Goal: Task Accomplishment & Management: Manage account settings

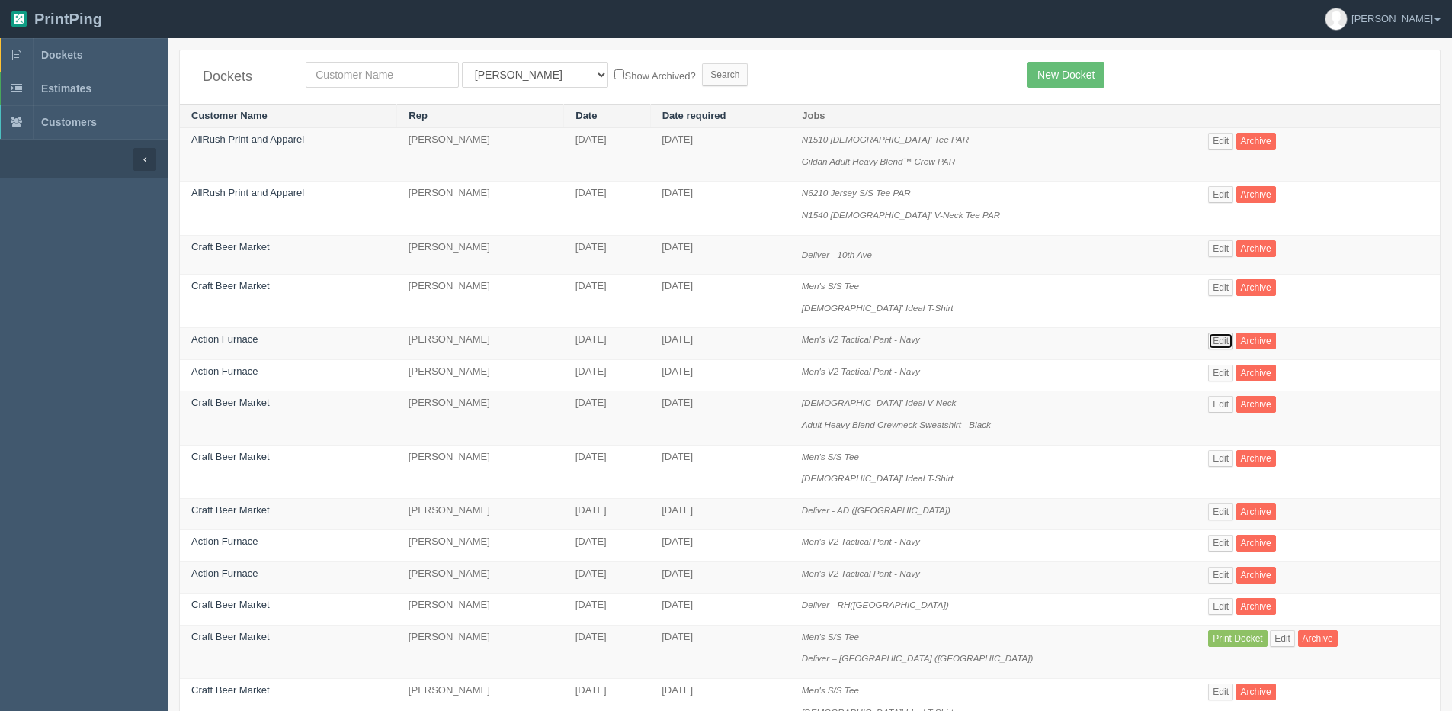
click at [1208, 340] on link "Edit" at bounding box center [1220, 340] width 25 height 17
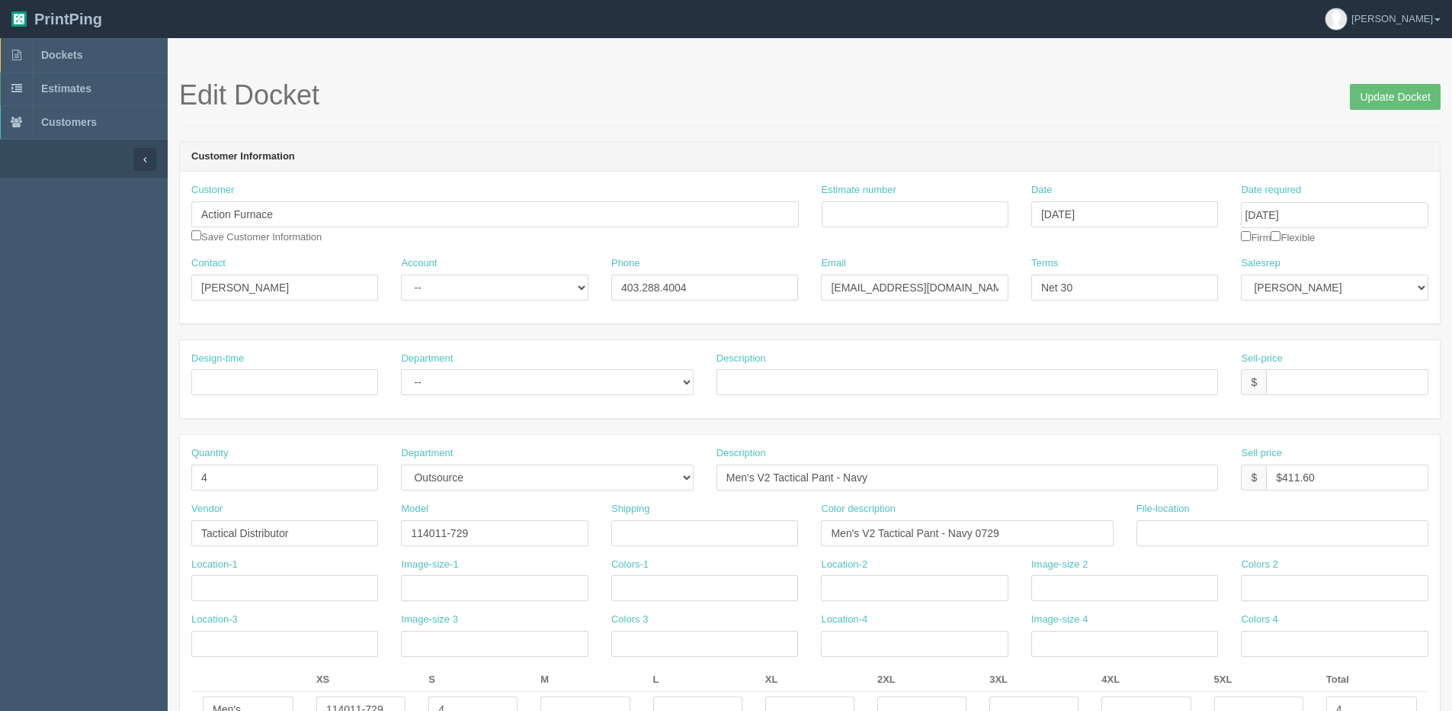
drag, startPoint x: 261, startPoint y: 491, endPoint x: 127, endPoint y: 491, distance: 134.2
drag, startPoint x: 127, startPoint y: 491, endPoint x: 261, endPoint y: 473, distance: 135.3
click at [261, 473] on input "4" at bounding box center [284, 477] width 187 height 26
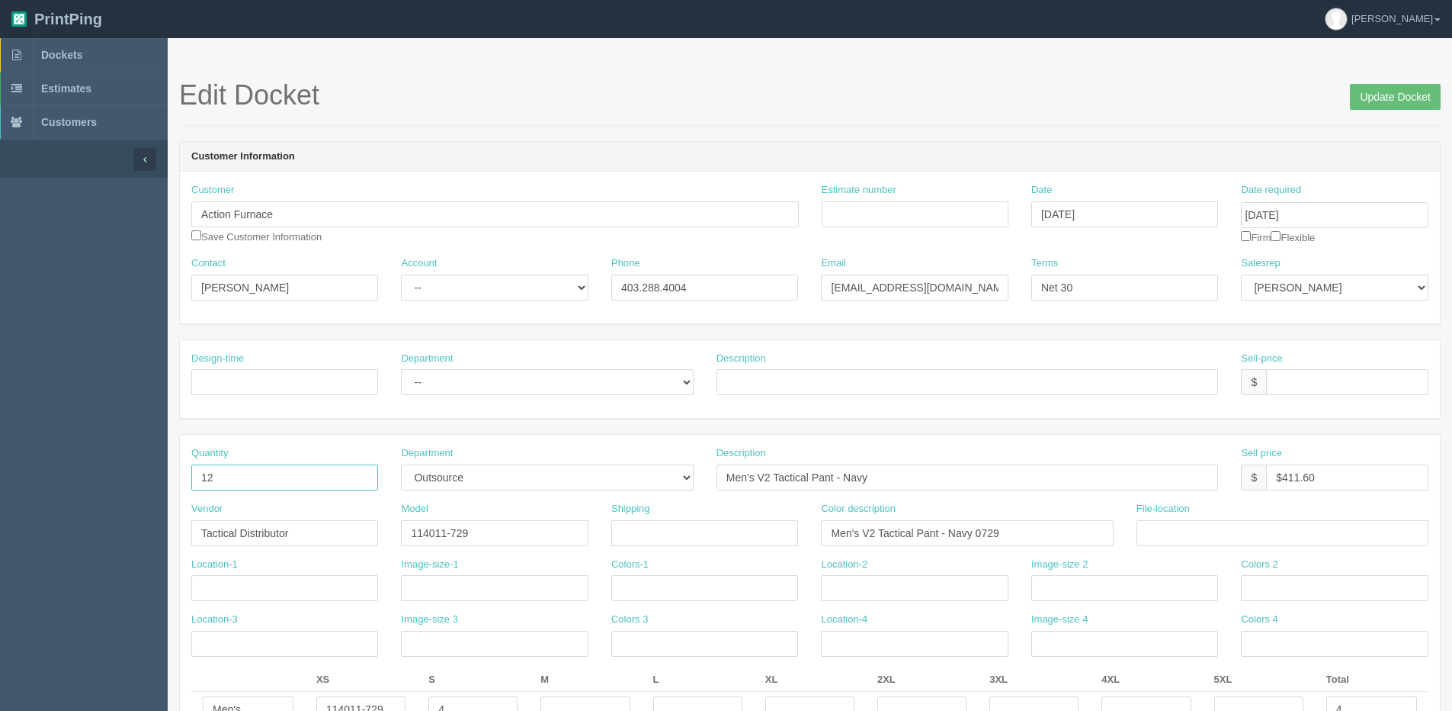
type input "12"
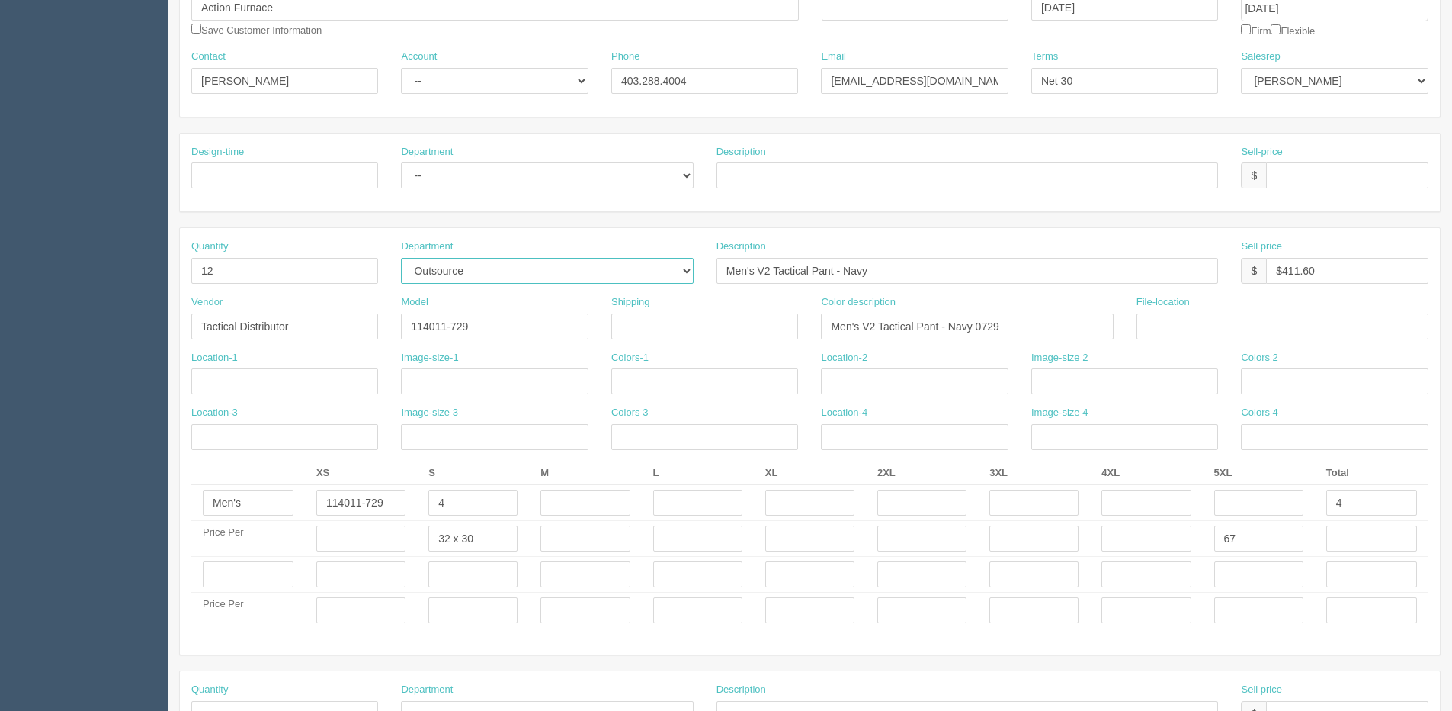
scroll to position [229, 0]
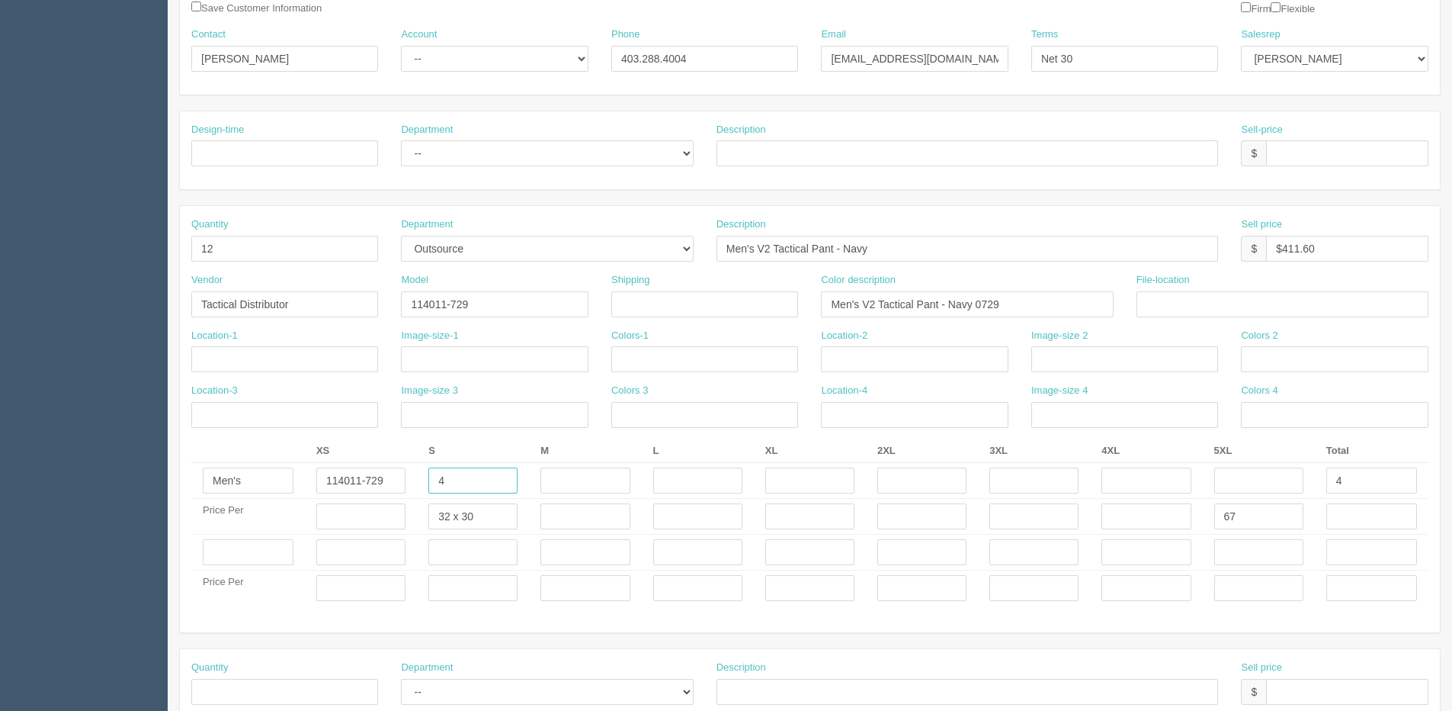
drag, startPoint x: 450, startPoint y: 476, endPoint x: 249, endPoint y: 500, distance: 202.7
click at [272, 476] on tr "Men's 114011-729 4 4" at bounding box center [809, 481] width 1237 height 36
type input "12"
drag, startPoint x: 450, startPoint y: 518, endPoint x: 403, endPoint y: 511, distance: 47.0
click at [403, 511] on tr "Price Per 32 x 30 67" at bounding box center [809, 517] width 1237 height 36
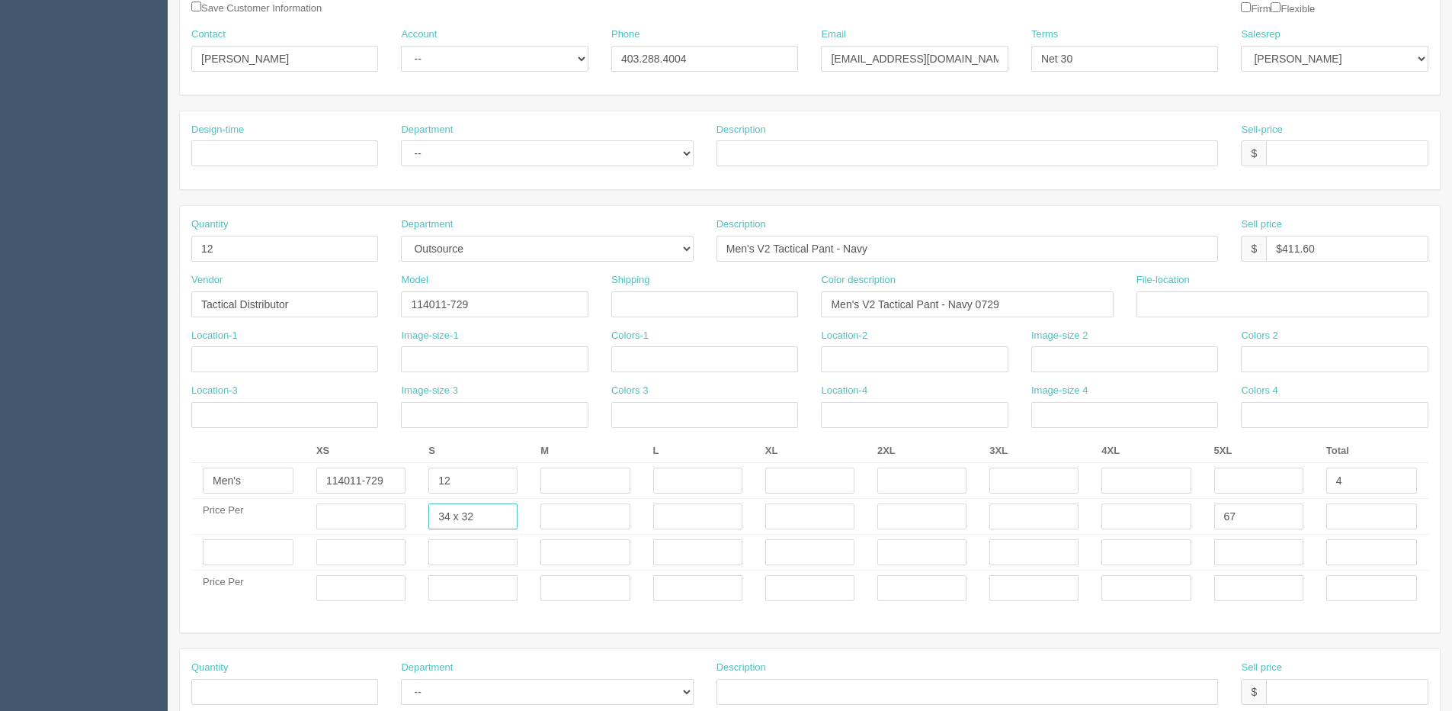
type input "34 x 32"
drag, startPoint x: 1343, startPoint y: 480, endPoint x: 1225, endPoint y: 481, distance: 118.2
click at [1225, 481] on tr "Men's 114011-729 12 4" at bounding box center [809, 481] width 1237 height 36
type input "12"
click at [1052, 520] on input "text" at bounding box center [1034, 516] width 89 height 26
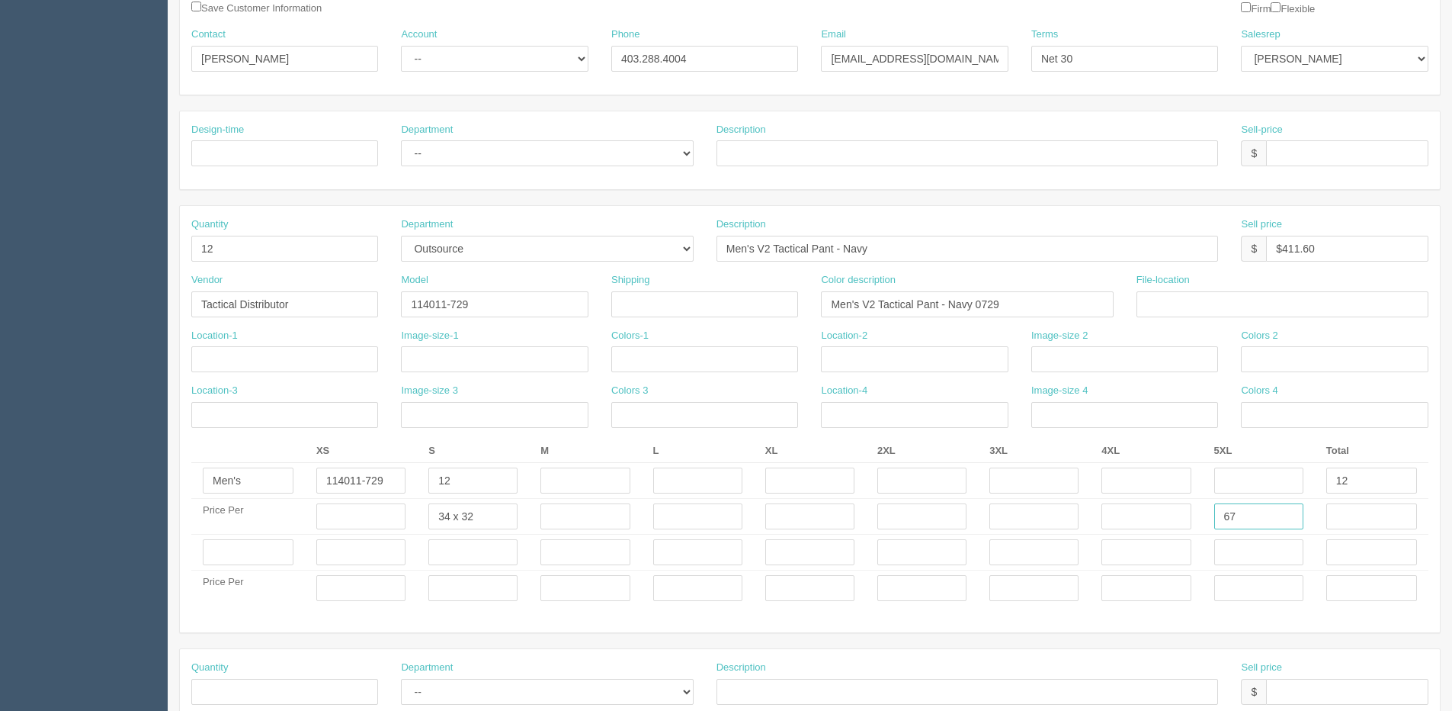
click at [1286, 518] on input "67" at bounding box center [1258, 516] width 89 height 26
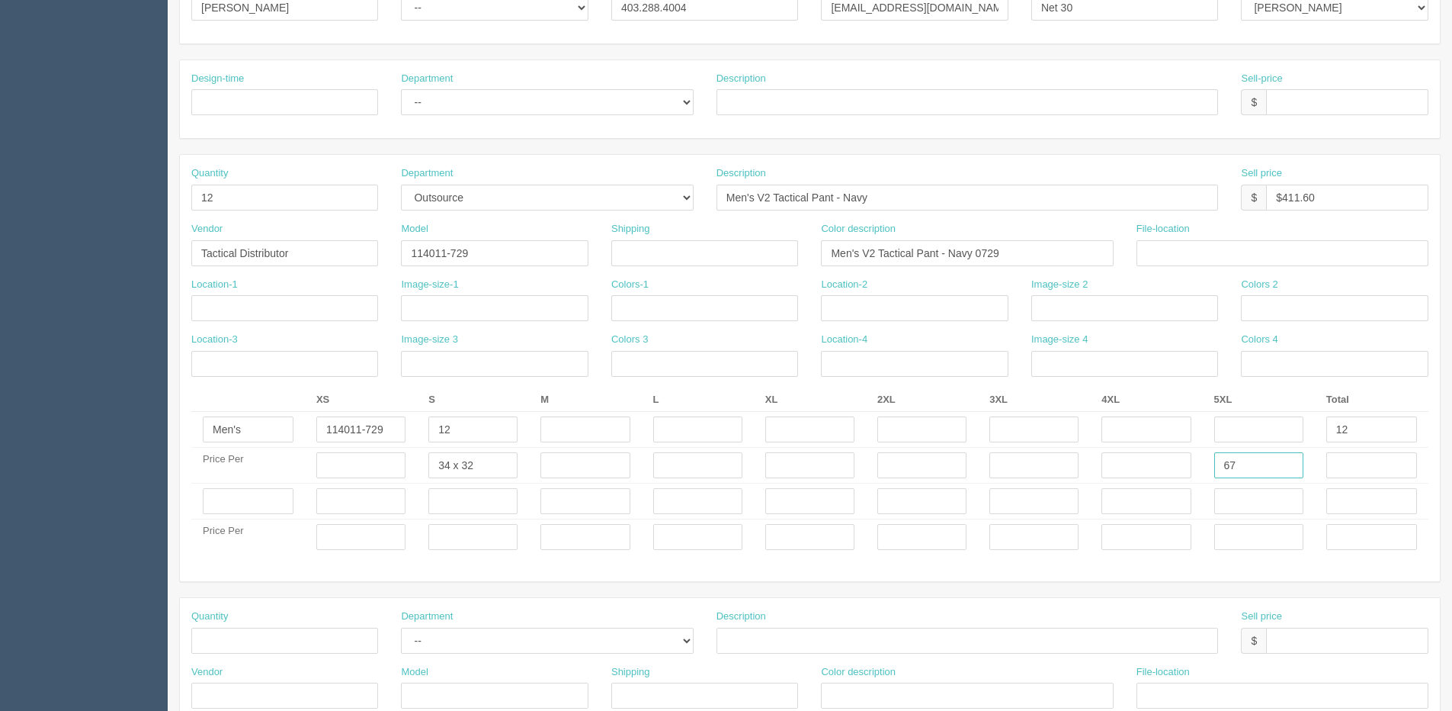
scroll to position [305, 0]
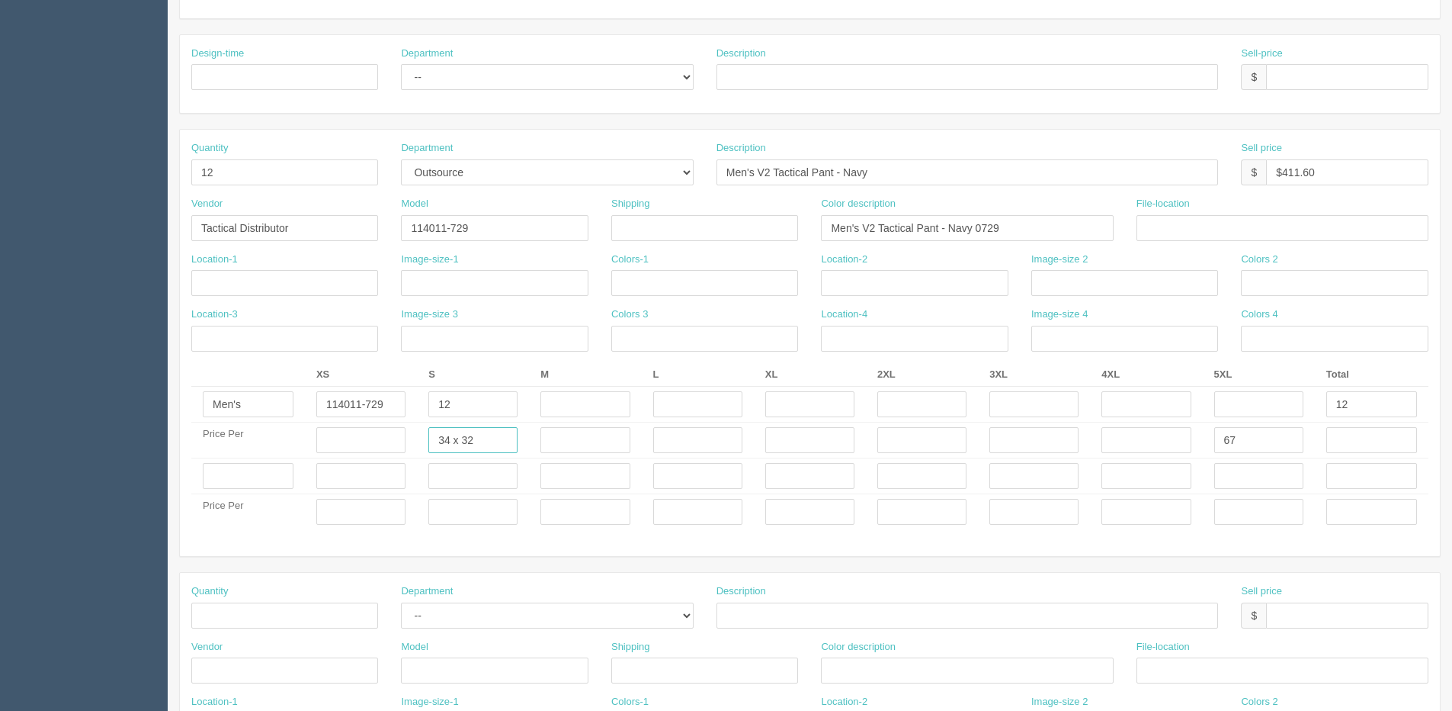
drag, startPoint x: 509, startPoint y: 428, endPoint x: 314, endPoint y: 462, distance: 197.4
click at [314, 462] on tbody "Men's 114011-729 12 12 Price Per 34 x 32 67 Price Per" at bounding box center [809, 458] width 1237 height 143
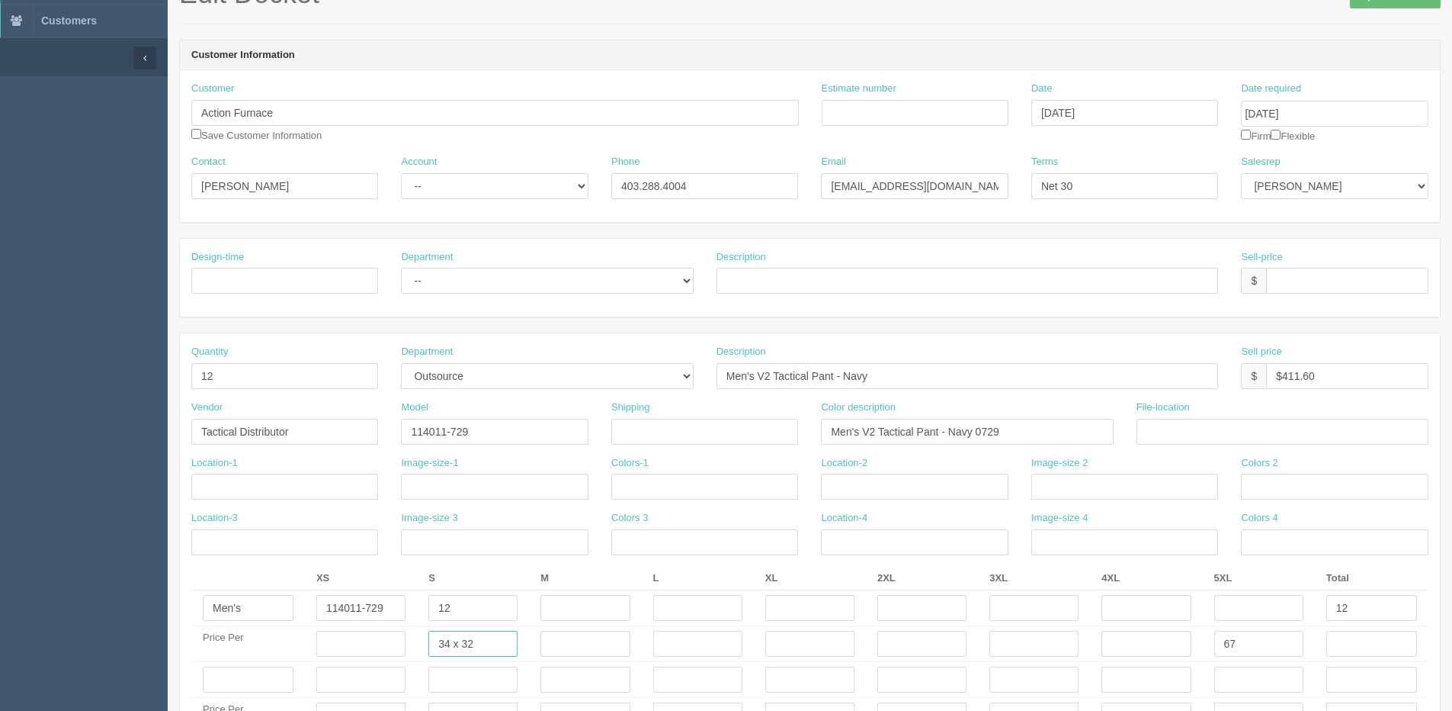
scroll to position [0, 0]
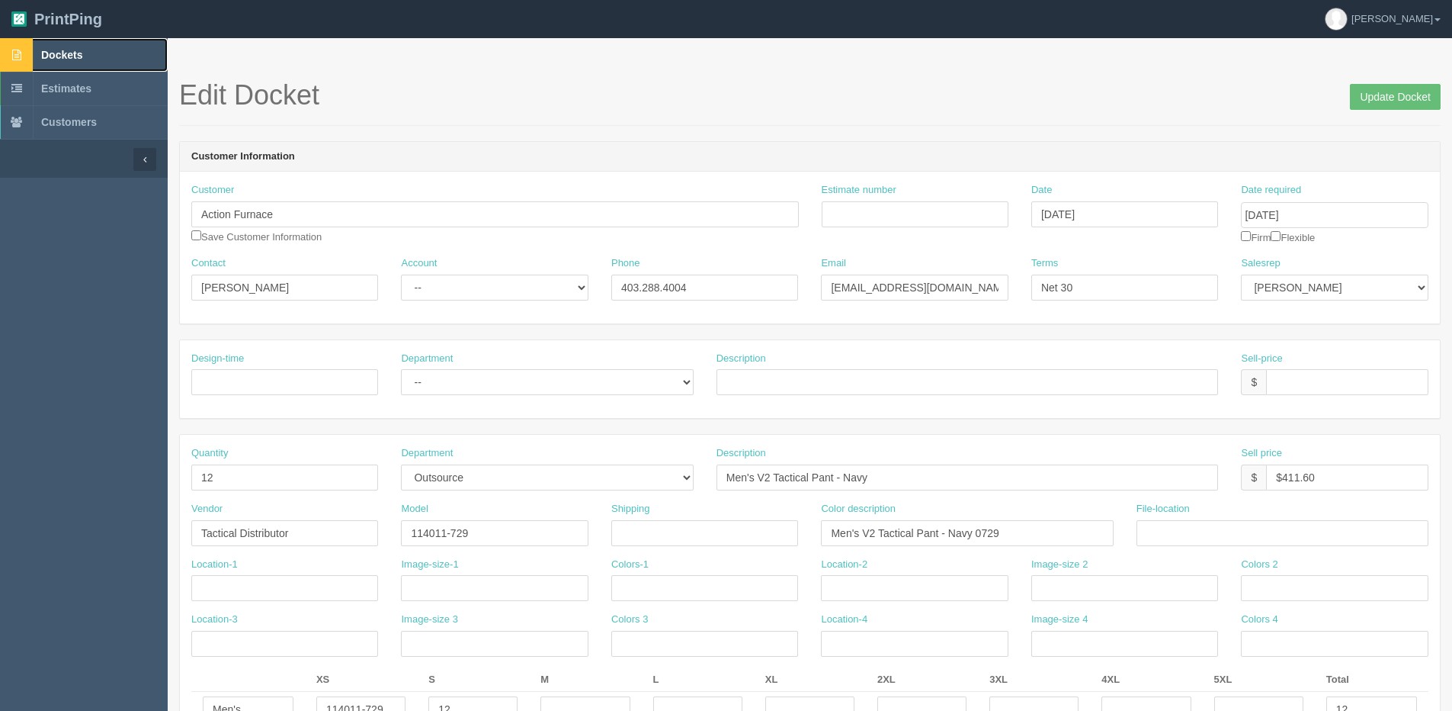
click at [63, 56] on span "Dockets" at bounding box center [61, 55] width 41 height 12
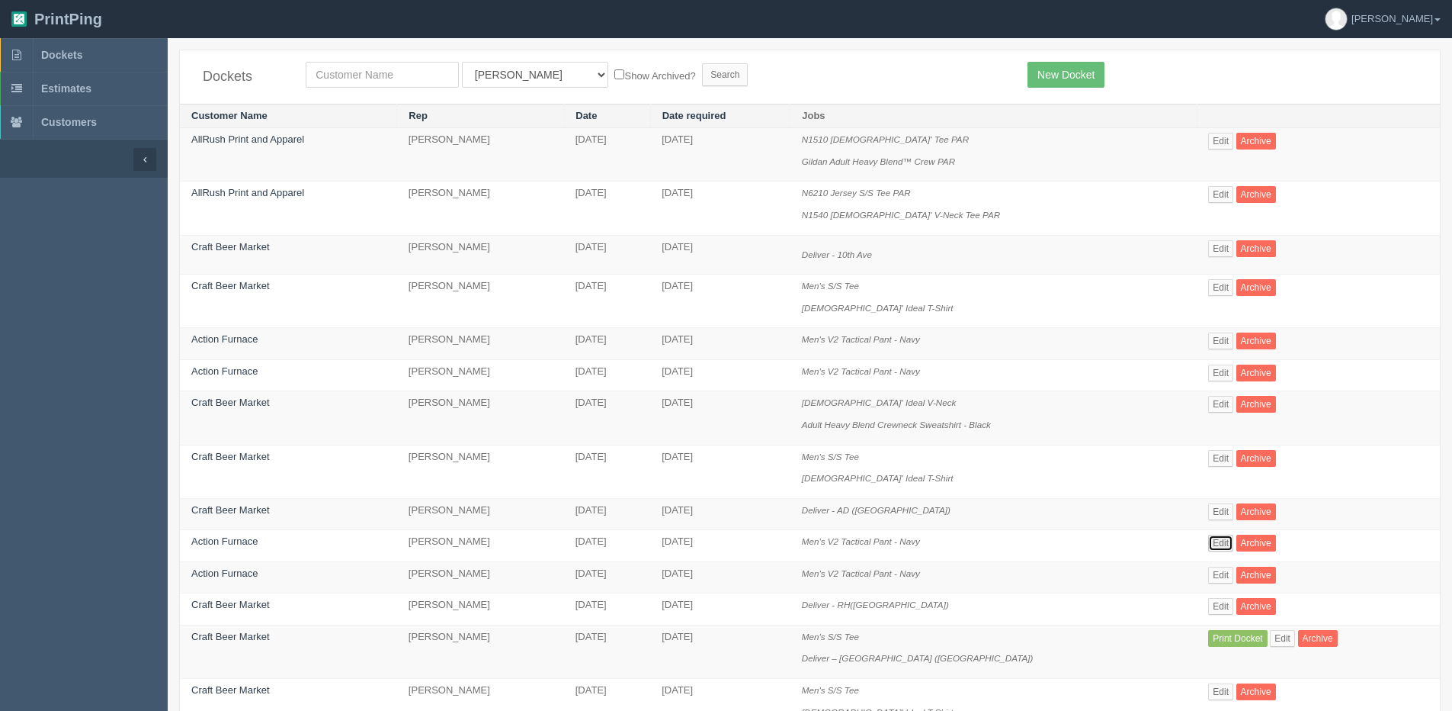
click at [1208, 544] on link "Edit" at bounding box center [1220, 542] width 25 height 17
click at [1208, 545] on link "Edit" at bounding box center [1220, 542] width 25 height 17
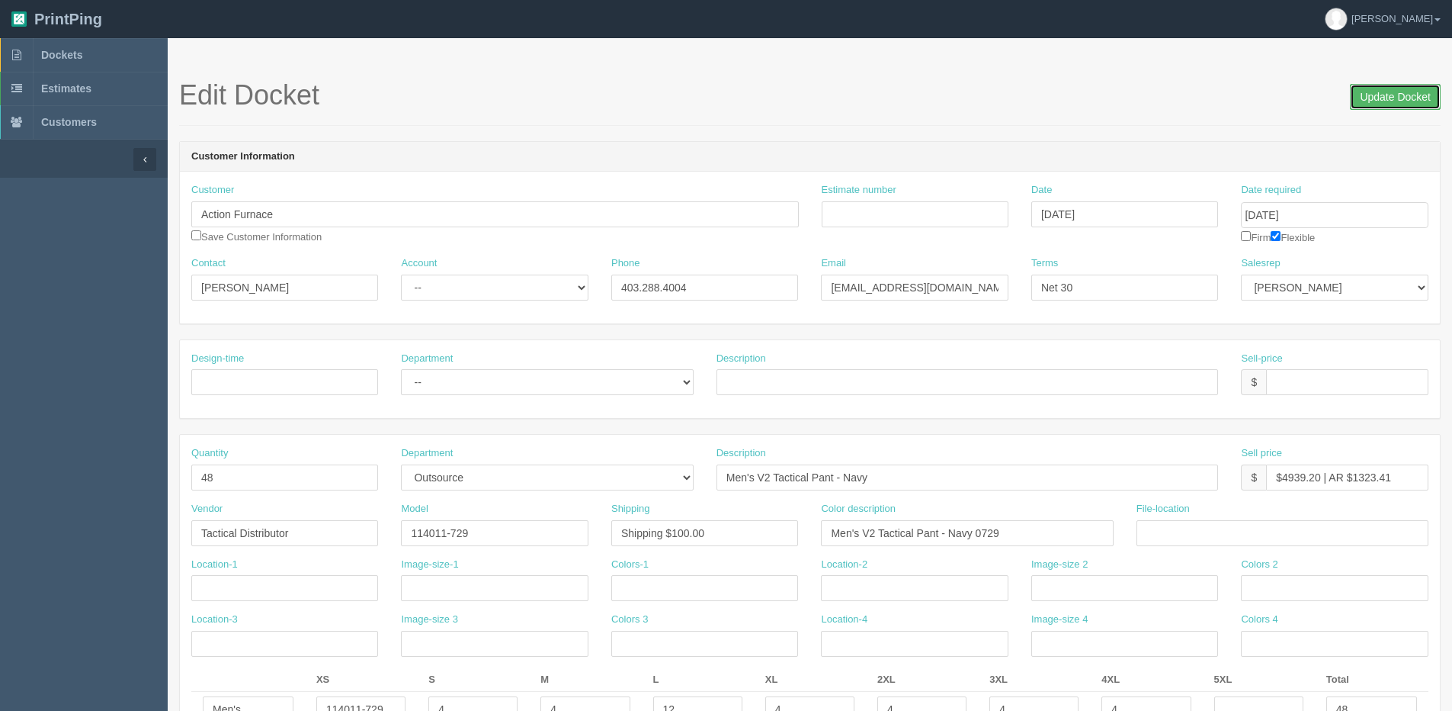
click at [1383, 106] on input "Update Docket" at bounding box center [1395, 97] width 91 height 26
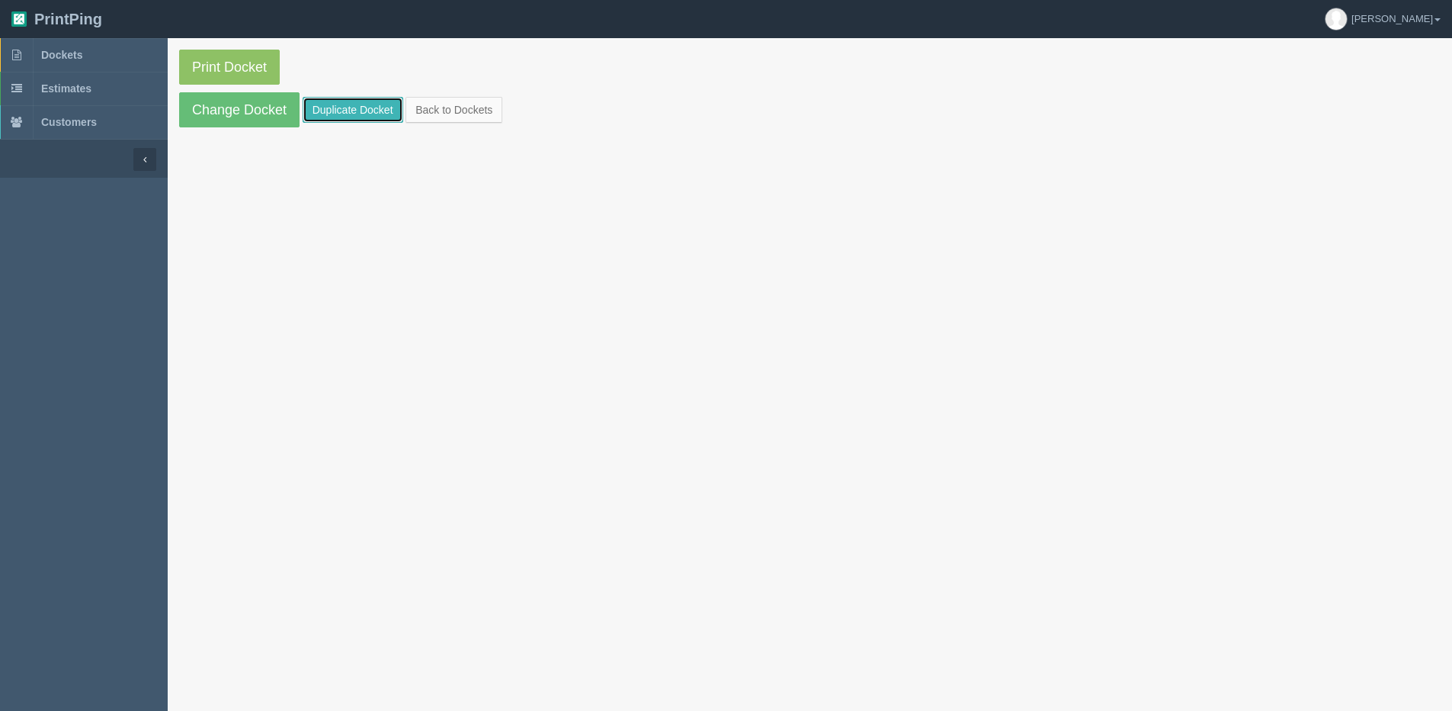
click at [355, 102] on link "Duplicate Docket" at bounding box center [353, 110] width 101 height 26
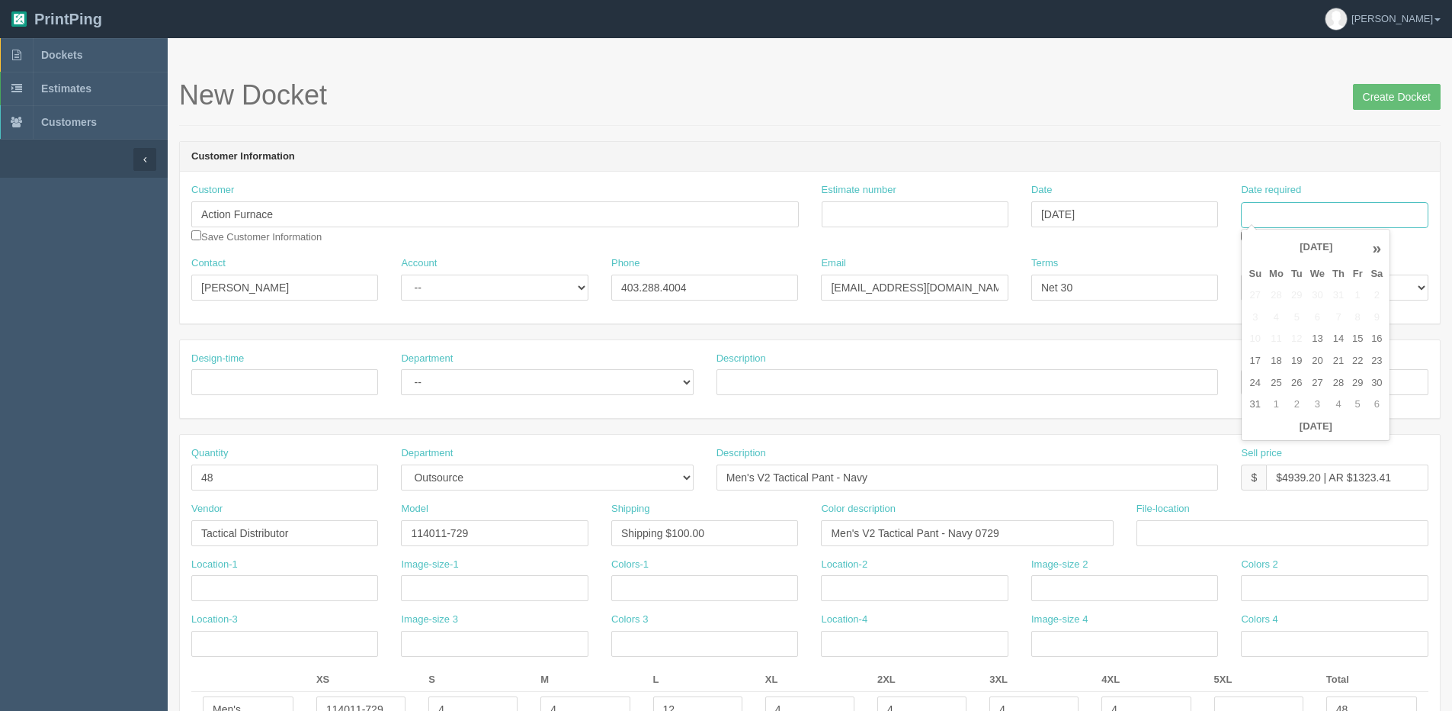
click at [1341, 208] on input "Date required" at bounding box center [1334, 215] width 187 height 26
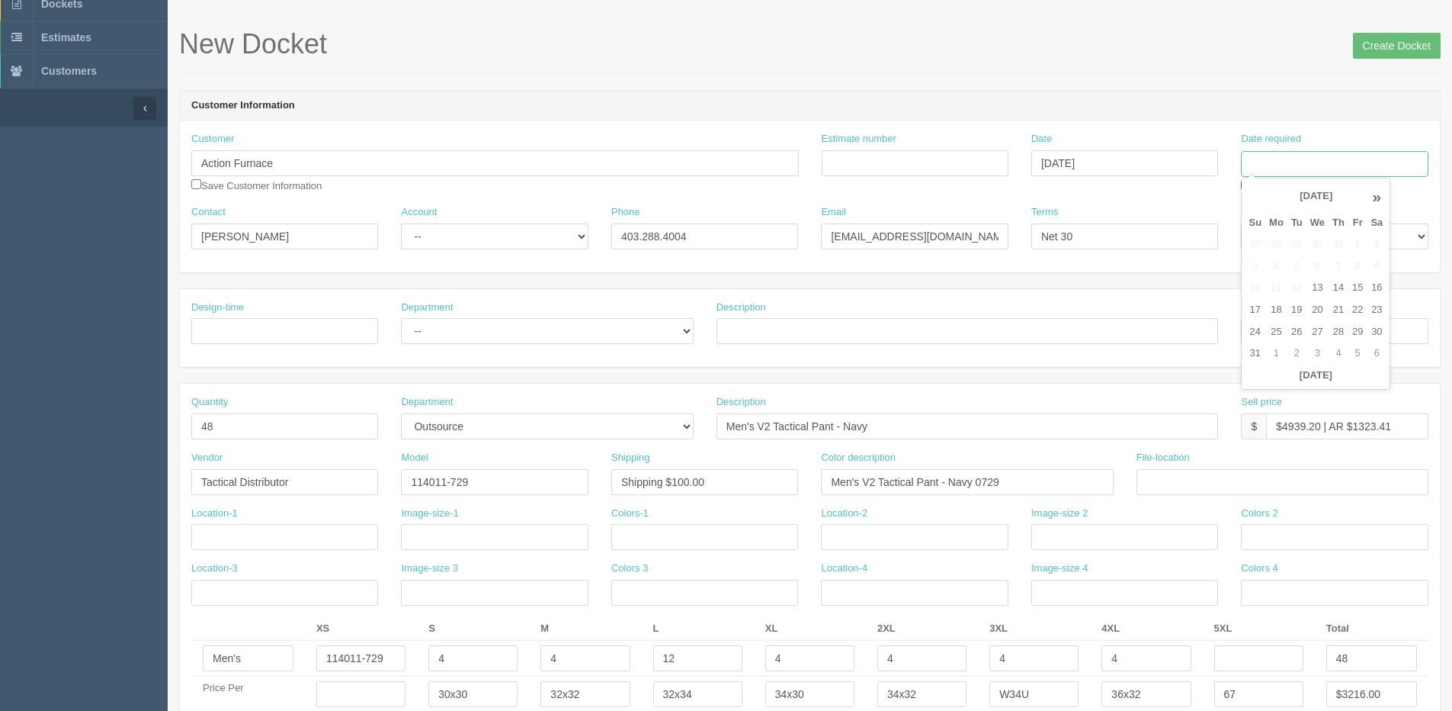
scroll to position [76, 0]
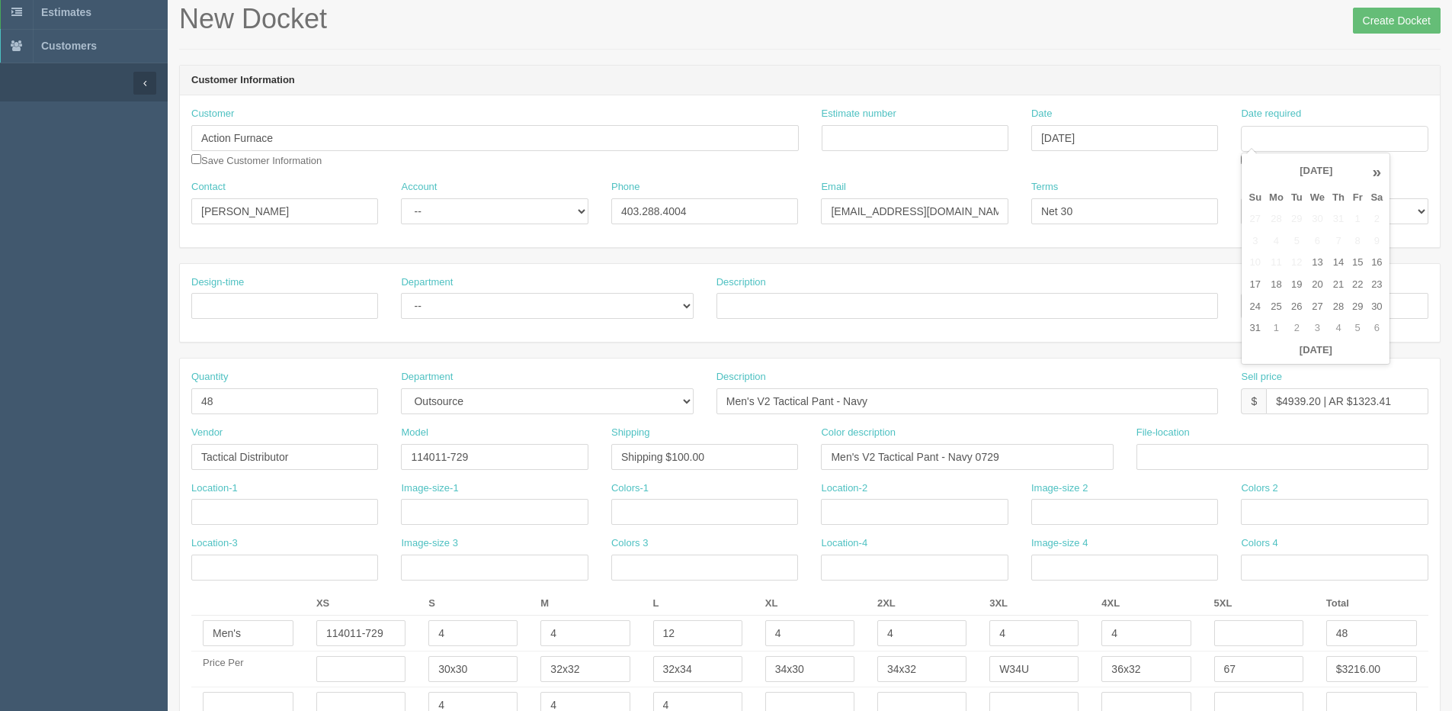
click at [1376, 175] on th "»" at bounding box center [1377, 171] width 20 height 30
click at [1353, 285] on td "26" at bounding box center [1358, 285] width 18 height 22
type input "[DATE]"
drag, startPoint x: 236, startPoint y: 406, endPoint x: 101, endPoint y: 410, distance: 134.3
click at [114, 410] on section "Dockets Estimates Customers" at bounding box center [726, 702] width 1452 height 1481
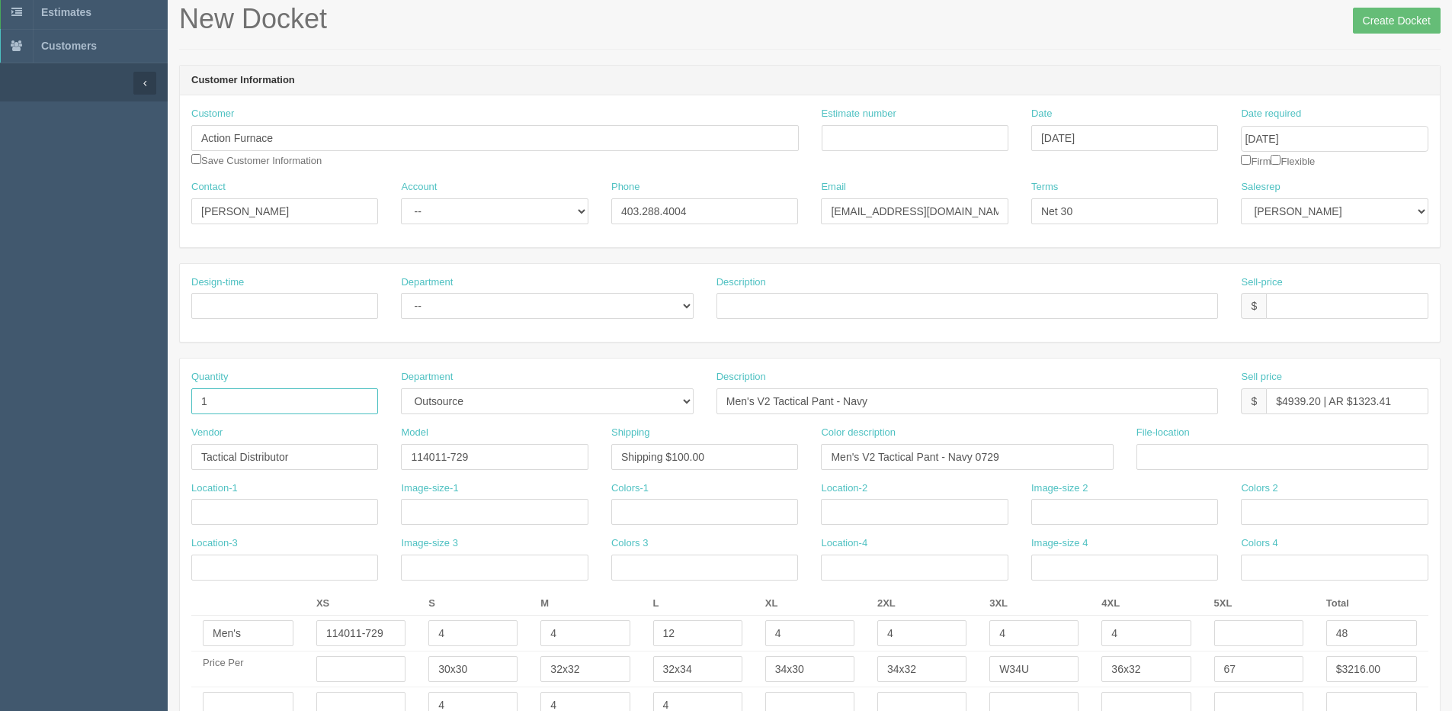
type input "12"
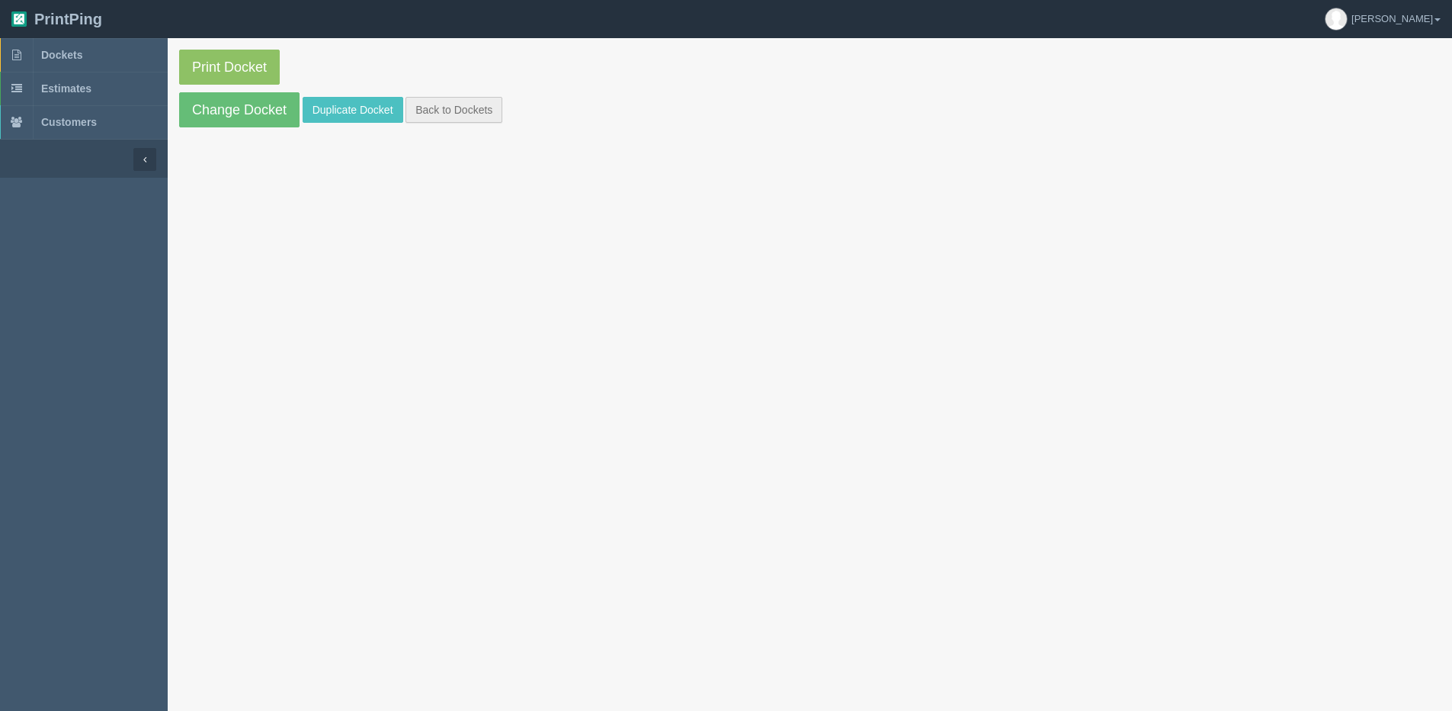
click at [480, 108] on section "Print Docket Change Docket Duplicate Docket Back to Dockets" at bounding box center [810, 88] width 1285 height 101
click at [474, 104] on link "Back to Dockets" at bounding box center [454, 110] width 97 height 26
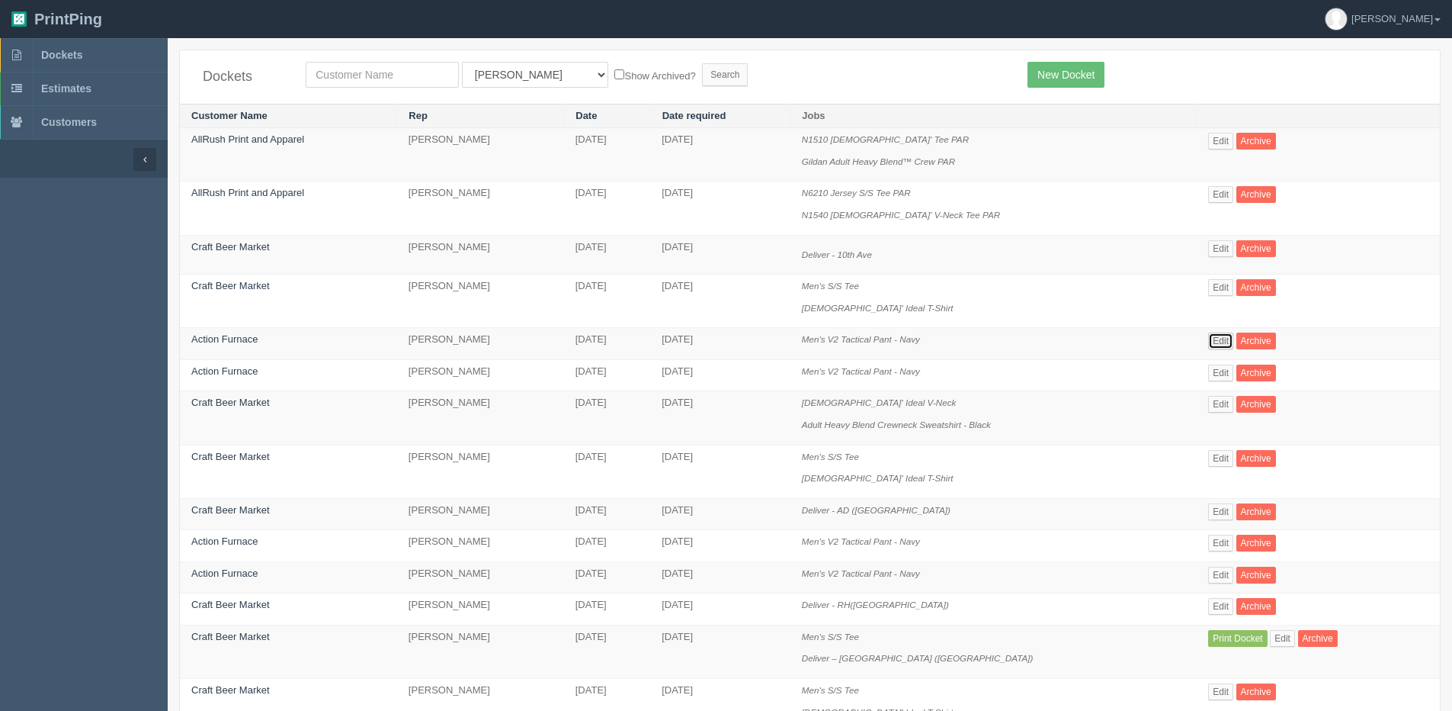
click at [1208, 345] on link "Edit" at bounding box center [1220, 340] width 25 height 17
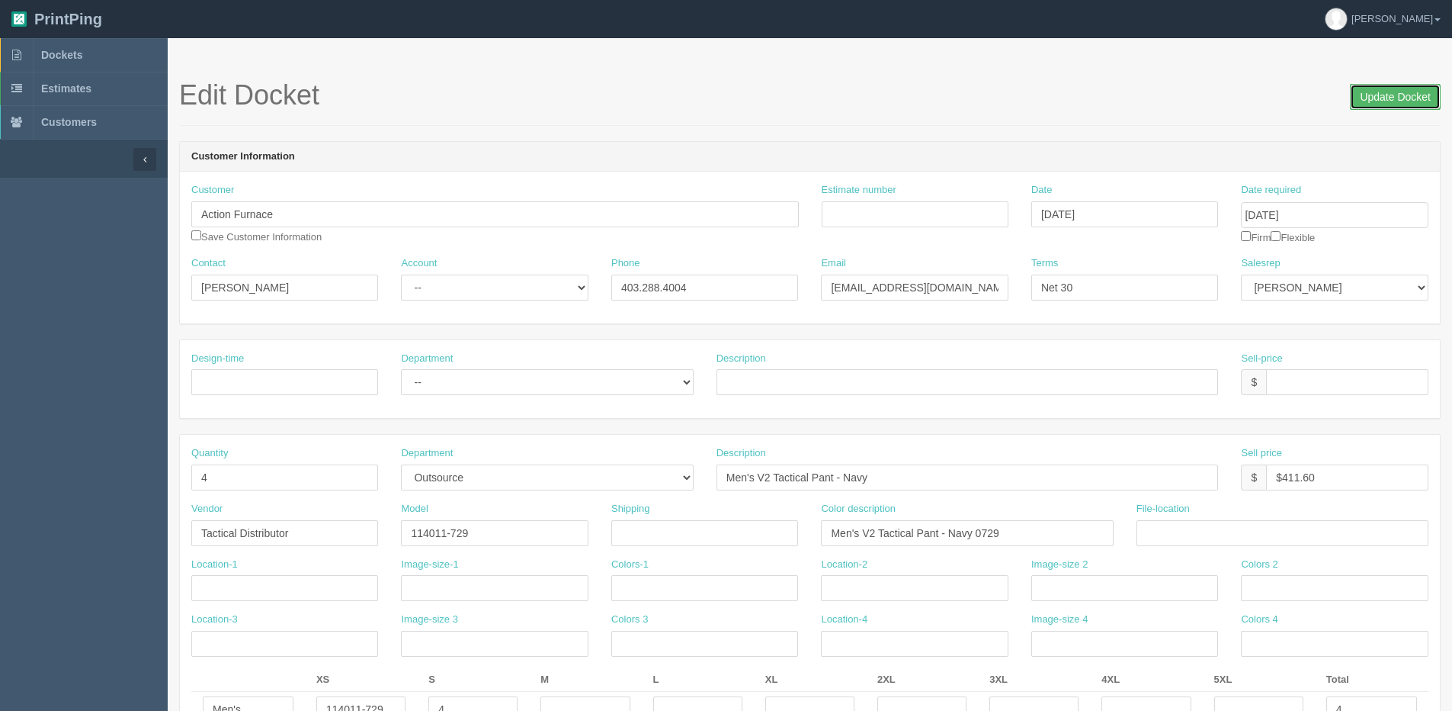
click at [1381, 91] on input "Update Docket" at bounding box center [1395, 97] width 91 height 26
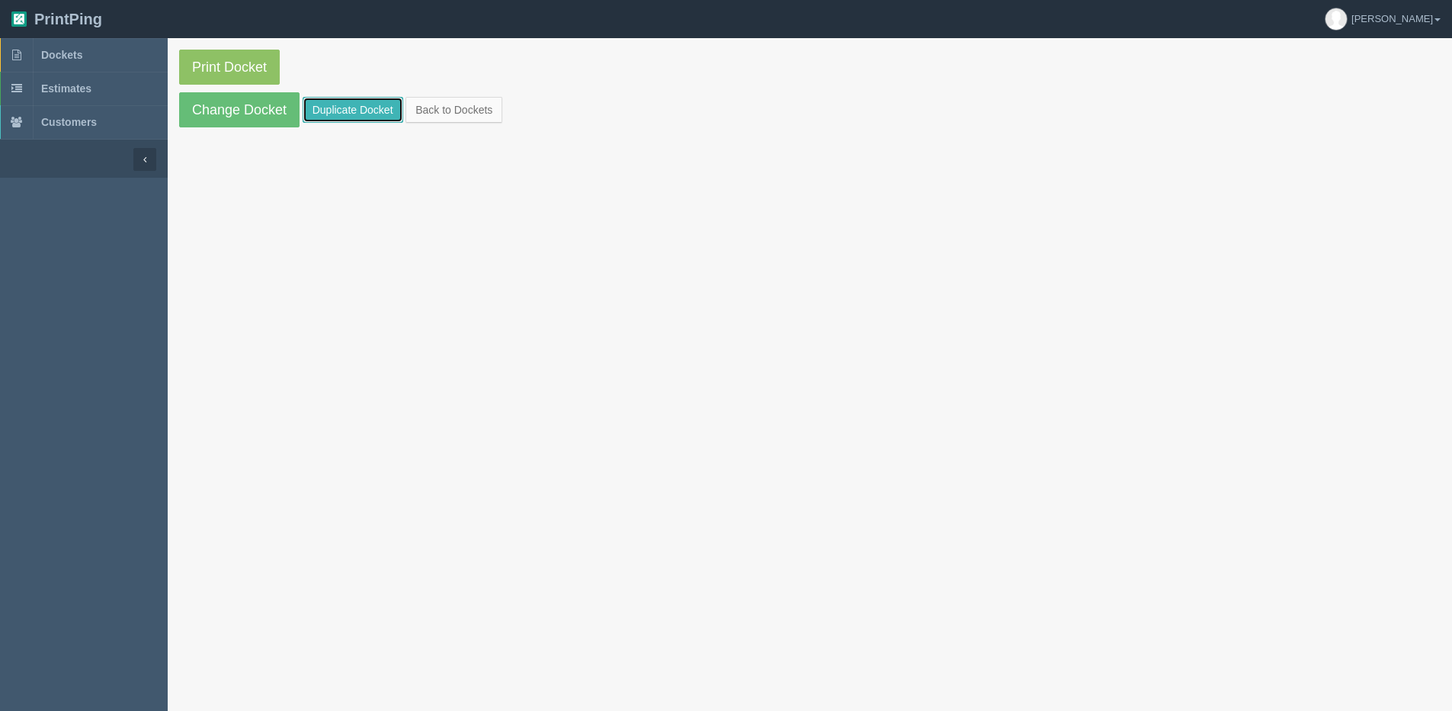
click at [339, 97] on link "Duplicate Docket" at bounding box center [353, 110] width 101 height 26
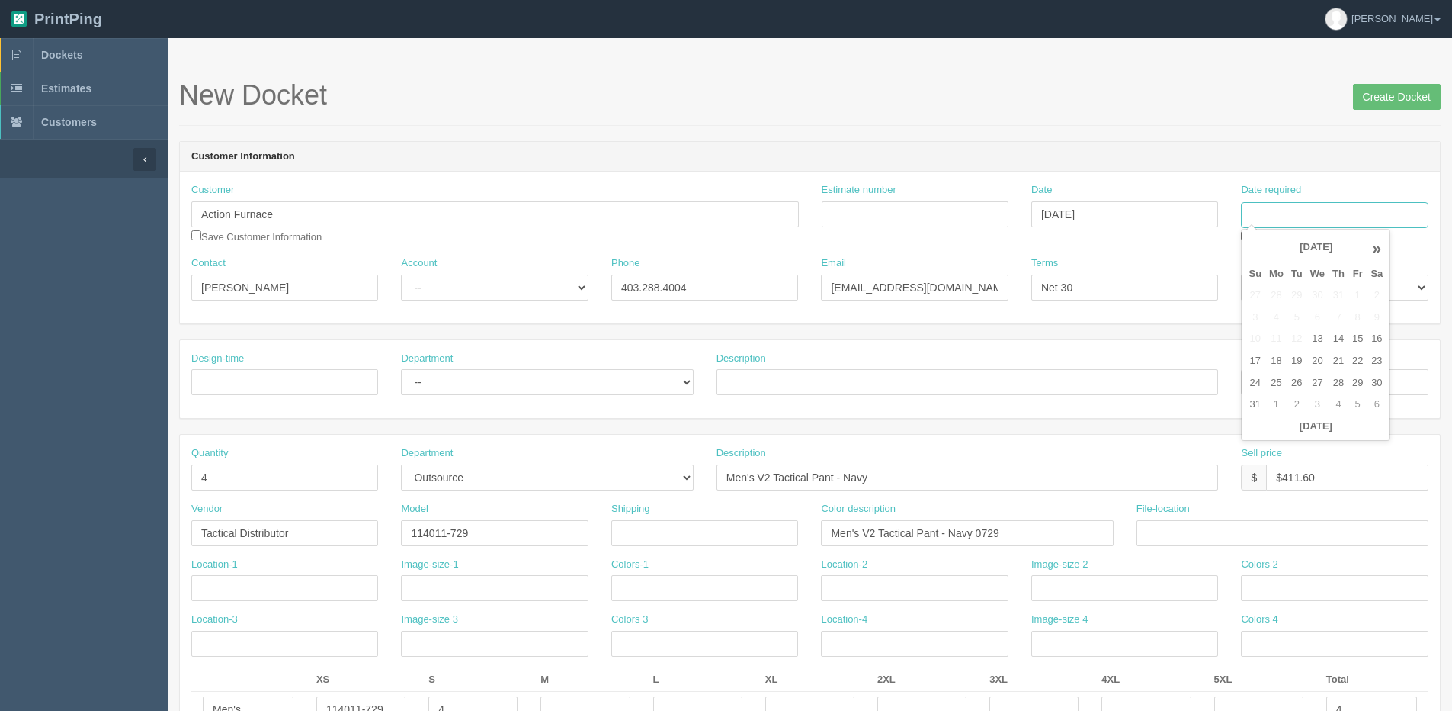
click at [1295, 216] on input "Date required" at bounding box center [1334, 215] width 187 height 26
click at [1378, 249] on th "»" at bounding box center [1377, 248] width 20 height 30
drag, startPoint x: 1363, startPoint y: 358, endPoint x: 677, endPoint y: 427, distance: 689.6
click at [1356, 361] on td "26" at bounding box center [1358, 361] width 18 height 22
type input "[DATE]"
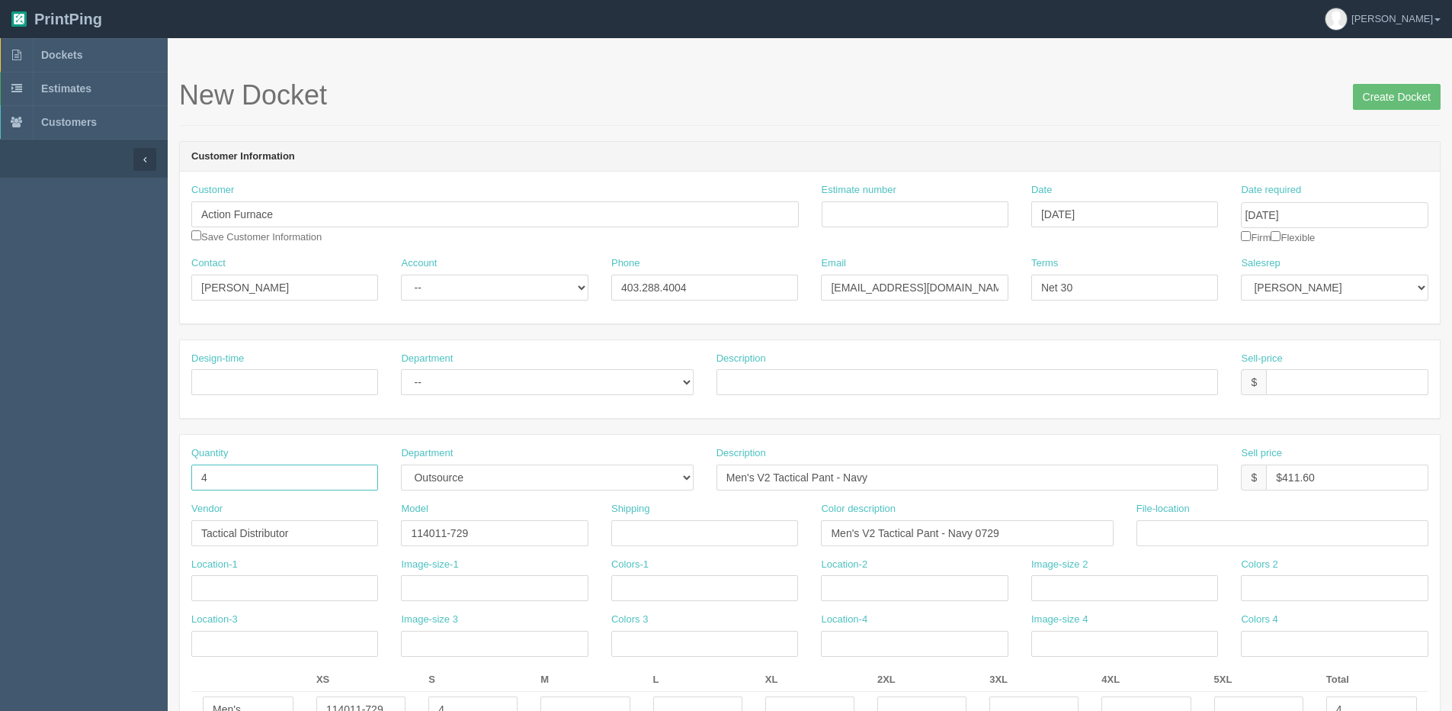
drag, startPoint x: 227, startPoint y: 488, endPoint x: 91, endPoint y: 493, distance: 135.8
type input "12"
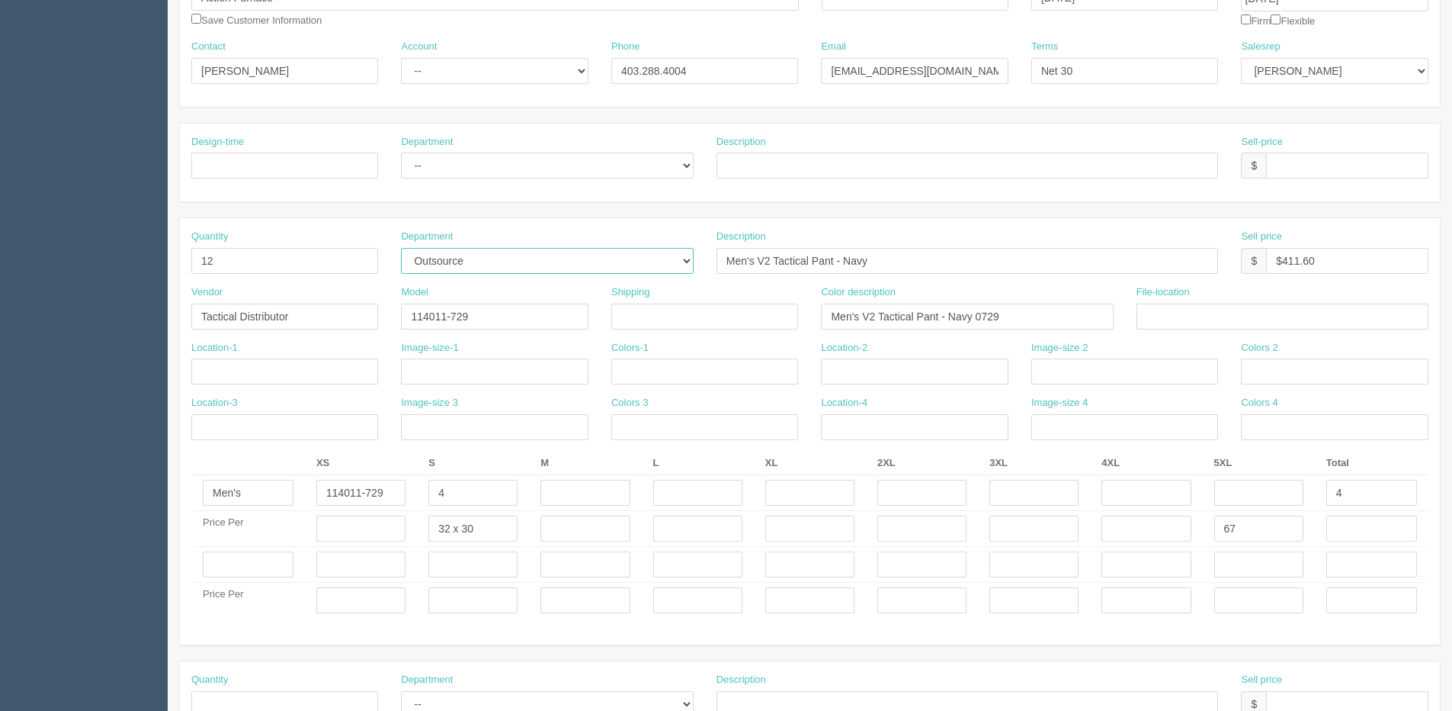
scroll to position [305, 0]
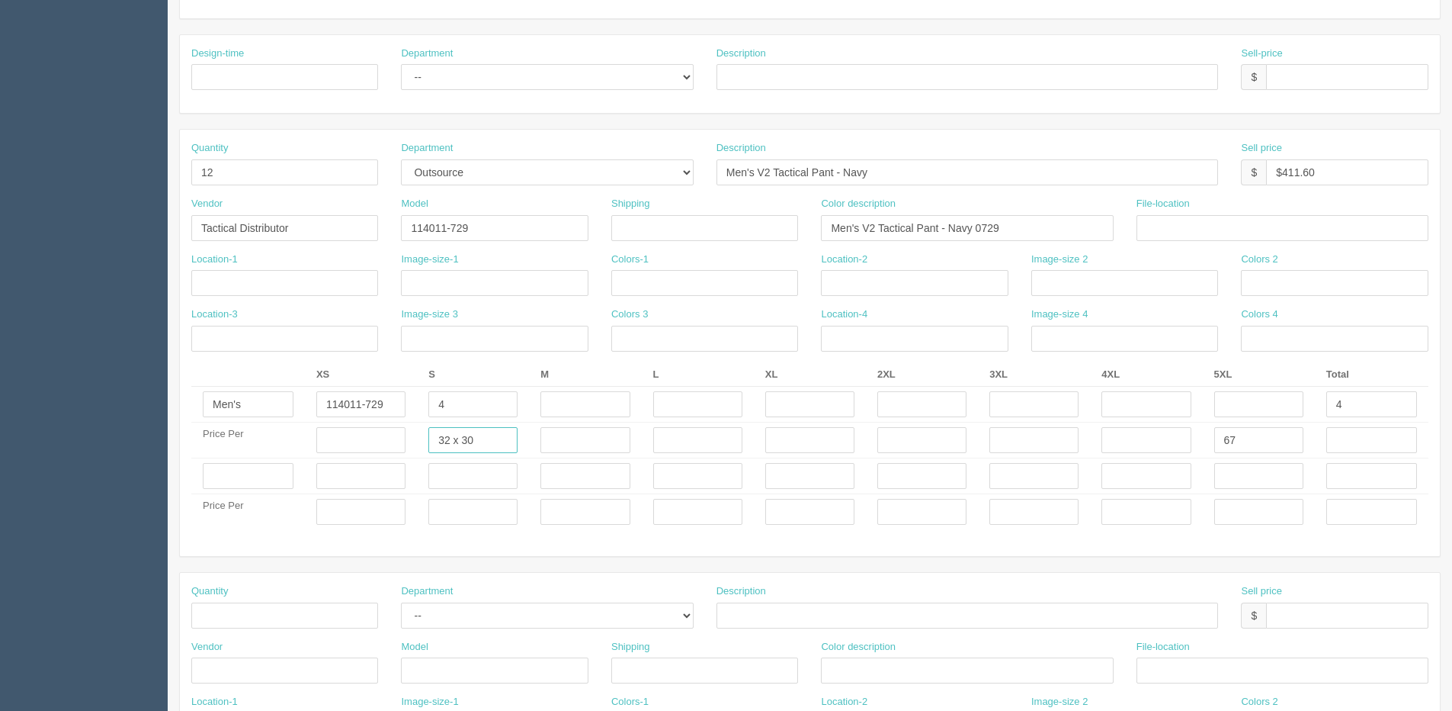
drag, startPoint x: 481, startPoint y: 445, endPoint x: 275, endPoint y: 443, distance: 205.9
click at [276, 444] on tr "Price Per 32 x 30 67" at bounding box center [809, 440] width 1237 height 36
paste input "4 x 32"
type input "34 x 32"
drag, startPoint x: 492, startPoint y: 409, endPoint x: 251, endPoint y: 403, distance: 241.0
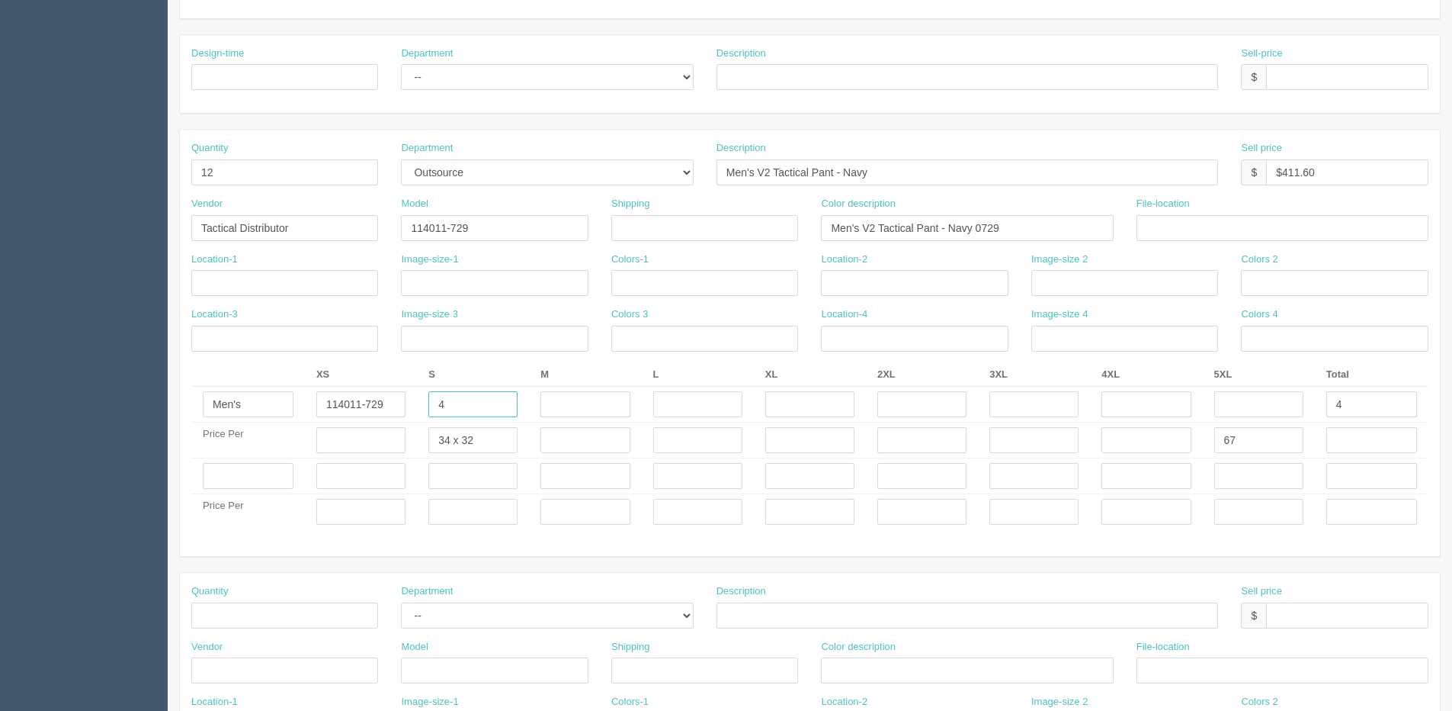
click at [284, 404] on tr "Men's 114011-729 4 4" at bounding box center [809, 405] width 1237 height 36
type input "12"
click at [1256, 414] on tr "Men's 114011-729 12 4" at bounding box center [809, 405] width 1237 height 36
type input "12"
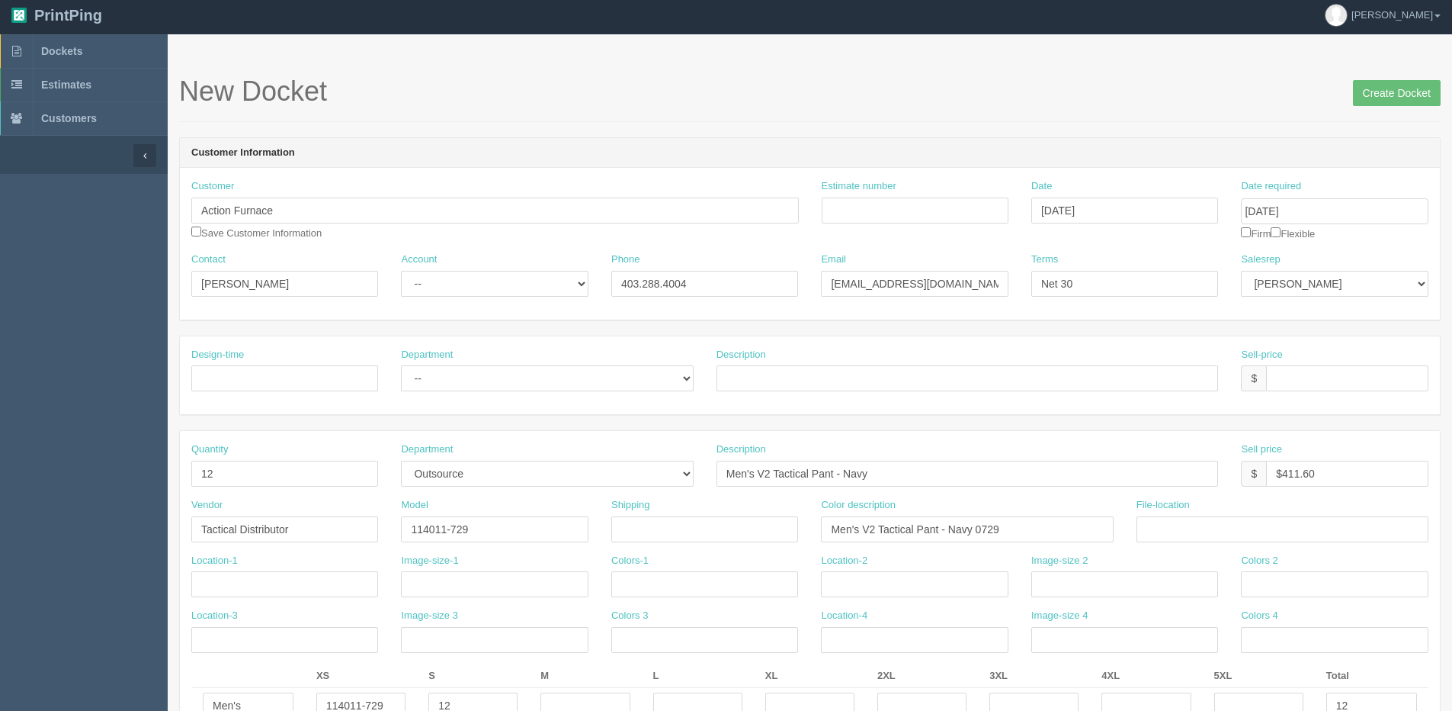
scroll to position [0, 0]
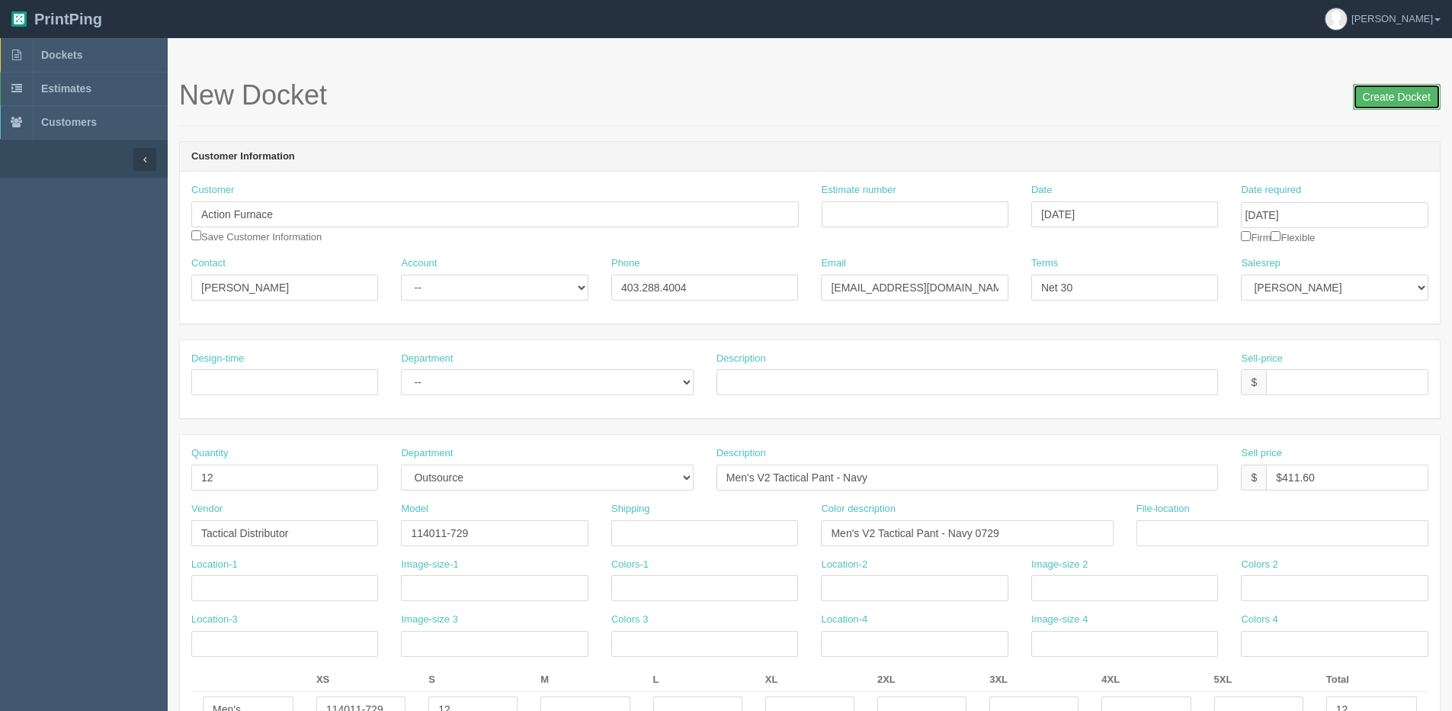
click at [1392, 95] on input "Create Docket" at bounding box center [1397, 97] width 88 height 26
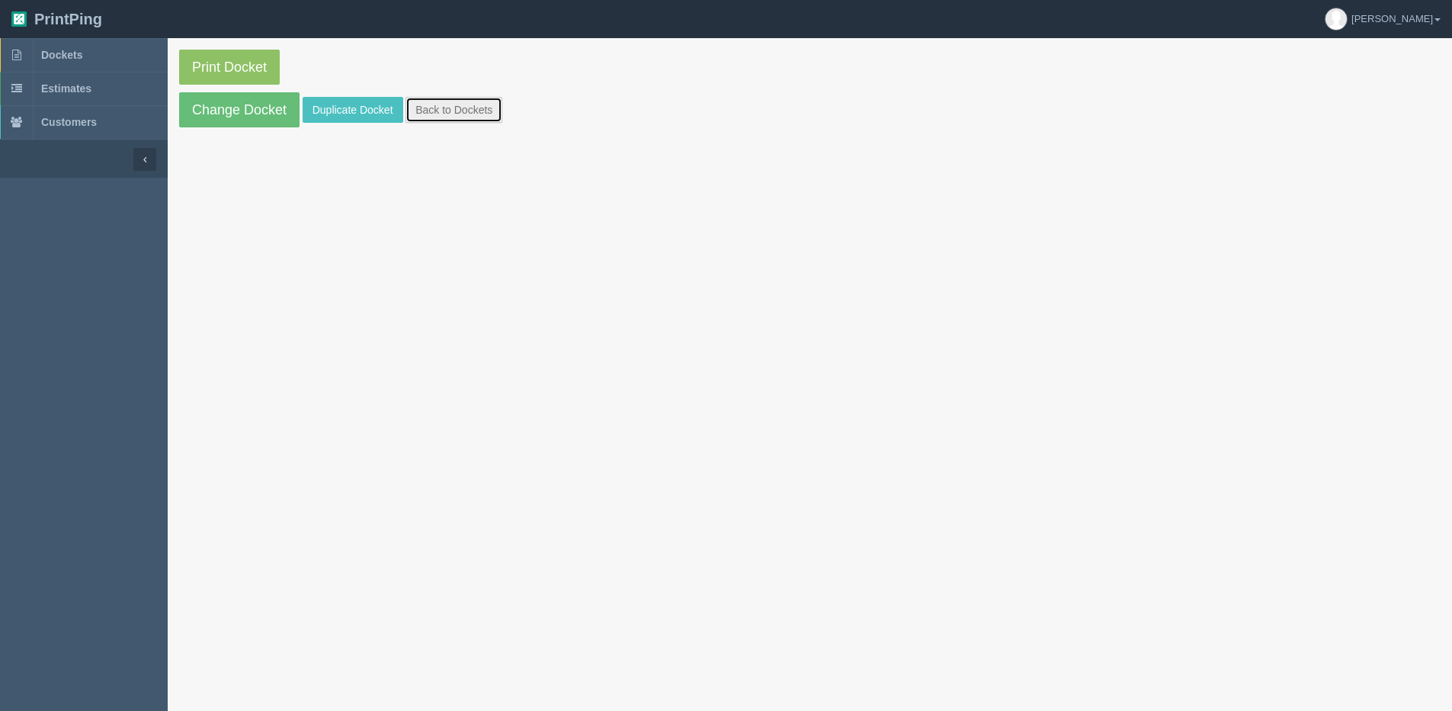
click at [434, 107] on link "Back to Dockets" at bounding box center [454, 110] width 97 height 26
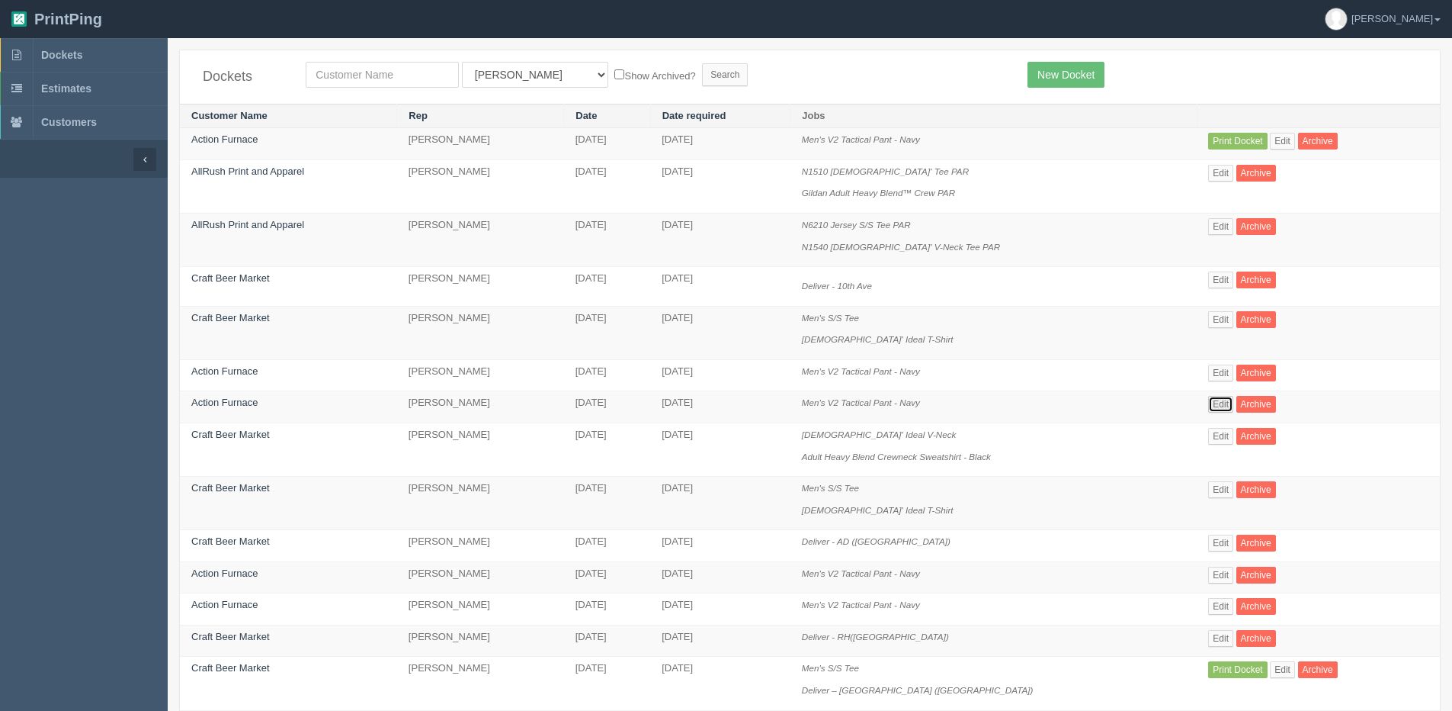
click at [1209, 406] on link "Edit" at bounding box center [1220, 404] width 25 height 17
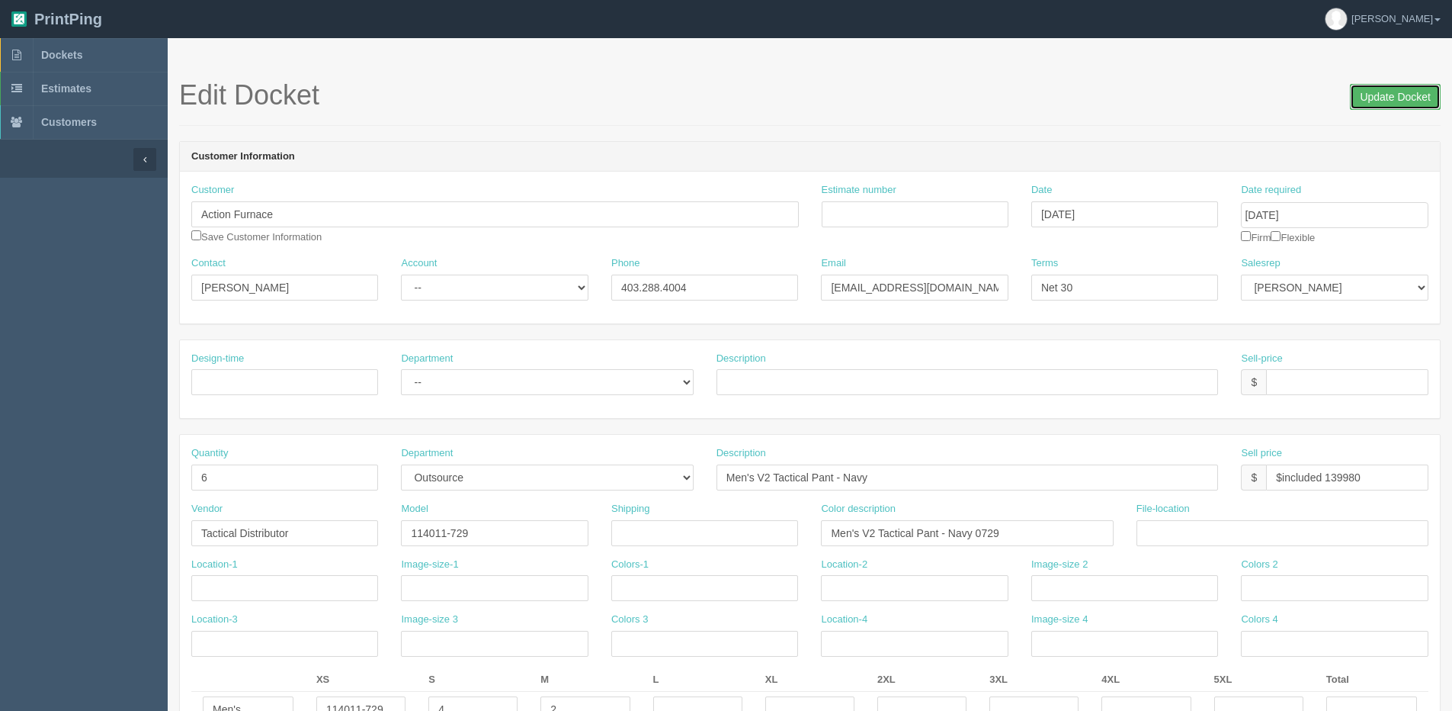
drag, startPoint x: 1375, startPoint y: 103, endPoint x: 1311, endPoint y: 104, distance: 64.0
click at [1372, 103] on input "Update Docket" at bounding box center [1395, 97] width 91 height 26
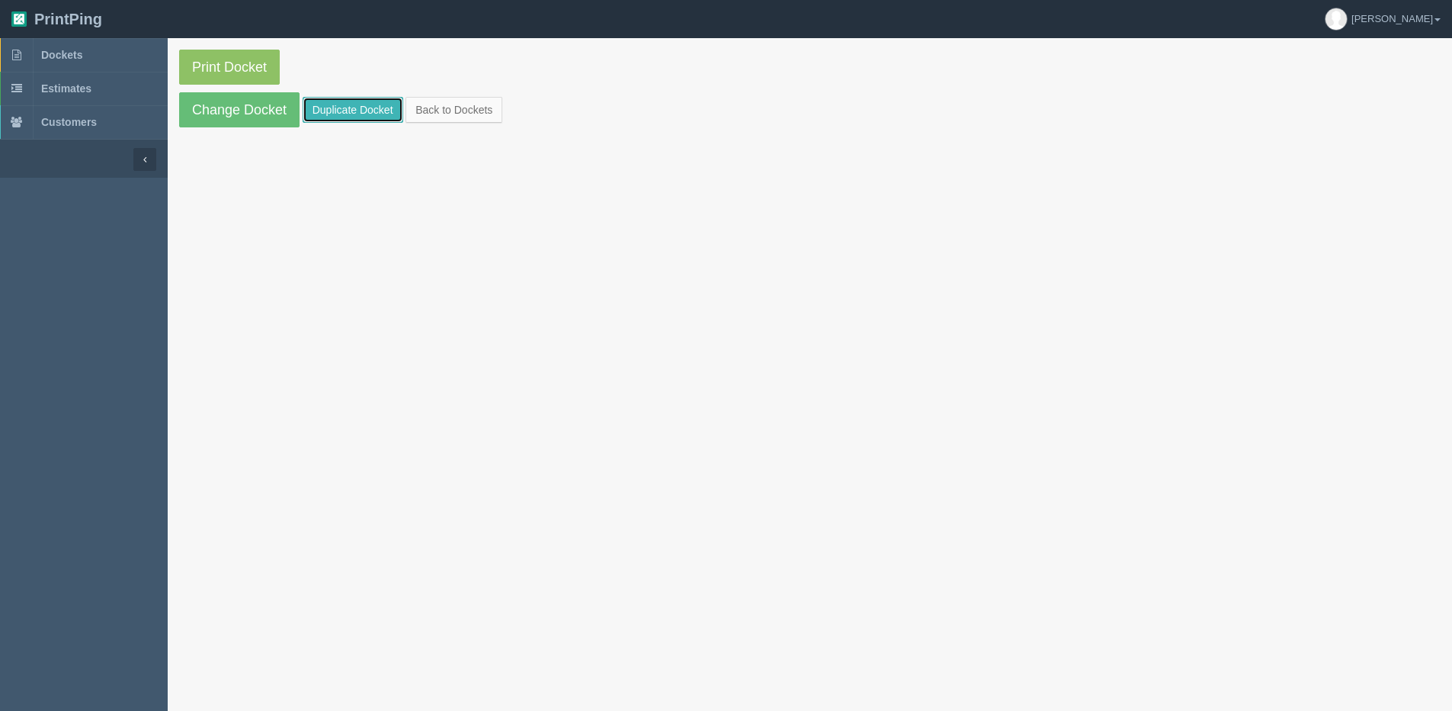
click at [348, 104] on link "Duplicate Docket" at bounding box center [353, 110] width 101 height 26
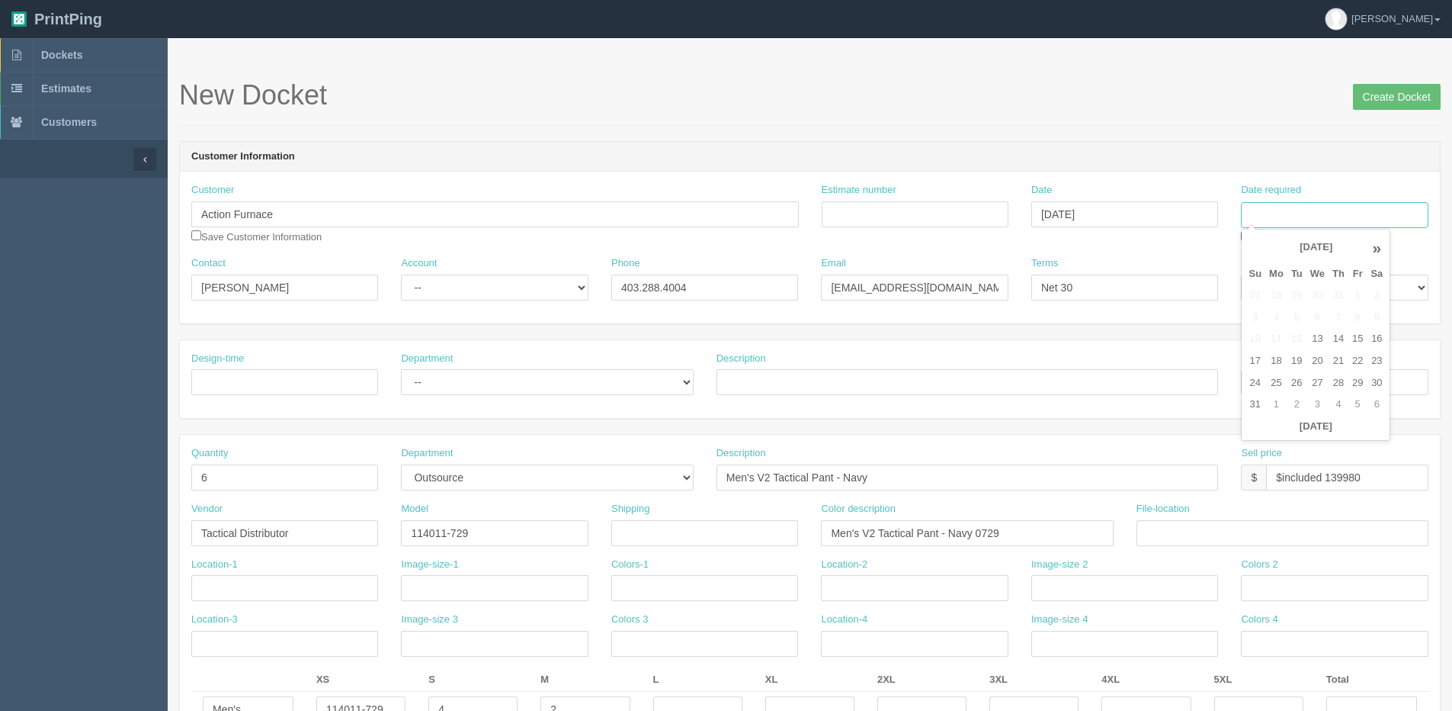
click at [1349, 208] on input "Date required" at bounding box center [1334, 215] width 187 height 26
click at [1268, 430] on th "Today" at bounding box center [1316, 427] width 142 height 22
click at [1356, 399] on td "5" at bounding box center [1358, 404] width 18 height 22
type input "September 5, 2025"
drag, startPoint x: 245, startPoint y: 486, endPoint x: 14, endPoint y: 485, distance: 231.8
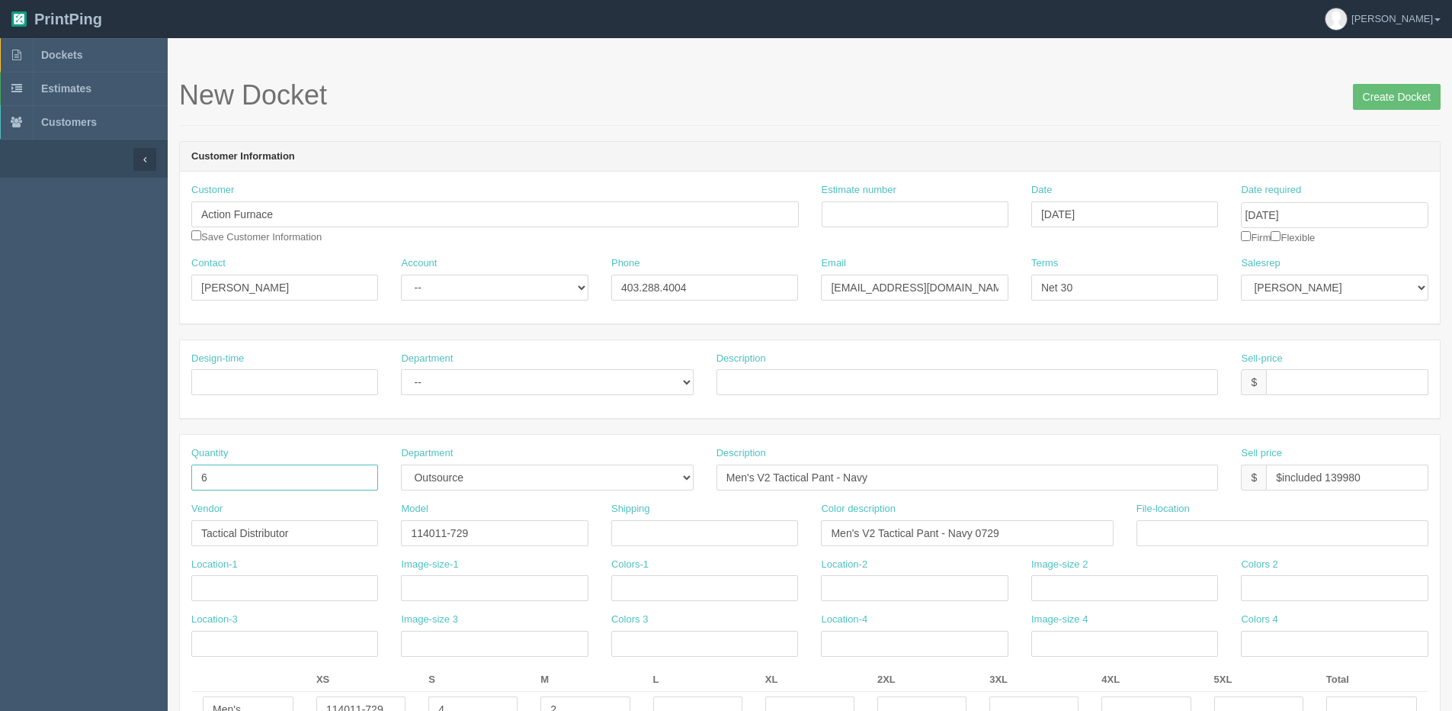
type input "40"
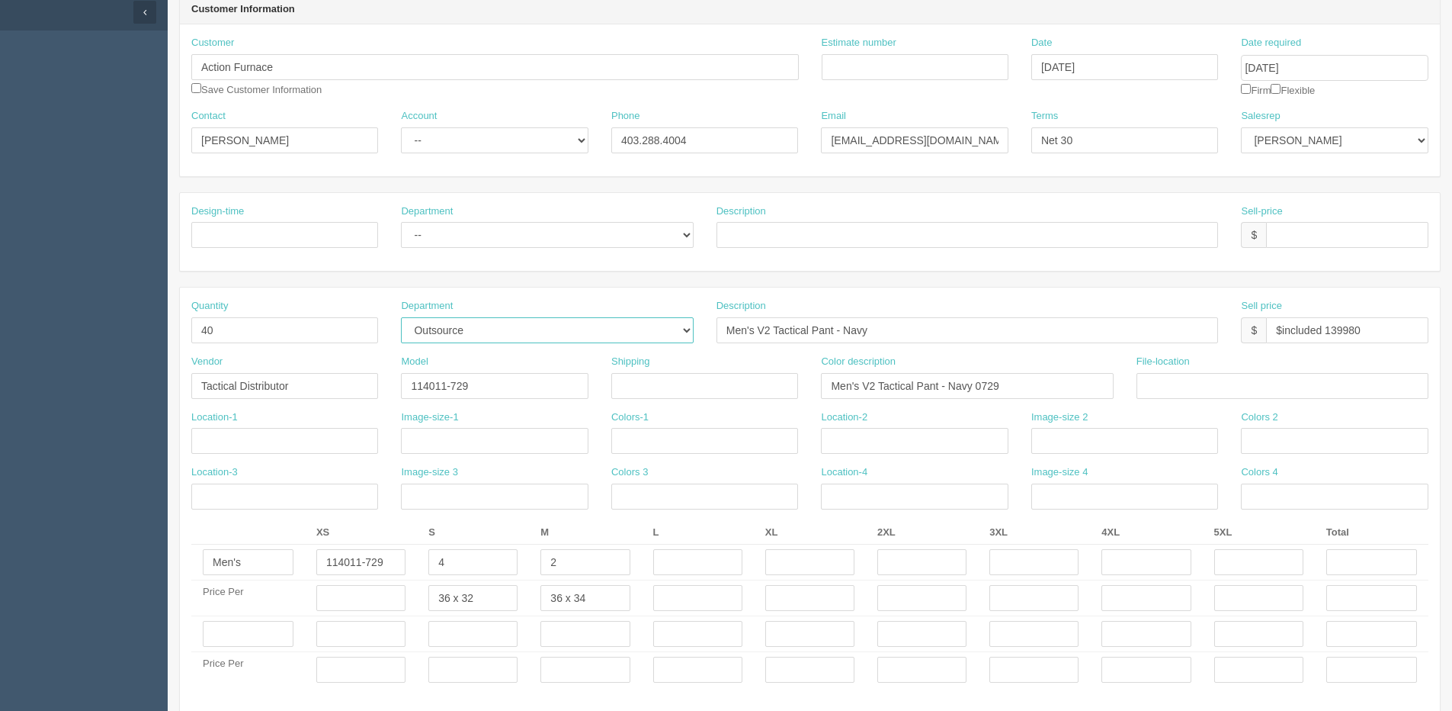
scroll to position [152, 0]
drag, startPoint x: 436, startPoint y: 592, endPoint x: 449, endPoint y: 591, distance: 13.0
click at [449, 591] on input "36 x 32" at bounding box center [472, 592] width 89 height 26
drag, startPoint x: 556, startPoint y: 558, endPoint x: 524, endPoint y: 557, distance: 32.0
click at [529, 557] on td "2" at bounding box center [585, 557] width 112 height 36
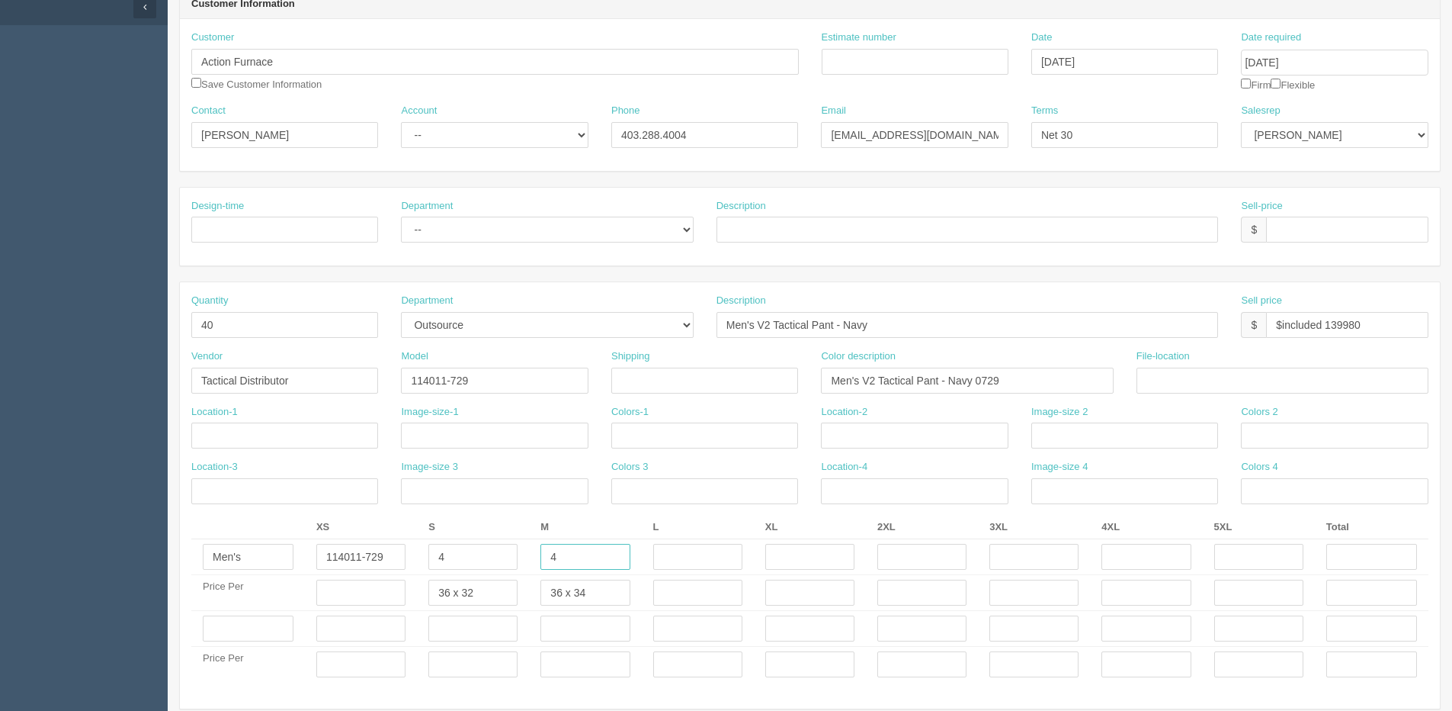
type input "4"
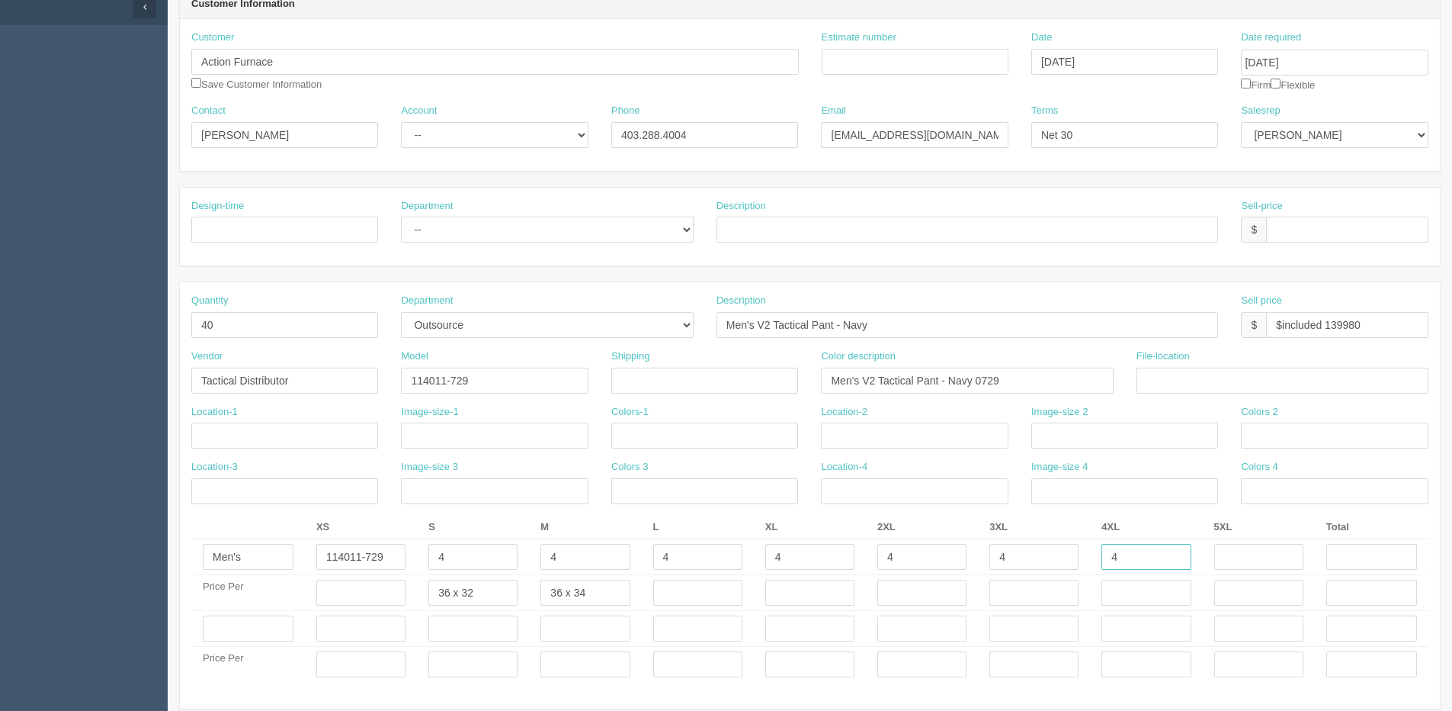
type input "4"
drag, startPoint x: 502, startPoint y: 592, endPoint x: 191, endPoint y: 613, distance: 312.5
click at [191, 613] on div "Quantity 40 Department -- Embroidery Silk Screen Heat Press Outsource Design De…" at bounding box center [810, 495] width 1260 height 426
type input "28 x 30"
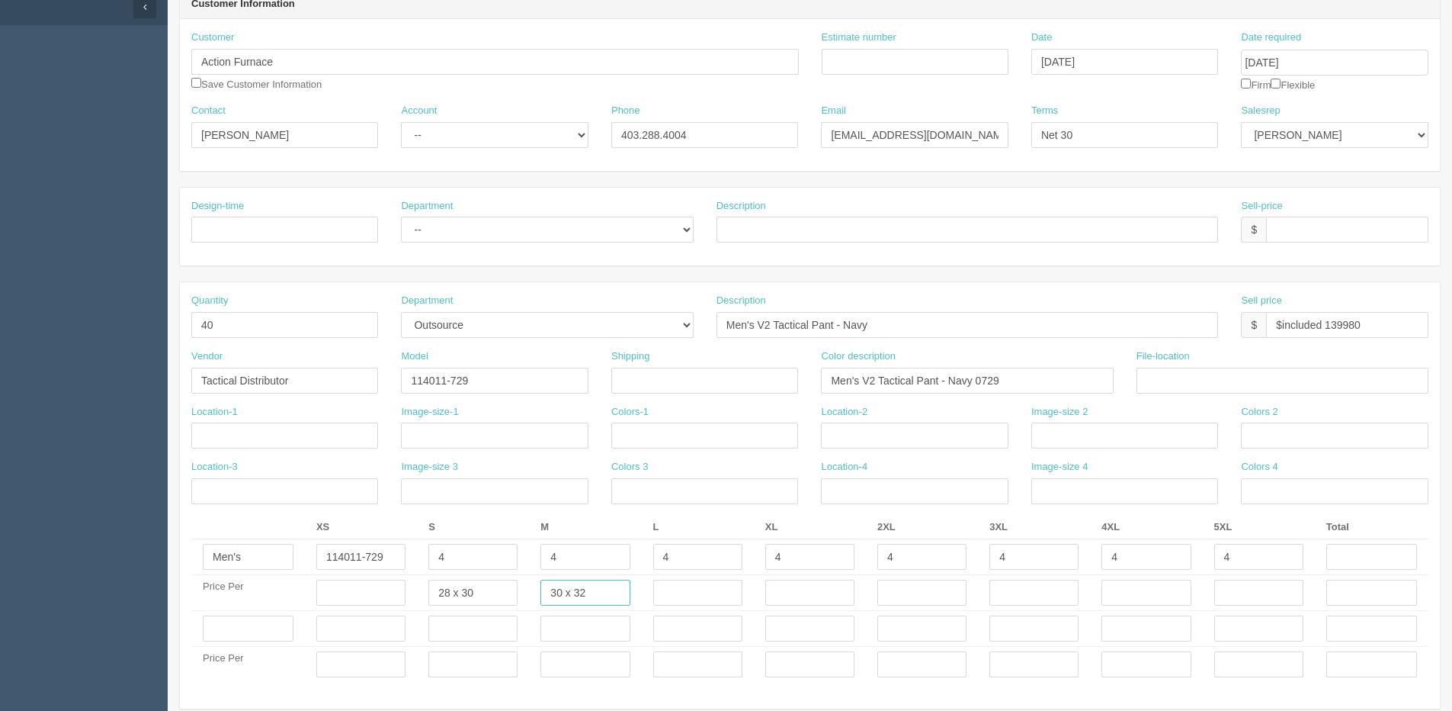
type input "30 x 32"
type input "32 x 30"
type input "32 x 32"
type input "32 x 34"
type input "34 x 30"
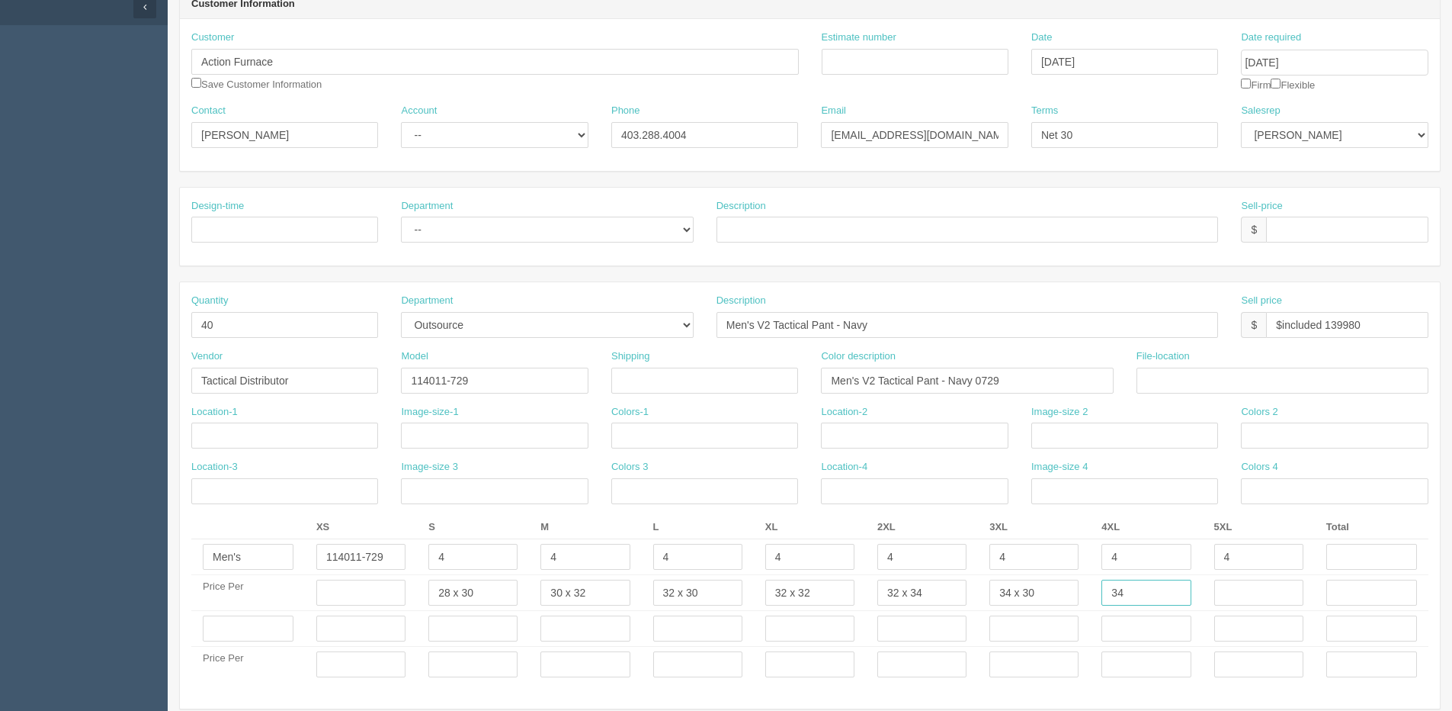
type input "34 x 34"
drag, startPoint x: 1237, startPoint y: 563, endPoint x: 1172, endPoint y: 552, distance: 66.4
click at [1172, 552] on tr "Men's 114011-729 4 4 4 4 4 4 4 4" at bounding box center [809, 557] width 1237 height 36
drag, startPoint x: 1253, startPoint y: 560, endPoint x: 1179, endPoint y: 557, distance: 73.2
click at [1186, 557] on tr "Men's 114011-729 4 4 4 4 4 4 4 4" at bounding box center [809, 557] width 1237 height 36
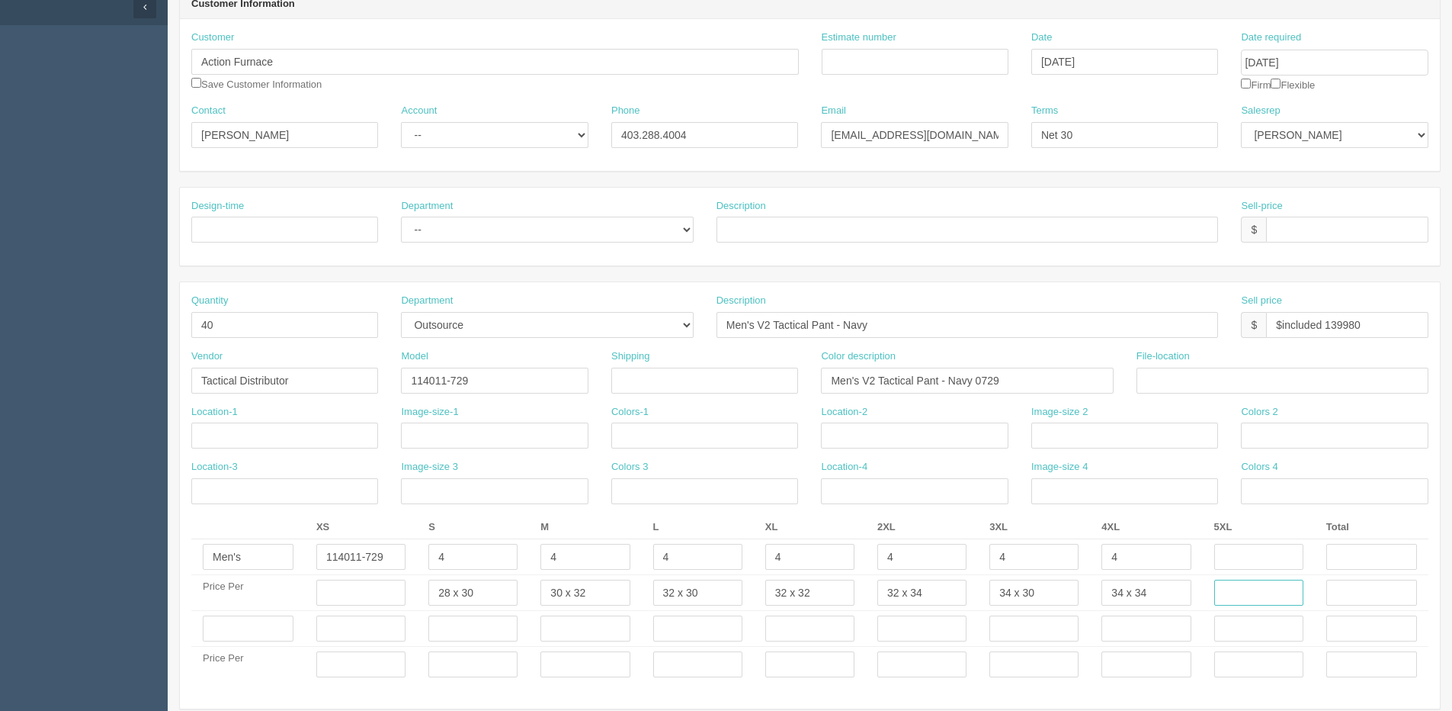
click at [1275, 592] on input "text" at bounding box center [1258, 592] width 89 height 26
type input "$67.00 each"
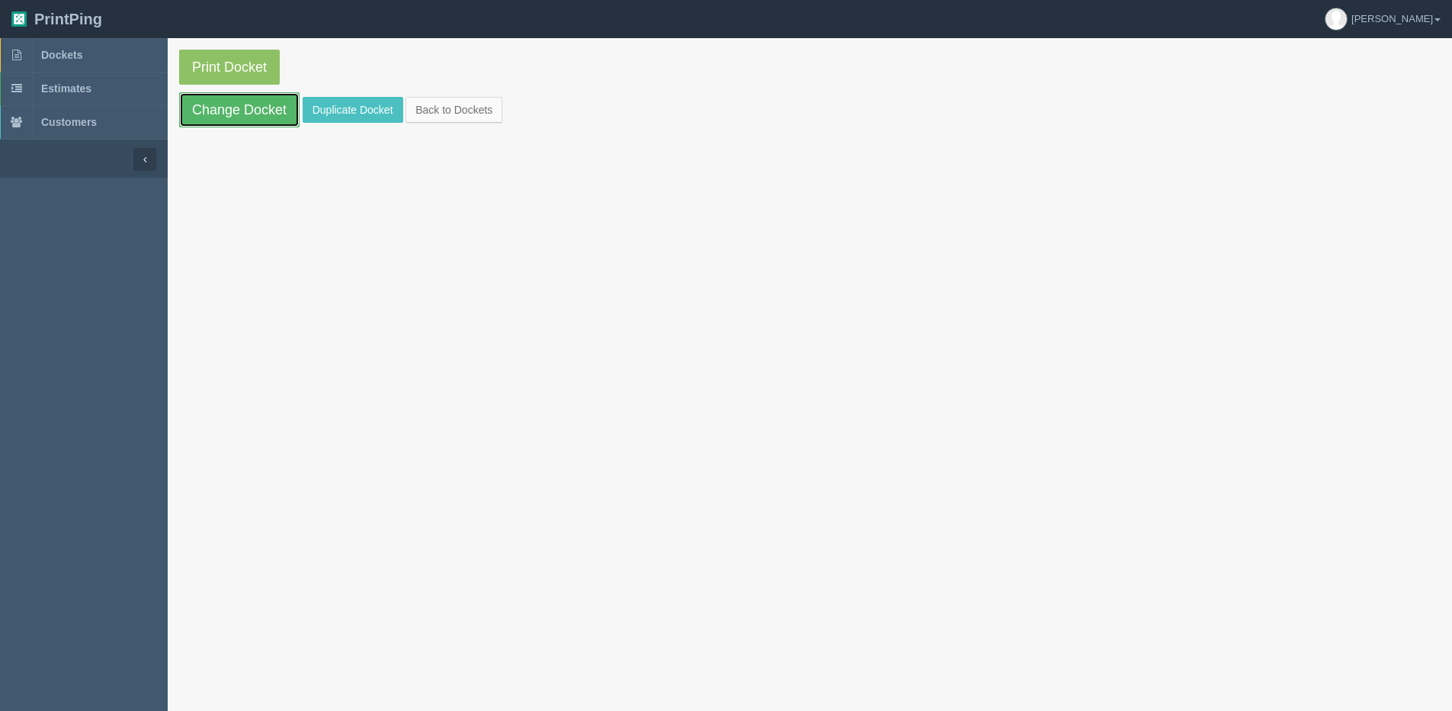
click at [253, 111] on link "Change Docket" at bounding box center [239, 109] width 120 height 35
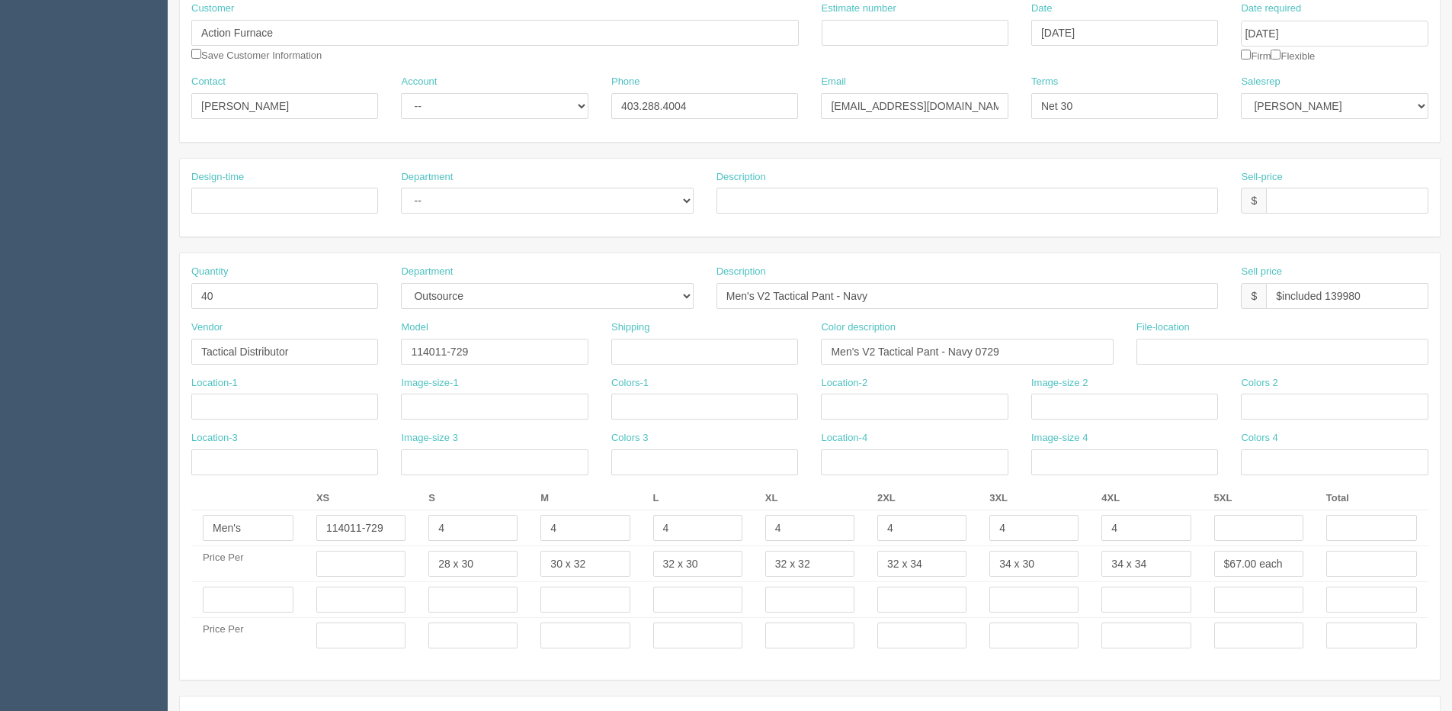
scroll to position [229, 0]
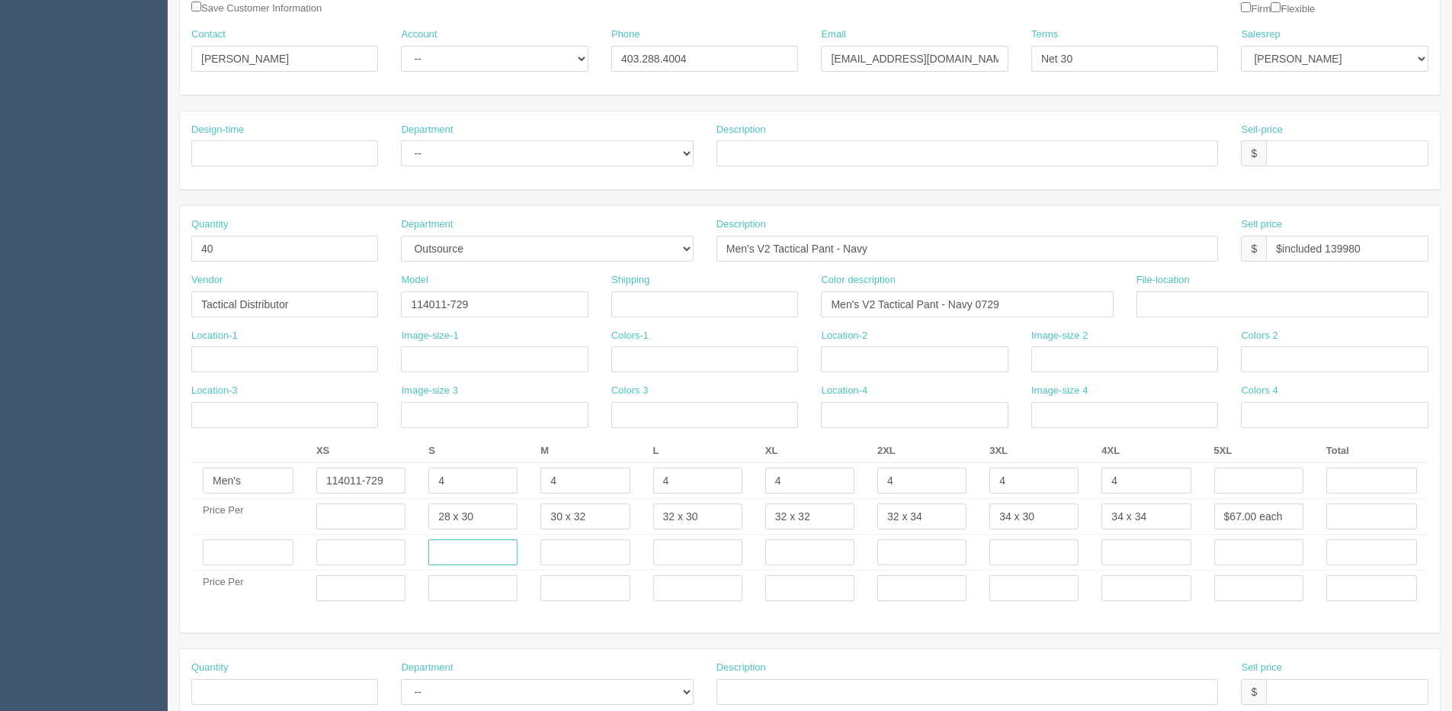
click at [458, 557] on input "text" at bounding box center [472, 552] width 89 height 26
type input "8"
click at [479, 588] on input "text" at bounding box center [472, 588] width 89 height 26
type input "38 x 30"
type input "42 x 30"
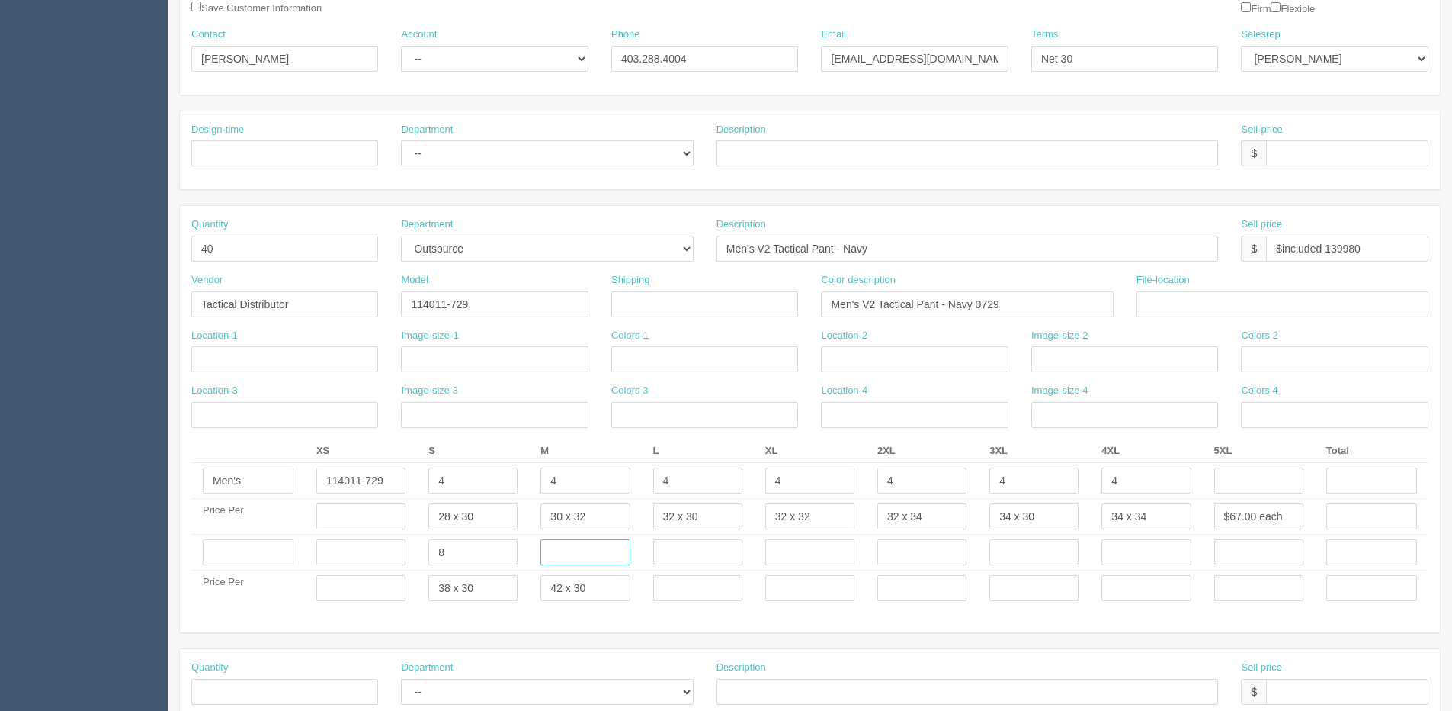
click at [611, 545] on input "text" at bounding box center [585, 552] width 89 height 26
type input "4"
click at [1365, 476] on input "text" at bounding box center [1372, 480] width 91 height 26
type input "28"
click at [1333, 557] on input "text" at bounding box center [1372, 552] width 91 height 26
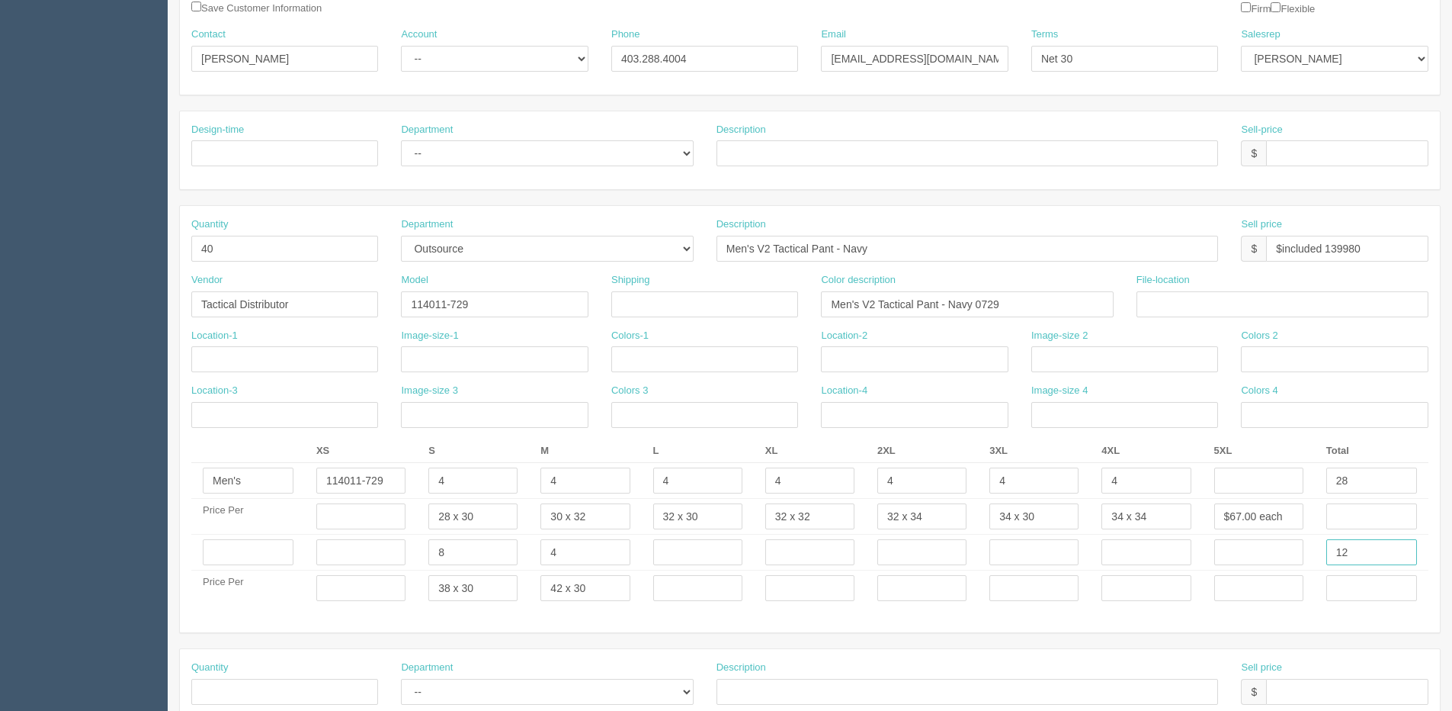
type input "12"
click at [1345, 592] on input "text" at bounding box center [1372, 588] width 91 height 26
click at [1242, 588] on input "text" at bounding box center [1258, 588] width 89 height 26
drag, startPoint x: 1286, startPoint y: 514, endPoint x: 1123, endPoint y: 542, distance: 165.6
click at [1105, 535] on tbody "Men's 114011-729 4 4 4 4 4 4 4 28 Price Per 28 x 30 30 x 32 32 x 30 32 x 32 32 …" at bounding box center [809, 534] width 1237 height 143
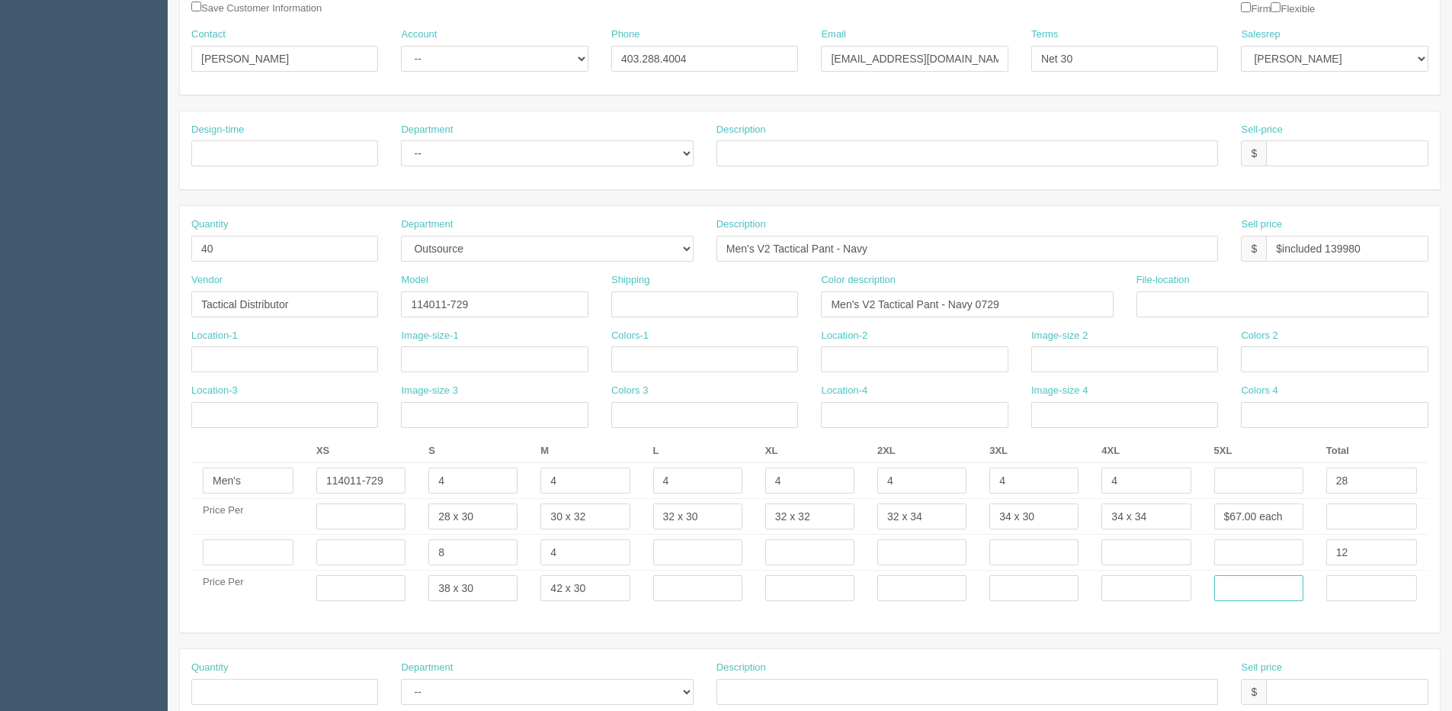
click at [1232, 588] on input "text" at bounding box center [1258, 588] width 89 height 26
paste input "$67.00 each"
type input "$67.00 each"
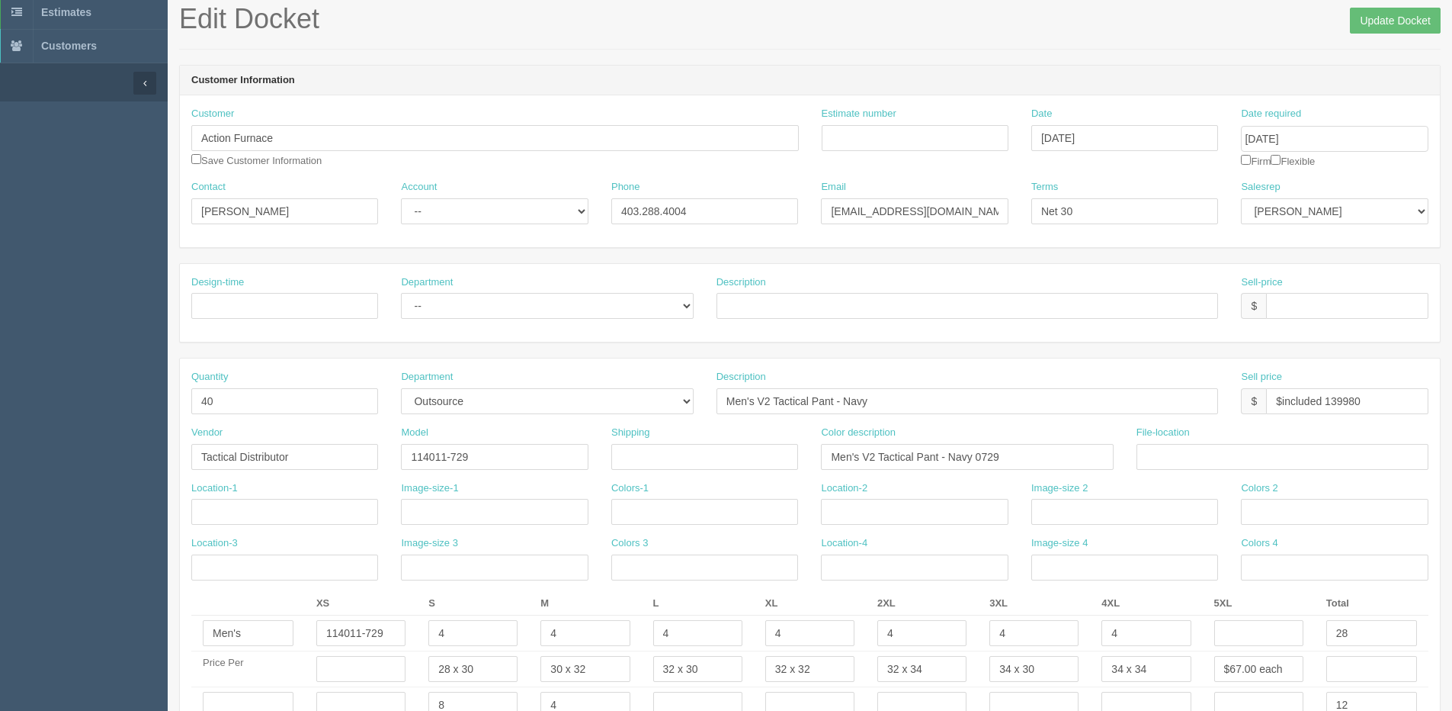
scroll to position [152, 0]
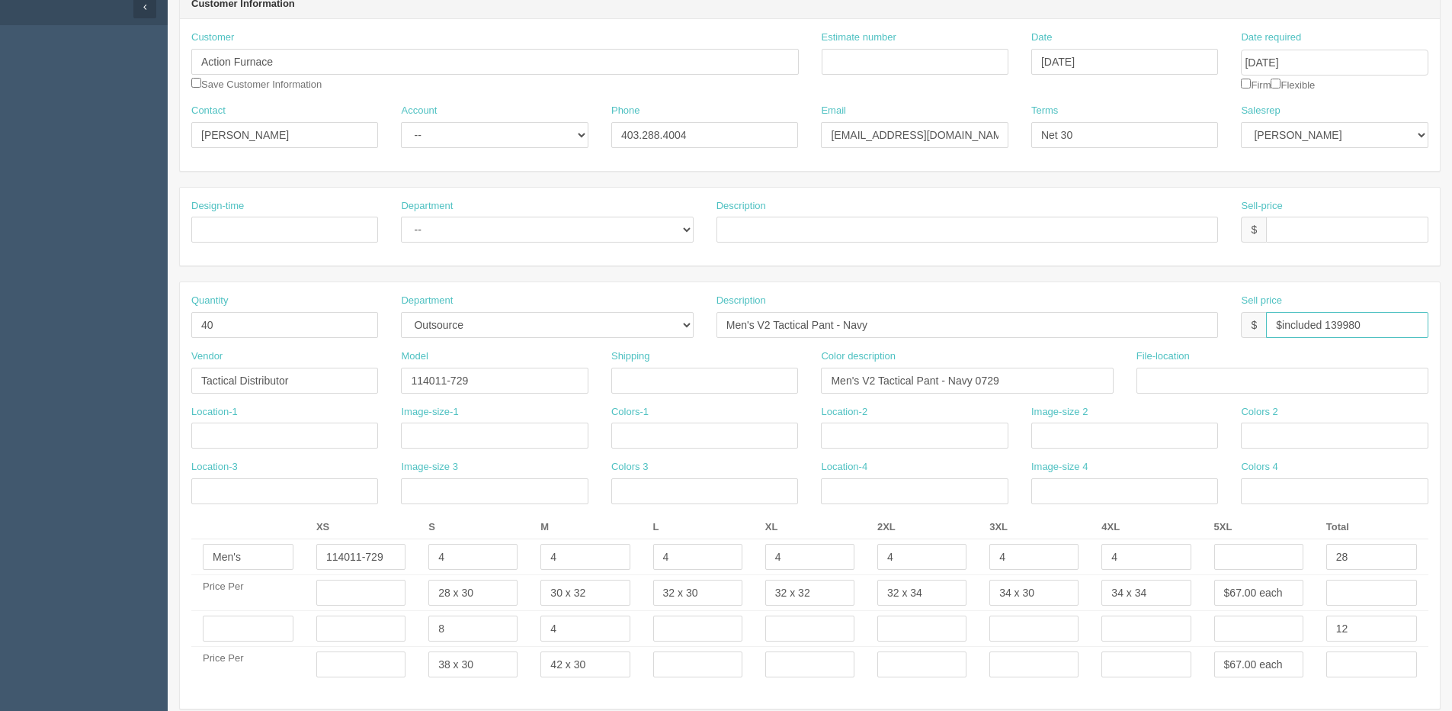
drag, startPoint x: 1285, startPoint y: 322, endPoint x: 1460, endPoint y: 276, distance: 181.4
click at [1452, 276] on html "PrintPing [PERSON_NAME] Edit account ( [PERSON_NAME][EMAIL_ADDRESS][DOMAIN_NAME…" at bounding box center [726, 607] width 1452 height 1519
type input "$4143.60 | AR $1440.90"
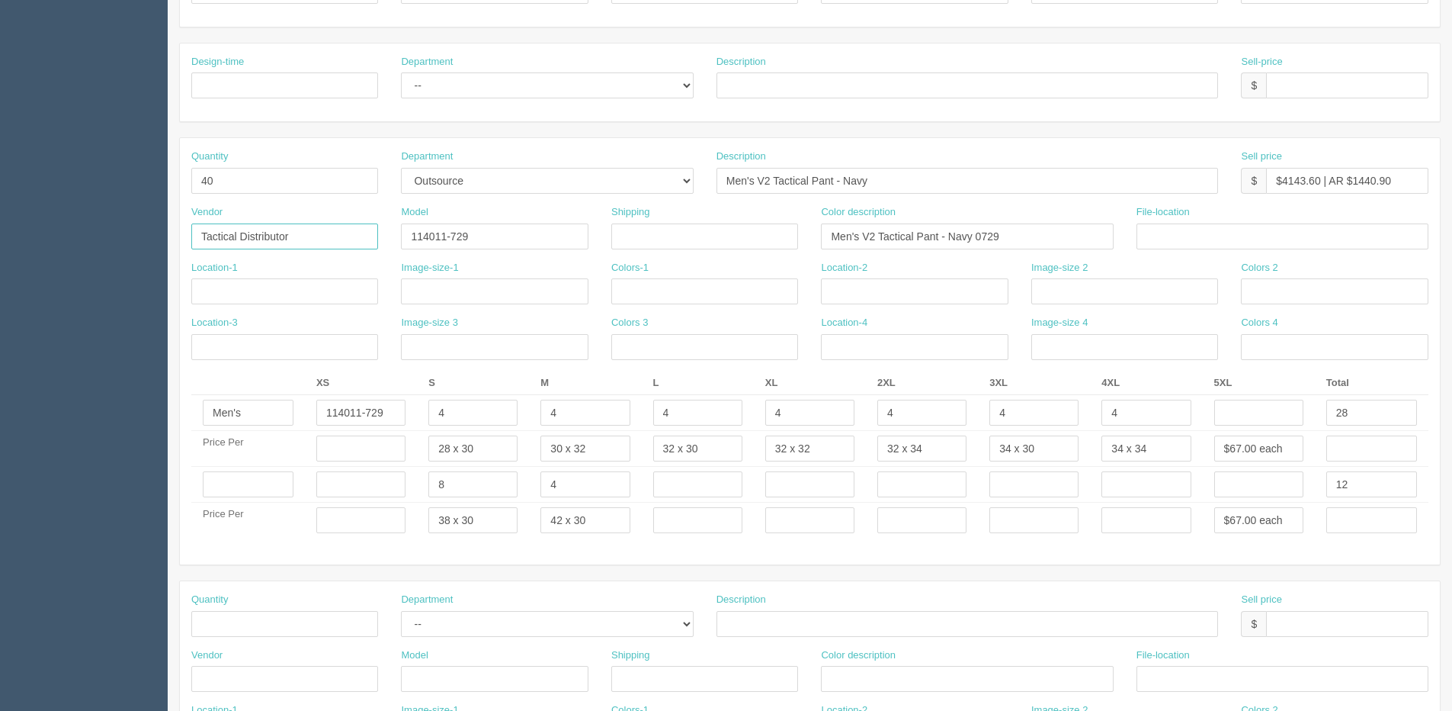
scroll to position [305, 0]
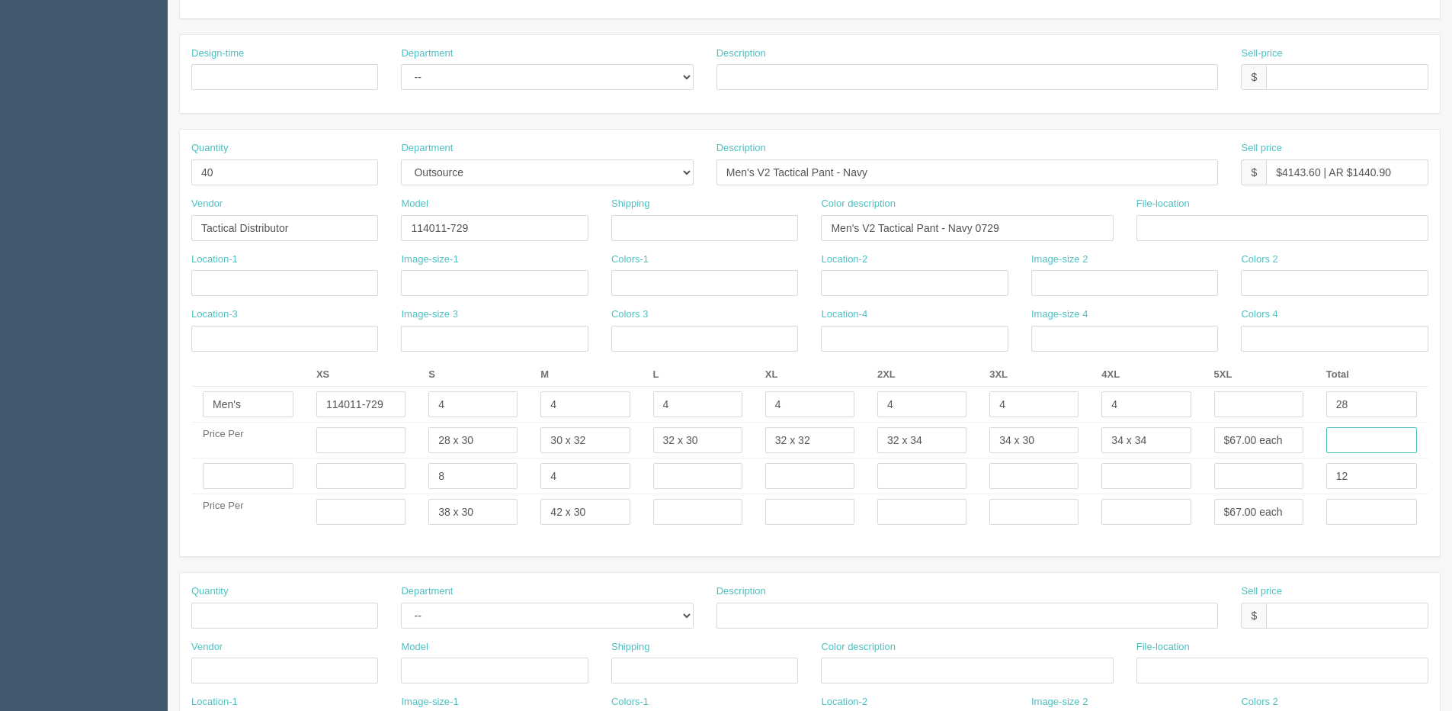
click at [1362, 441] on input "text" at bounding box center [1372, 440] width 91 height 26
type input "1876.00"
click at [1357, 508] on input "text" at bounding box center [1372, 512] width 91 height 26
type input "$804.00"
click at [1337, 440] on input "1876.00" at bounding box center [1372, 440] width 91 height 26
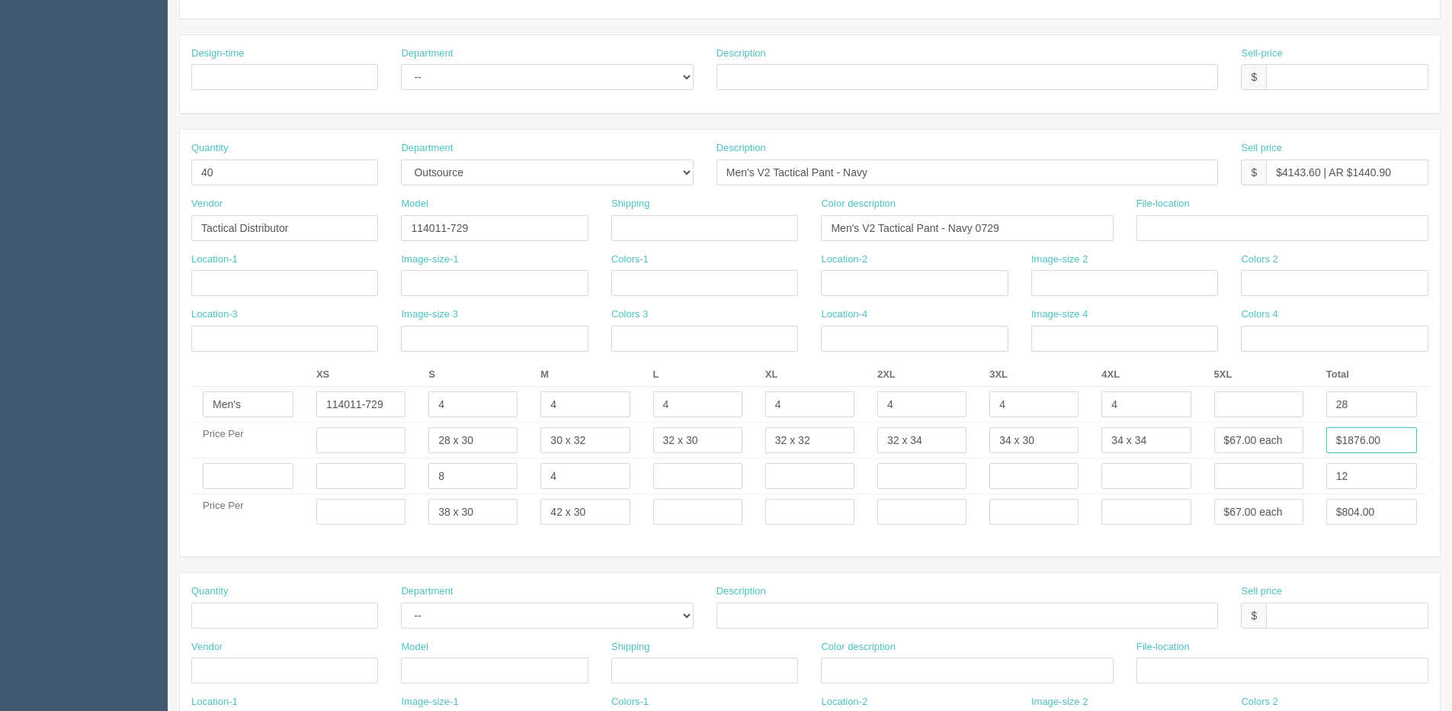
type input "$1876.00"
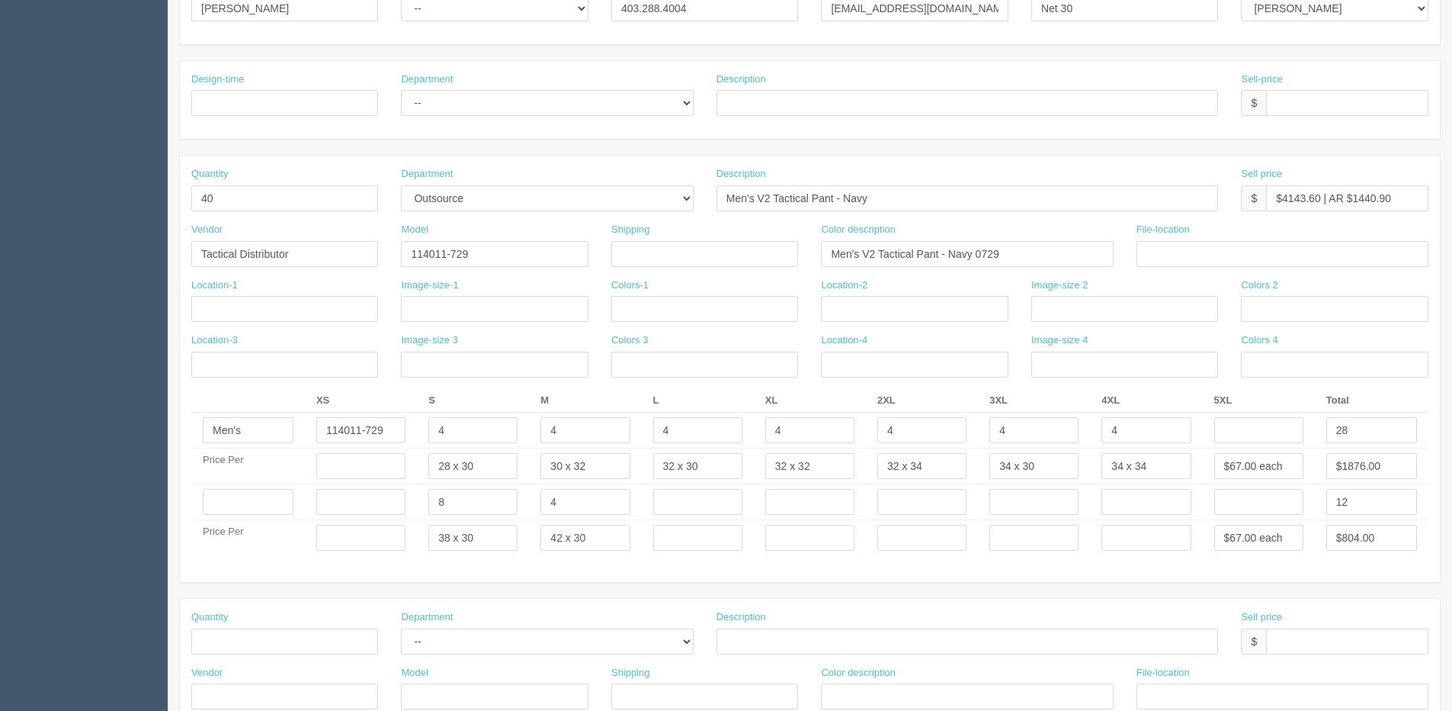
scroll to position [229, 0]
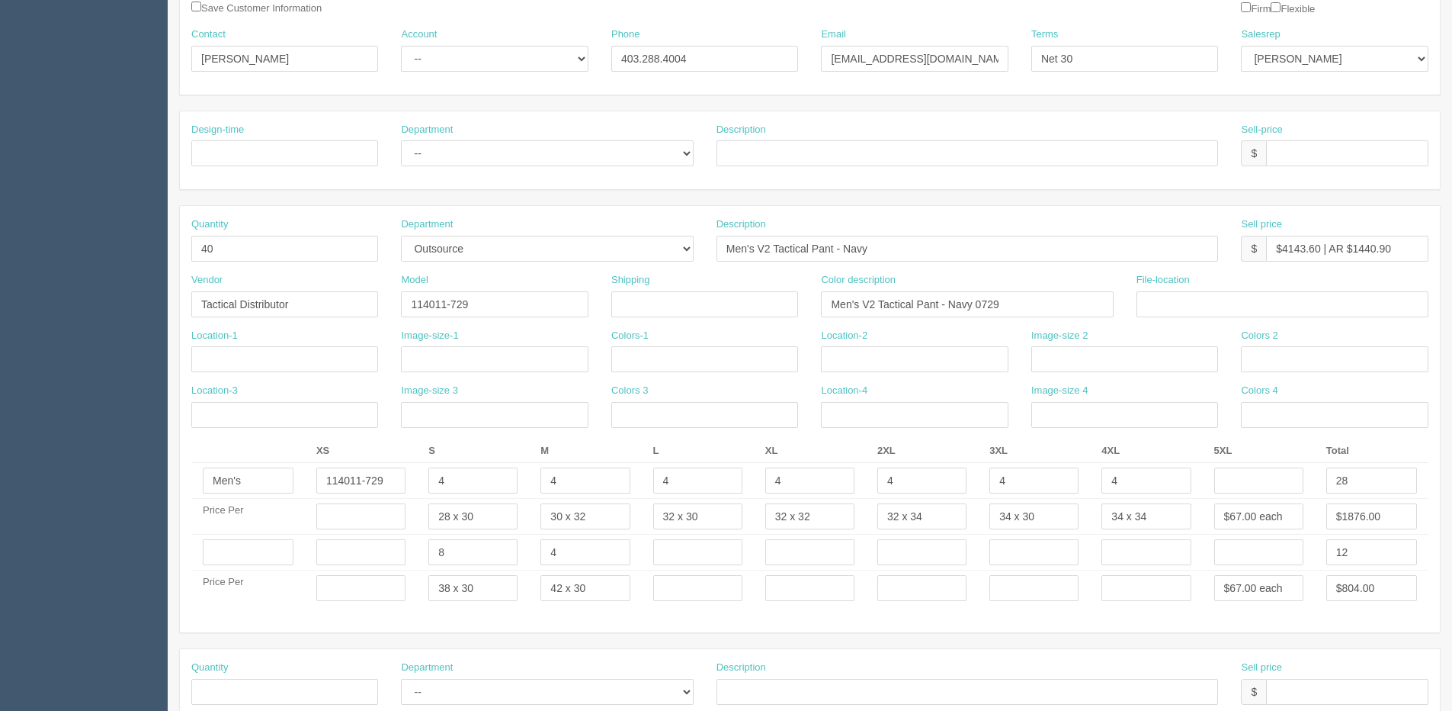
click at [650, 290] on div "Shipping" at bounding box center [704, 295] width 187 height 44
click at [653, 311] on input "text" at bounding box center [704, 304] width 187 height 26
type input "Shipping $100.00"
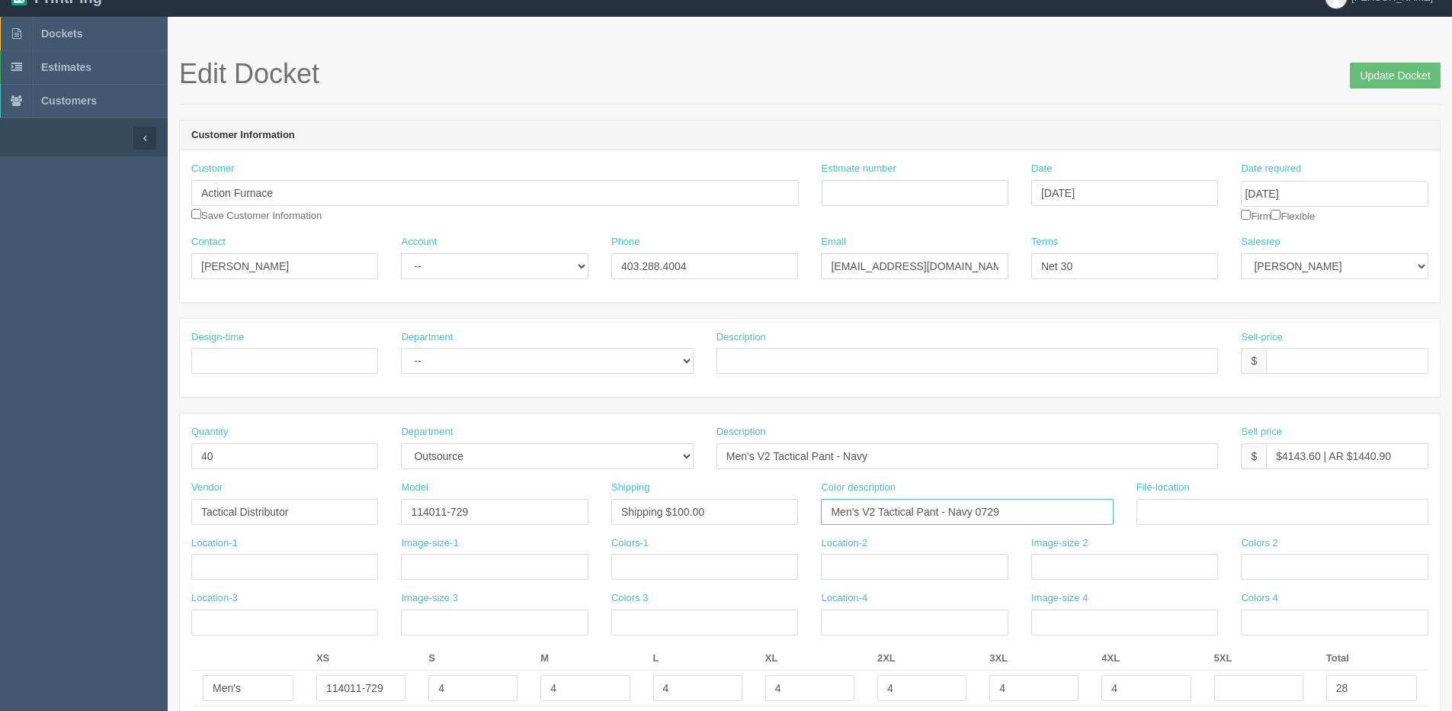
scroll to position [0, 0]
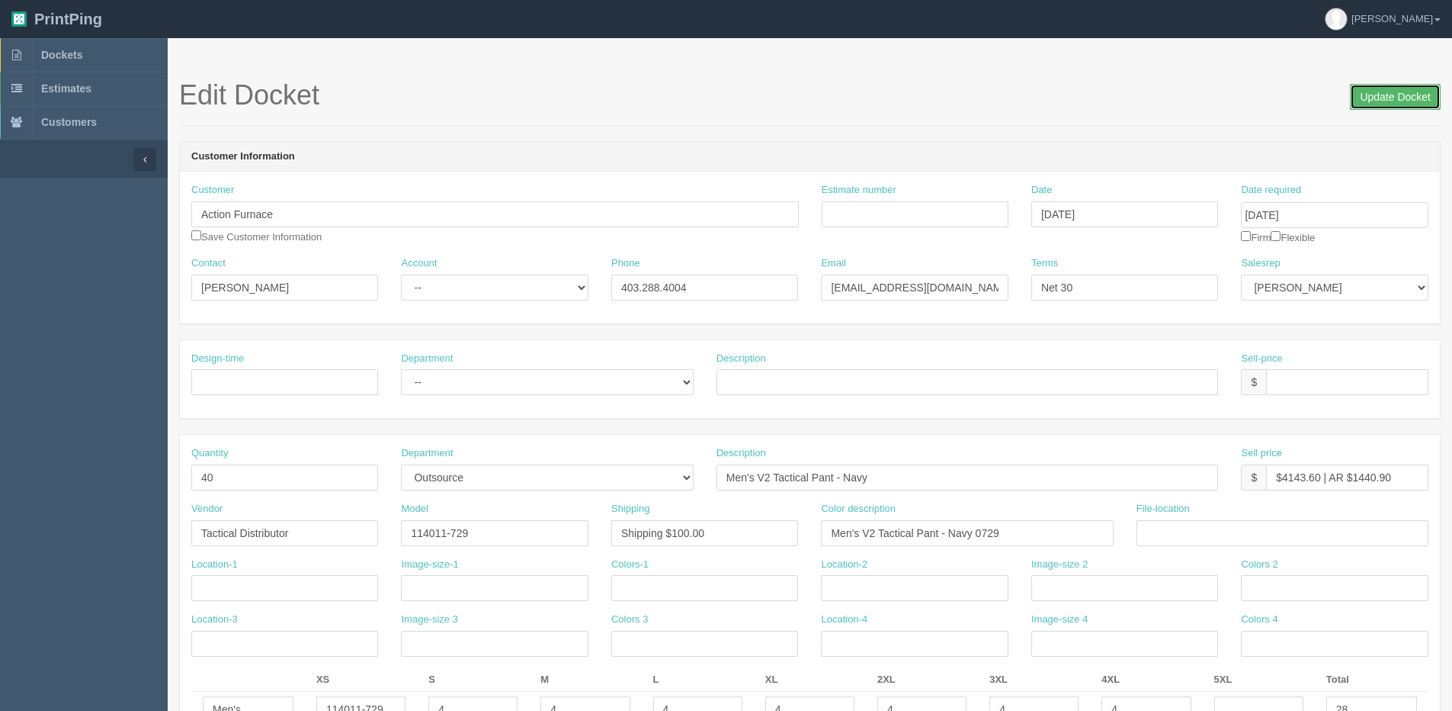
click at [1395, 92] on input "Update Docket" at bounding box center [1395, 97] width 91 height 26
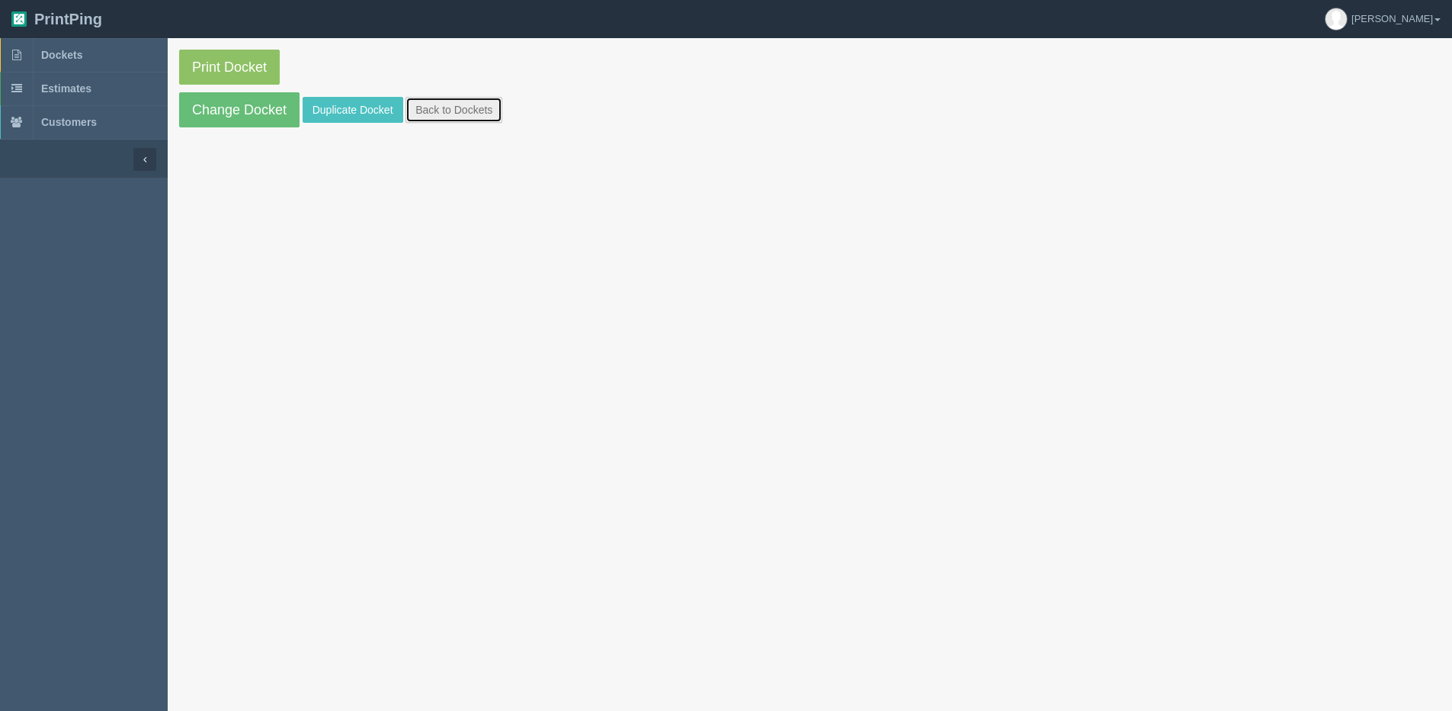
click at [455, 117] on link "Back to Dockets" at bounding box center [454, 110] width 97 height 26
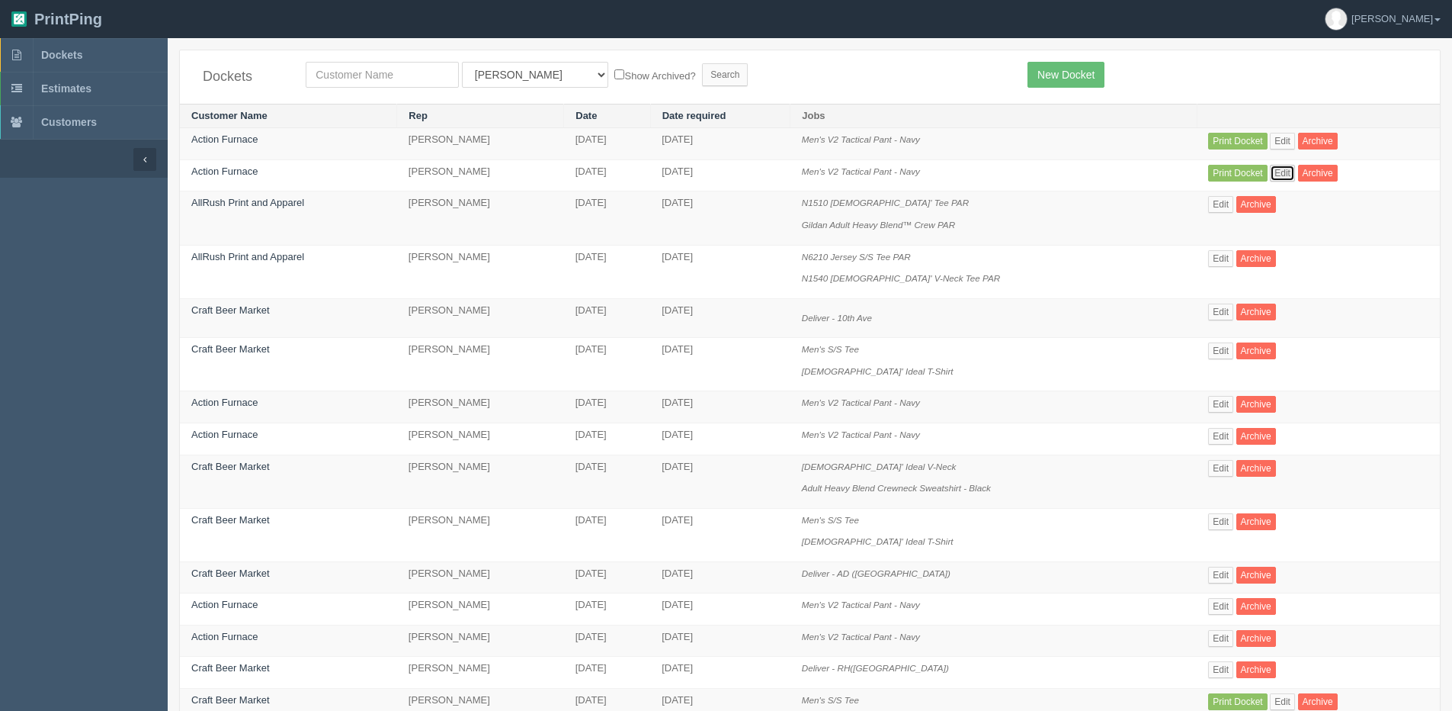
drag, startPoint x: 1263, startPoint y: 171, endPoint x: 1142, endPoint y: 239, distance: 138.6
click at [1270, 172] on link "Edit" at bounding box center [1282, 173] width 25 height 17
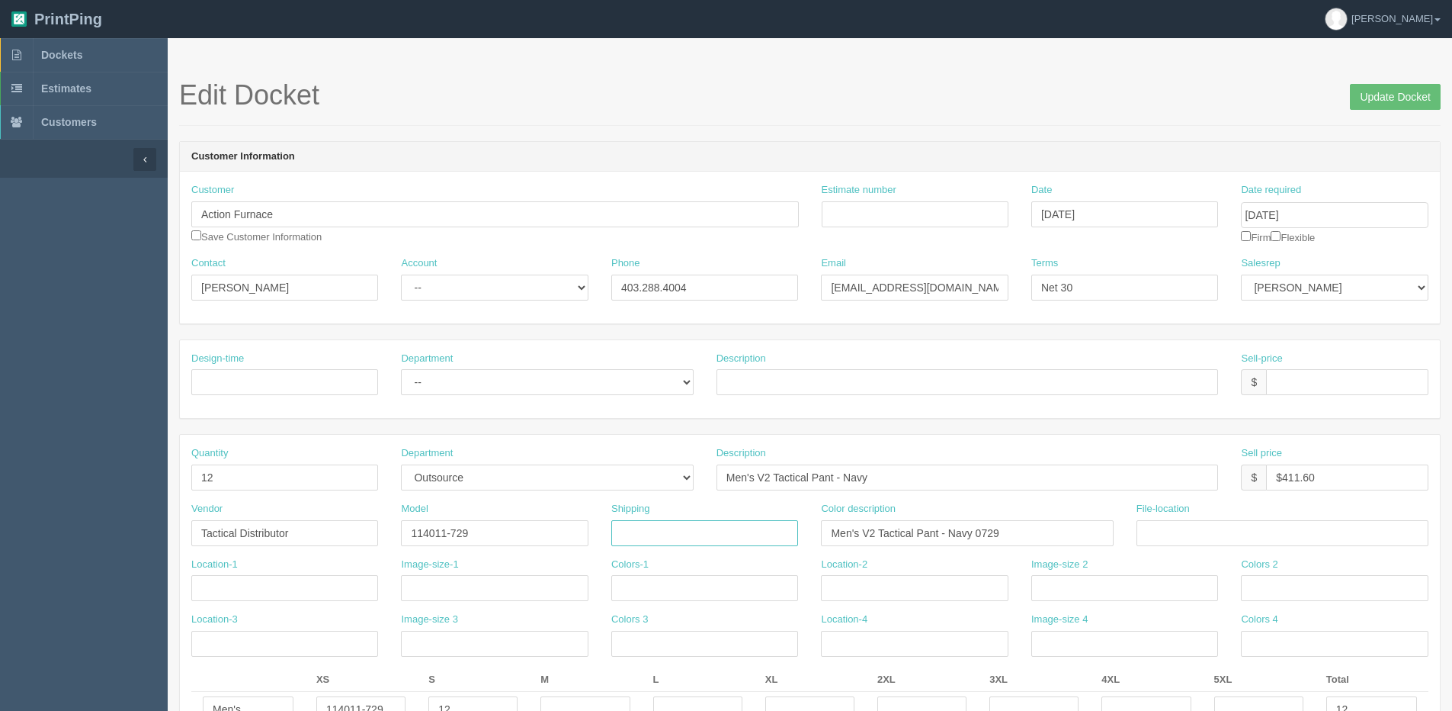
click at [687, 534] on input "text" at bounding box center [704, 533] width 187 height 26
click at [678, 539] on input "Shipping $50.00" at bounding box center [704, 533] width 187 height 26
type input "Shipping $40.00"
drag, startPoint x: 1279, startPoint y: 236, endPoint x: 1285, endPoint y: 294, distance: 59.0
click at [1279, 236] on input "checkbox" at bounding box center [1276, 236] width 10 height 10
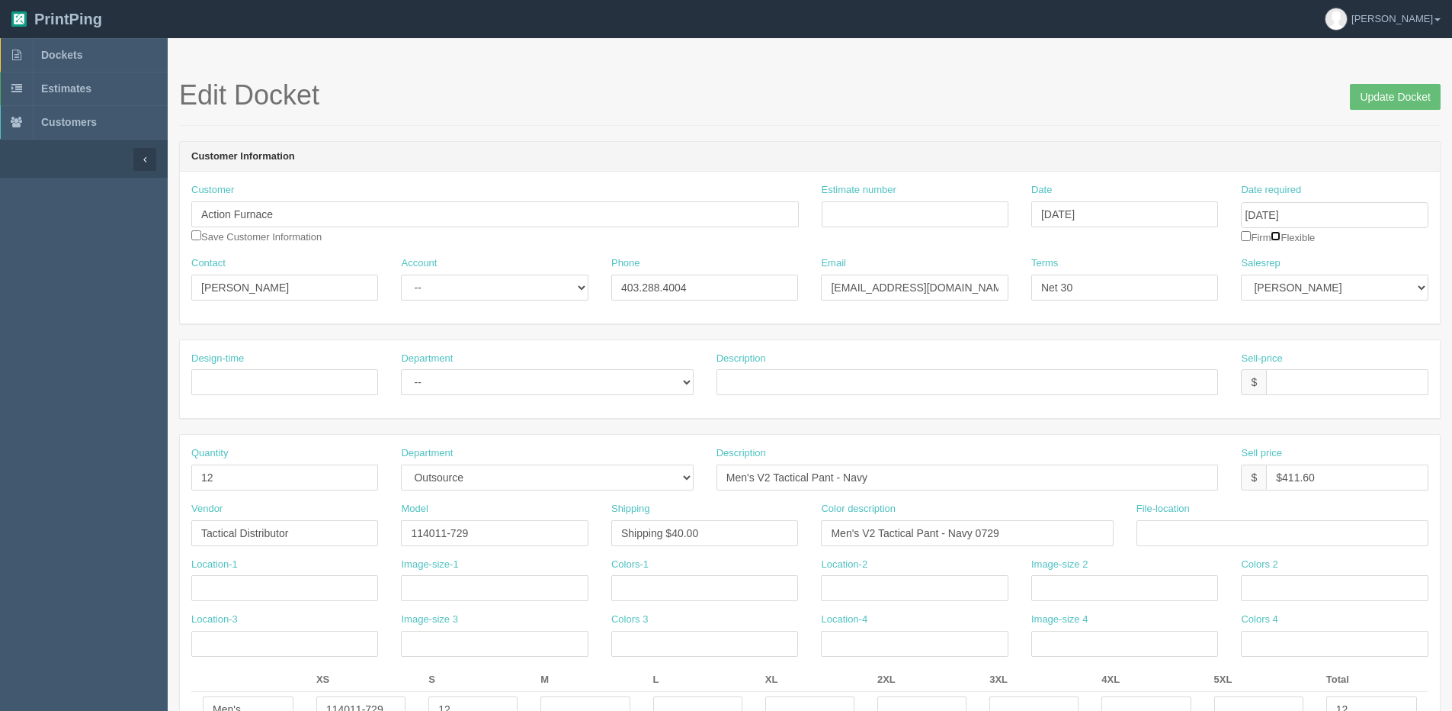
checkbox input "true"
click at [1282, 296] on select "Mehmud Anver Zunaid Arif France Stephanie Steve Ali Amy Phil Greg Ankit Sam Ank…" at bounding box center [1334, 287] width 187 height 26
click at [858, 251] on div "Customer Action Furnace Save Customer Information Estimate number Date August 1…" at bounding box center [810, 219] width 1260 height 73
click at [1371, 96] on input "Update Docket" at bounding box center [1395, 97] width 91 height 26
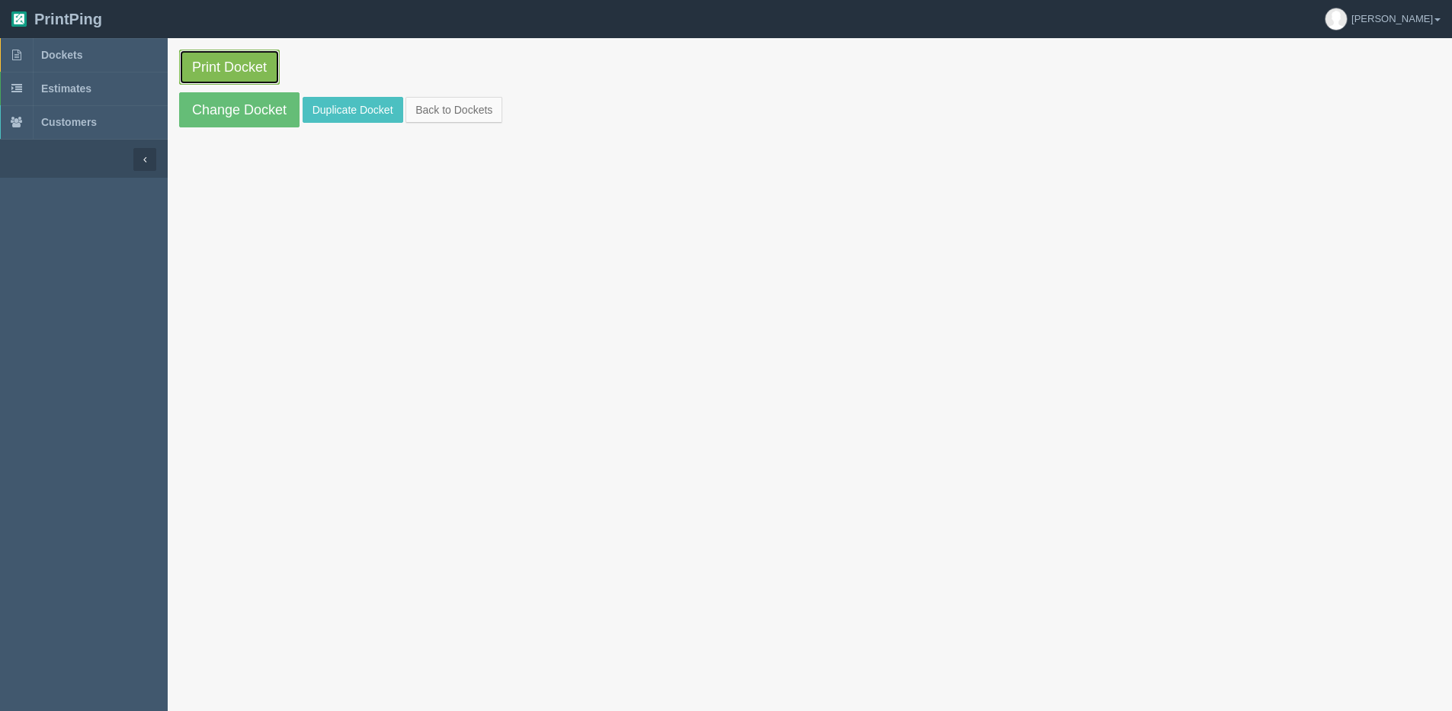
click at [243, 69] on link "Print Docket" at bounding box center [229, 67] width 101 height 35
drag, startPoint x: 444, startPoint y: 118, endPoint x: 454, endPoint y: 117, distance: 9.9
click at [444, 118] on link "Back to Dockets" at bounding box center [454, 110] width 97 height 26
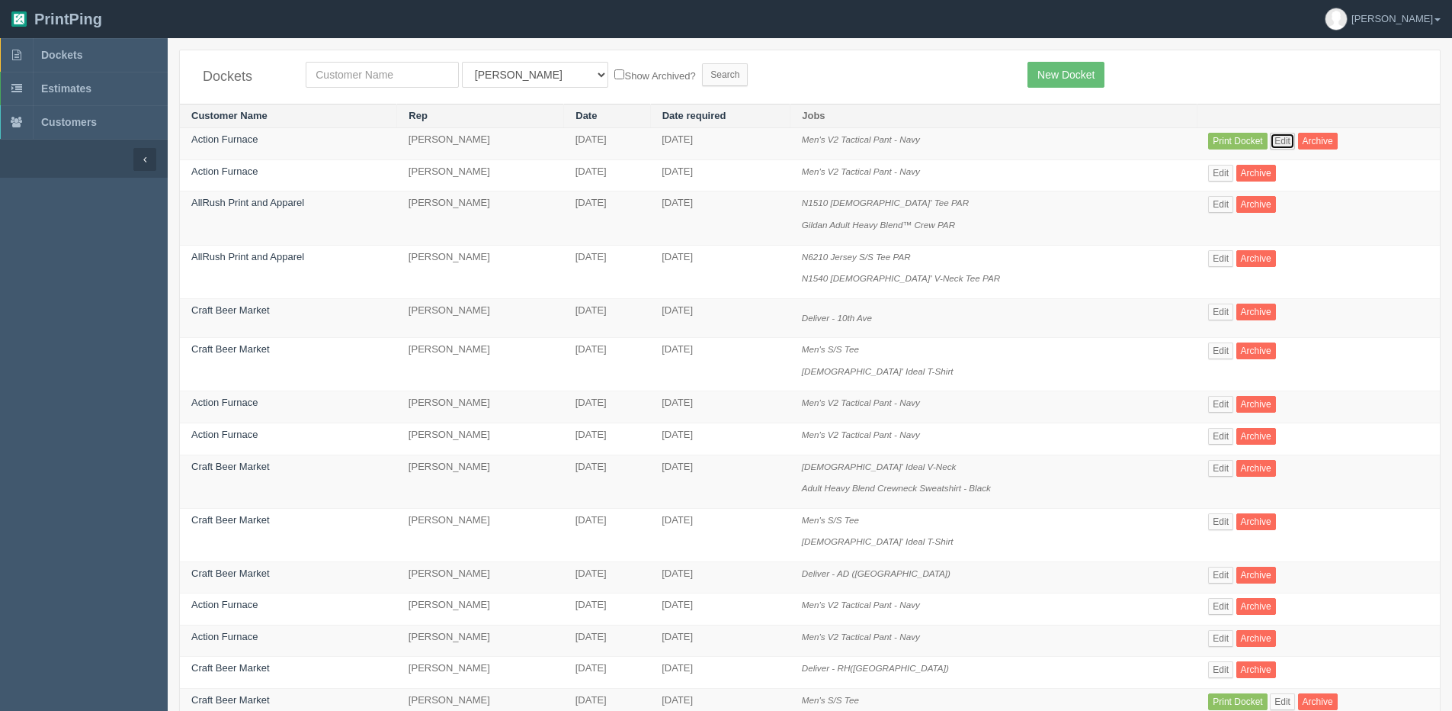
click at [1275, 135] on link "Edit" at bounding box center [1282, 141] width 25 height 17
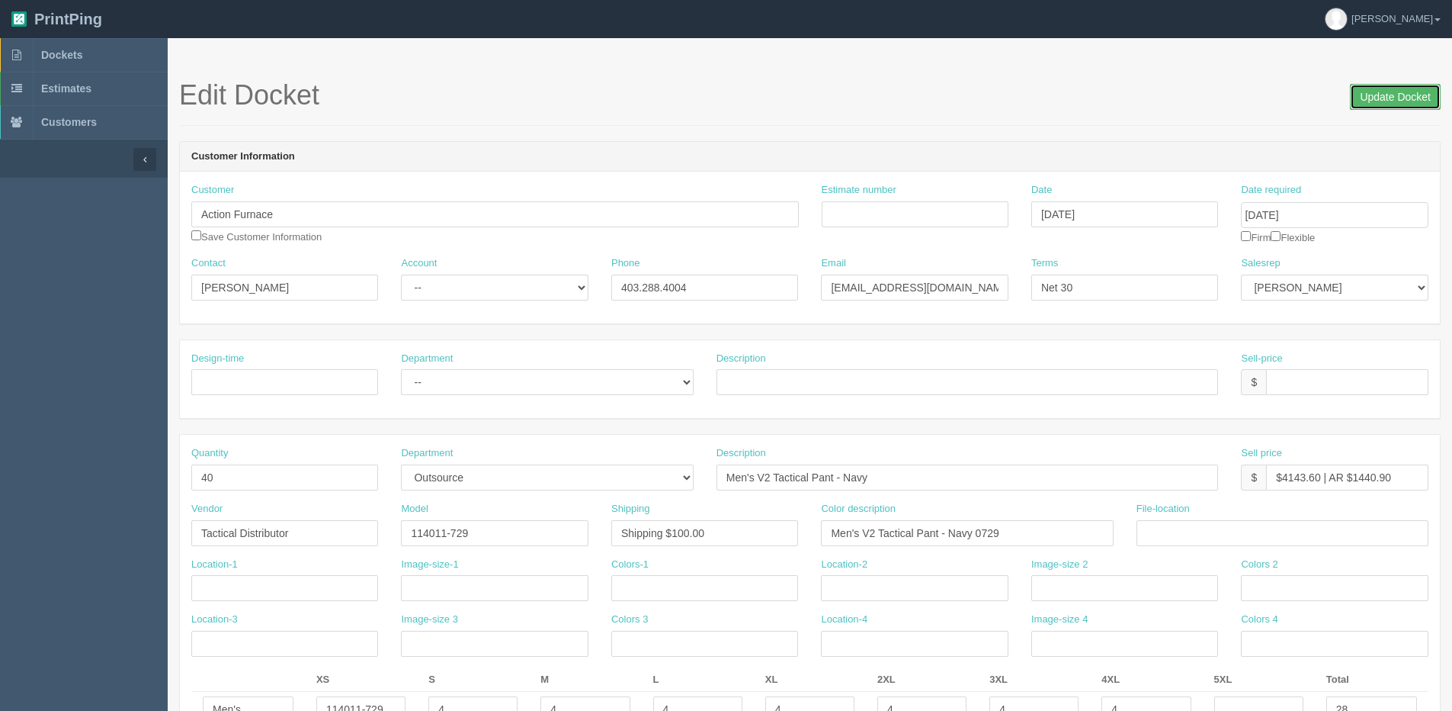
click at [1407, 95] on input "Update Docket" at bounding box center [1395, 97] width 91 height 26
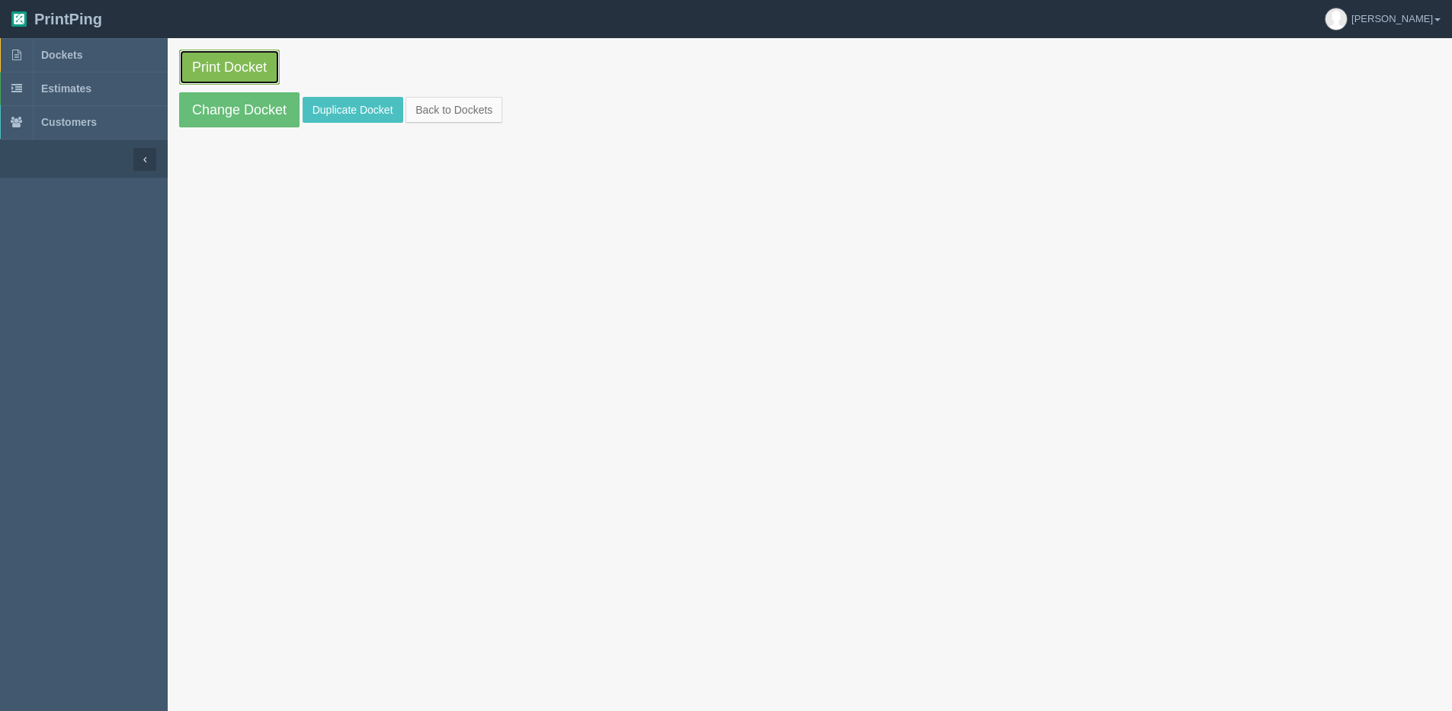
click at [258, 69] on link "Print Docket" at bounding box center [229, 67] width 101 height 35
click at [451, 101] on link "Back to Dockets" at bounding box center [454, 110] width 97 height 26
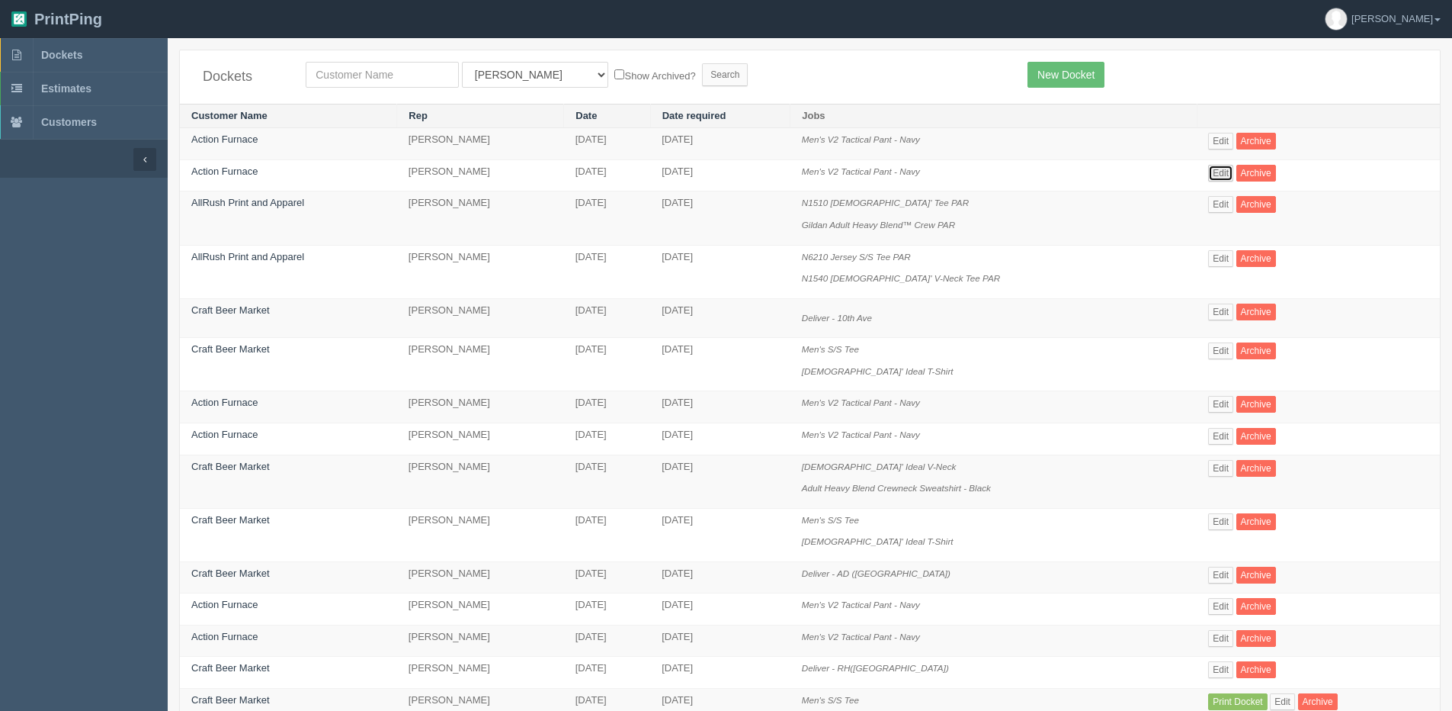
click at [1212, 174] on link "Edit" at bounding box center [1220, 173] width 25 height 17
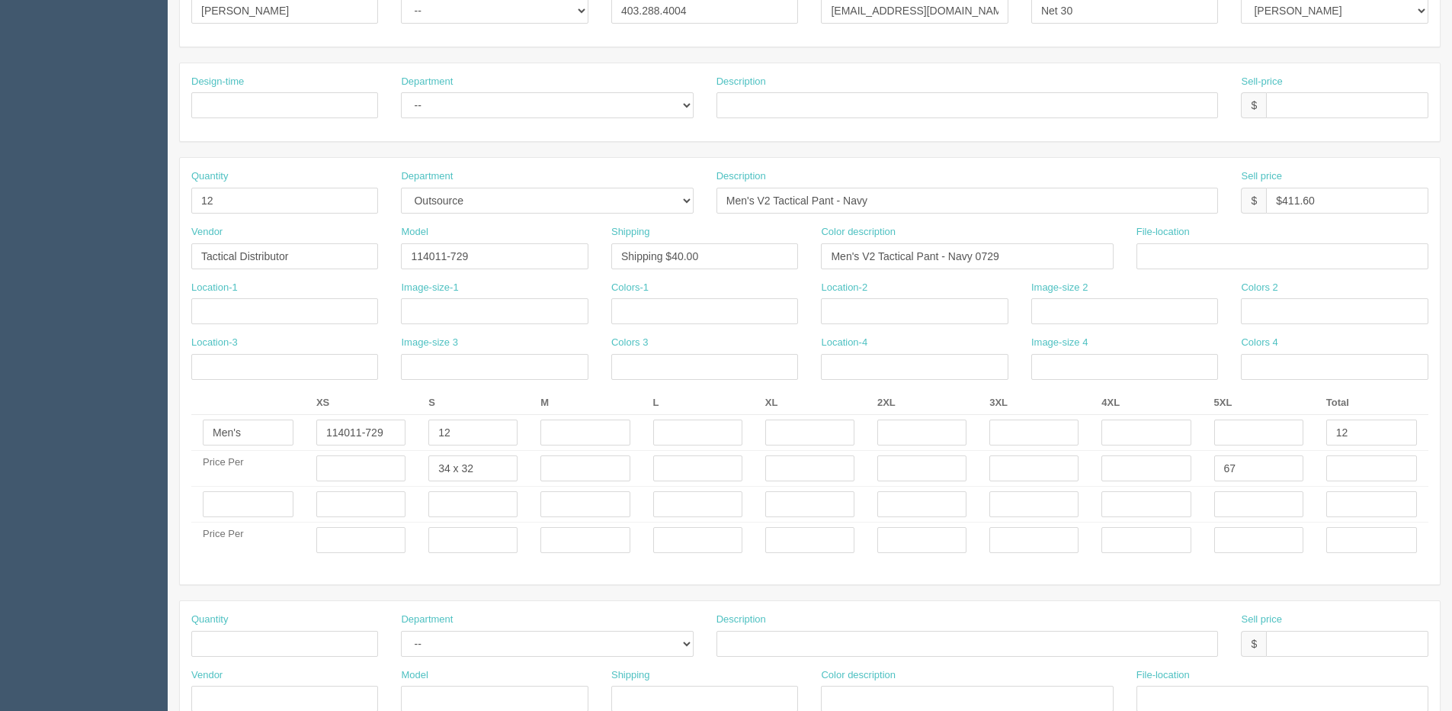
scroll to position [305, 0]
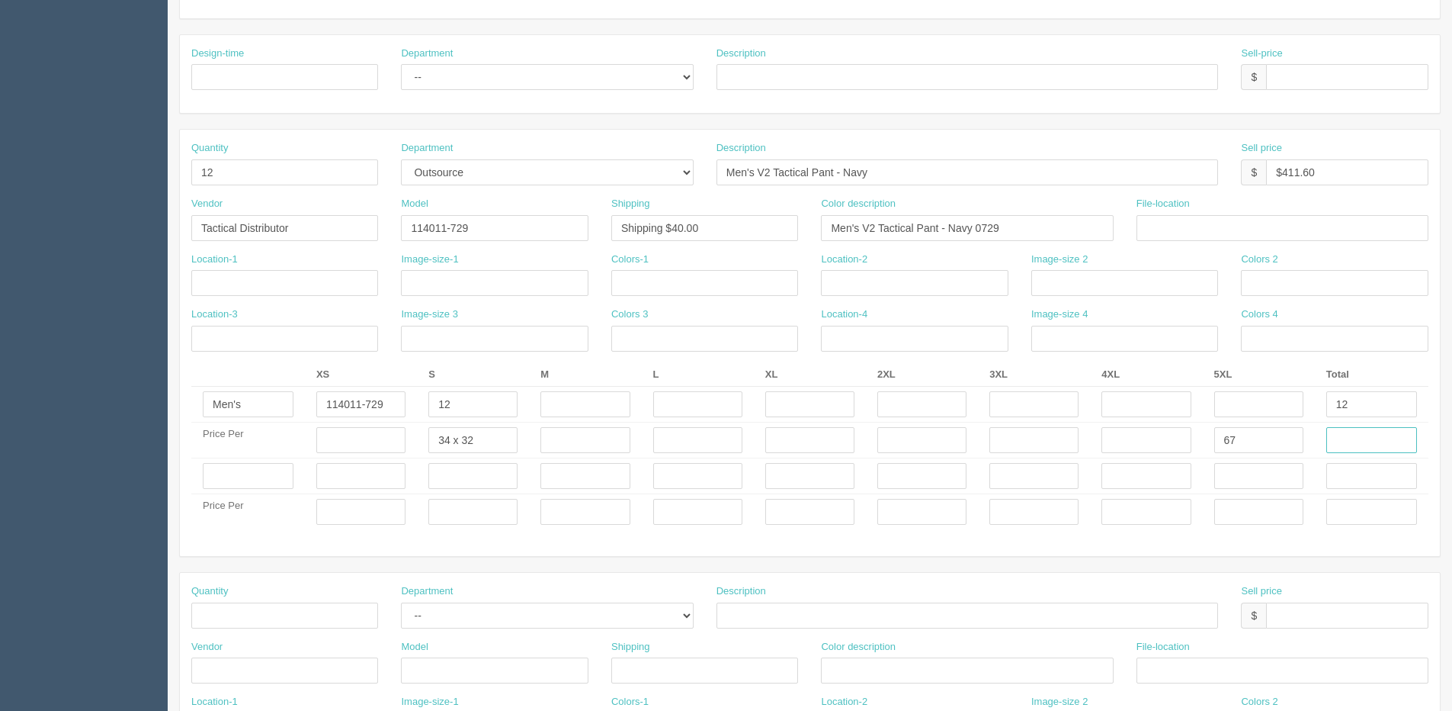
click at [1371, 440] on input "text" at bounding box center [1372, 440] width 91 height 26
type input "804.00"
drag, startPoint x: 1285, startPoint y: 167, endPoint x: 1457, endPoint y: 146, distance: 173.6
click at [1452, 146] on html "PrintPing [PERSON_NAME] Edit account ( [PERSON_NAME][EMAIL_ADDRESS][DOMAIN_NAME…" at bounding box center [726, 454] width 1452 height 1519
type input "$1243.08"
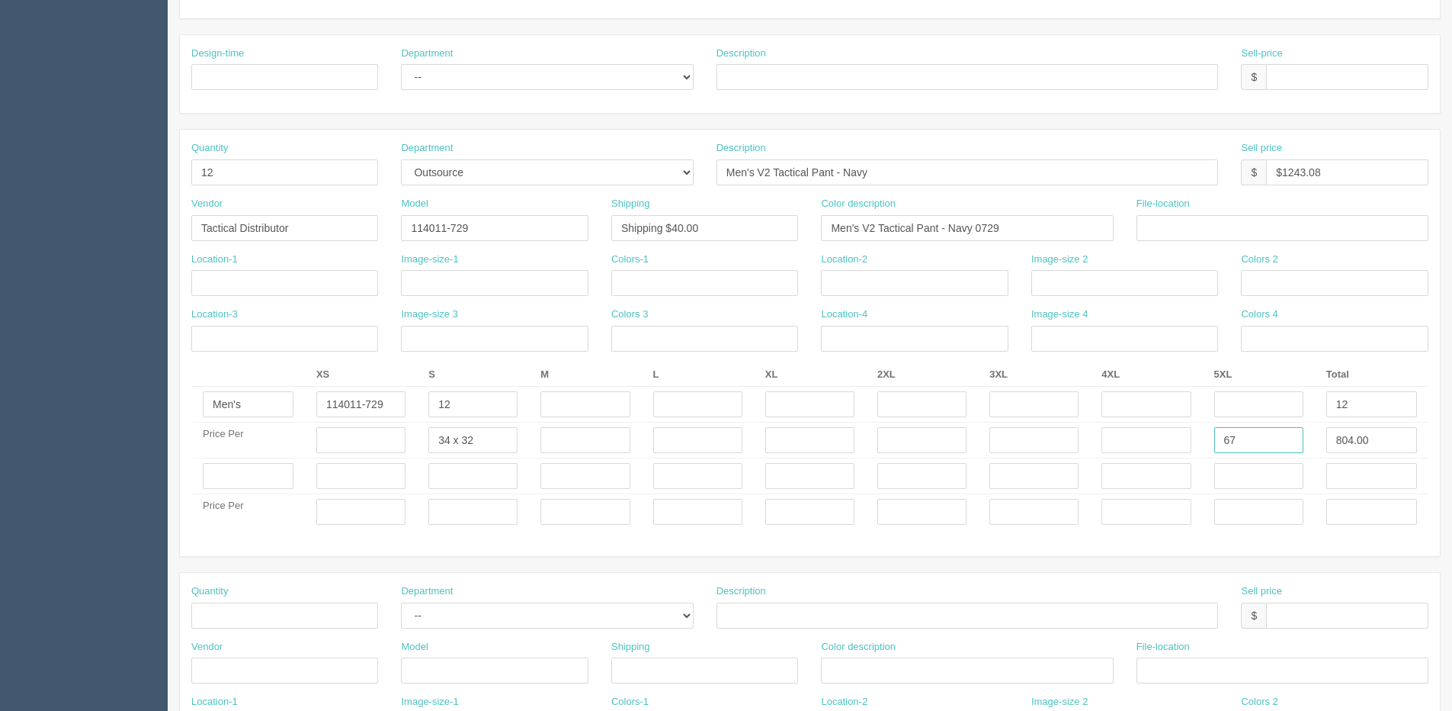
click at [1226, 436] on input "67" at bounding box center [1258, 440] width 89 height 26
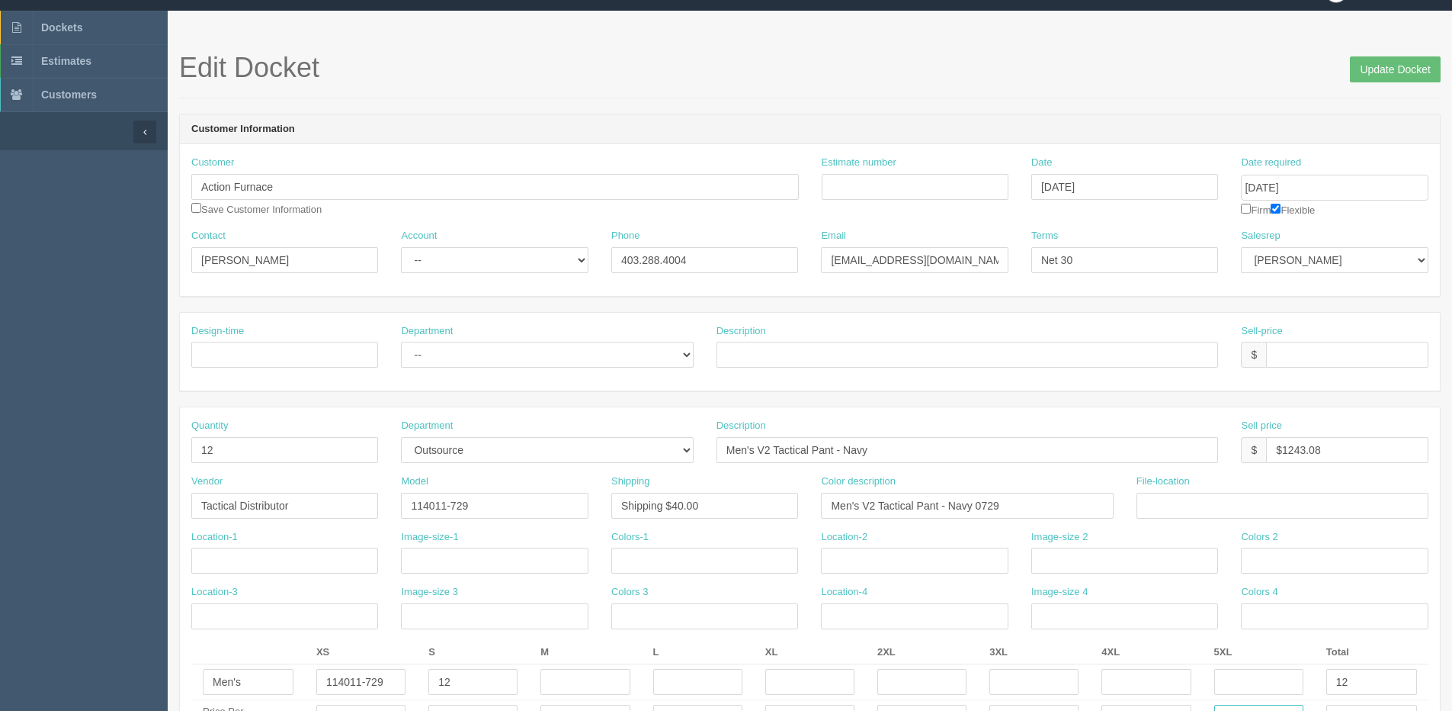
scroll to position [0, 0]
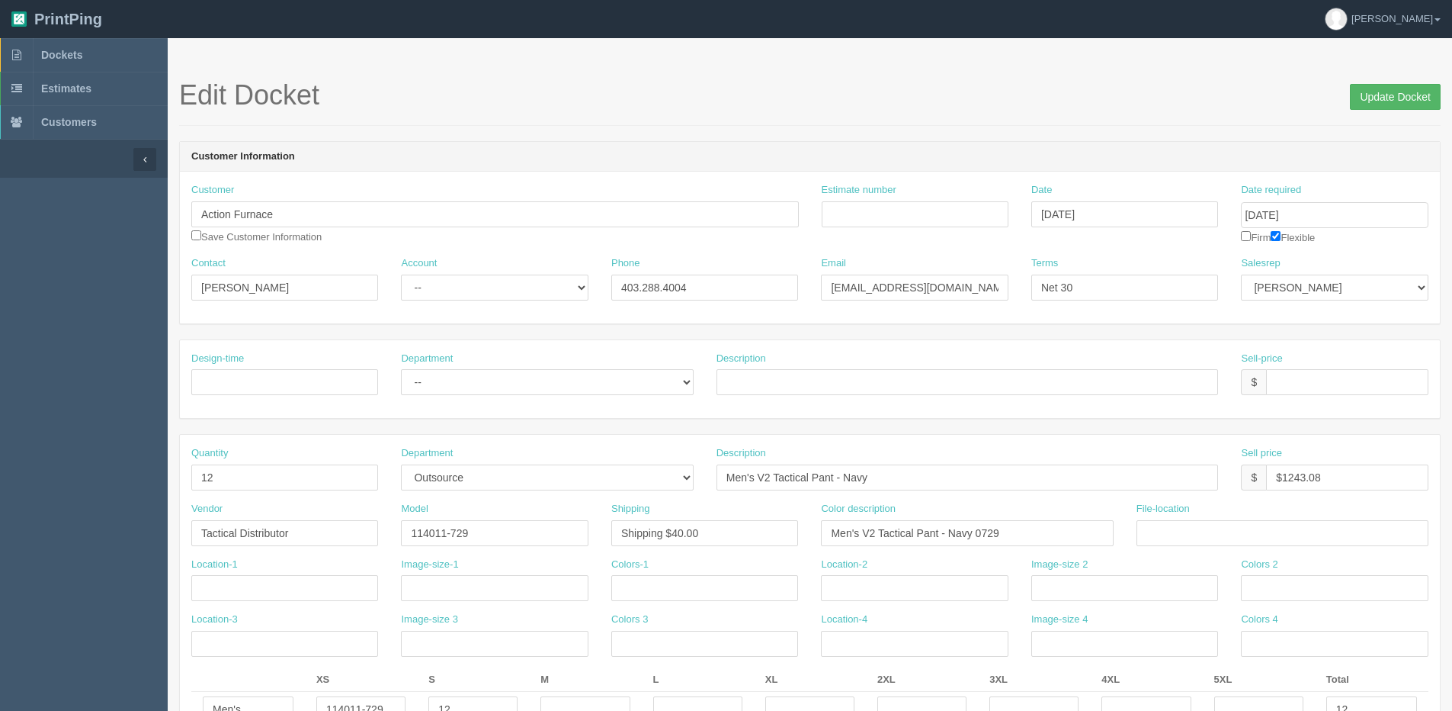
type input "$67"
click at [1399, 101] on input "Update Docket" at bounding box center [1395, 97] width 91 height 26
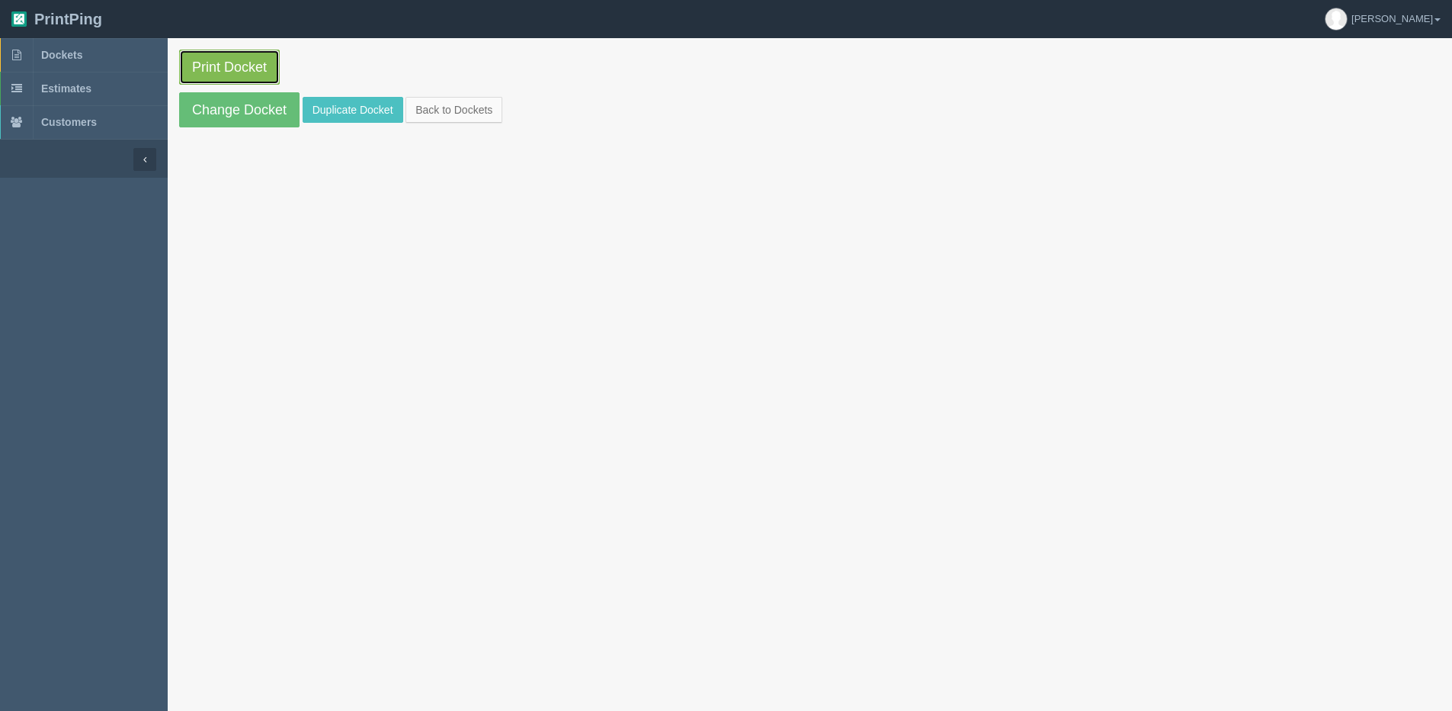
click at [211, 73] on link "Print Docket" at bounding box center [229, 67] width 101 height 35
click at [486, 112] on link "Back to Dockets" at bounding box center [454, 110] width 97 height 26
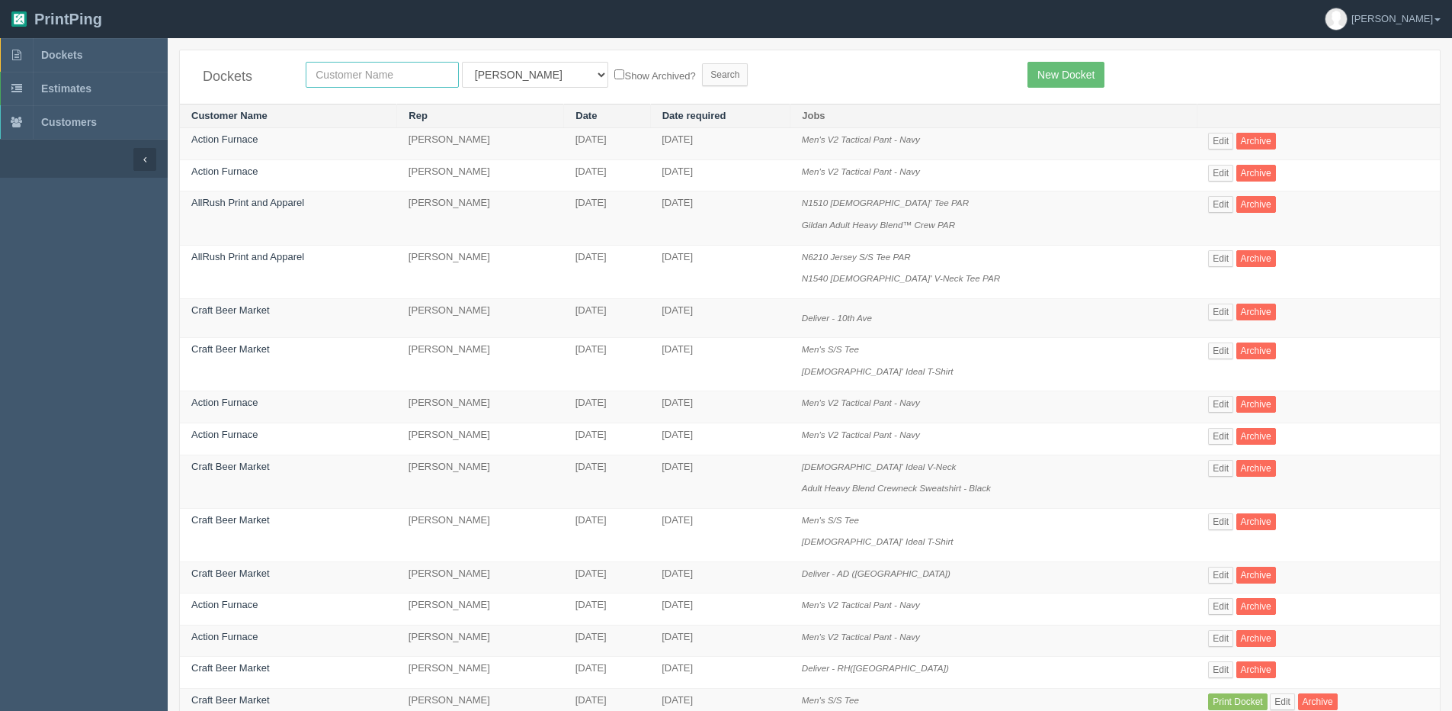
click at [335, 80] on input "text" at bounding box center [382, 75] width 153 height 26
type input "action"
click at [702, 63] on input "Search" at bounding box center [725, 74] width 46 height 23
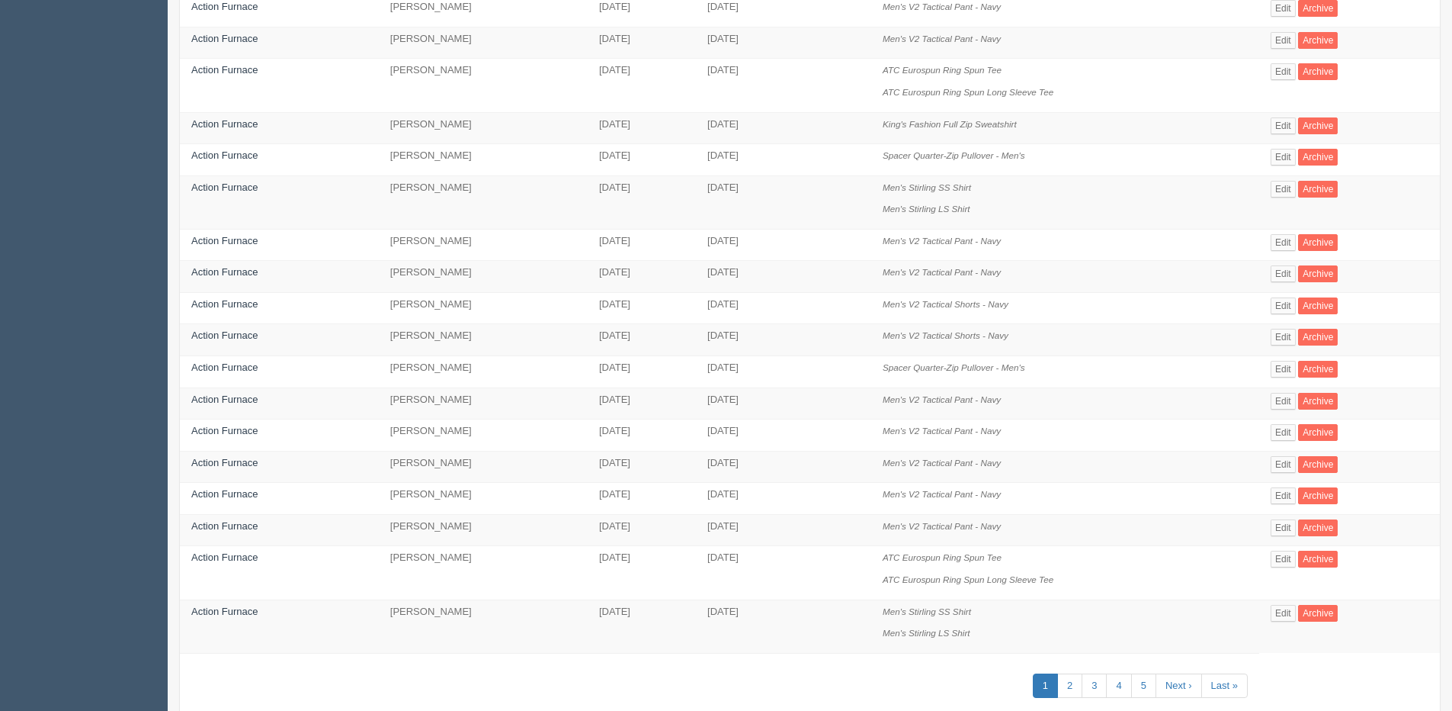
scroll to position [381, 0]
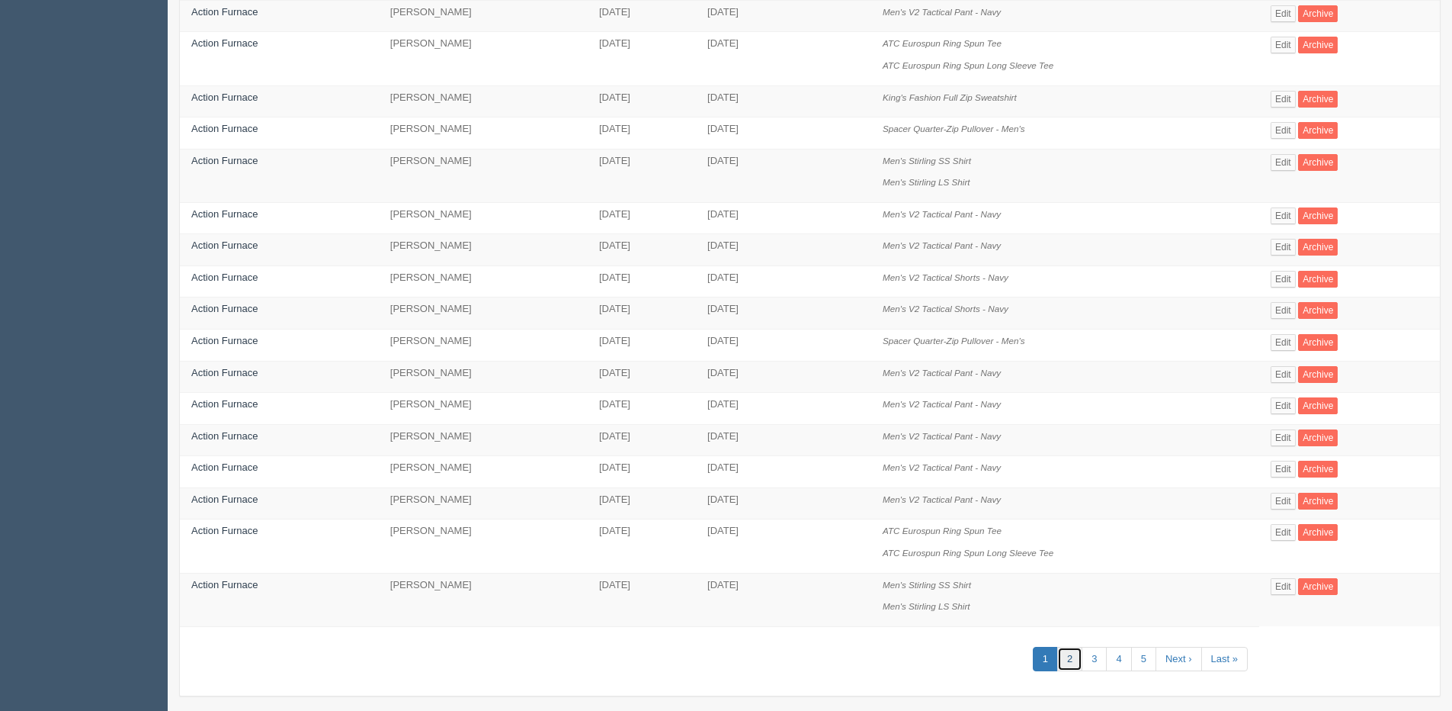
click at [1068, 662] on link "2" at bounding box center [1069, 659] width 25 height 25
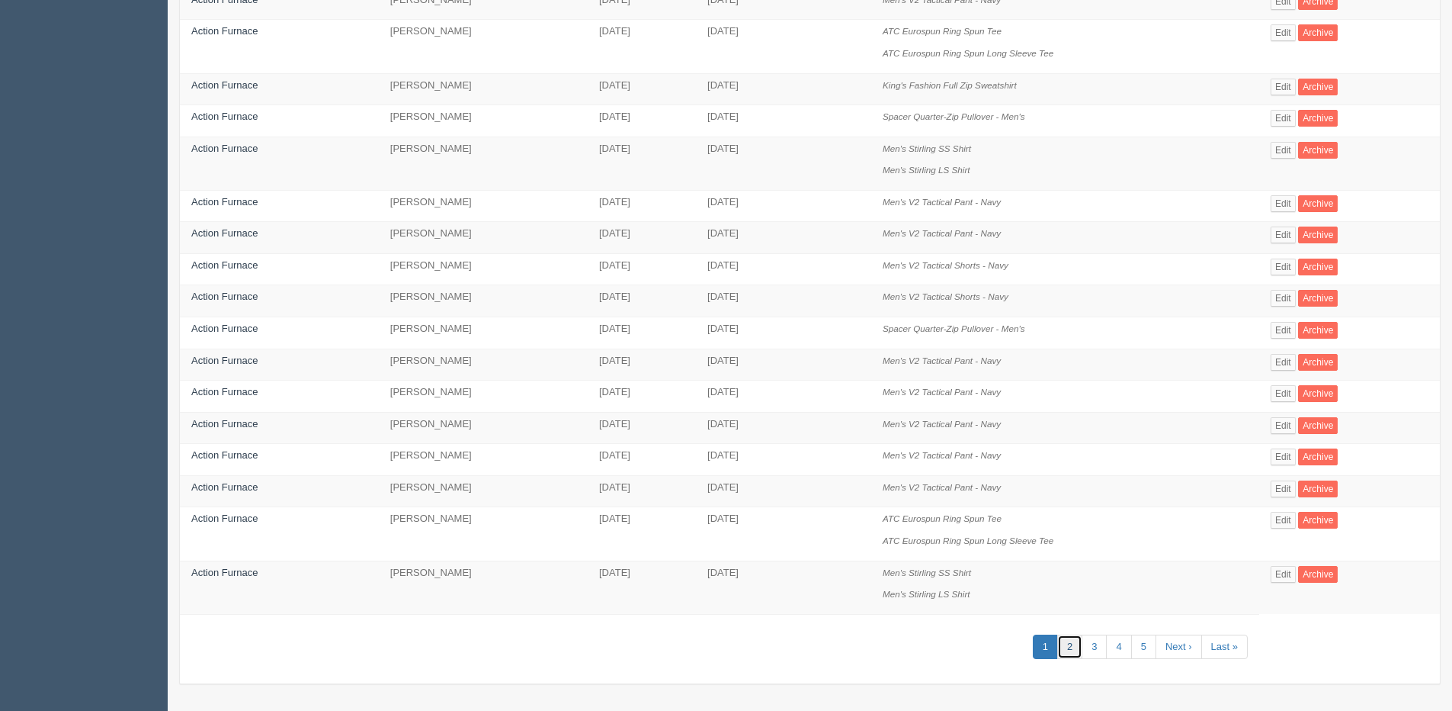
click at [1073, 644] on link "2" at bounding box center [1069, 646] width 25 height 25
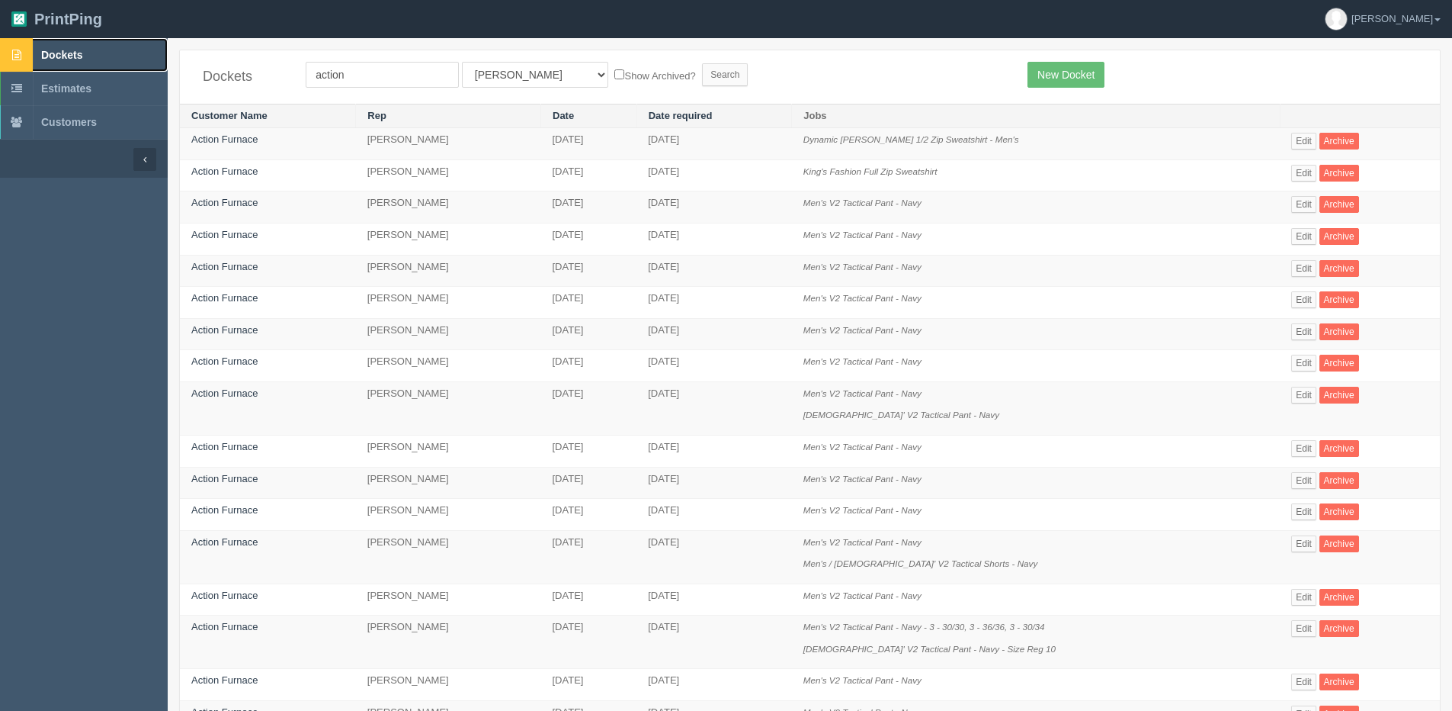
click at [59, 52] on span "Dockets" at bounding box center [61, 55] width 41 height 12
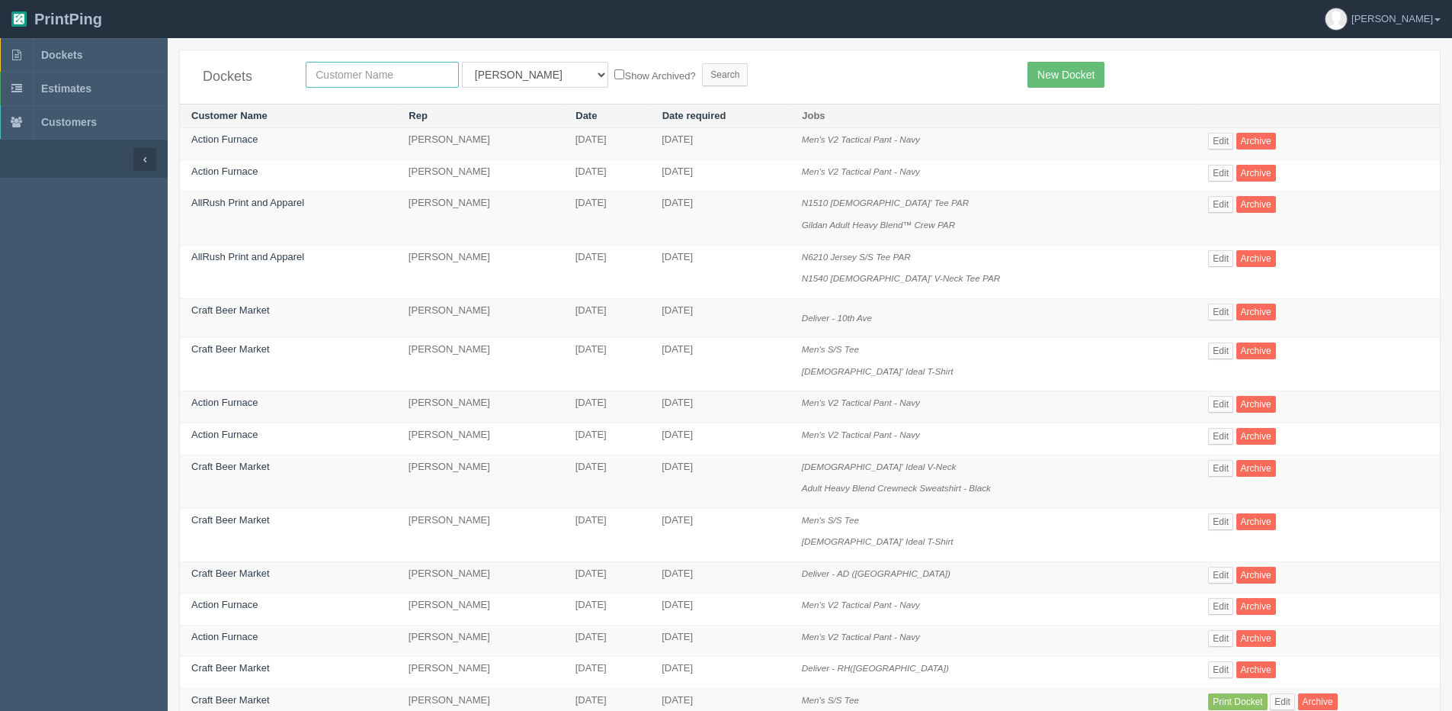
click at [389, 82] on input "text" at bounding box center [382, 75] width 153 height 26
type input "action"
click at [702, 63] on input "Search" at bounding box center [725, 74] width 46 height 23
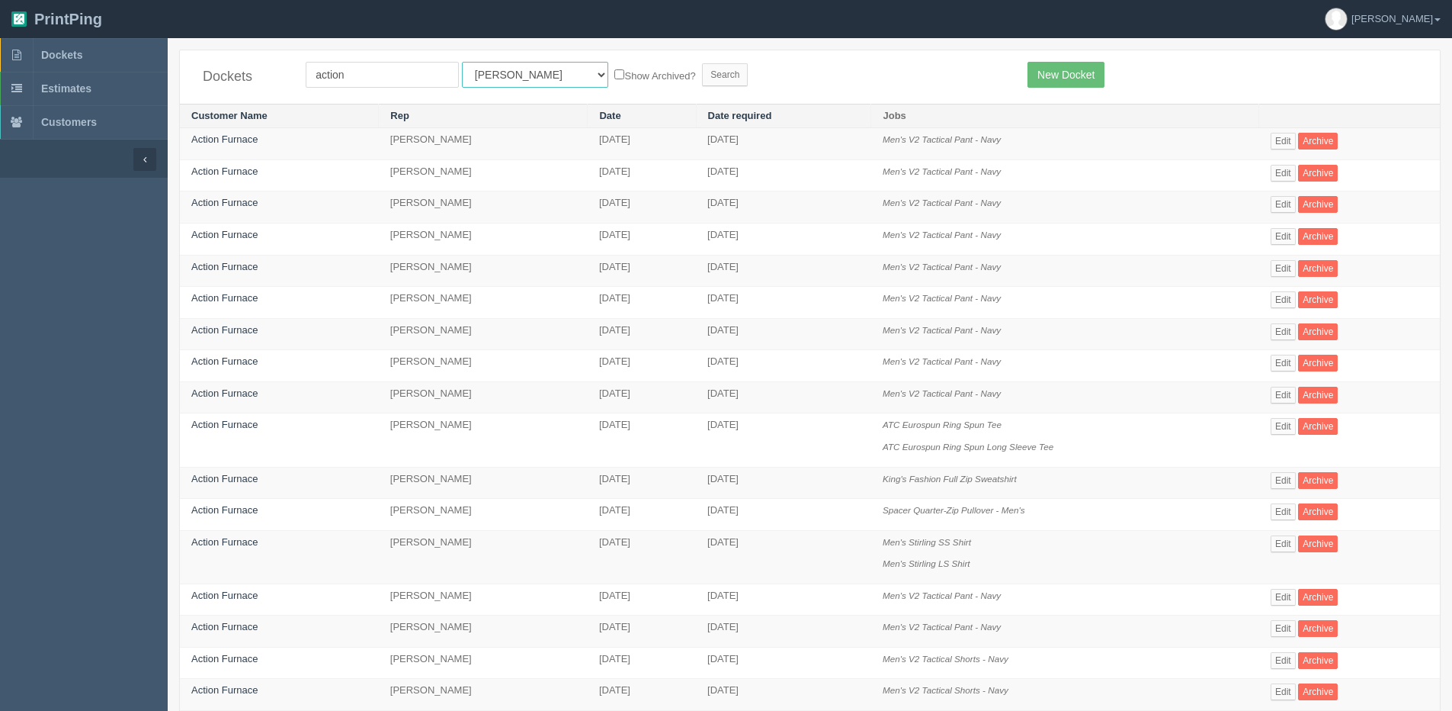
click at [494, 74] on select "All Users [PERSON_NAME] [PERSON_NAME] [PERSON_NAME] Designer4 France [PERSON_NA…" at bounding box center [535, 75] width 146 height 26
click at [1433, 15] on link "[PERSON_NAME]" at bounding box center [1383, 19] width 139 height 38
click at [484, 75] on select "All Users [PERSON_NAME] [PERSON_NAME] [PERSON_NAME] Designer4 France [PERSON_NA…" at bounding box center [535, 75] width 146 height 26
click at [1436, 16] on link "[PERSON_NAME]" at bounding box center [1383, 19] width 139 height 38
click at [499, 77] on select "All Users [PERSON_NAME] [PERSON_NAME] [PERSON_NAME] Designer4 France [PERSON_NA…" at bounding box center [535, 75] width 146 height 26
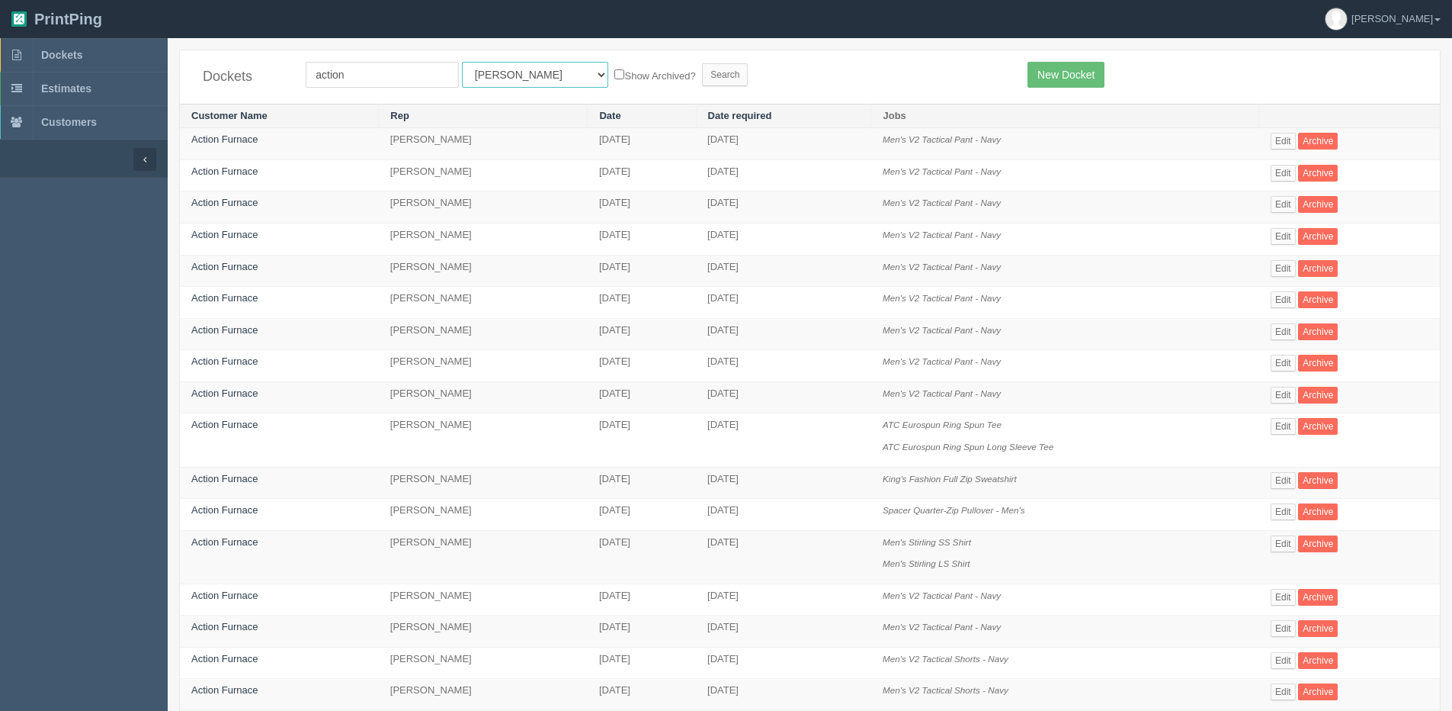
click at [462, 62] on select "All Users [PERSON_NAME] [PERSON_NAME] [PERSON_NAME] Designer4 France [PERSON_NA…" at bounding box center [535, 75] width 146 height 26
click at [614, 76] on label "Show Archived?" at bounding box center [654, 75] width 81 height 18
click at [614, 76] on input "Show Archived?" at bounding box center [619, 74] width 10 height 10
checkbox input "true"
click at [702, 75] on input "Search" at bounding box center [725, 74] width 46 height 23
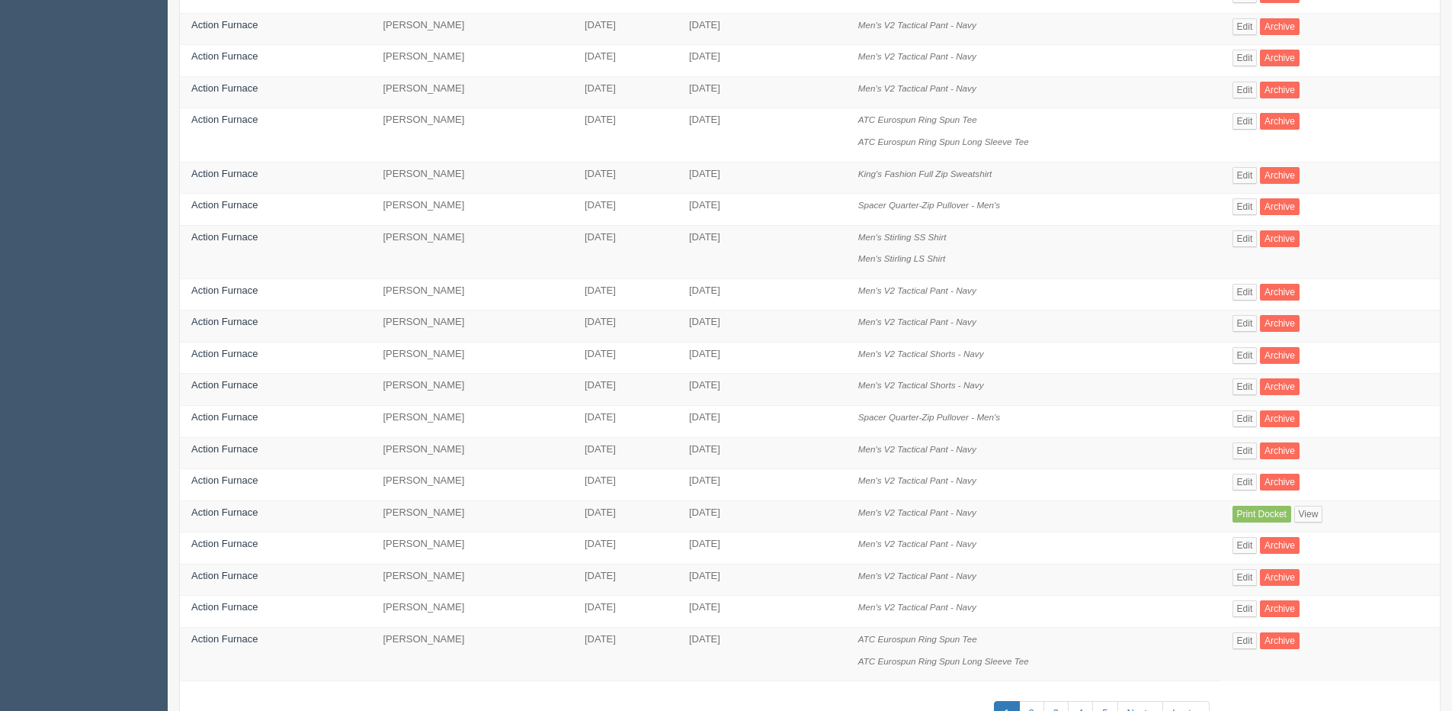
scroll to position [371, 0]
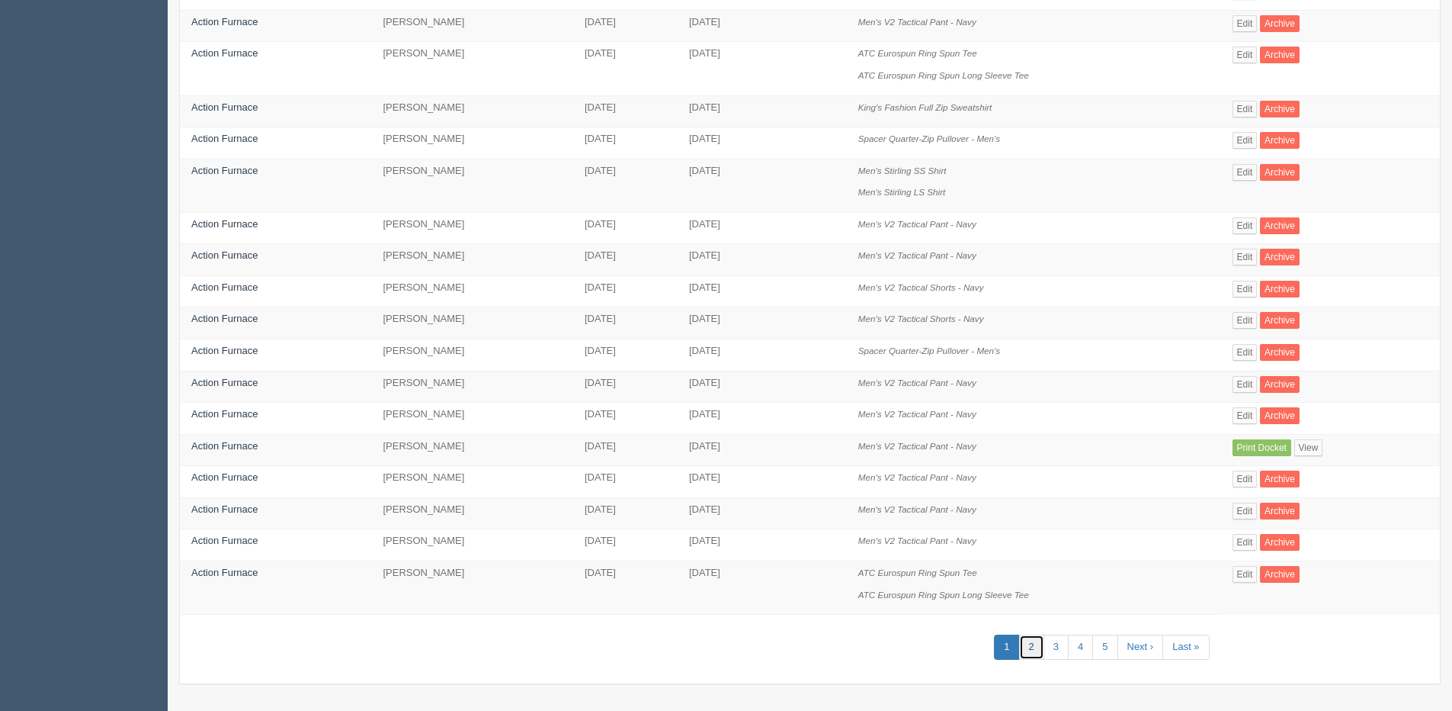
click at [1025, 650] on link "2" at bounding box center [1031, 646] width 25 height 25
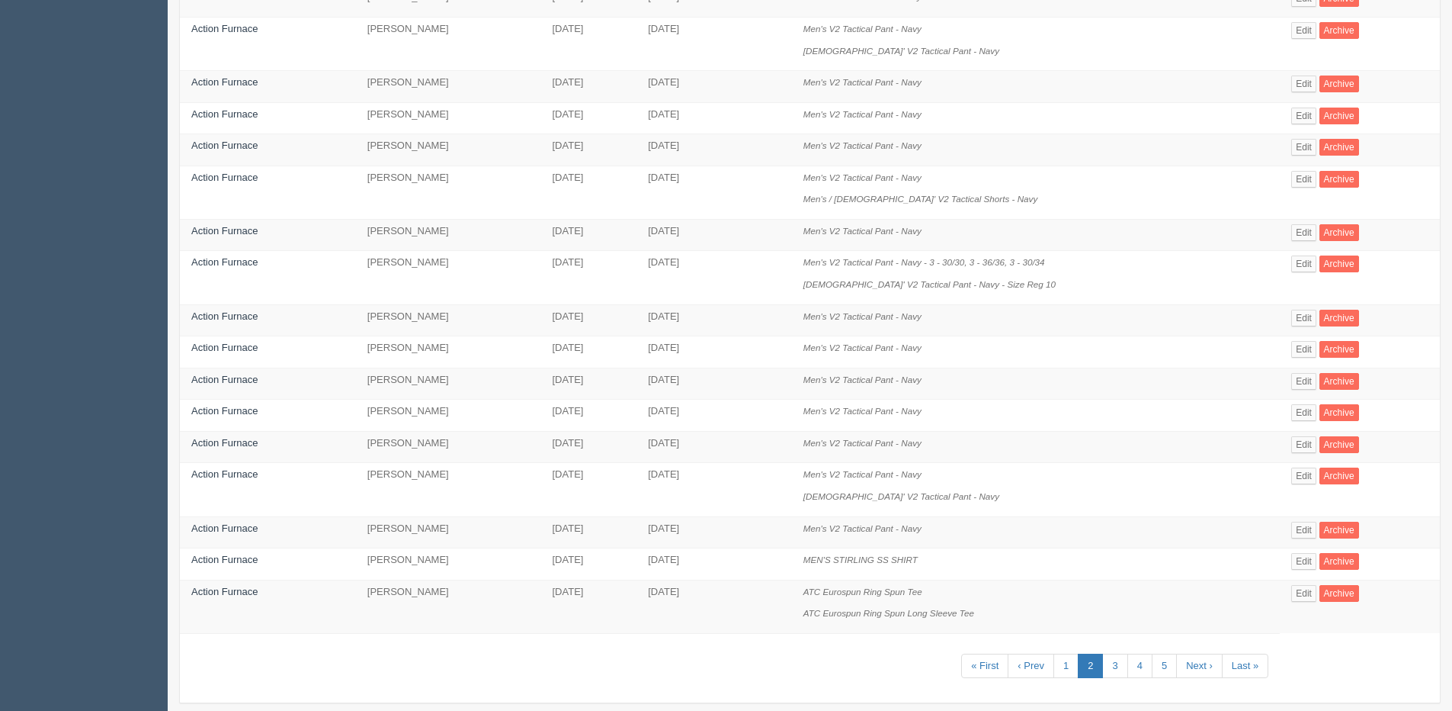
scroll to position [437, 0]
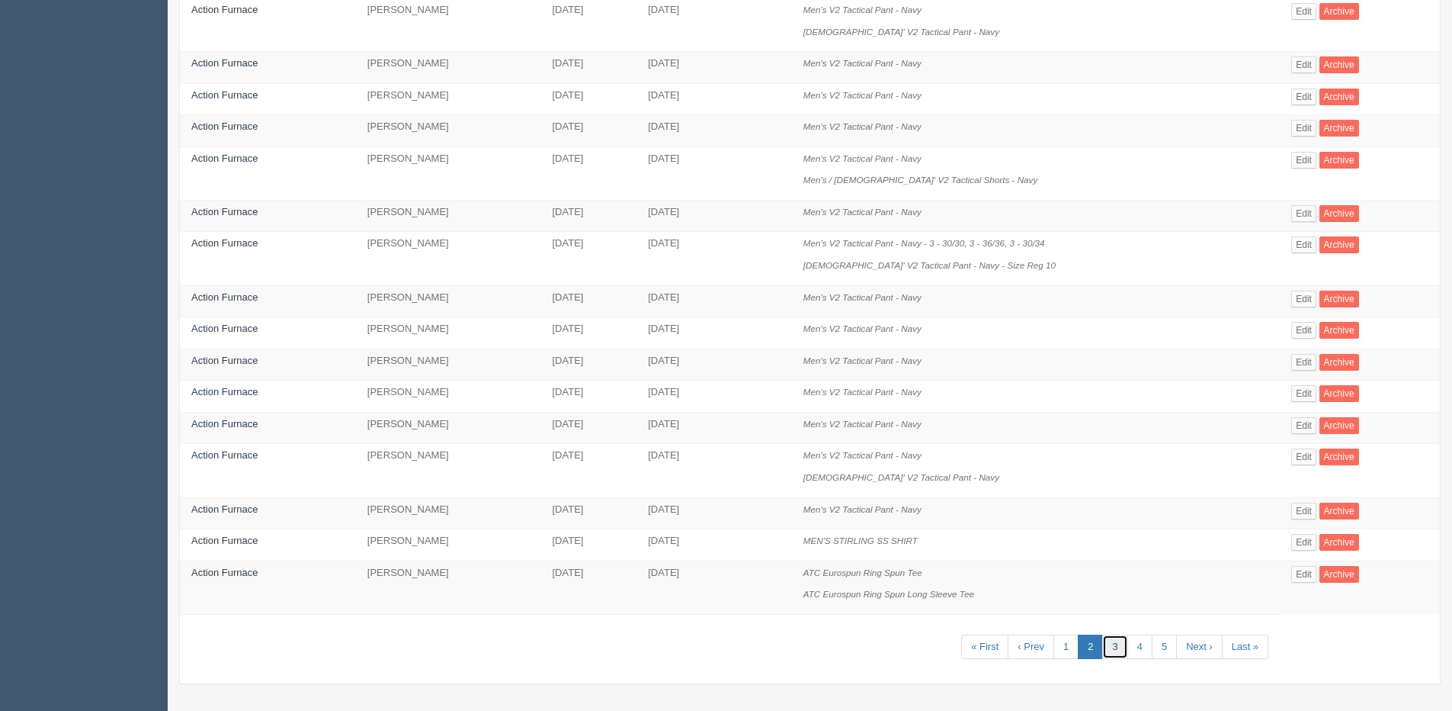
click at [1118, 645] on link "3" at bounding box center [1114, 646] width 25 height 25
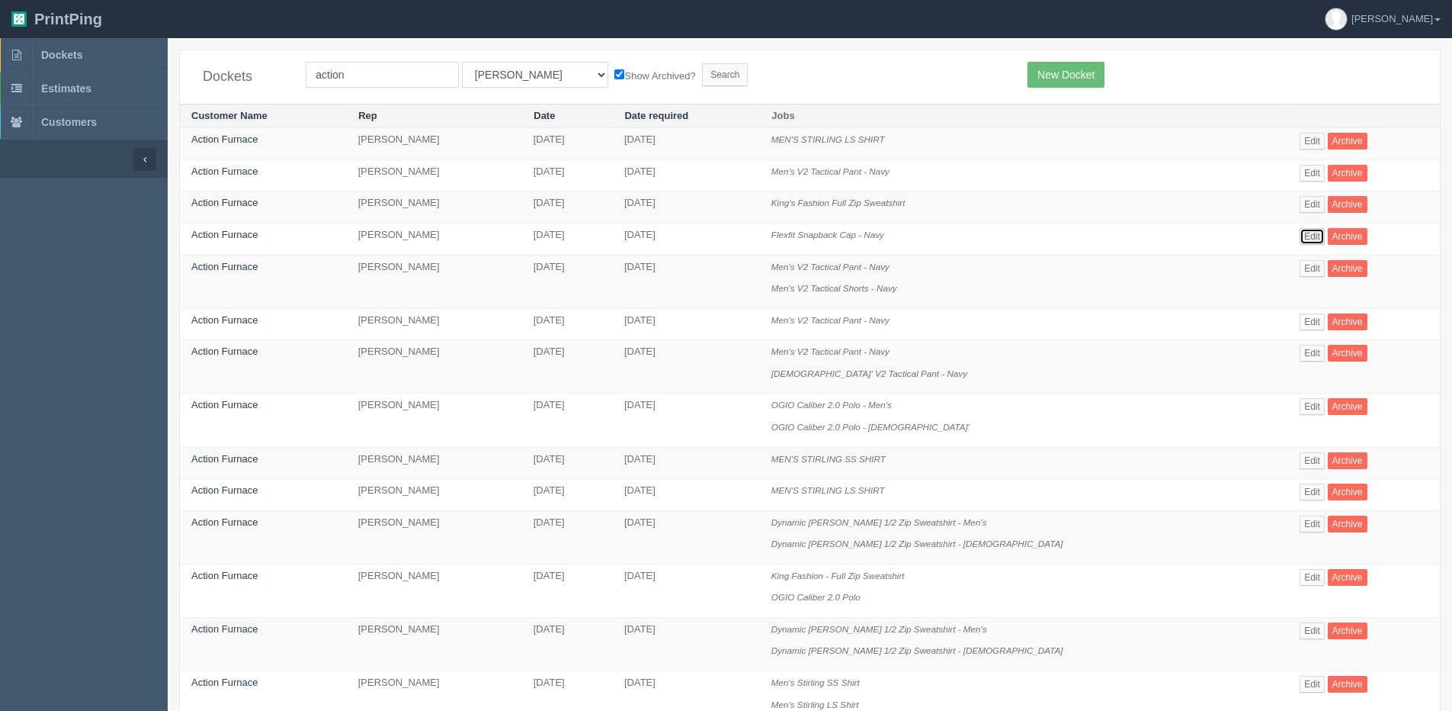
click at [1300, 240] on link "Edit" at bounding box center [1312, 236] width 25 height 17
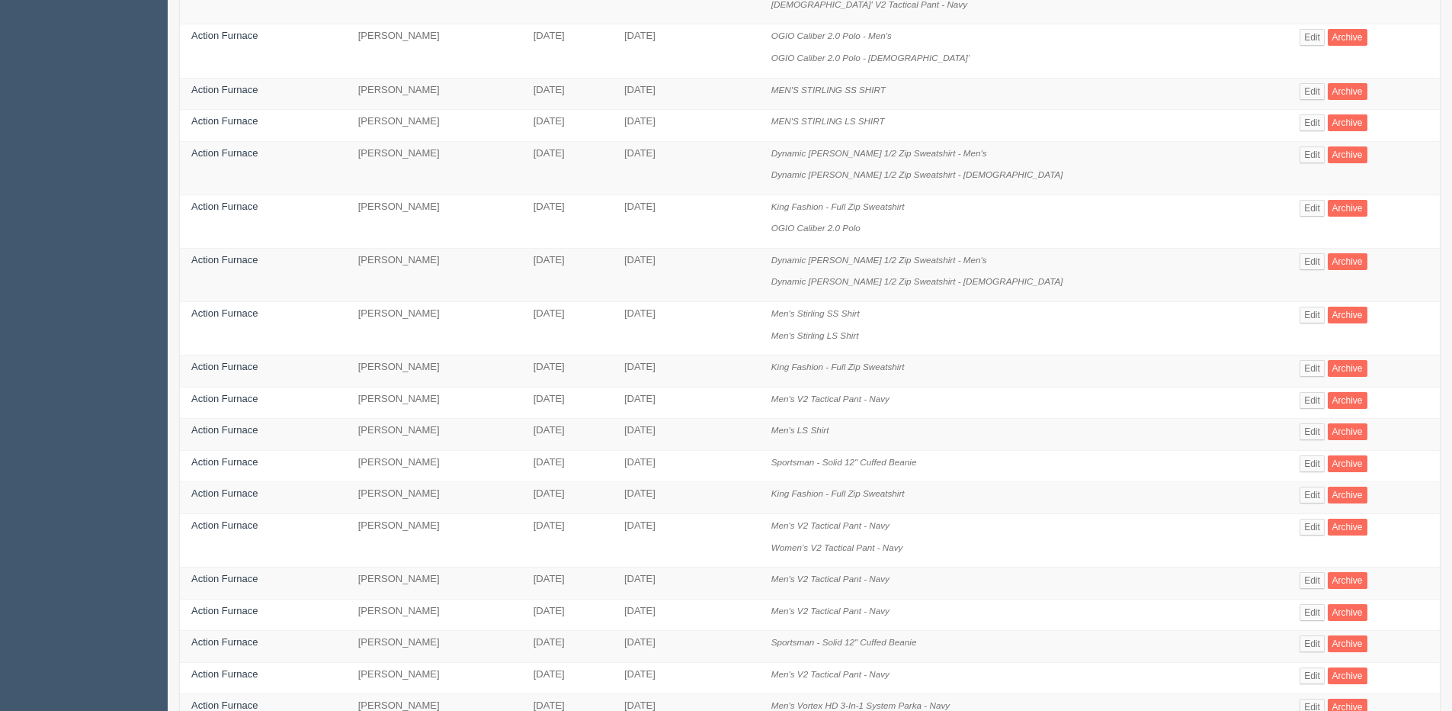
scroll to position [480, 0]
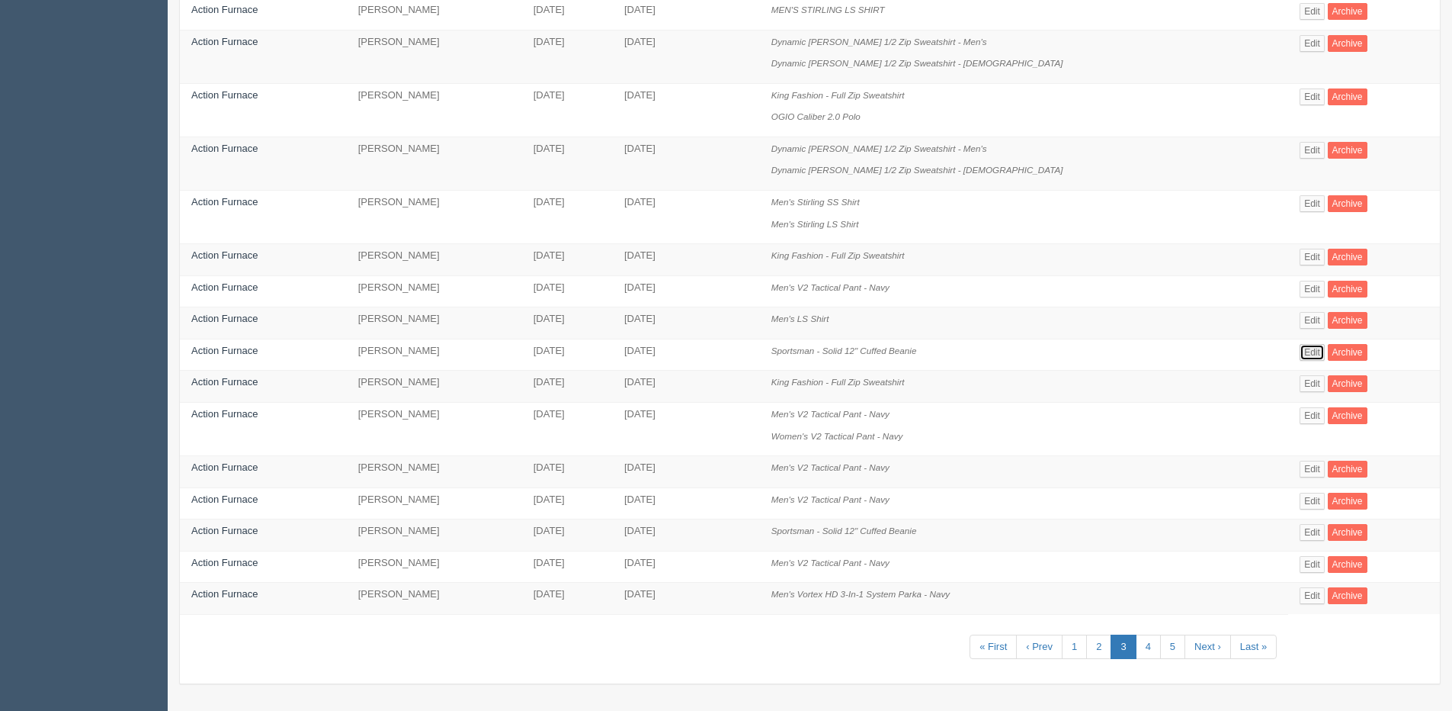
click at [1302, 351] on link "Edit" at bounding box center [1312, 352] width 25 height 17
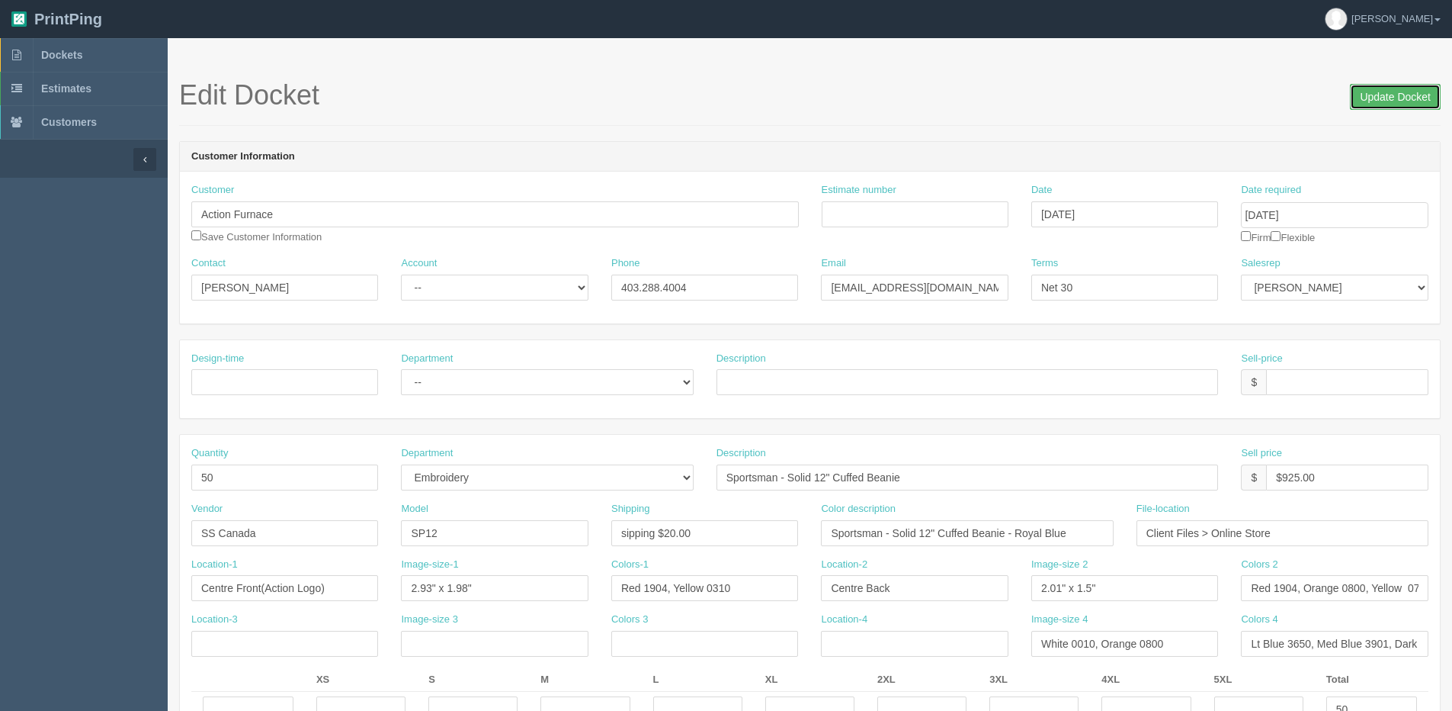
click at [1371, 88] on input "Update Docket" at bounding box center [1395, 97] width 91 height 26
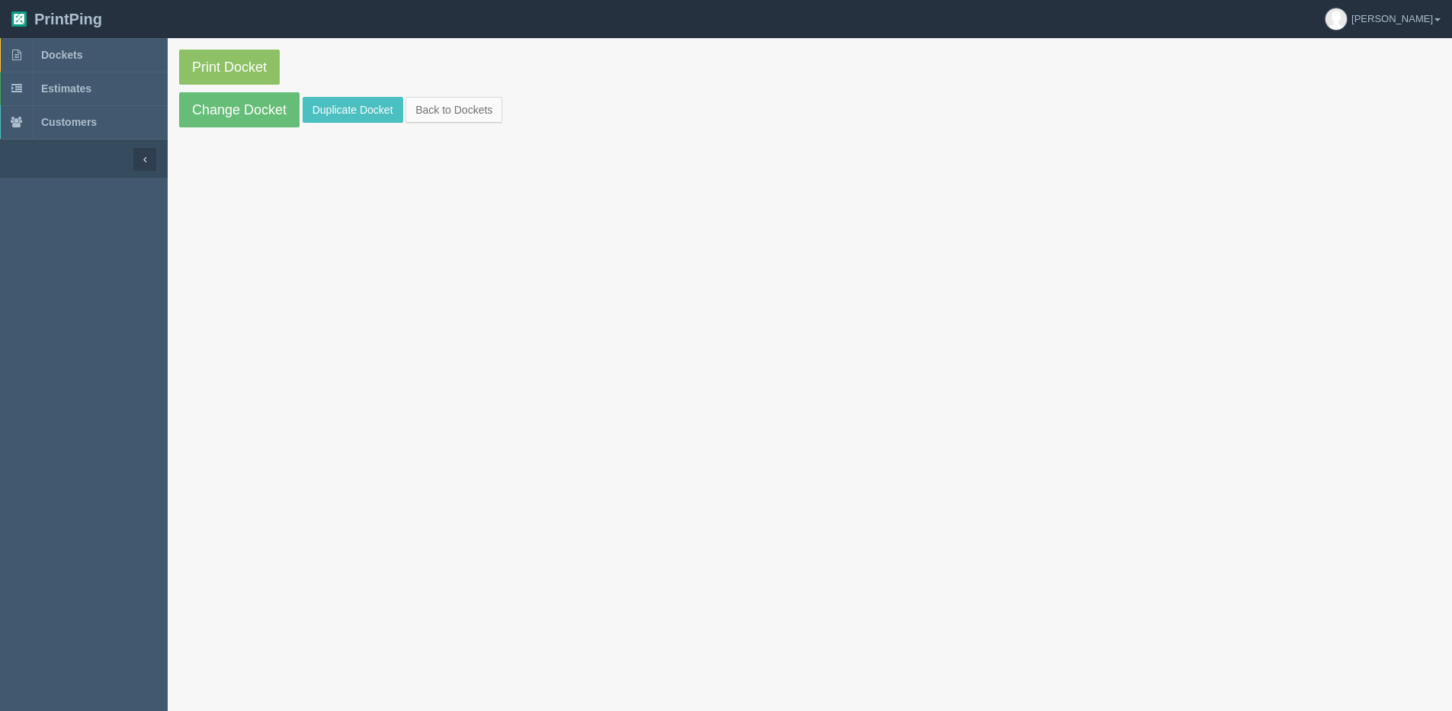
click at [364, 93] on section "Print Docket Change Docket Duplicate Docket Back to Dockets" at bounding box center [810, 88] width 1285 height 101
click at [366, 104] on link "Duplicate Docket" at bounding box center [353, 110] width 101 height 26
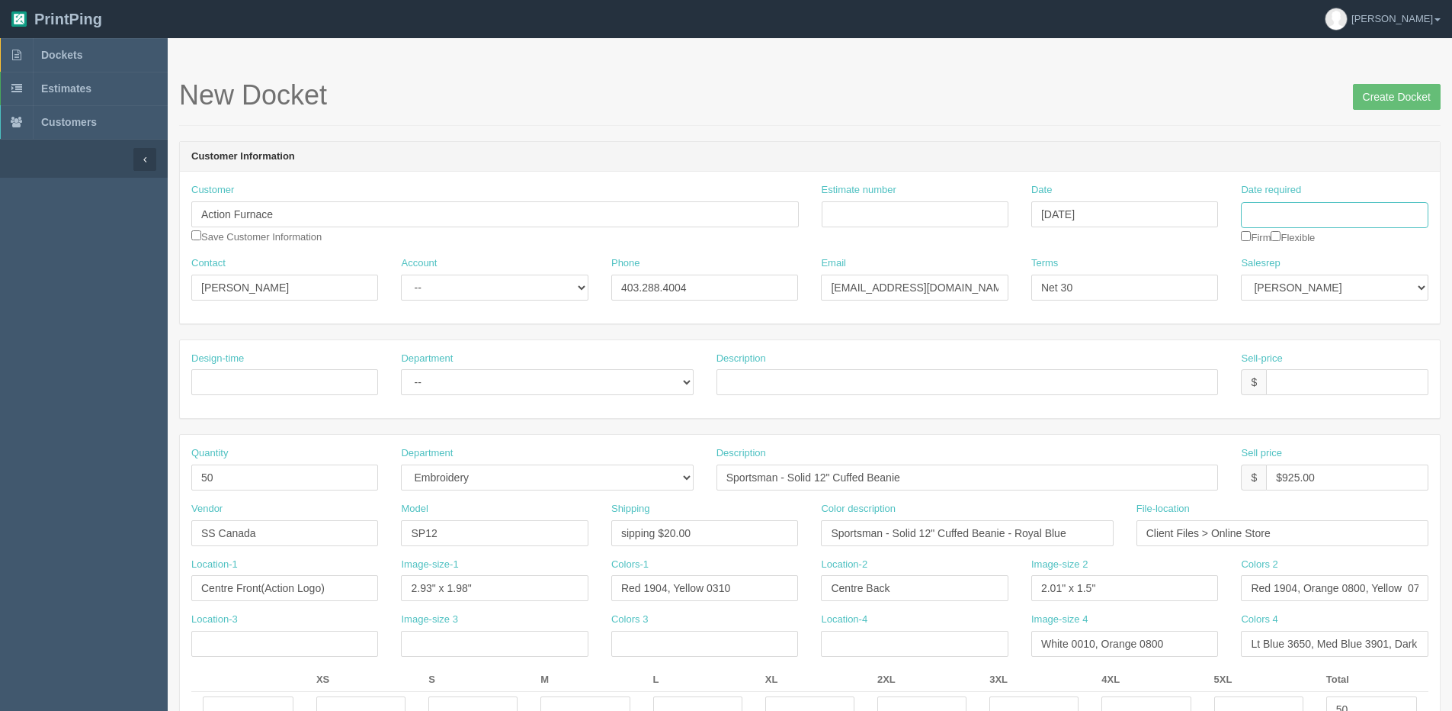
click at [1295, 204] on input "Date required" at bounding box center [1334, 215] width 187 height 26
click at [1292, 432] on th "[DATE]" at bounding box center [1316, 427] width 142 height 22
click at [1362, 385] on td "29" at bounding box center [1358, 383] width 18 height 22
type input "[DATE]"
click at [1379, 107] on input "Create Docket" at bounding box center [1397, 97] width 88 height 26
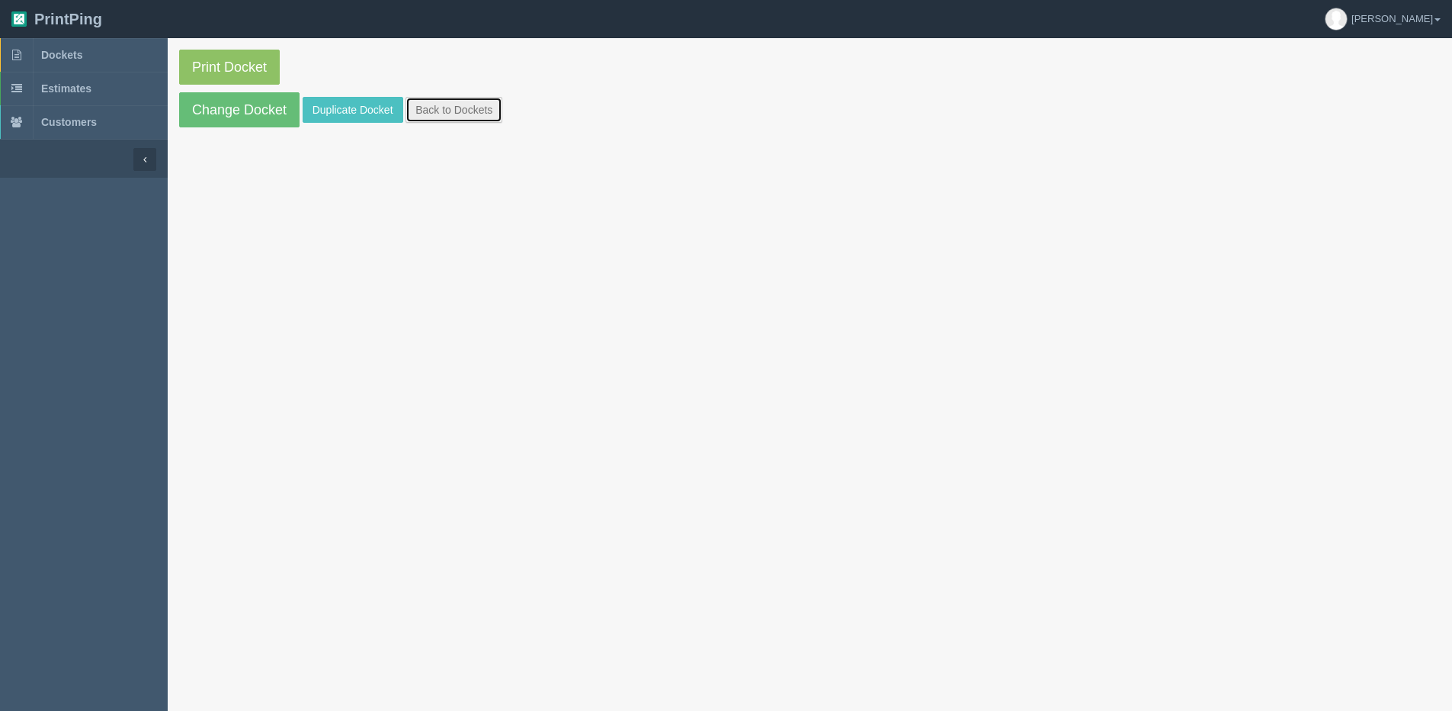
click at [448, 111] on link "Back to Dockets" at bounding box center [454, 110] width 97 height 26
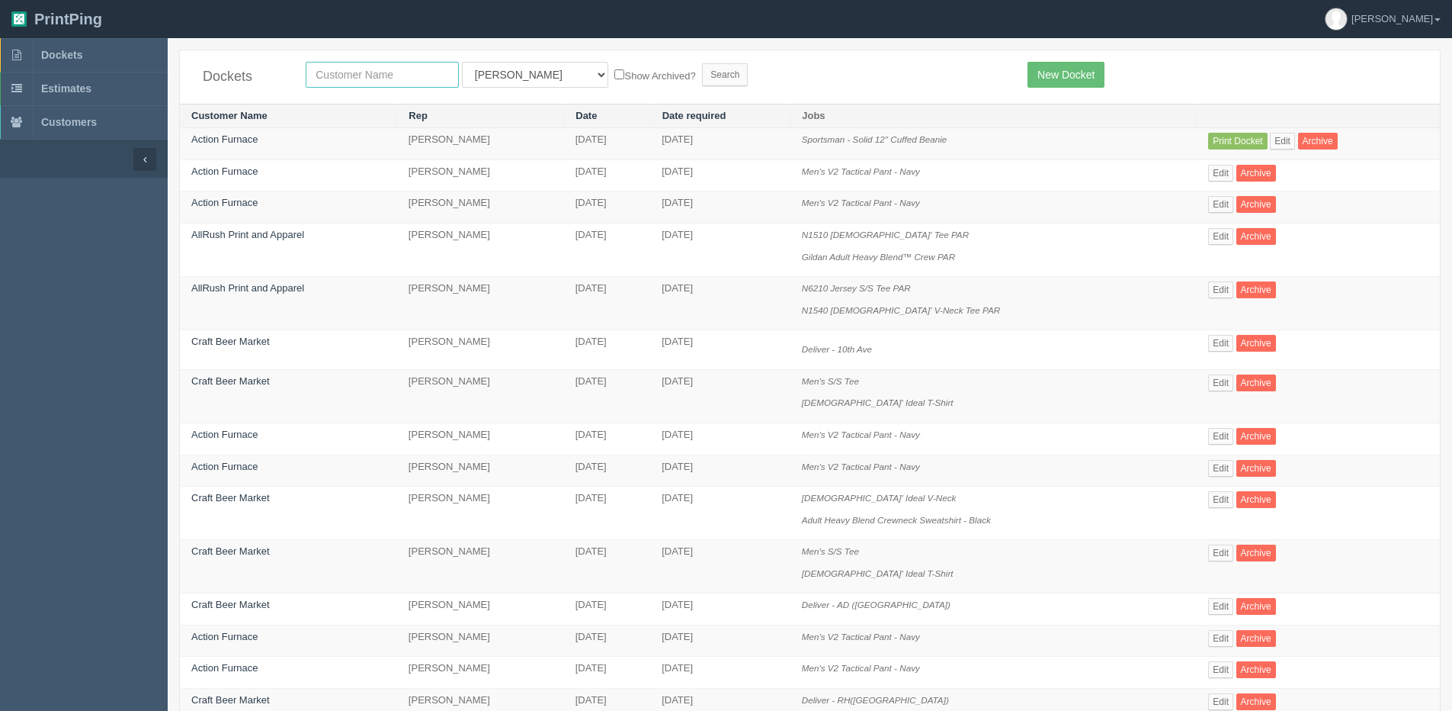
click at [379, 77] on input "text" at bounding box center [382, 75] width 153 height 26
type input "action"
click at [702, 63] on input "Search" at bounding box center [725, 74] width 46 height 23
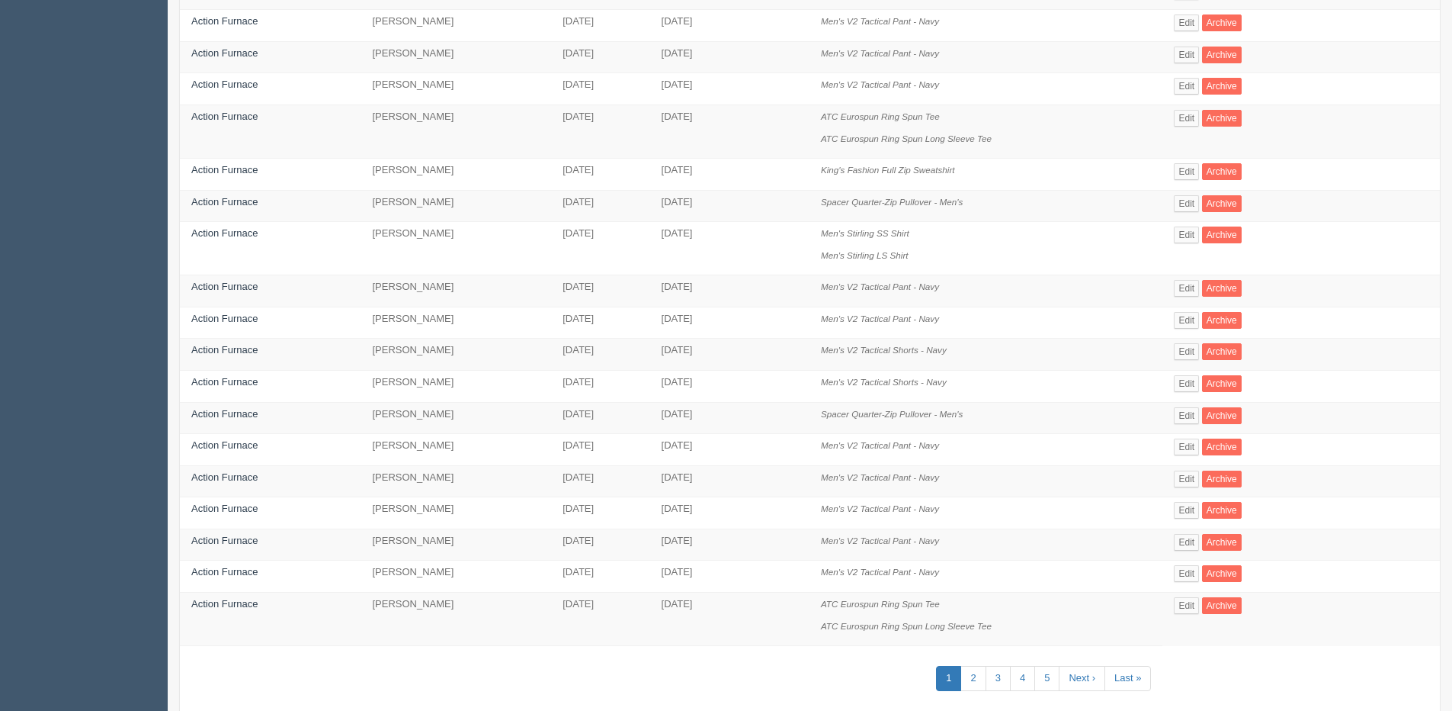
scroll to position [371, 0]
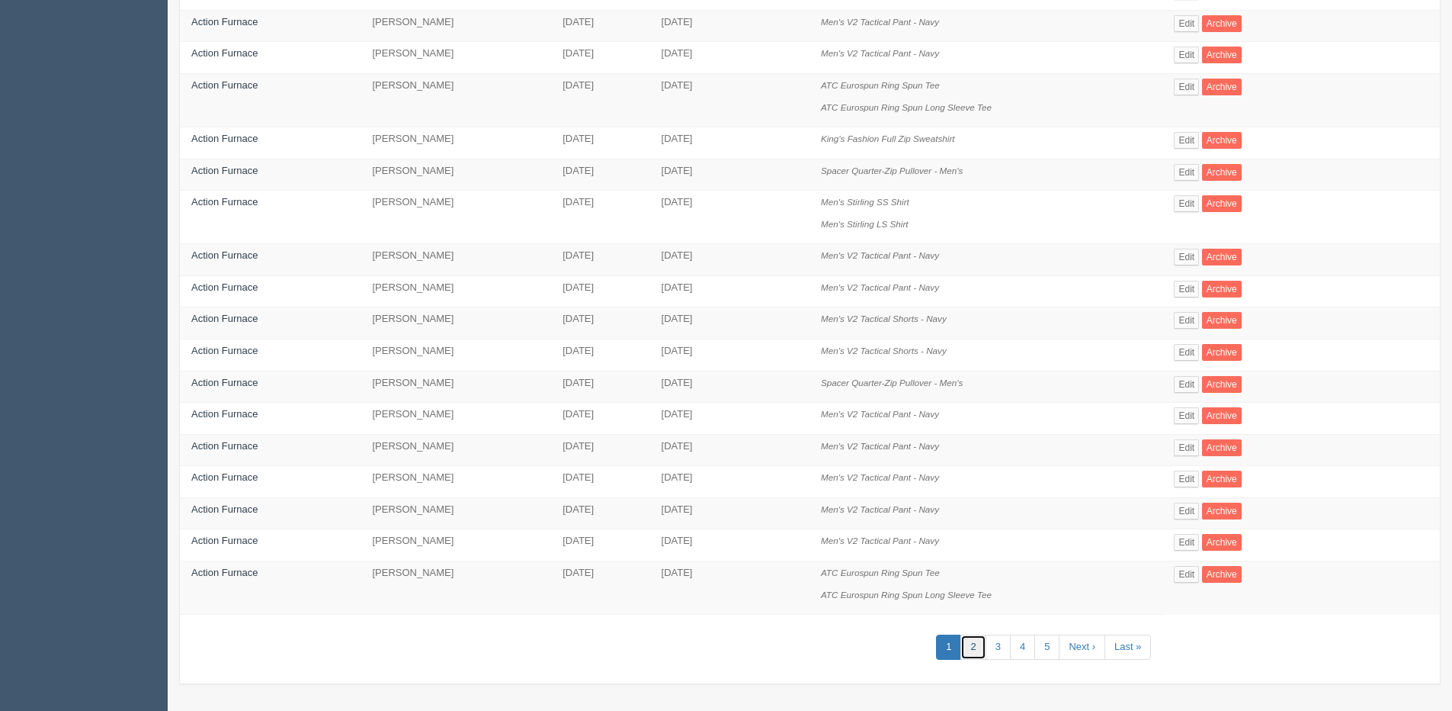
click at [976, 647] on link "2" at bounding box center [973, 646] width 25 height 25
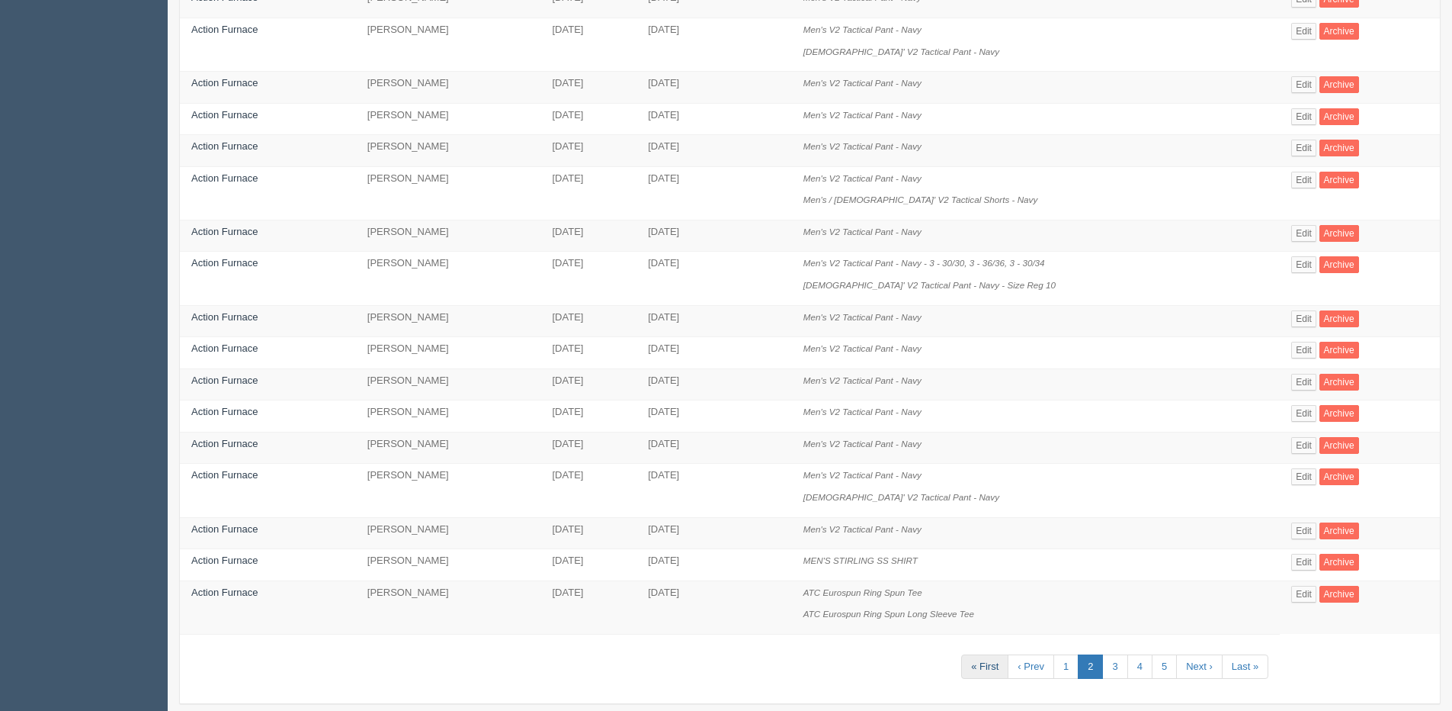
scroll to position [437, 0]
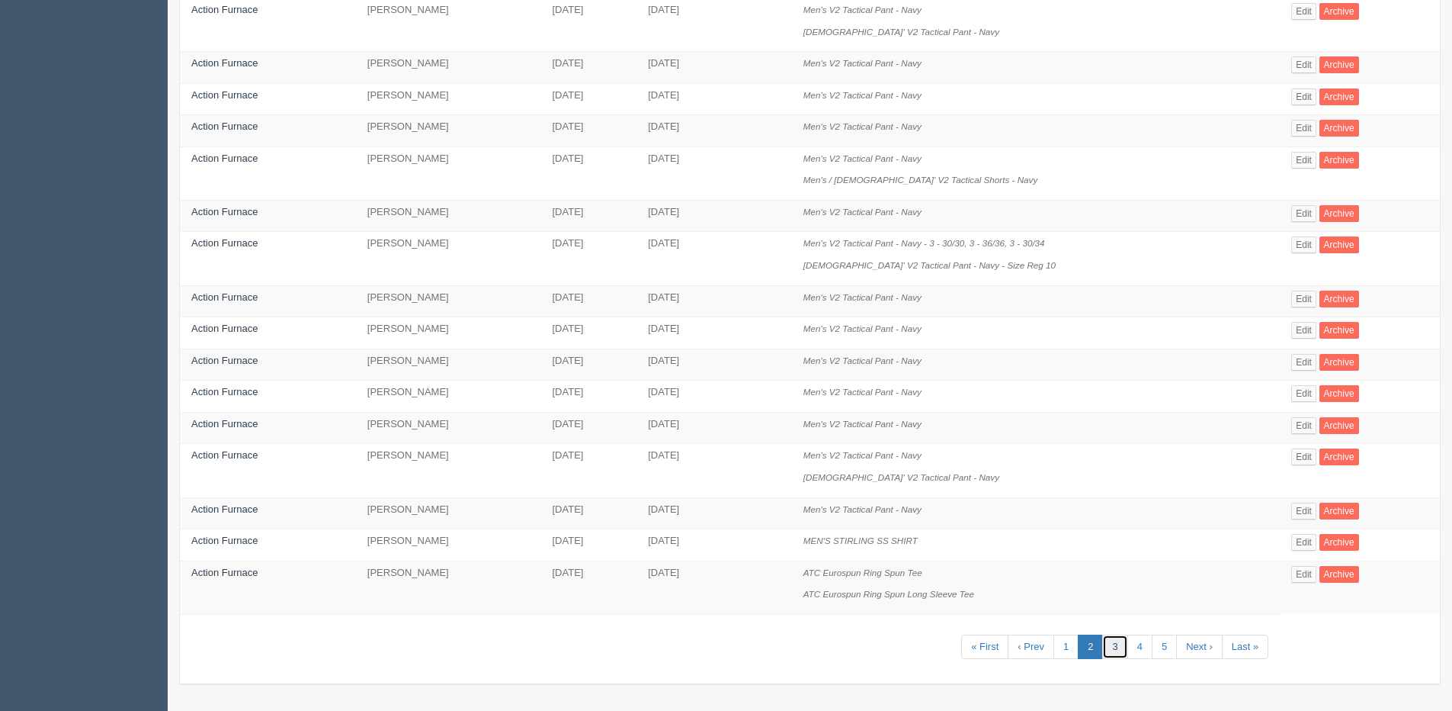
click at [1115, 646] on link "3" at bounding box center [1114, 646] width 25 height 25
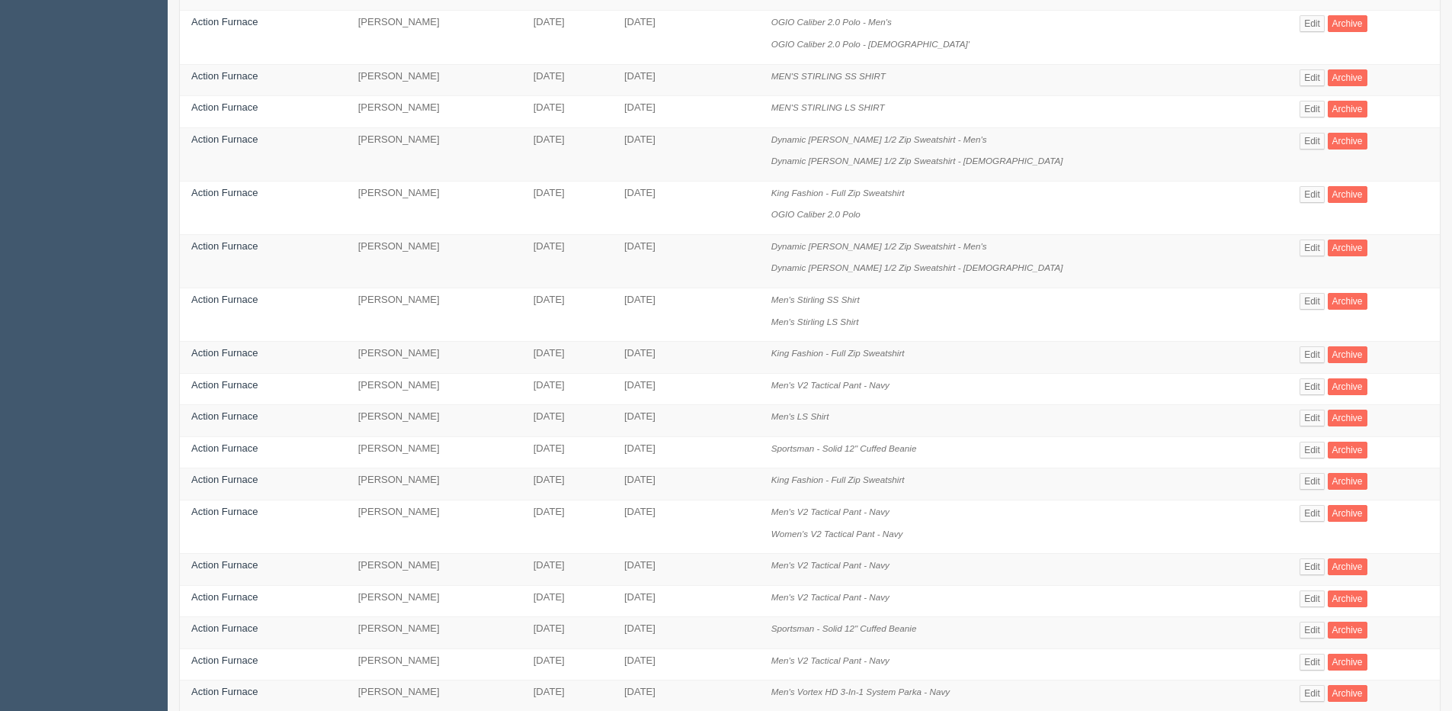
scroll to position [480, 0]
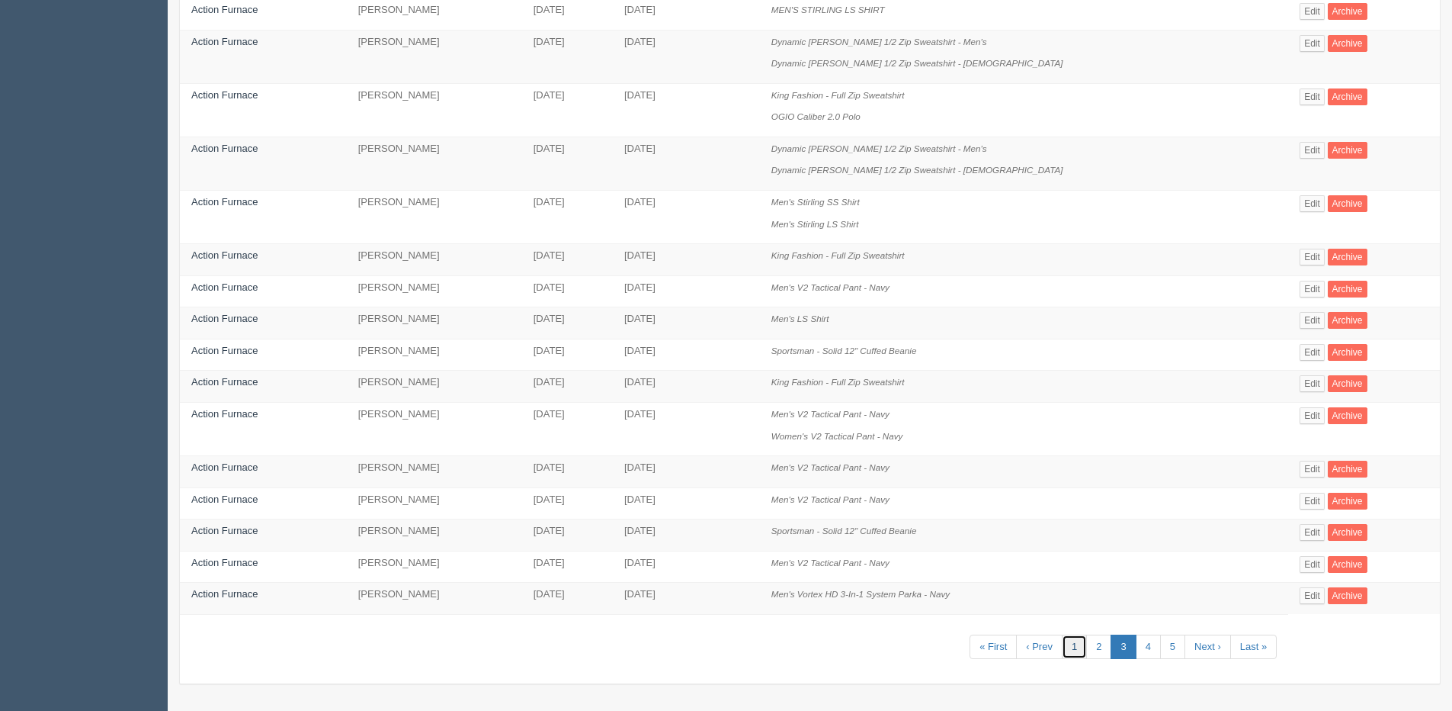
click at [1067, 651] on link "1" at bounding box center [1074, 646] width 25 height 25
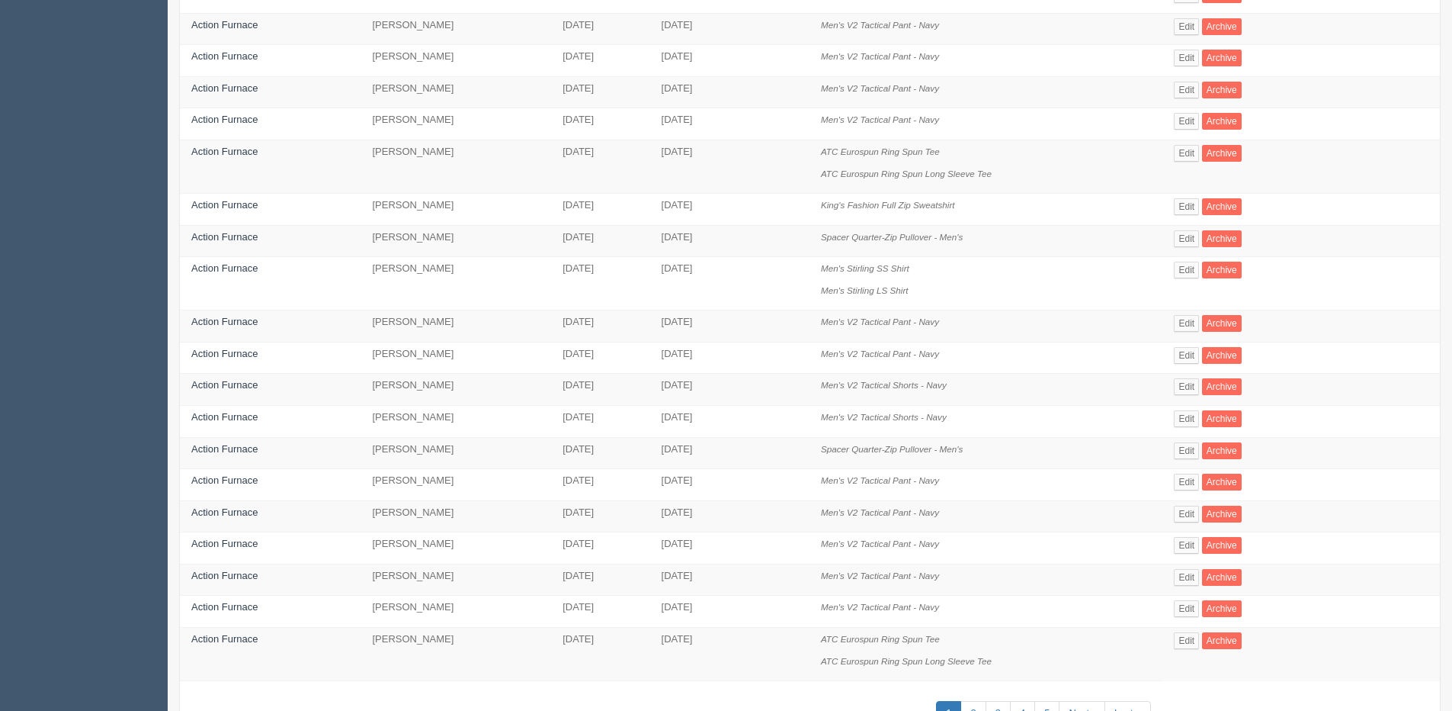
scroll to position [371, 0]
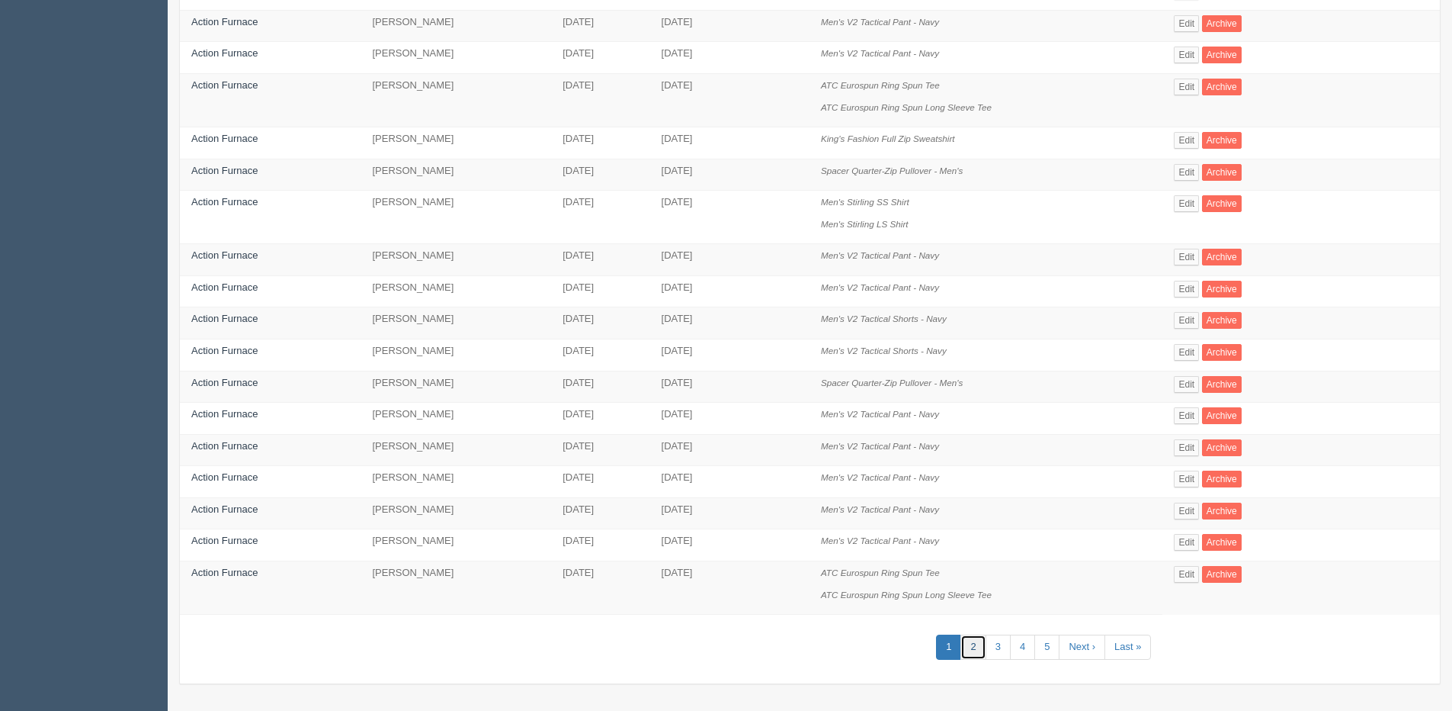
click at [977, 640] on link "2" at bounding box center [973, 646] width 25 height 25
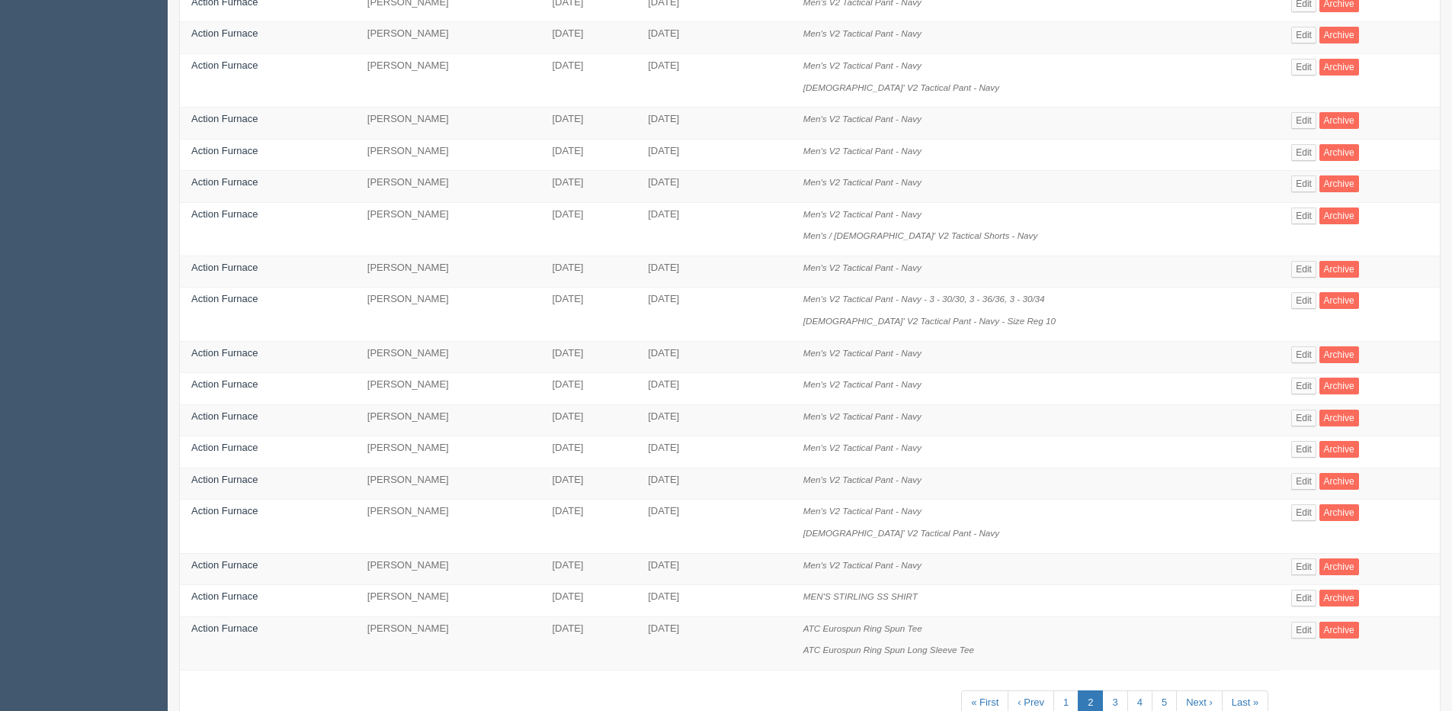
scroll to position [437, 0]
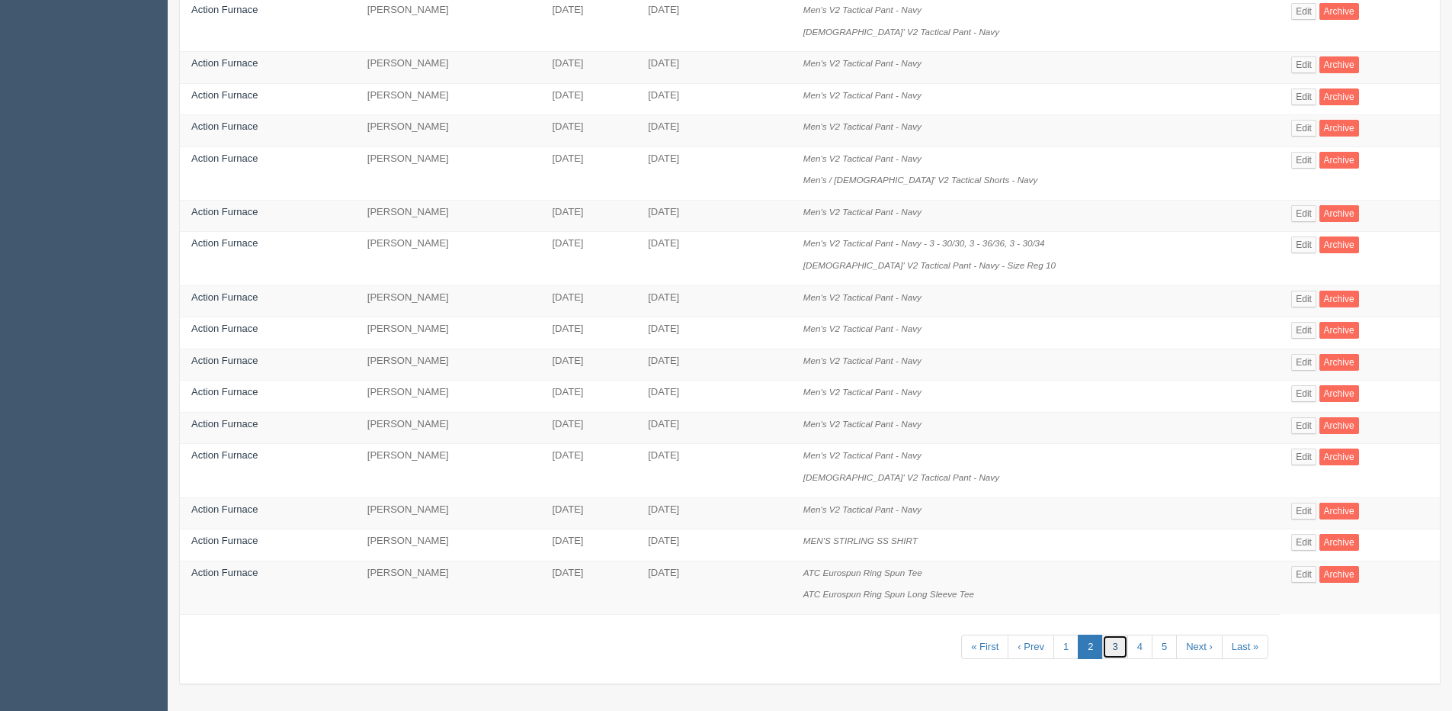
click at [1116, 652] on link "3" at bounding box center [1114, 646] width 25 height 25
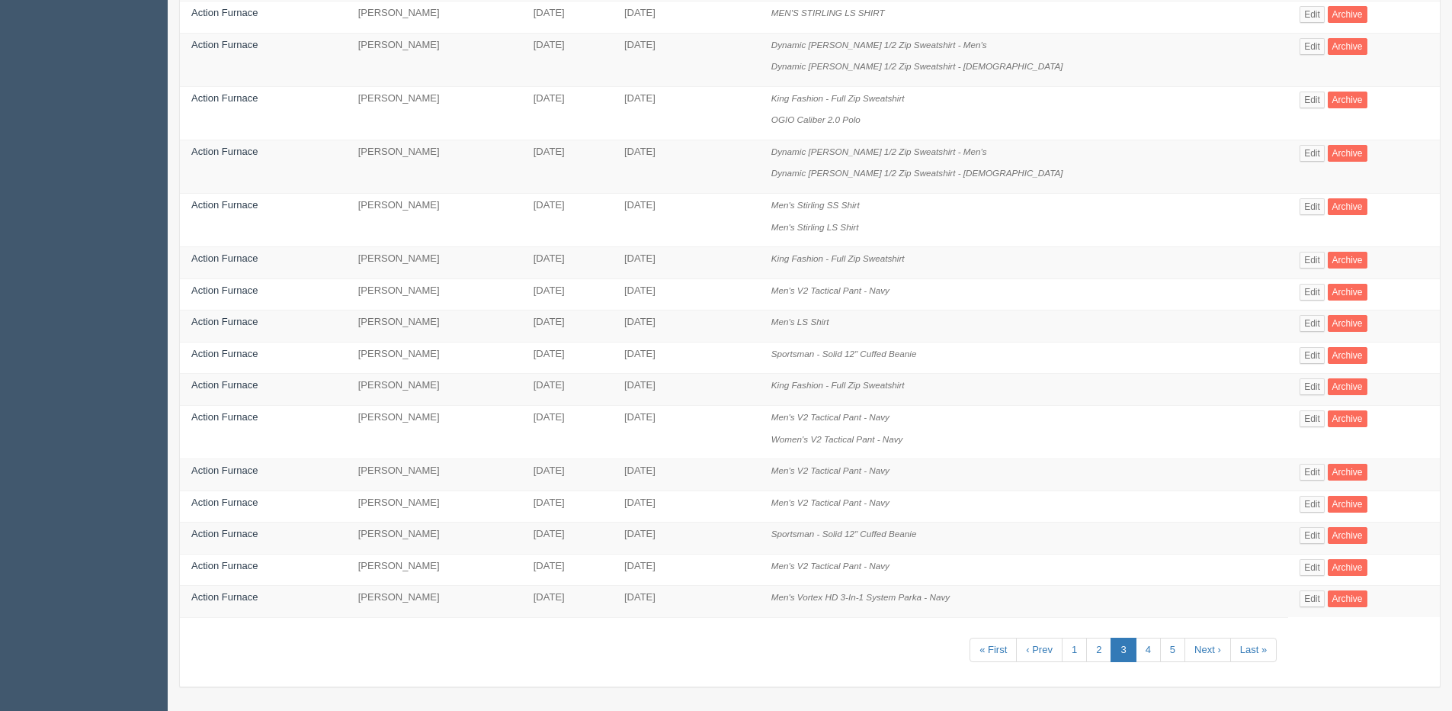
scroll to position [480, 0]
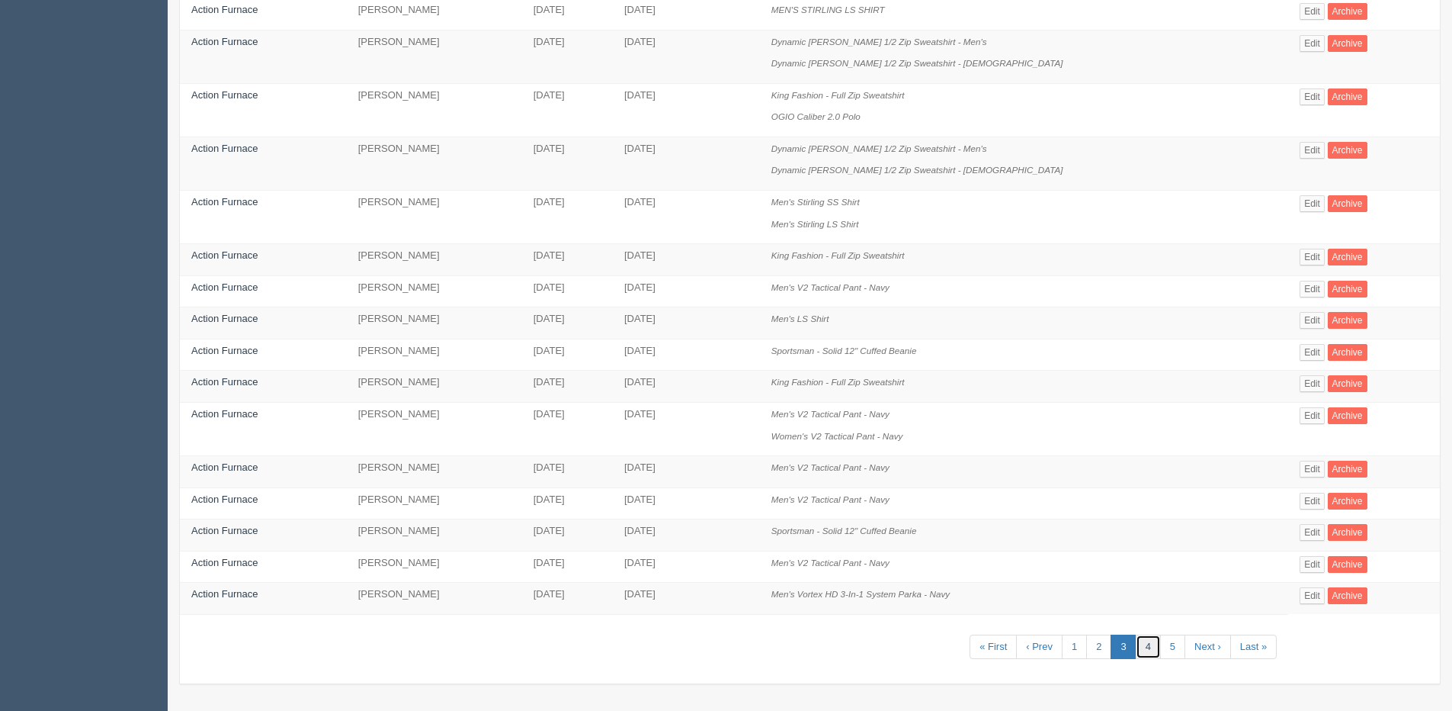
click at [1136, 652] on link "4" at bounding box center [1148, 646] width 25 height 25
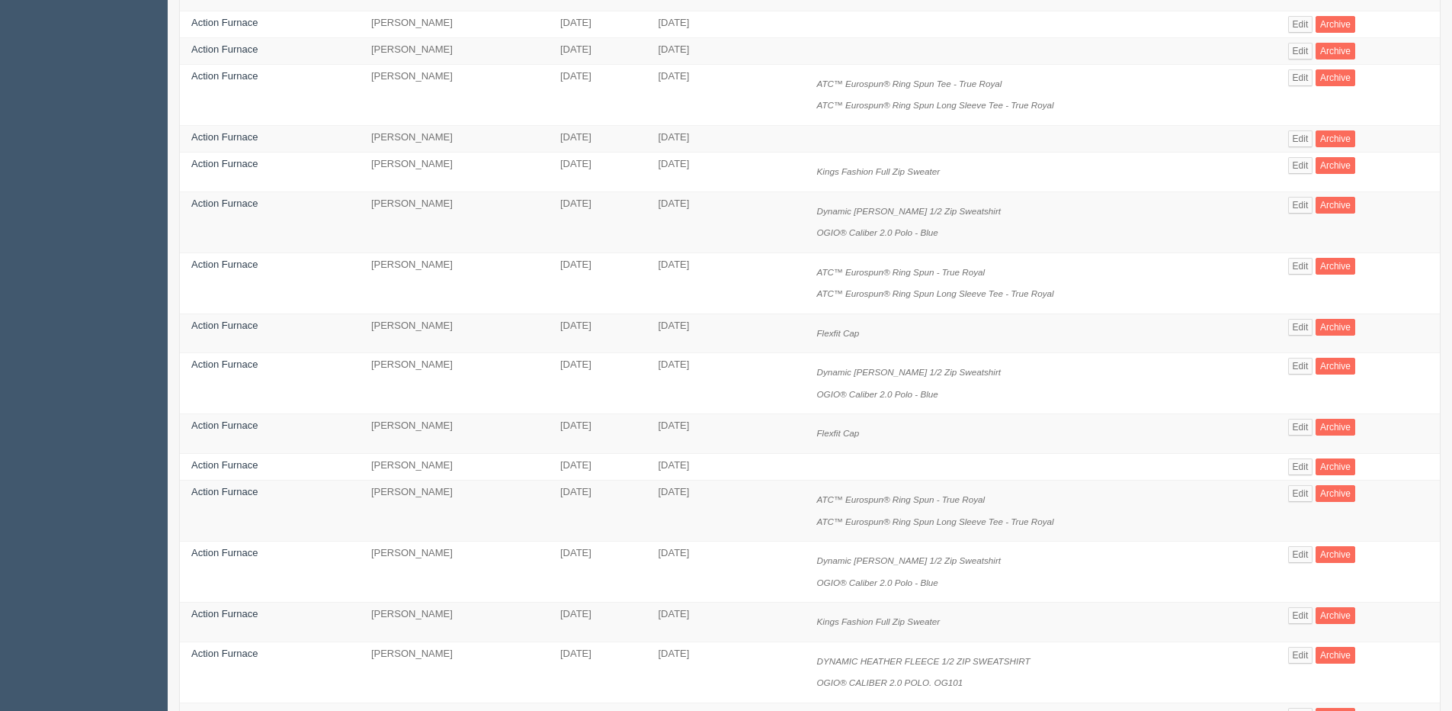
scroll to position [611, 0]
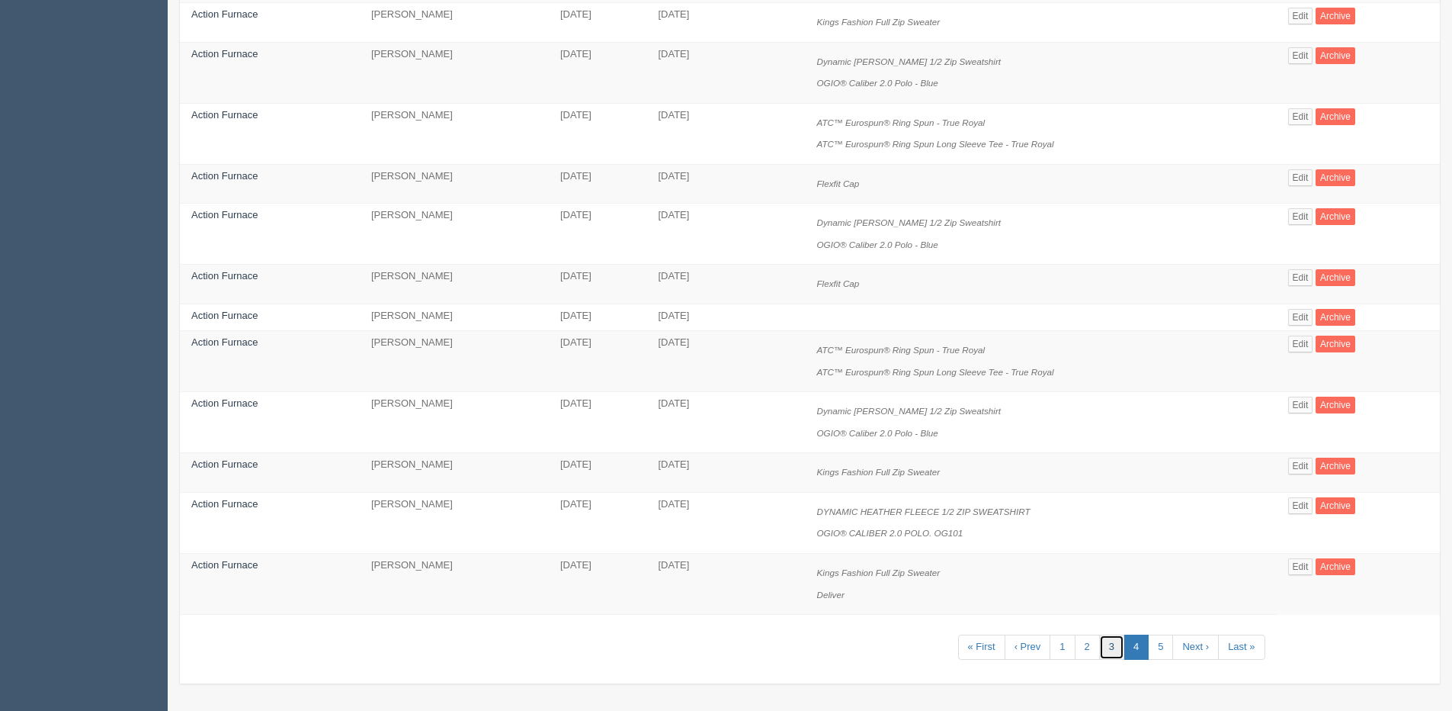
click at [1108, 642] on link "3" at bounding box center [1111, 646] width 25 height 25
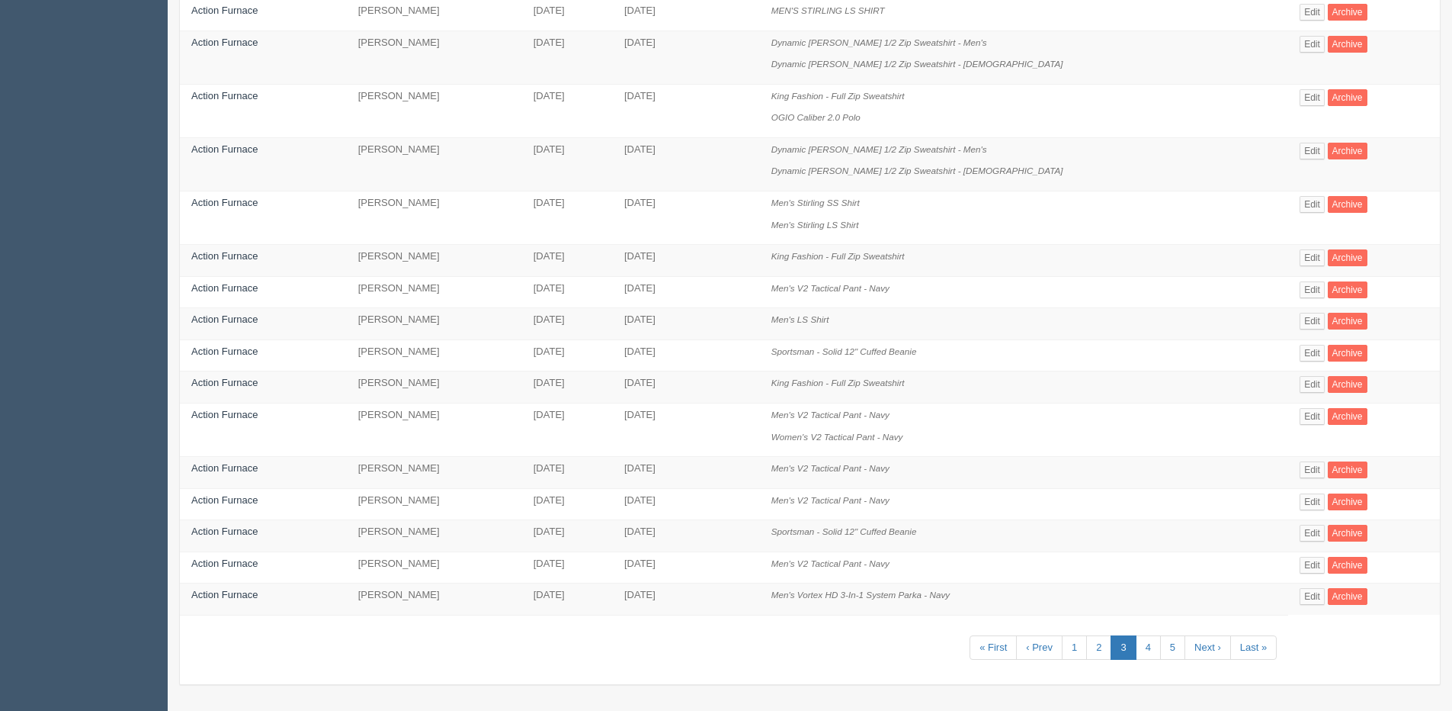
scroll to position [480, 0]
click at [1088, 652] on link "2" at bounding box center [1098, 646] width 25 height 25
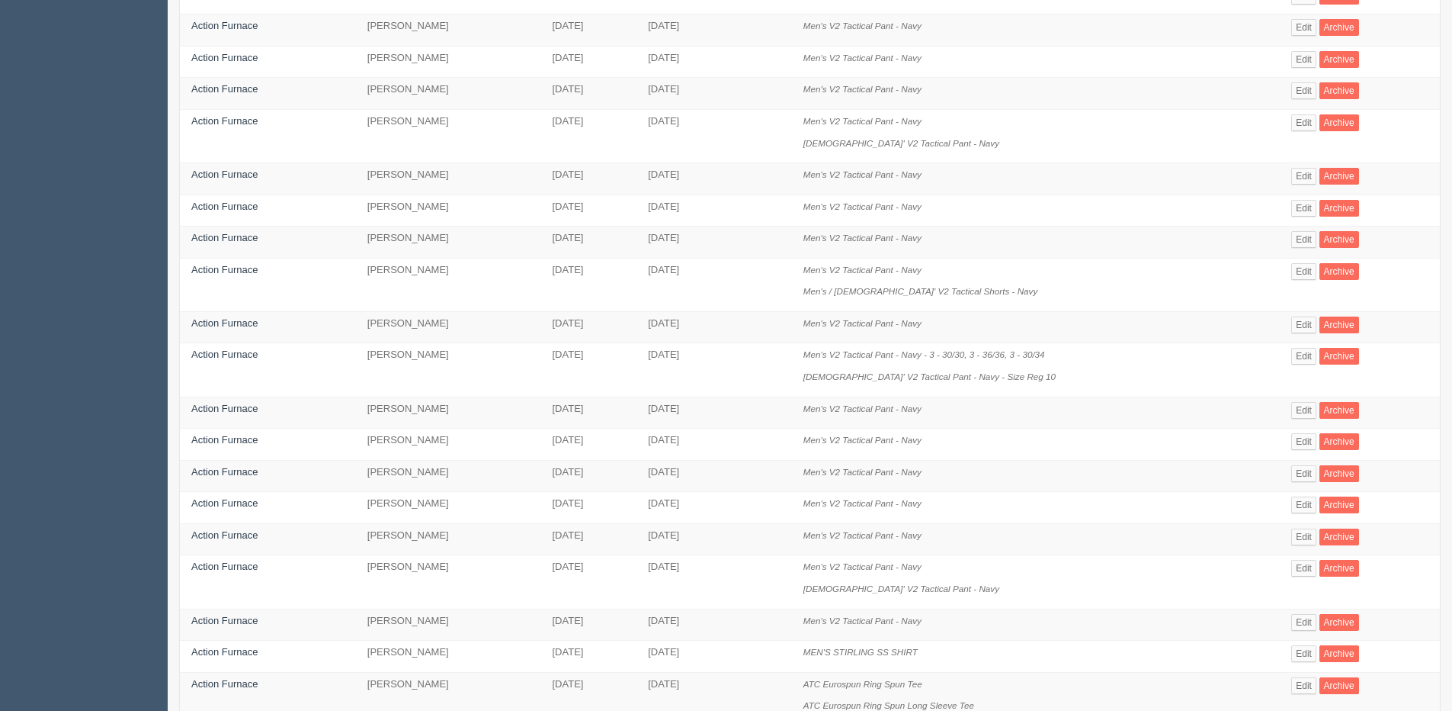
scroll to position [437, 0]
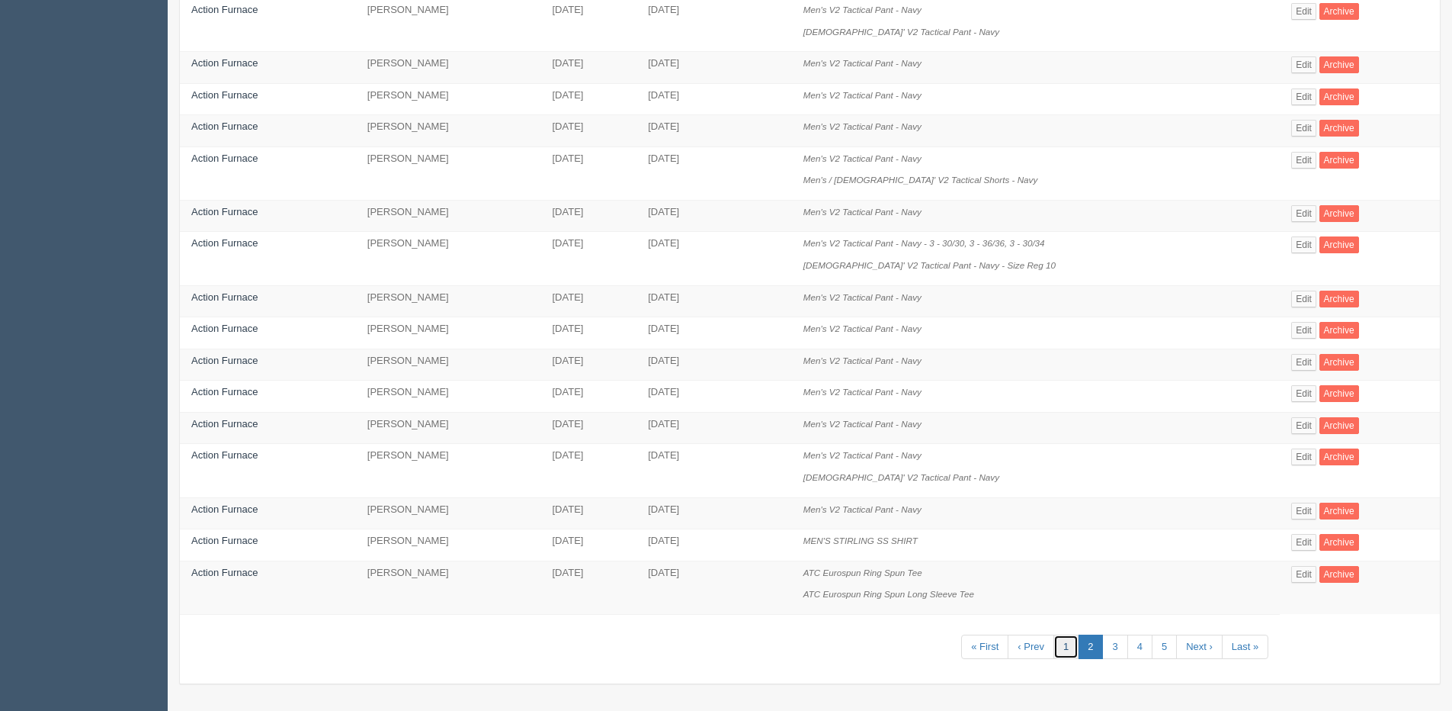
click at [1073, 651] on link "1" at bounding box center [1066, 646] width 25 height 25
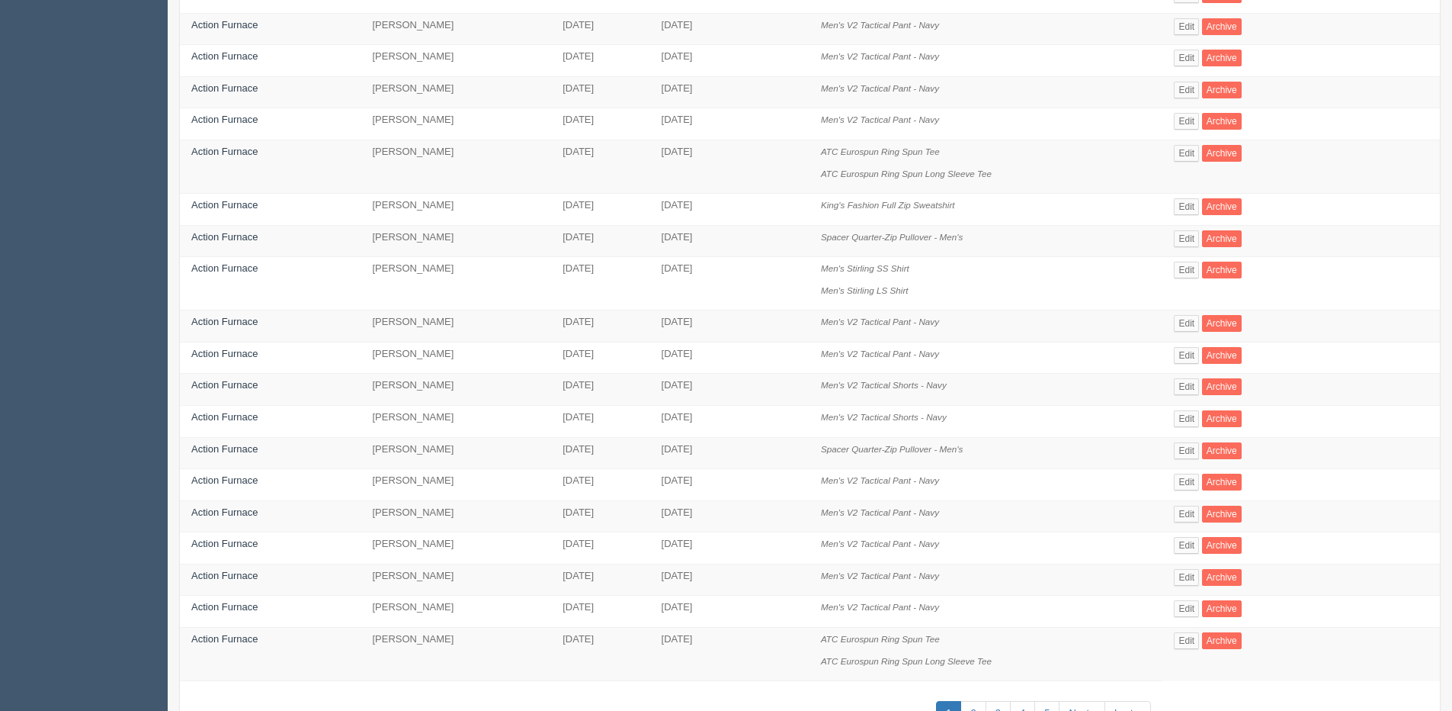
scroll to position [371, 0]
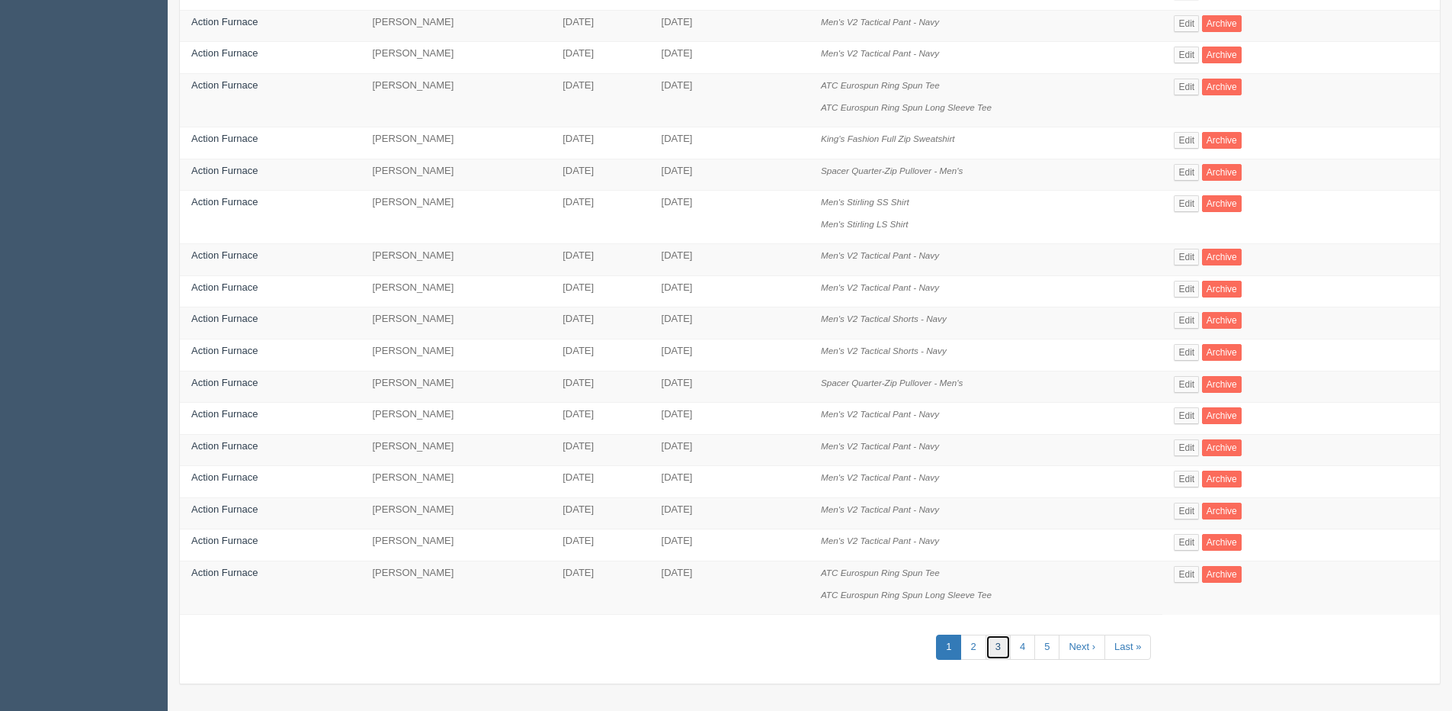
click at [999, 647] on link "3" at bounding box center [998, 646] width 25 height 25
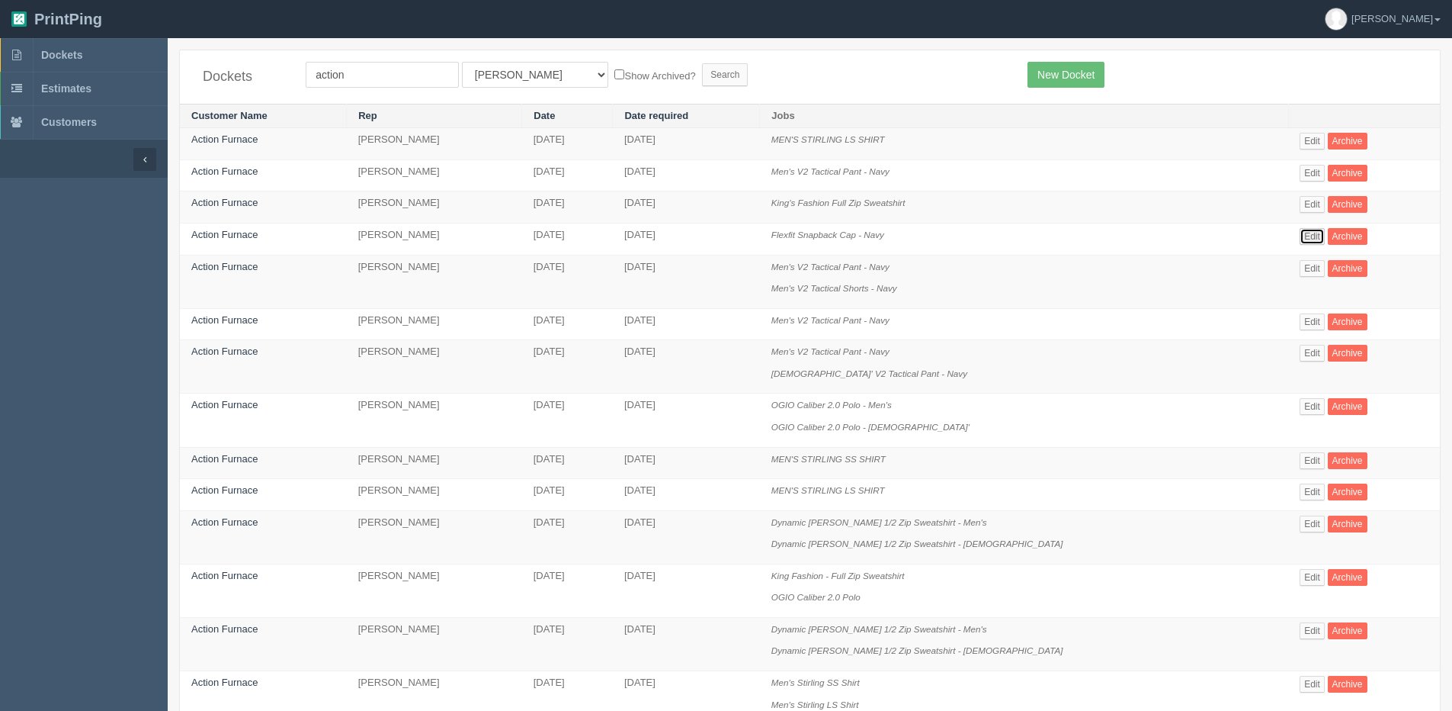
click at [1300, 232] on link "Edit" at bounding box center [1312, 236] width 25 height 17
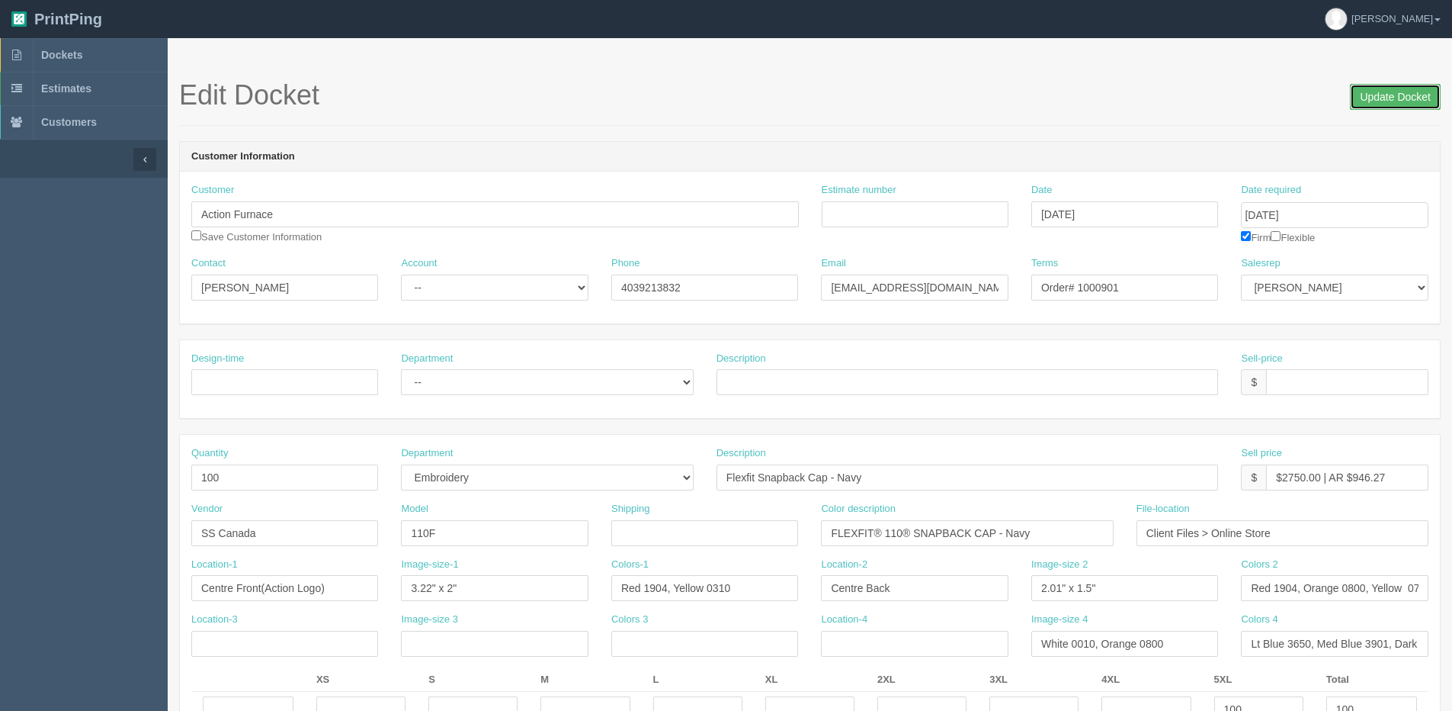
click at [1370, 92] on input "Update Docket" at bounding box center [1395, 97] width 91 height 26
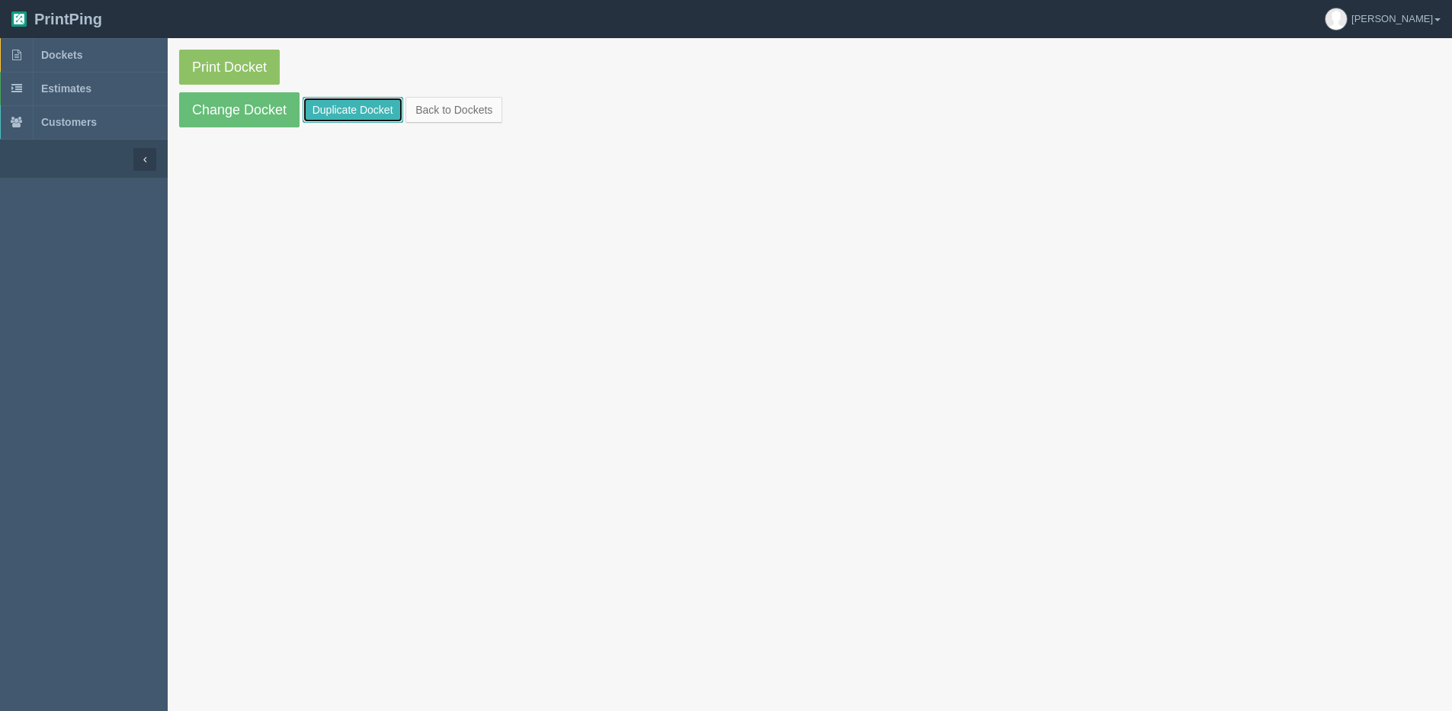
click at [336, 106] on link "Duplicate Docket" at bounding box center [353, 110] width 101 height 26
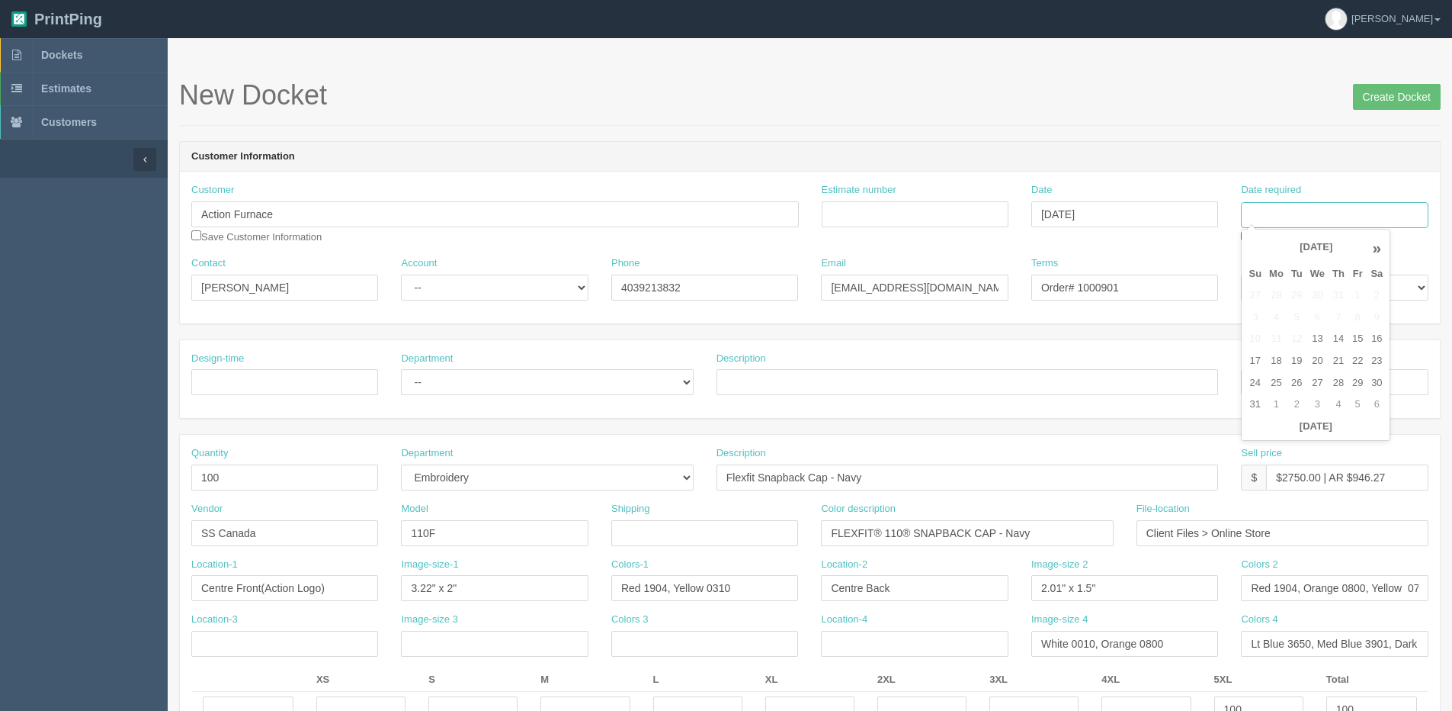
click at [1284, 204] on input "Date required" at bounding box center [1334, 215] width 187 height 26
click at [1360, 380] on td "29" at bounding box center [1358, 383] width 18 height 22
type input "[DATE]"
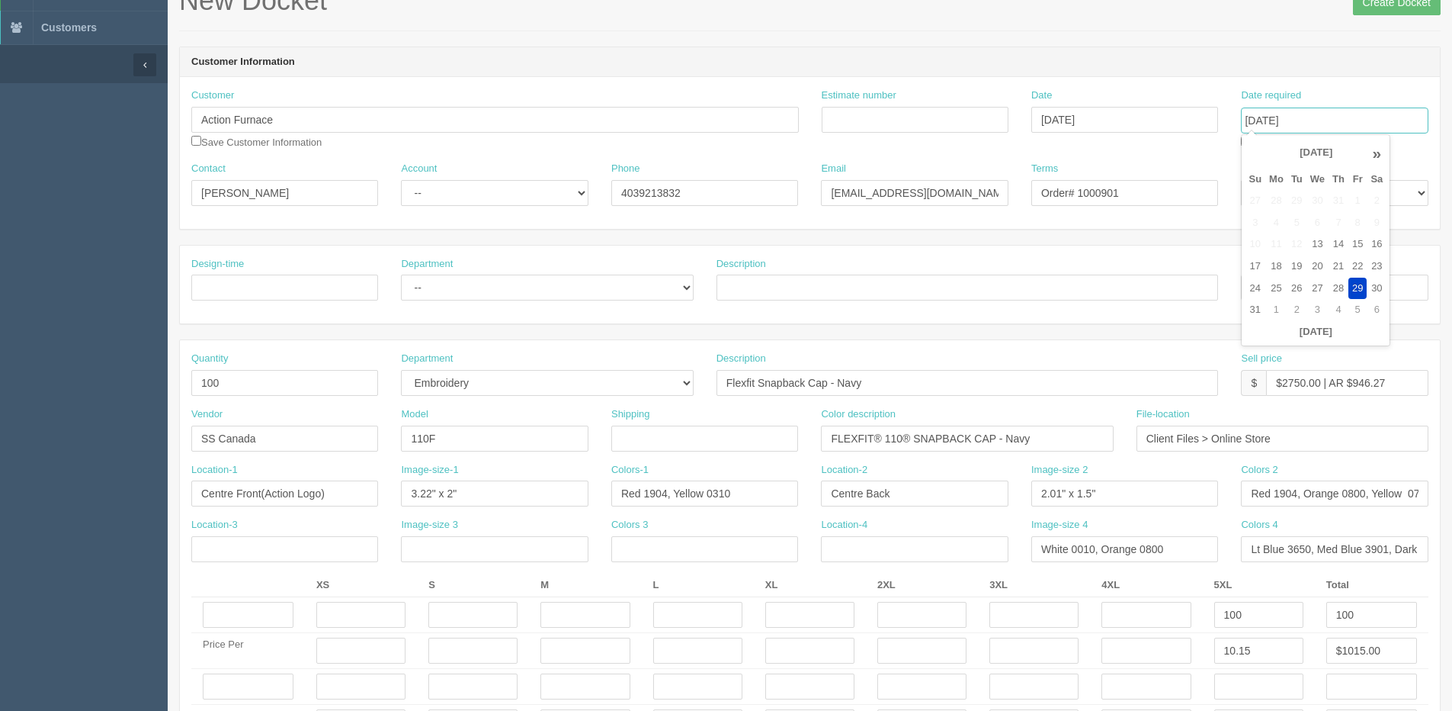
scroll to position [152, 0]
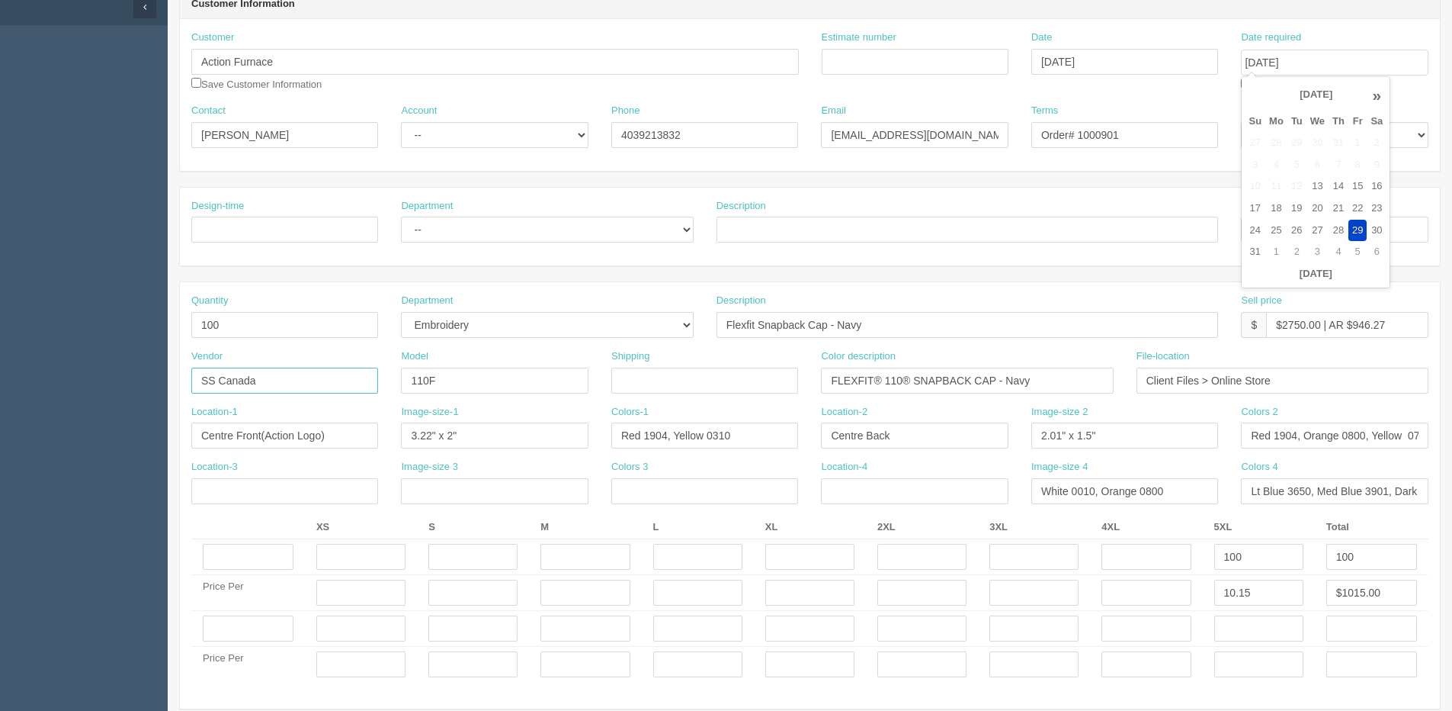
drag, startPoint x: 281, startPoint y: 377, endPoint x: -1, endPoint y: 400, distance: 282.2
click at [0, 400] on html "PrintPing [PERSON_NAME] Edit account ( [PERSON_NAME][EMAIL_ADDRESS][DOMAIN_NAME…" at bounding box center [726, 607] width 1452 height 1519
type input "Sanmar"
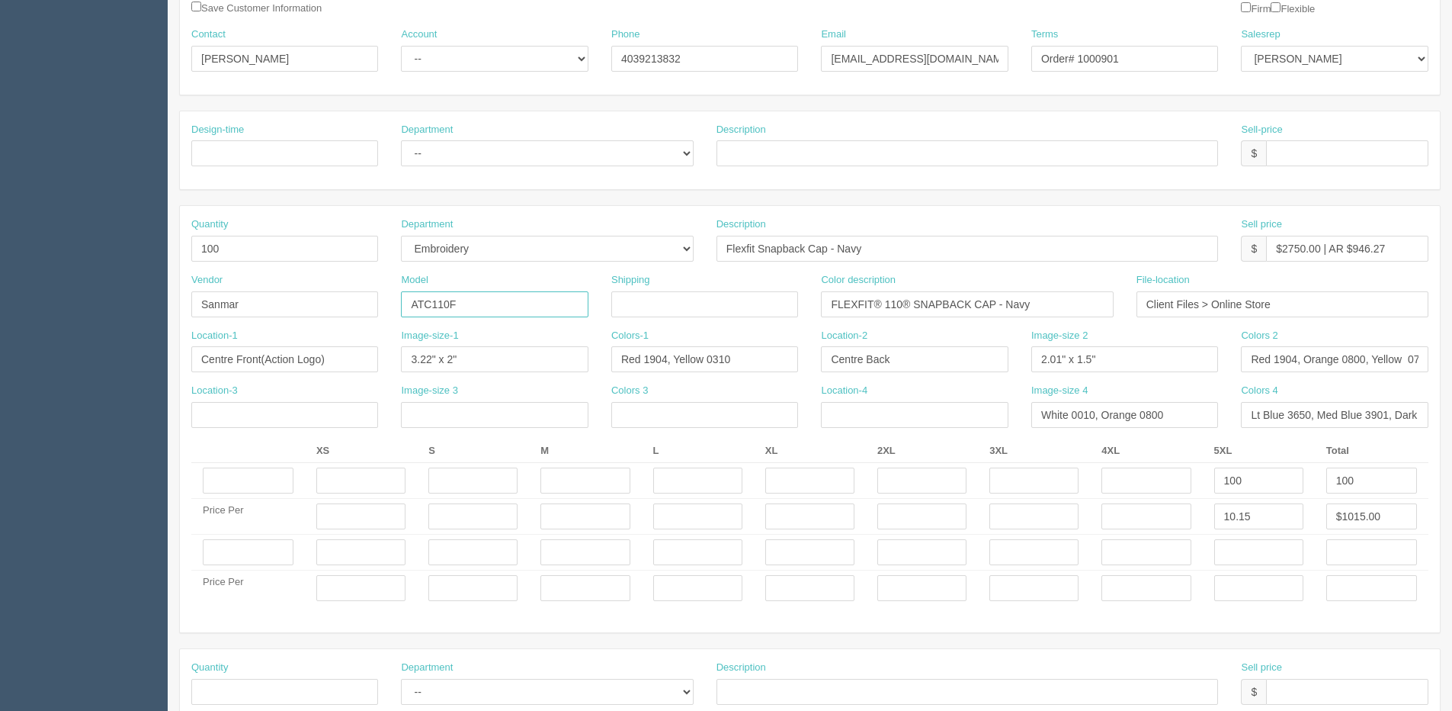
type input "ATC110F"
drag, startPoint x: 1261, startPoint y: 515, endPoint x: 1097, endPoint y: 525, distance: 164.3
click at [1097, 525] on tr "Price Per 10.15 $1015.00" at bounding box center [809, 517] width 1237 height 36
type input "9.99"
drag, startPoint x: 1343, startPoint y: 514, endPoint x: 1457, endPoint y: 468, distance: 123.2
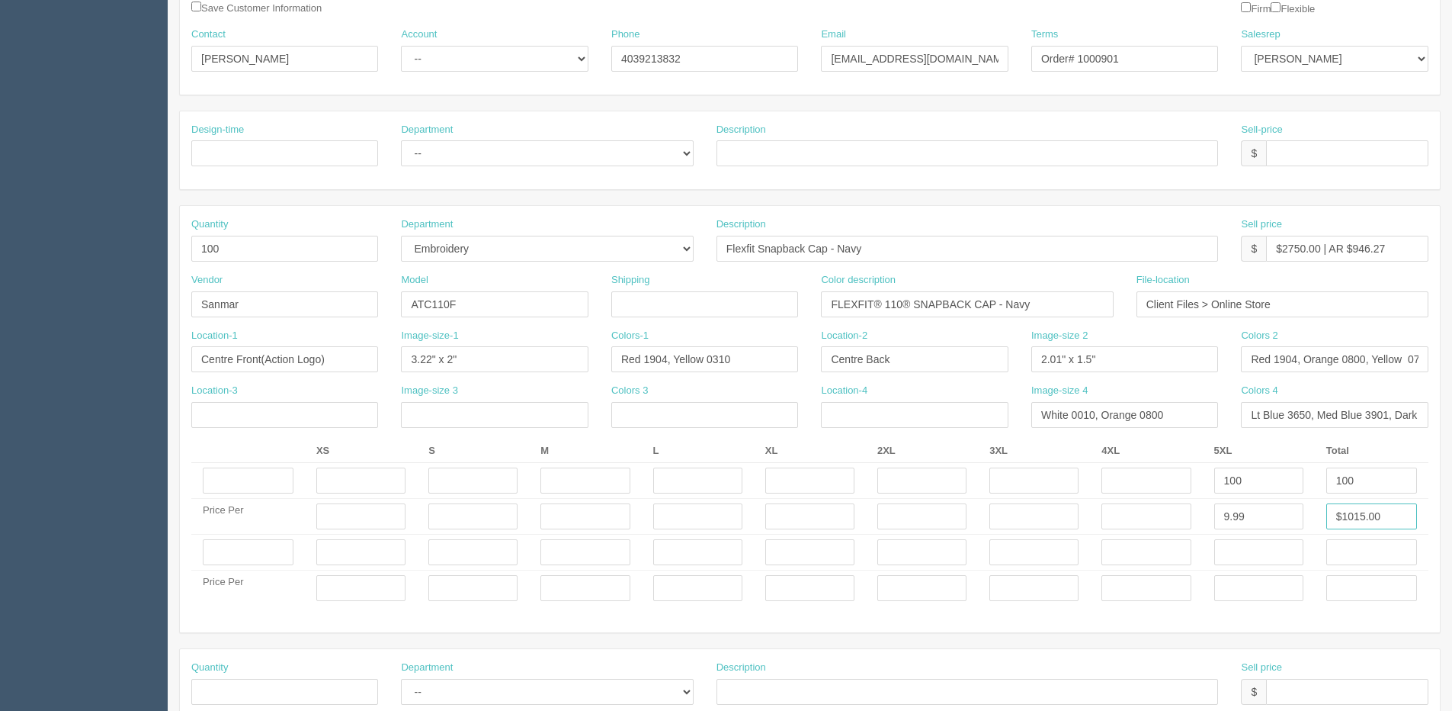
click at [1452, 468] on html "PrintPing [PERSON_NAME] Edit account ( [PERSON_NAME][EMAIL_ADDRESS][DOMAIN_NAME…" at bounding box center [726, 530] width 1452 height 1519
type input "$999.00"
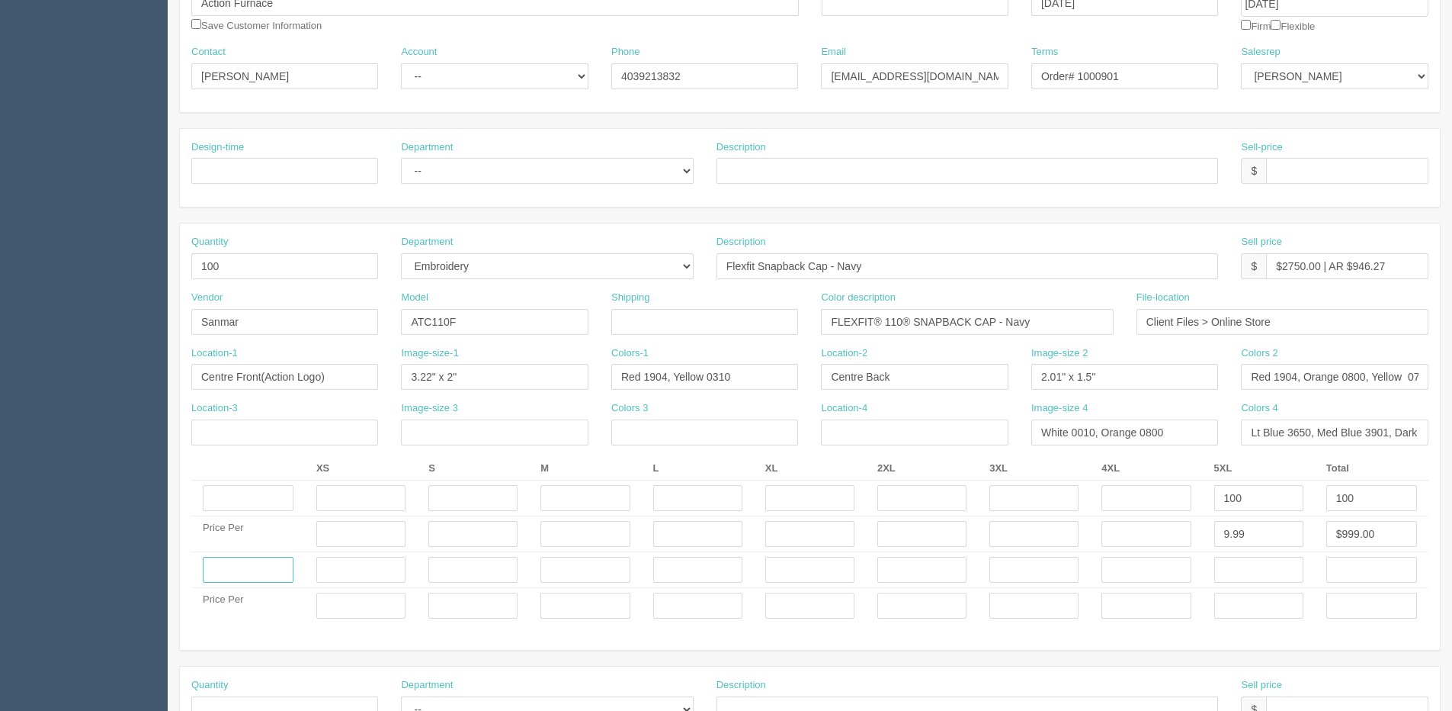
scroll to position [198, 0]
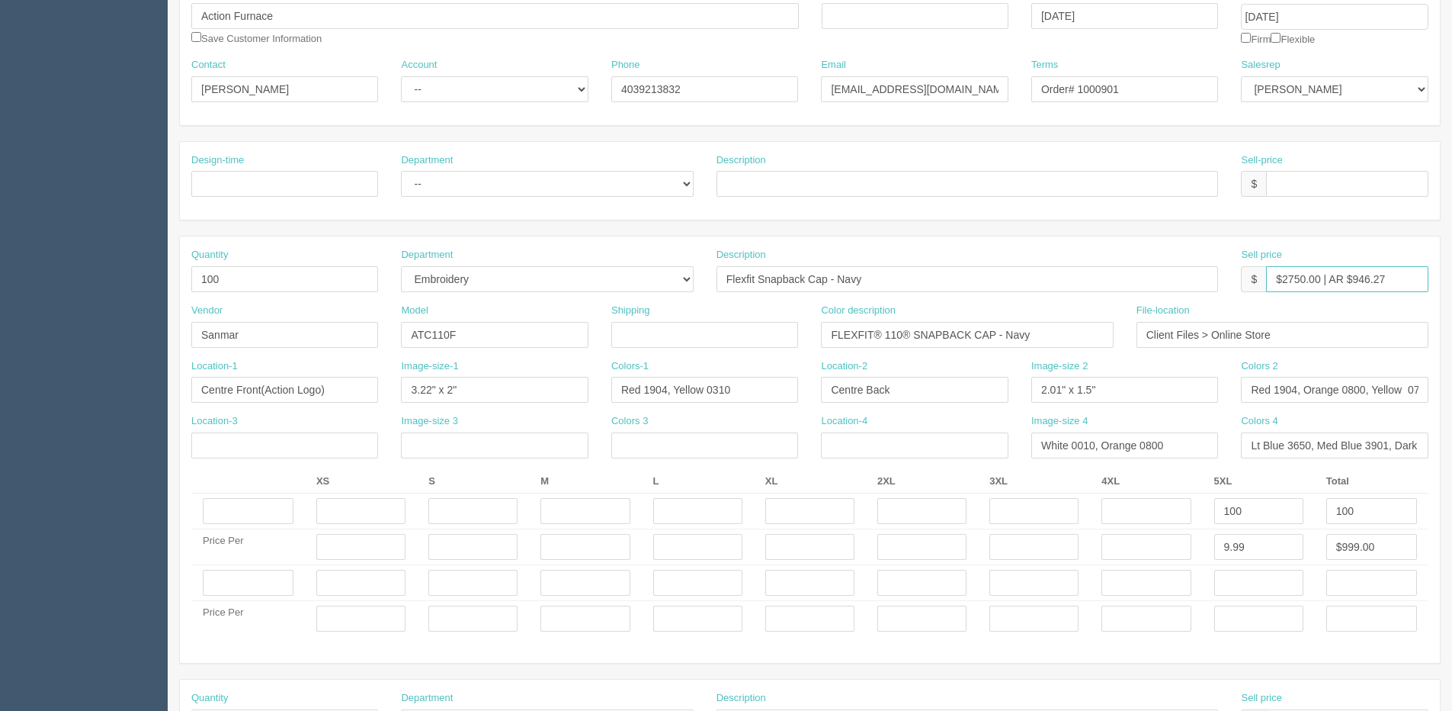
drag, startPoint x: 1285, startPoint y: 275, endPoint x: 1301, endPoint y: 281, distance: 16.9
click at [1325, 278] on input "$2750.00 | AR $946.27" at bounding box center [1347, 279] width 162 height 26
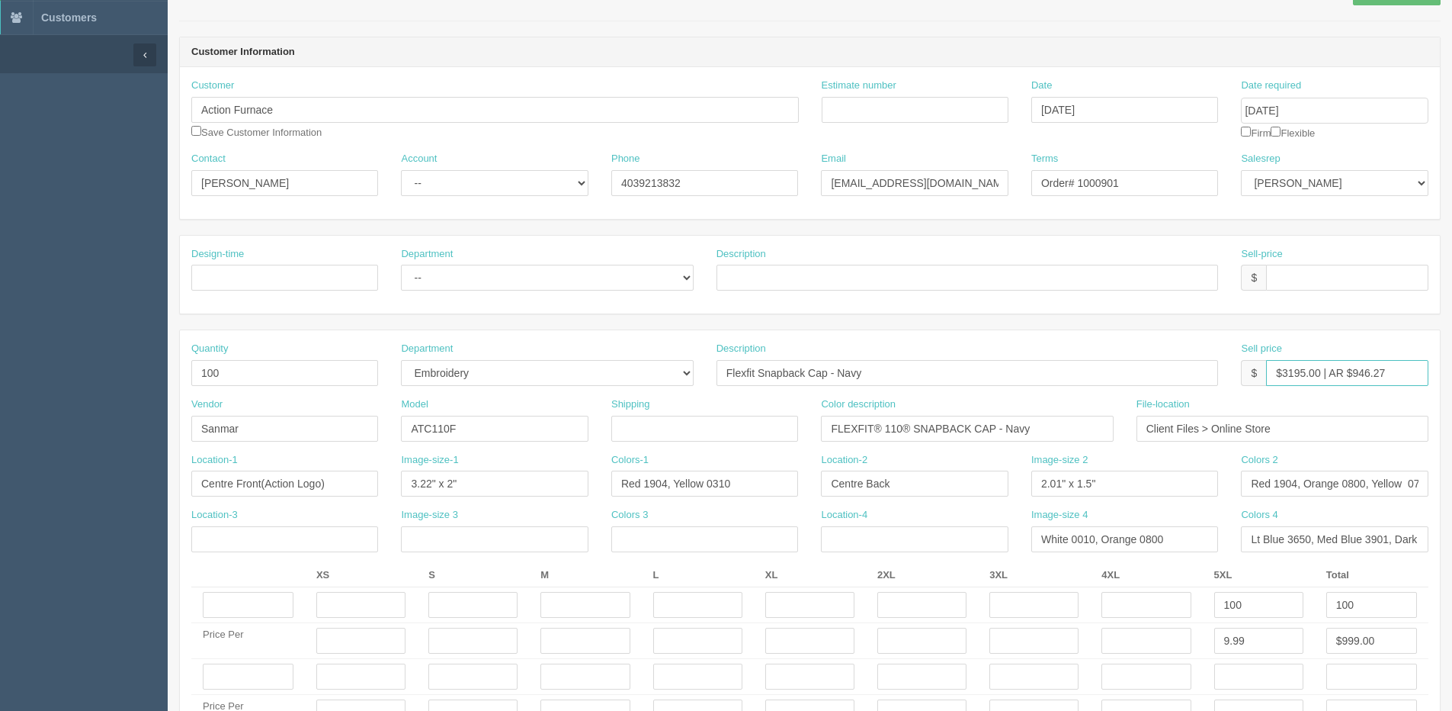
scroll to position [0, 0]
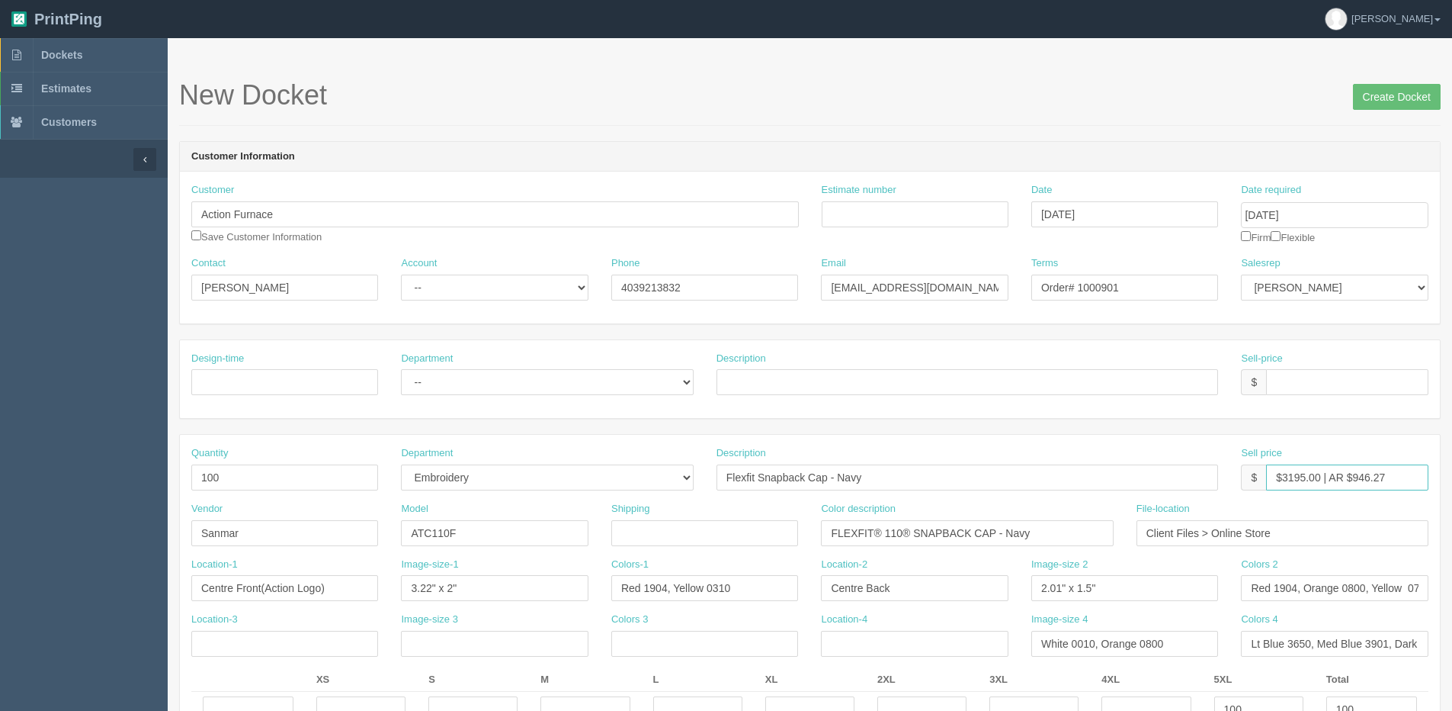
type input "$3195.00 | AR $946.27"
drag, startPoint x: 306, startPoint y: 216, endPoint x: 298, endPoint y: 213, distance: 8.7
click at [306, 216] on input "Action Furnace" at bounding box center [495, 214] width 608 height 26
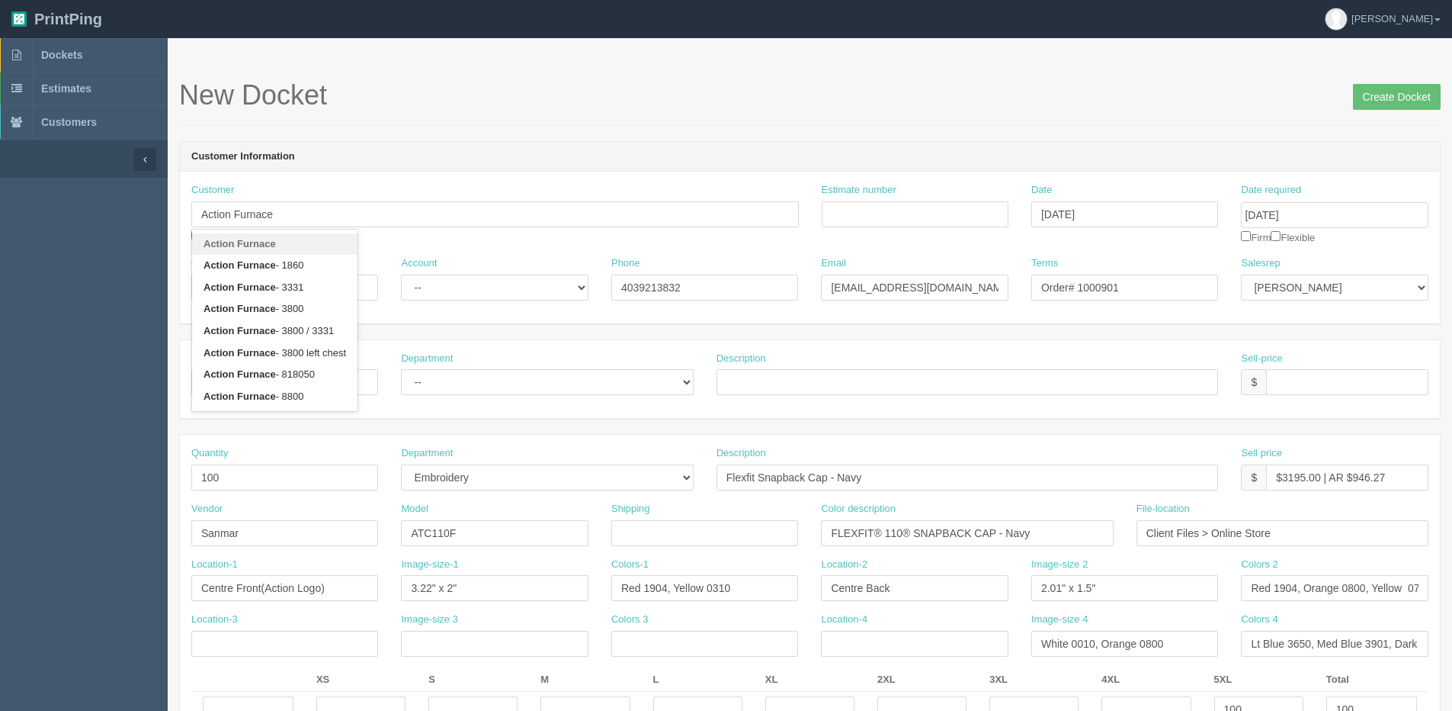
click at [238, 242] on strong "Action Furnace" at bounding box center [240, 243] width 72 height 11
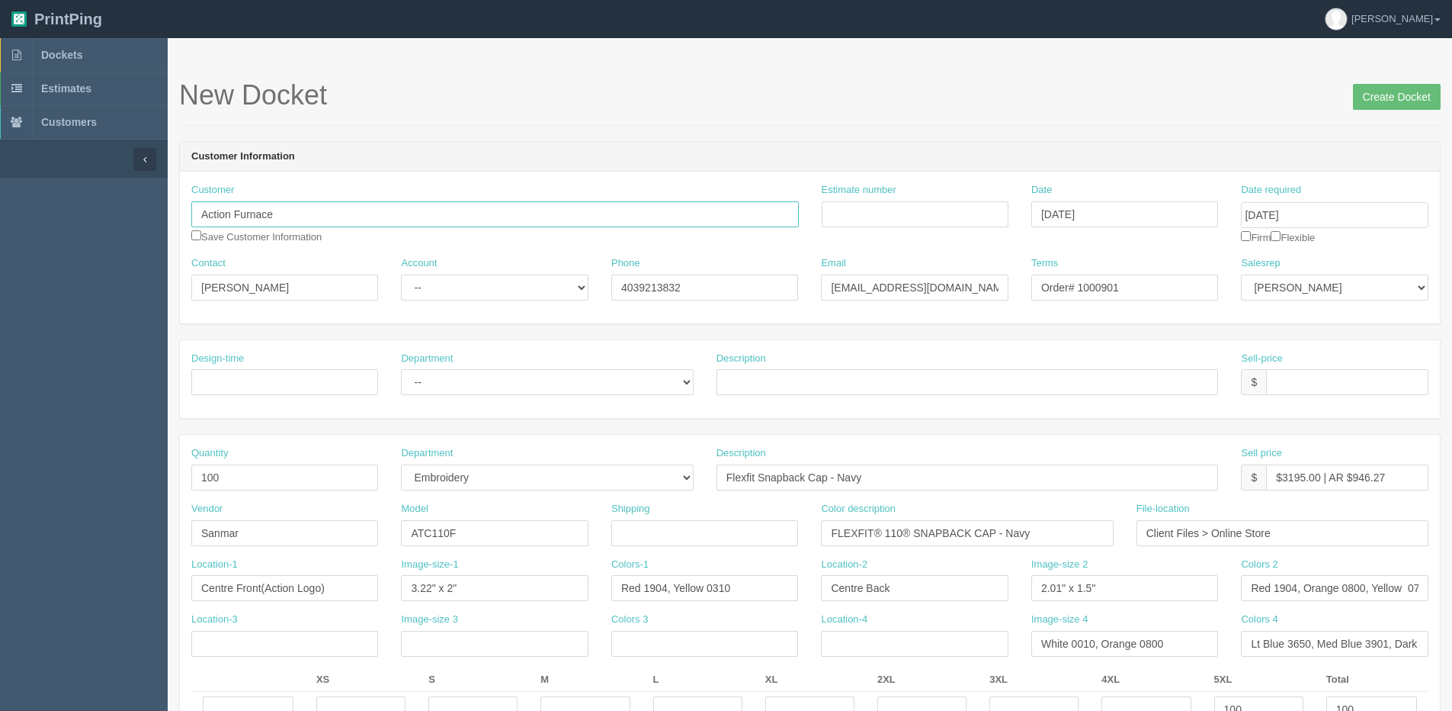
type input "[PERSON_NAME]"
type input "403.288.4004"
type input "[EMAIL_ADDRESS][DOMAIN_NAME]"
type input "Net 30"
drag, startPoint x: 460, startPoint y: 283, endPoint x: 459, endPoint y: 298, distance: 15.3
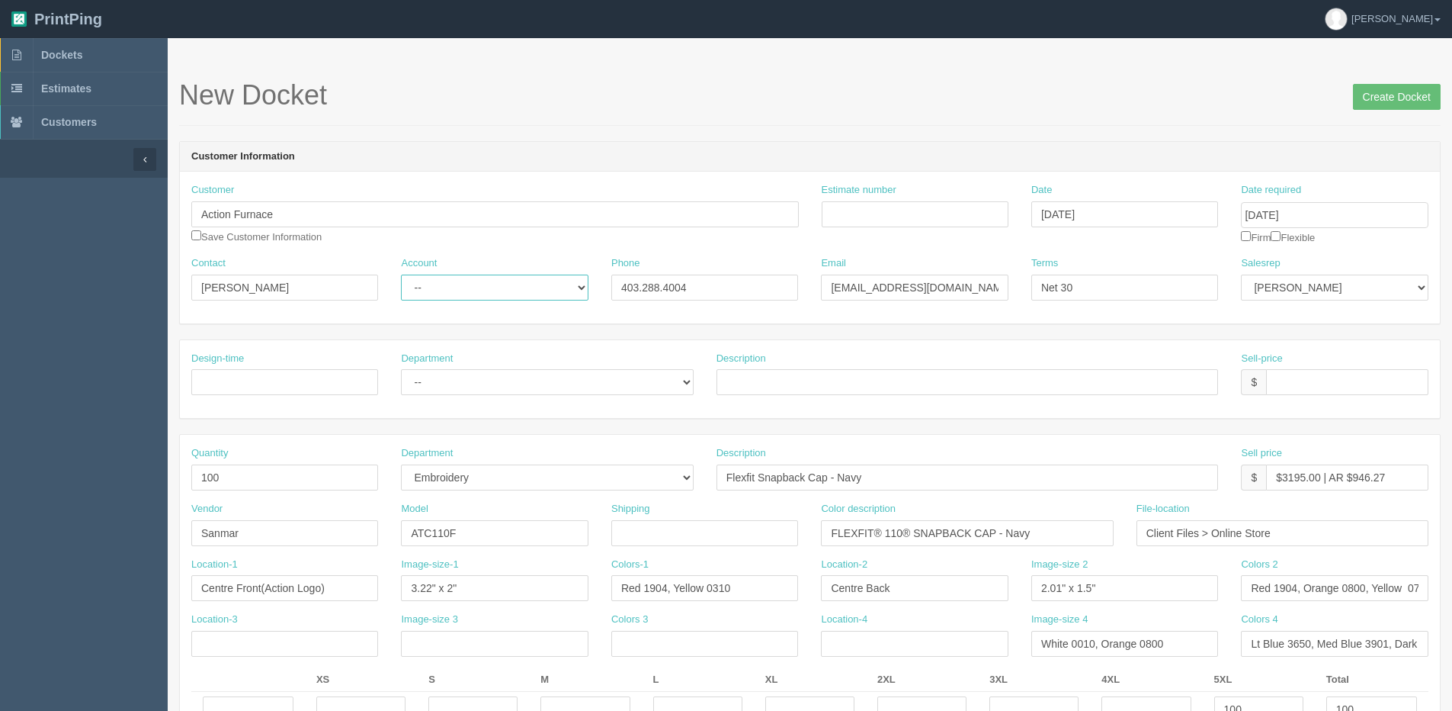
click at [460, 284] on select "-- Existing Client Allrush Client Rep Client" at bounding box center [494, 287] width 187 height 26
select select "Allrush Client"
click at [401, 274] on select "-- Existing Client Allrush Client Rep Client" at bounding box center [494, 287] width 187 height 26
click at [1281, 240] on input "checkbox" at bounding box center [1276, 236] width 10 height 10
checkbox input "true"
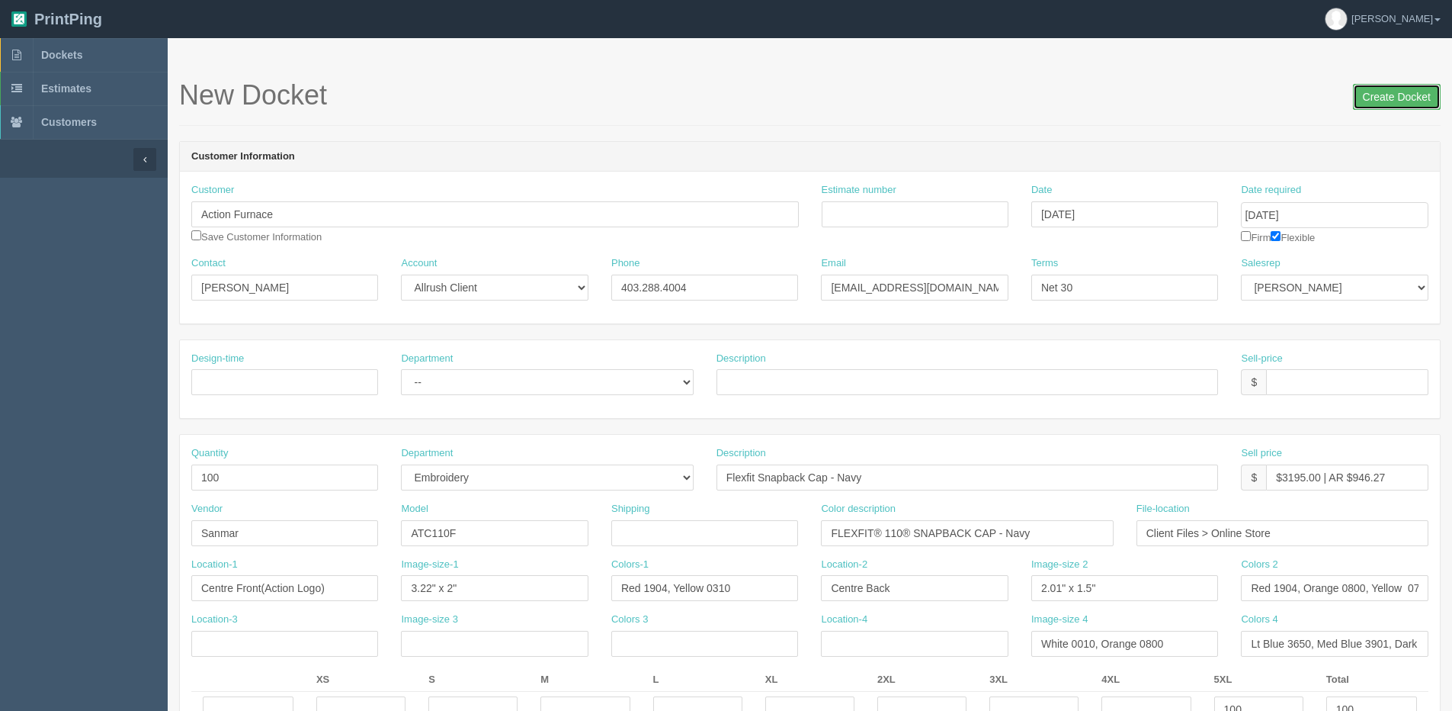
click at [1377, 102] on input "Create Docket" at bounding box center [1397, 97] width 88 height 26
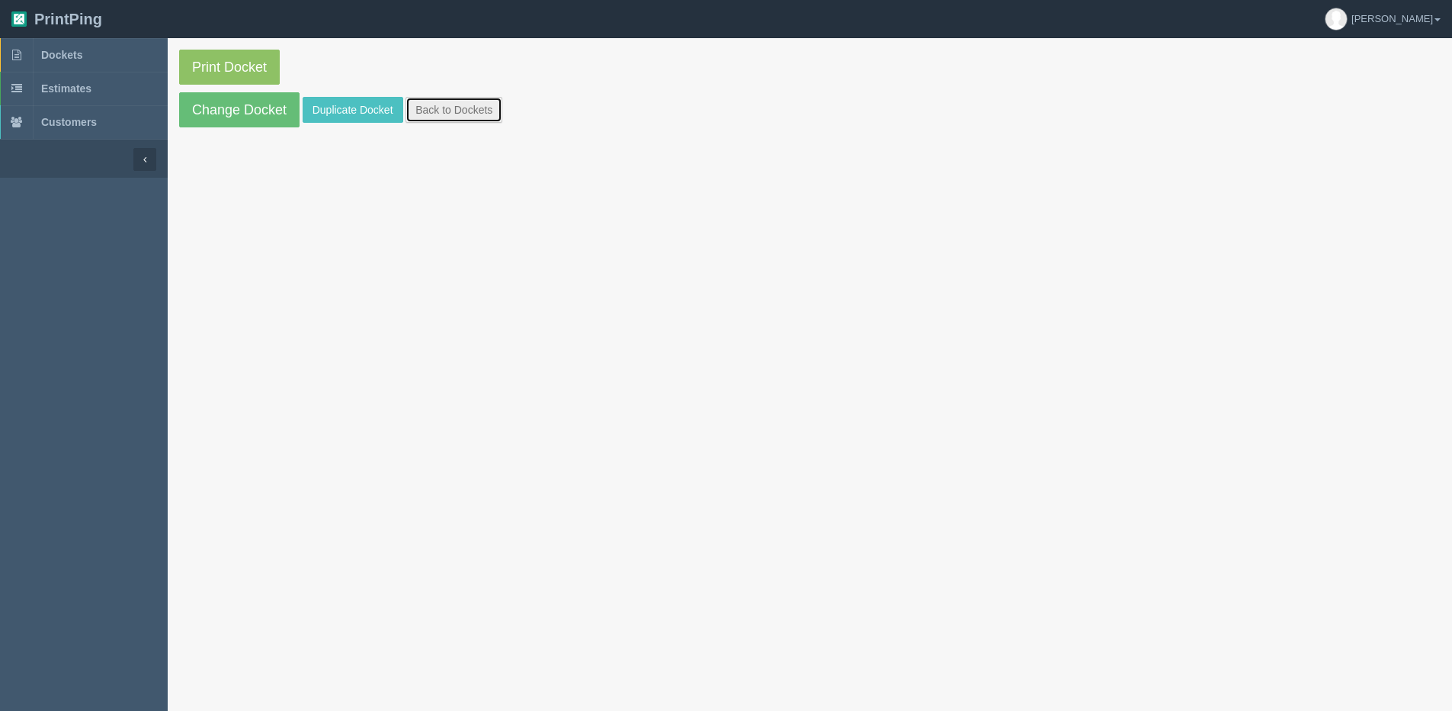
drag, startPoint x: 463, startPoint y: 103, endPoint x: 452, endPoint y: 115, distance: 16.2
click at [461, 104] on link "Back to Dockets" at bounding box center [454, 110] width 97 height 26
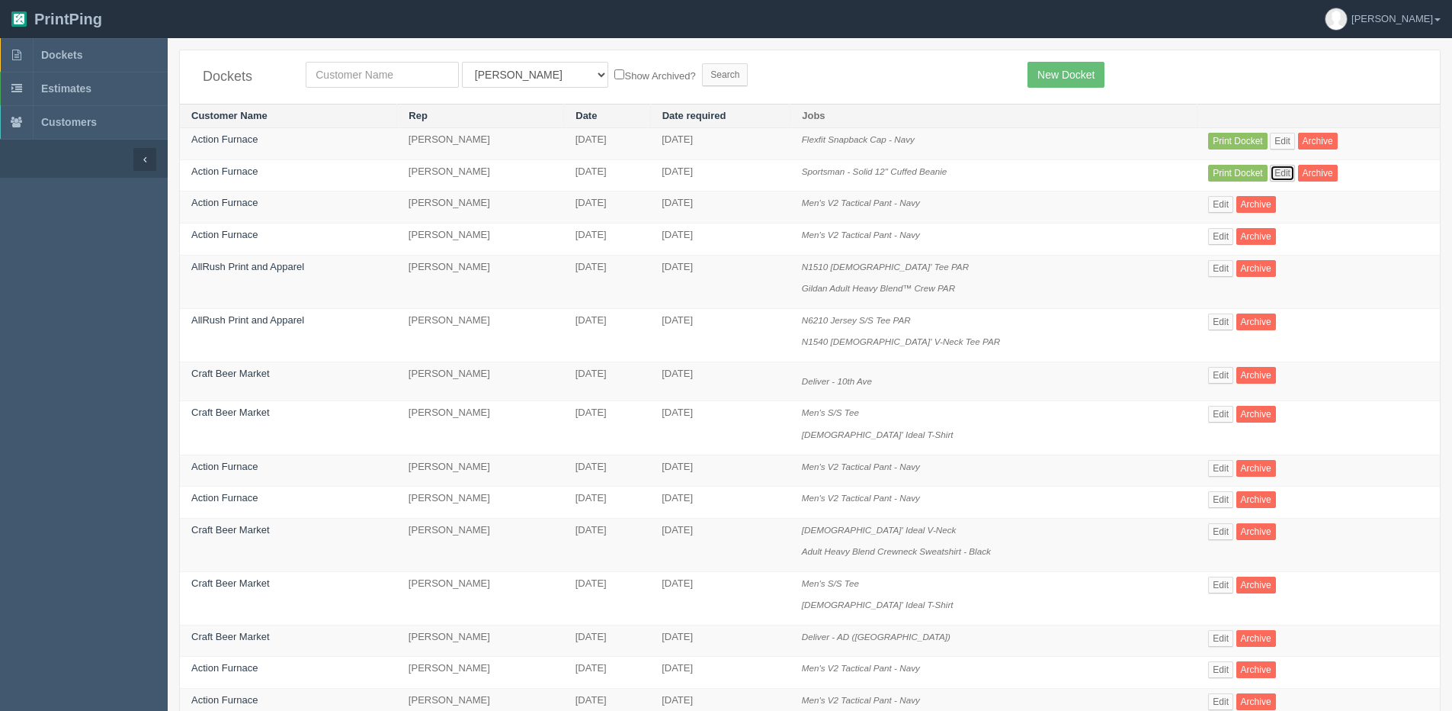
click at [1279, 171] on link "Edit" at bounding box center [1282, 173] width 25 height 17
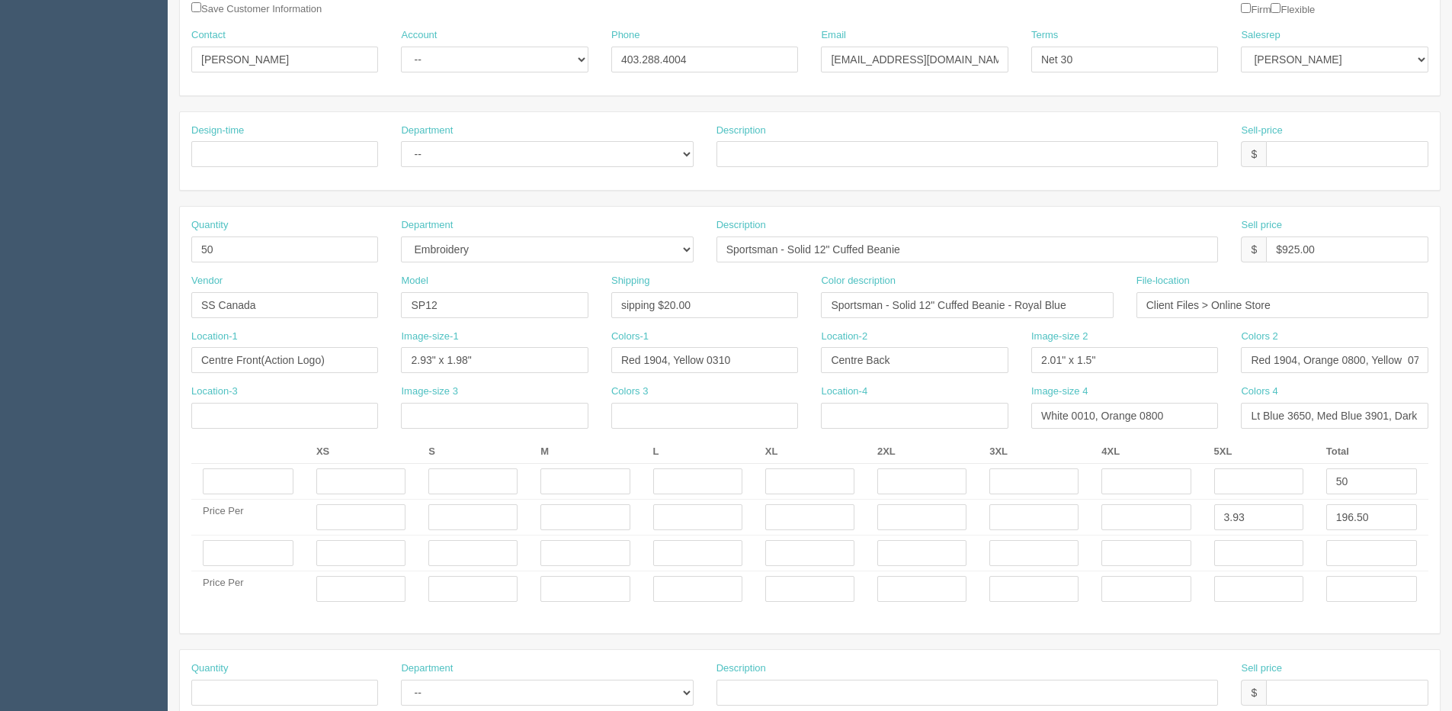
scroll to position [229, 0]
drag, startPoint x: 1284, startPoint y: 509, endPoint x: 1080, endPoint y: 528, distance: 204.4
click at [1089, 528] on tr "Price Per 3.93 196.50" at bounding box center [809, 517] width 1237 height 36
type input "2.54"
click at [1405, 329] on div "Colors 2 Red 1904, Orange 0800, Yellow 0702" at bounding box center [1334, 351] width 187 height 44
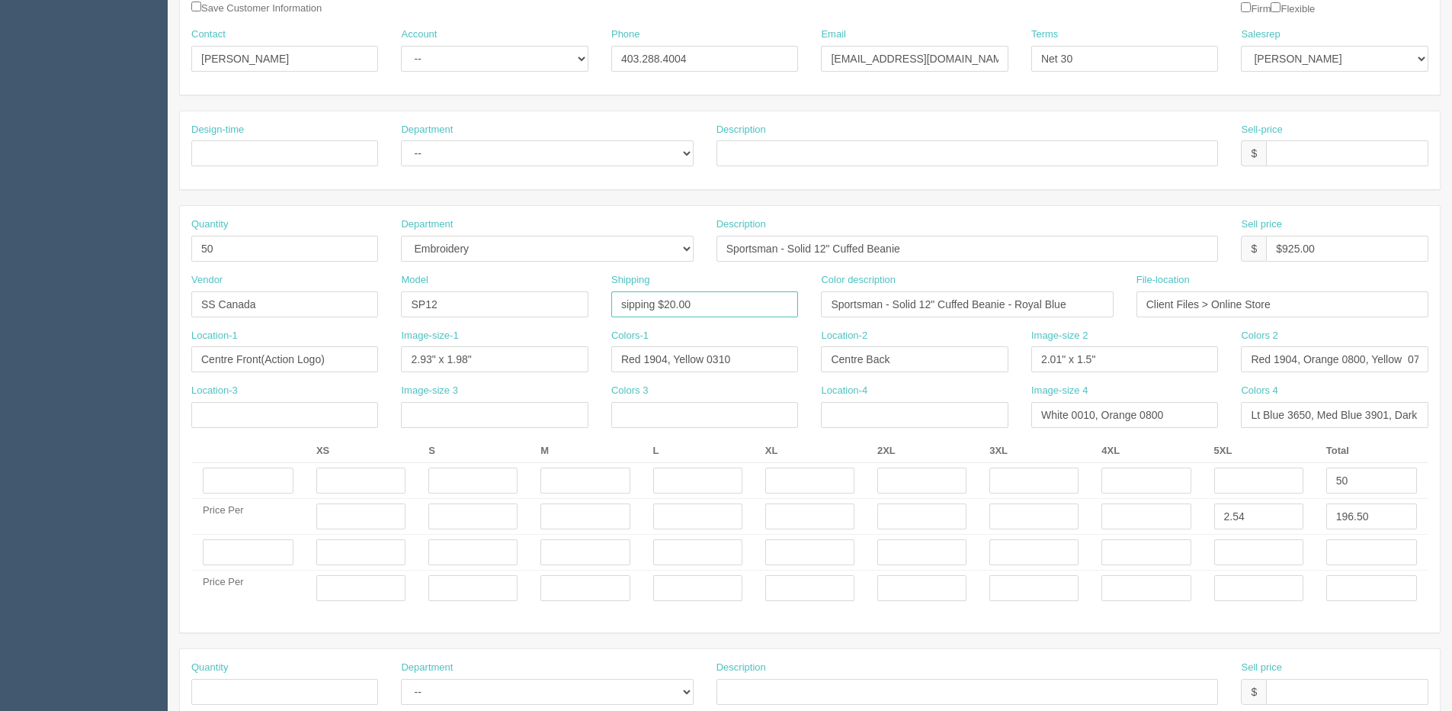
click at [627, 305] on input "sipping $20.00" at bounding box center [704, 304] width 187 height 26
drag, startPoint x: 1328, startPoint y: 520, endPoint x: 1198, endPoint y: 527, distance: 129.8
click at [1196, 525] on tr "Price Per 2.54 196.50" at bounding box center [809, 517] width 1237 height 36
type input "127.00"
drag, startPoint x: 701, startPoint y: 305, endPoint x: 376, endPoint y: 328, distance: 326.3
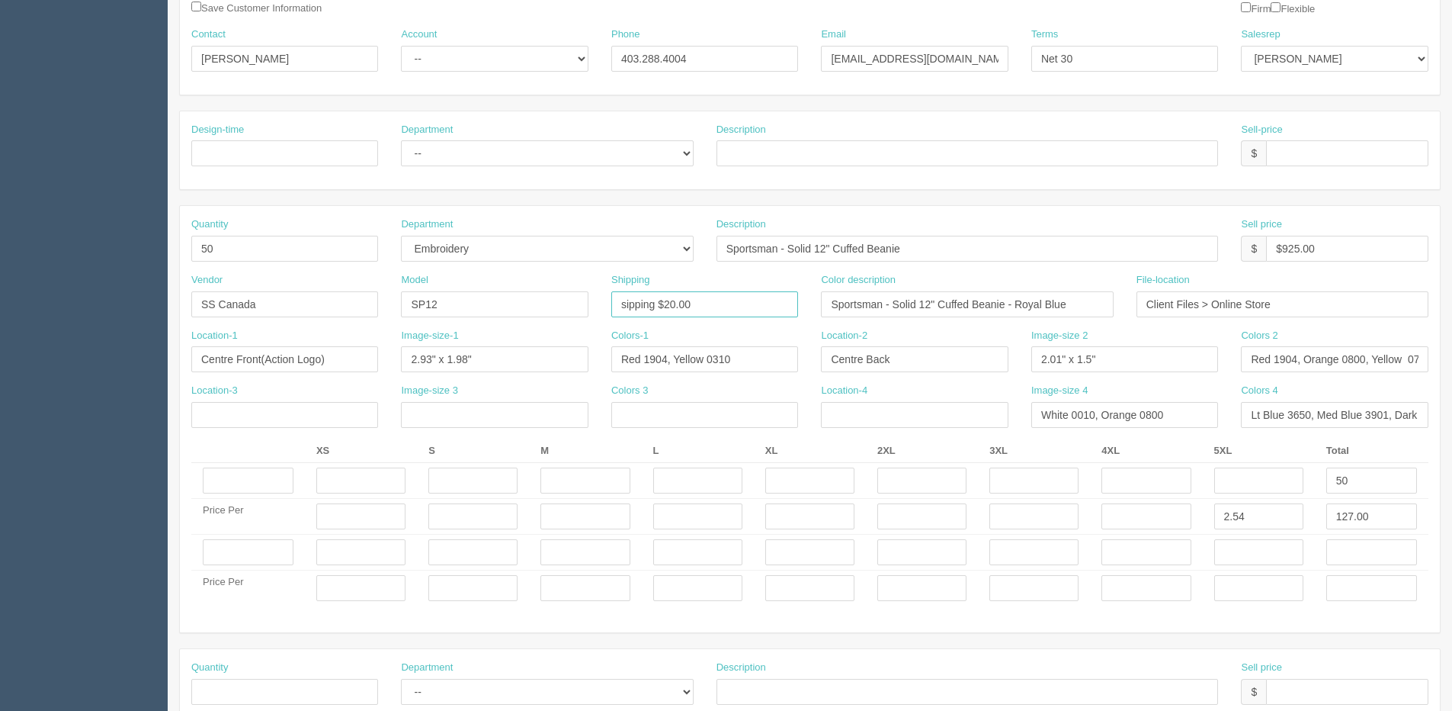
click at [376, 328] on div "Quantity 50 Department -- Embroidery Silk Screen Heat Press Outsource Design De…" at bounding box center [810, 419] width 1260 height 426
drag, startPoint x: 675, startPoint y: 310, endPoint x: 835, endPoint y: 241, distance: 174.2
click at [840, 239] on div "Quantity 50 Department -- Embroidery Silk Screen Heat Press Outsource Design De…" at bounding box center [810, 419] width 1260 height 426
type input "Shipping $25.00"
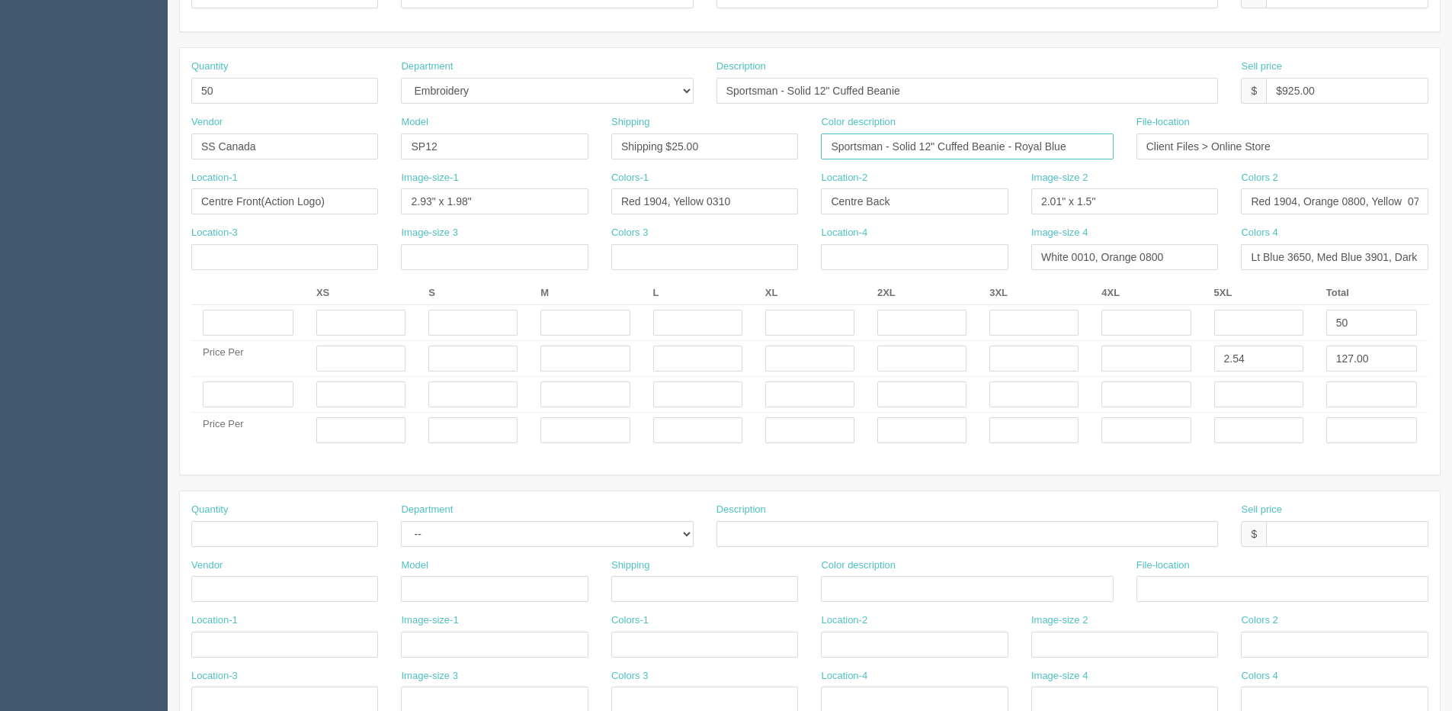
scroll to position [274, 0]
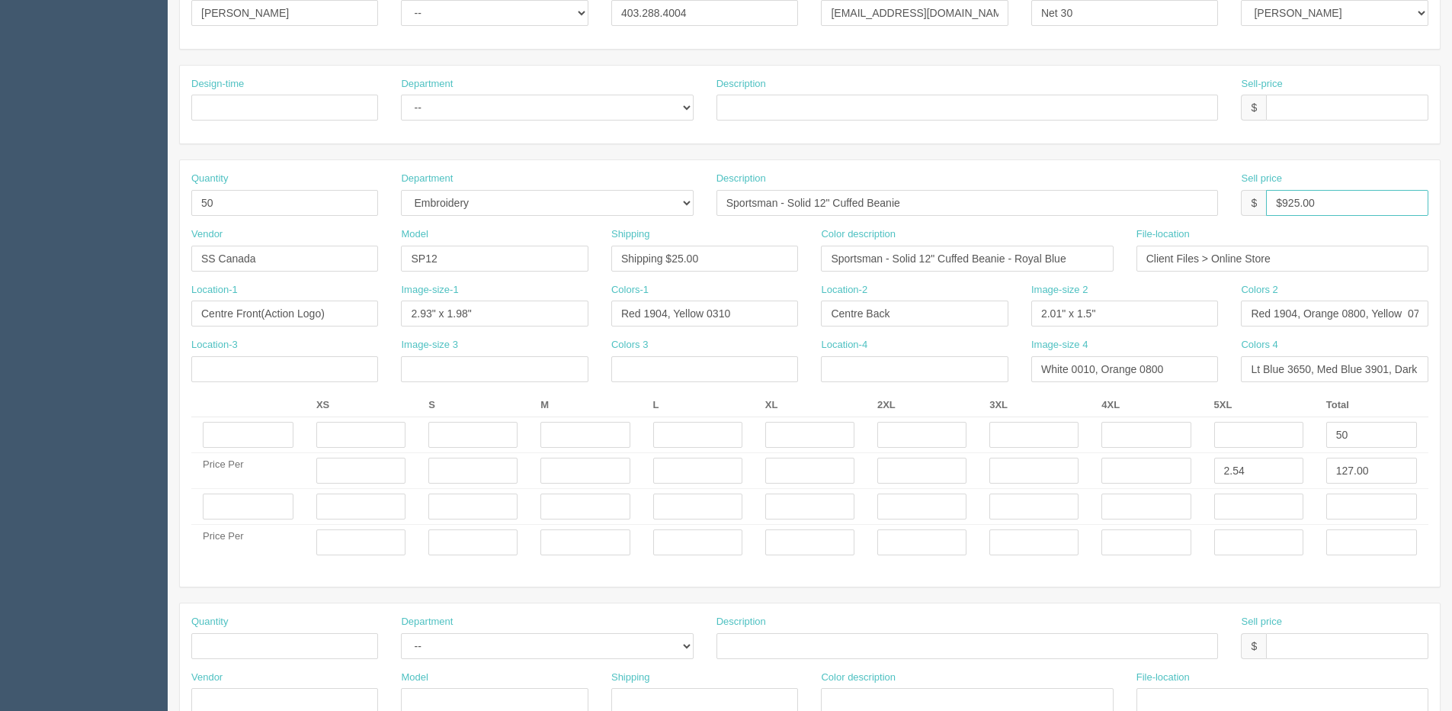
drag, startPoint x: 1283, startPoint y: 201, endPoint x: 1442, endPoint y: 135, distance: 171.6
click at [1388, 156] on form "Edit Docket Update Docket Customer Information Customer Action Furnace Save Cus…" at bounding box center [810, 514] width 1262 height 1416
click at [1362, 203] on input "$1160.00 | AR $" at bounding box center [1347, 203] width 162 height 26
type input "$1160.00 | AR $209.86"
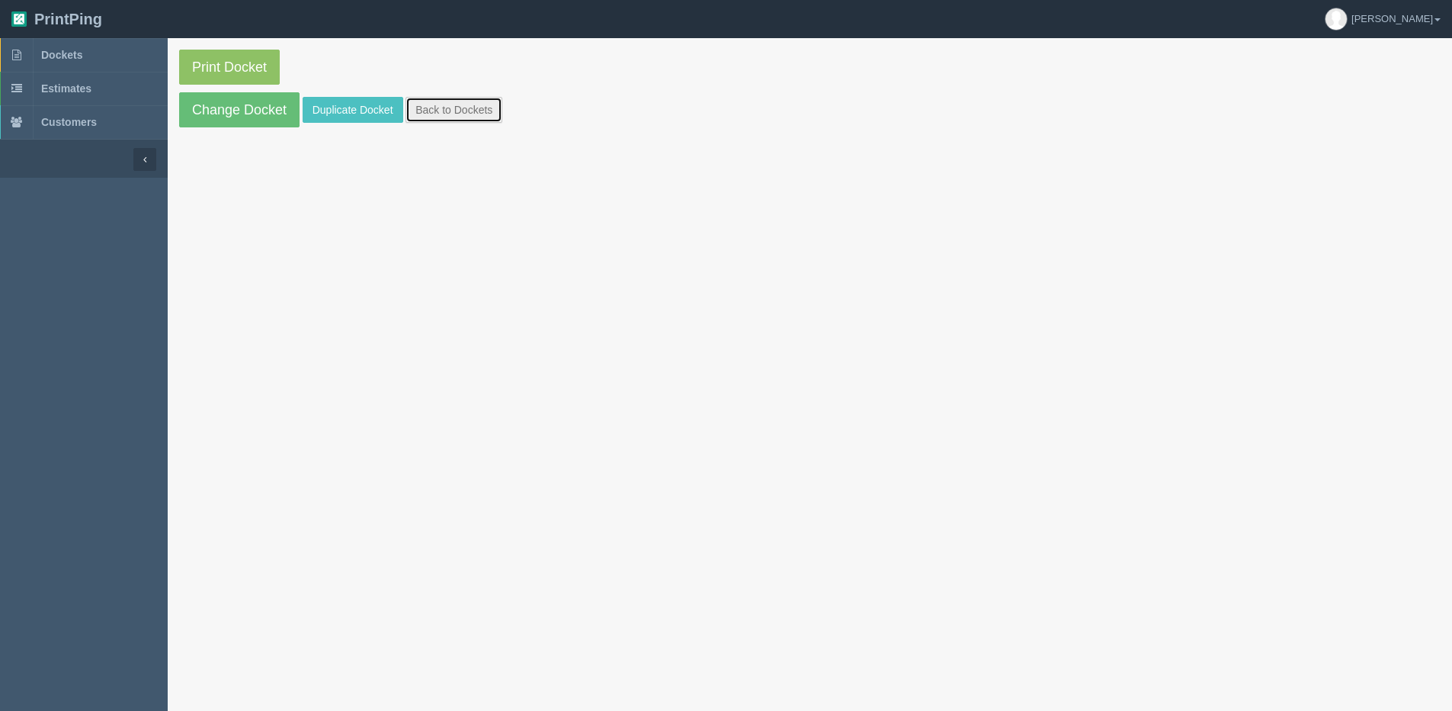
drag, startPoint x: 476, startPoint y: 109, endPoint x: 461, endPoint y: 110, distance: 14.5
click at [476, 109] on link "Back to Dockets" at bounding box center [454, 110] width 97 height 26
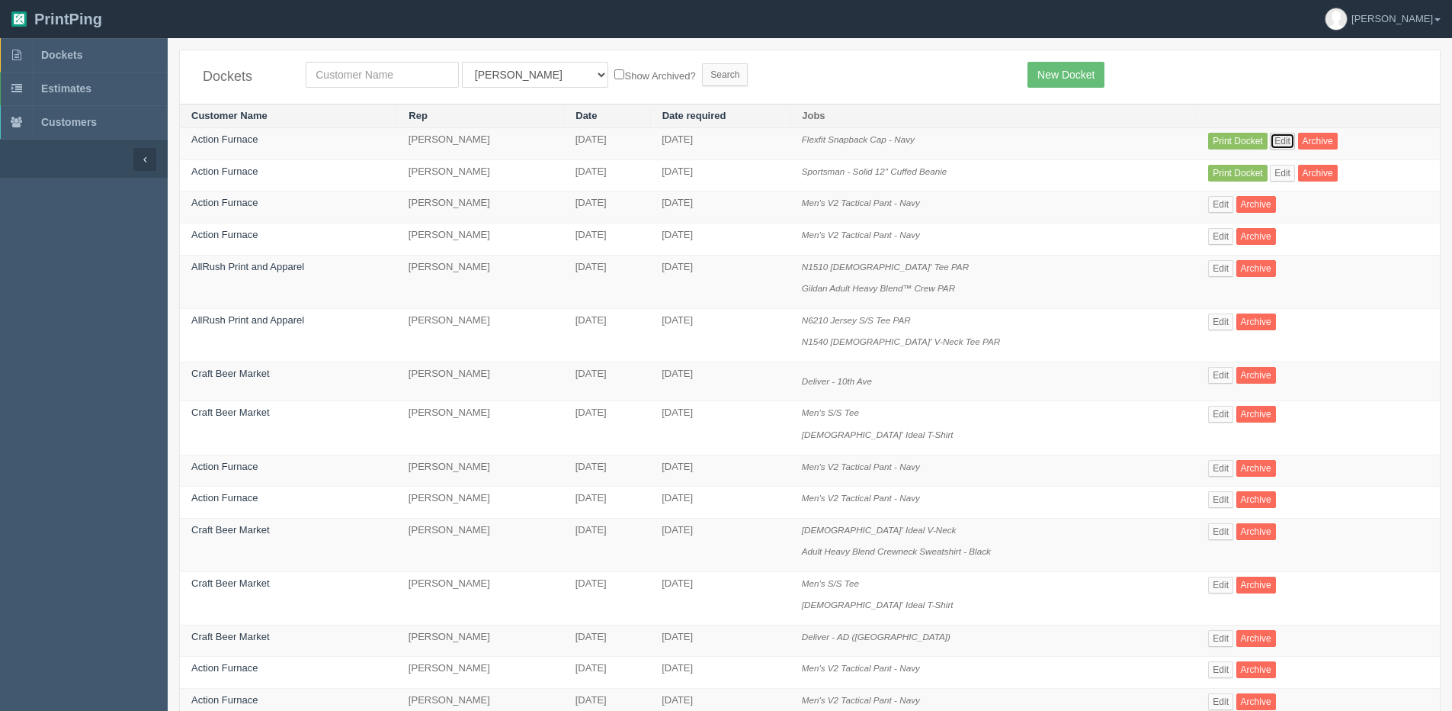
click at [1272, 133] on link "Edit" at bounding box center [1282, 141] width 25 height 17
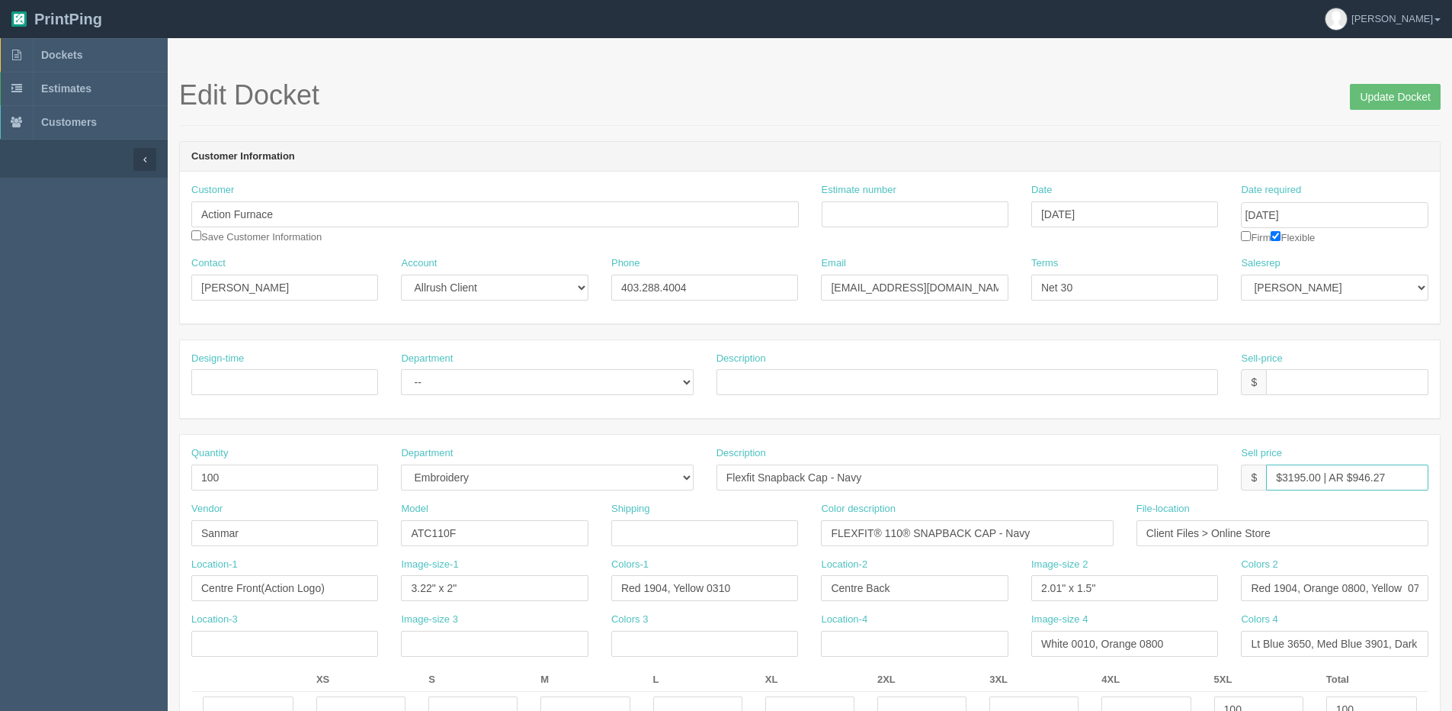
drag, startPoint x: 1356, startPoint y: 477, endPoint x: 1423, endPoint y: 487, distance: 67.8
type input "$3195.00 | AR $684.28"
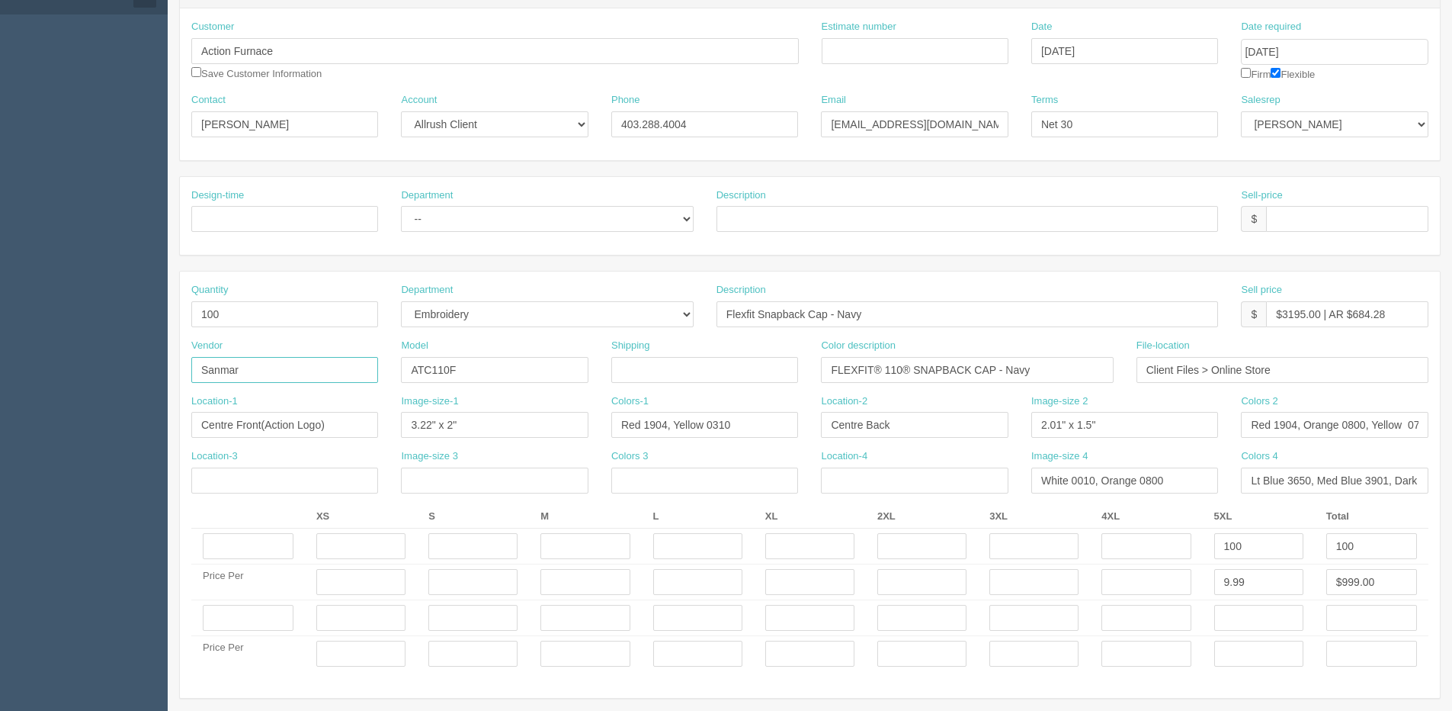
scroll to position [46, 0]
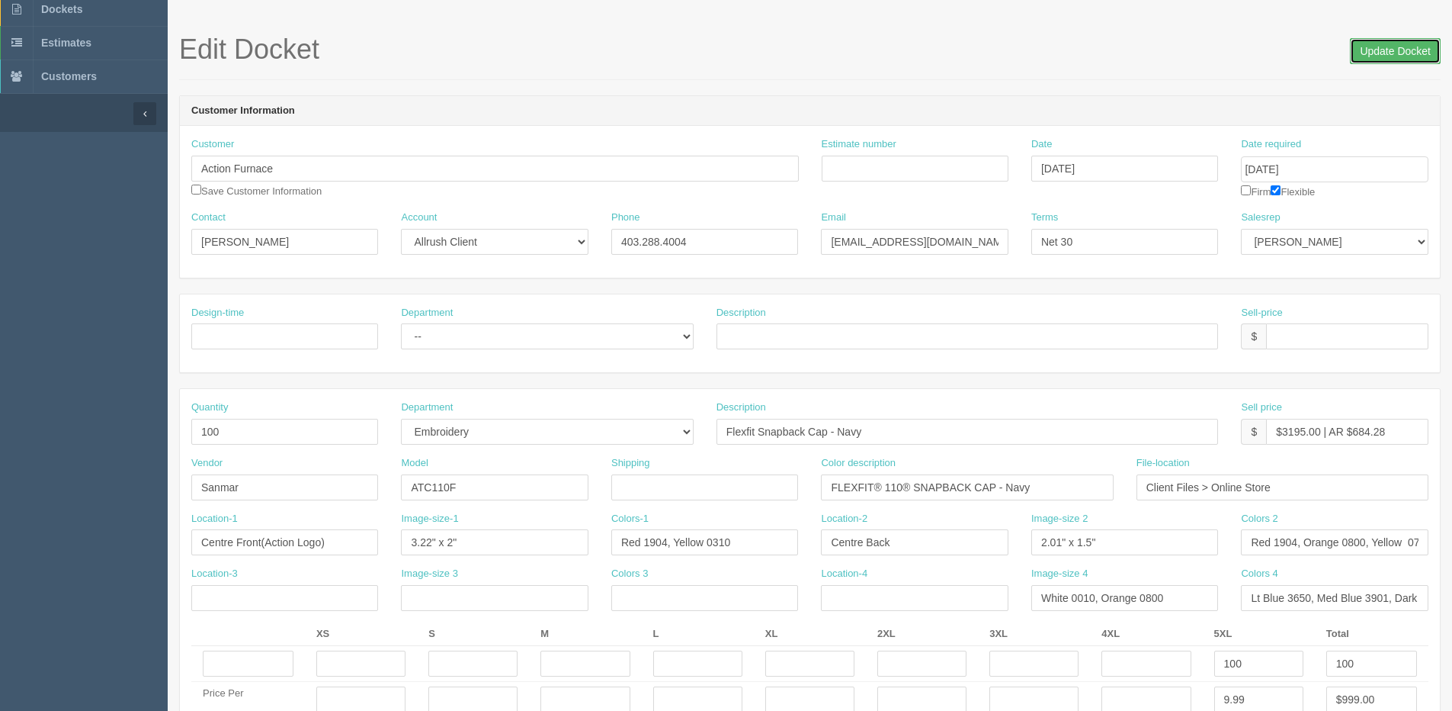
click at [1397, 49] on input "Update Docket" at bounding box center [1395, 51] width 91 height 26
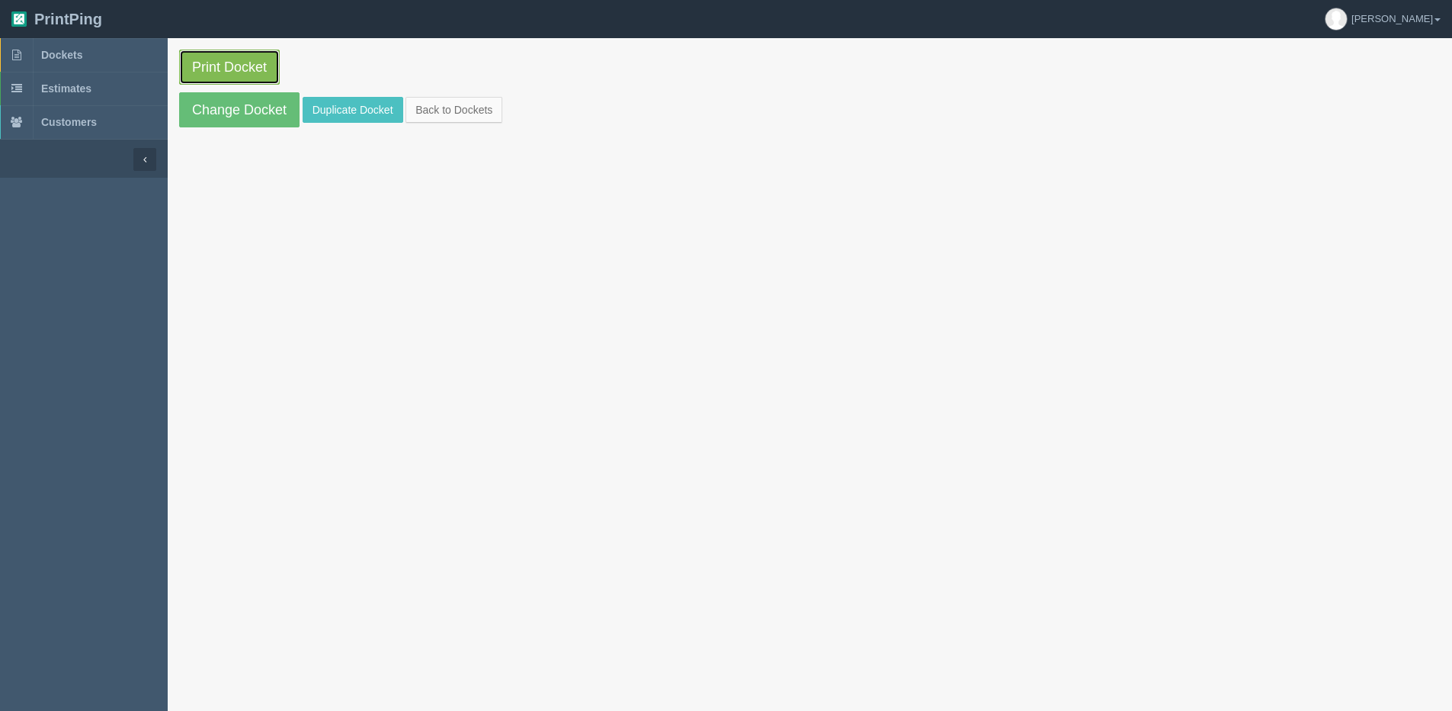
click at [226, 74] on link "Print Docket" at bounding box center [229, 67] width 101 height 35
drag, startPoint x: 461, startPoint y: 105, endPoint x: 448, endPoint y: 113, distance: 15.7
click at [461, 105] on link "Back to Dockets" at bounding box center [454, 110] width 97 height 26
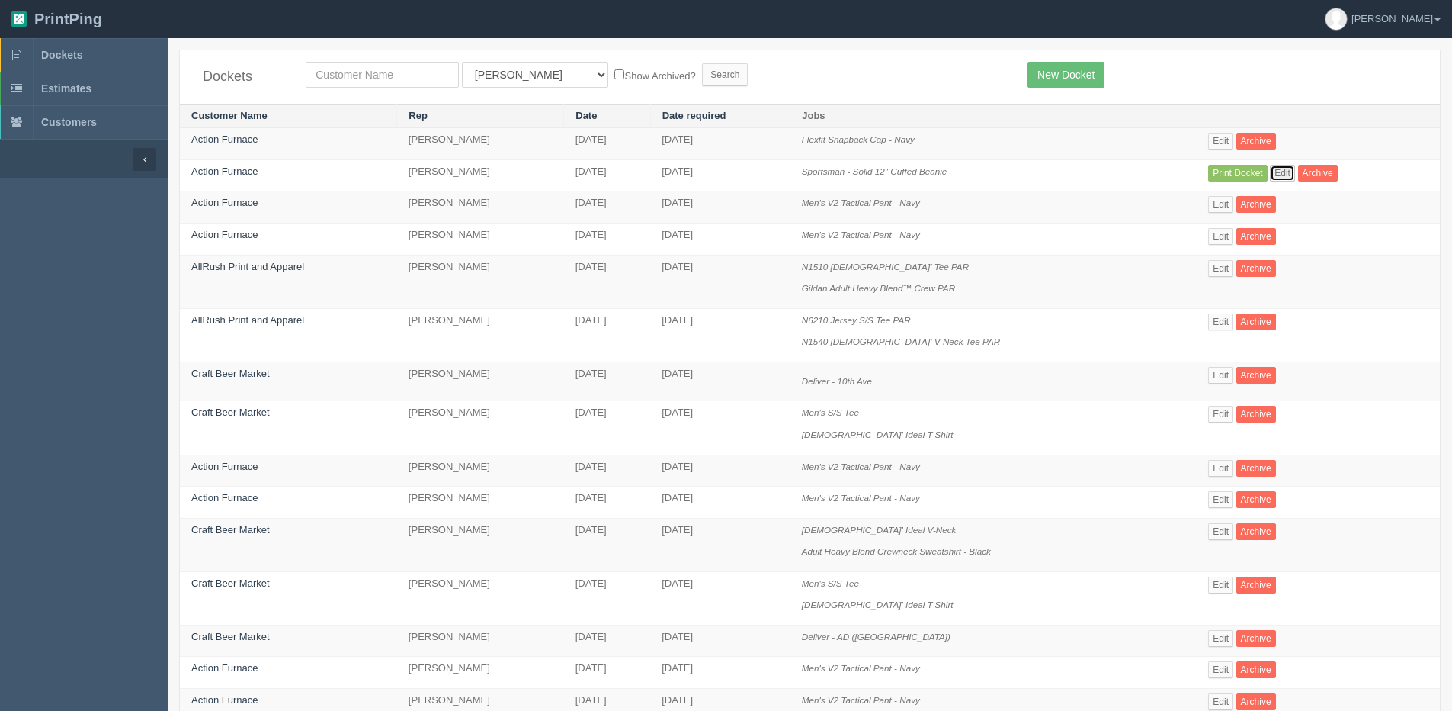
click at [1270, 174] on link "Edit" at bounding box center [1282, 173] width 25 height 17
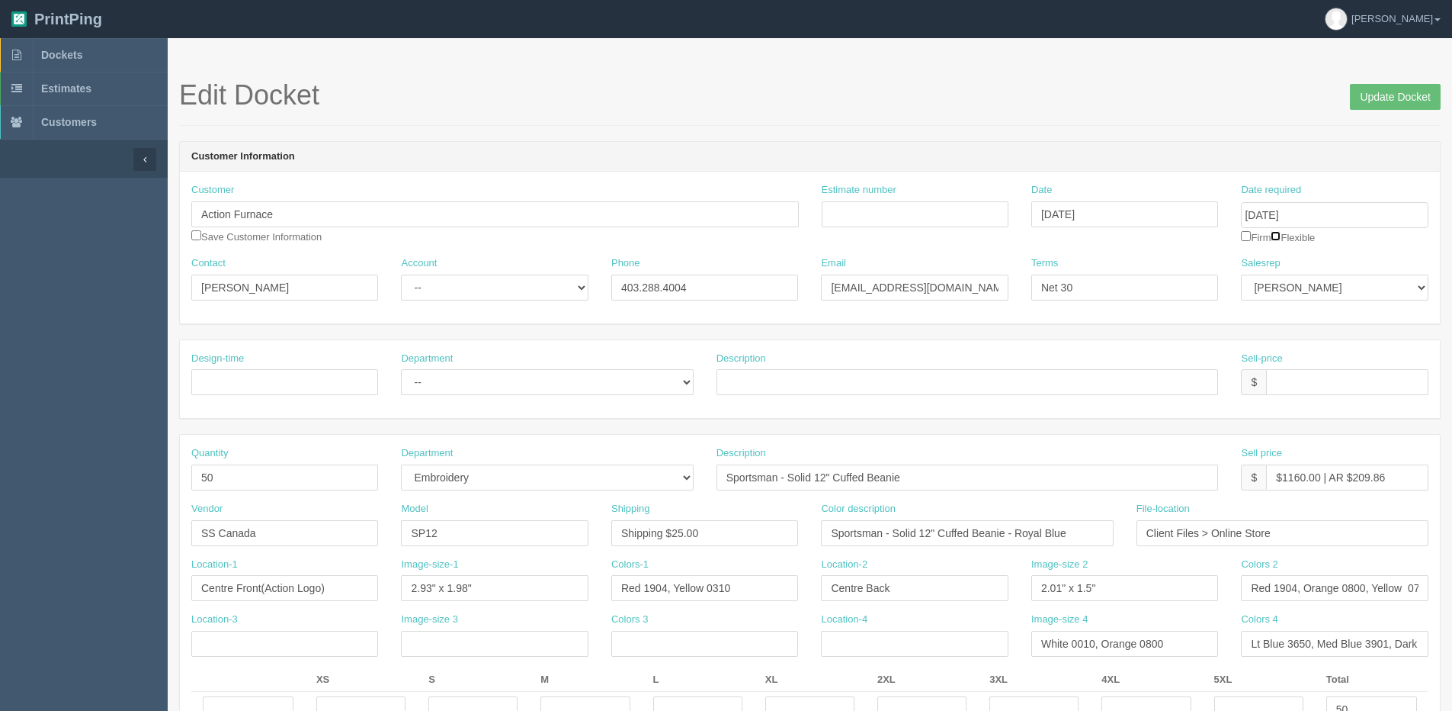
click at [1281, 236] on input "checkbox" at bounding box center [1276, 236] width 10 height 10
checkbox input "true"
click at [1385, 94] on input "Update Docket" at bounding box center [1395, 97] width 91 height 26
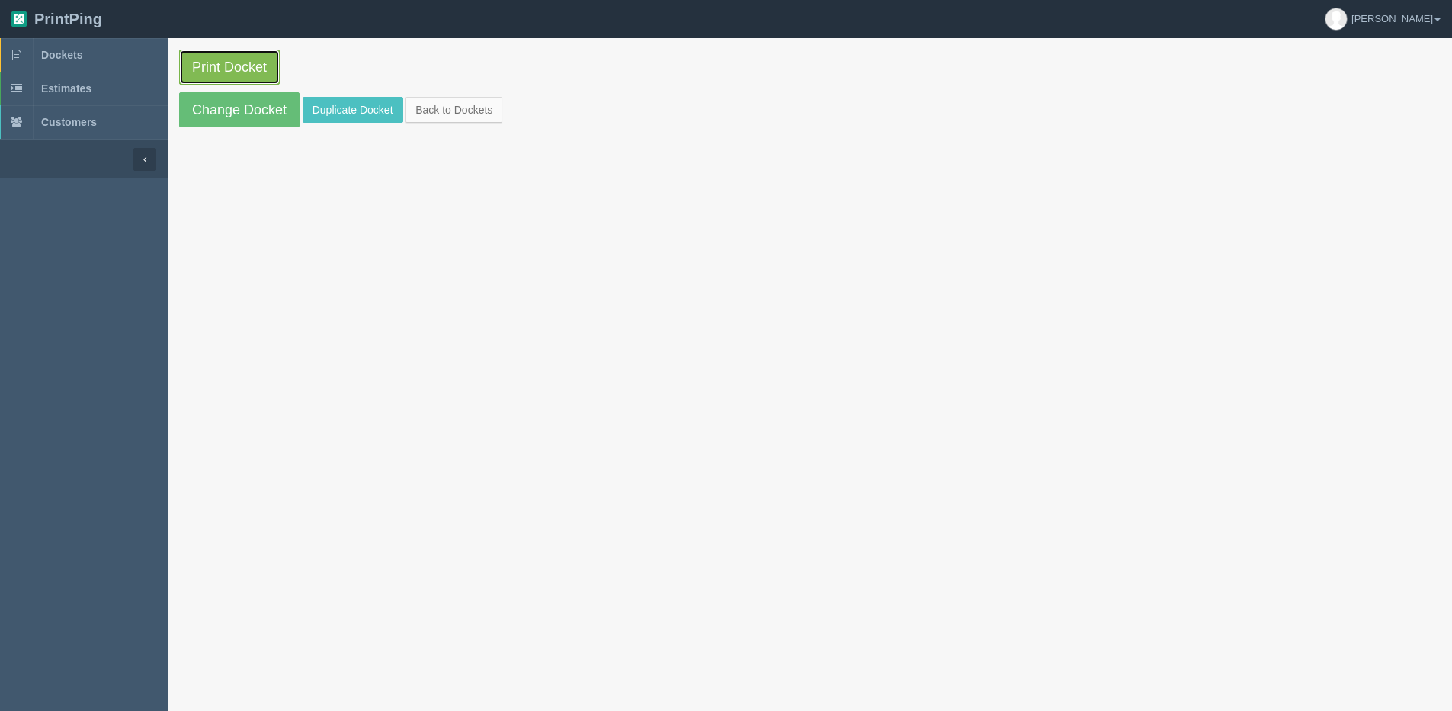
click at [252, 68] on link "Print Docket" at bounding box center [229, 67] width 101 height 35
click at [465, 114] on link "Back to Dockets" at bounding box center [454, 110] width 97 height 26
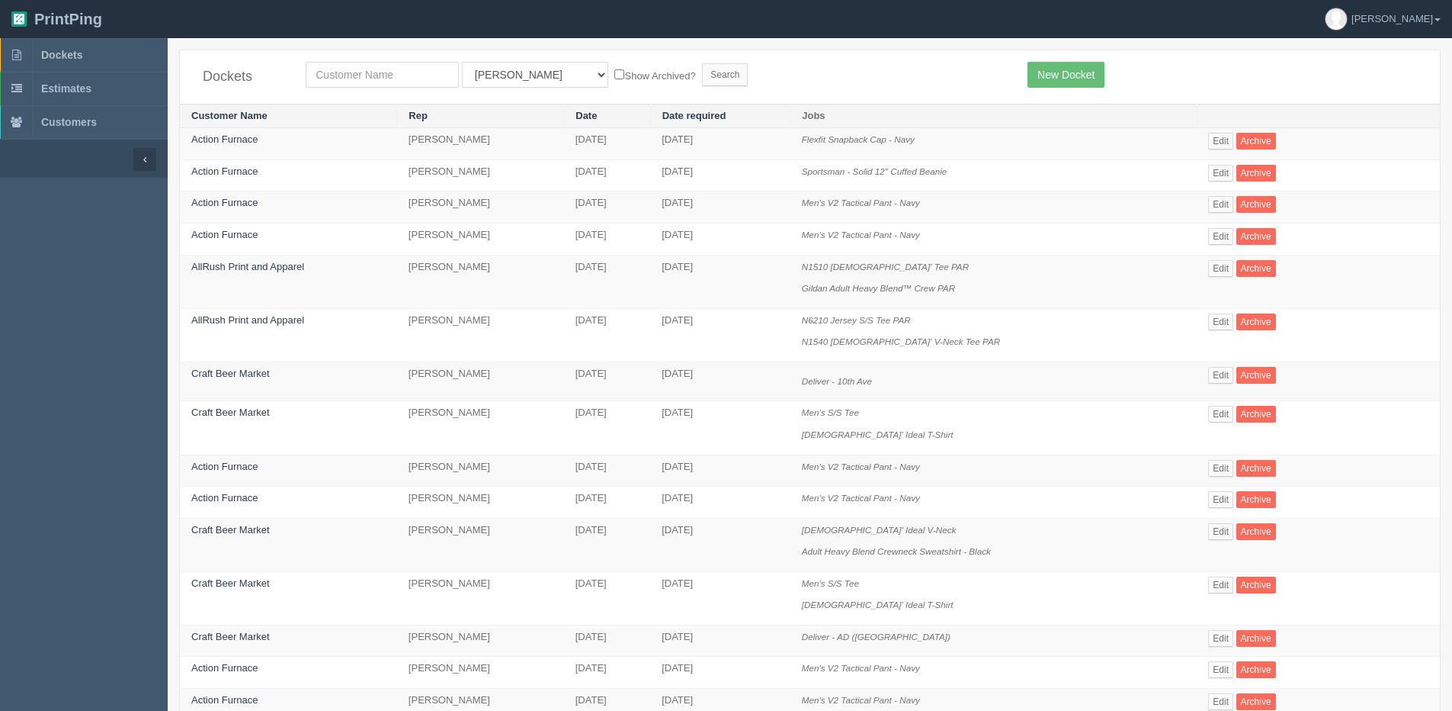
click at [398, 54] on div "Dockets All Users [PERSON_NAME] [PERSON_NAME] [PERSON_NAME] Designer4 [GEOGRAPH…" at bounding box center [810, 76] width 1260 height 53
click at [375, 64] on input "text" at bounding box center [382, 75] width 153 height 26
type input "action"
click at [702, 63] on input "Search" at bounding box center [725, 74] width 46 height 23
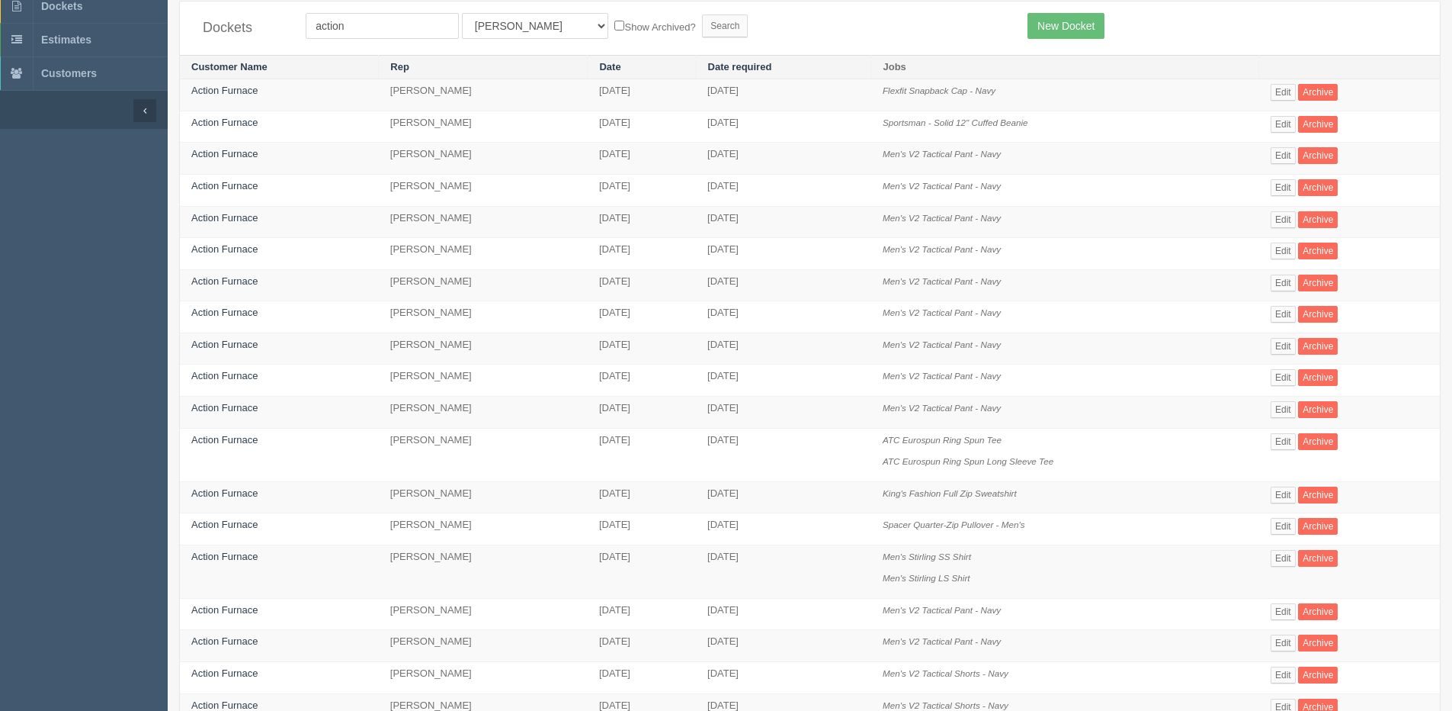
scroll to position [76, 0]
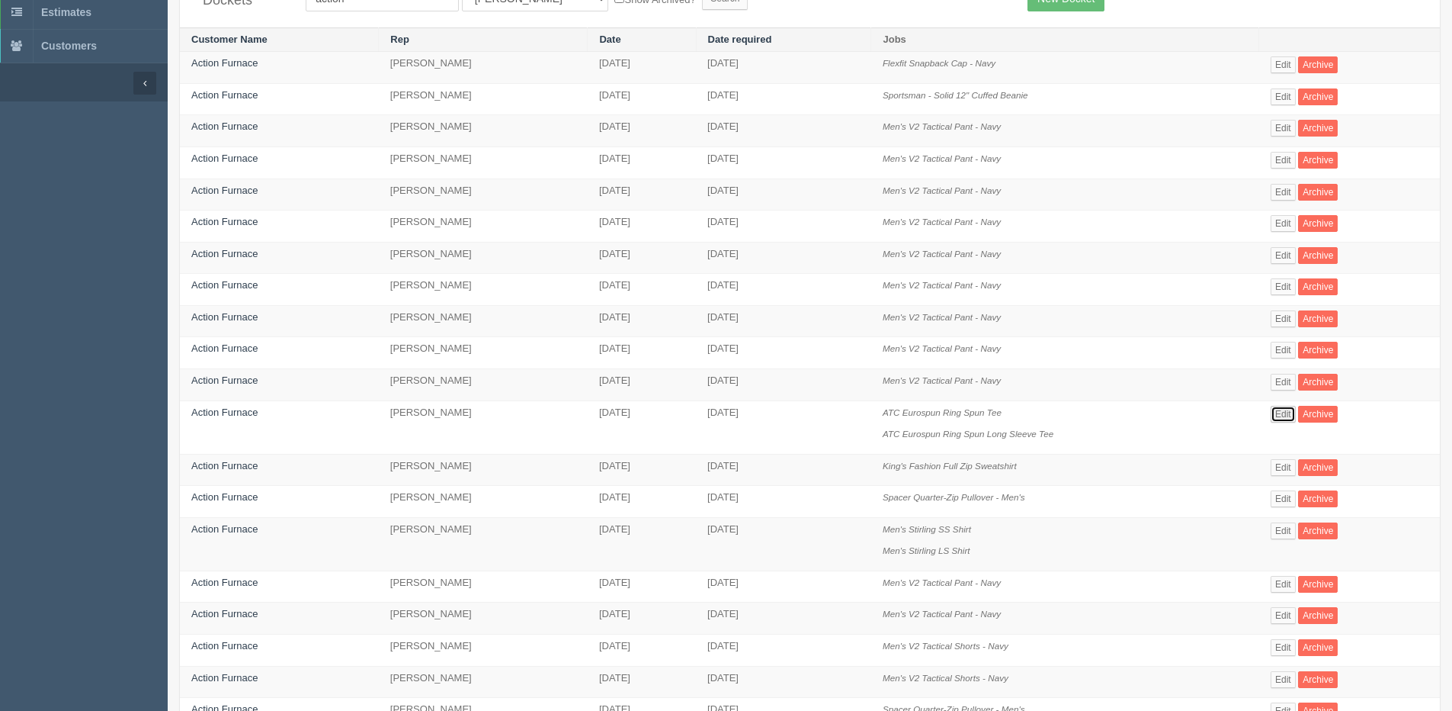
click at [1279, 411] on link "Edit" at bounding box center [1283, 414] width 25 height 17
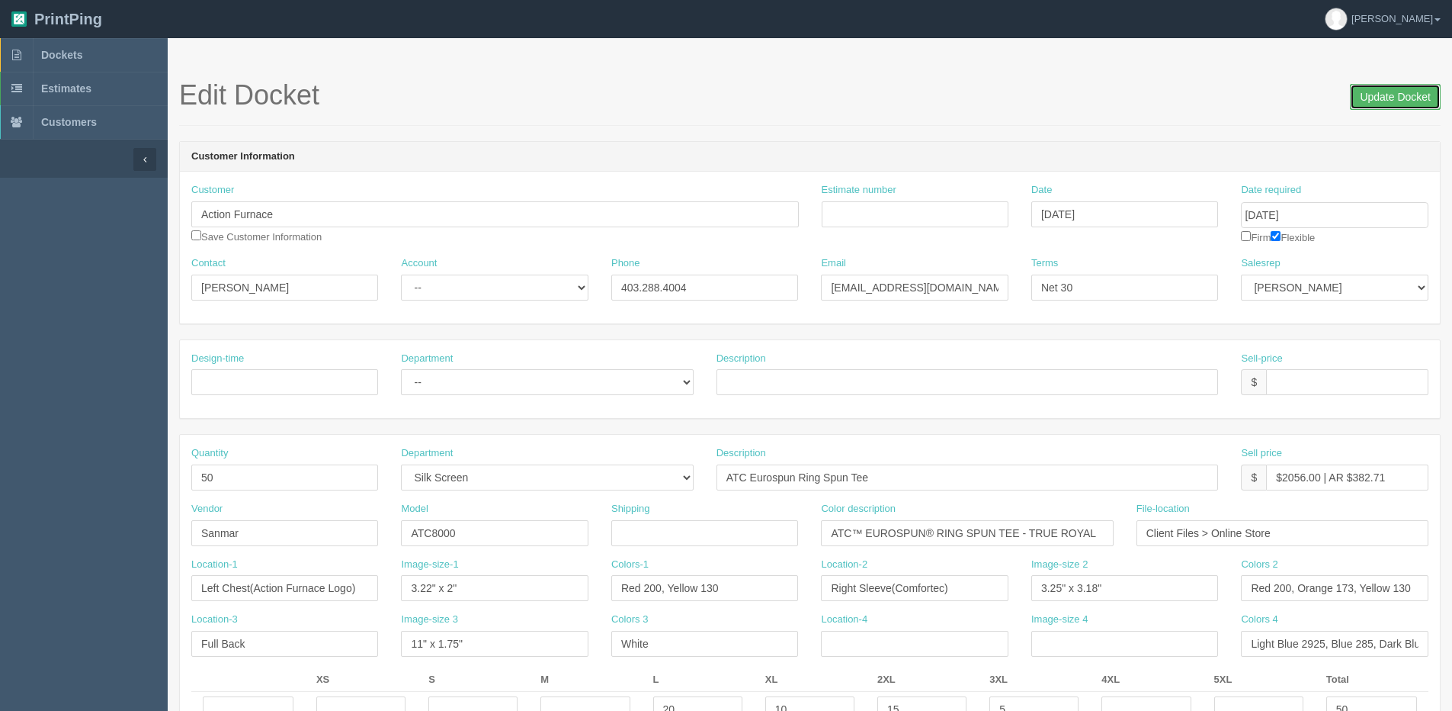
click at [1394, 95] on input "Update Docket" at bounding box center [1395, 97] width 91 height 26
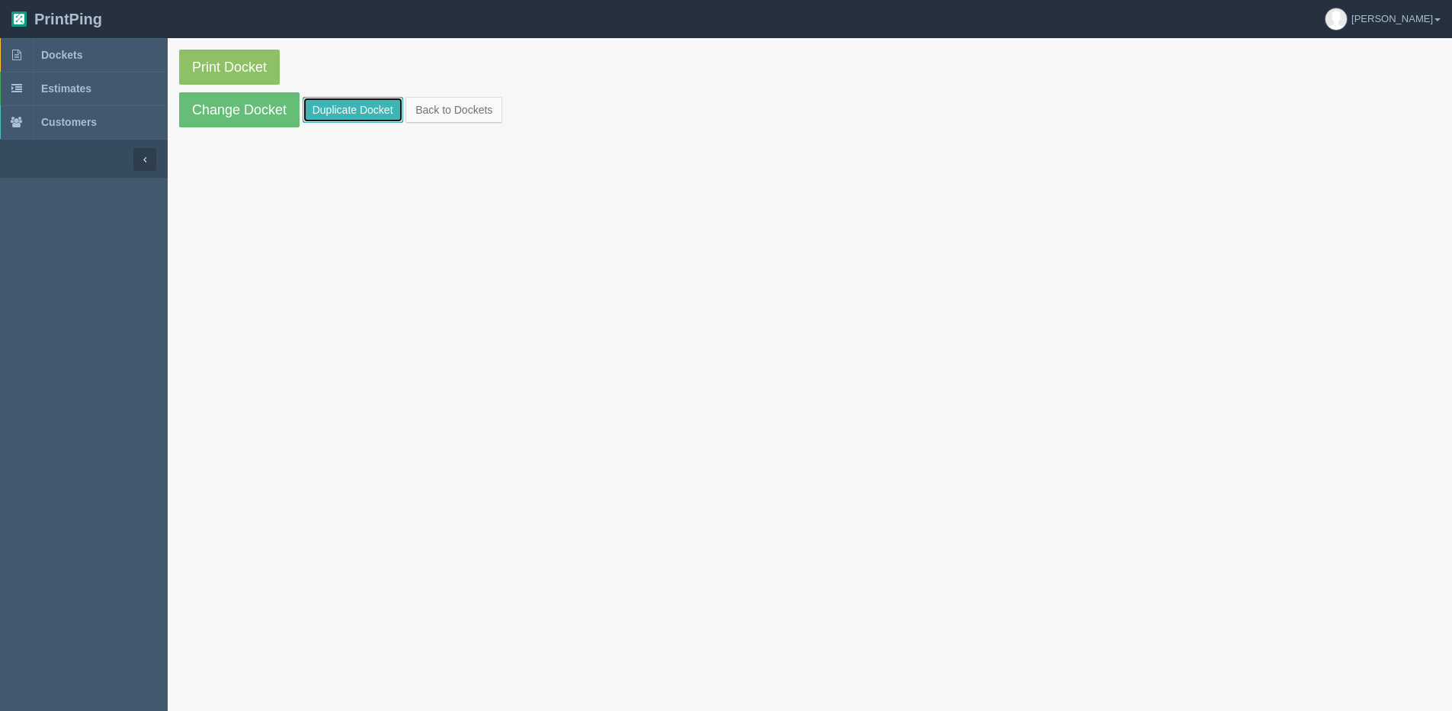
click at [332, 103] on link "Duplicate Docket" at bounding box center [353, 110] width 101 height 26
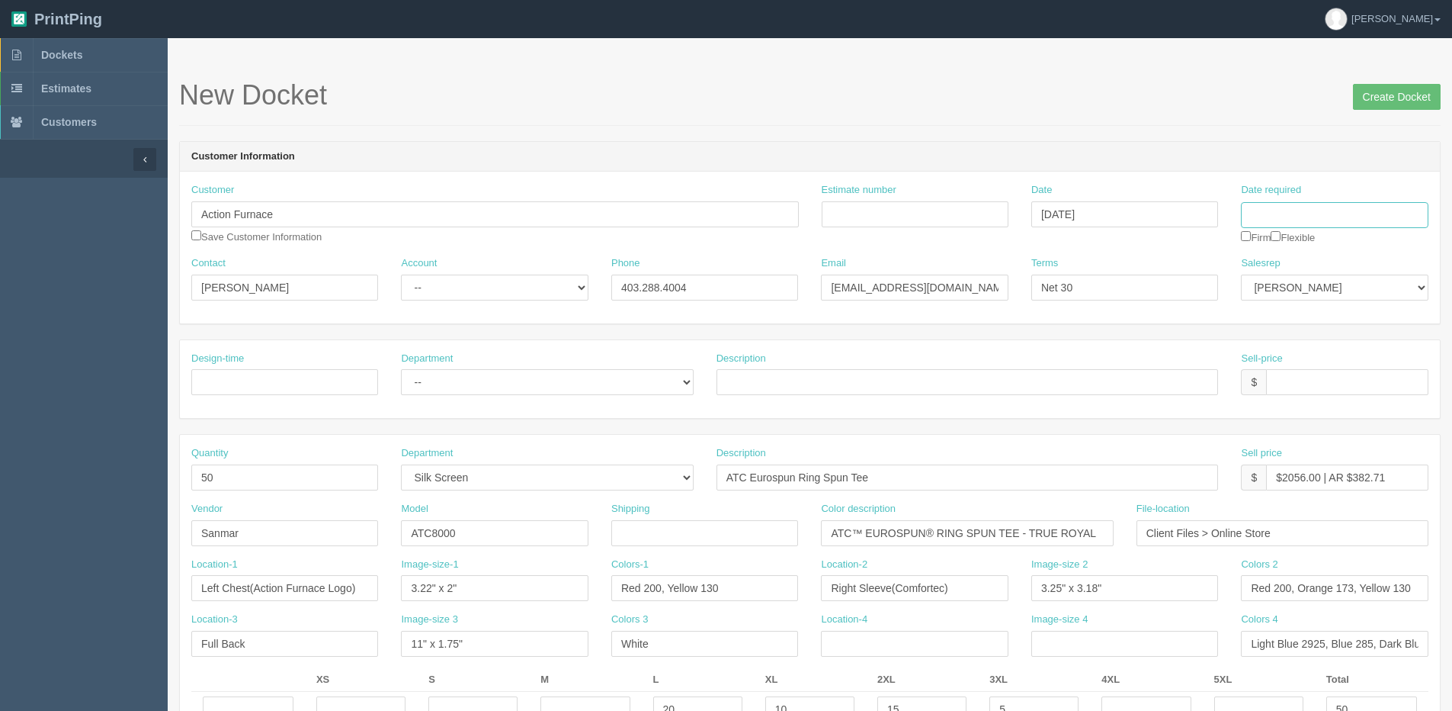
click at [1368, 204] on input "Date required" at bounding box center [1334, 215] width 187 height 26
click at [1278, 428] on th "[DATE]" at bounding box center [1316, 427] width 142 height 22
click at [1362, 388] on td "29" at bounding box center [1358, 383] width 18 height 22
type input "[DATE]"
click at [1404, 98] on input "Create Docket" at bounding box center [1397, 97] width 88 height 26
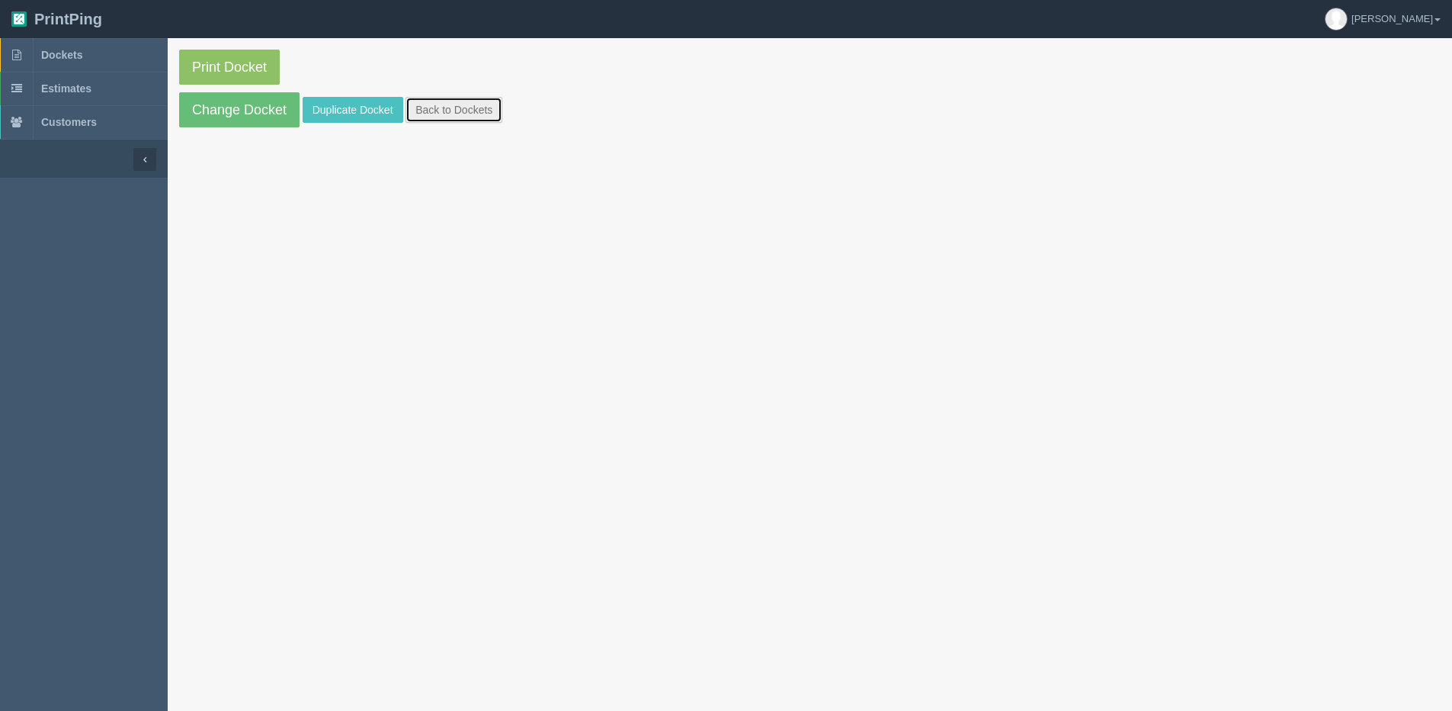
click at [445, 111] on link "Back to Dockets" at bounding box center [454, 110] width 97 height 26
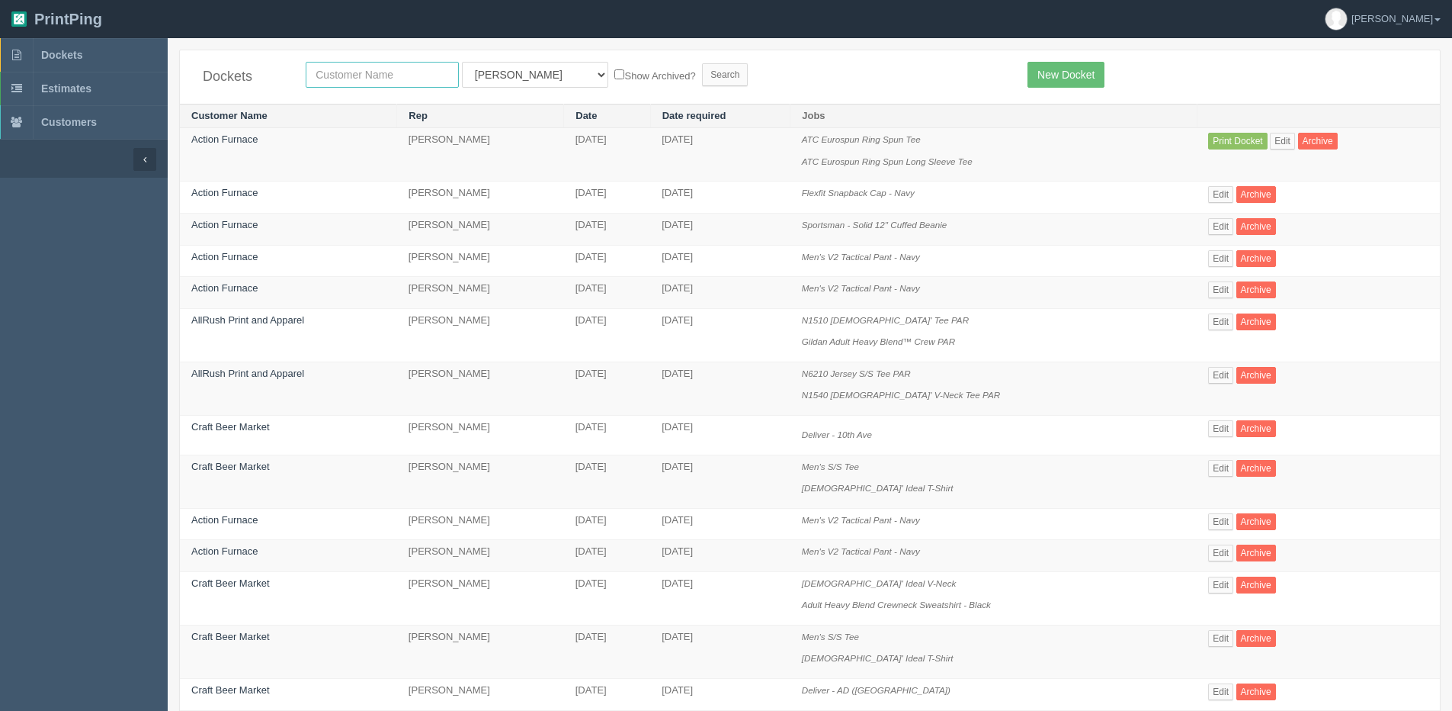
click at [326, 82] on input "text" at bounding box center [382, 75] width 153 height 26
type input "action"
click at [702, 63] on input "Search" at bounding box center [725, 74] width 46 height 23
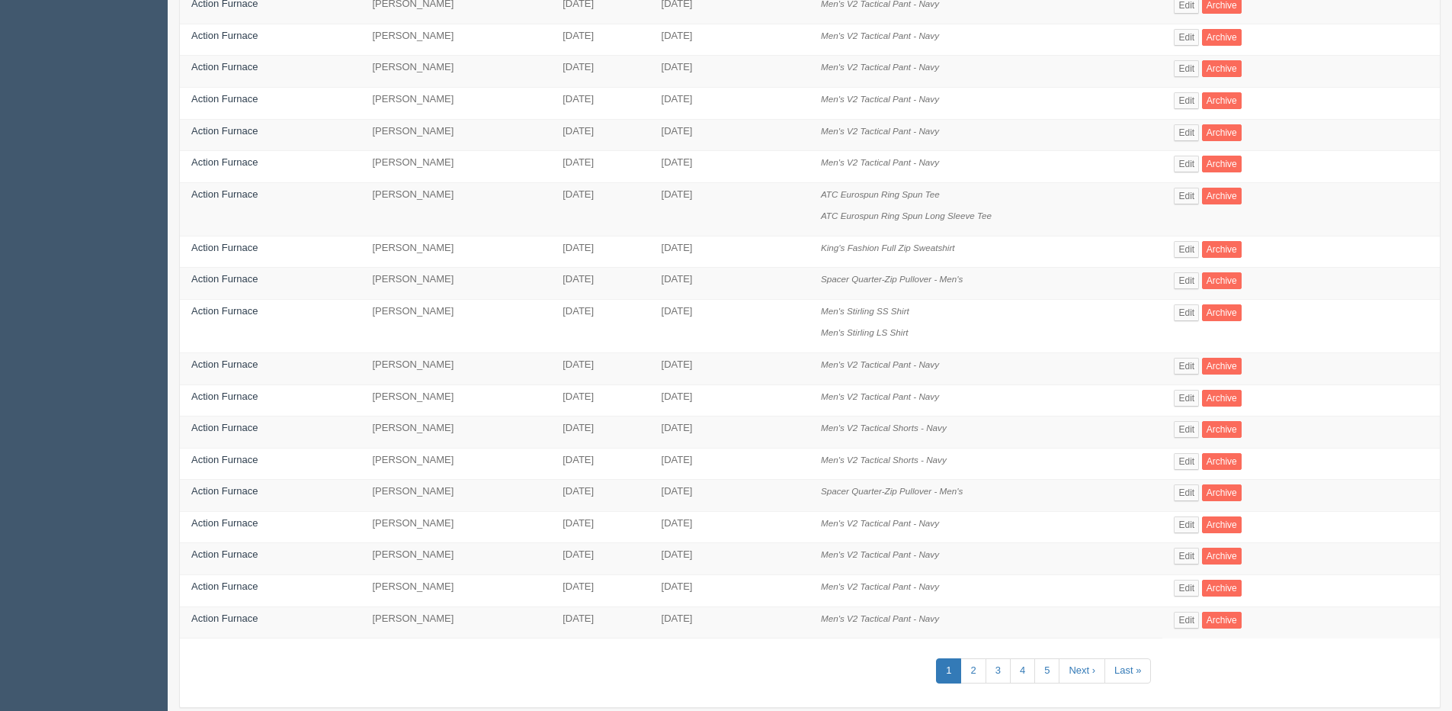
scroll to position [371, 0]
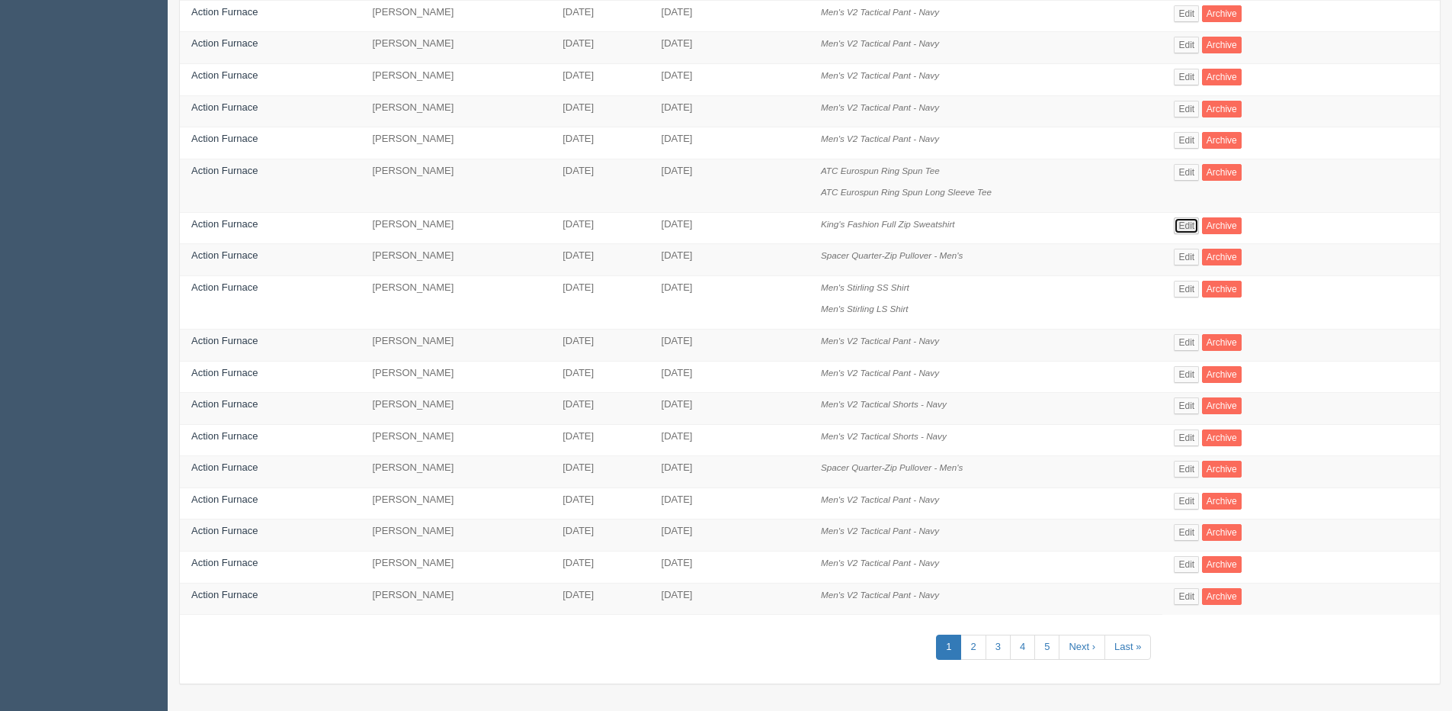
click at [1183, 225] on link "Edit" at bounding box center [1186, 225] width 25 height 17
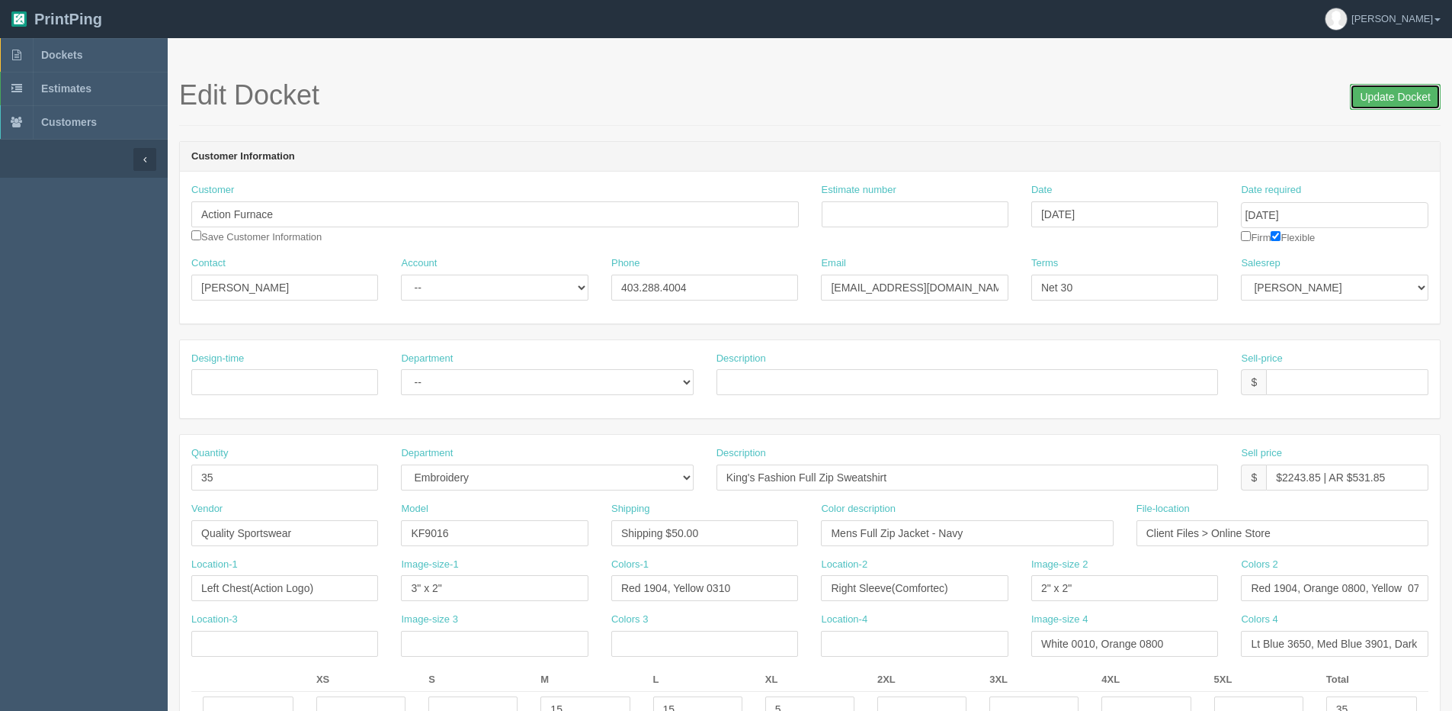
click at [1417, 100] on input "Update Docket" at bounding box center [1395, 97] width 91 height 26
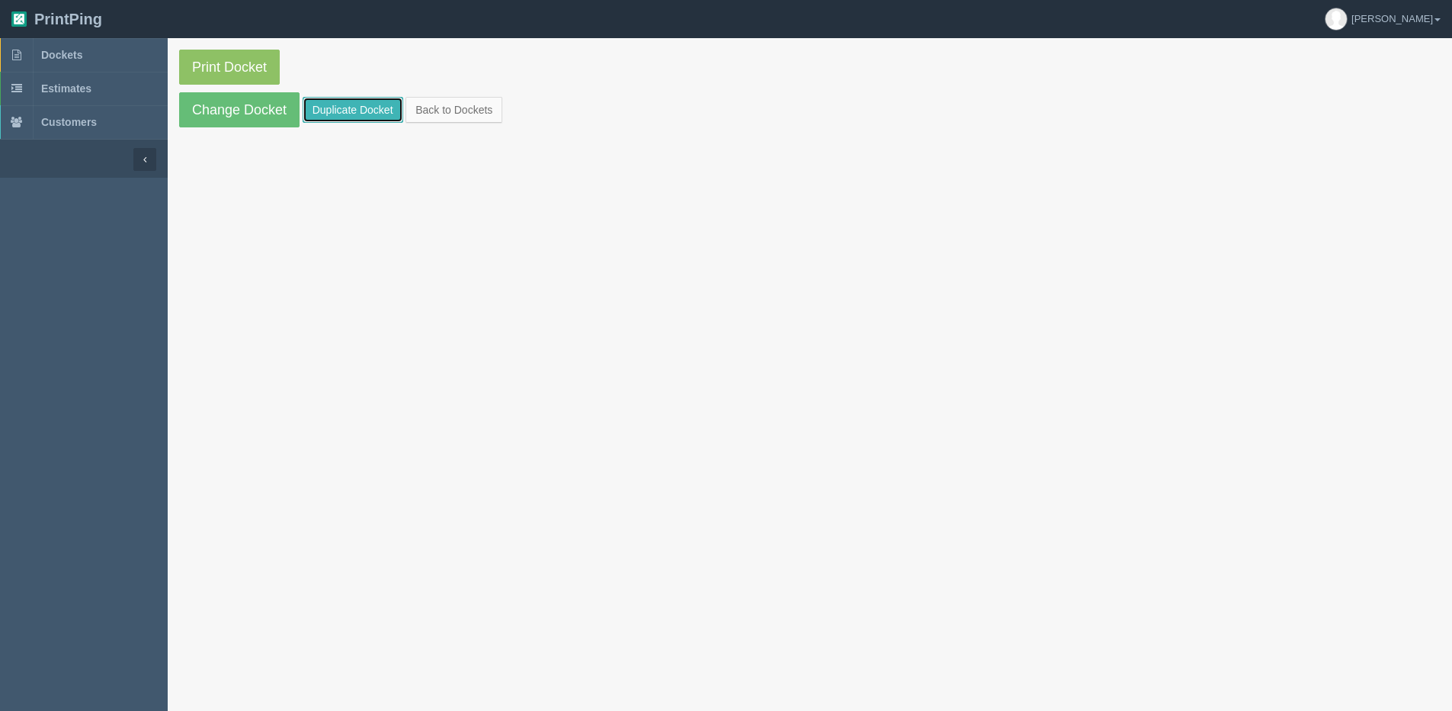
click at [368, 109] on link "Duplicate Docket" at bounding box center [353, 110] width 101 height 26
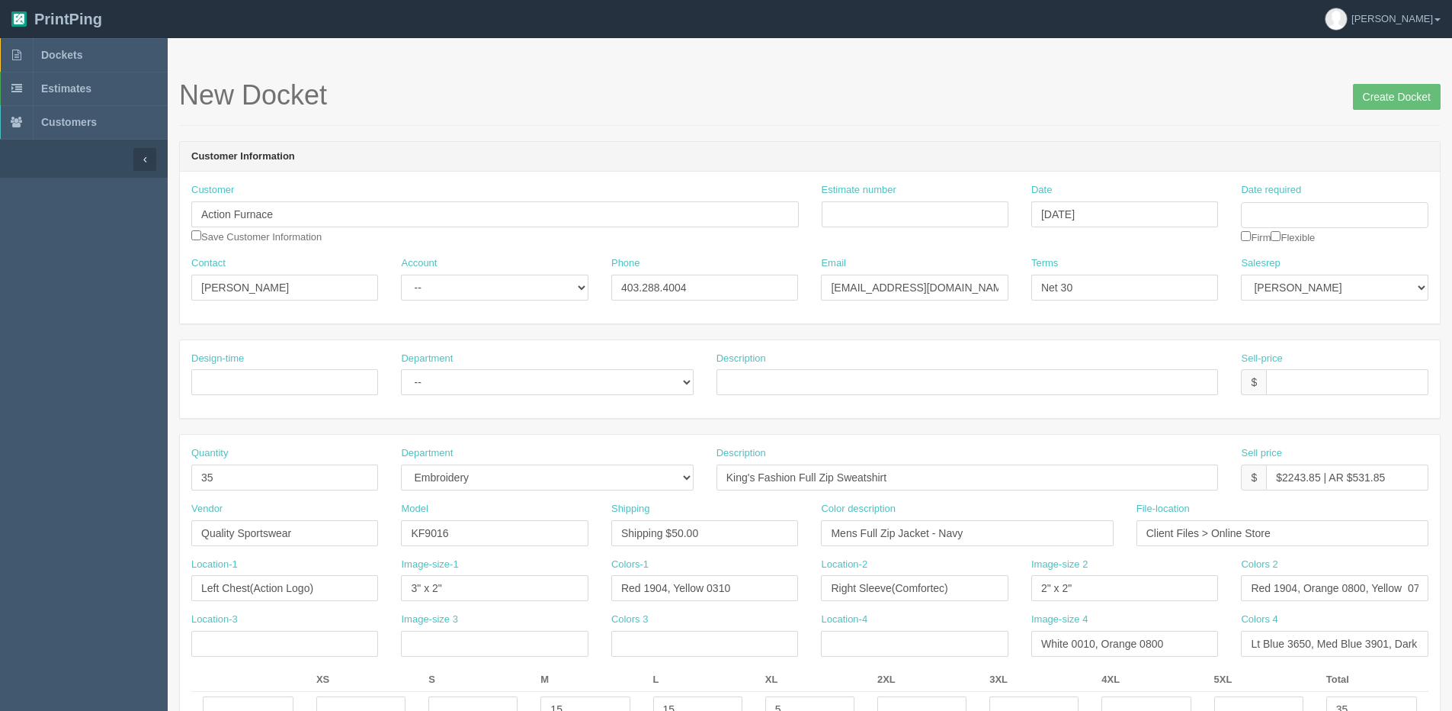
click at [1327, 228] on div "Date required Firm Flexible" at bounding box center [1334, 214] width 187 height 62
click at [1317, 212] on input "Date required" at bounding box center [1334, 215] width 187 height 26
click at [1359, 380] on td "29" at bounding box center [1358, 383] width 18 height 22
type input "[DATE]"
click at [1399, 86] on input "Create Docket" at bounding box center [1397, 97] width 88 height 26
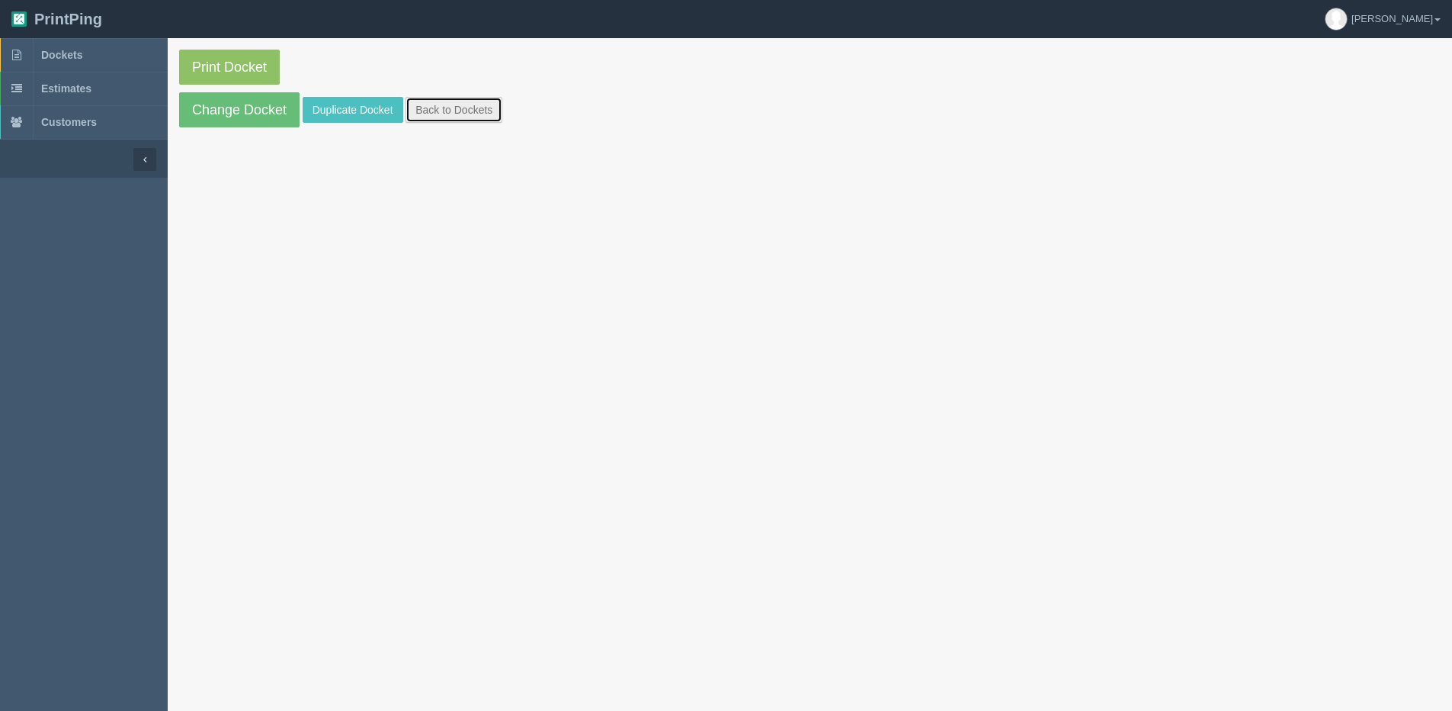
click at [471, 104] on link "Back to Dockets" at bounding box center [454, 110] width 97 height 26
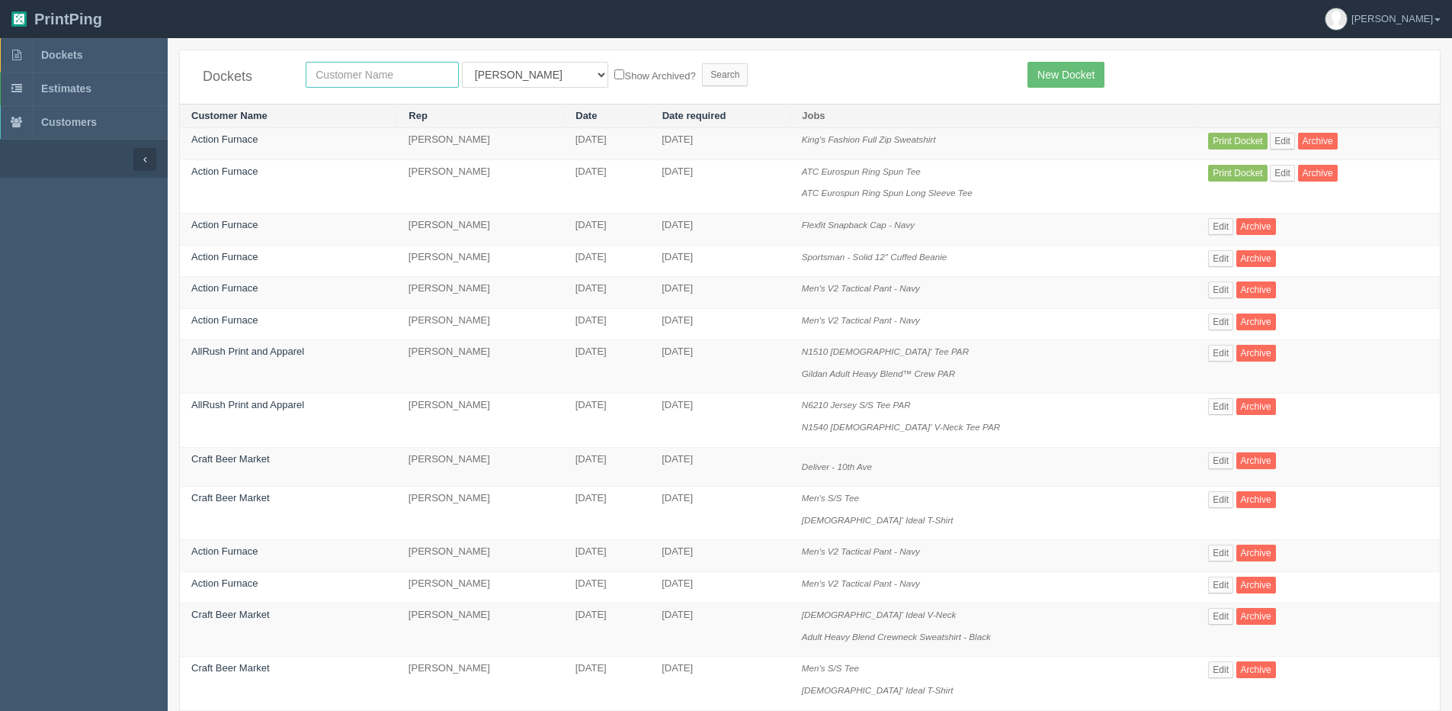
click at [335, 68] on input "text" at bounding box center [382, 75] width 153 height 26
type input "action"
click at [702, 63] on input "Search" at bounding box center [725, 74] width 46 height 23
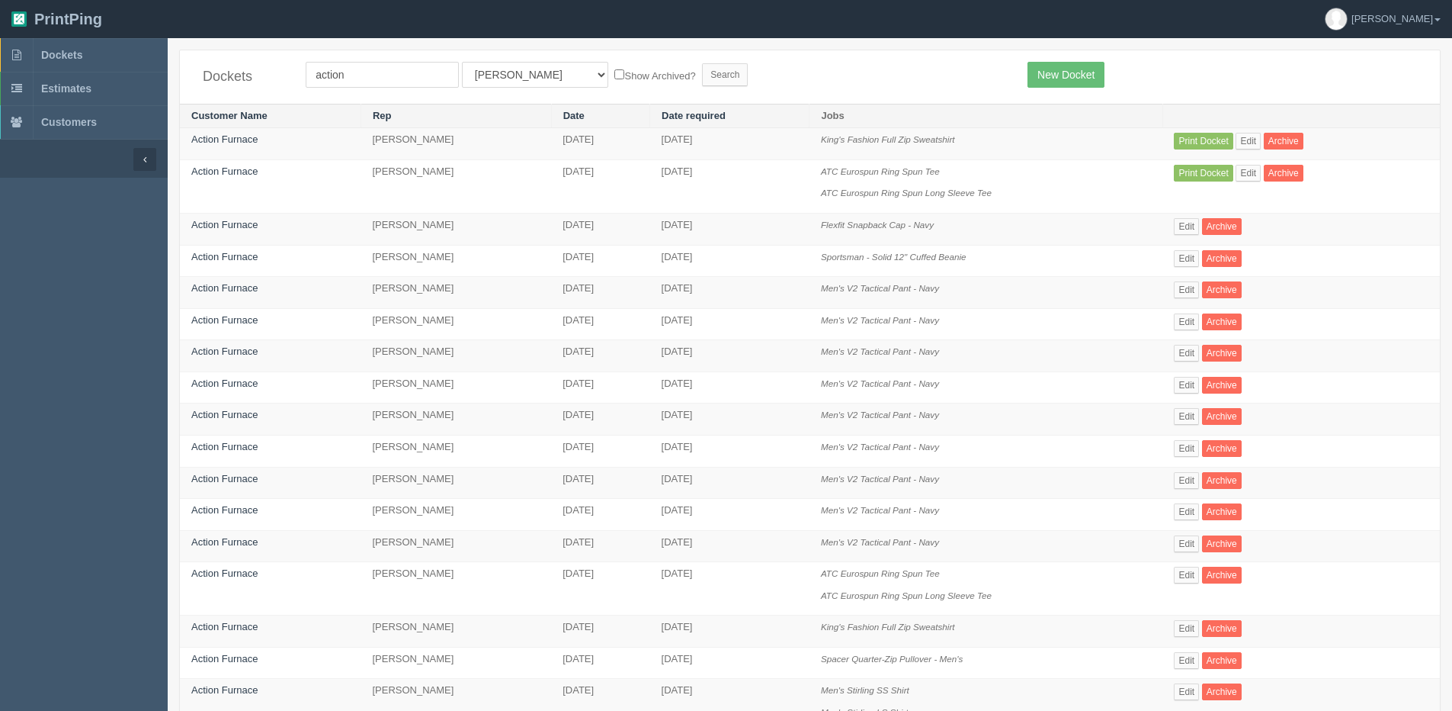
click at [614, 71] on label "Show Archived?" at bounding box center [654, 75] width 81 height 18
click at [614, 71] on input "Show Archived?" at bounding box center [619, 74] width 10 height 10
checkbox input "true"
click at [702, 75] on input "Search" at bounding box center [725, 74] width 46 height 23
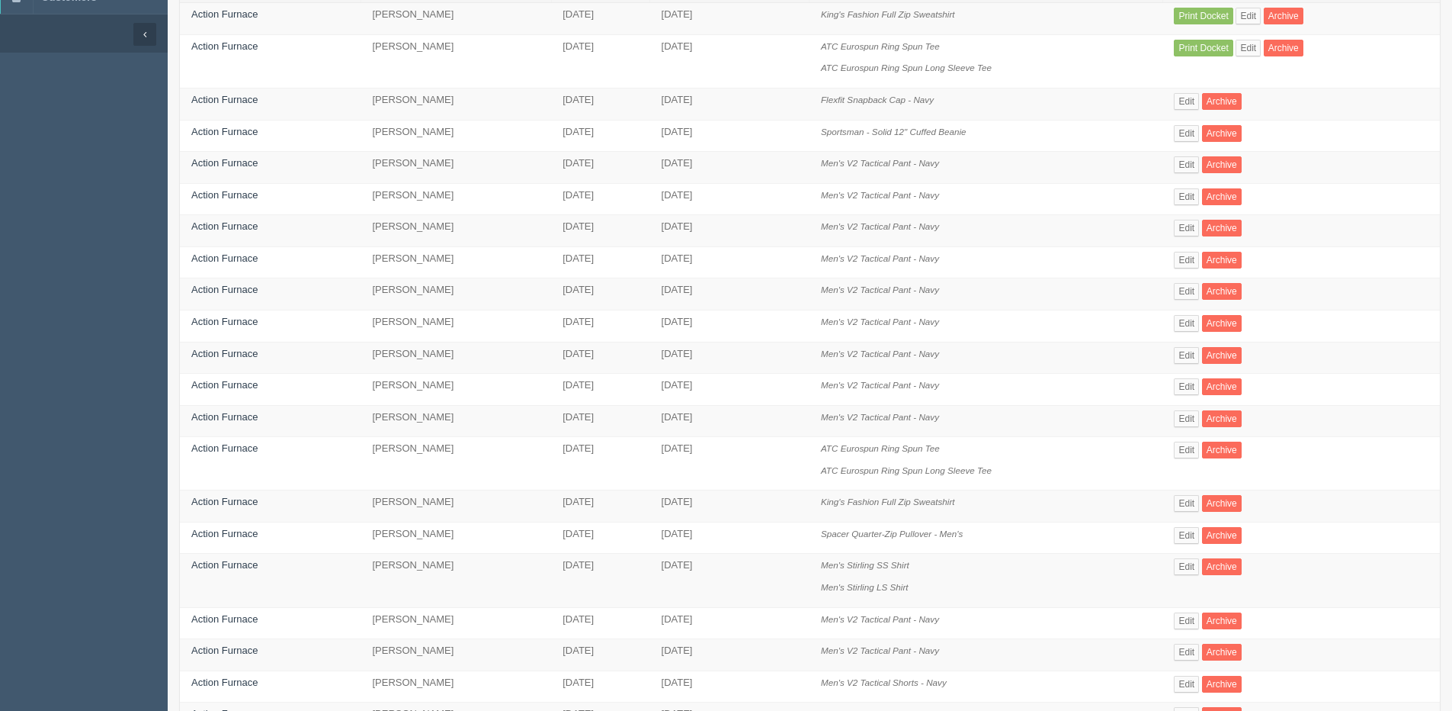
scroll to position [152, 0]
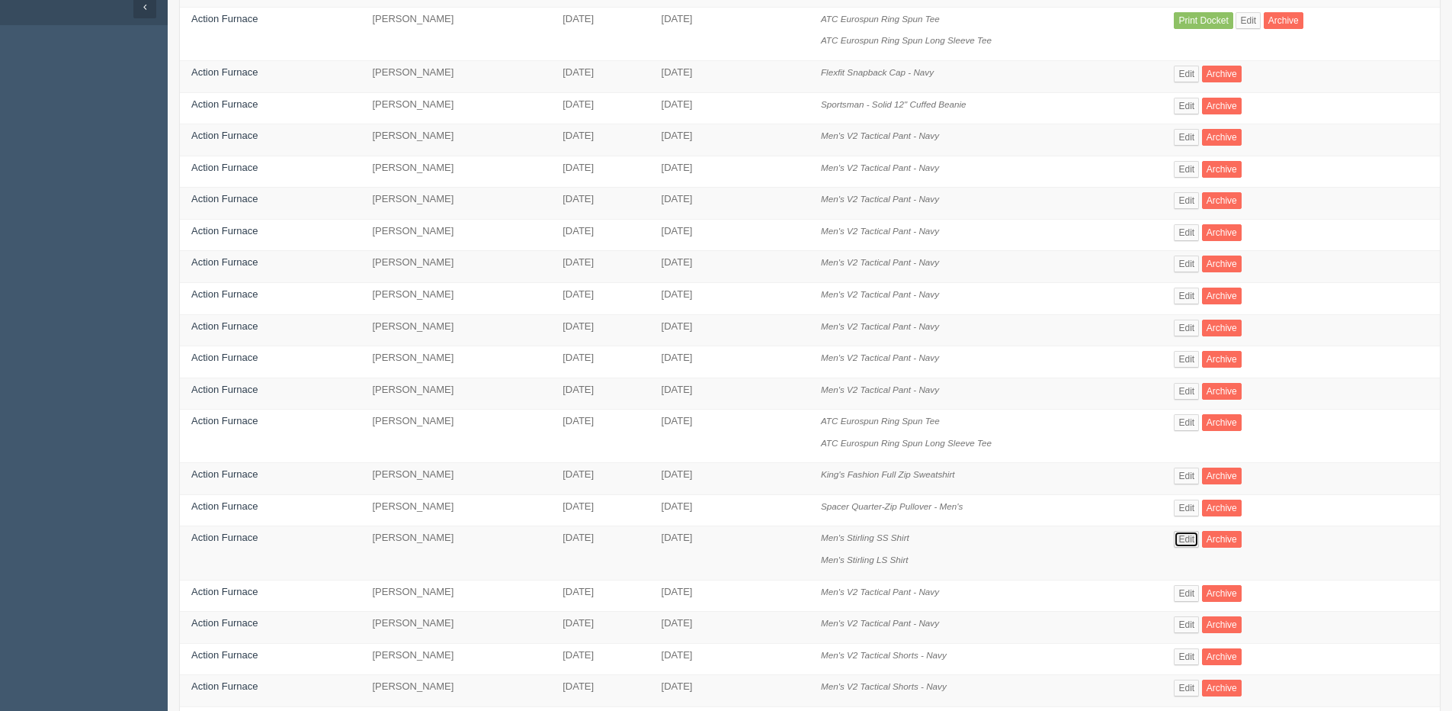
click at [1193, 537] on link "Edit" at bounding box center [1186, 539] width 25 height 17
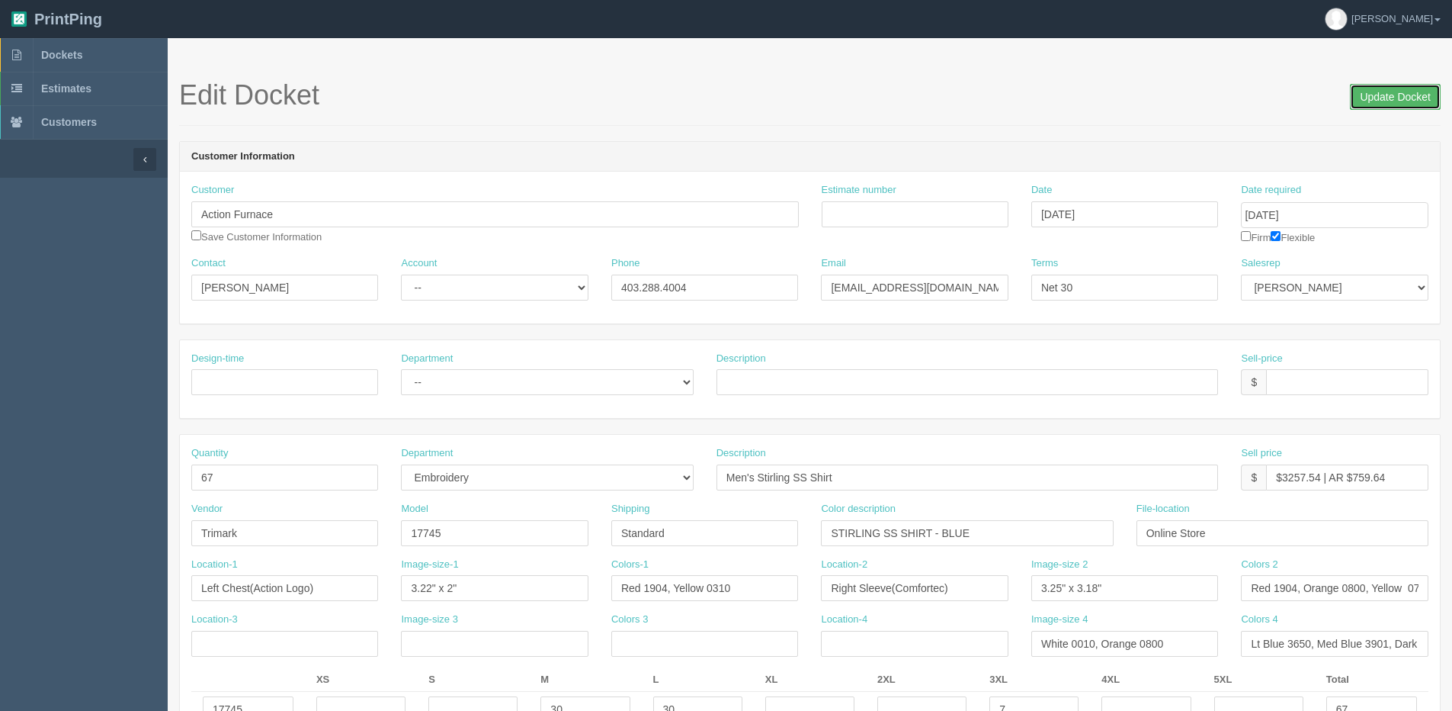
click at [1383, 94] on input "Update Docket" at bounding box center [1395, 97] width 91 height 26
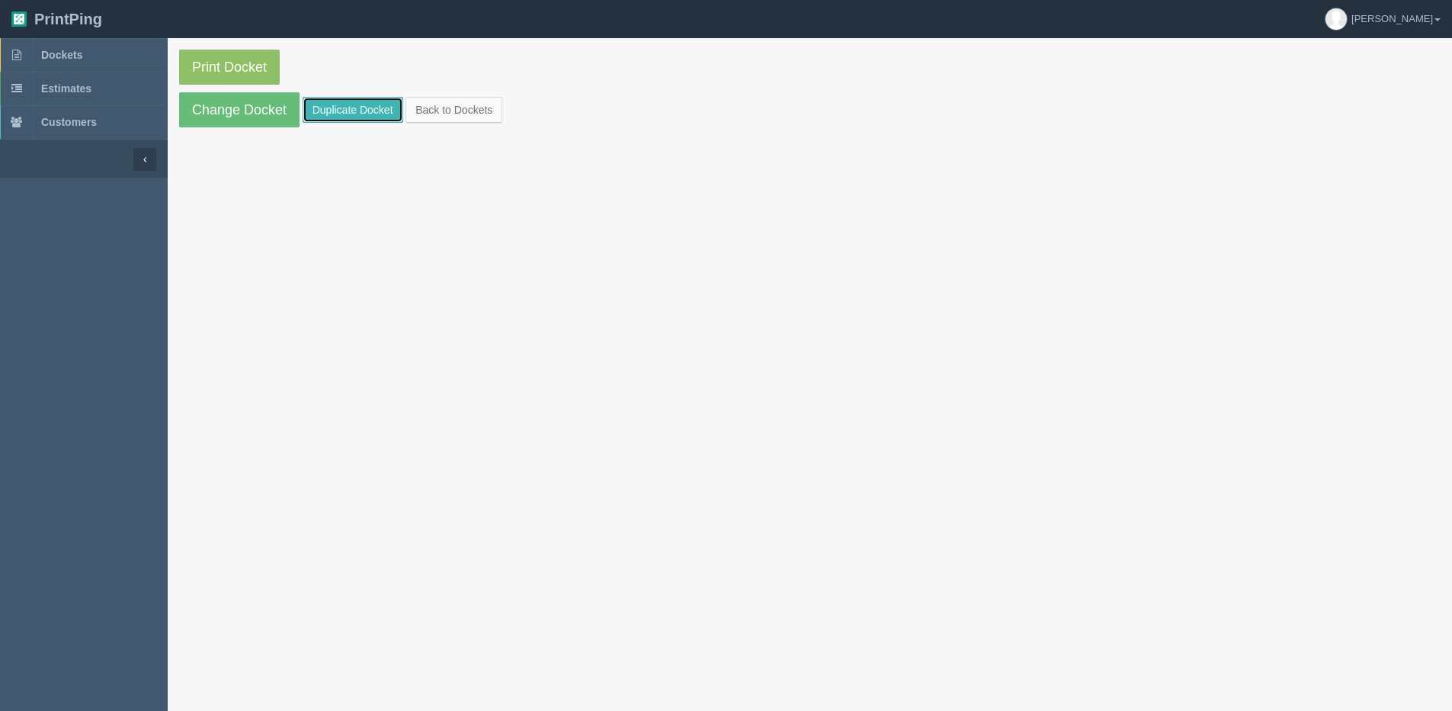
click at [372, 103] on link "Duplicate Docket" at bounding box center [353, 110] width 101 height 26
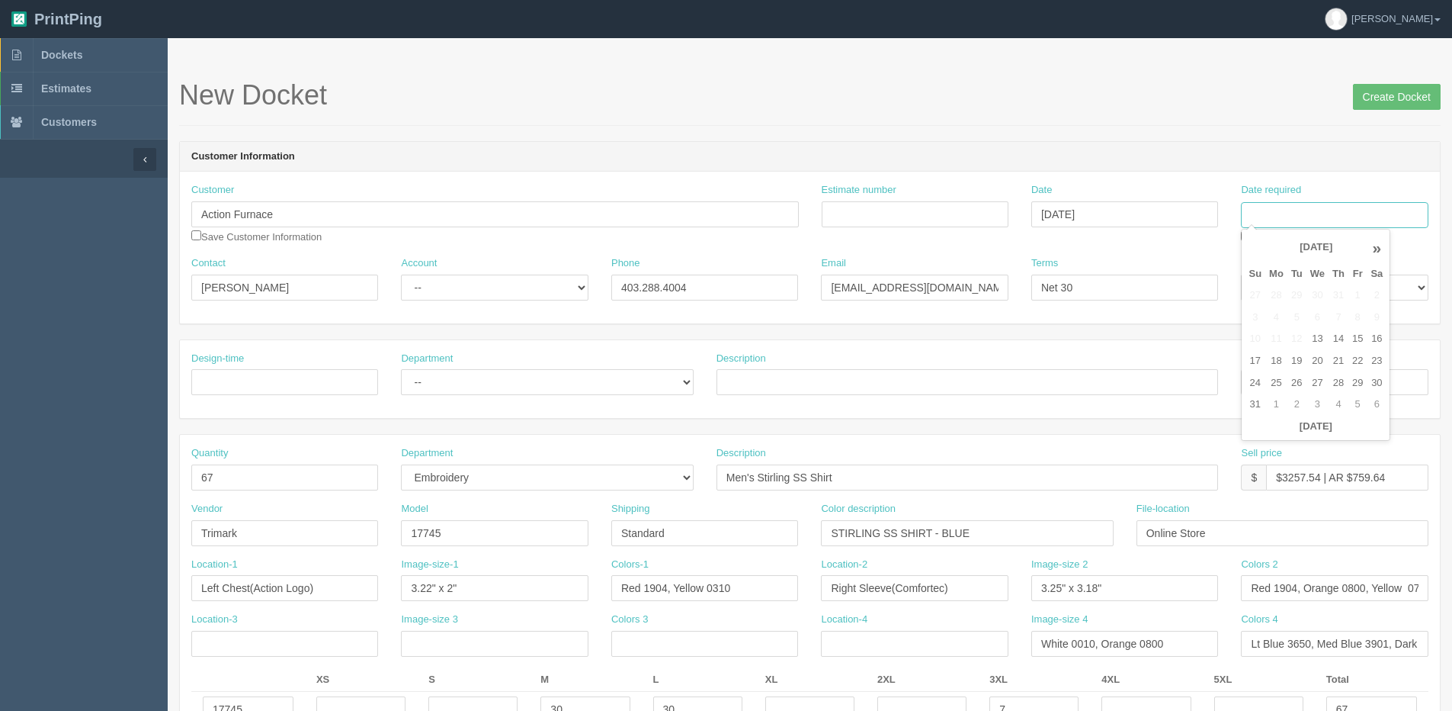
click at [1310, 219] on input "Date required" at bounding box center [1334, 215] width 187 height 26
click at [1314, 422] on th "Today" at bounding box center [1316, 427] width 142 height 22
click at [1357, 386] on td "29" at bounding box center [1358, 383] width 18 height 22
type input "[DATE]"
click at [1400, 100] on input "Create Docket" at bounding box center [1397, 97] width 88 height 26
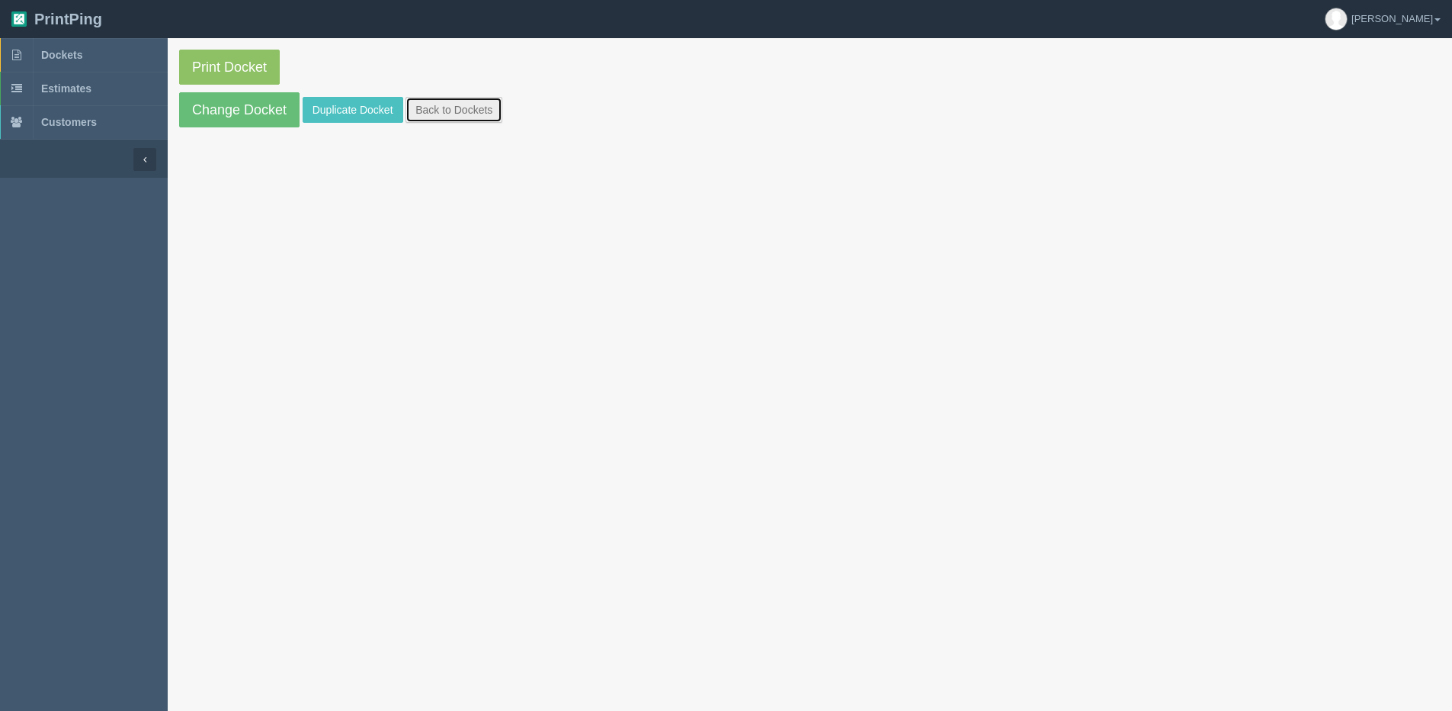
click at [466, 109] on link "Back to Dockets" at bounding box center [454, 110] width 97 height 26
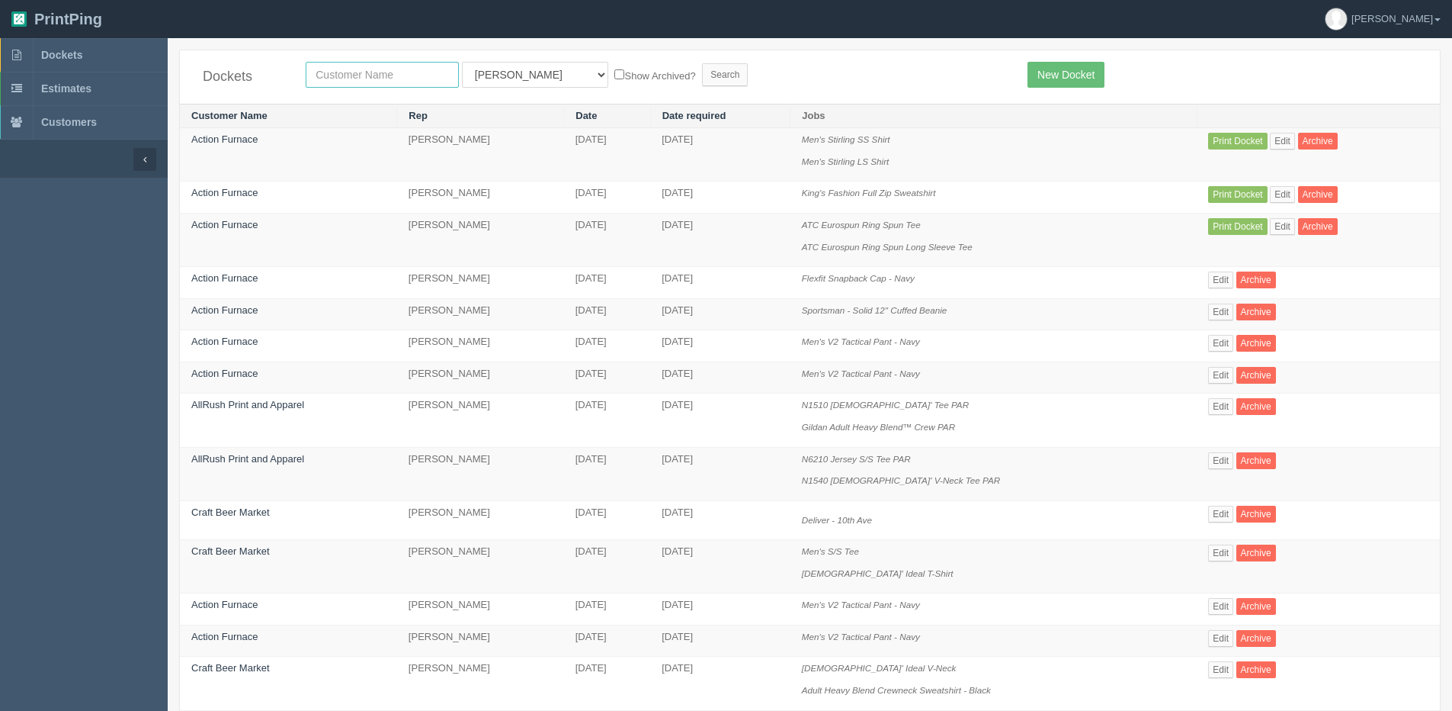
click at [345, 82] on input "text" at bounding box center [382, 75] width 153 height 26
click at [1279, 194] on link "Edit" at bounding box center [1282, 194] width 25 height 17
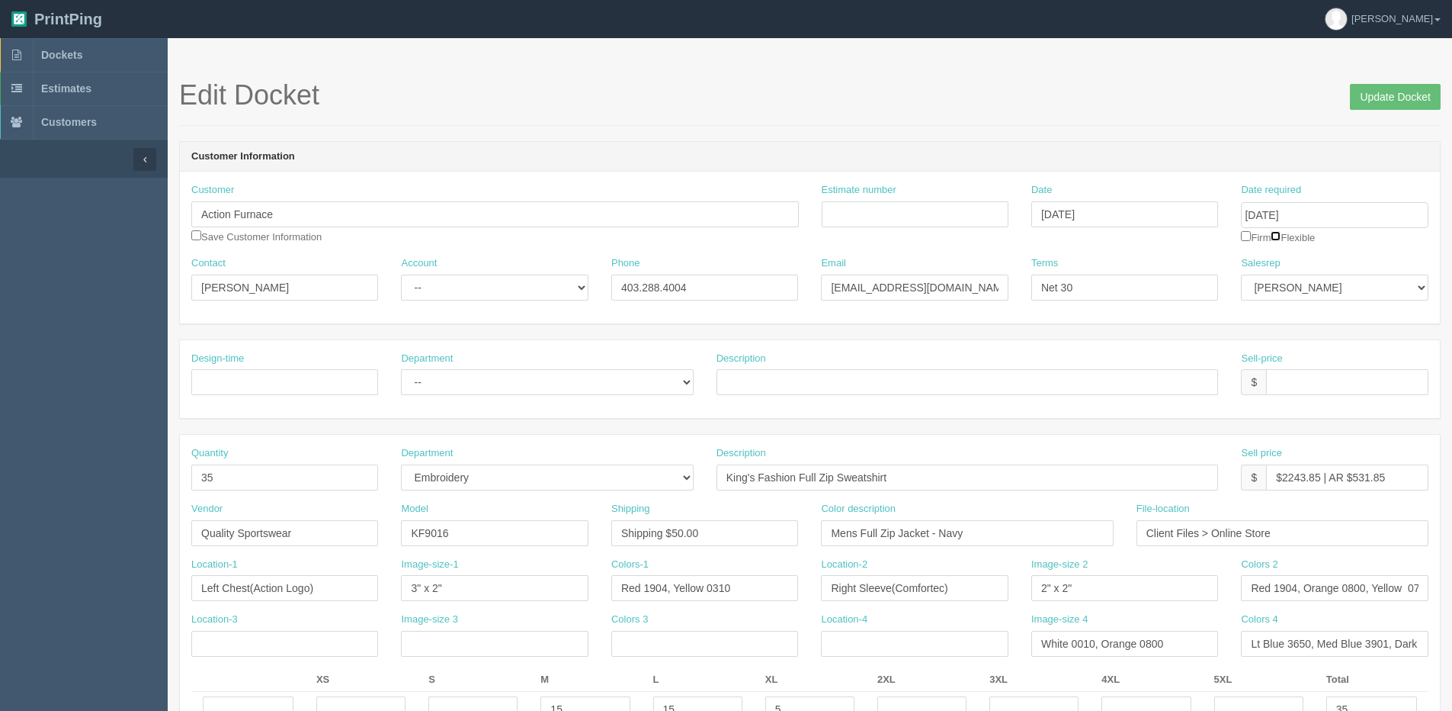
click at [1281, 239] on input "checkbox" at bounding box center [1276, 236] width 10 height 10
checkbox input "true"
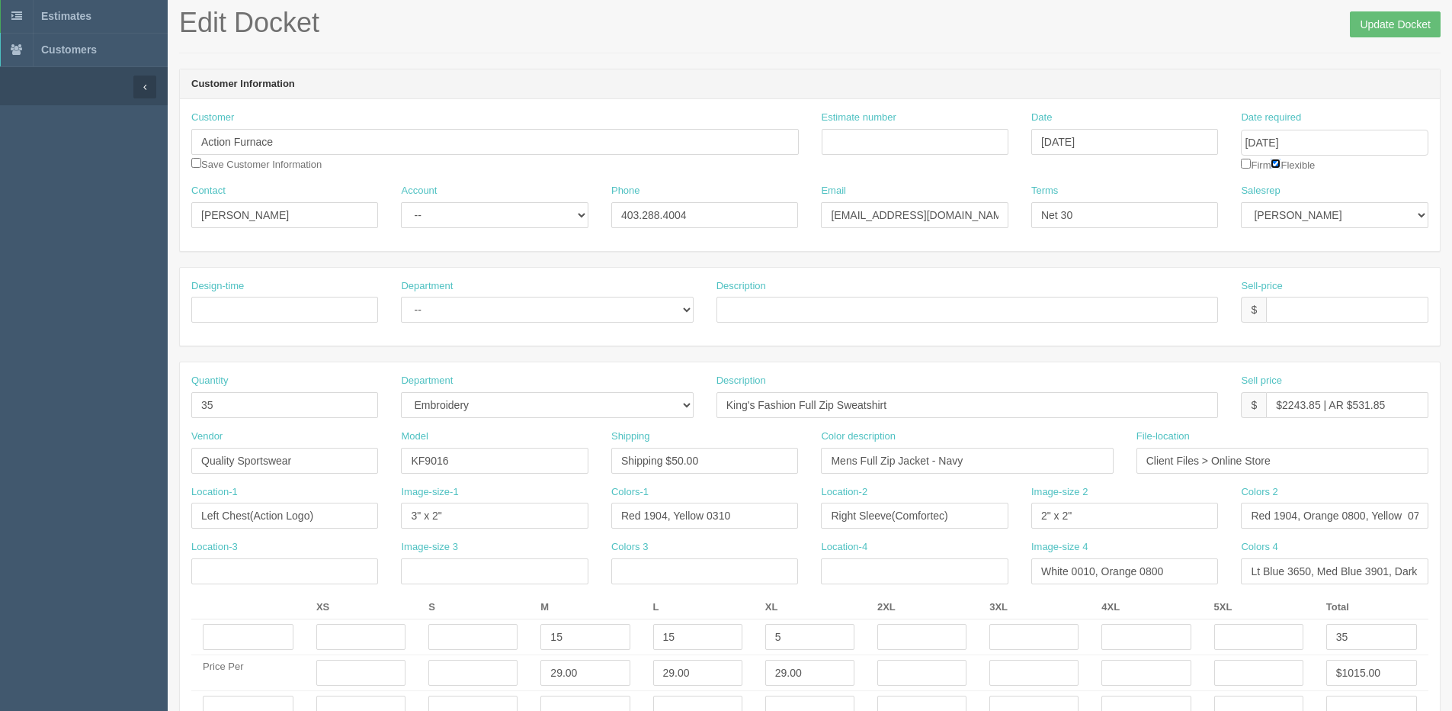
scroll to position [76, 0]
drag, startPoint x: -37, startPoint y: 424, endPoint x: -72, endPoint y: 424, distance: 35.1
click at [0, 424] on html "PrintPing [PERSON_NAME] Edit account ( [PERSON_NAME][EMAIL_ADDRESS][DOMAIN_NAME…" at bounding box center [726, 683] width 1452 height 1519
type input "80"
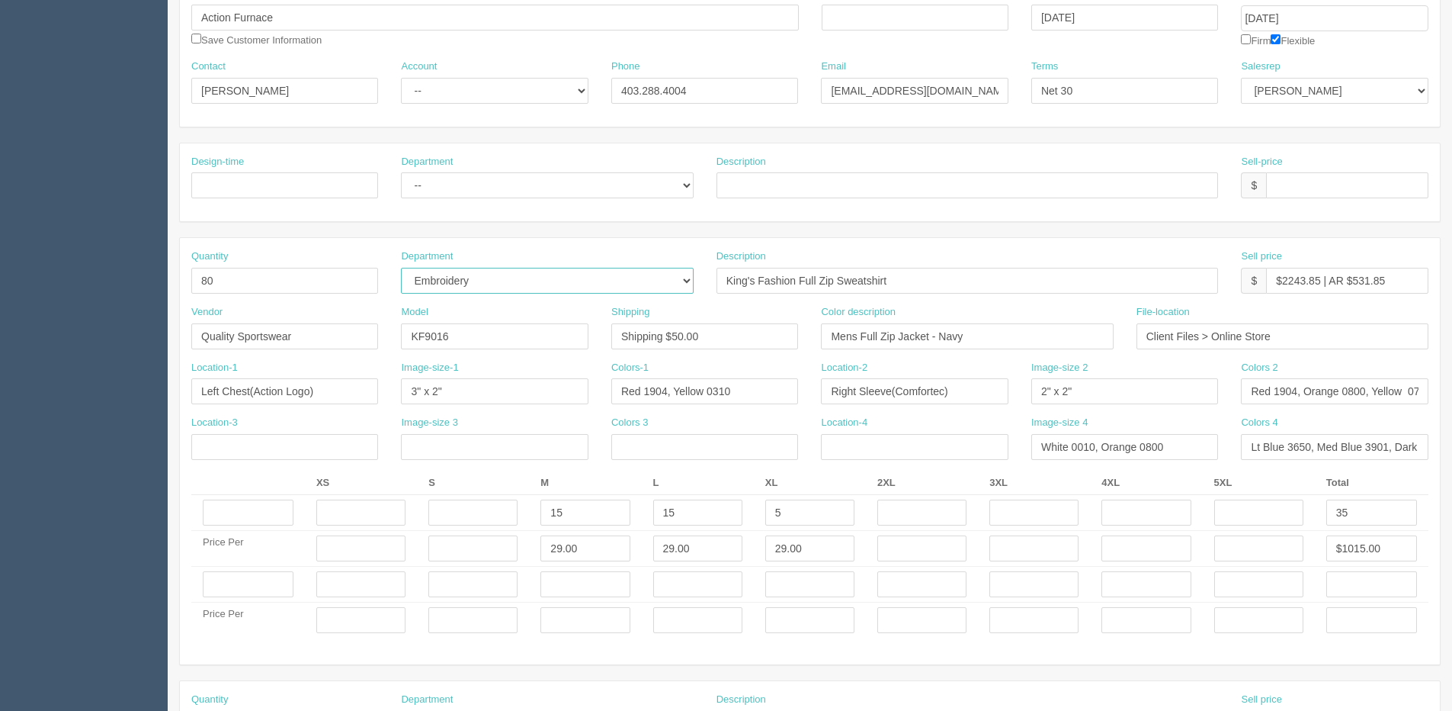
scroll to position [229, 0]
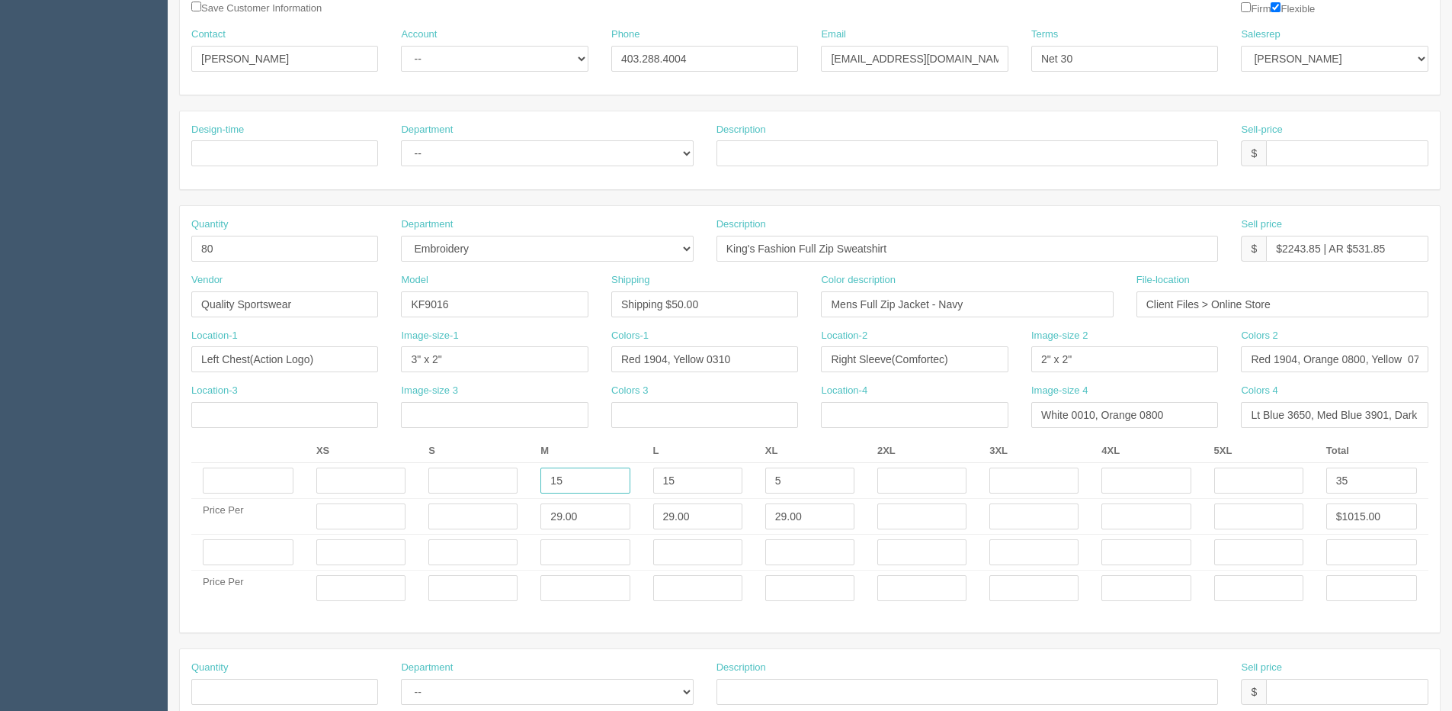
drag, startPoint x: 569, startPoint y: 477, endPoint x: 481, endPoint y: 479, distance: 87.7
click at [488, 479] on tr "15 15 5 35" at bounding box center [809, 481] width 1237 height 36
type input "5"
type input "25"
drag, startPoint x: 788, startPoint y: 491, endPoint x: 708, endPoint y: 490, distance: 79.3
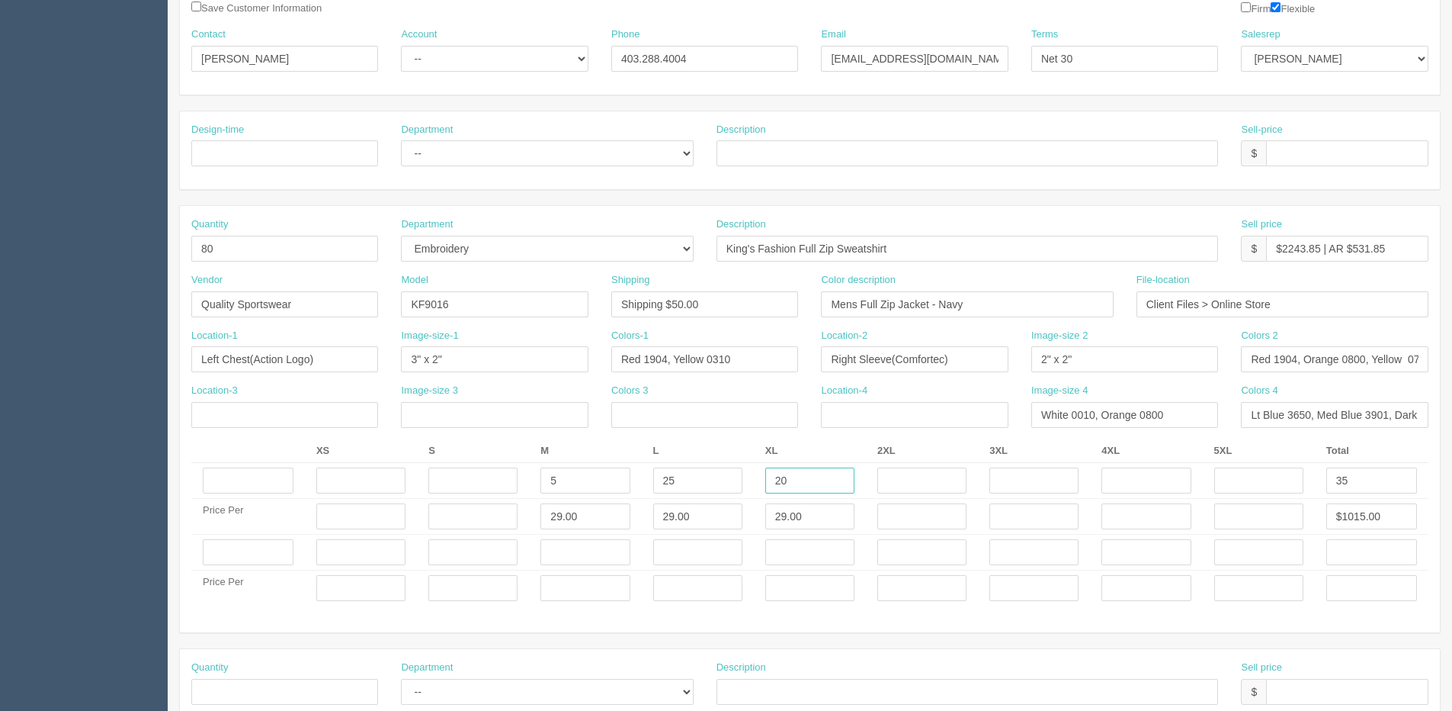
click at [709, 490] on tr "5 25 20 35" at bounding box center [809, 481] width 1237 height 36
type input "25"
type input "20"
type input "5"
type input "80"
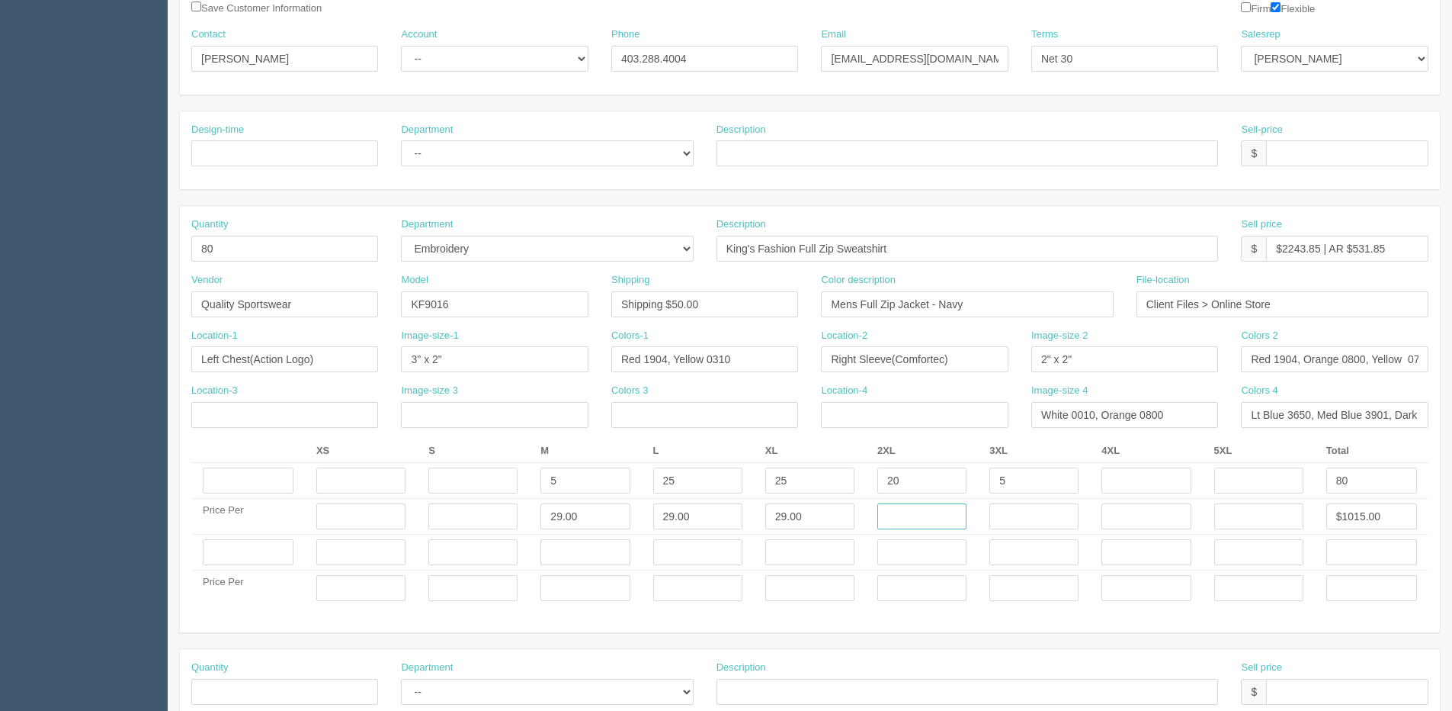
click at [916, 524] on input "text" at bounding box center [922, 516] width 89 height 26
type input "32.45"
type input "35.69"
drag, startPoint x: 1392, startPoint y: 518, endPoint x: 1216, endPoint y: 520, distance: 176.1
click at [1250, 520] on tr "Price Per 29.00 29.00 29.00 32.45 35.69 $1015.00" at bounding box center [809, 517] width 1237 height 36
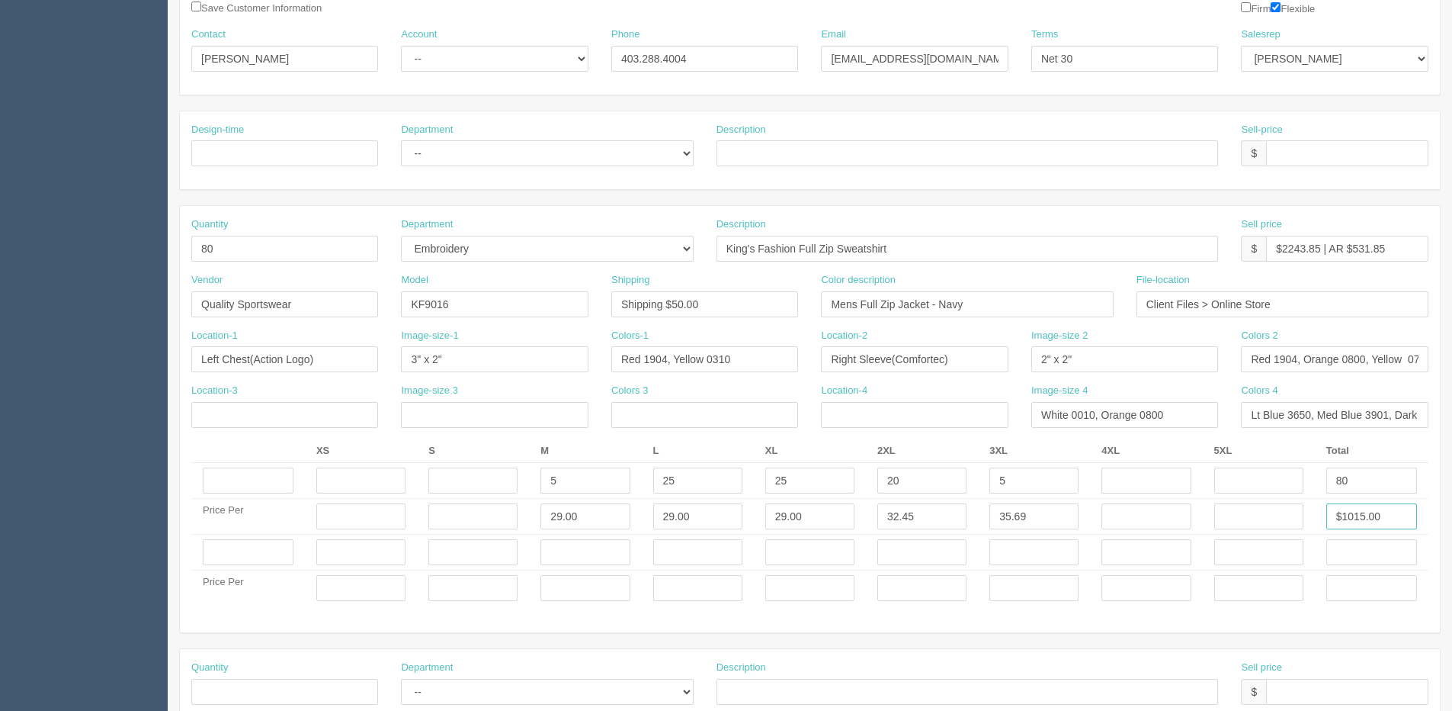
click at [1378, 525] on input "$1015.00" at bounding box center [1372, 516] width 91 height 26
drag, startPoint x: 1343, startPoint y: 516, endPoint x: 1460, endPoint y: 481, distance: 122.5
click at [1452, 481] on html "PrintPing [PERSON_NAME] Edit account ( [PERSON_NAME][EMAIL_ADDRESS][DOMAIN_NAME…" at bounding box center [726, 530] width 1452 height 1519
type input "$2422.45"
drag, startPoint x: 674, startPoint y: 306, endPoint x: 861, endPoint y: 317, distance: 187.9
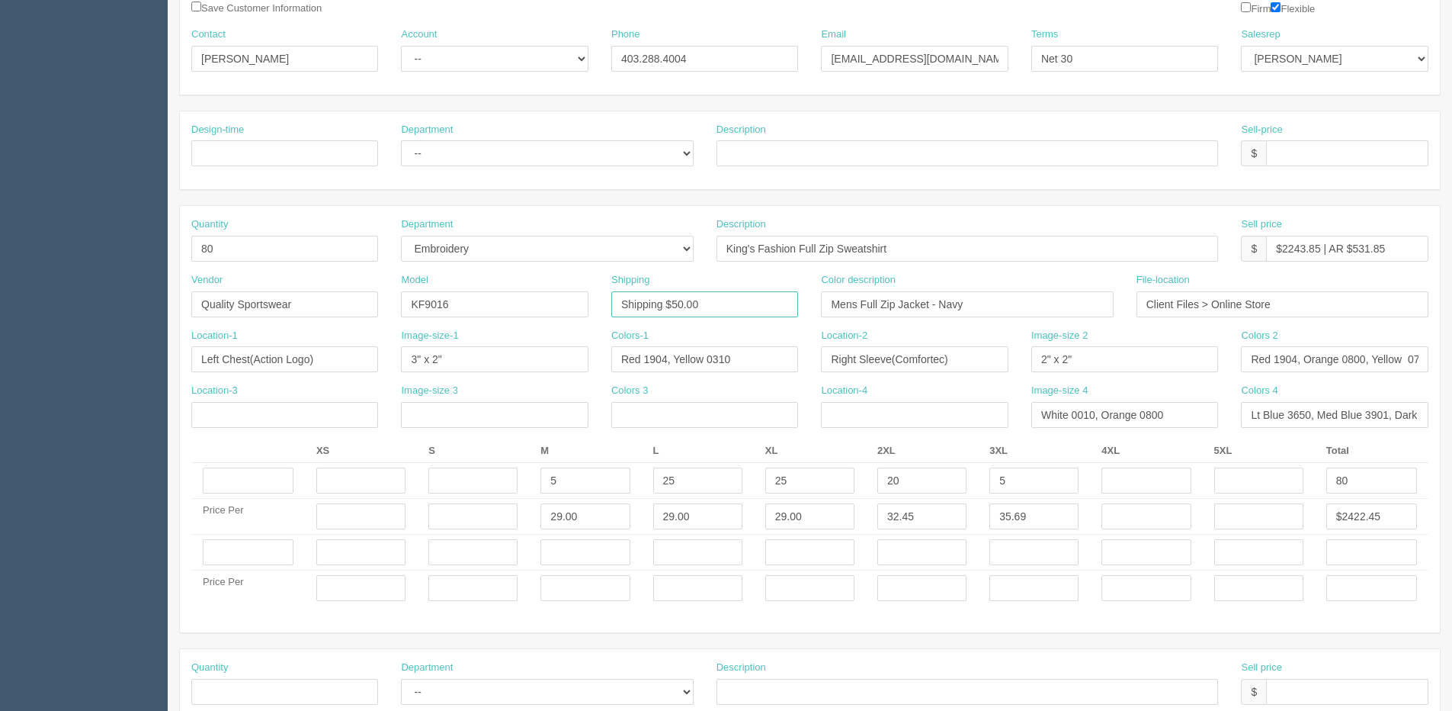
click at [762, 306] on input "Shipping $50.00" at bounding box center [704, 304] width 187 height 26
type input "Shipping $100.00"
drag, startPoint x: 1283, startPoint y: 246, endPoint x: 1318, endPoint y: 249, distance: 35.2
click at [1318, 249] on input "$2243.85 | AR $531.85" at bounding box center [1347, 249] width 162 height 26
drag, startPoint x: 1353, startPoint y: 245, endPoint x: 1456, endPoint y: 222, distance: 105.6
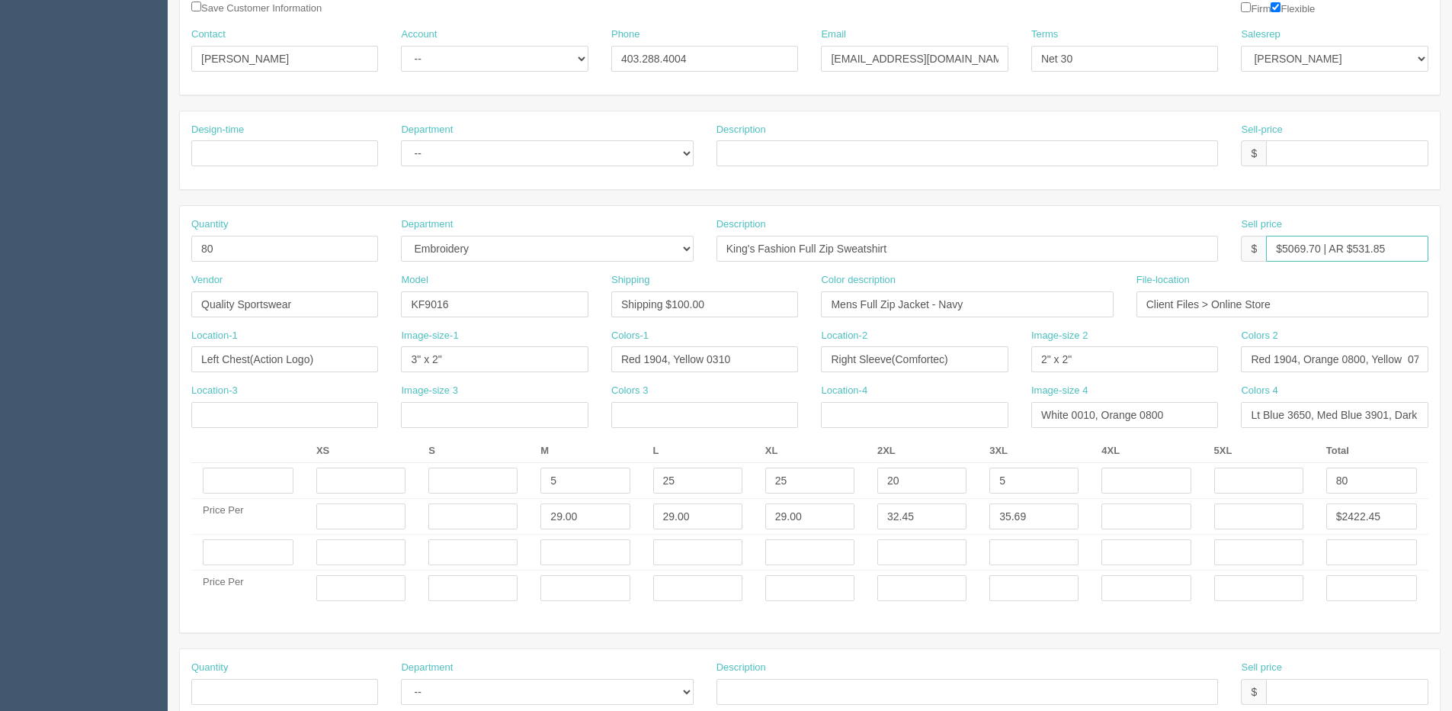
click at [1452, 214] on html "PrintPing [PERSON_NAME] Edit account ( [PERSON_NAME][EMAIL_ADDRESS][DOMAIN_NAME…" at bounding box center [726, 530] width 1452 height 1519
type input "$5069.70 | AR $1221.23"
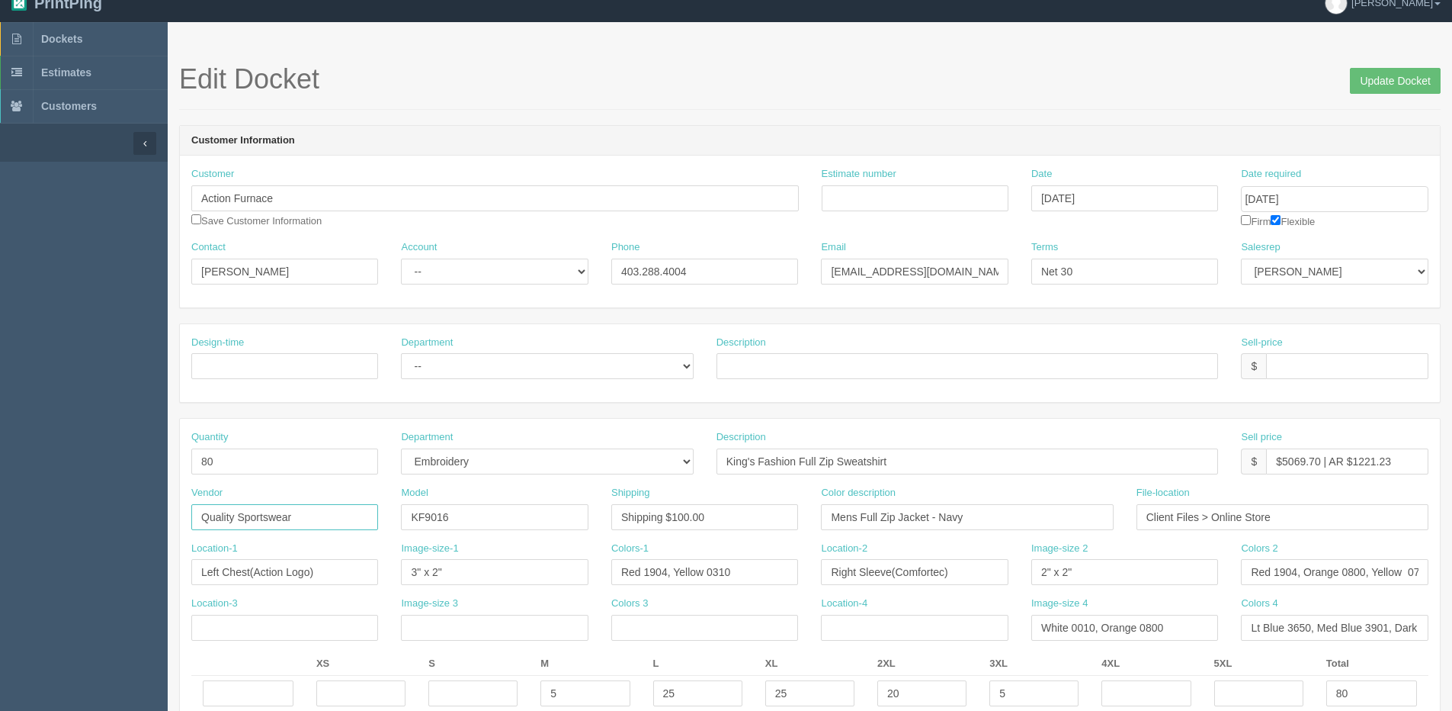
scroll to position [0, 0]
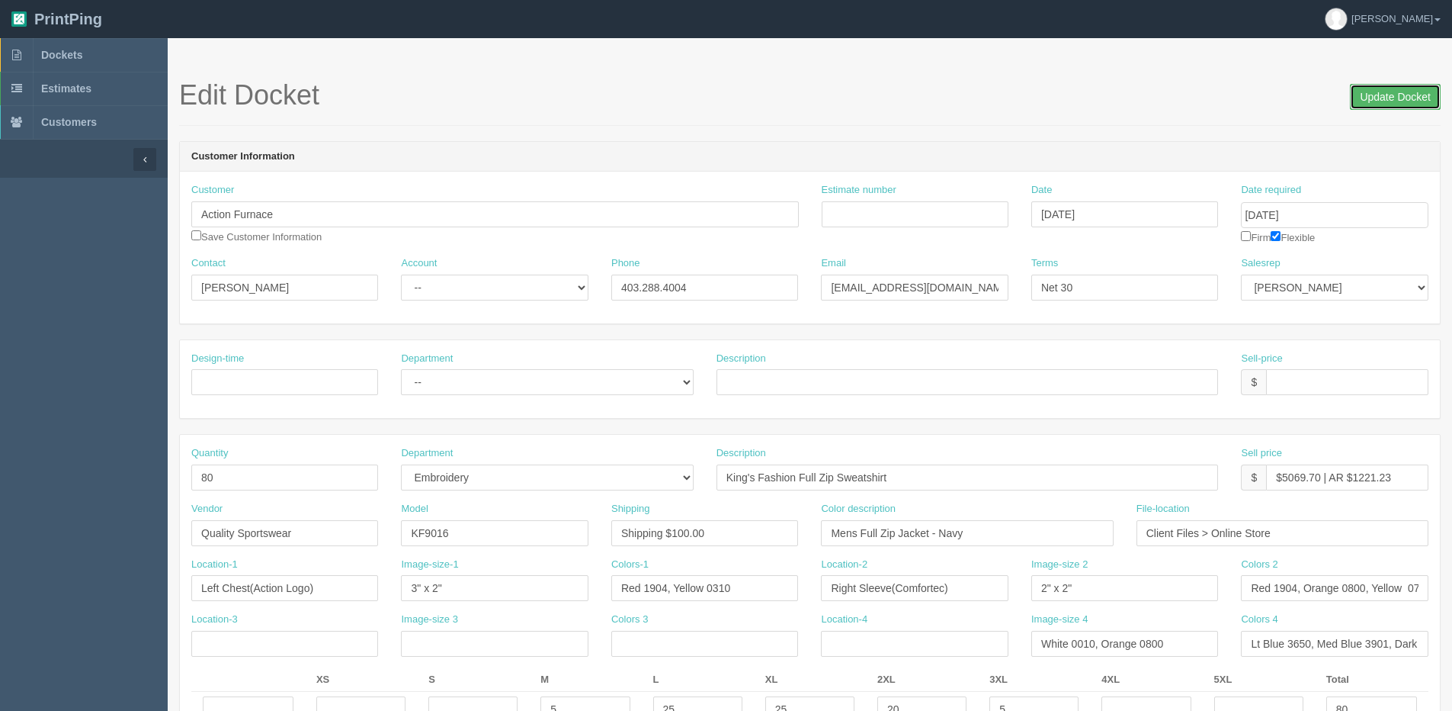
click at [1384, 98] on input "Update Docket" at bounding box center [1395, 97] width 91 height 26
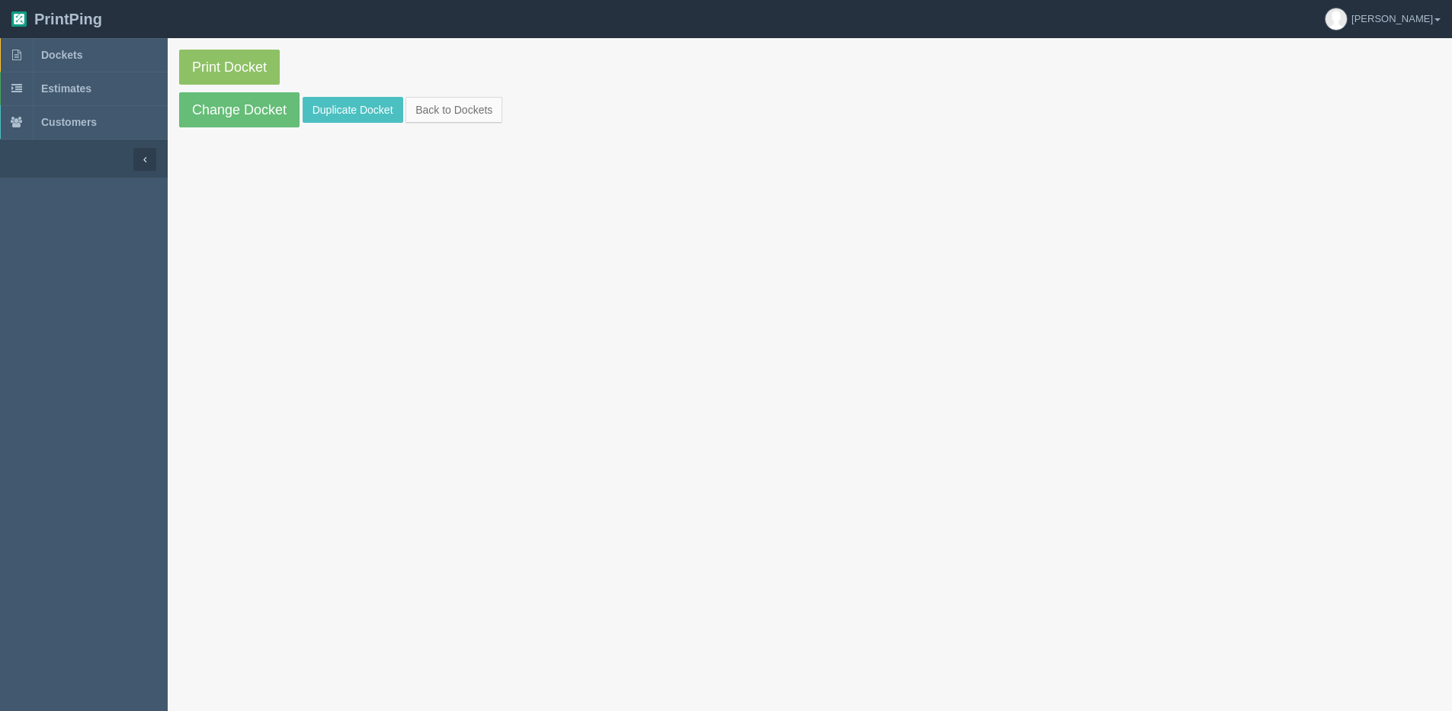
click at [458, 93] on section "Print Docket Change Docket Duplicate Docket Back to Dockets" at bounding box center [810, 88] width 1285 height 101
click at [459, 106] on link "Back to Dockets" at bounding box center [454, 110] width 97 height 26
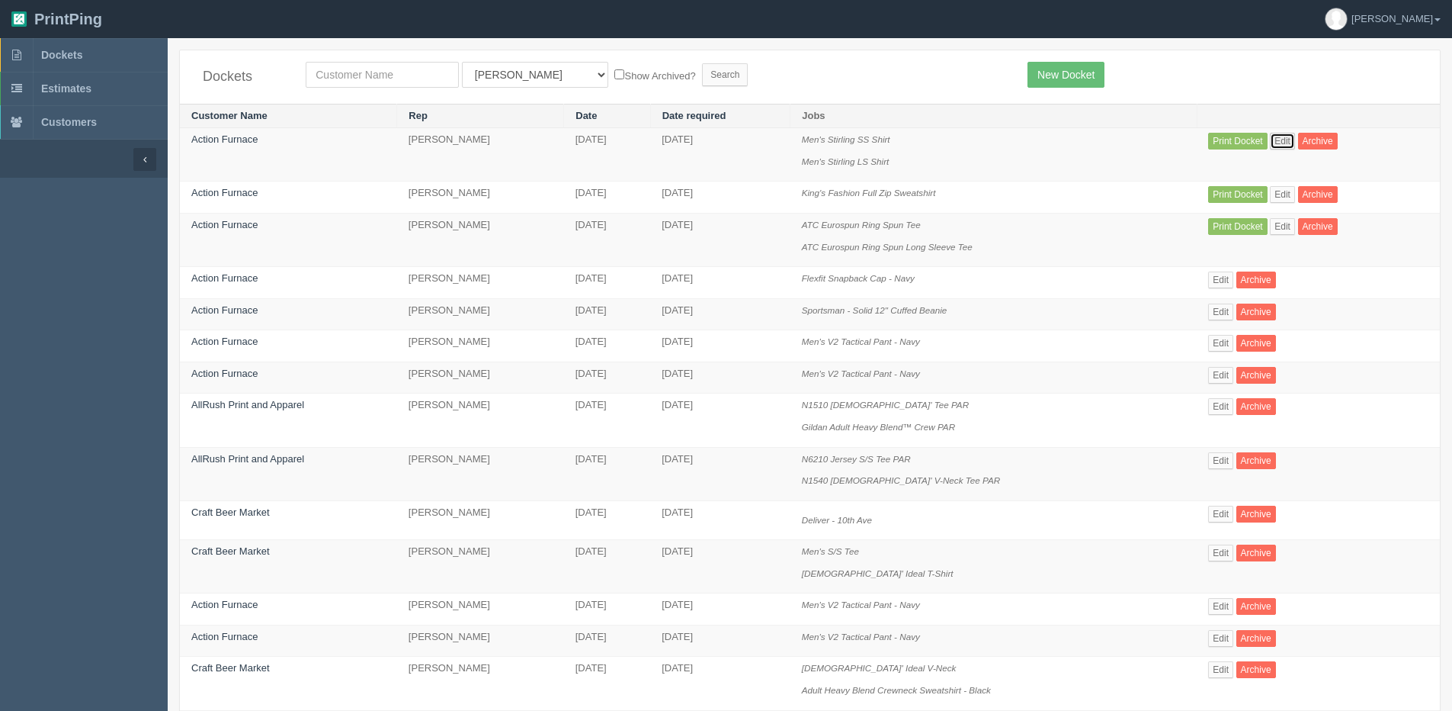
click at [1278, 146] on link "Edit" at bounding box center [1282, 141] width 25 height 17
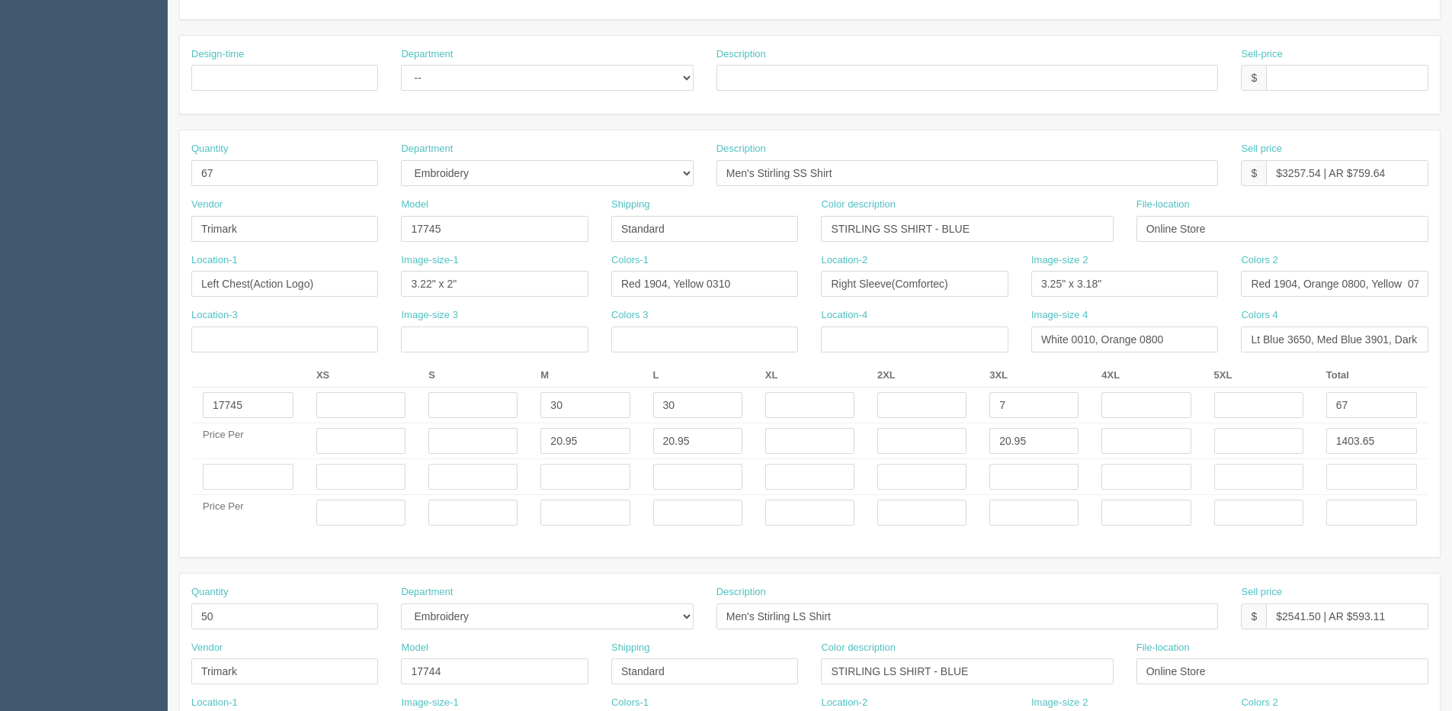
scroll to position [305, 0]
drag, startPoint x: 255, startPoint y: 179, endPoint x: -40, endPoint y: 174, distance: 294.3
click at [0, 174] on html "PrintPing [PERSON_NAME] Edit account ( [PERSON_NAME][EMAIL_ADDRESS][DOMAIN_NAME…" at bounding box center [726, 454] width 1452 height 1519
type input "45"
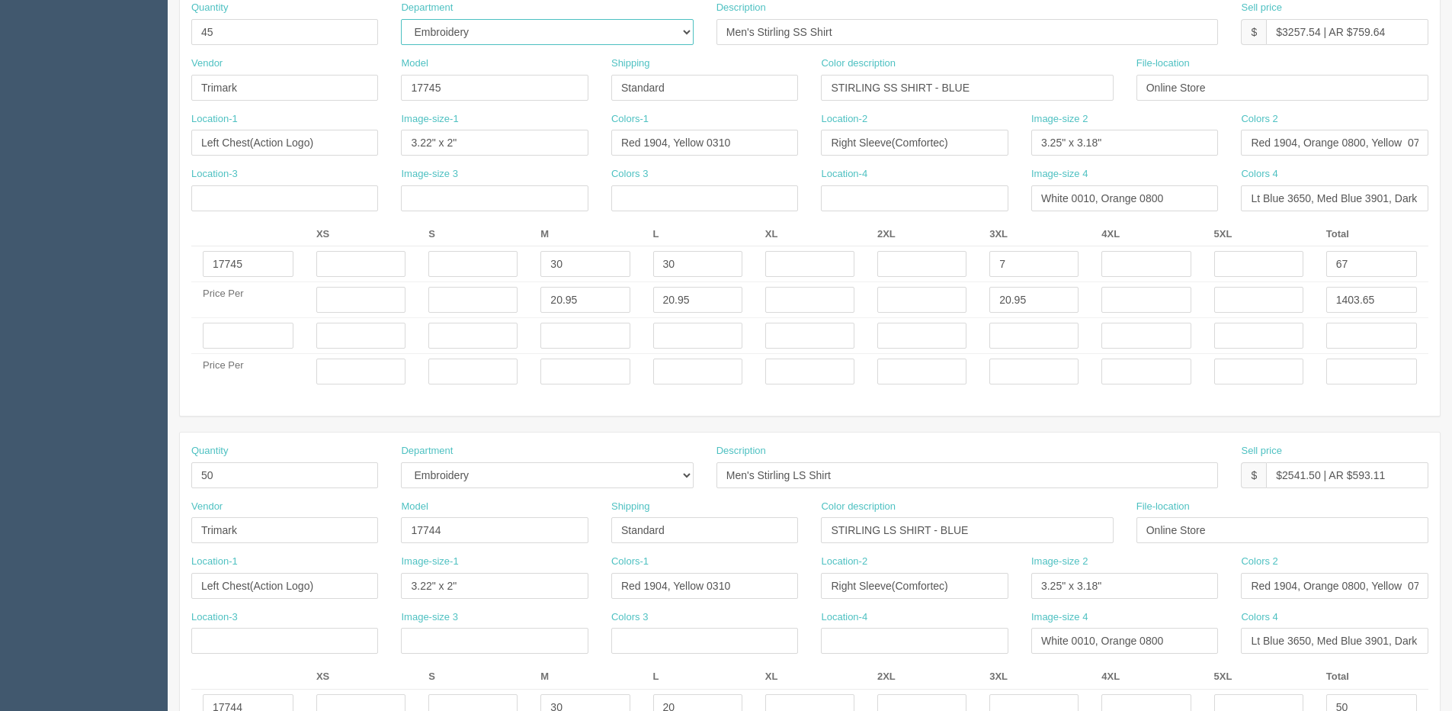
scroll to position [457, 0]
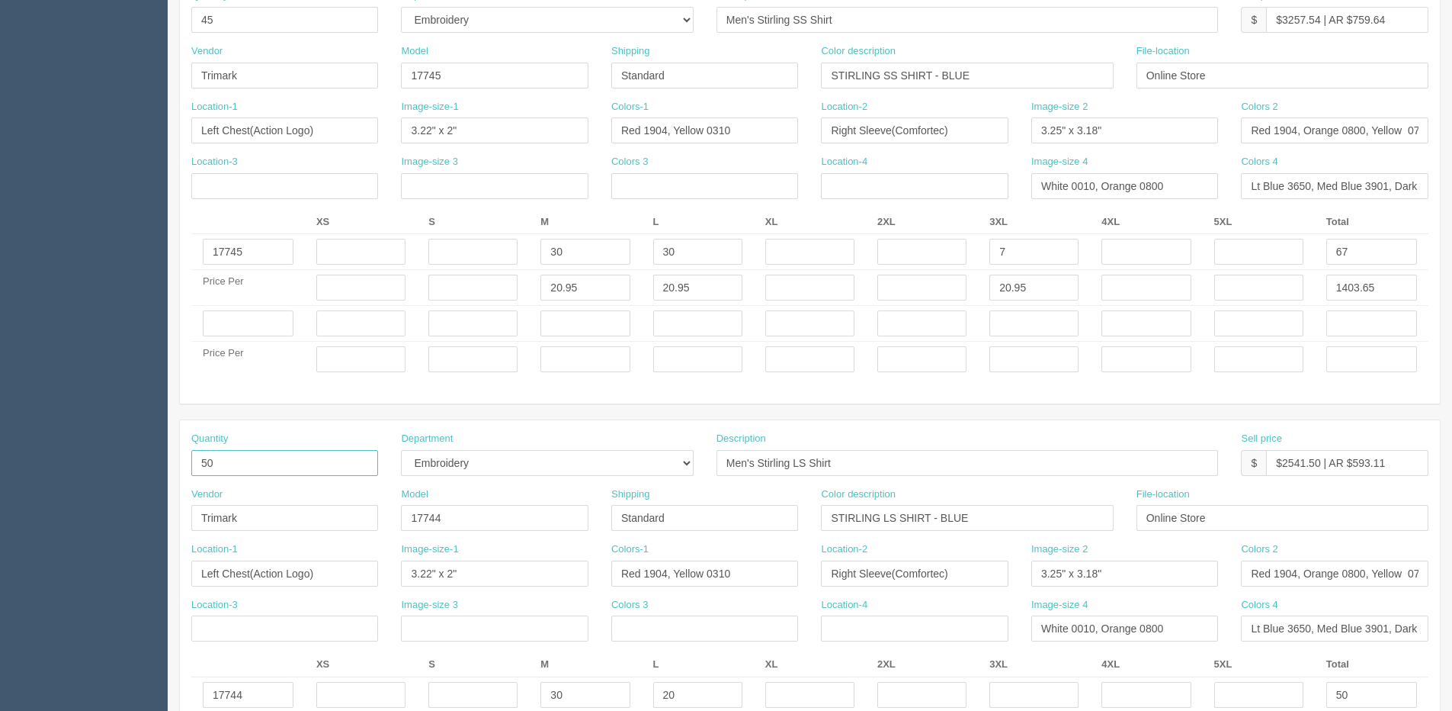
drag, startPoint x: 217, startPoint y: 470, endPoint x: 43, endPoint y: 458, distance: 174.2
click at [136, 464] on section "Dockets Estimates Customers" at bounding box center [726, 321] width 1452 height 1481
type input "10"
drag, startPoint x: 470, startPoint y: 522, endPoint x: 235, endPoint y: 512, distance: 235.0
click at [238, 522] on div "Vendor Trimark Model 17744 Shipping Standard Color description STIRLING LS SHIR…" at bounding box center [810, 515] width 1260 height 56
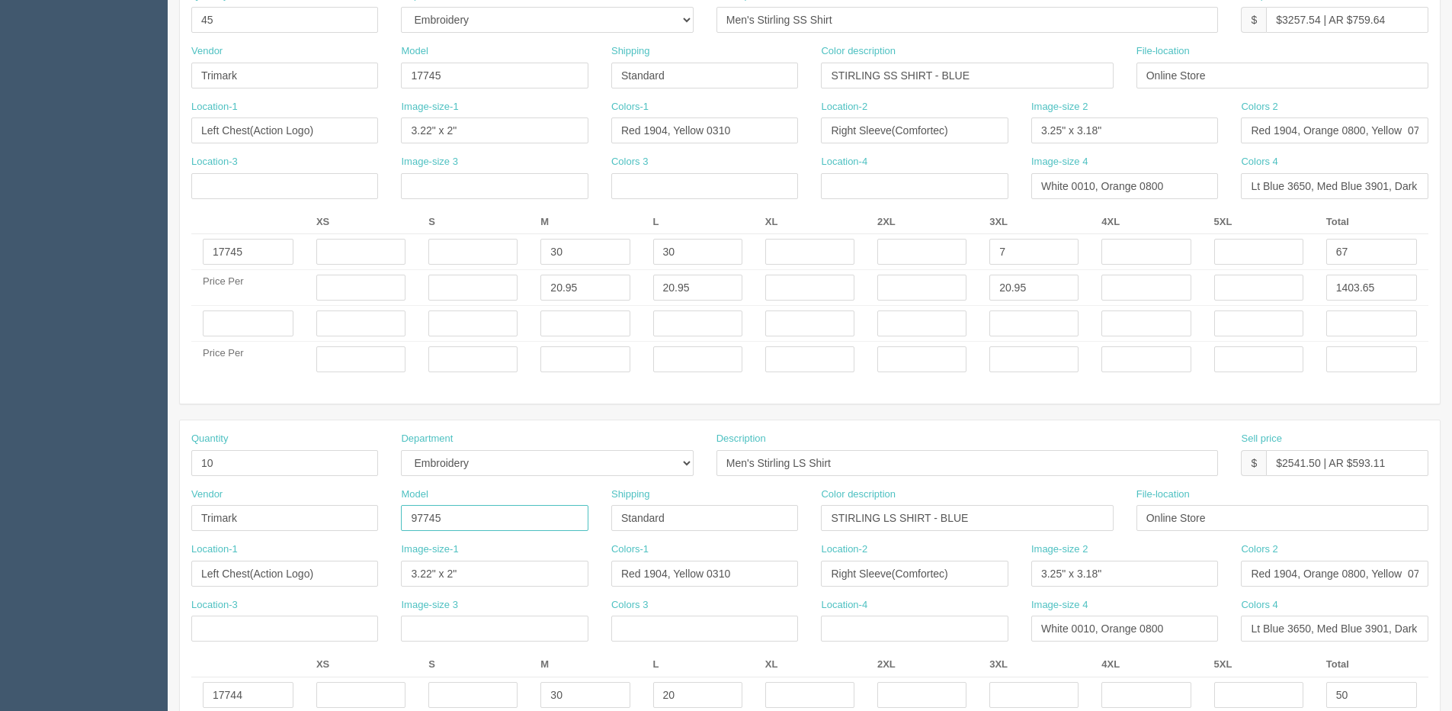
type input "97745"
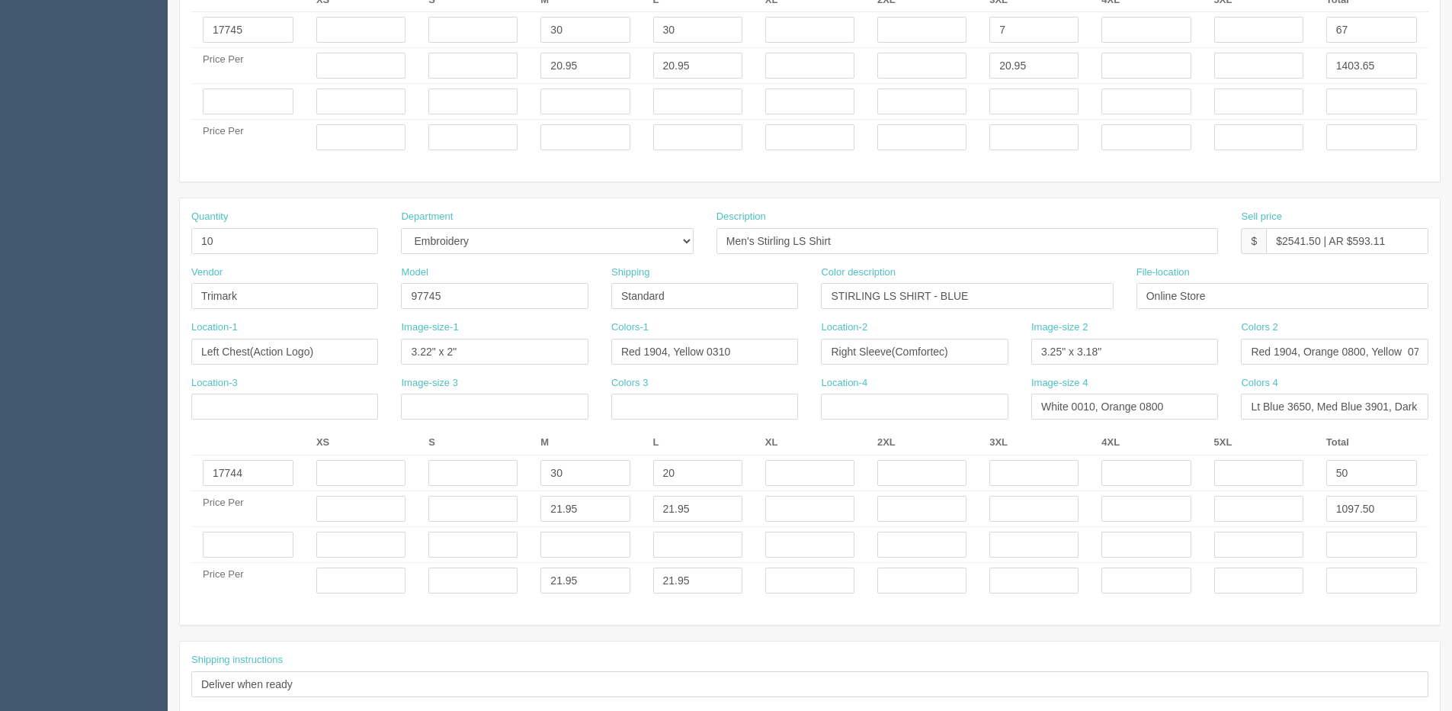
scroll to position [656, 0]
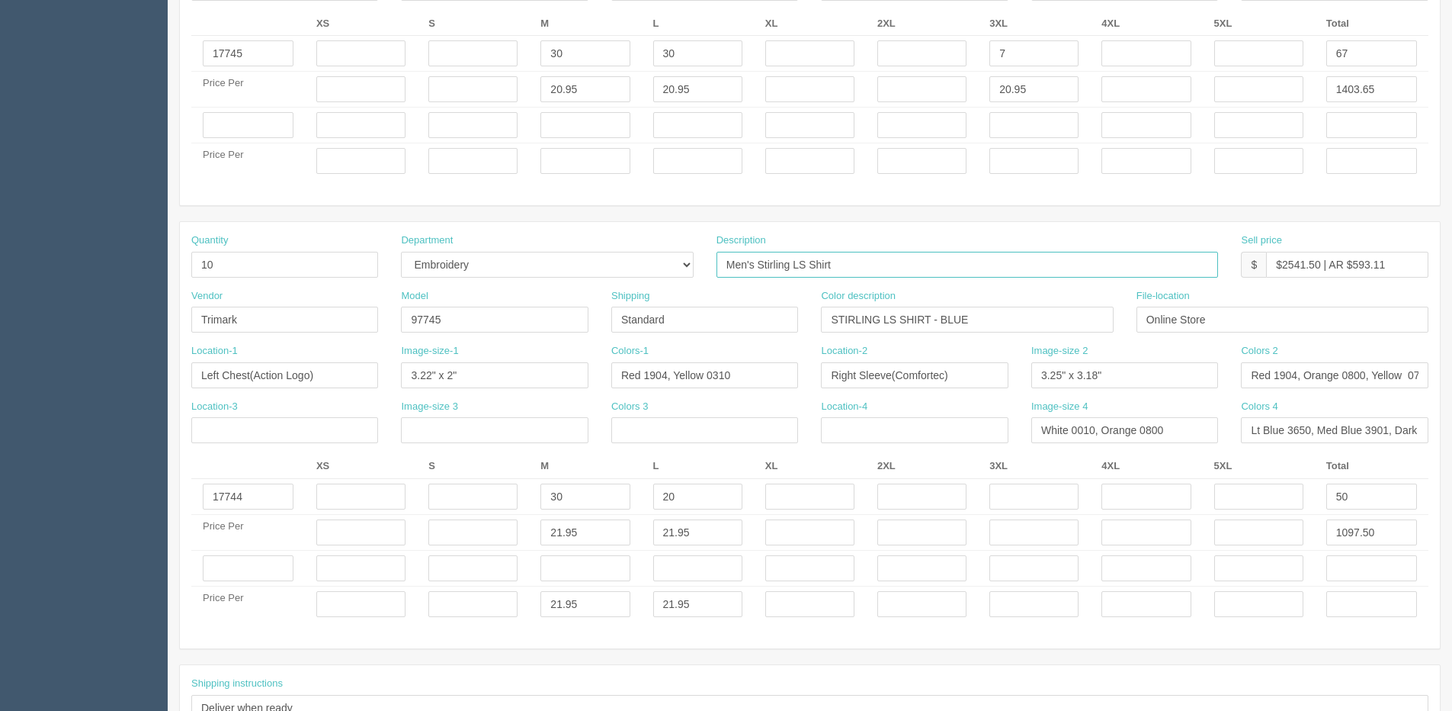
click at [729, 266] on input "Men's Stirling LS Shirt" at bounding box center [968, 265] width 502 height 26
type input "Women's Stirling SS Shirt"
drag, startPoint x: 576, startPoint y: 497, endPoint x: 502, endPoint y: 499, distance: 74.0
click at [513, 500] on tr "17744 30 20 50" at bounding box center [809, 497] width 1237 height 36
drag, startPoint x: 605, startPoint y: 537, endPoint x: 295, endPoint y: 547, distance: 309.7
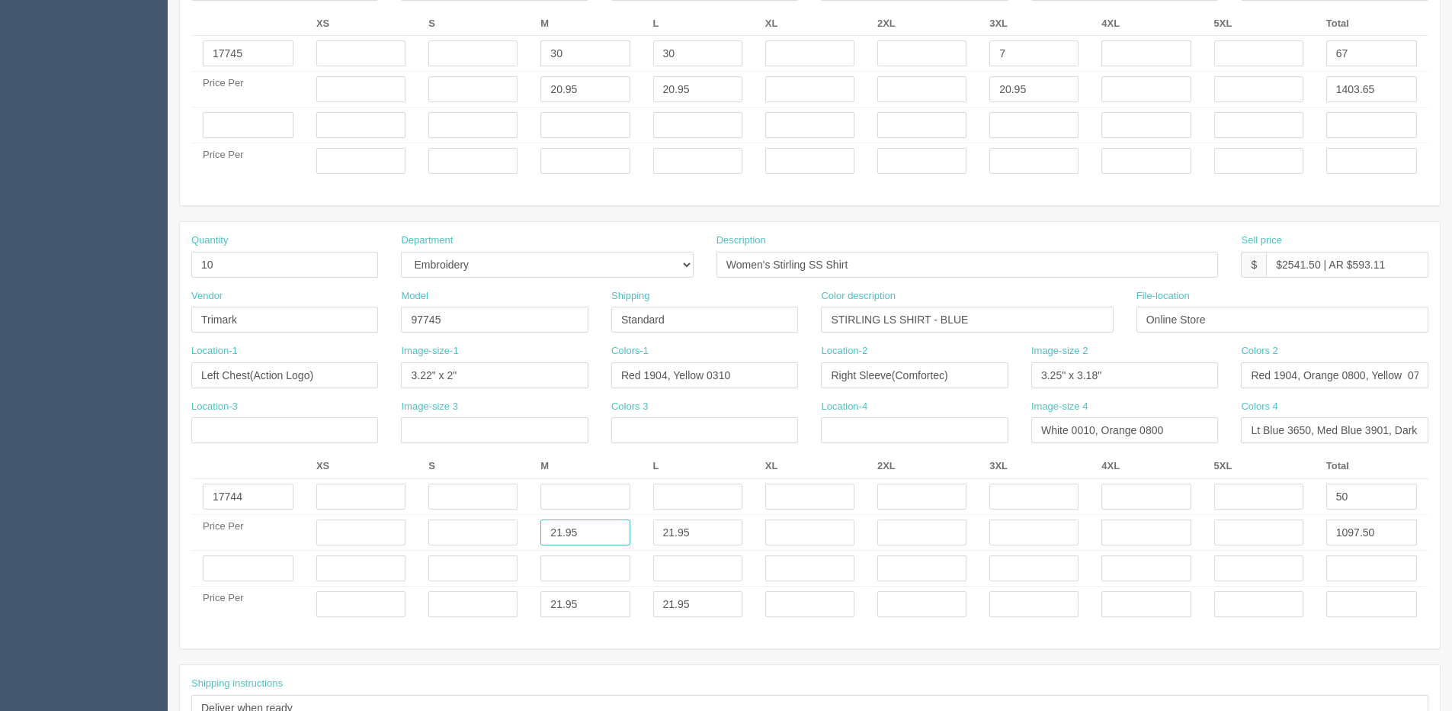
click at [441, 550] on tbody "17744 50 Price Per 21.95 21.95 1097.50 Price Per 21.95 21.95" at bounding box center [809, 550] width 1237 height 143
drag, startPoint x: 712, startPoint y: 538, endPoint x: 669, endPoint y: 541, distance: 43.6
click at [669, 541] on input "21.95" at bounding box center [697, 532] width 89 height 26
type input "2"
drag, startPoint x: 608, startPoint y: 595, endPoint x: 413, endPoint y: 593, distance: 195.2
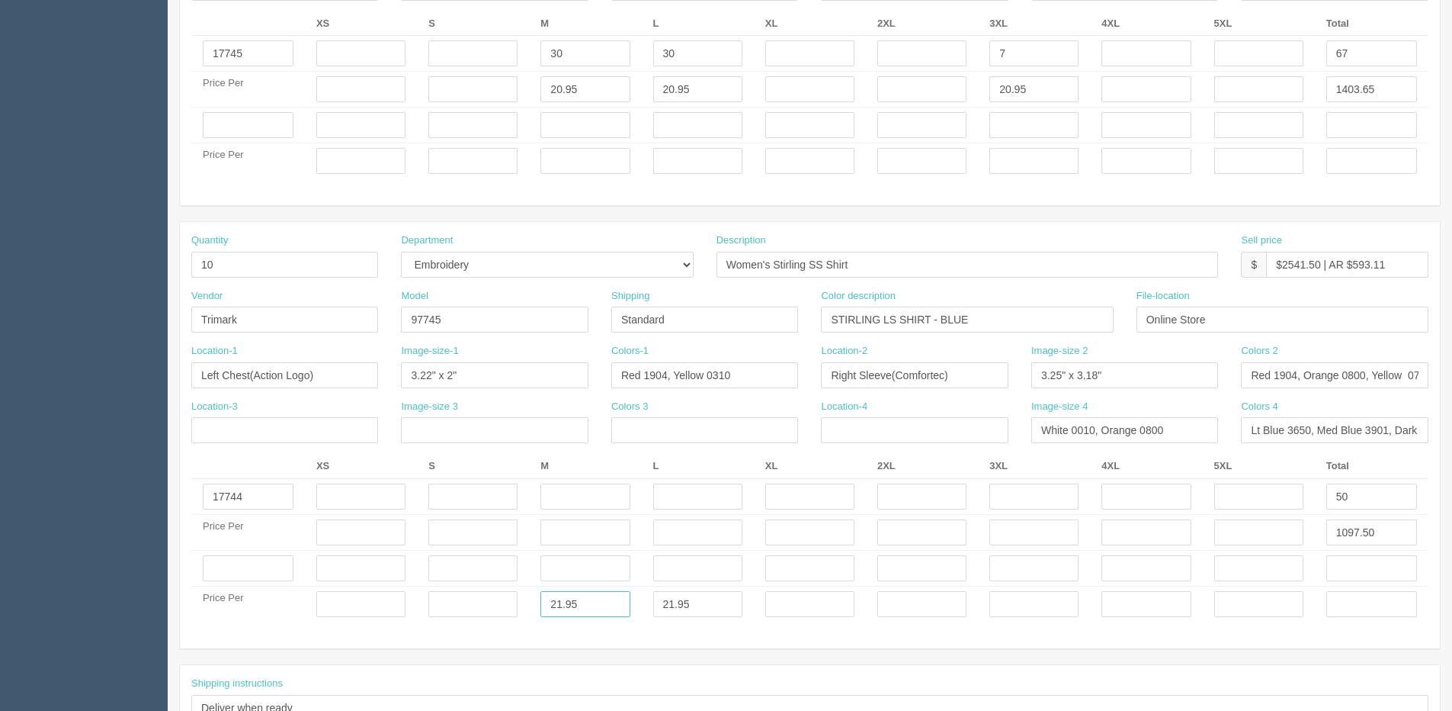
click at [422, 595] on tr "Price Per 21.95 21.95" at bounding box center [809, 604] width 1237 height 36
drag, startPoint x: 593, startPoint y: 610, endPoint x: 364, endPoint y: 611, distance: 228.7
click at [386, 614] on tr "Price Per 21.95" at bounding box center [809, 604] width 1237 height 36
click at [685, 486] on input "text" at bounding box center [697, 496] width 89 height 26
type input "5"
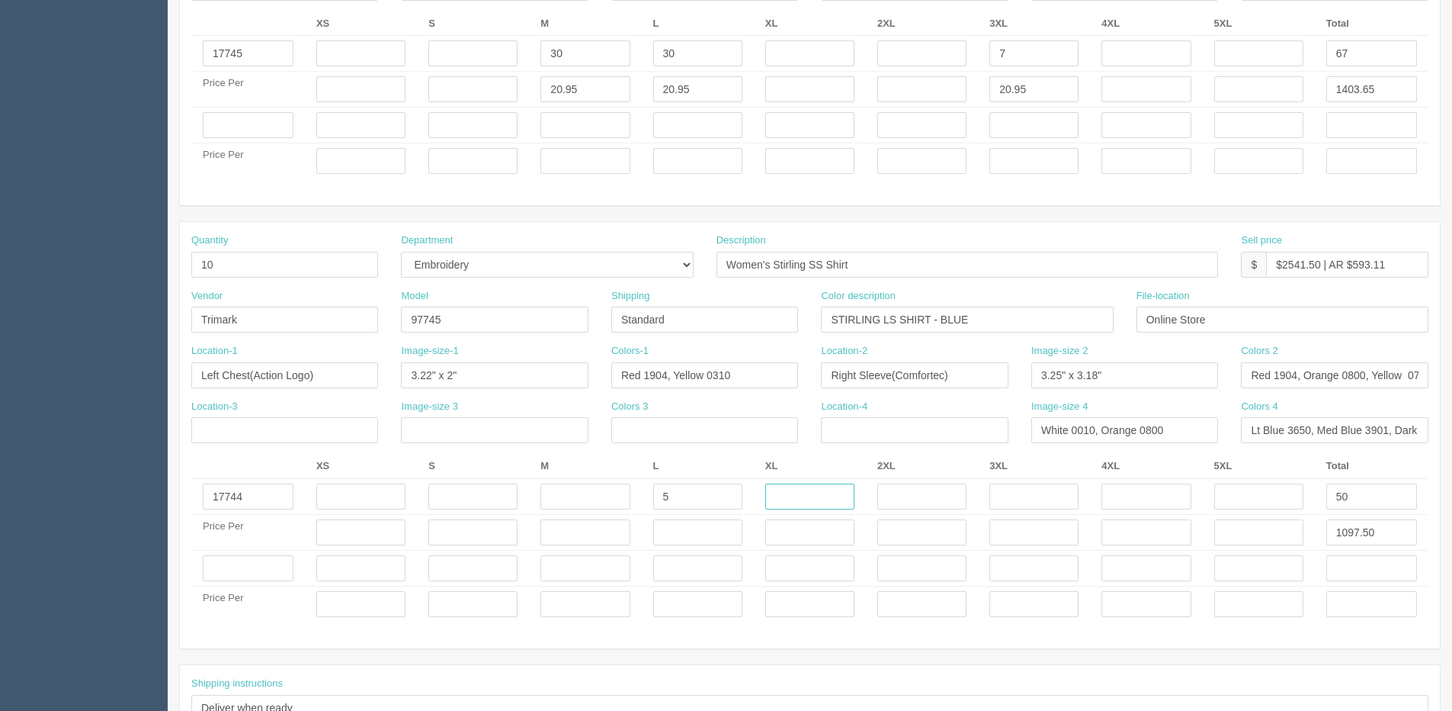
type input "5"
type input "4"
type input "5"
click at [677, 532] on input "text" at bounding box center [697, 532] width 89 height 26
type input "20.95"
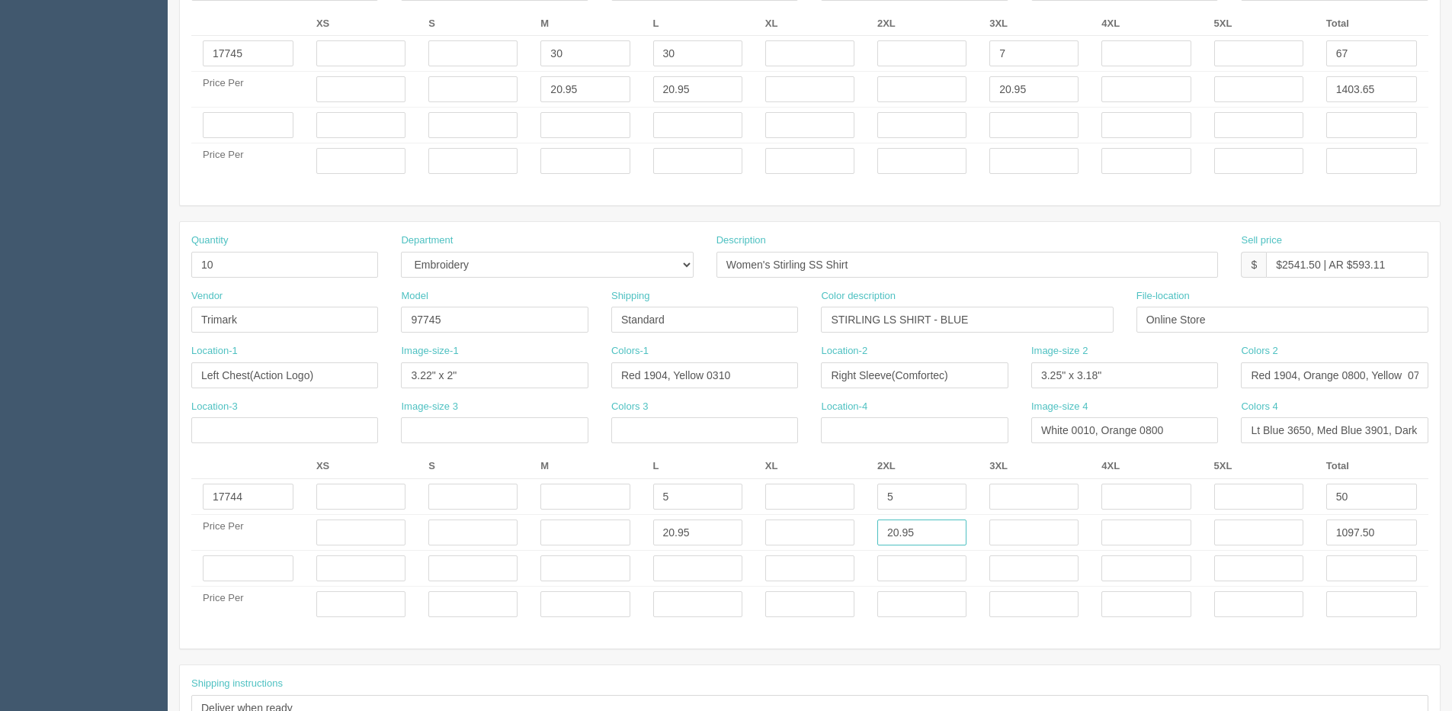
type input "20.95"
drag, startPoint x: 1369, startPoint y: 498, endPoint x: 1119, endPoint y: 502, distance: 250.1
click at [1119, 502] on tr "17744 5 5 50" at bounding box center [809, 497] width 1237 height 36
type input "10"
click at [714, 605] on input "text" at bounding box center [697, 604] width 89 height 26
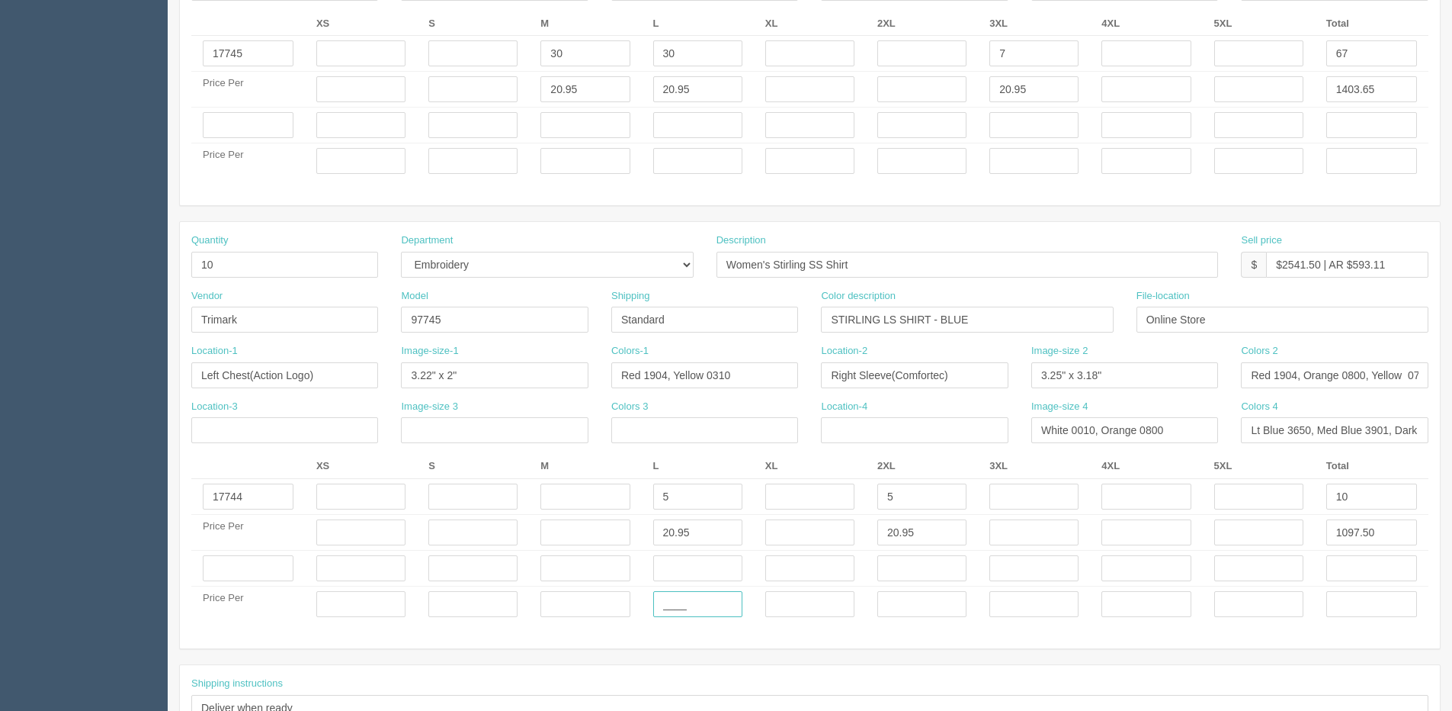
type input "____"
click at [884, 599] on input "text" at bounding box center [922, 604] width 89 height 26
type input "____"
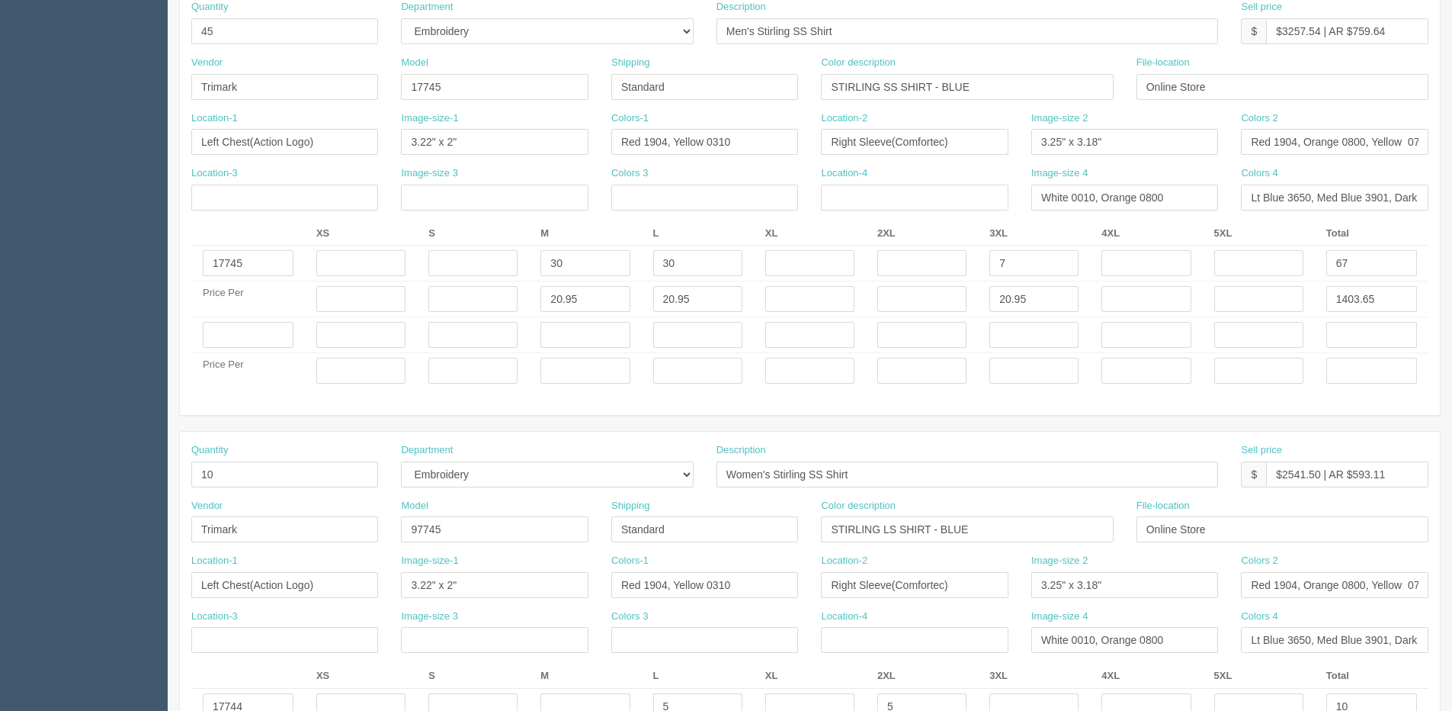
scroll to position [427, 0]
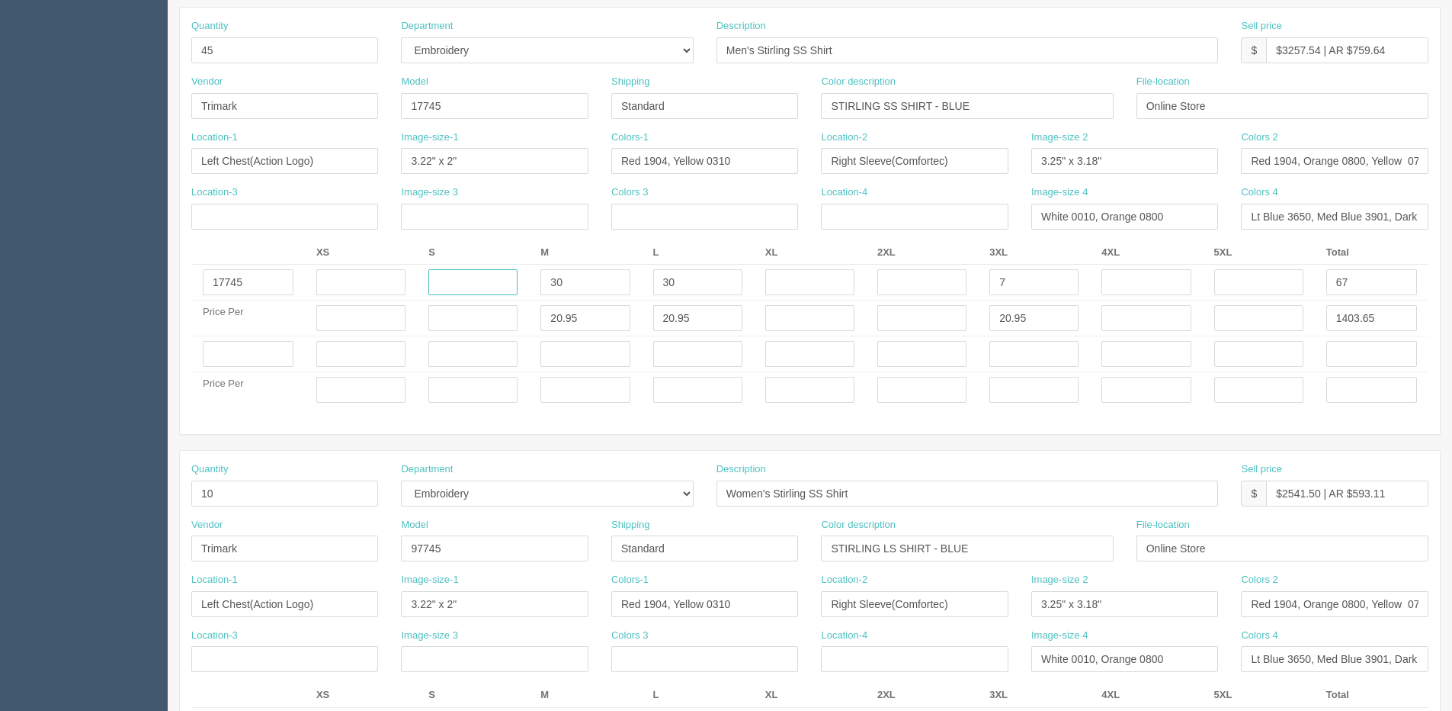
click at [472, 279] on input "text" at bounding box center [472, 282] width 89 height 26
type input "20"
type input "6"
type input "5"
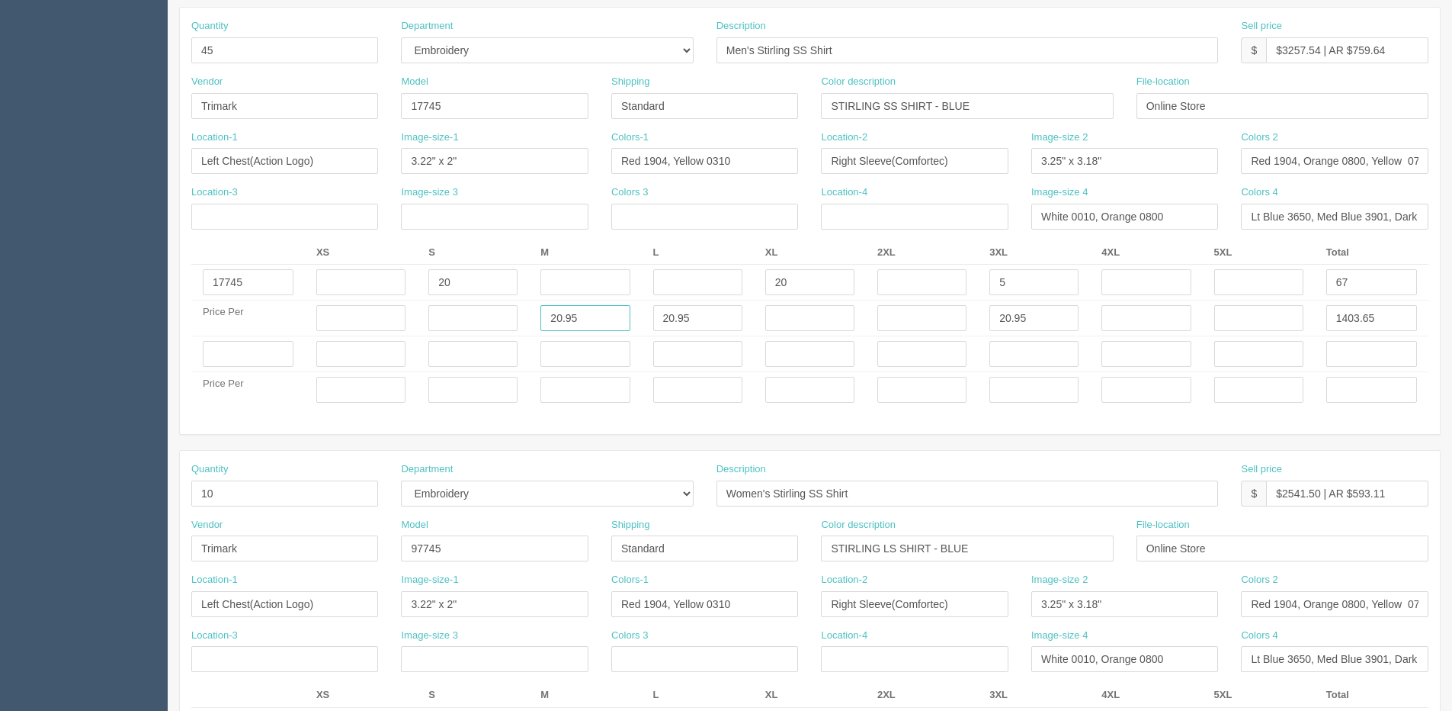
drag, startPoint x: 592, startPoint y: 321, endPoint x: 506, endPoint y: 321, distance: 86.1
click at [506, 321] on tr "Price Per 20.95 20.95 20.95 1403.65" at bounding box center [809, 318] width 1237 height 36
click at [451, 325] on input "text" at bounding box center [472, 318] width 89 height 26
paste input "20.95"
type input "20.95"
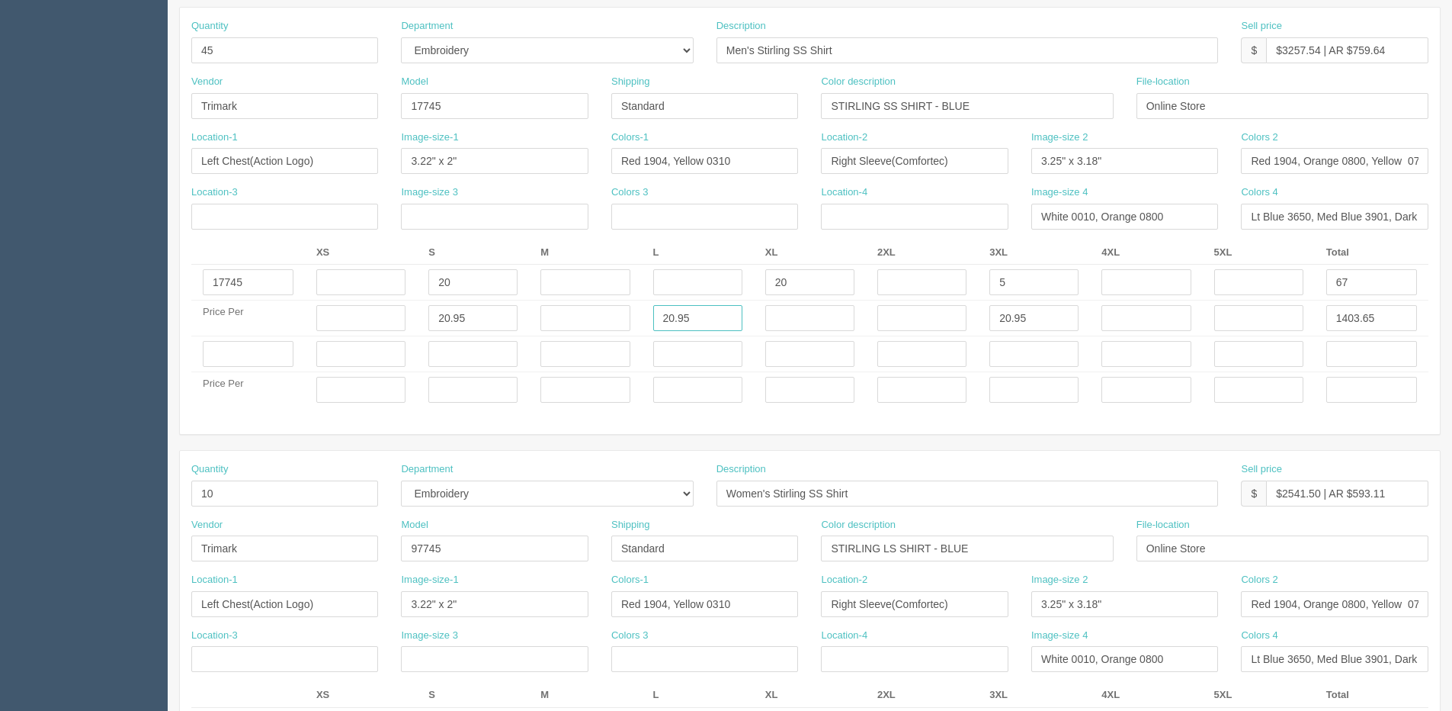
drag, startPoint x: 730, startPoint y: 319, endPoint x: 664, endPoint y: 329, distance: 66.2
click at [572, 326] on tr "Price Per 20.95 20.95 20.95 1403.65" at bounding box center [809, 318] width 1237 height 36
click at [824, 322] on input "text" at bounding box center [809, 318] width 89 height 26
paste input "20.95"
type input "20.95"
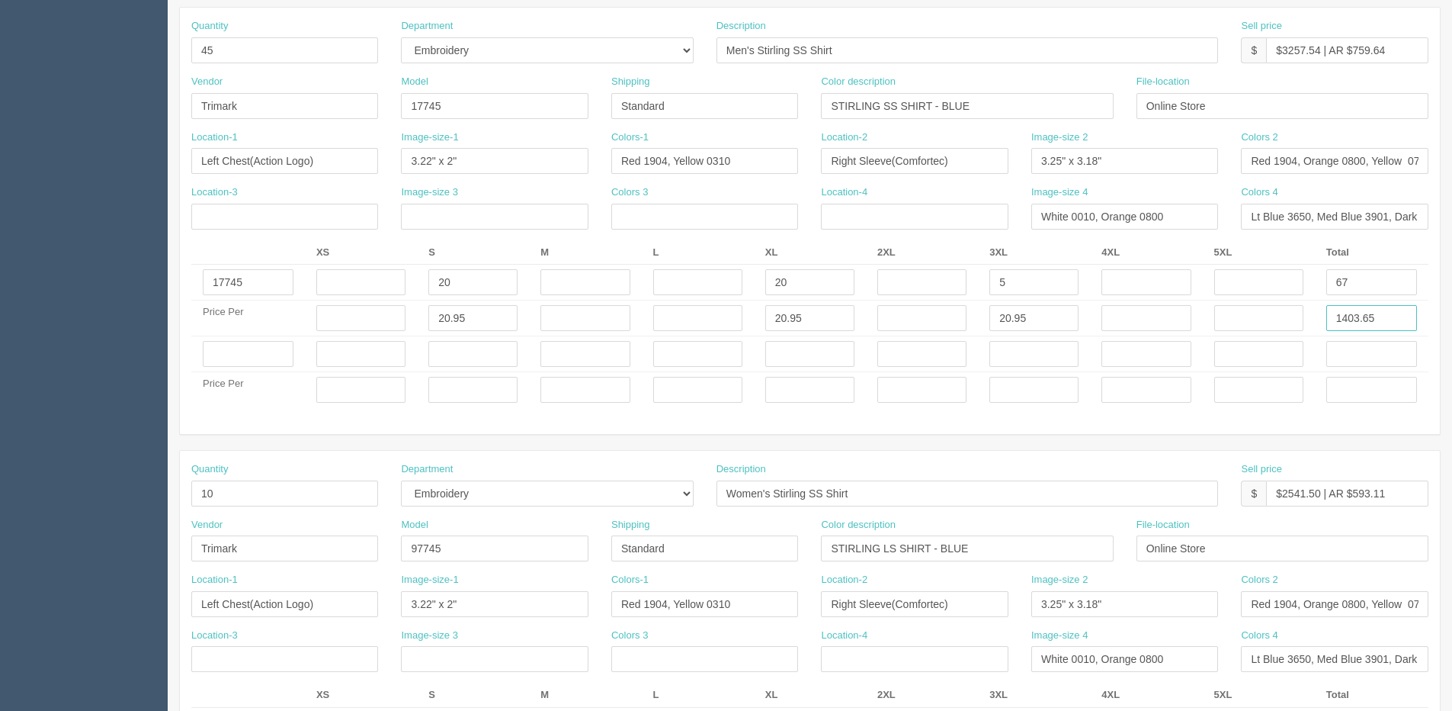
drag, startPoint x: 1269, startPoint y: 328, endPoint x: 1186, endPoint y: 332, distance: 82.4
click at [1192, 331] on tr "Price Per 20.95 20.95 20.95 1403.65" at bounding box center [809, 318] width 1237 height 36
click at [1346, 312] on input "$842.72" at bounding box center [1372, 318] width 91 height 26
type input "$942.72"
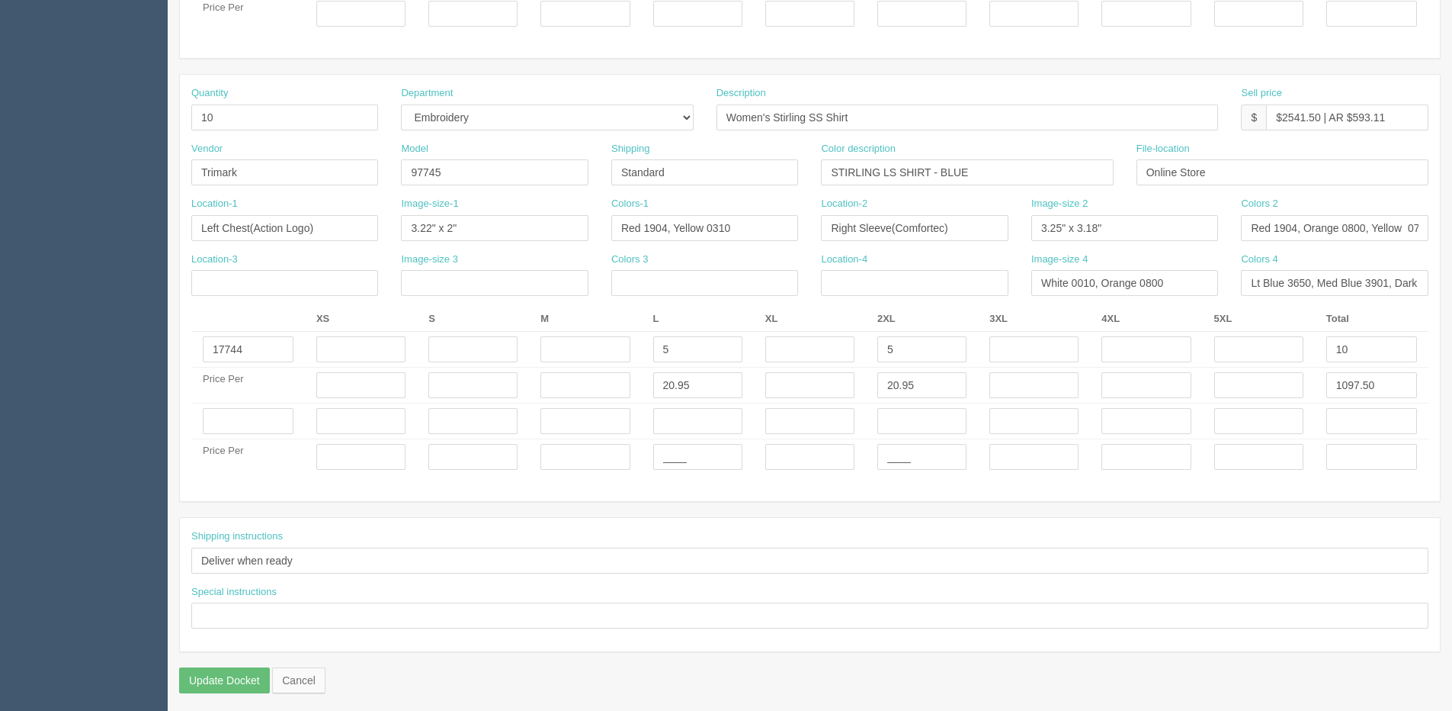
scroll to position [808, 0]
drag, startPoint x: 1382, startPoint y: 376, endPoint x: 1202, endPoint y: 396, distance: 181.1
click at [1205, 395] on tr "Price Per 20.95 20.95 1097.50" at bounding box center [809, 380] width 1237 height 36
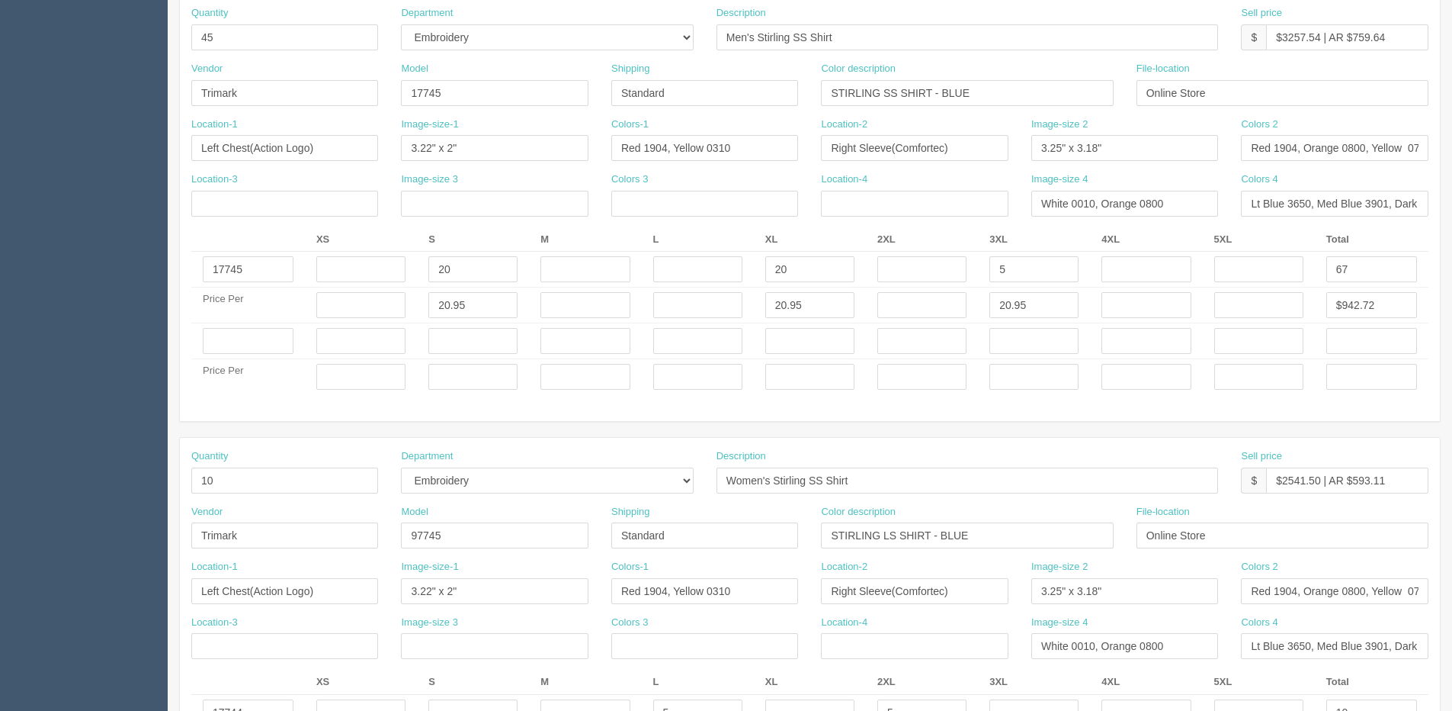
scroll to position [427, 0]
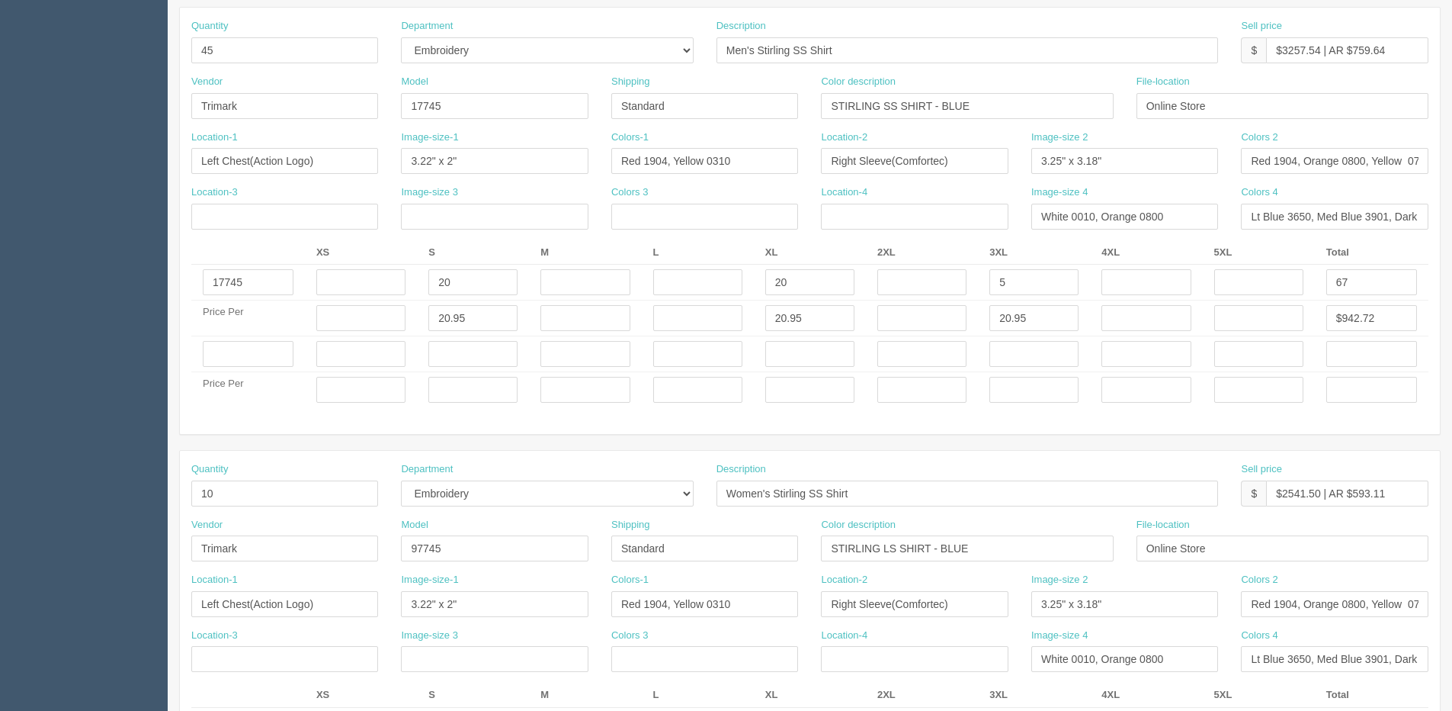
type input "$209.50"
drag, startPoint x: 1283, startPoint y: 52, endPoint x: 1320, endPoint y: 56, distance: 36.8
click at [1320, 56] on input "$3257.54 | AR $759.64" at bounding box center [1347, 50] width 162 height 26
drag, startPoint x: 1353, startPoint y: 51, endPoint x: 1440, endPoint y: 65, distance: 88.0
click at [1441, 51] on section "Edit Docket Update Docket Customer Information Customer Action Furnace Save Cus…" at bounding box center [810, 351] width 1285 height 1481
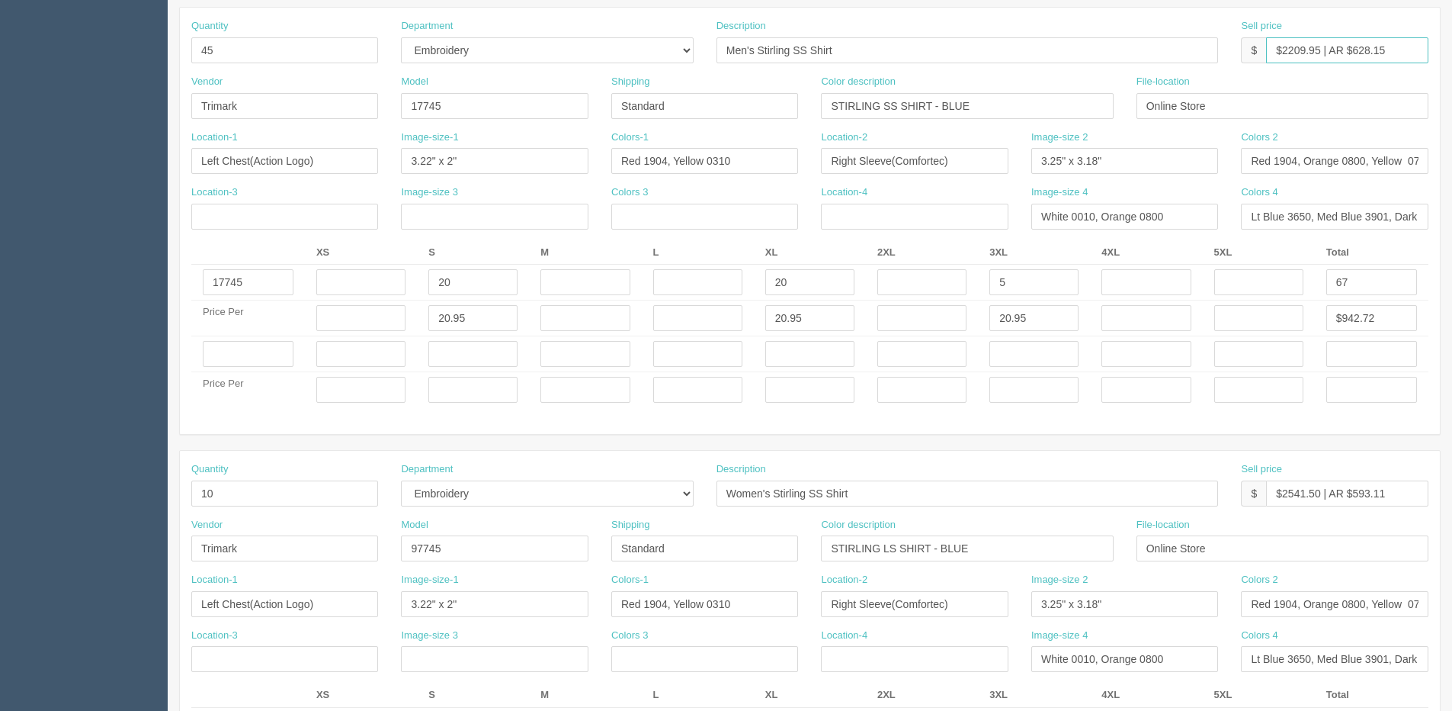
type input "$2209.95 | AR $628.15"
drag, startPoint x: 1282, startPoint y: 493, endPoint x: 1460, endPoint y: 400, distance: 200.5
click at [1452, 400] on html "PrintPing Dan Edit account ( dan@arapparel.ca ) Logout Dockets Estimates" at bounding box center [726, 332] width 1452 height 1519
type input "$491.10"
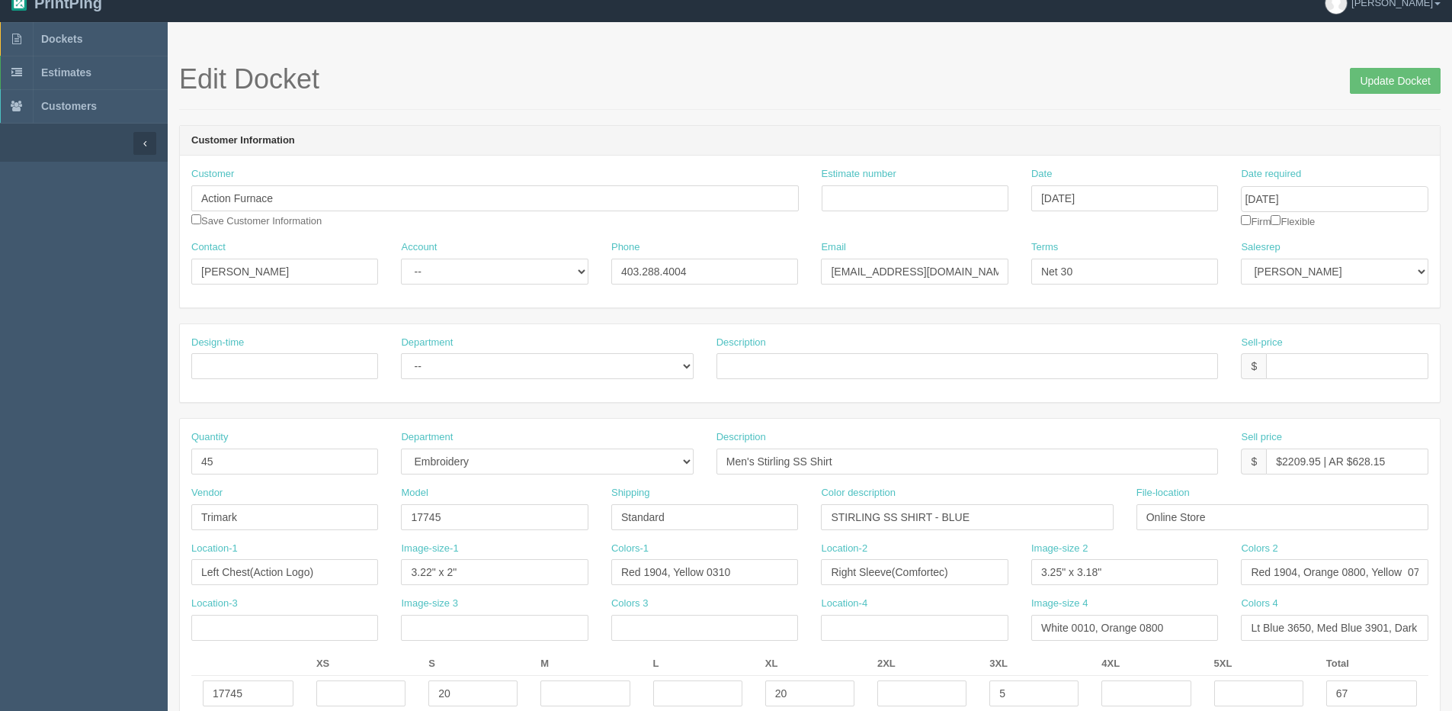
scroll to position [0, 0]
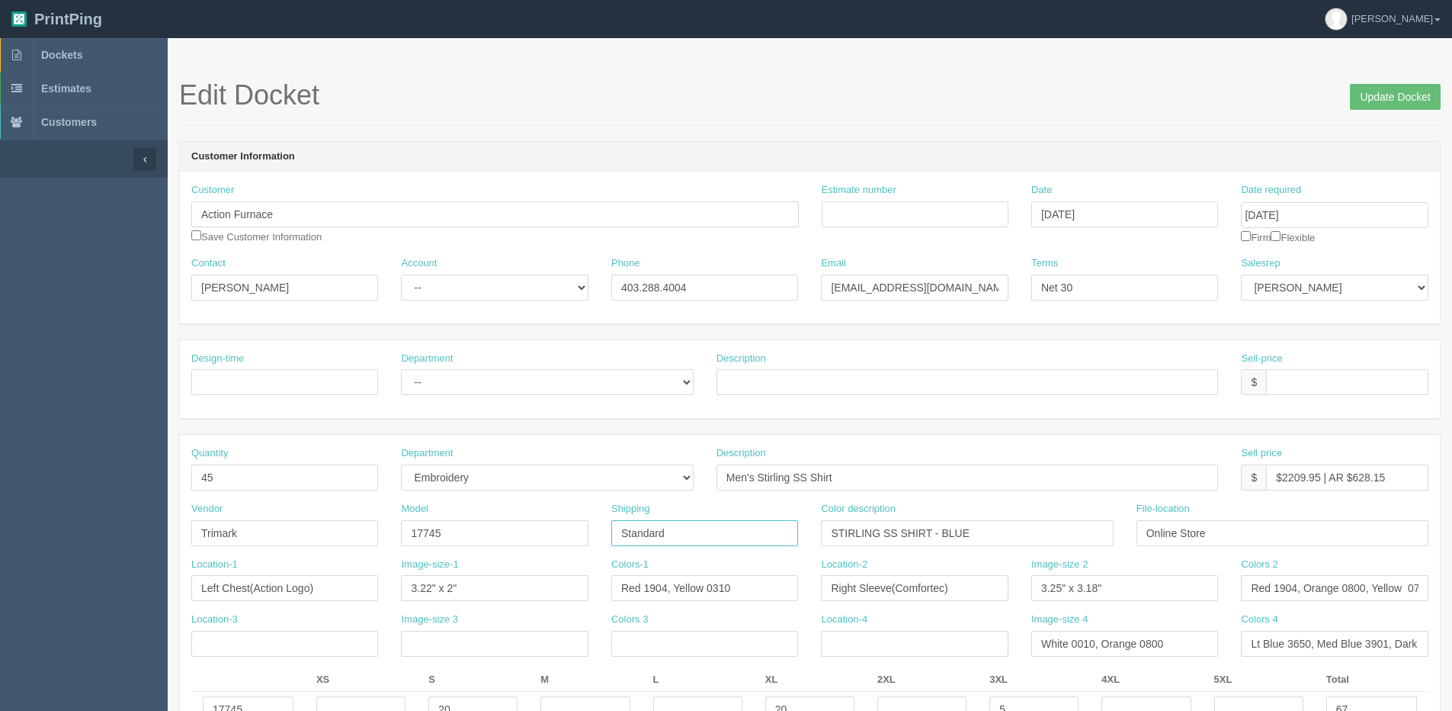
click at [696, 545] on input "Standard" at bounding box center [704, 533] width 187 height 26
type input "Standard $25.00"
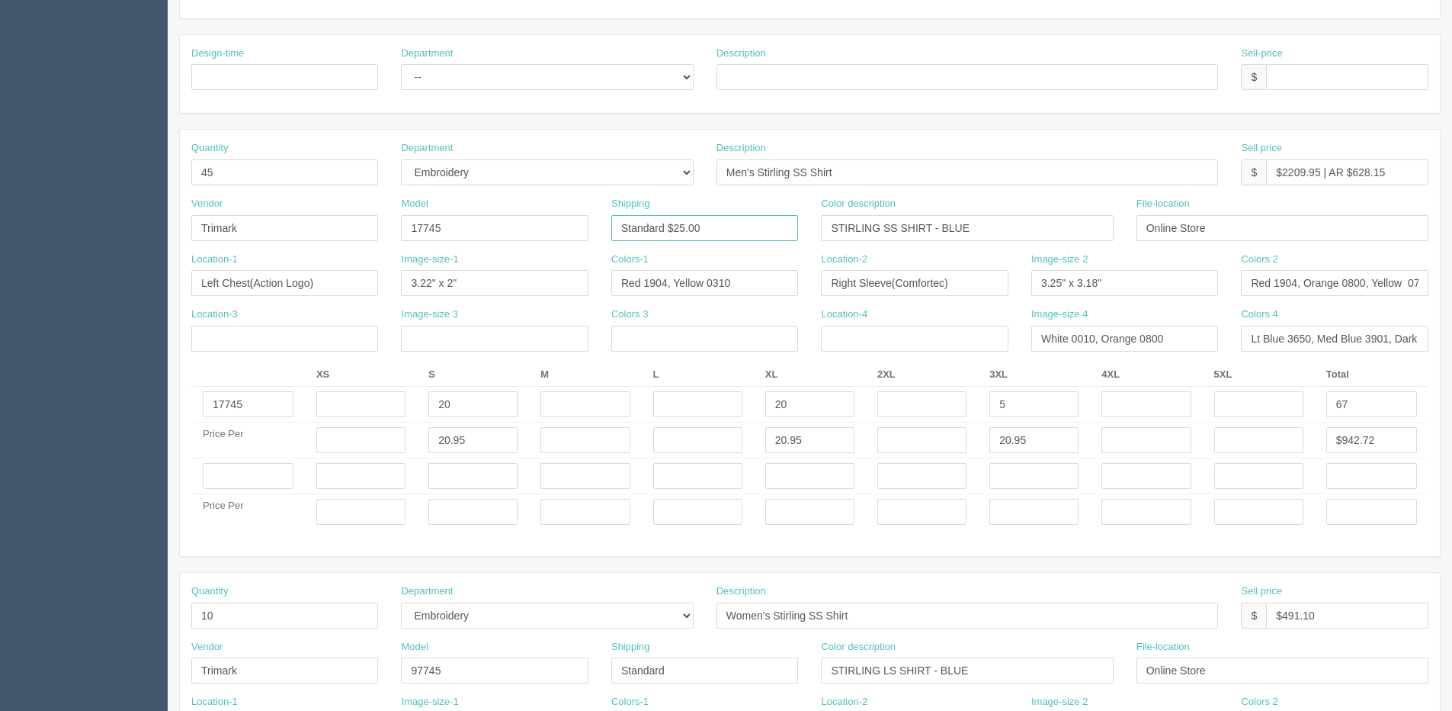
scroll to position [457, 0]
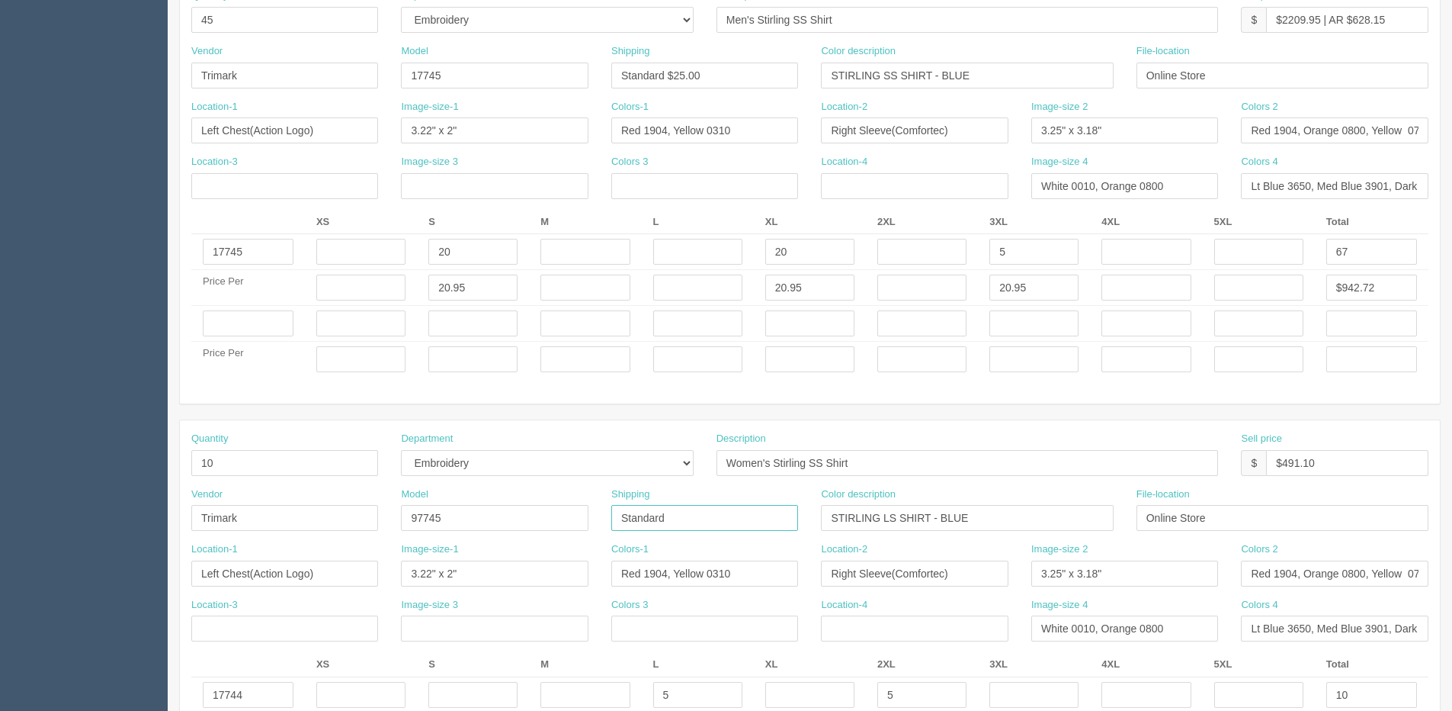
click at [671, 521] on input "Standard" at bounding box center [704, 518] width 187 height 26
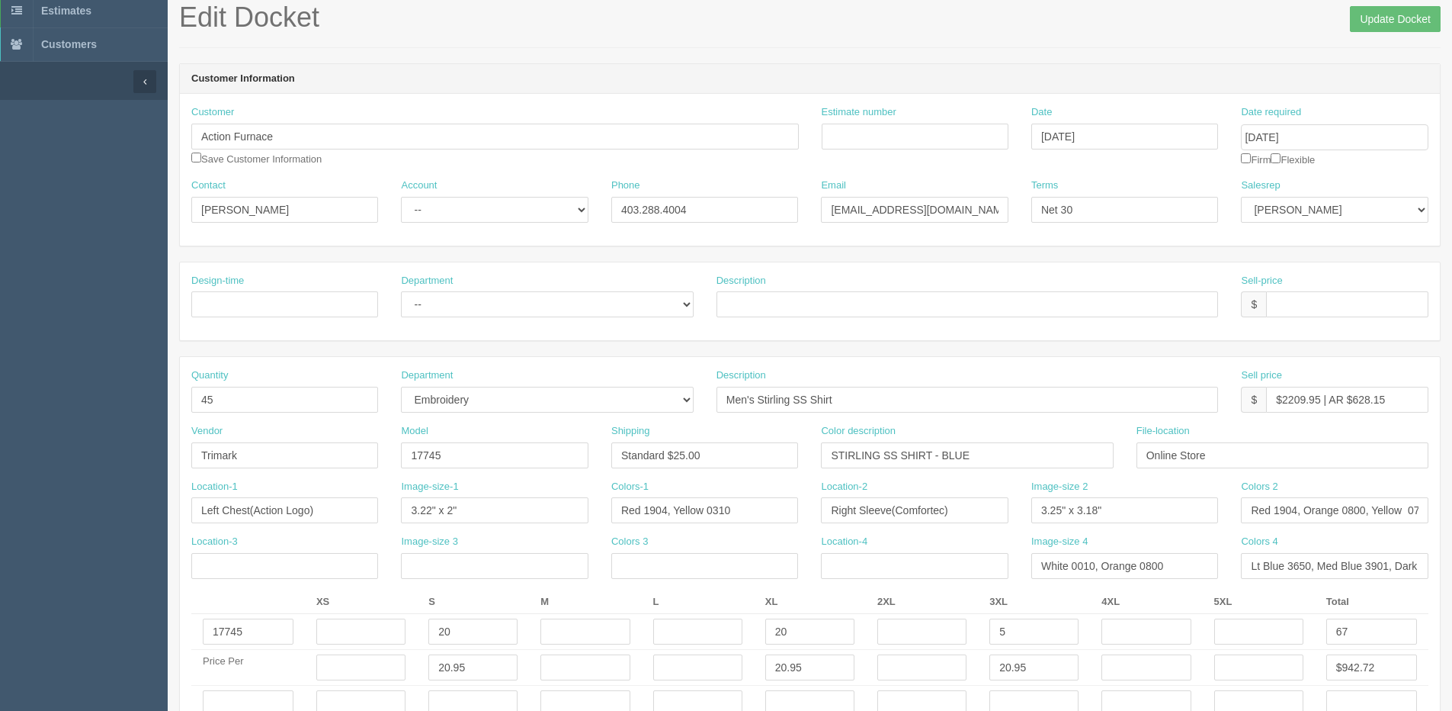
scroll to position [76, 0]
click at [1281, 157] on input "checkbox" at bounding box center [1276, 160] width 10 height 10
checkbox input "true"
click at [1384, 24] on input "Update Docket" at bounding box center [1395, 21] width 91 height 26
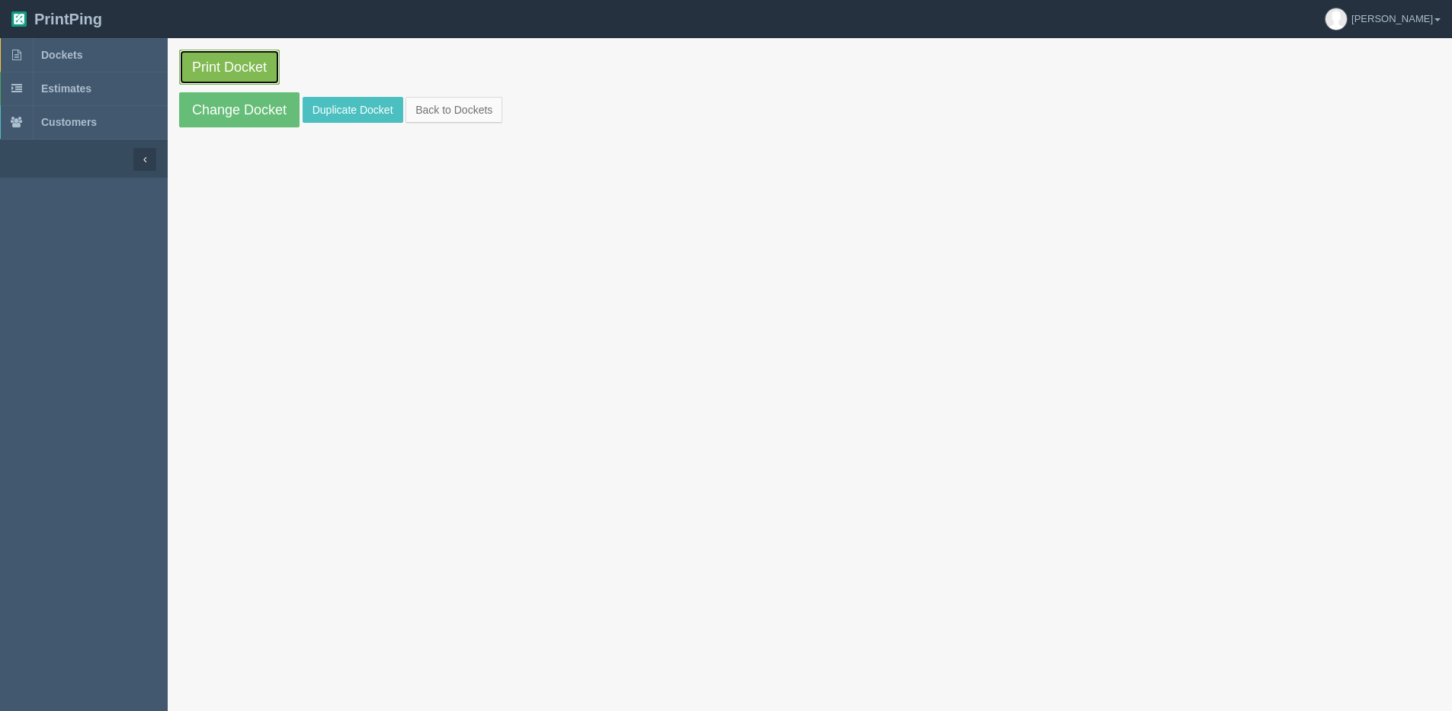
click at [202, 54] on link "Print Docket" at bounding box center [229, 67] width 101 height 35
drag, startPoint x: 485, startPoint y: 111, endPoint x: 476, endPoint y: 109, distance: 9.3
click at [485, 111] on link "Back to Dockets" at bounding box center [454, 110] width 97 height 26
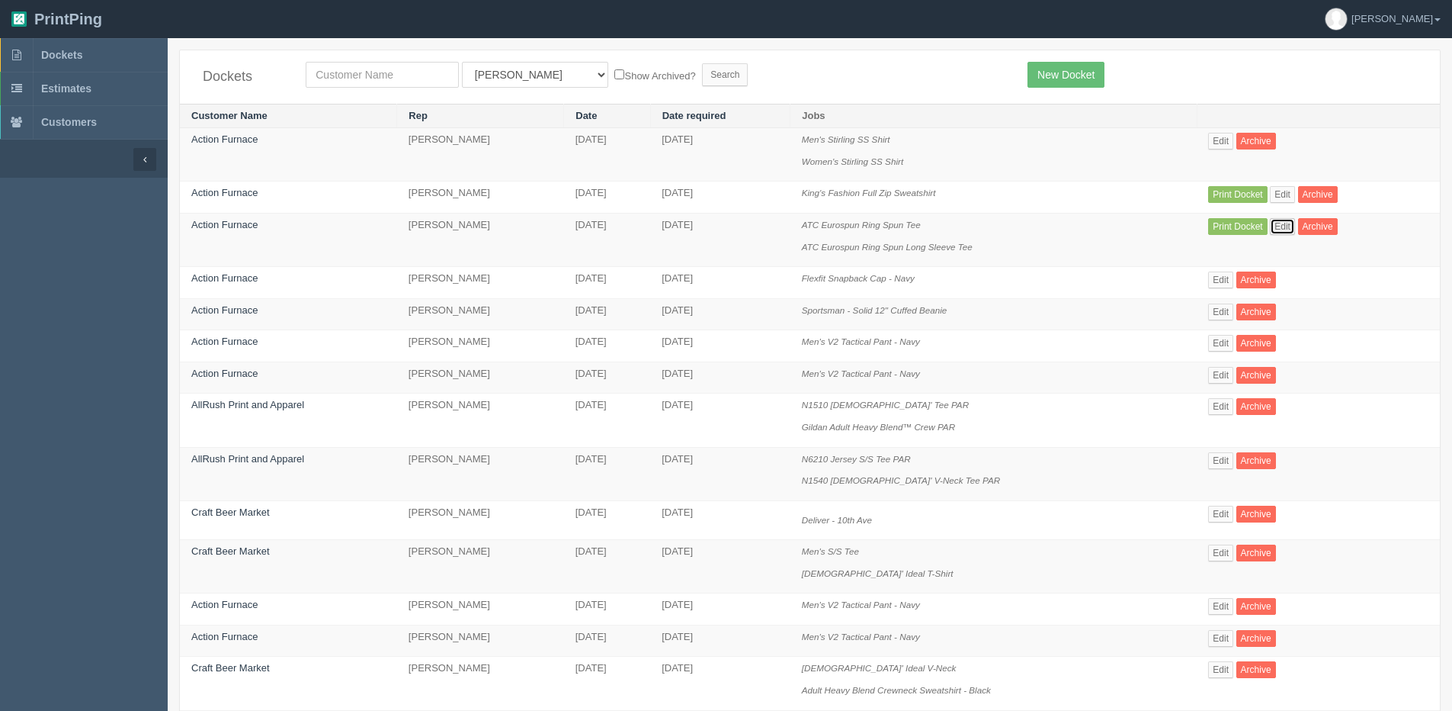
click at [1275, 227] on link "Edit" at bounding box center [1282, 226] width 25 height 17
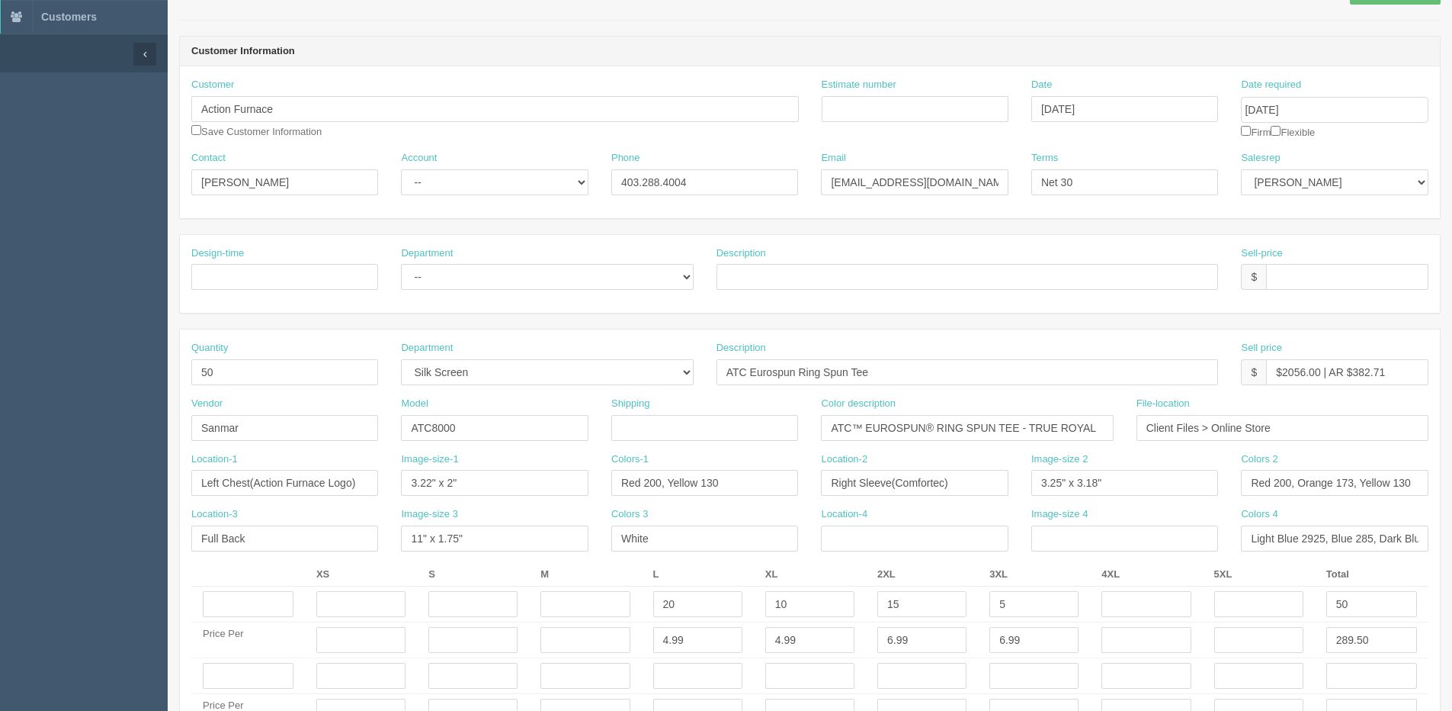
scroll to position [152, 0]
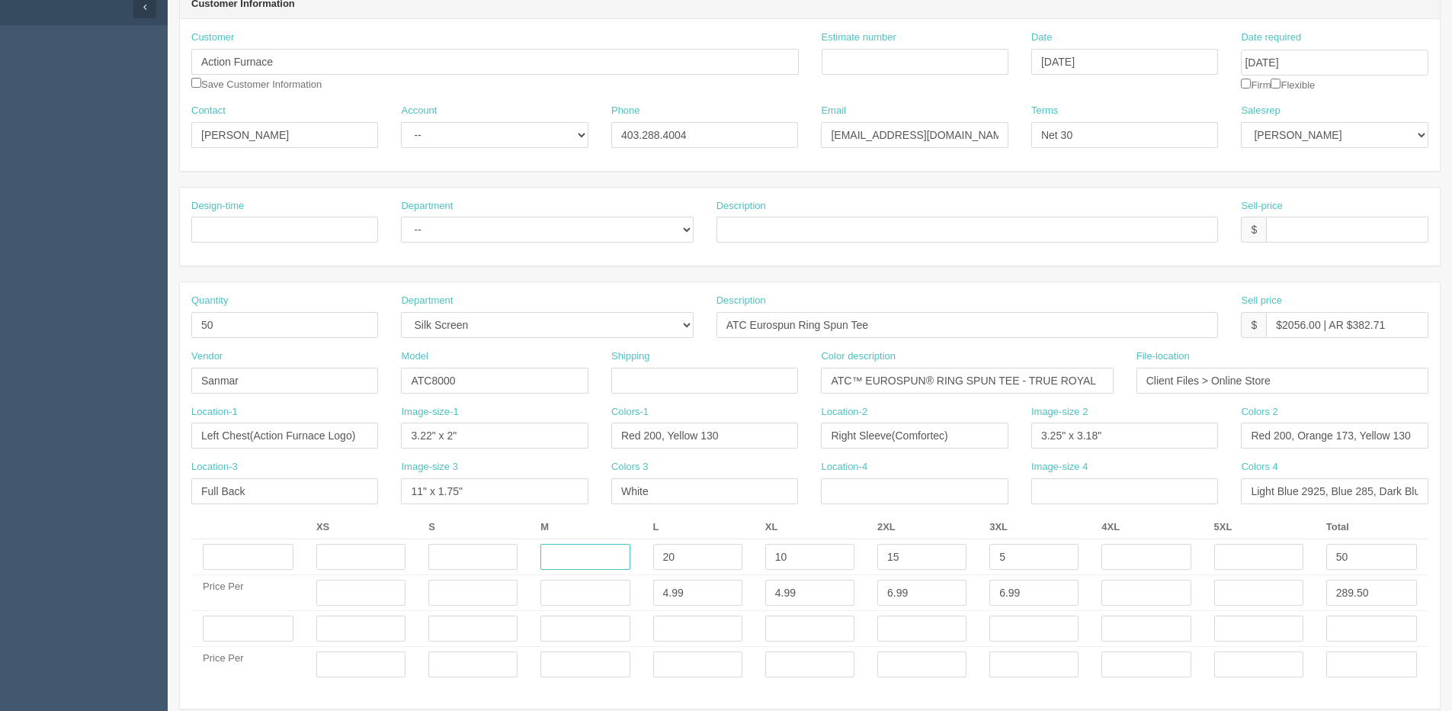
click at [589, 566] on input "text" at bounding box center [585, 557] width 89 height 26
type input "20"
type input "10"
drag, startPoint x: 887, startPoint y: 598, endPoint x: 990, endPoint y: 583, distance: 103.2
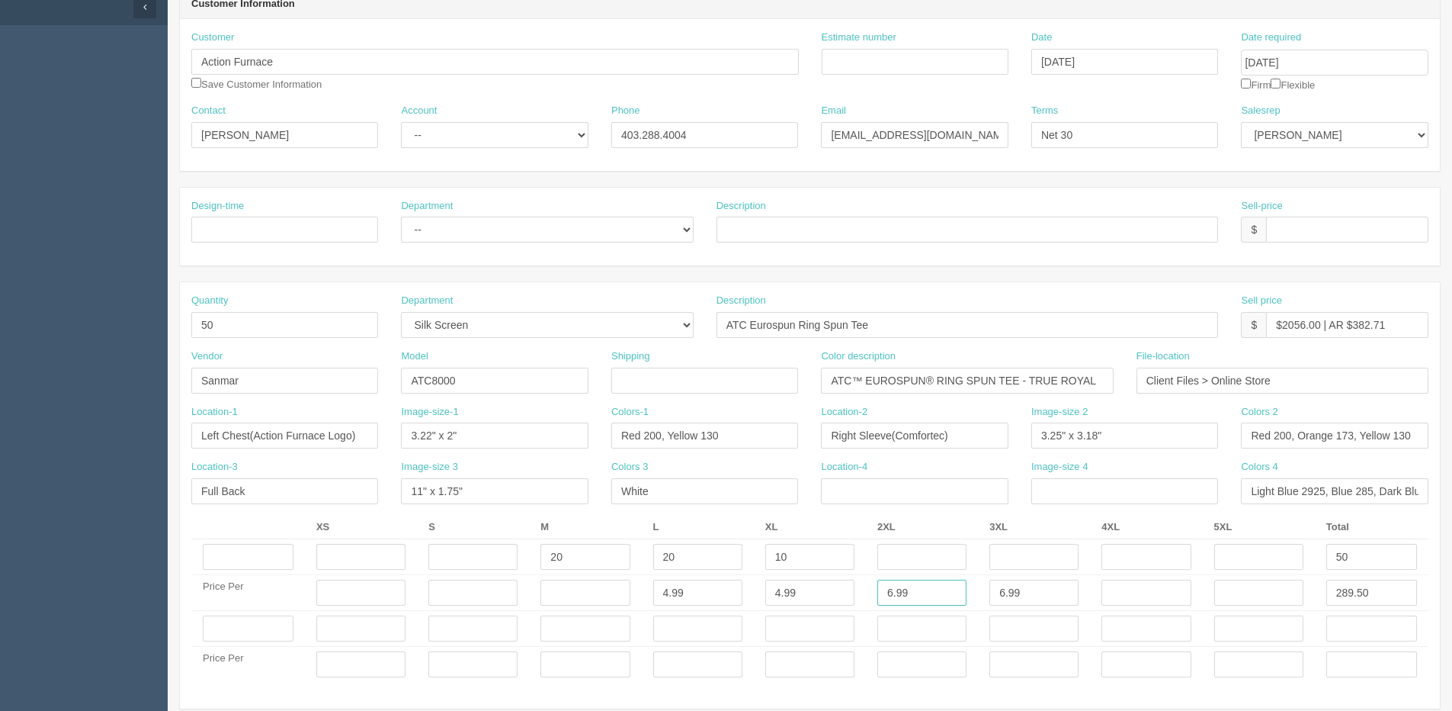
click at [990, 583] on tr "Price Per 4.99 4.99 6.99 6.99 289.50" at bounding box center [809, 593] width 1237 height 36
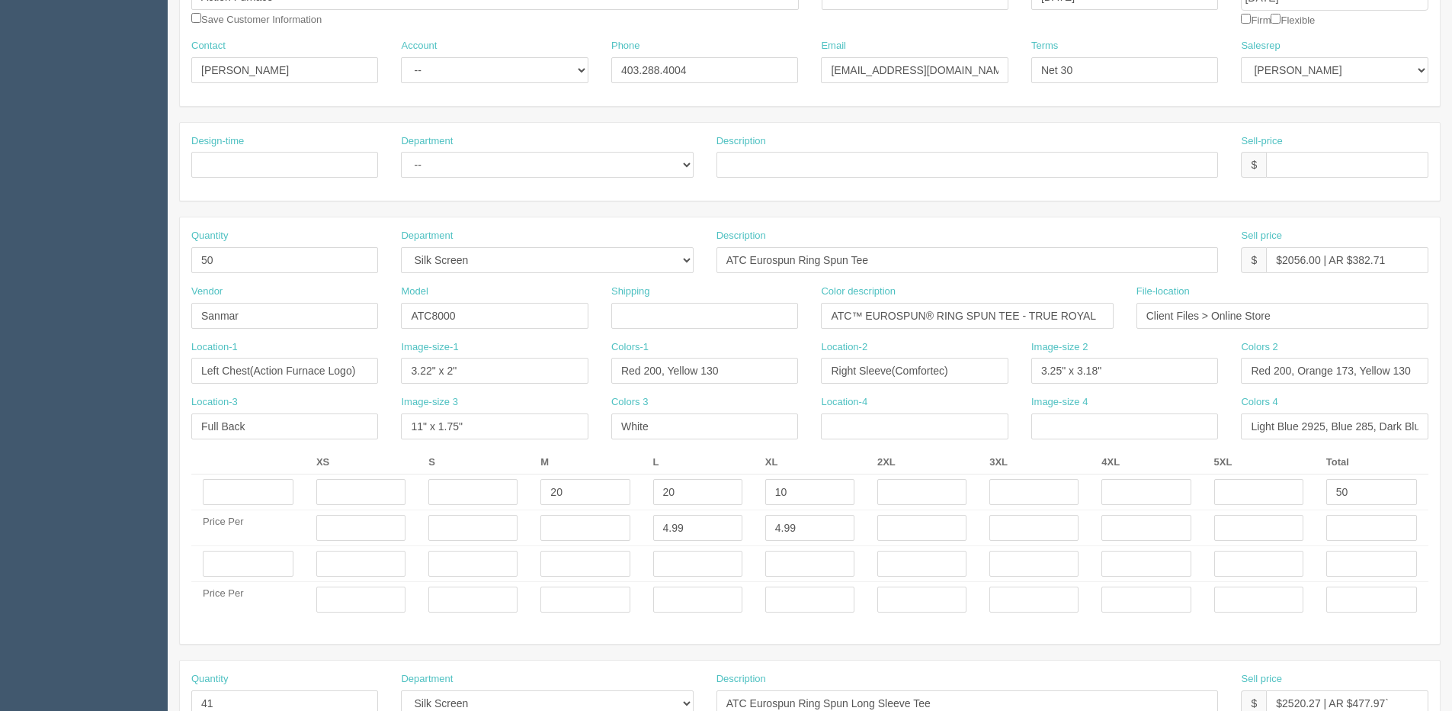
scroll to position [305, 0]
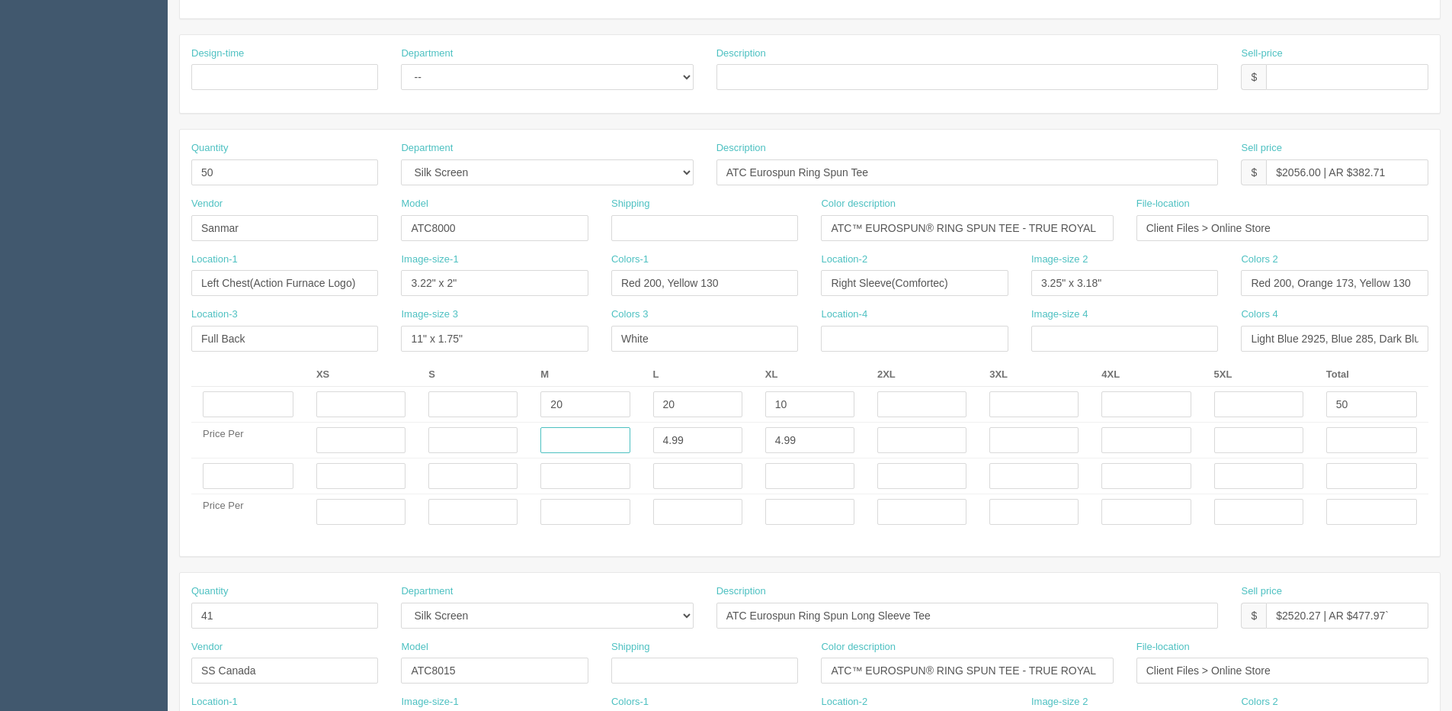
click at [627, 441] on input "text" at bounding box center [585, 440] width 89 height 26
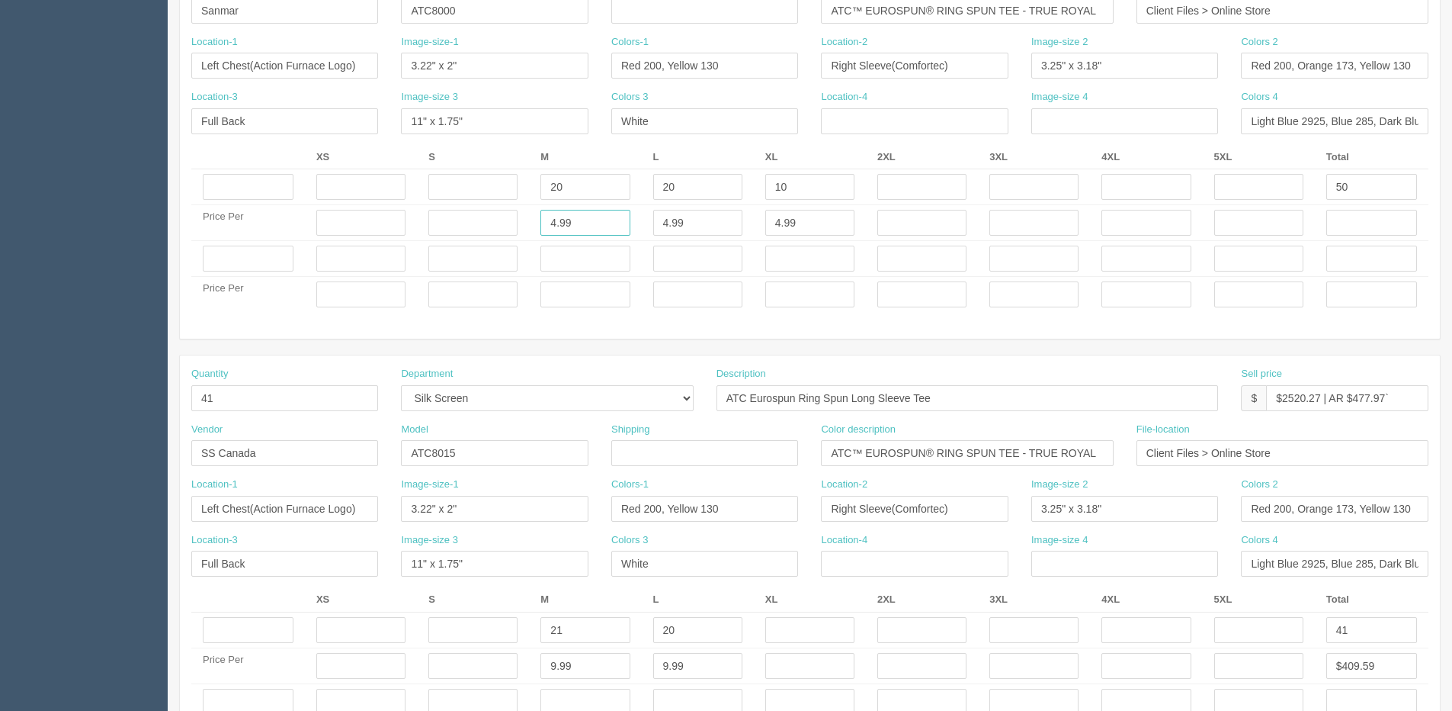
scroll to position [534, 0]
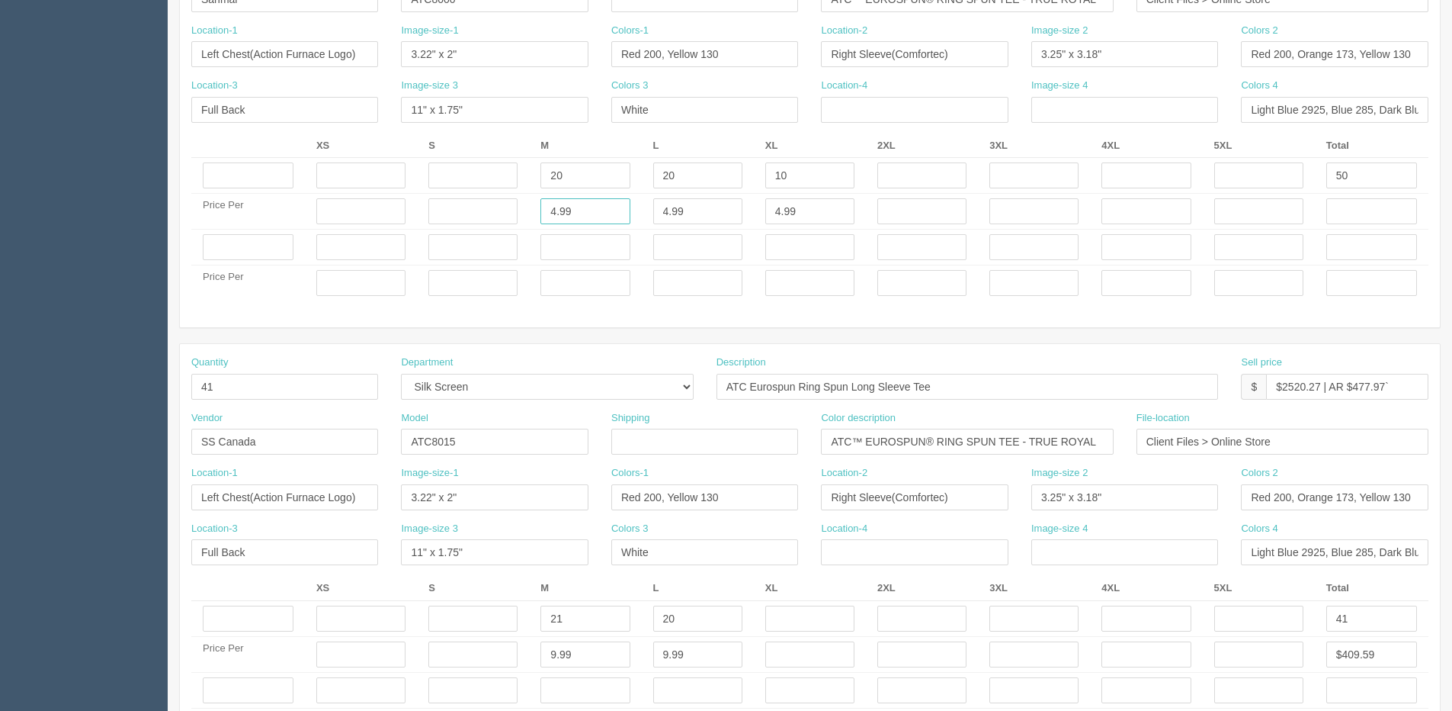
type input "4.99"
drag, startPoint x: 579, startPoint y: 624, endPoint x: 406, endPoint y: 634, distance: 172.6
click at [439, 634] on tr "21 20 41" at bounding box center [809, 619] width 1237 height 36
type input "10"
type input "15"
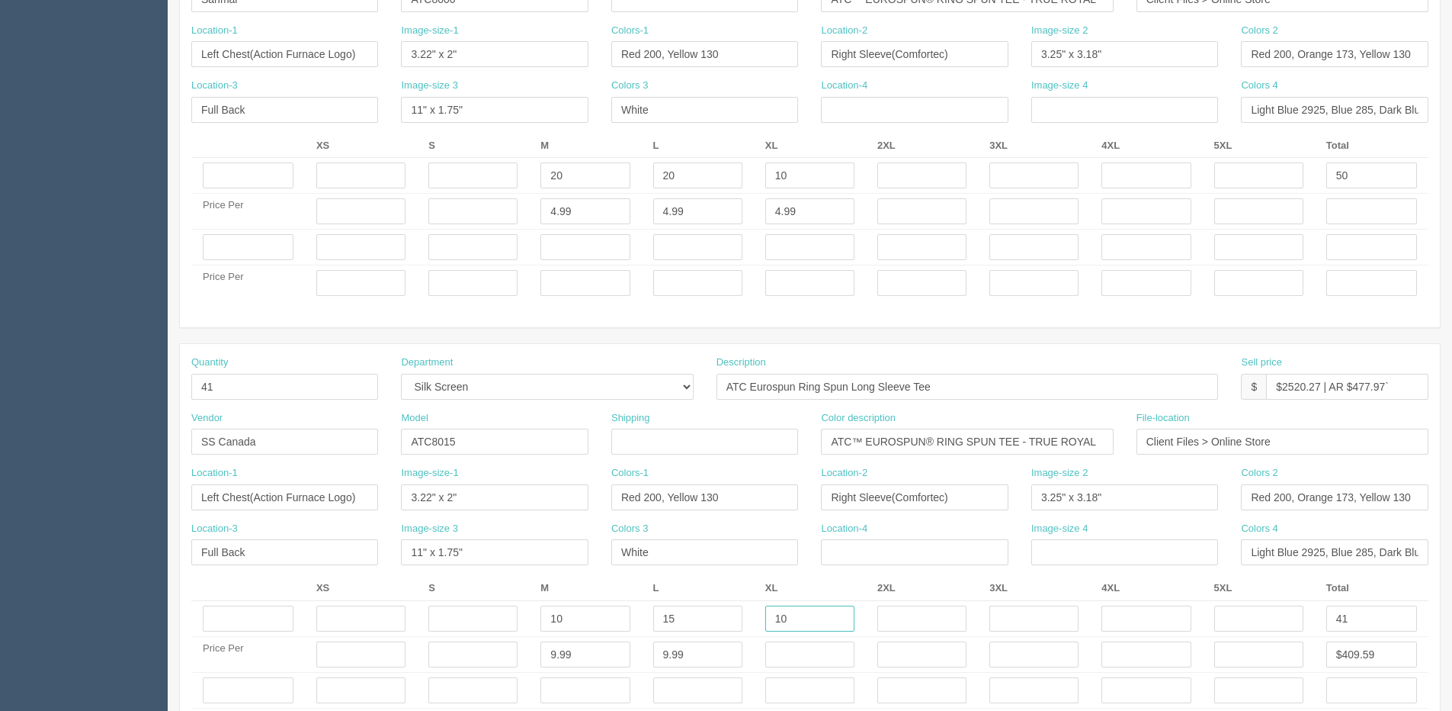
type input "10"
drag, startPoint x: 1354, startPoint y: 623, endPoint x: 1234, endPoint y: 622, distance: 119.7
click at [1246, 622] on tr "10 15 10 41" at bounding box center [809, 619] width 1237 height 36
type input "25"
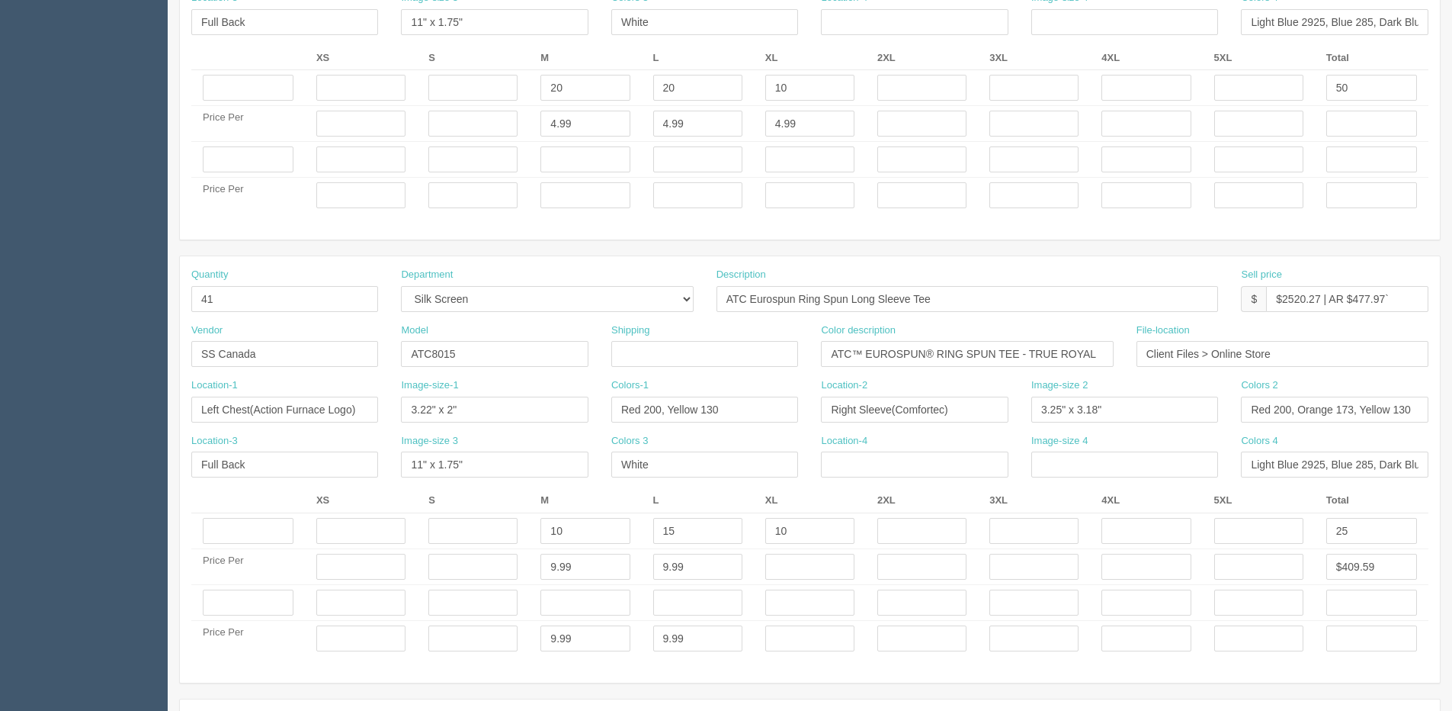
scroll to position [686, 0]
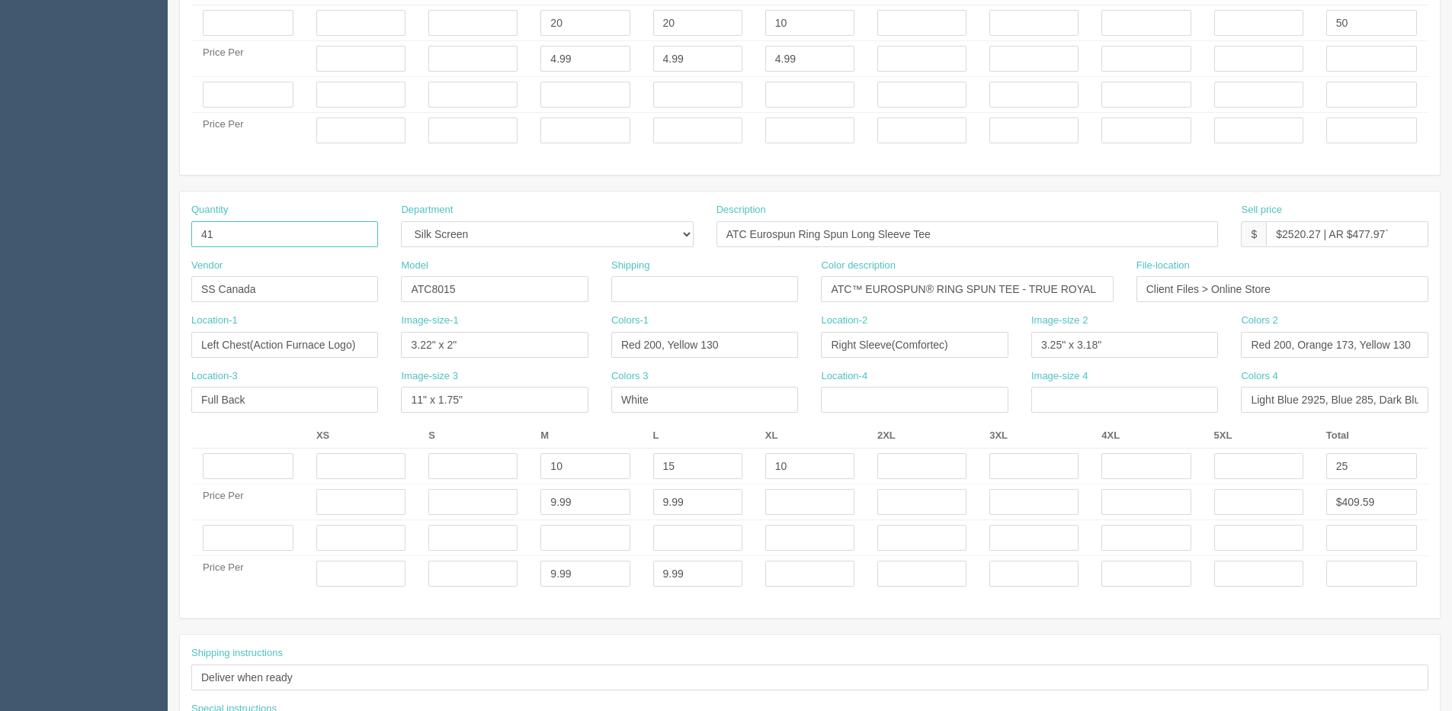
drag, startPoint x: 236, startPoint y: 233, endPoint x: 146, endPoint y: 237, distance: 89.3
click at [166, 237] on section "Dockets Estimates Customers" at bounding box center [726, 92] width 1452 height 1481
type input "35"
drag, startPoint x: 595, startPoint y: 567, endPoint x: 486, endPoint y: 577, distance: 109.5
click at [486, 577] on tr "Price Per 9.99 9.99" at bounding box center [809, 574] width 1237 height 36
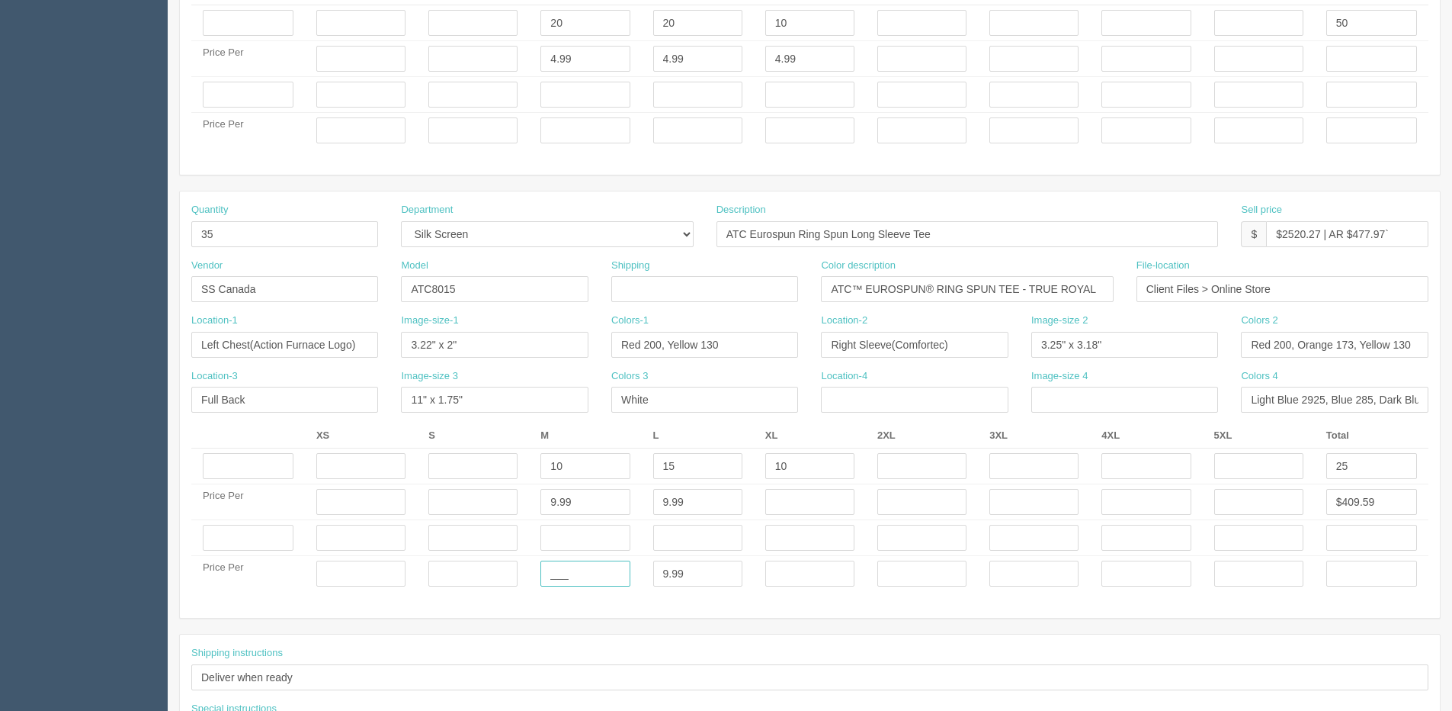
type input "___"
click at [807, 489] on input "text" at bounding box center [809, 502] width 89 height 26
type input "9.99"
click at [836, 573] on input "text" at bounding box center [809, 573] width 89 height 26
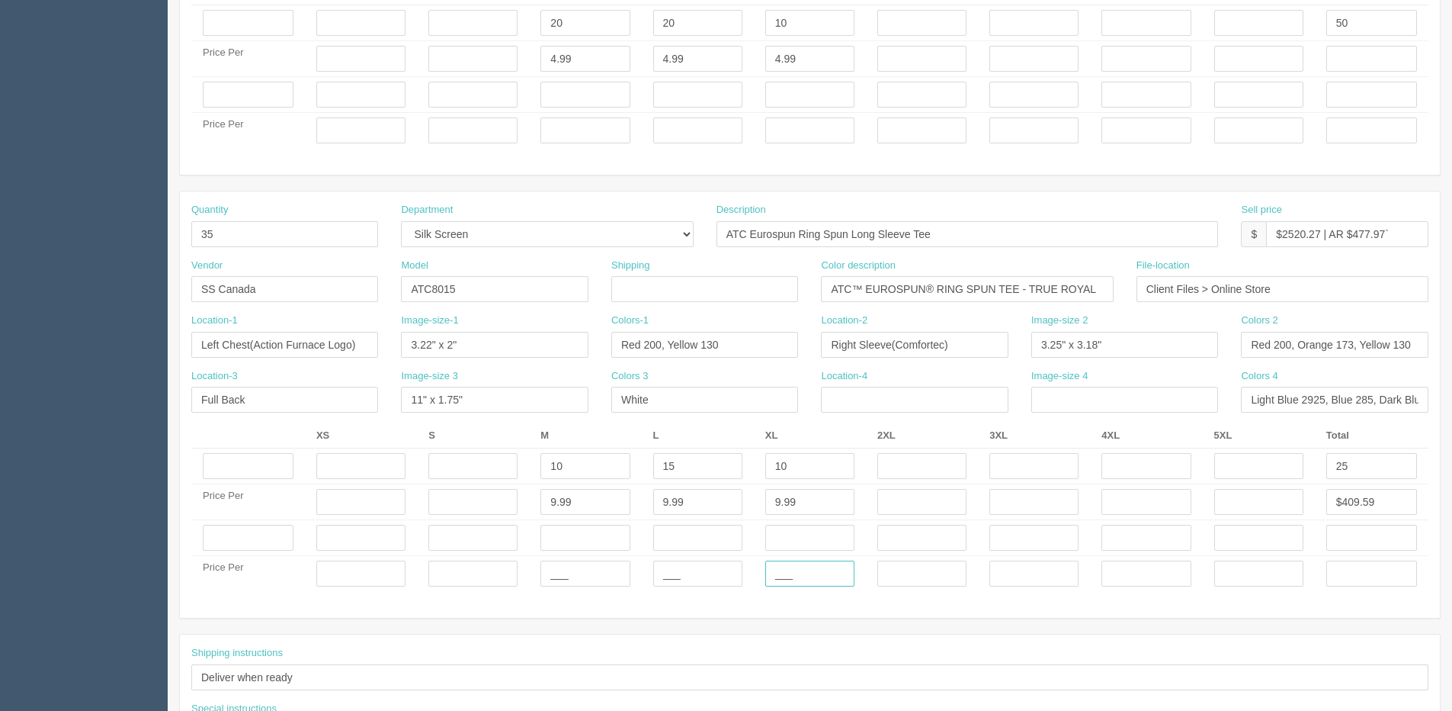
type input "___"
drag, startPoint x: 1407, startPoint y: 476, endPoint x: 1039, endPoint y: 528, distance: 371.2
click at [1089, 521] on tbody "10 15 10 25 Price Per 9.99 9.99 9.99 $409.59 Price Per ___ ___ ___" at bounding box center [809, 519] width 1237 height 143
type input "35"
drag, startPoint x: 1343, startPoint y: 498, endPoint x: 1457, endPoint y: 473, distance: 117.1
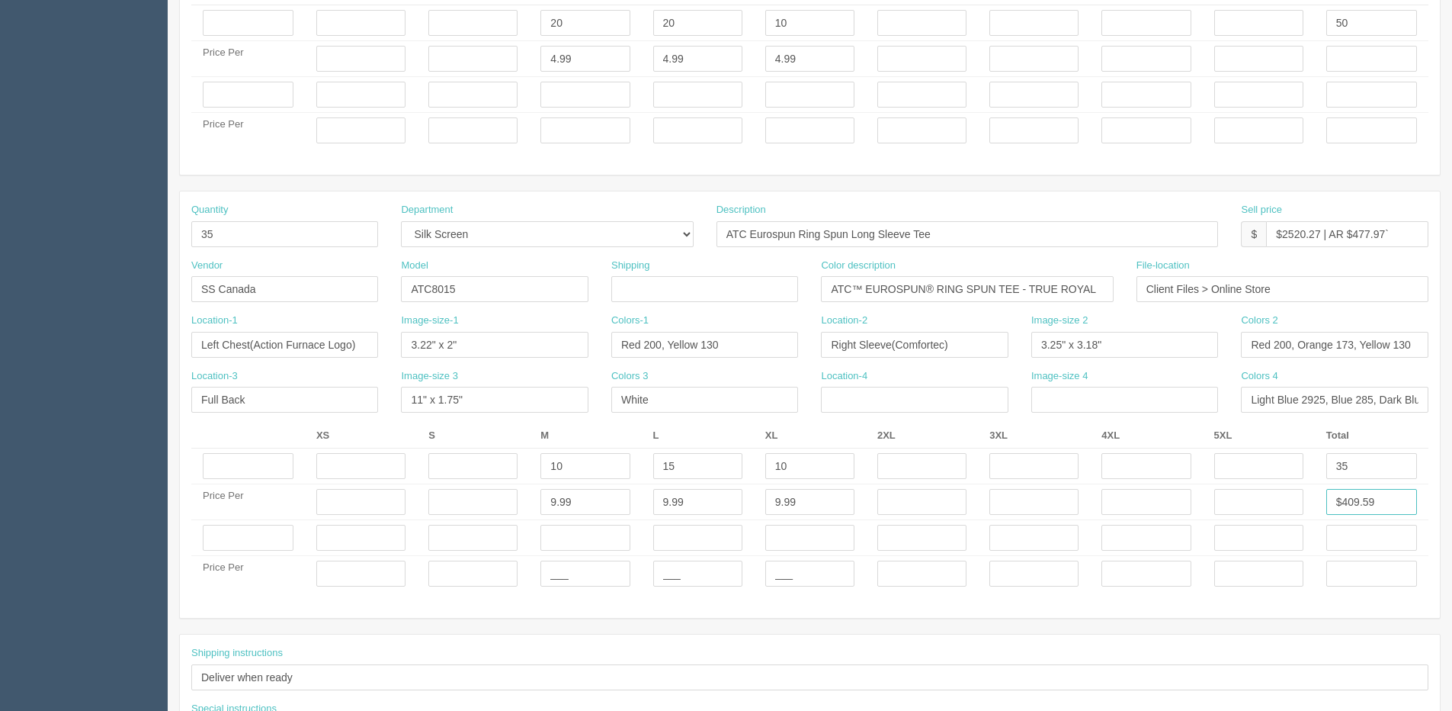
click at [1452, 488] on html "PrintPing [PERSON_NAME] Edit account ( [PERSON_NAME][EMAIL_ADDRESS][DOMAIN_NAME…" at bounding box center [726, 73] width 1452 height 1519
type input "$349.65"
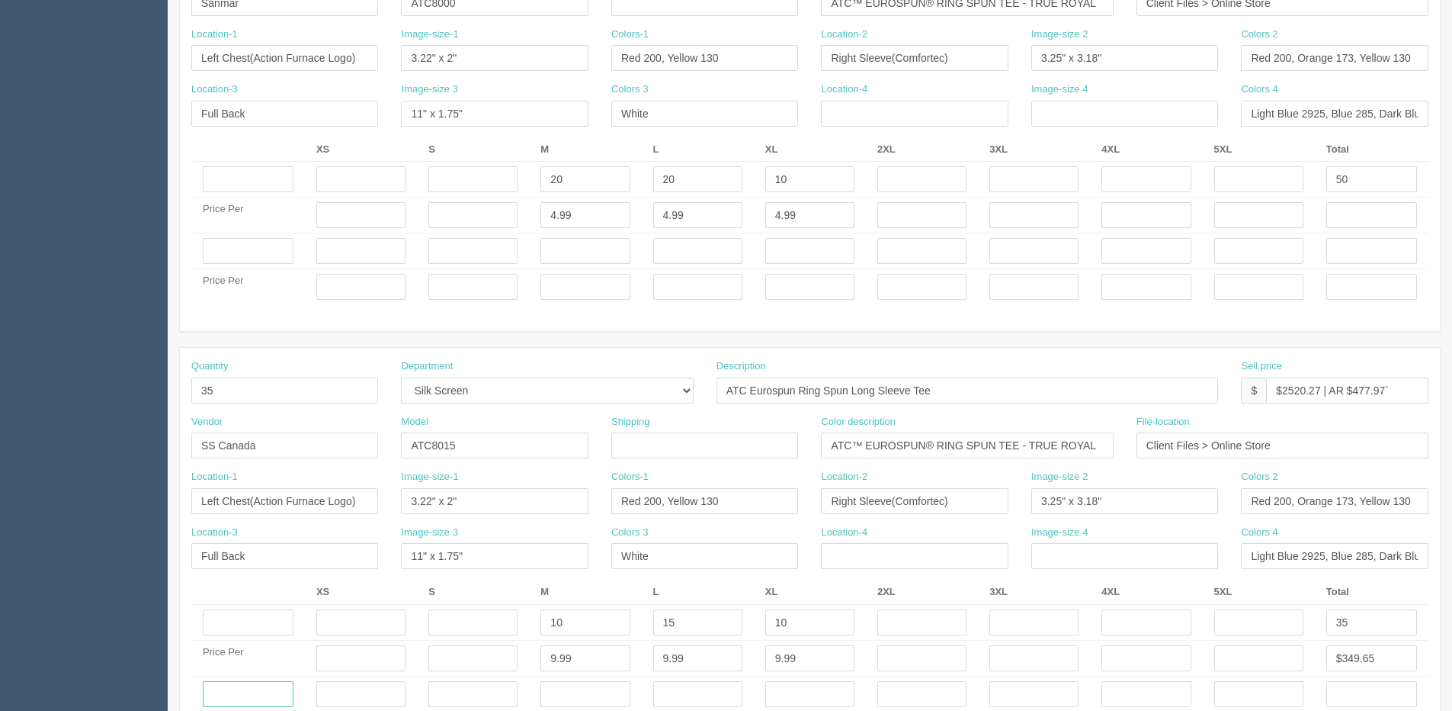
scroll to position [503, 0]
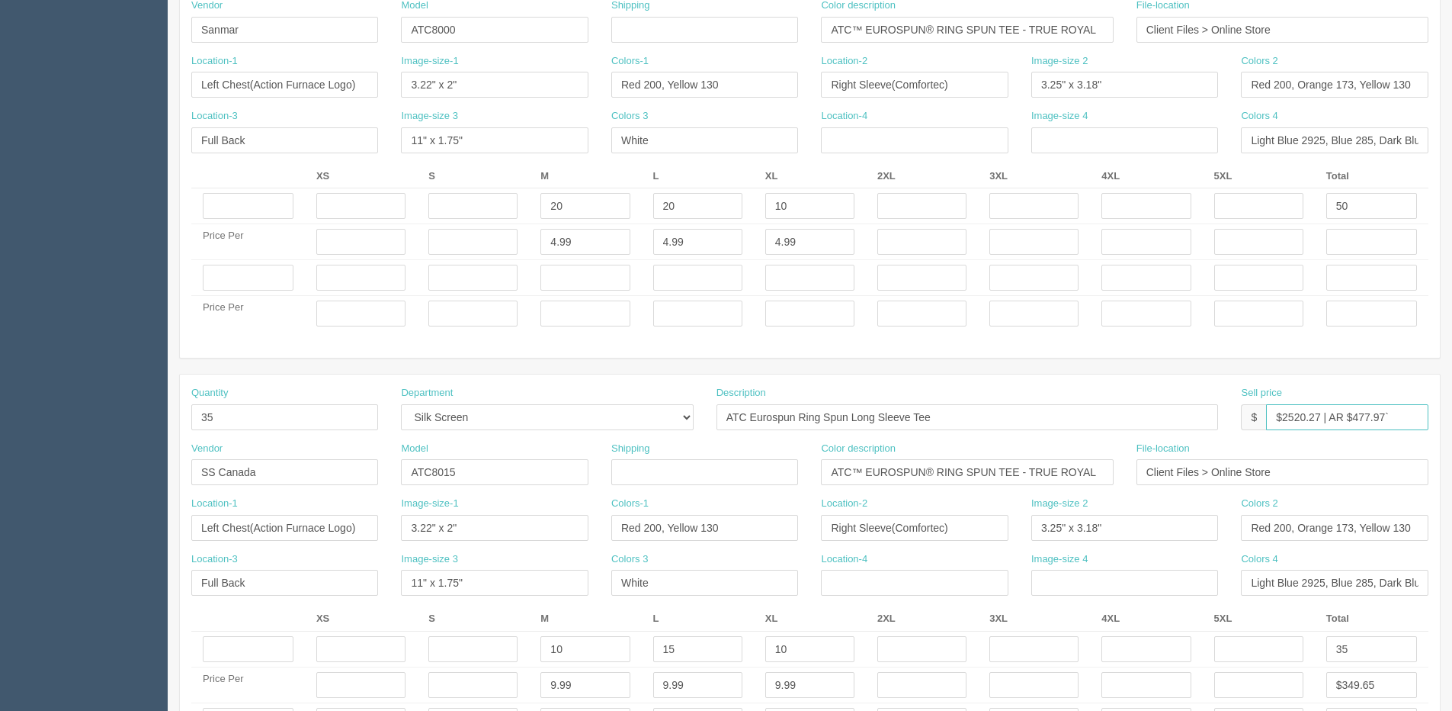
drag, startPoint x: 1283, startPoint y: 422, endPoint x: 1319, endPoint y: 422, distance: 35.8
click at [1319, 422] on input "$2520.27 | AR $477.97`" at bounding box center [1347, 417] width 162 height 26
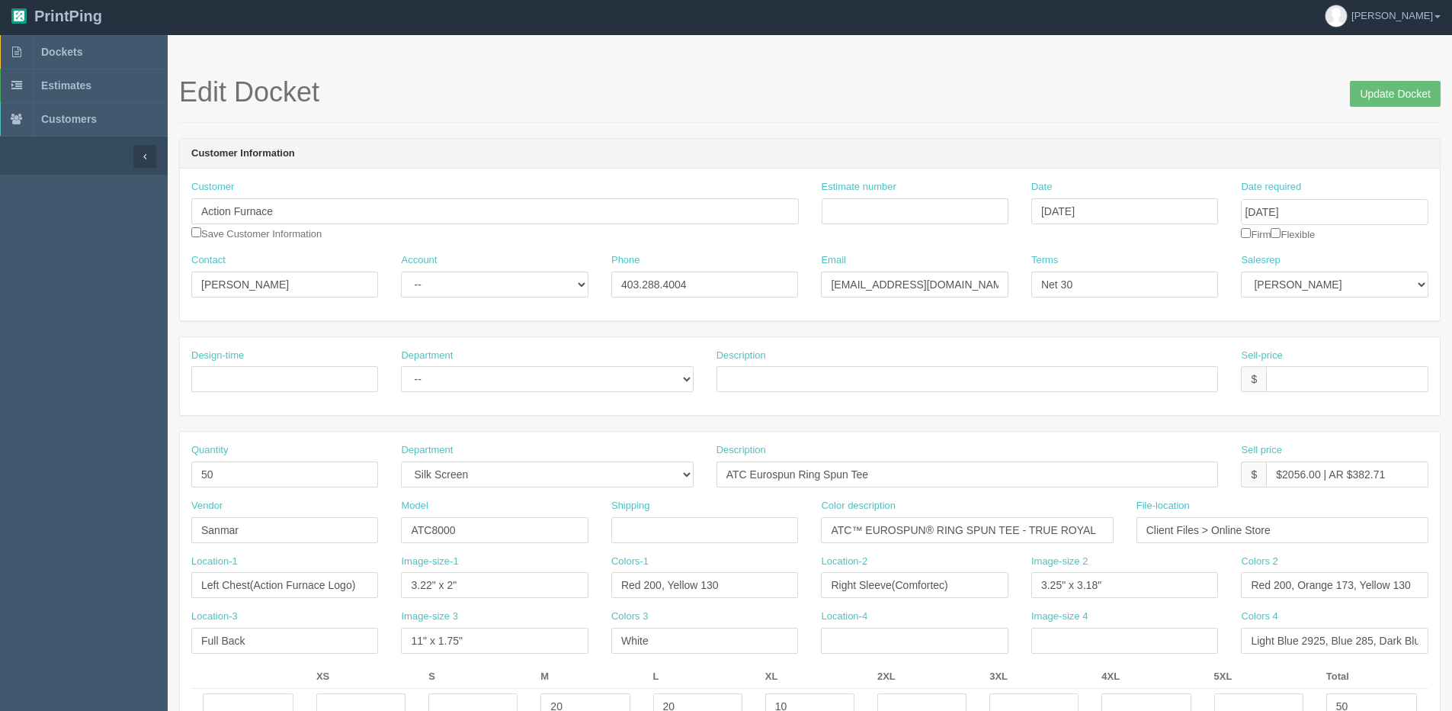
scroll to position [0, 0]
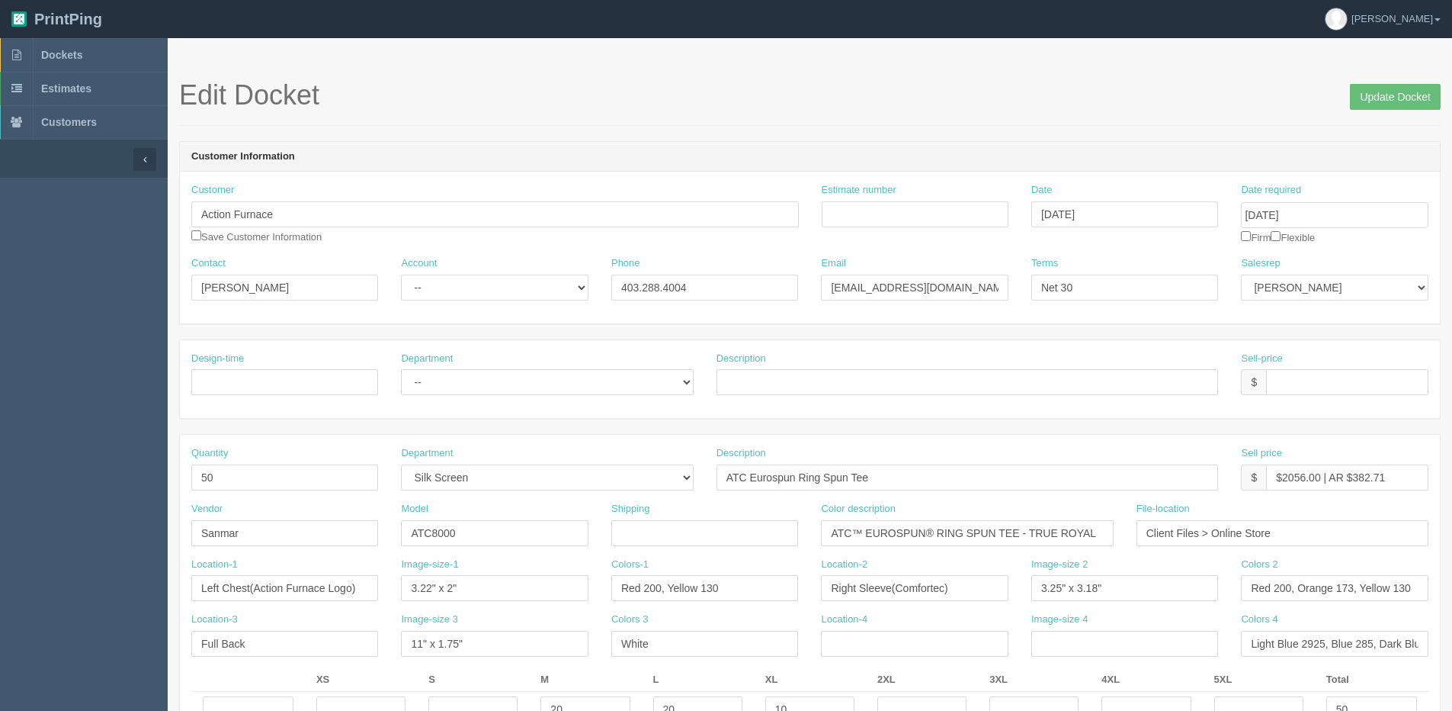
type input "$2197.30 | AR $415.52"
drag, startPoint x: 1282, startPoint y: 237, endPoint x: 1307, endPoint y: 182, distance: 60.4
click at [1281, 236] on input "checkbox" at bounding box center [1276, 236] width 10 height 10
checkbox input "true"
click at [1381, 88] on input "Update Docket" at bounding box center [1395, 97] width 91 height 26
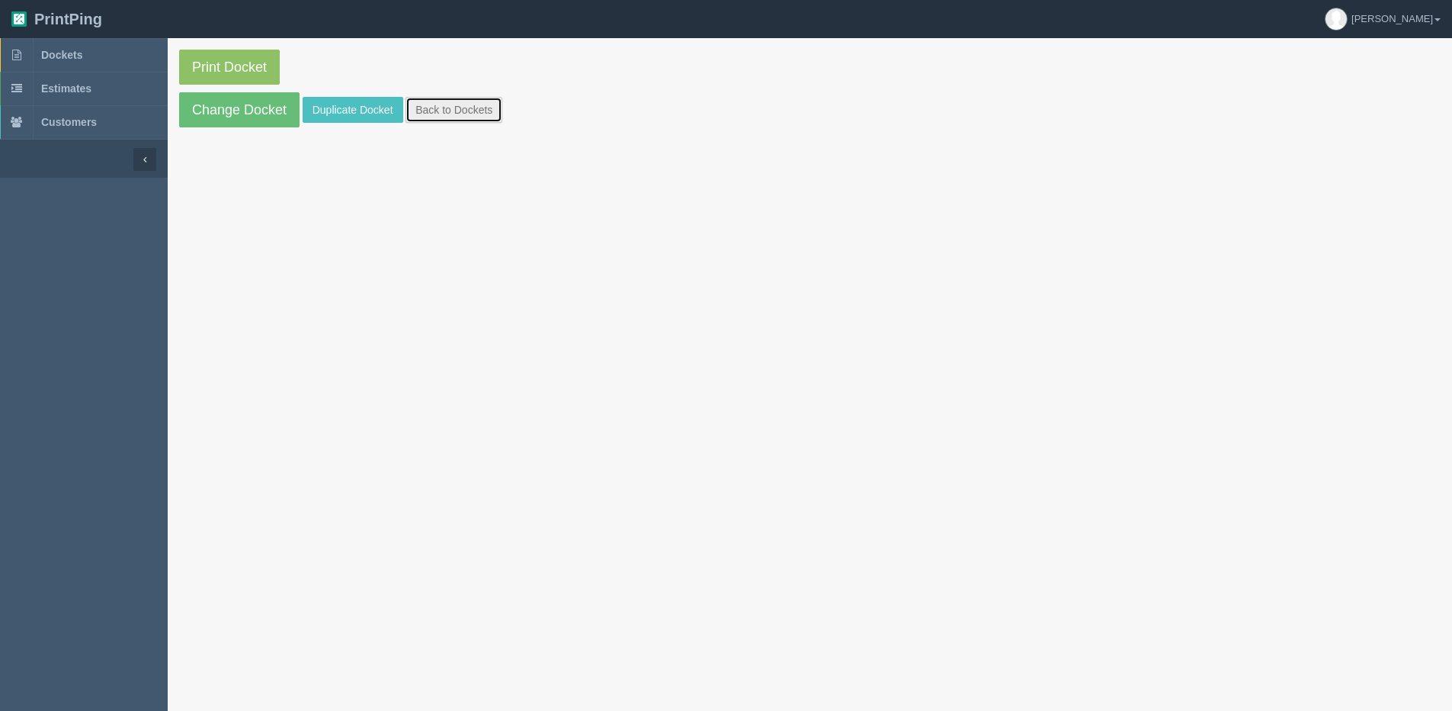
click at [491, 117] on link "Back to Dockets" at bounding box center [454, 110] width 97 height 26
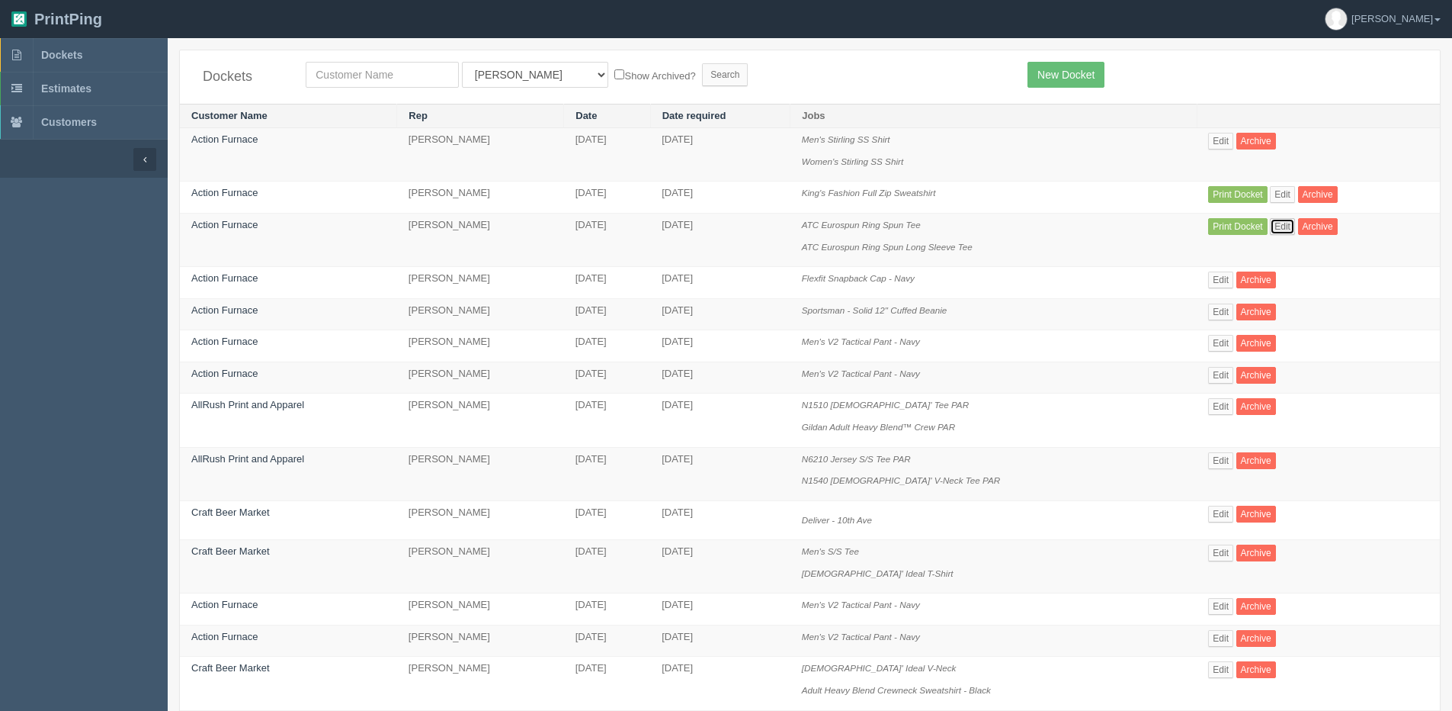
click at [1275, 225] on link "Edit" at bounding box center [1282, 226] width 25 height 17
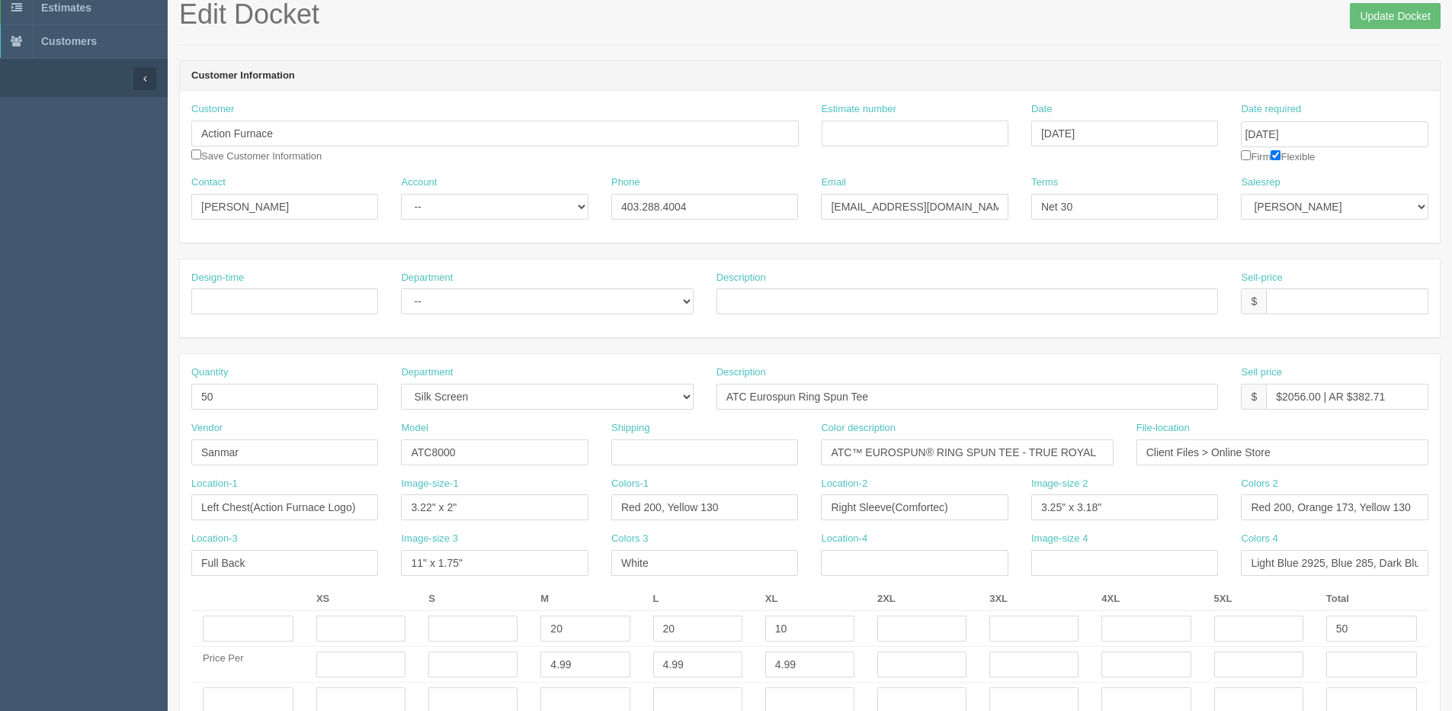
scroll to position [229, 0]
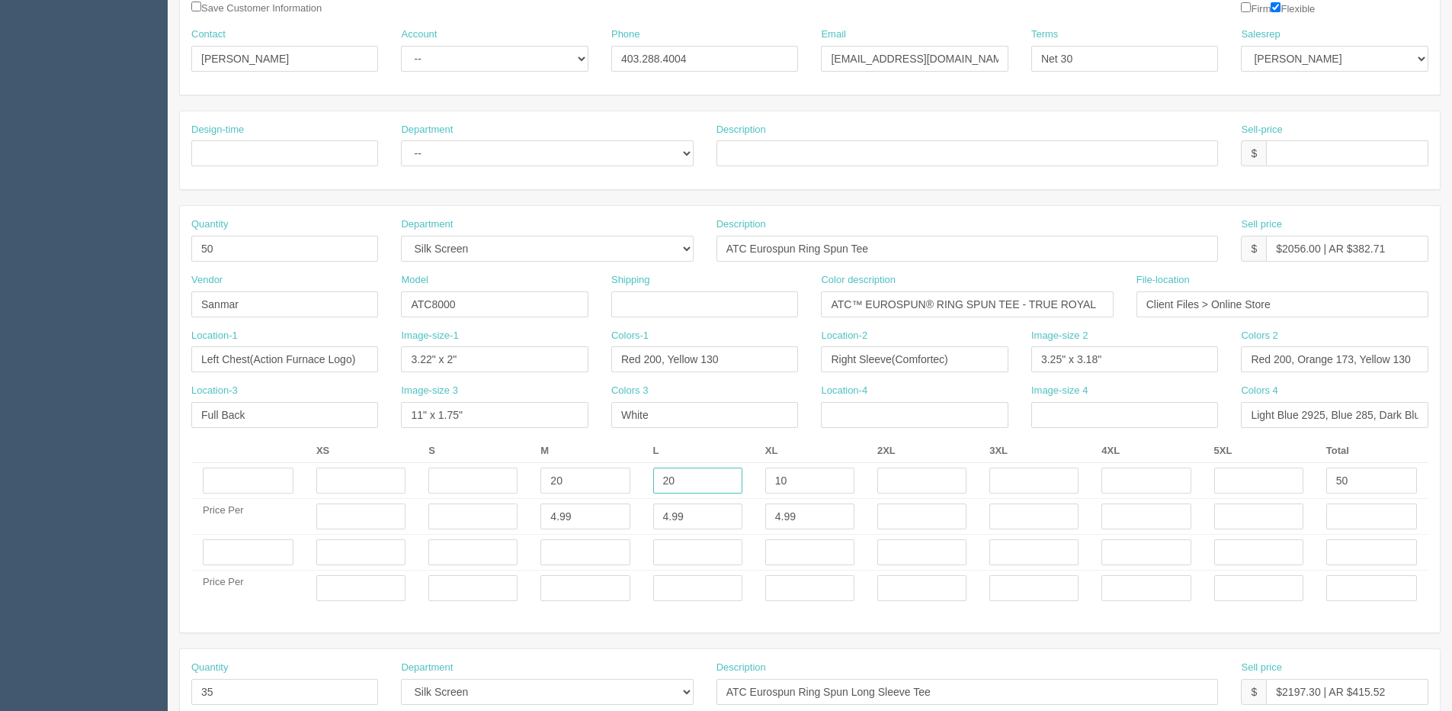
drag, startPoint x: 660, startPoint y: 486, endPoint x: 784, endPoint y: 461, distance: 126.6
click at [784, 461] on table "XS S M L XL 2XL 3XL 4XL 5XL Total 20 20 10 50 Price Per 4.99 4.99 4.99 Price Per" at bounding box center [809, 522] width 1237 height 167
type input "0"
drag, startPoint x: 1362, startPoint y: 476, endPoint x: 1087, endPoint y: 476, distance: 274.5
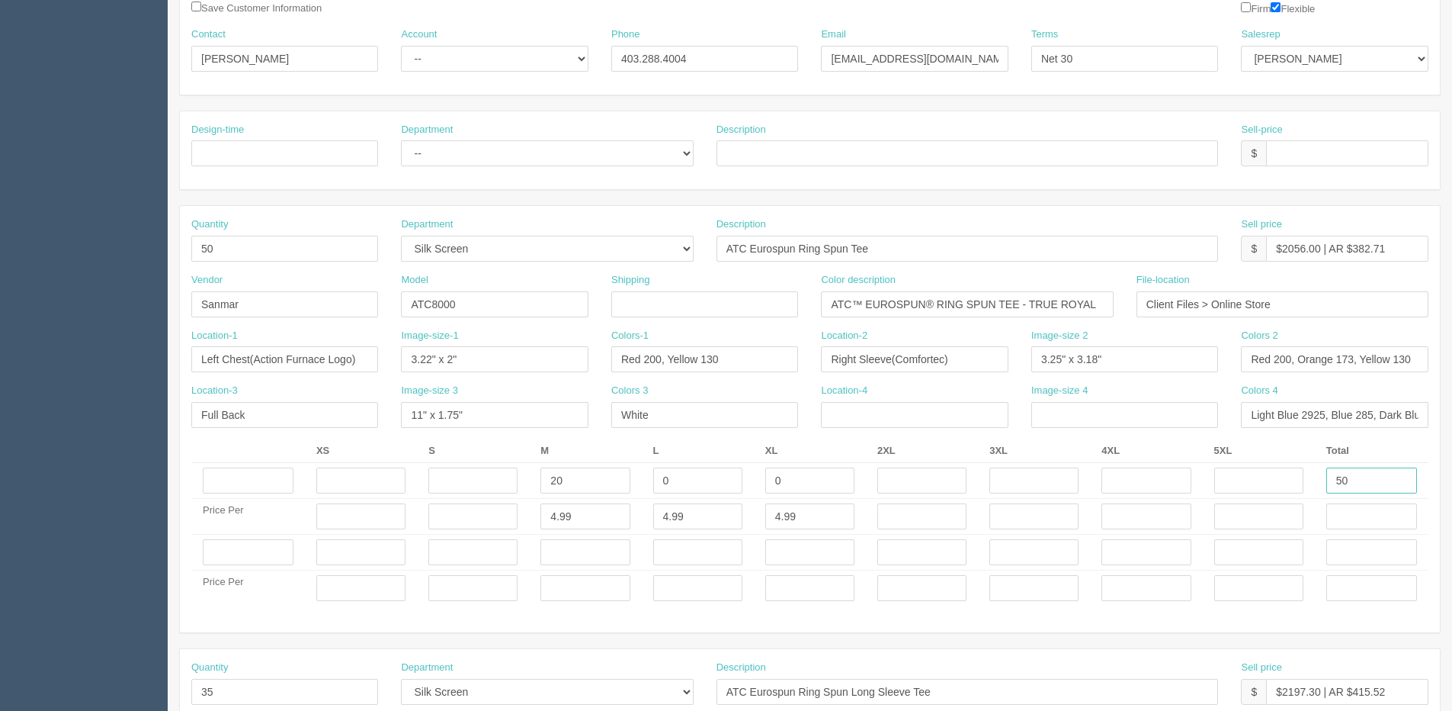
click at [1234, 478] on tr "20 0 0 50" at bounding box center [809, 481] width 1237 height 36
type input "20"
drag, startPoint x: 217, startPoint y: 247, endPoint x: 77, endPoint y: 257, distance: 139.9
click at [82, 255] on section "Dockets Estimates Customers" at bounding box center [726, 549] width 1452 height 1481
type input "20"
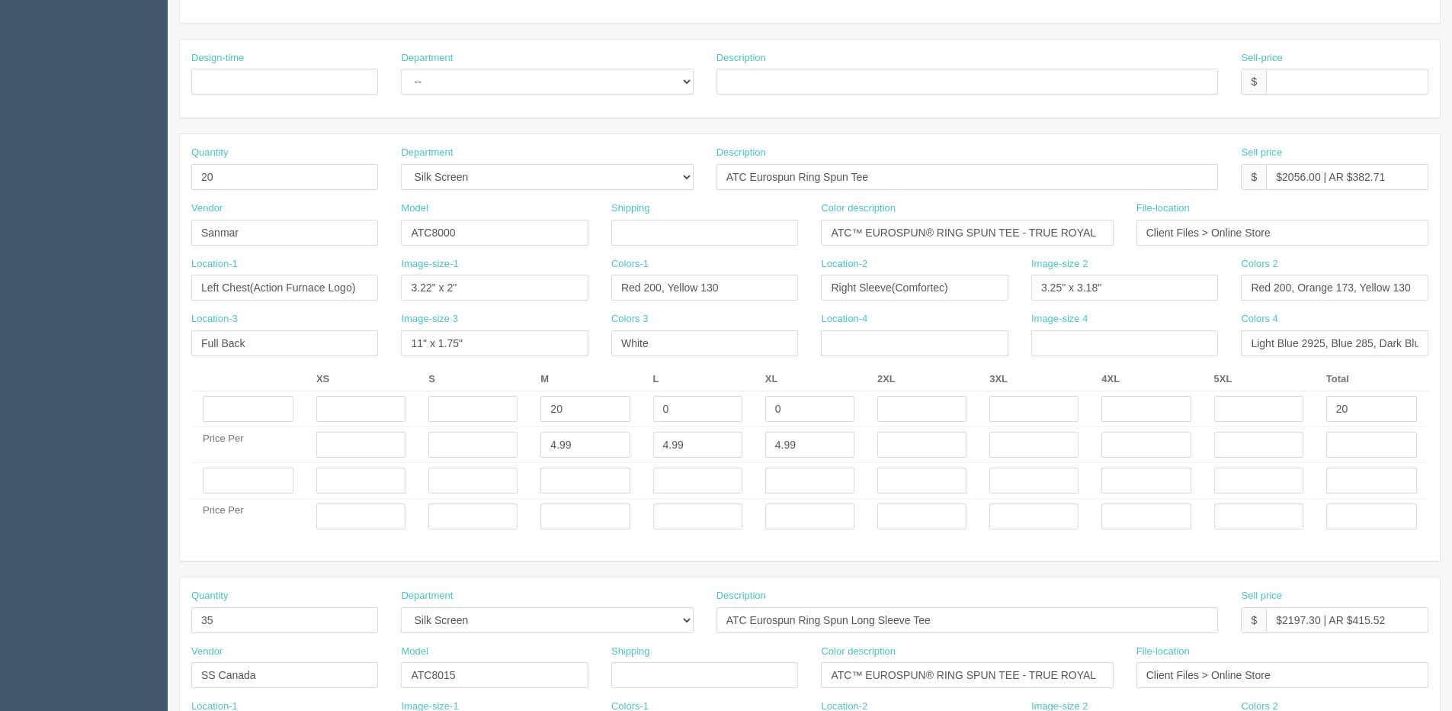
scroll to position [305, 0]
drag, startPoint x: 1280, startPoint y: 170, endPoint x: 1322, endPoint y: 176, distance: 42.4
click at [1322, 176] on input "$2056.00 | AR $382.71" at bounding box center [1347, 172] width 162 height 26
type input "$799.20"
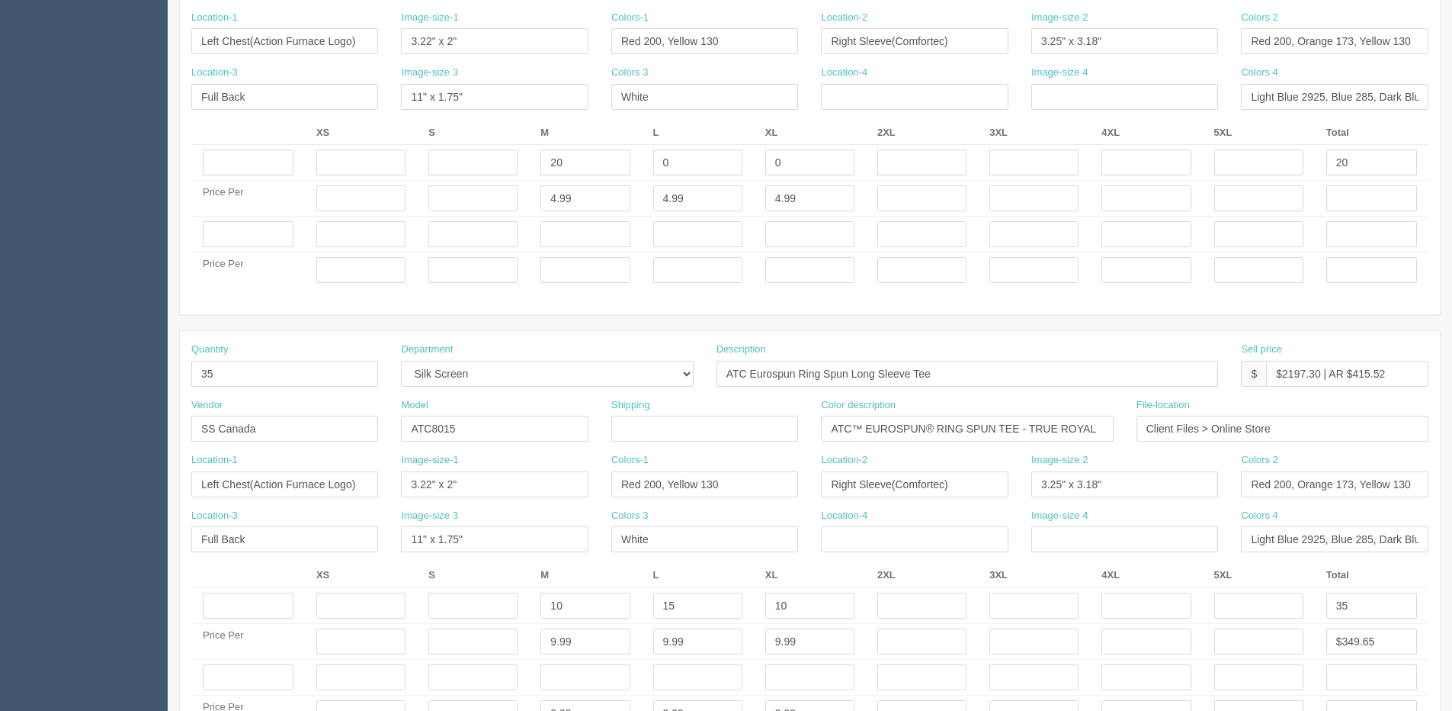
scroll to position [686, 0]
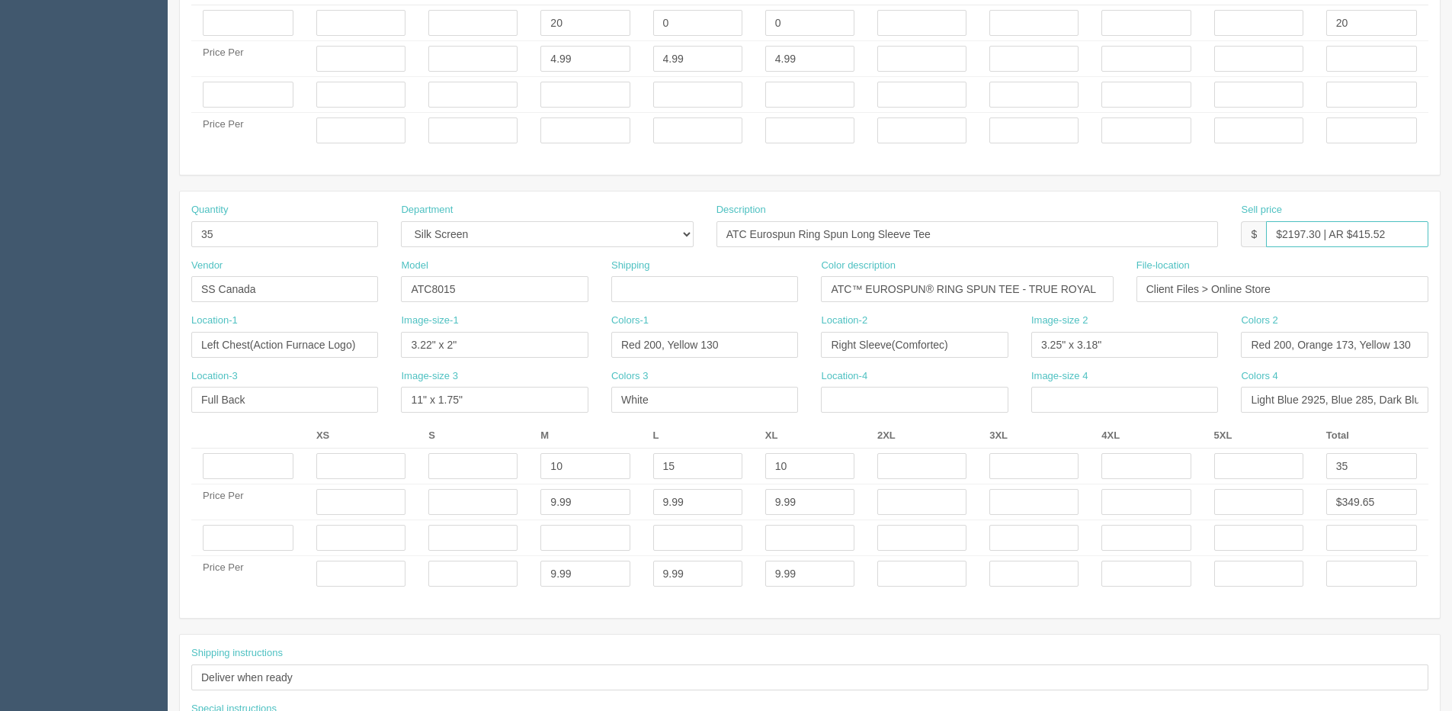
drag, startPoint x: 1322, startPoint y: 235, endPoint x: 1460, endPoint y: 233, distance: 138.0
click at [1452, 233] on html "PrintPing Dan Edit account ( dan@arapparel.ca ) Logout Dockets Estimates" at bounding box center [726, 73] width 1452 height 1519
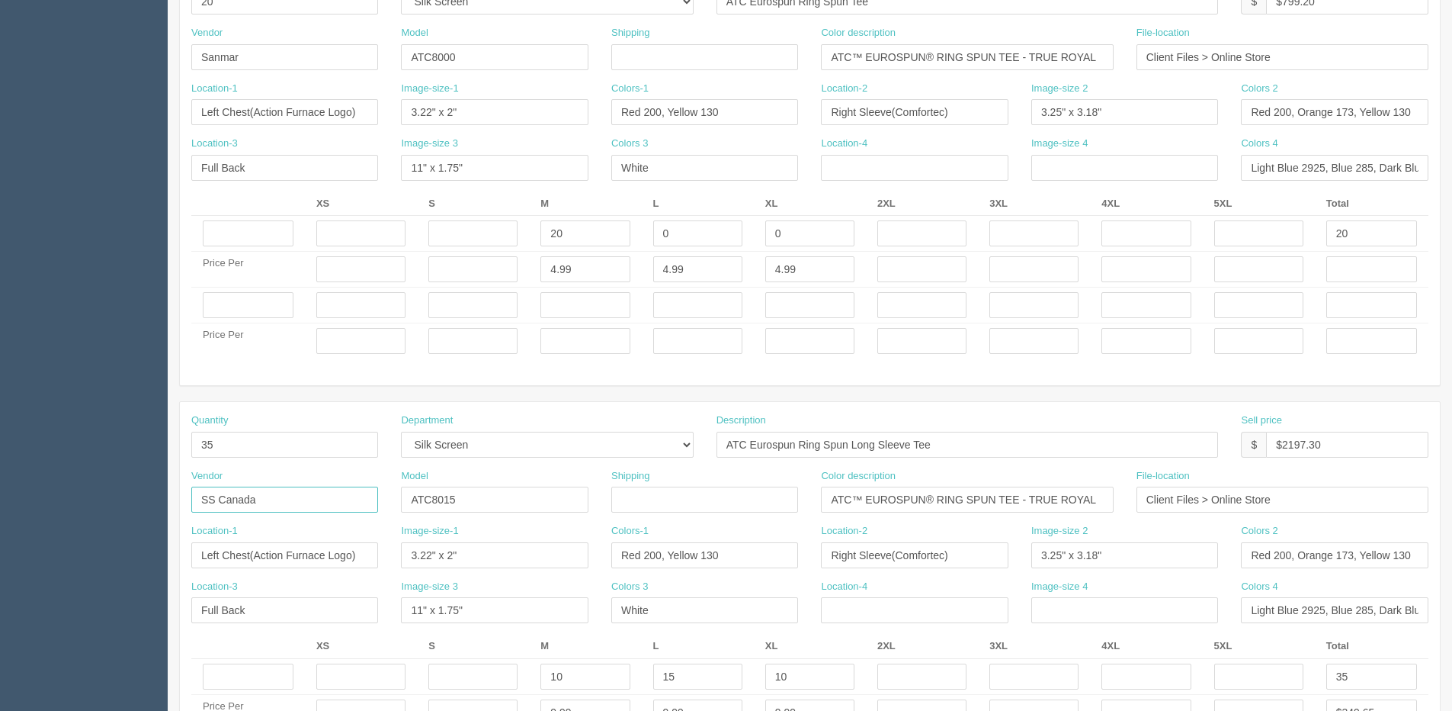
scroll to position [457, 0]
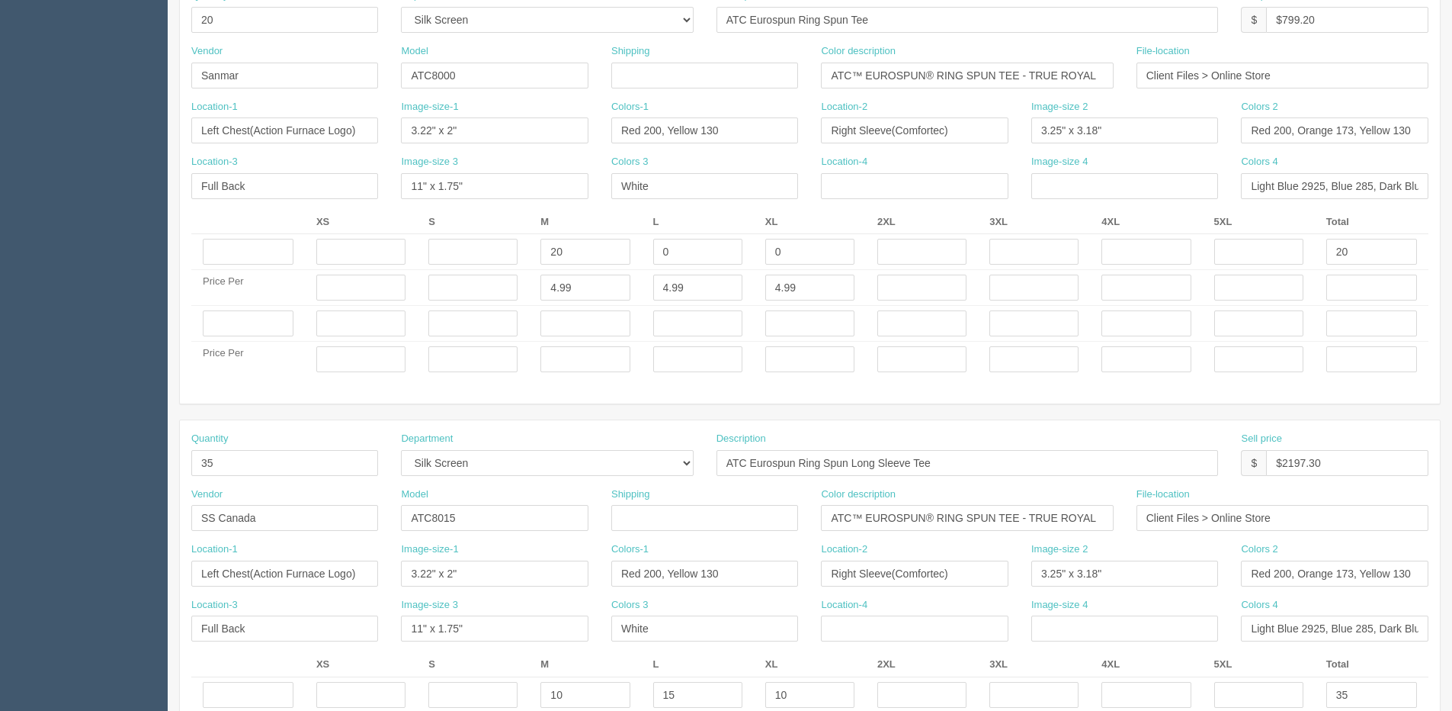
click at [1353, 58] on div "File-location Client Files > Online Store" at bounding box center [1283, 66] width 292 height 44
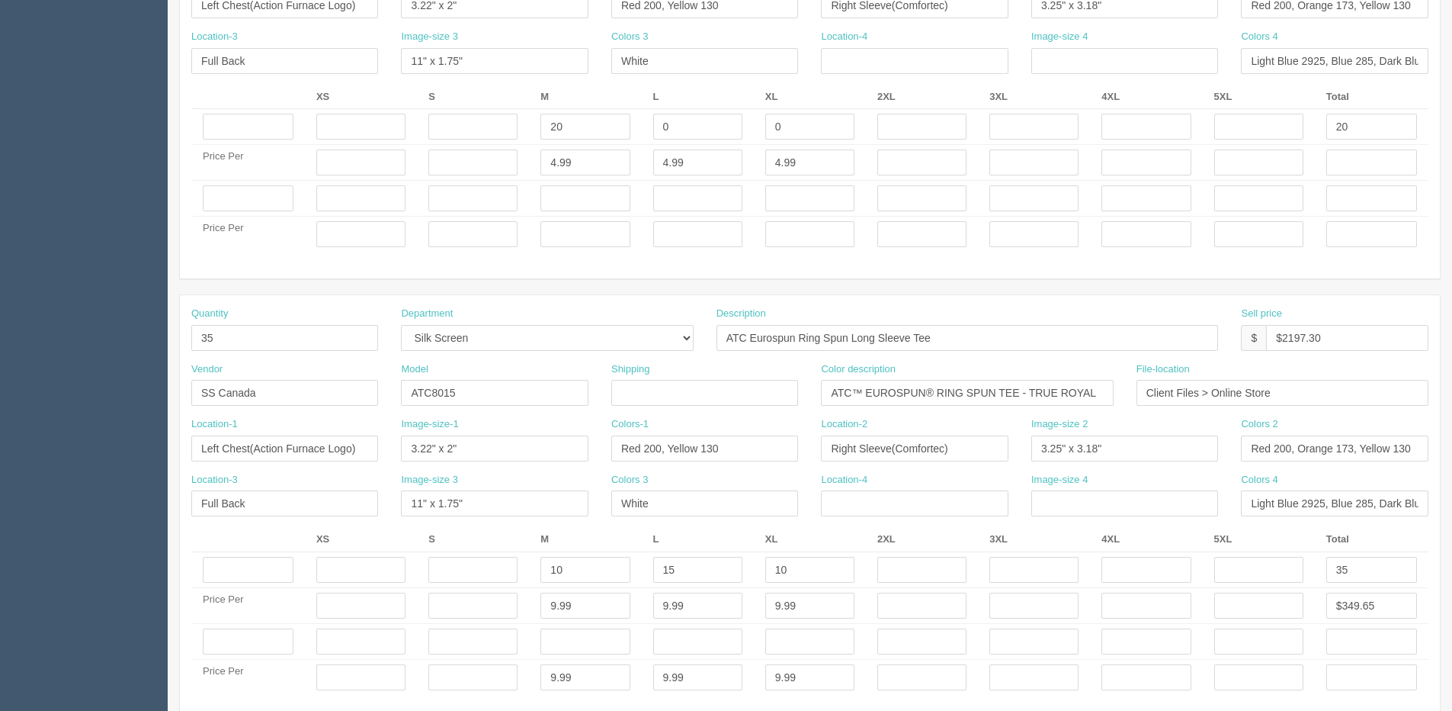
scroll to position [610, 0]
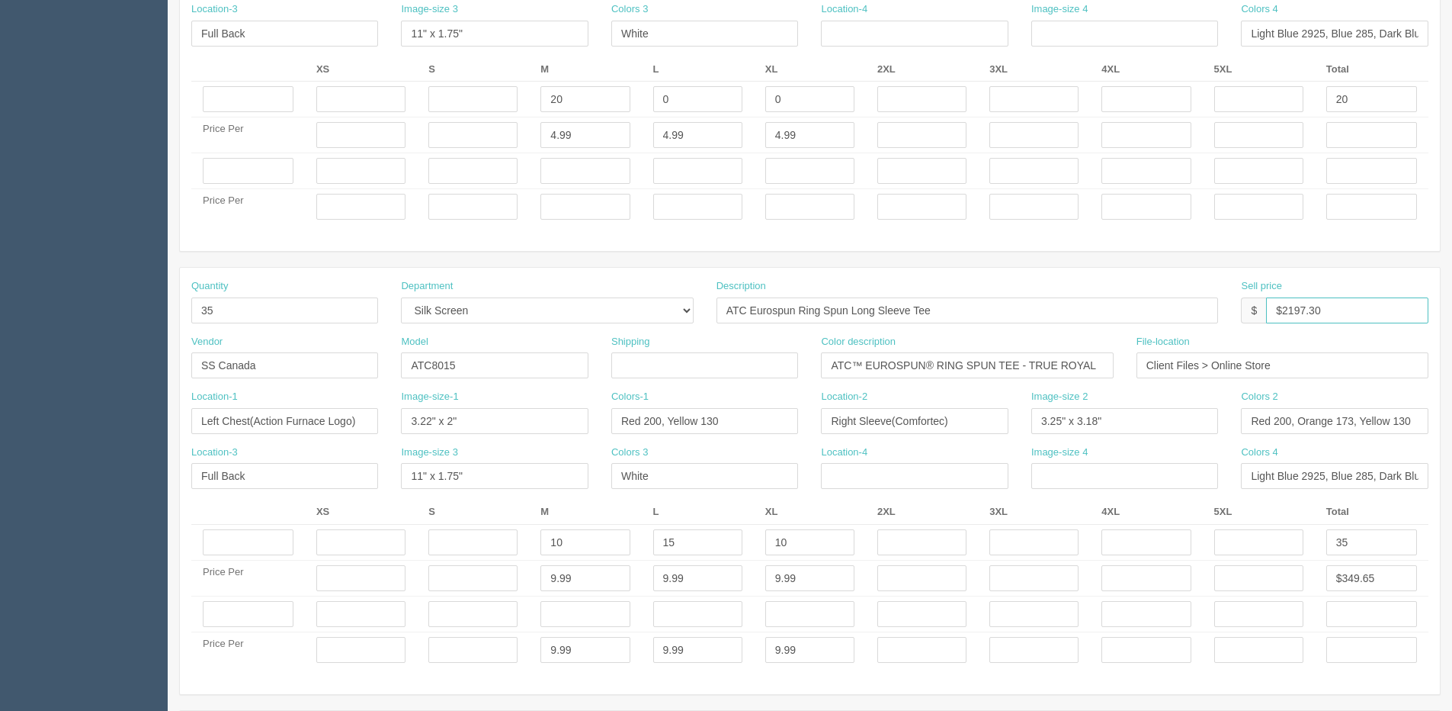
click at [1327, 306] on input "$2197.30" at bounding box center [1347, 310] width 162 height 26
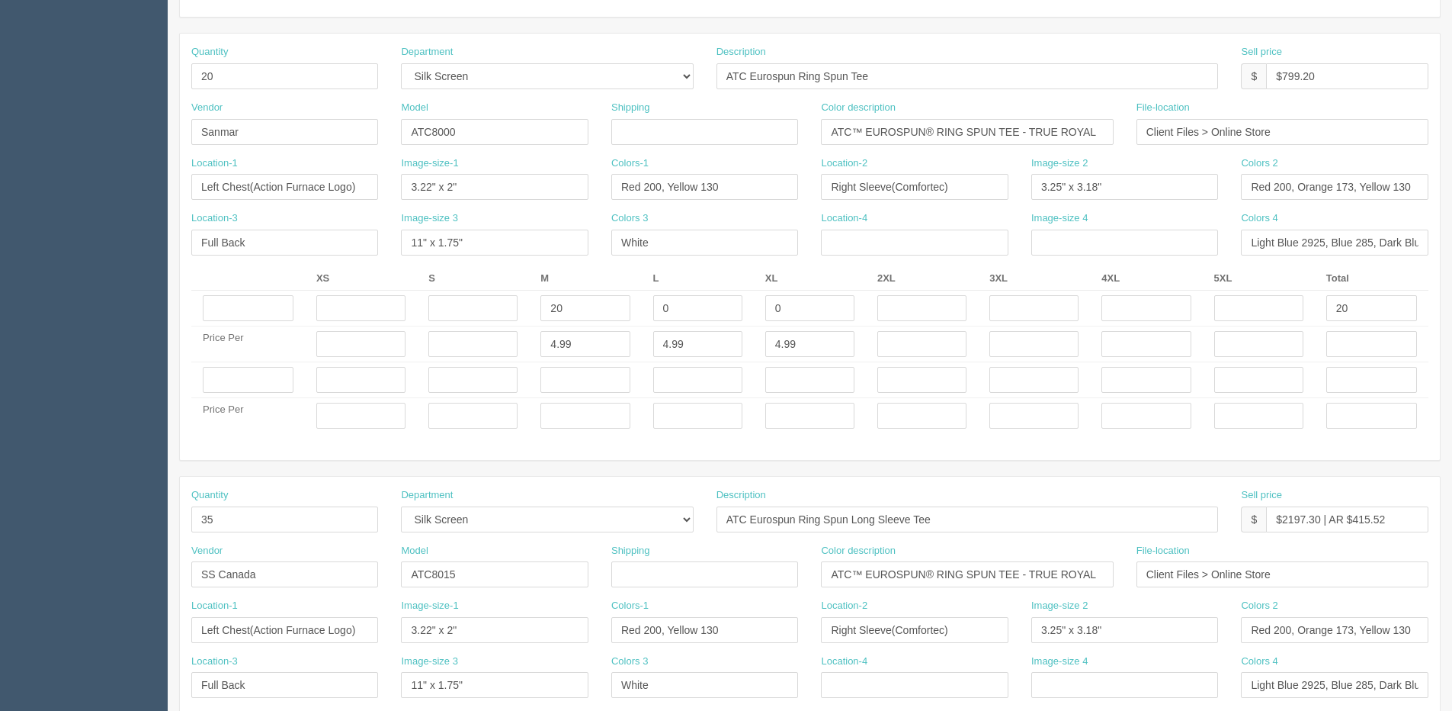
scroll to position [381, 0]
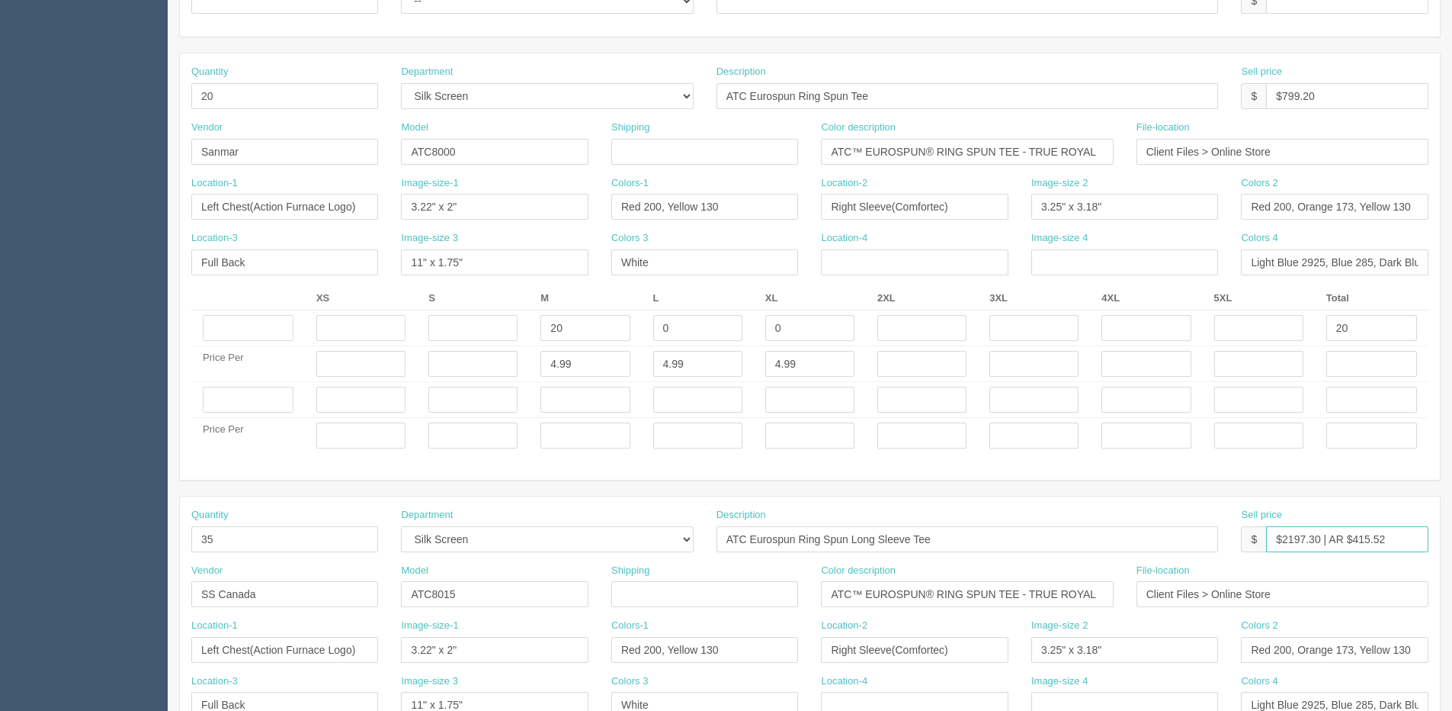
drag, startPoint x: 1356, startPoint y: 538, endPoint x: 1460, endPoint y: 537, distance: 104.5
click at [1452, 537] on html "PrintPing Dan Edit account ( dan@arapparel.ca ) Logout Dockets Estimates" at bounding box center [726, 378] width 1452 height 1519
type input "$2197.30 | AR $682.27"
click at [1314, 96] on input "$799.20" at bounding box center [1347, 96] width 162 height 26
type input "$799.20 |"
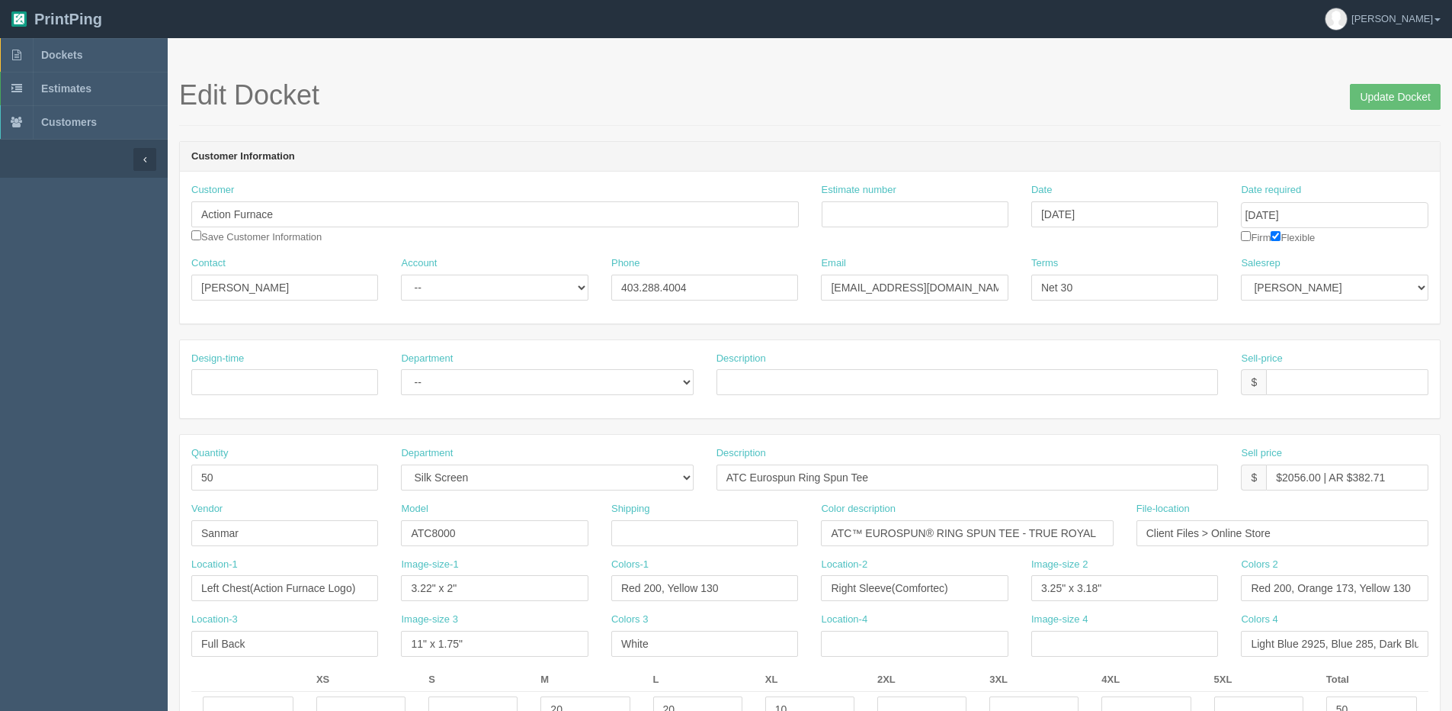
scroll to position [381, 0]
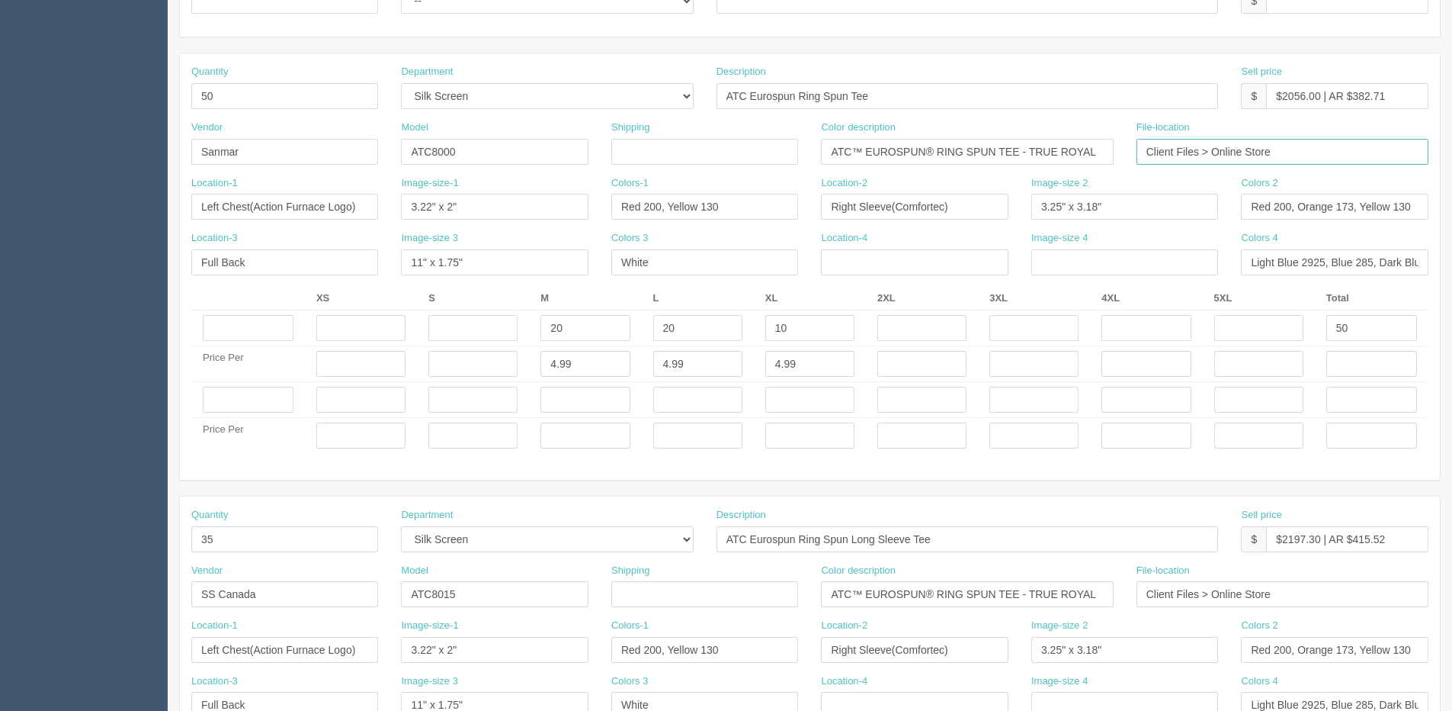
click at [1381, 147] on input "Client Files > Online Store" at bounding box center [1283, 152] width 292 height 26
drag, startPoint x: 685, startPoint y: 327, endPoint x: 659, endPoint y: 332, distance: 26.3
click at [659, 331] on input "20" at bounding box center [697, 328] width 89 height 26
drag, startPoint x: 702, startPoint y: 367, endPoint x: 502, endPoint y: 381, distance: 201.0
click at [510, 381] on tbody "20 50 Price Per 4.99 4.99 4.99 Price Per" at bounding box center [809, 381] width 1237 height 143
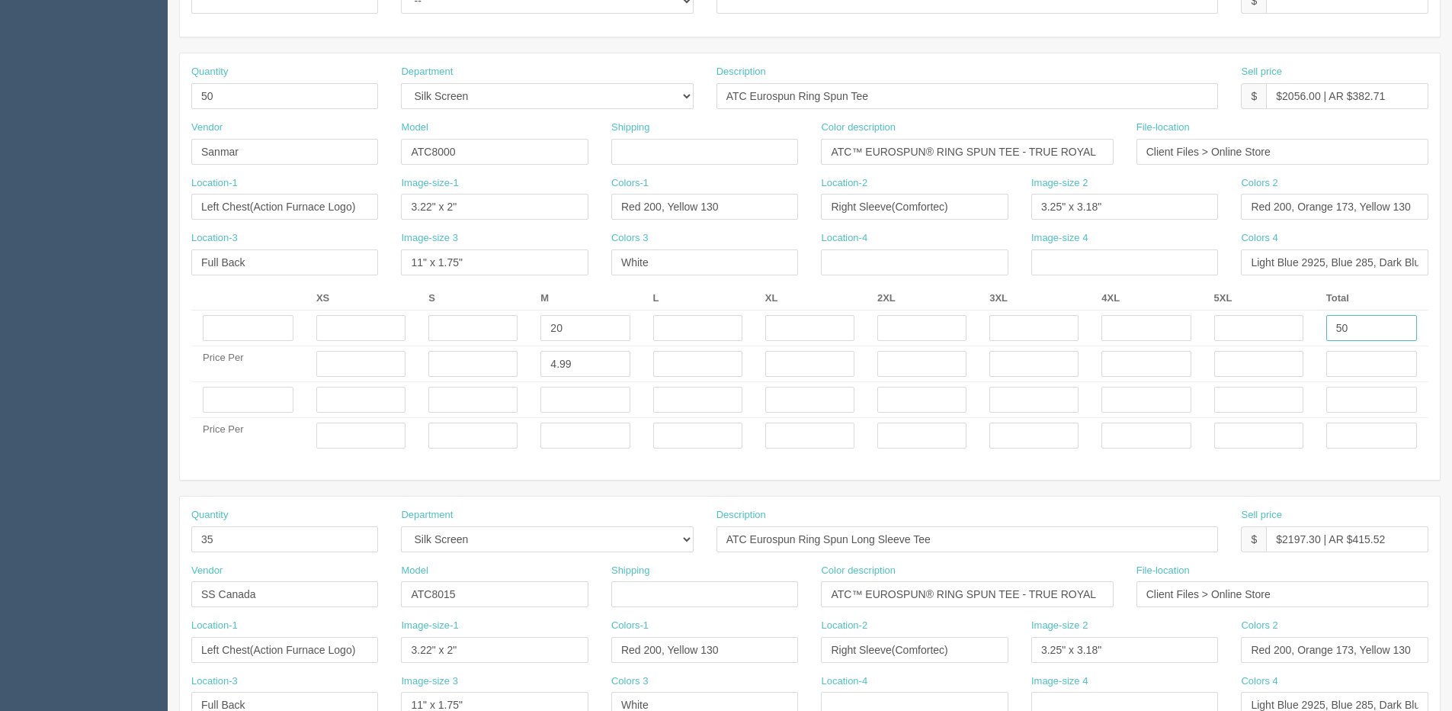
drag, startPoint x: 1364, startPoint y: 320, endPoint x: 759, endPoint y: 335, distance: 604.8
click at [1048, 341] on tr "20 50" at bounding box center [809, 328] width 1237 height 36
type input "20"
click at [193, 91] on input "50" at bounding box center [284, 96] width 187 height 26
drag, startPoint x: 213, startPoint y: 88, endPoint x: 130, endPoint y: 104, distance: 83.9
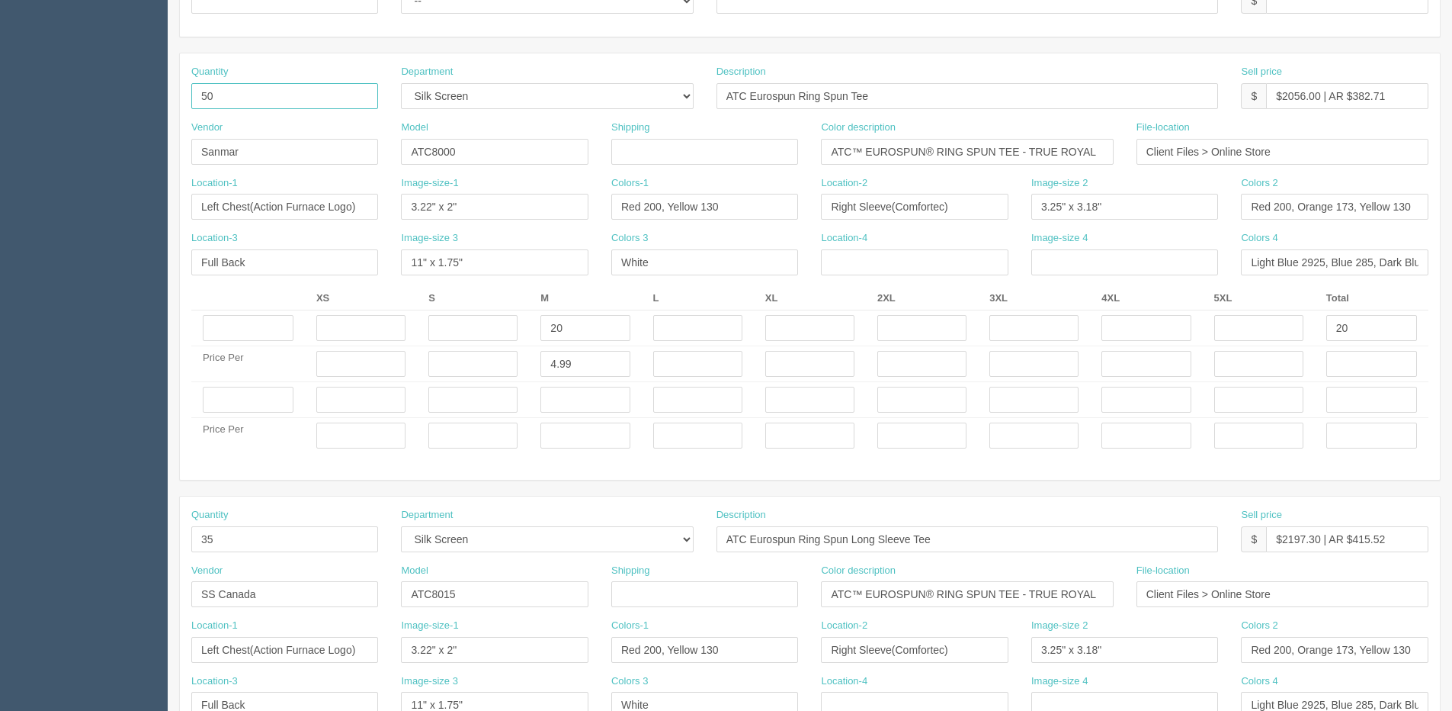
click at [134, 104] on section "Dockets Estimates Customers" at bounding box center [726, 397] width 1452 height 1481
type input "20"
drag, startPoint x: 1282, startPoint y: 95, endPoint x: 1322, endPoint y: 96, distance: 40.4
click at [1322, 96] on input "$2056.00 | AR $382.71" at bounding box center [1347, 96] width 162 height 26
drag, startPoint x: 1356, startPoint y: 95, endPoint x: 1460, endPoint y: 98, distance: 103.7
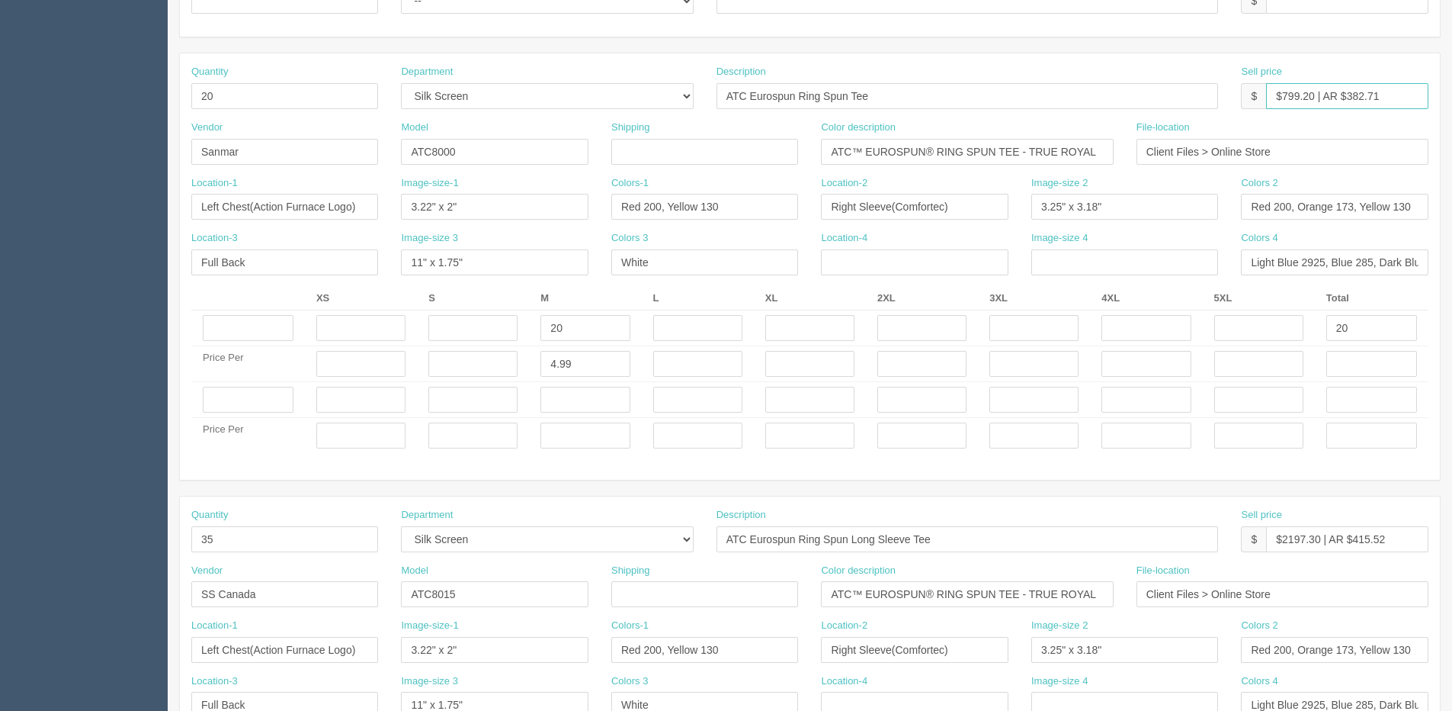
click at [1452, 98] on html "PrintPing [PERSON_NAME] Edit account ( [PERSON_NAME][EMAIL_ADDRESS][DOMAIN_NAME…" at bounding box center [726, 378] width 1452 height 1519
type input "$799.20 | AR $389.87"
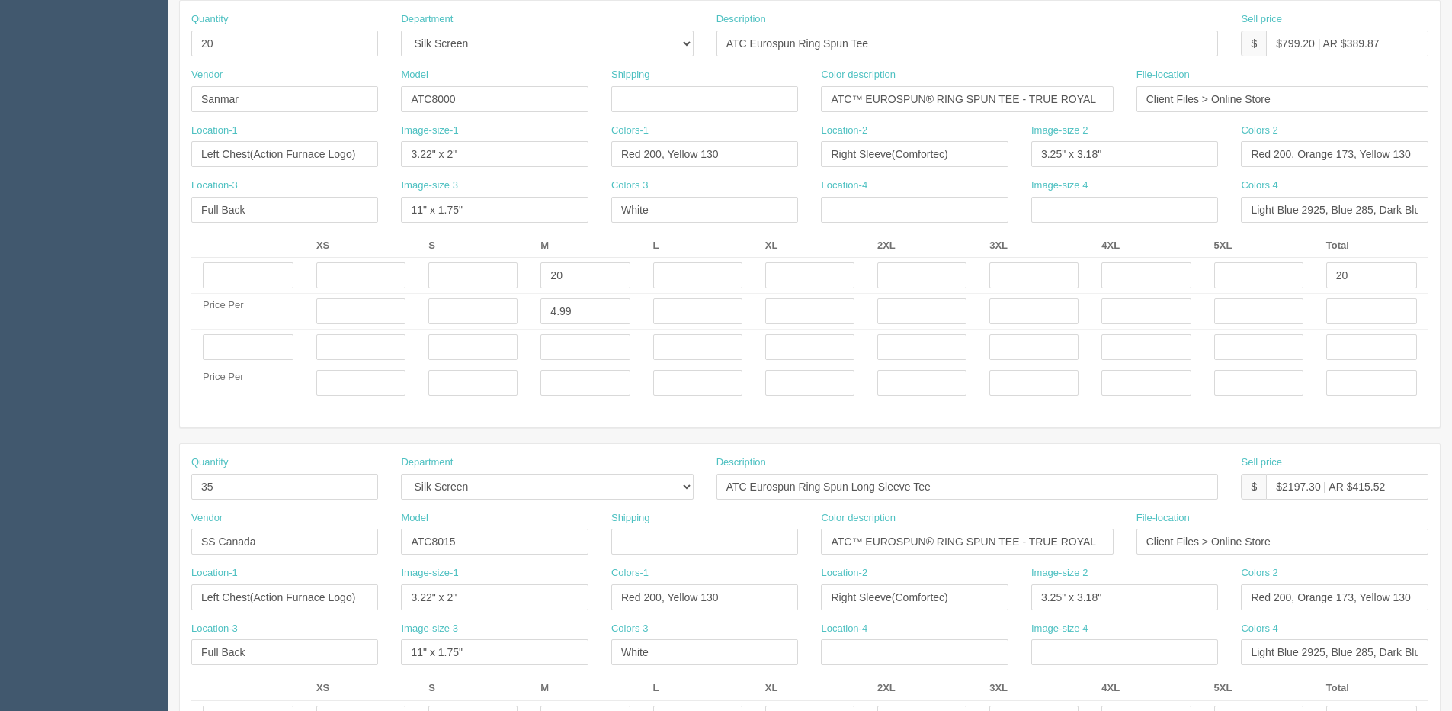
scroll to position [351, 0]
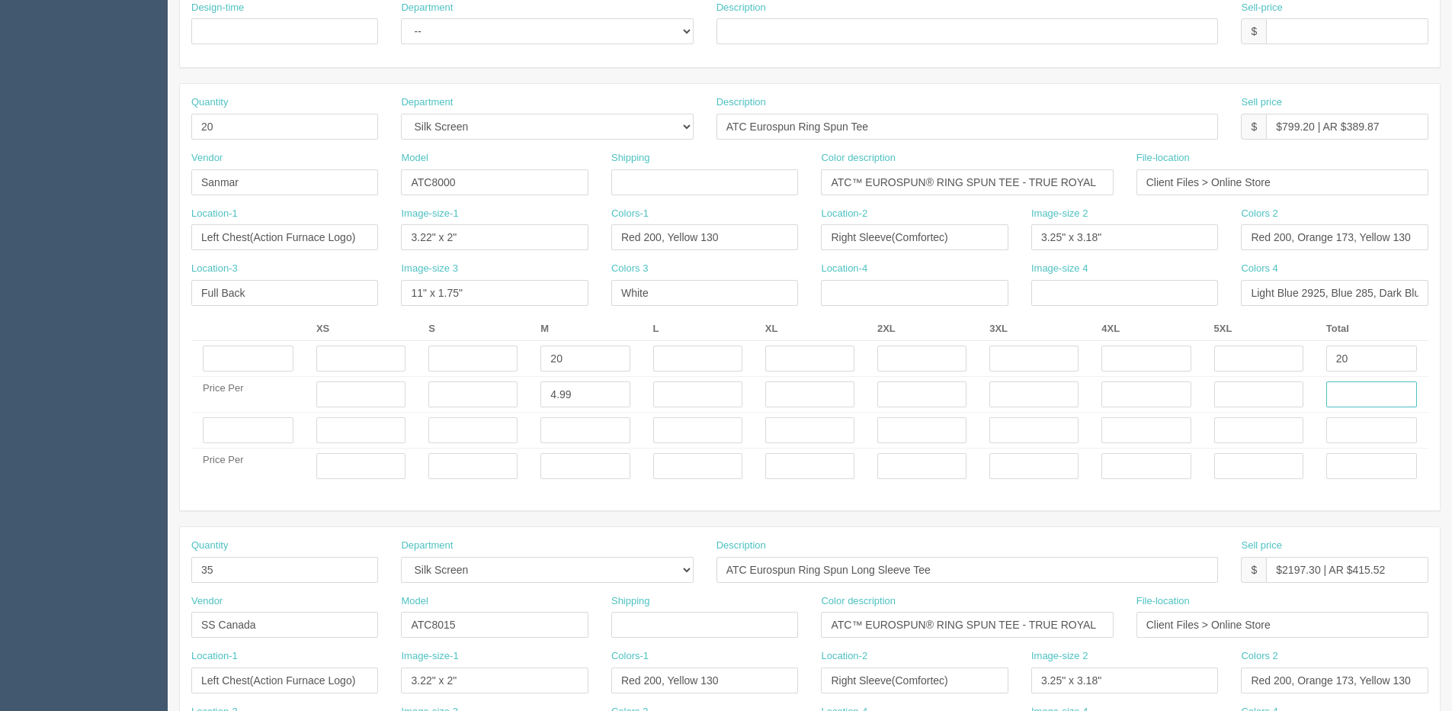
click at [1359, 384] on input "text" at bounding box center [1372, 394] width 91 height 26
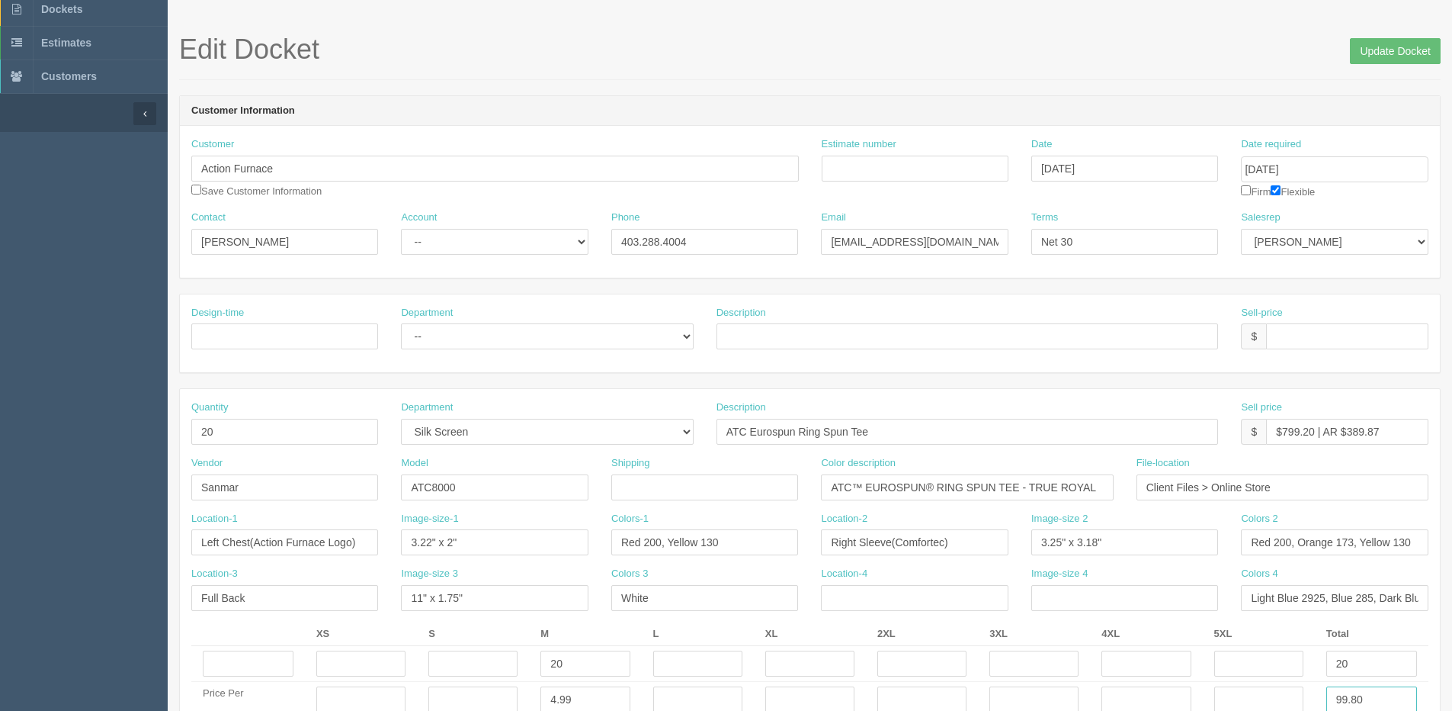
scroll to position [0, 0]
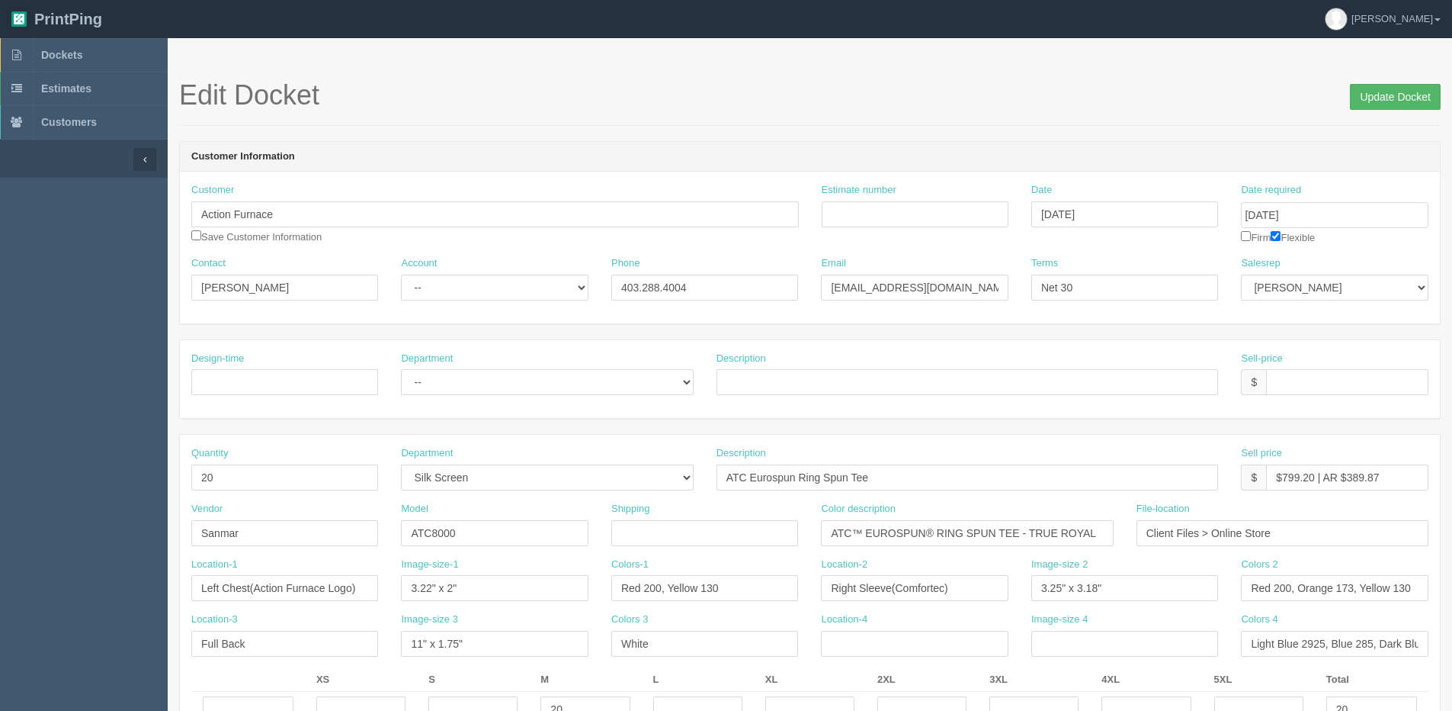
type input "99.80"
click at [1388, 102] on input "Update Docket" at bounding box center [1395, 97] width 91 height 26
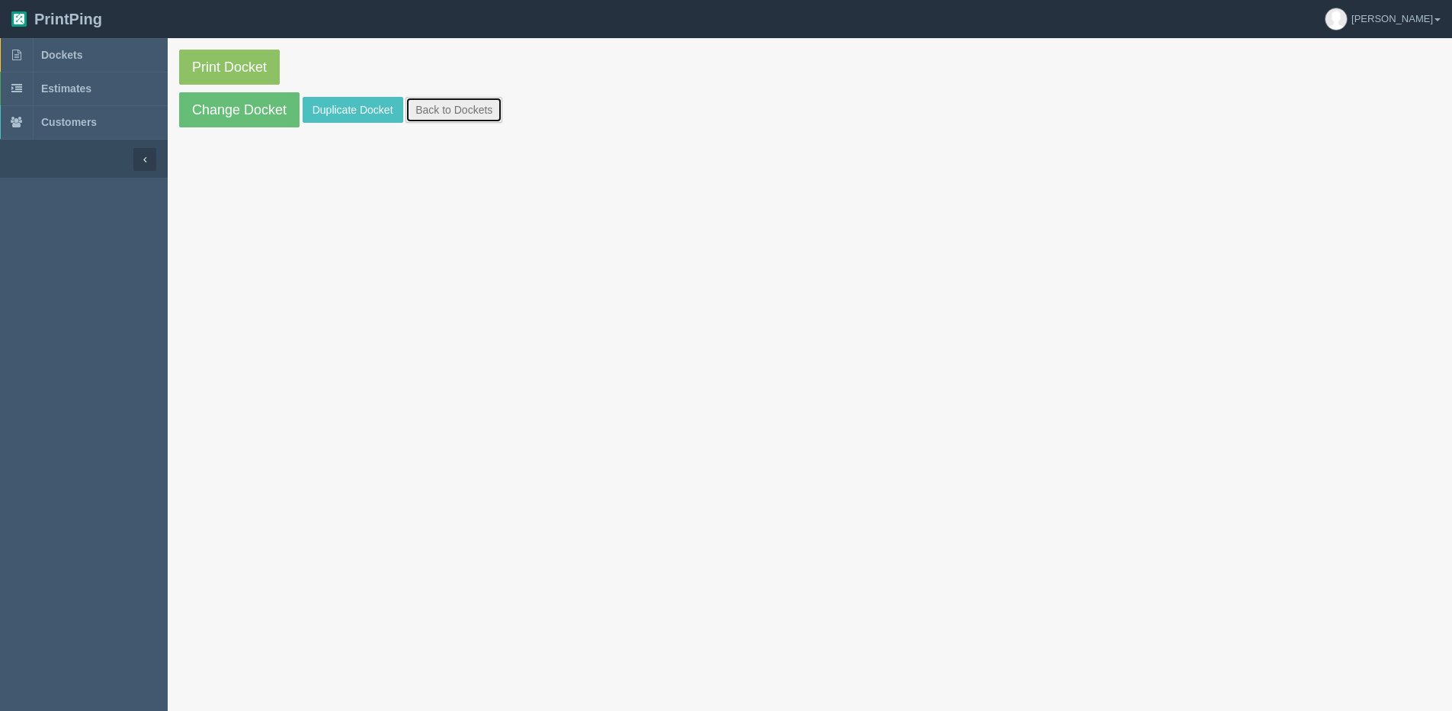
click at [428, 113] on link "Back to Dockets" at bounding box center [454, 110] width 97 height 26
click at [474, 122] on link "Back to Dockets" at bounding box center [454, 110] width 97 height 26
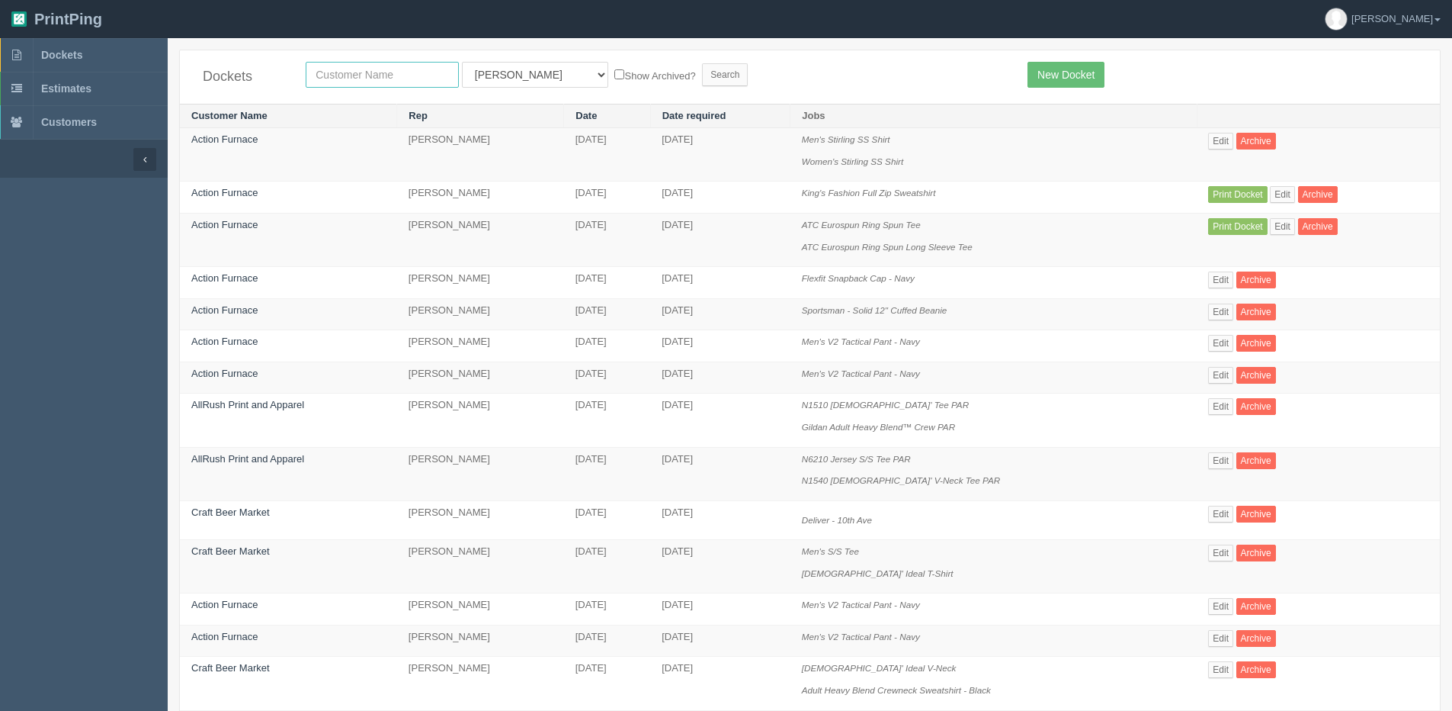
click at [350, 81] on input "text" at bounding box center [382, 75] width 153 height 26
type input "action"
click at [702, 63] on input "Search" at bounding box center [725, 74] width 46 height 23
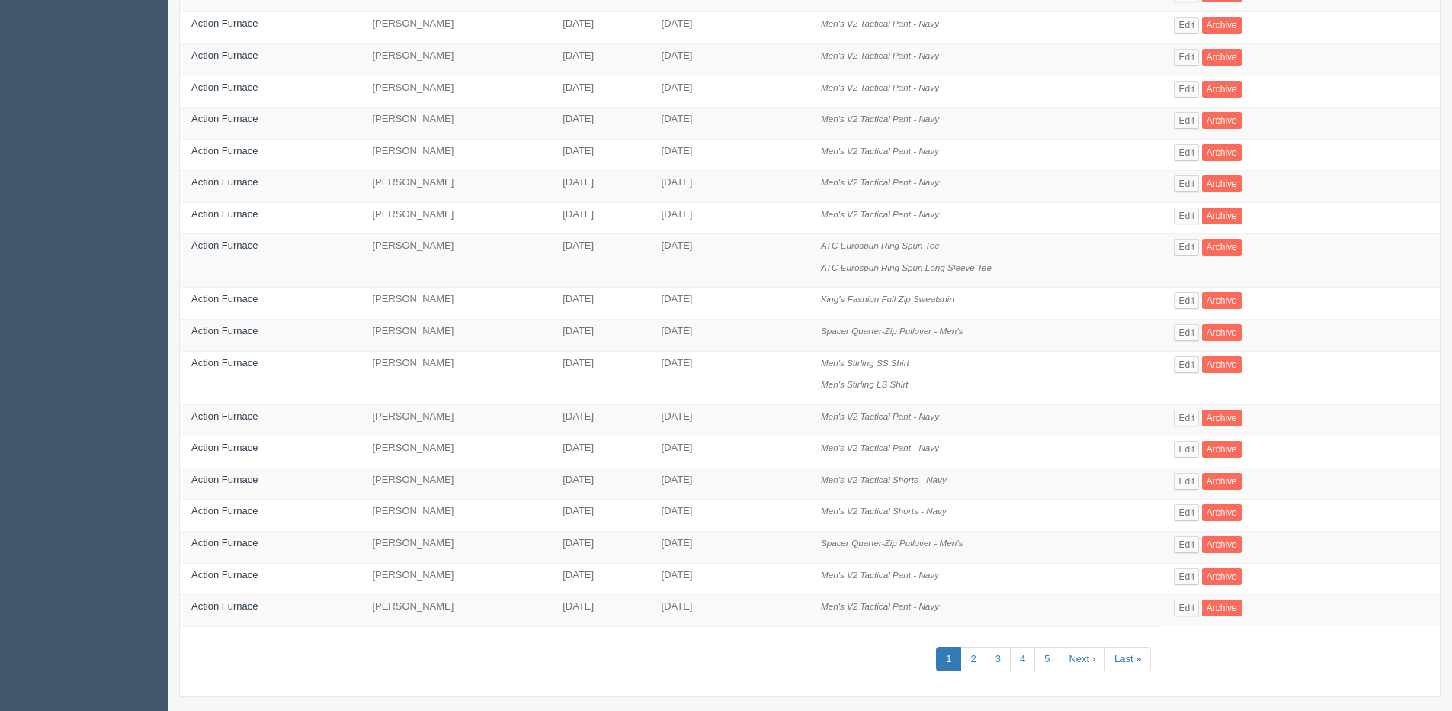
scroll to position [393, 0]
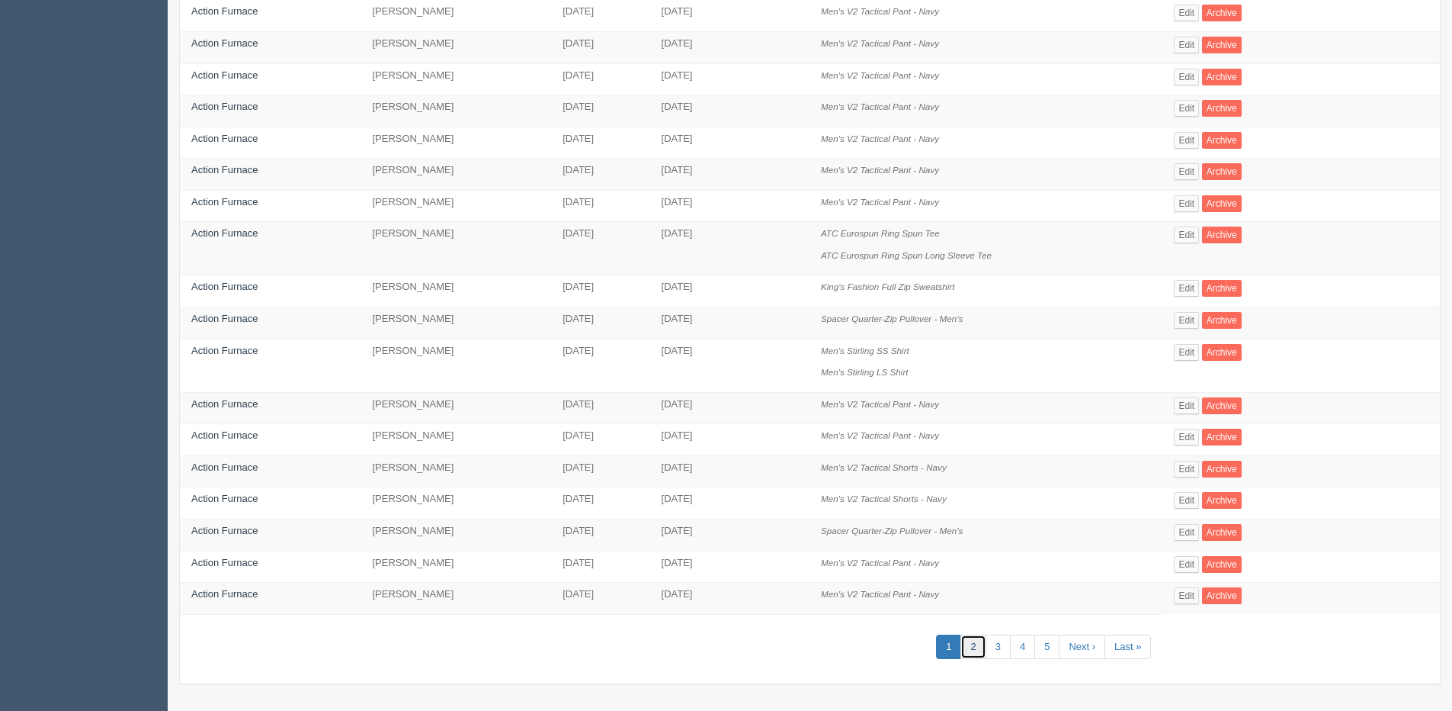
click at [974, 648] on link "2" at bounding box center [973, 646] width 25 height 25
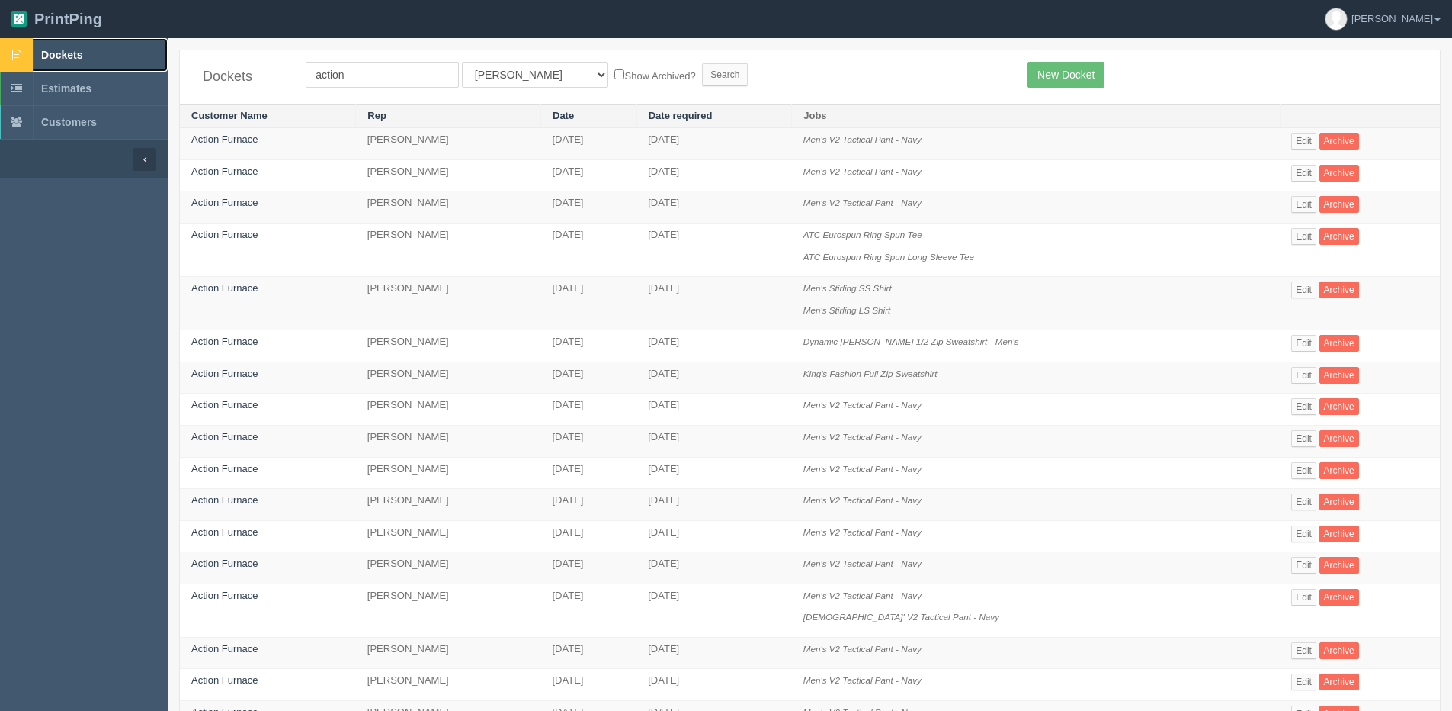
click at [49, 48] on link "Dockets" at bounding box center [84, 55] width 168 height 34
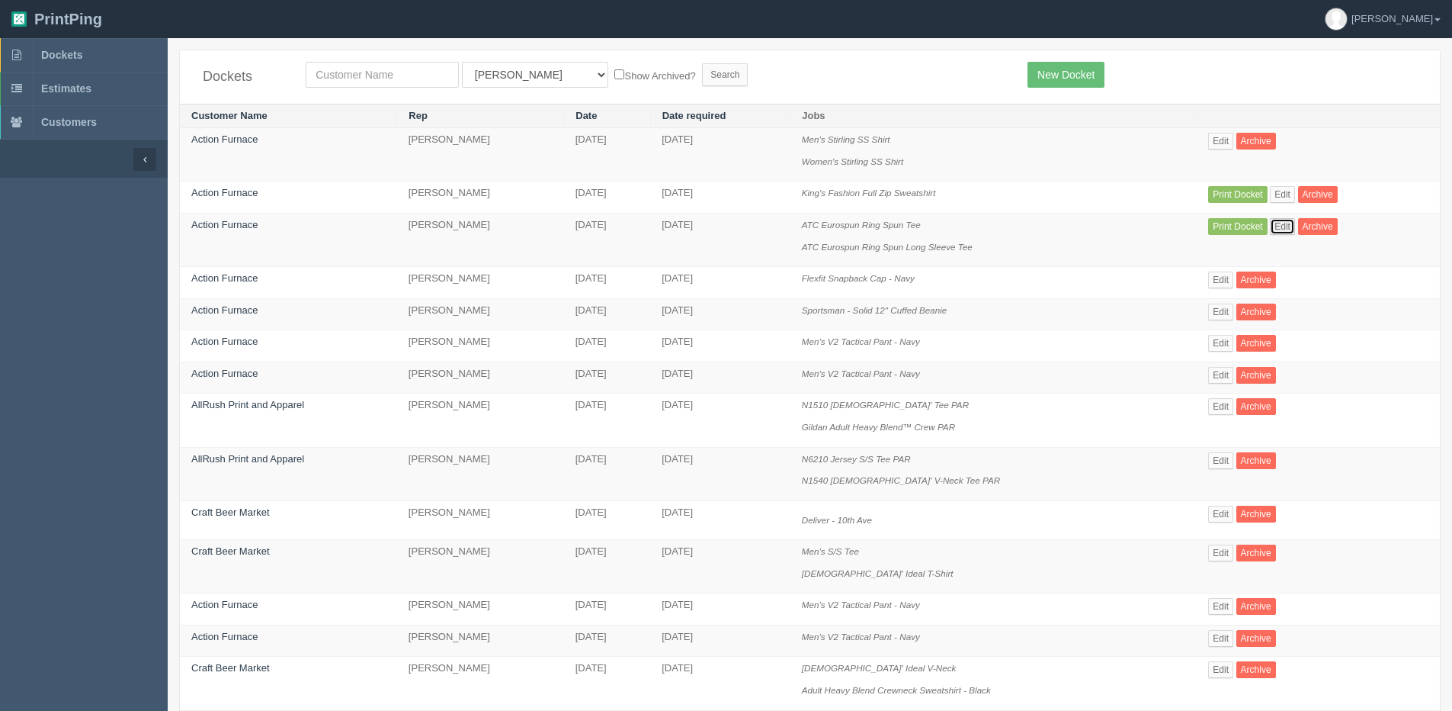
click at [1275, 223] on link "Edit" at bounding box center [1282, 226] width 25 height 17
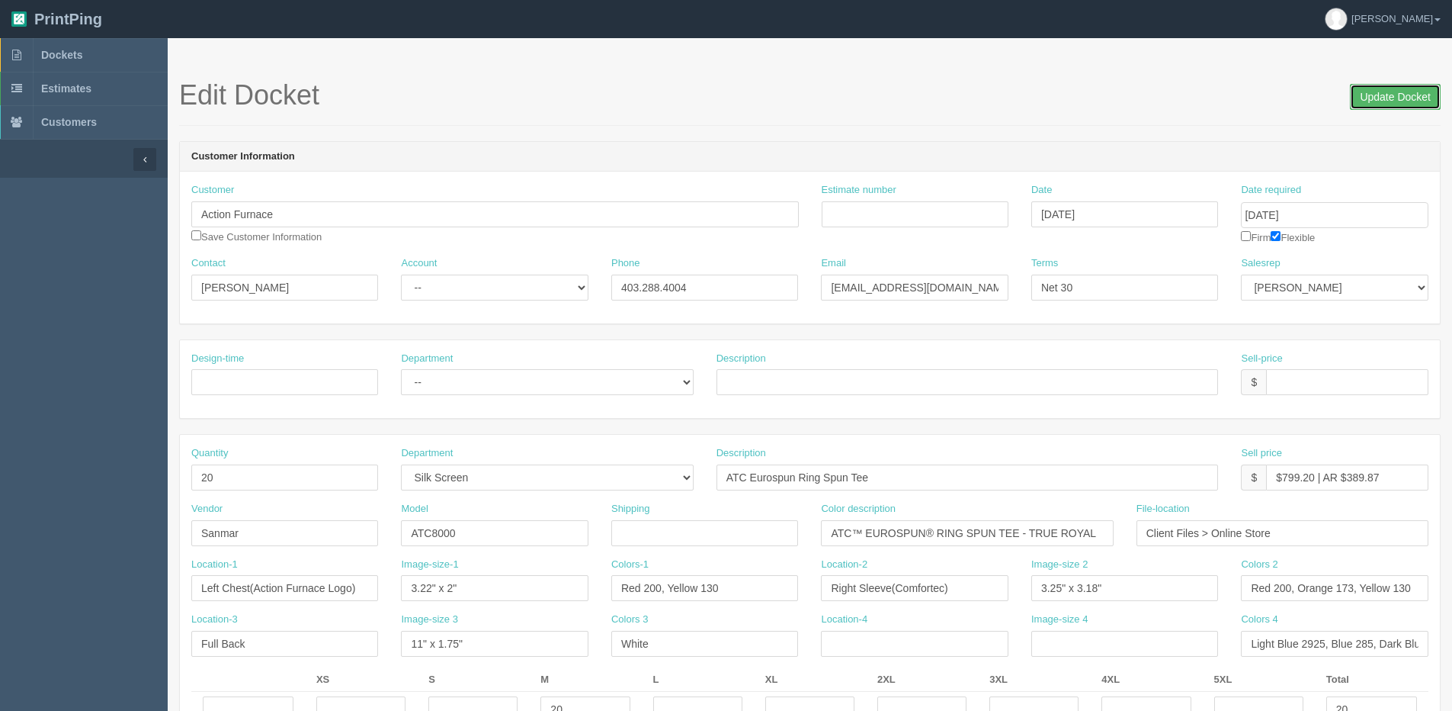
click at [1392, 95] on input "Update Docket" at bounding box center [1395, 97] width 91 height 26
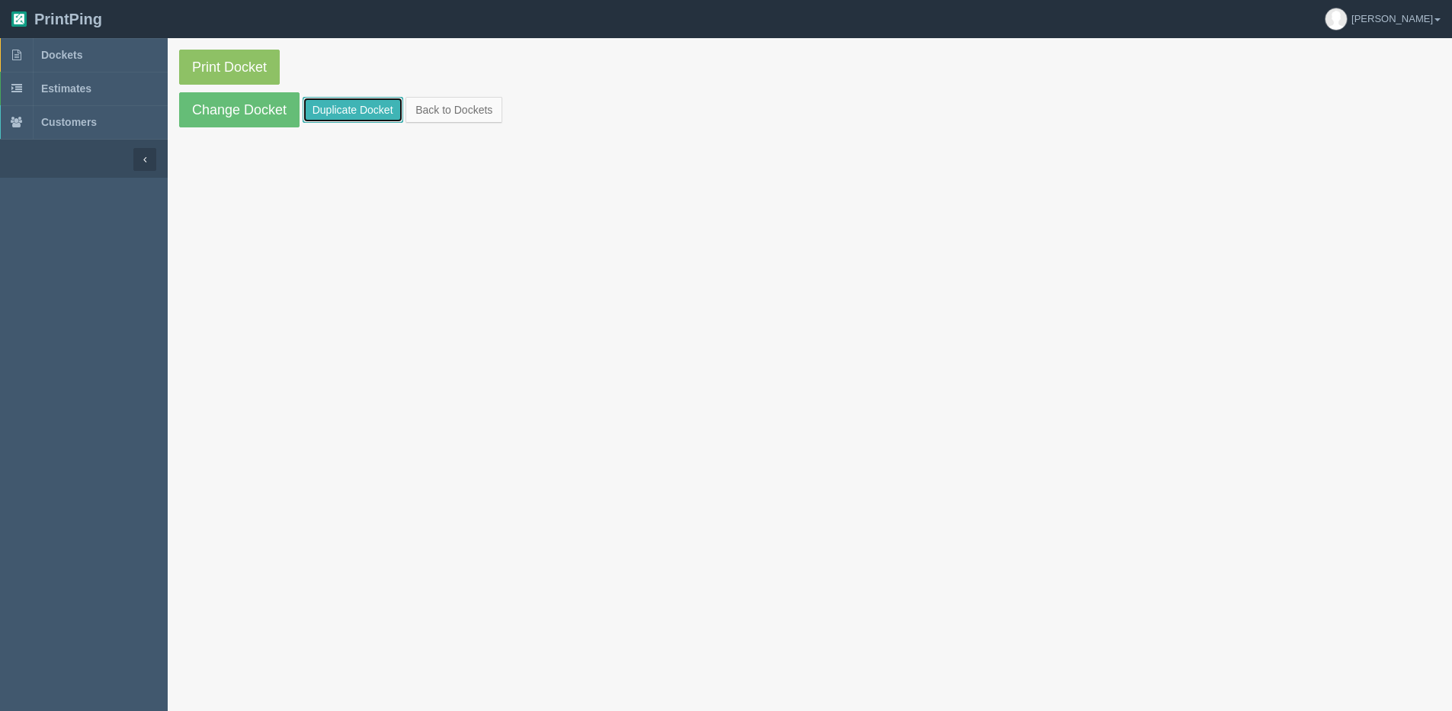
click at [373, 115] on link "Duplicate Docket" at bounding box center [353, 110] width 101 height 26
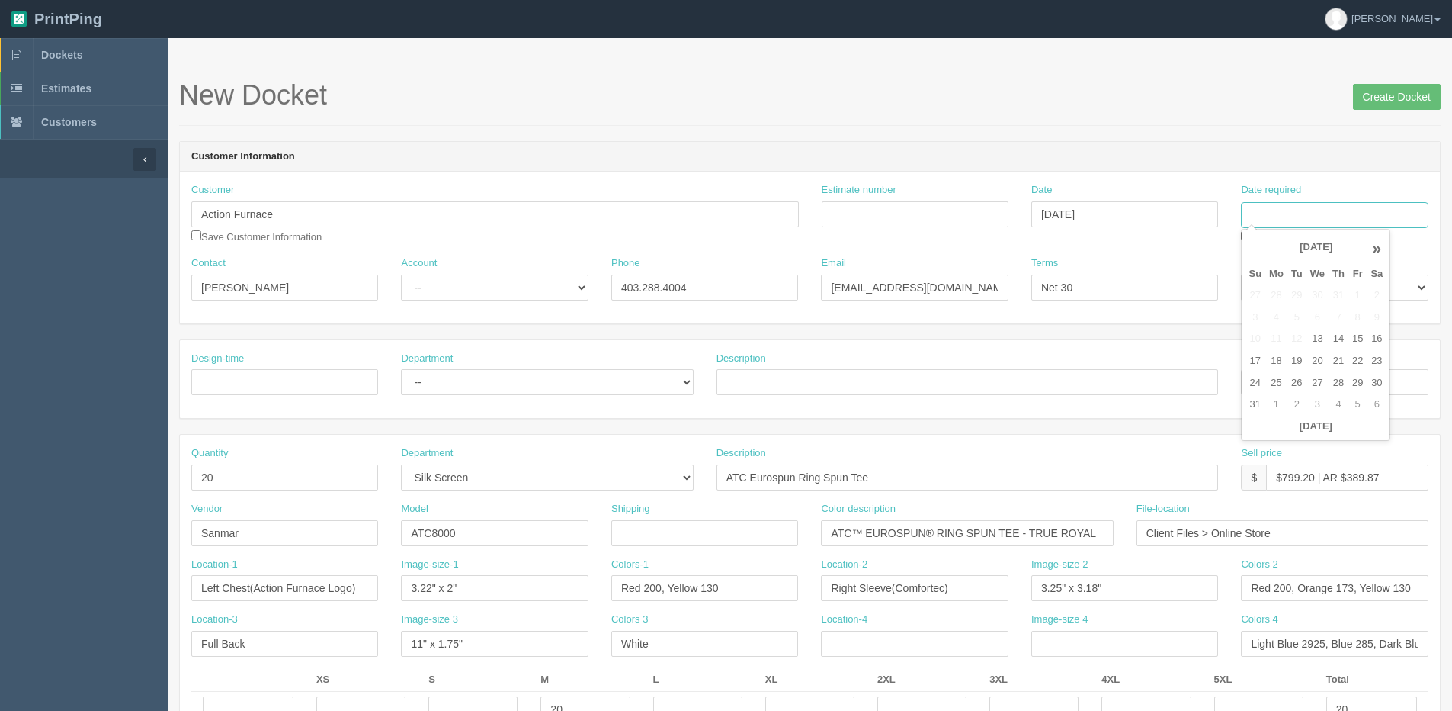
click at [1342, 222] on input "Date required" at bounding box center [1334, 215] width 187 height 26
click at [1285, 432] on th "[DATE]" at bounding box center [1316, 427] width 142 height 22
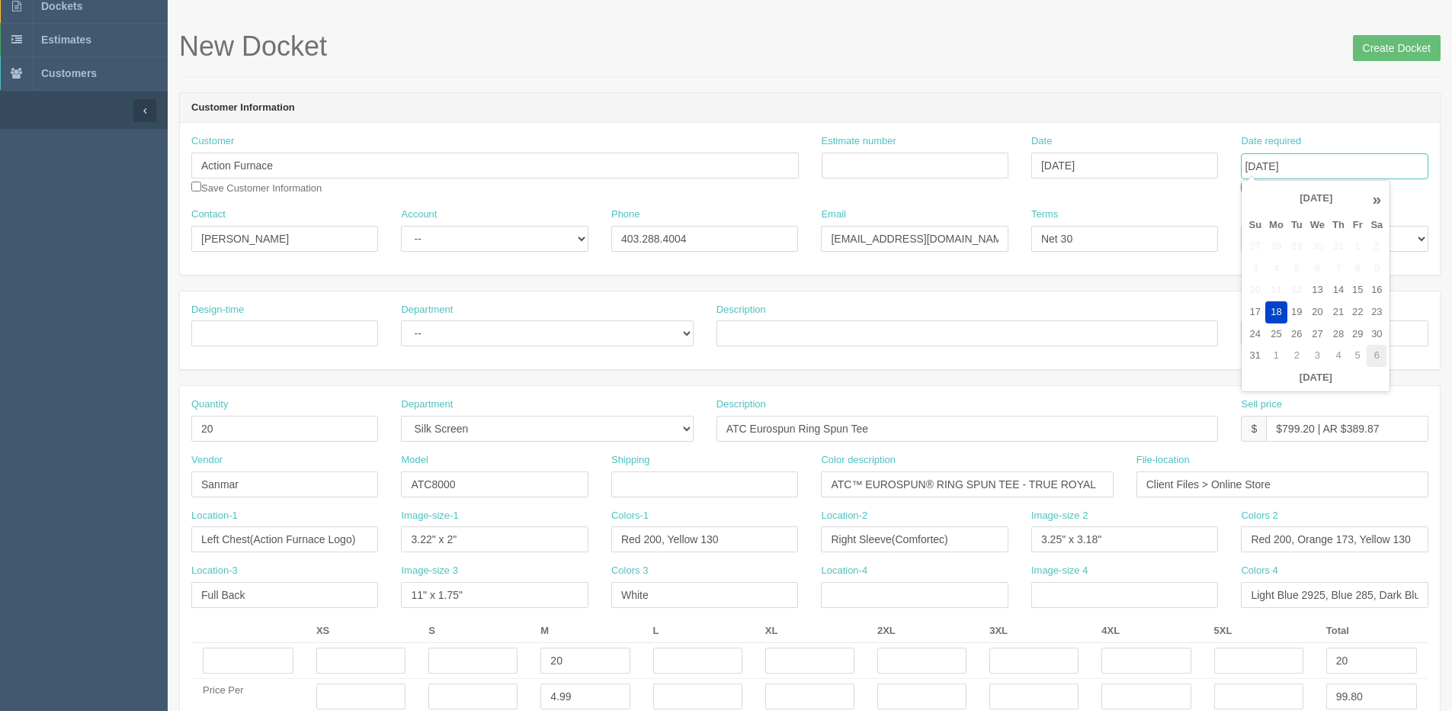
scroll to position [76, 0]
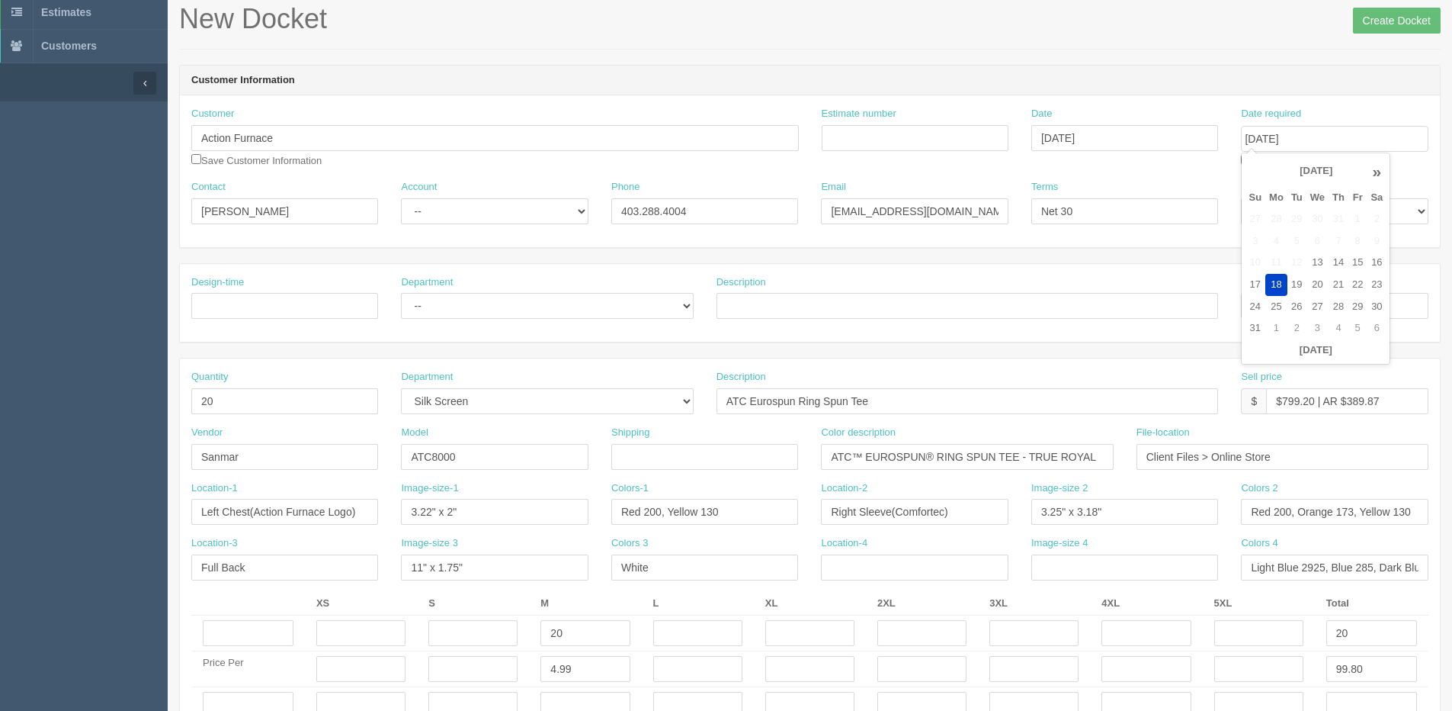
click at [1377, 172] on th "»" at bounding box center [1377, 171] width 20 height 30
click at [1361, 258] on td "19" at bounding box center [1358, 263] width 18 height 22
type input "[DATE]"
click at [194, 406] on input "20" at bounding box center [284, 401] width 187 height 26
type input "30"
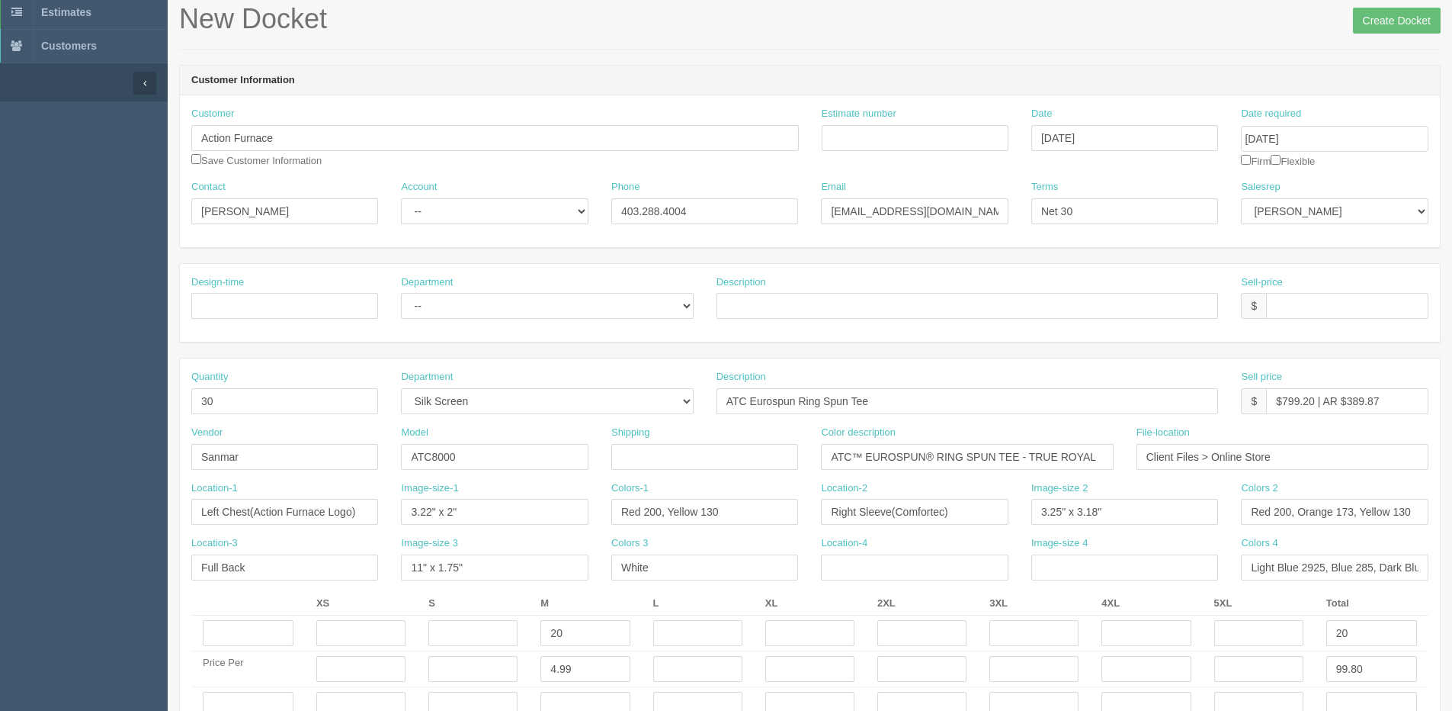
click at [657, 619] on td at bounding box center [698, 633] width 112 height 36
click at [686, 624] on input "text" at bounding box center [697, 633] width 89 height 26
type input "20"
drag, startPoint x: 563, startPoint y: 626, endPoint x: 454, endPoint y: 608, distance: 109.7
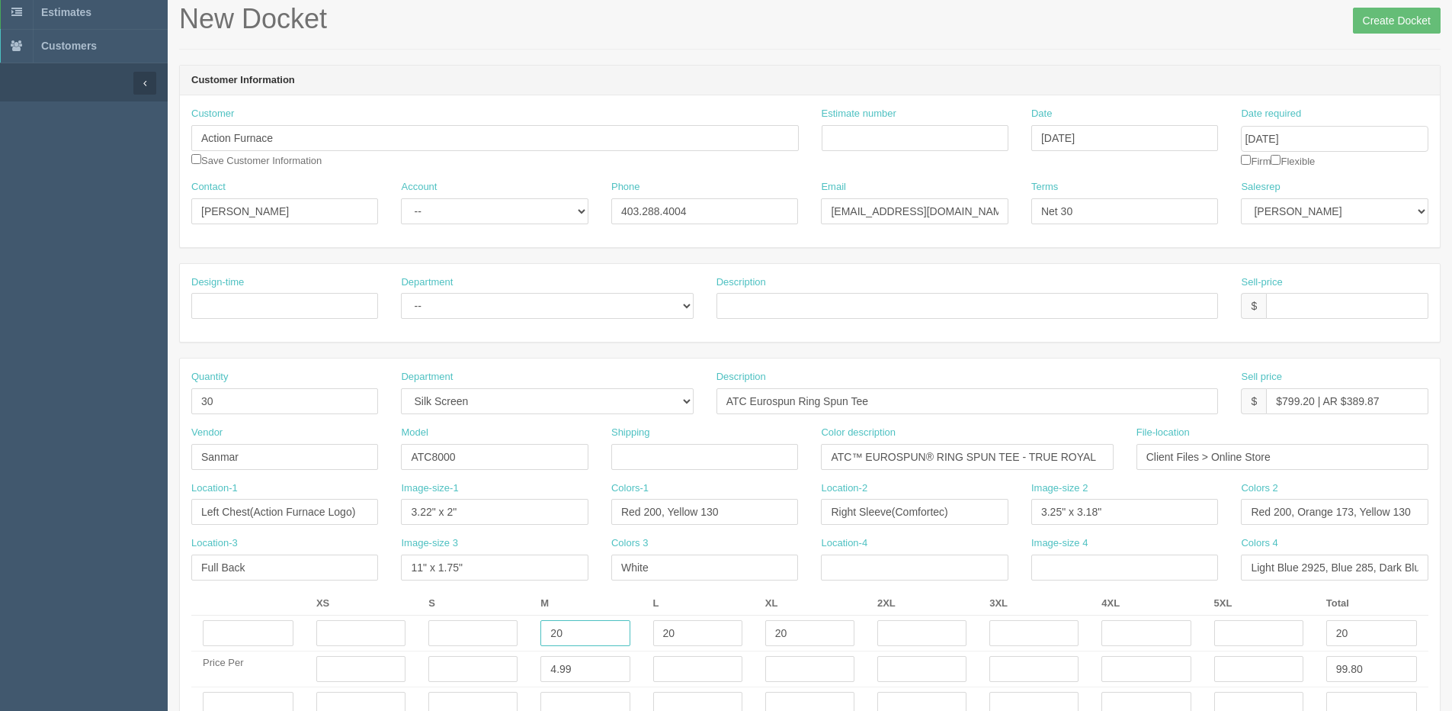
click at [464, 637] on tr "20 20 20 20" at bounding box center [809, 633] width 1237 height 36
drag, startPoint x: 584, startPoint y: 658, endPoint x: 455, endPoint y: 644, distance: 129.6
click at [460, 646] on tbody "20 20 20 Price Per 4.99 99.80 Price Per" at bounding box center [809, 686] width 1237 height 143
drag, startPoint x: 818, startPoint y: 630, endPoint x: 767, endPoint y: 638, distance: 51.6
click at [774, 638] on input "20" at bounding box center [809, 633] width 89 height 26
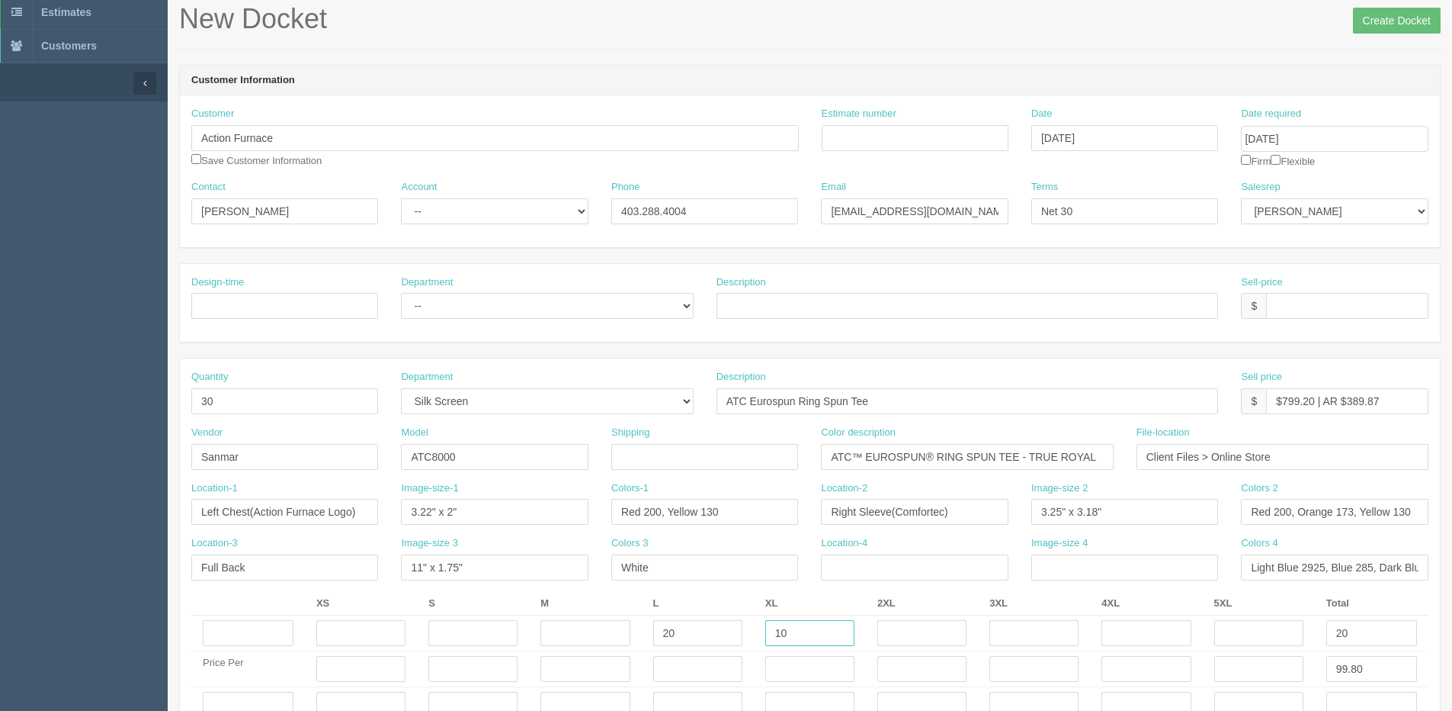
type input "10"
drag, startPoint x: 1378, startPoint y: 628, endPoint x: 1282, endPoint y: 614, distance: 96.3
click at [1282, 615] on tr "20 10 20" at bounding box center [809, 633] width 1237 height 36
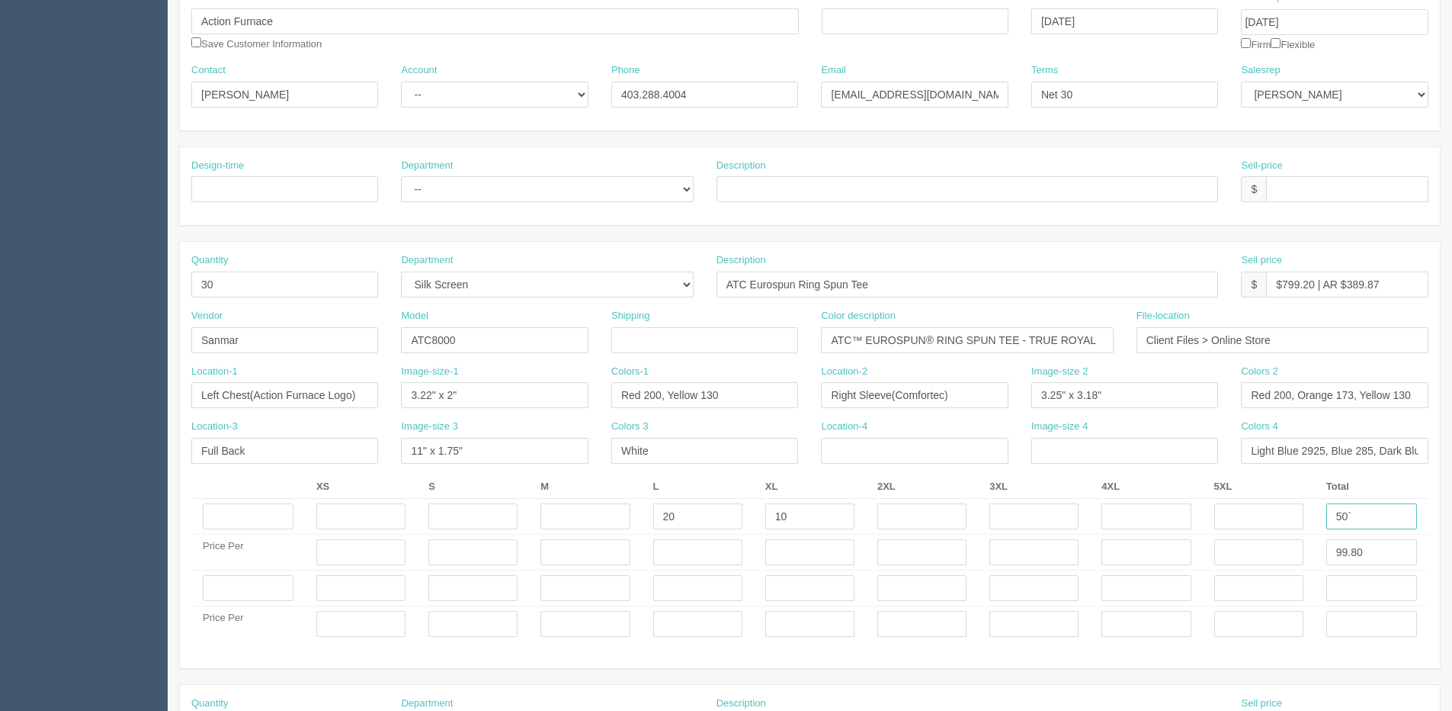
scroll to position [229, 0]
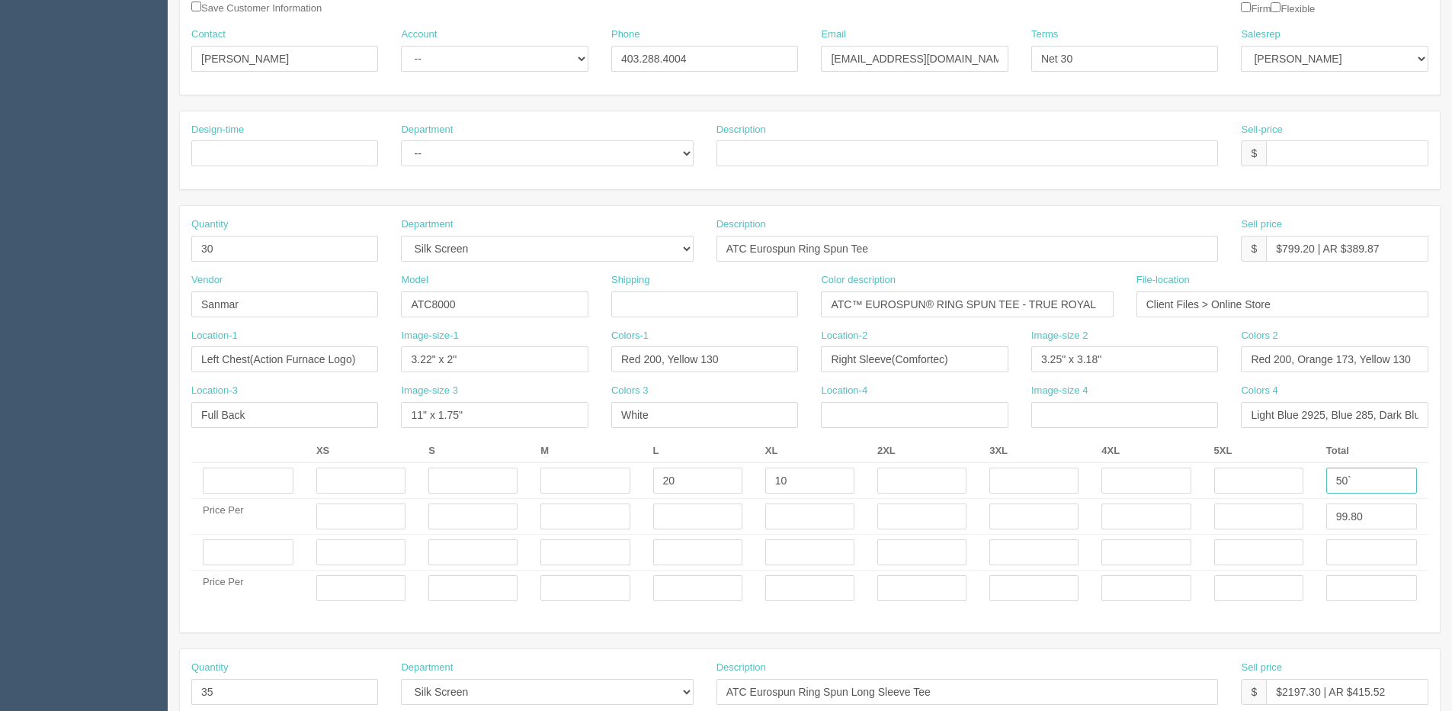
click at [1376, 483] on input "50`" at bounding box center [1372, 480] width 91 height 26
type input "50"
drag, startPoint x: 1282, startPoint y: 246, endPoint x: 1460, endPoint y: 229, distance: 179.2
click at [1452, 229] on html "PrintPing Dan Edit account ( dan@arapparel.ca ) Logout Dockets Estimates" at bounding box center [726, 530] width 1452 height 1519
type input "$1198.80"
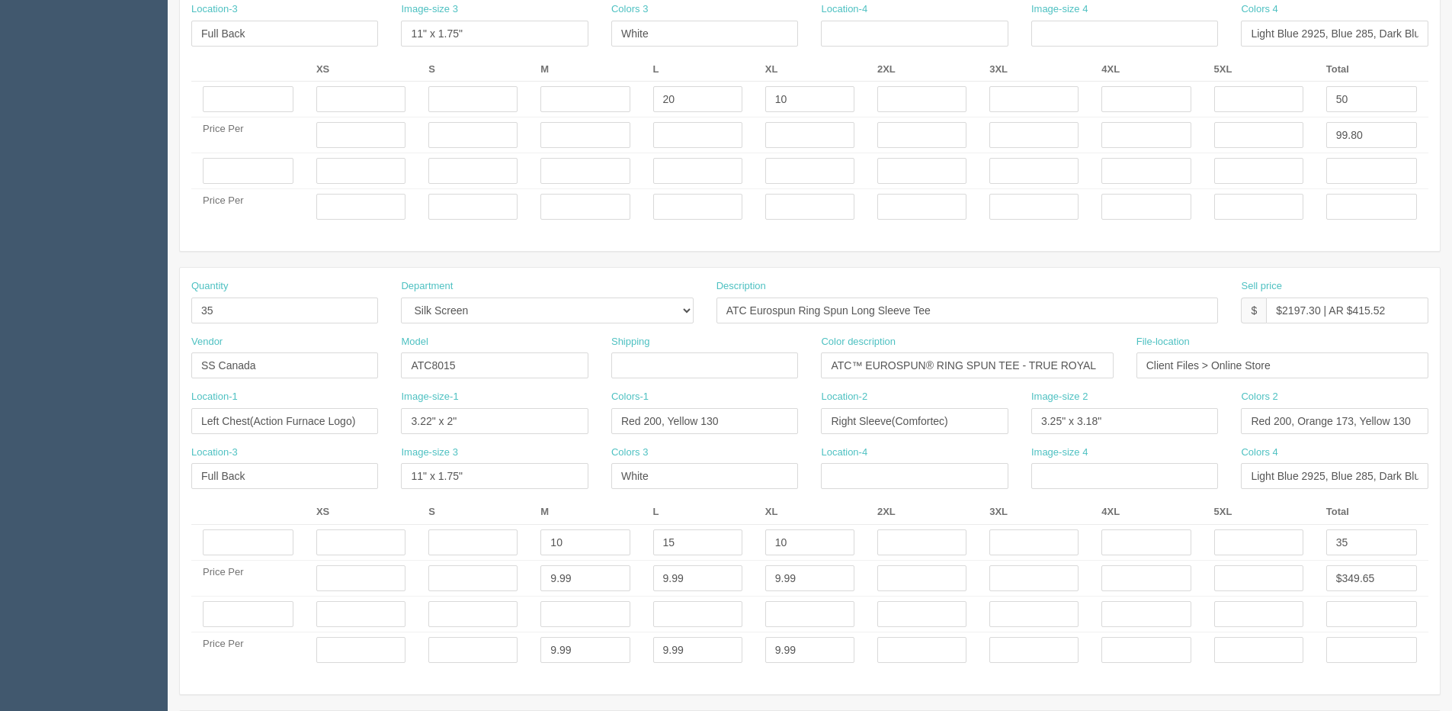
scroll to position [534, 0]
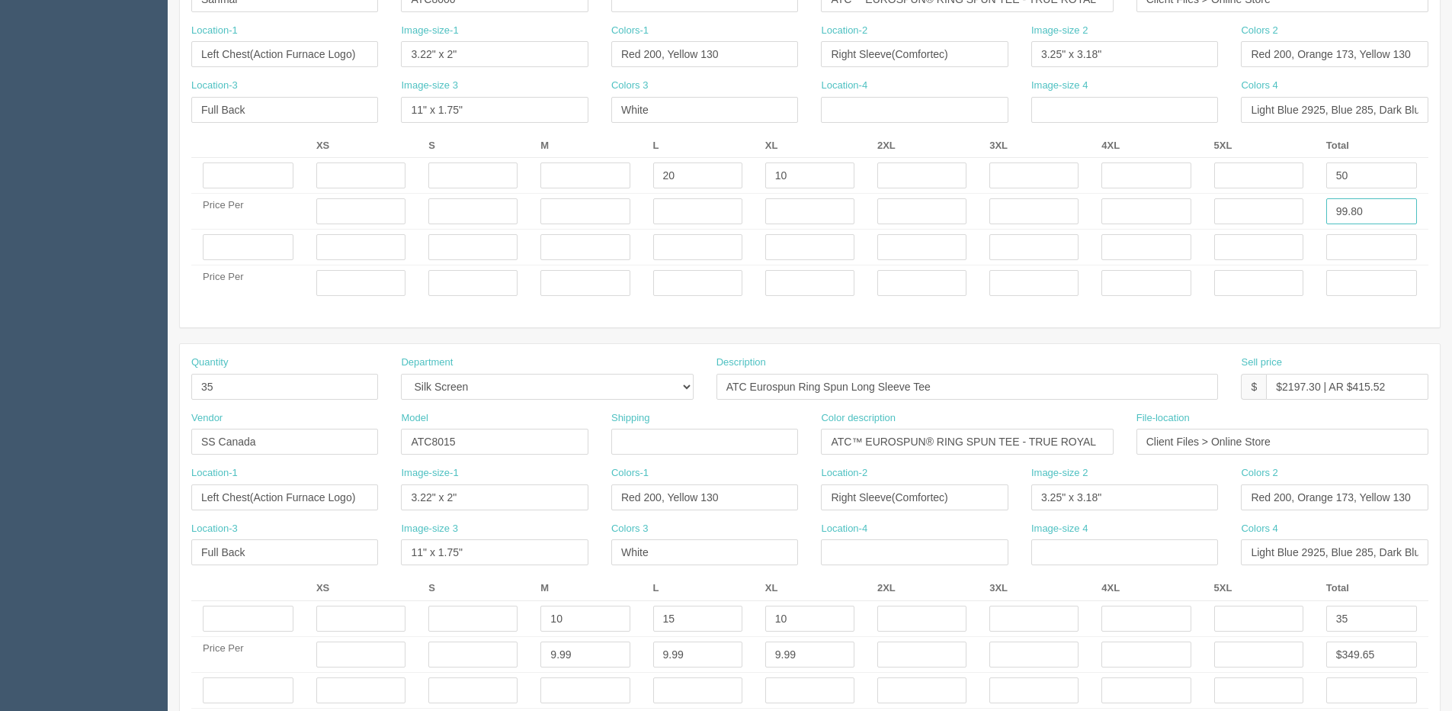
drag, startPoint x: 1418, startPoint y: 200, endPoint x: 1452, endPoint y: 198, distance: 34.3
click at [1452, 195] on html "PrintPing Dan Edit account ( dan@arapparel.ca ) Logout Dockets Estimates" at bounding box center [726, 225] width 1452 height 1519
type input "149.70"
drag, startPoint x: 246, startPoint y: 383, endPoint x: 117, endPoint y: 390, distance: 129.1
click at [117, 390] on section "Dockets Estimates Customers" at bounding box center [726, 244] width 1452 height 1481
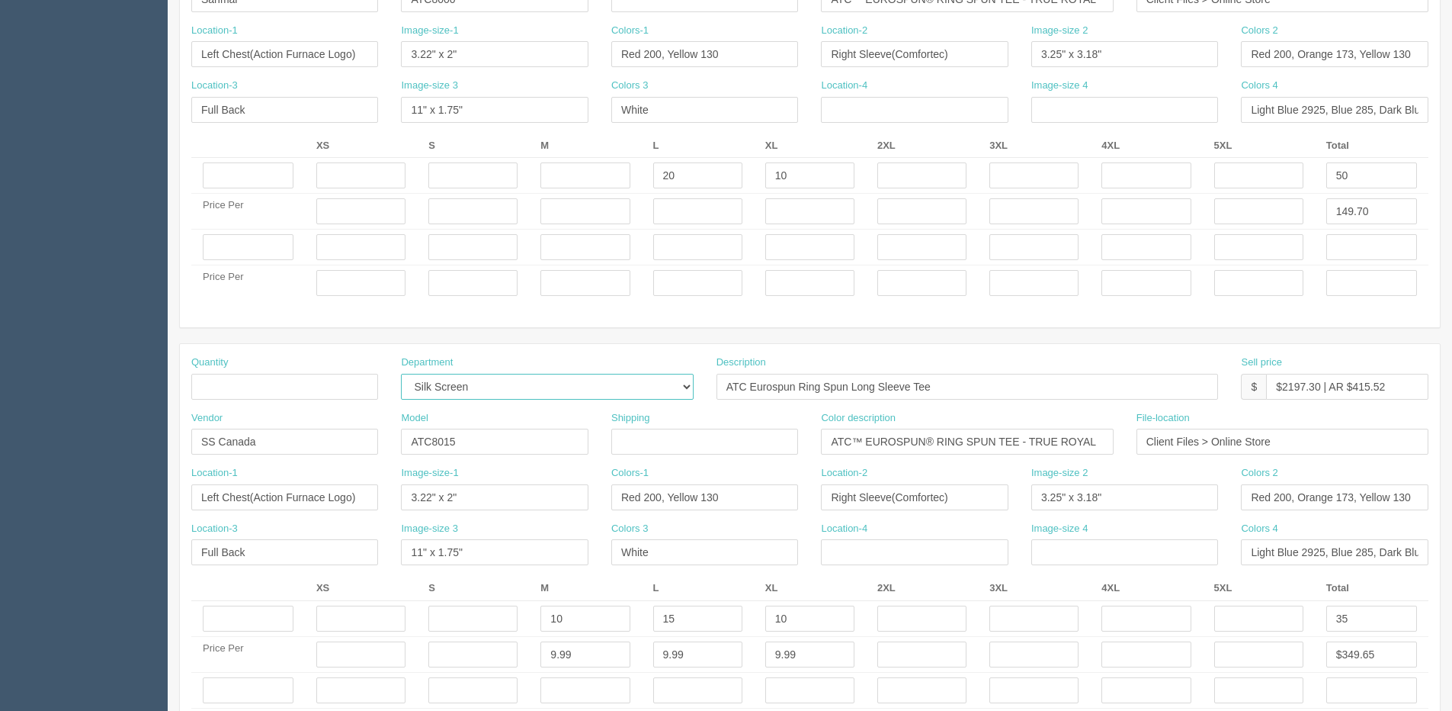
click at [461, 396] on select "-- Embroidery Silk Screen Heat Press Outsource Design" at bounding box center [547, 387] width 292 height 26
click at [461, 392] on select "-- Embroidery Silk Screen Heat Press Outsource Design" at bounding box center [547, 387] width 292 height 26
click at [464, 383] on select "-- Embroidery Silk Screen Heat Press Outsource Design" at bounding box center [547, 387] width 292 height 26
select select
click at [401, 374] on select "-- Embroidery Silk Screen Heat Press Outsource Design" at bounding box center [547, 387] width 292 height 26
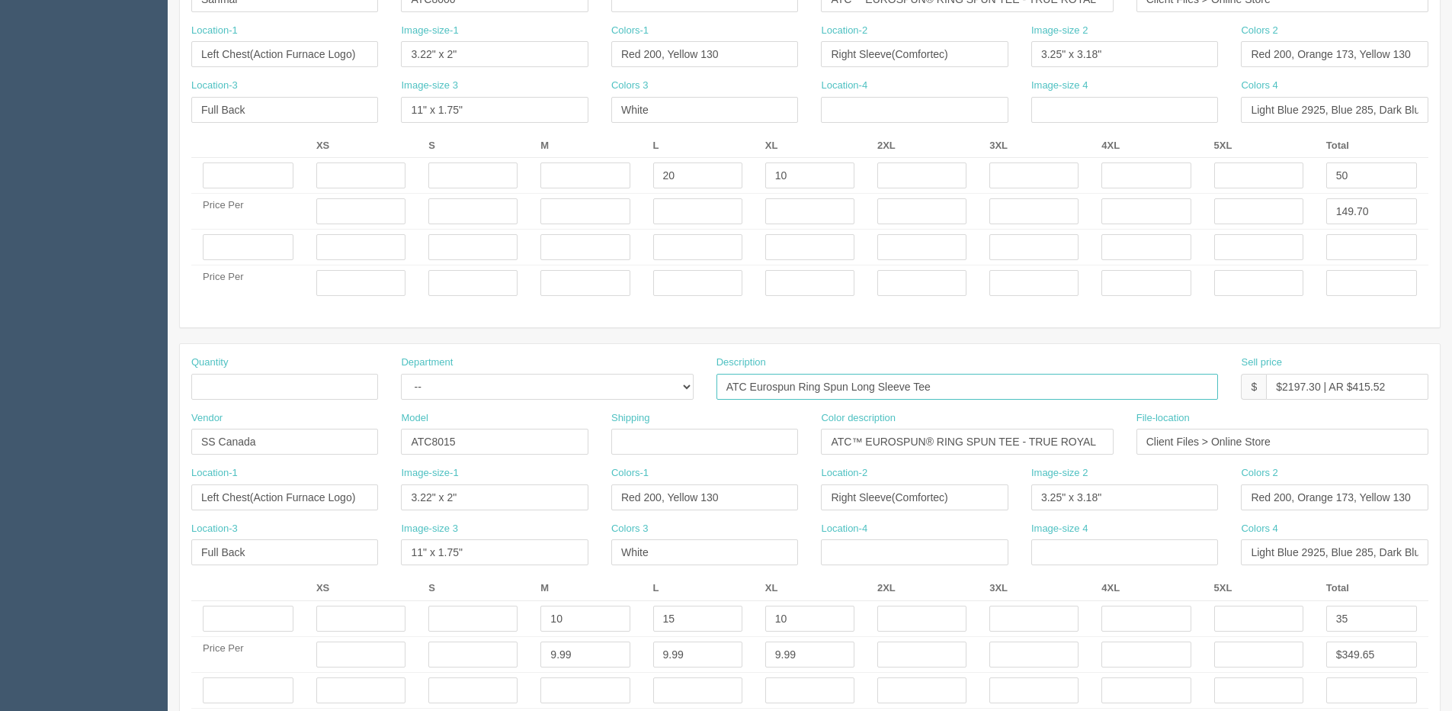
drag, startPoint x: 561, startPoint y: 414, endPoint x: 701, endPoint y: 420, distance: 139.7
click at [481, 414] on div "Quantity Department -- Embroidery Silk Screen Heat Press Outsource Design Descr…" at bounding box center [810, 557] width 1260 height 426
drag, startPoint x: 1394, startPoint y: 384, endPoint x: 1086, endPoint y: 403, distance: 308.5
click at [1085, 403] on div "Quantity Department -- Embroidery Silk Screen Heat Press Outsource Design Descr…" at bounding box center [810, 383] width 1260 height 56
drag, startPoint x: 1278, startPoint y: 444, endPoint x: 1074, endPoint y: 456, distance: 203.9
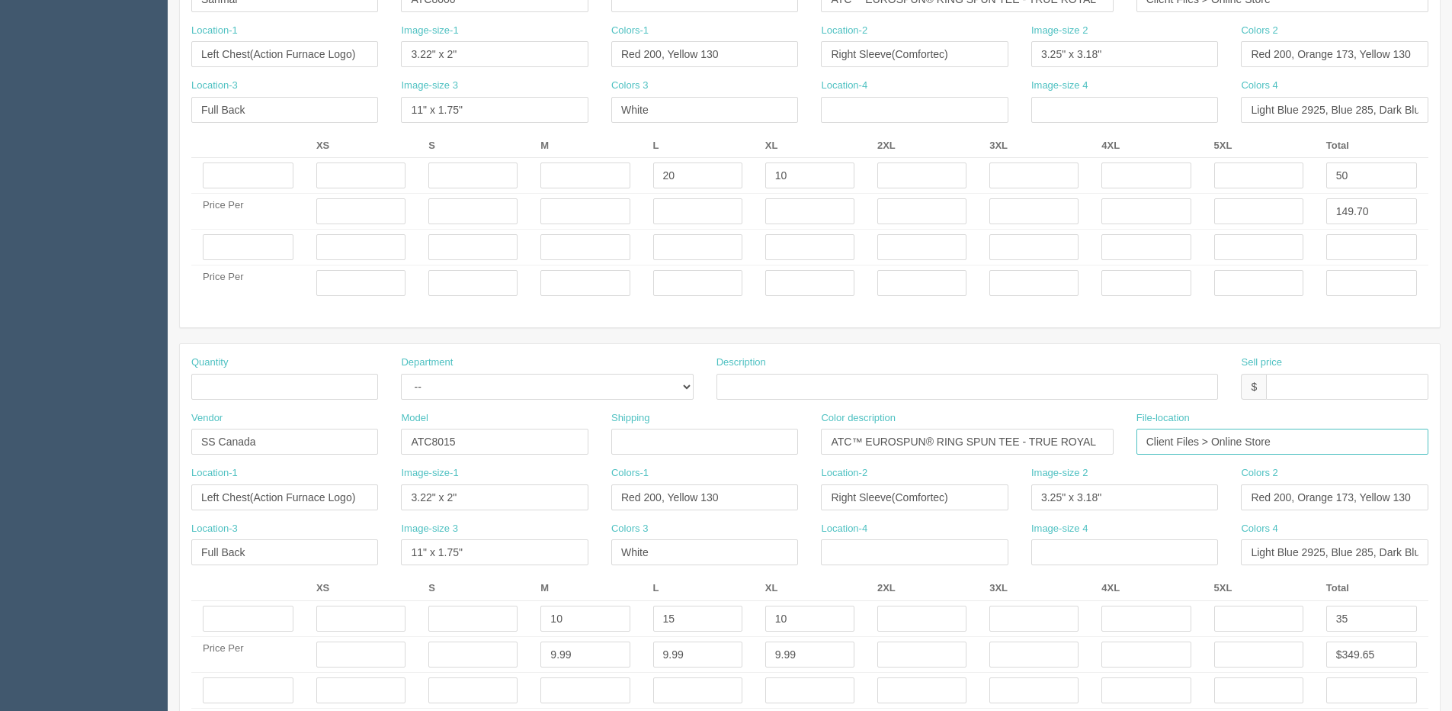
click at [1080, 449] on div "Vendor SS Canada Model ATC8015 Shipping Color description ATC™ EUROSPUN® RING S…" at bounding box center [810, 439] width 1260 height 56
drag, startPoint x: 1094, startPoint y: 442, endPoint x: 768, endPoint y: 489, distance: 329.6
click at [769, 489] on div "Quantity Department -- Embroidery Silk Screen Heat Press Outsource Design Descr…" at bounding box center [810, 557] width 1260 height 426
drag, startPoint x: 460, startPoint y: 446, endPoint x: 172, endPoint y: 462, distance: 288.6
click at [181, 462] on div "Vendor SS Canada Model ATC8015 Shipping Color description File-location" at bounding box center [810, 439] width 1260 height 56
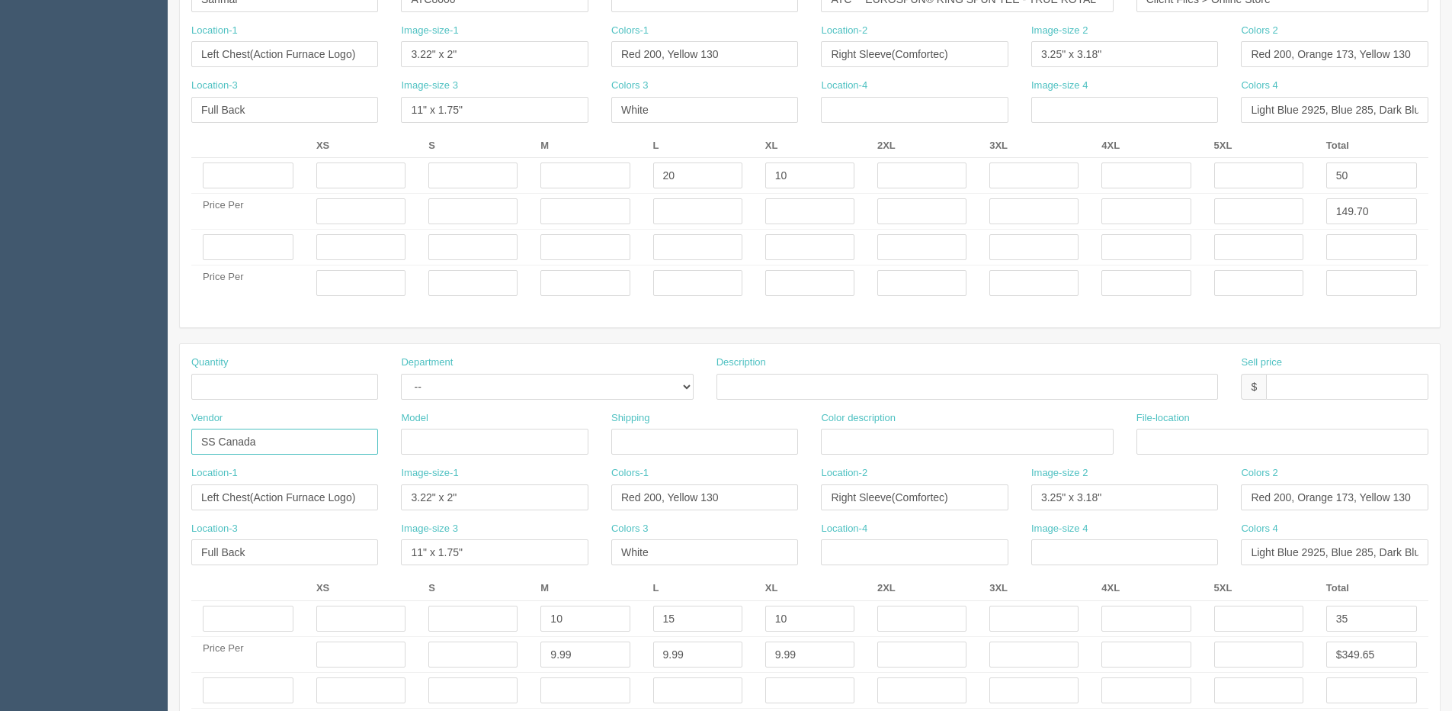
drag, startPoint x: 325, startPoint y: 432, endPoint x: 143, endPoint y: 457, distance: 183.3
click at [143, 457] on section "Dockets Estimates Customers" at bounding box center [726, 244] width 1452 height 1481
drag, startPoint x: 356, startPoint y: 497, endPoint x: 112, endPoint y: 535, distance: 246.9
click at [113, 534] on section "Dockets Estimates Customers" at bounding box center [726, 244] width 1452 height 1481
drag, startPoint x: 142, startPoint y: 563, endPoint x: 271, endPoint y: 560, distance: 129.6
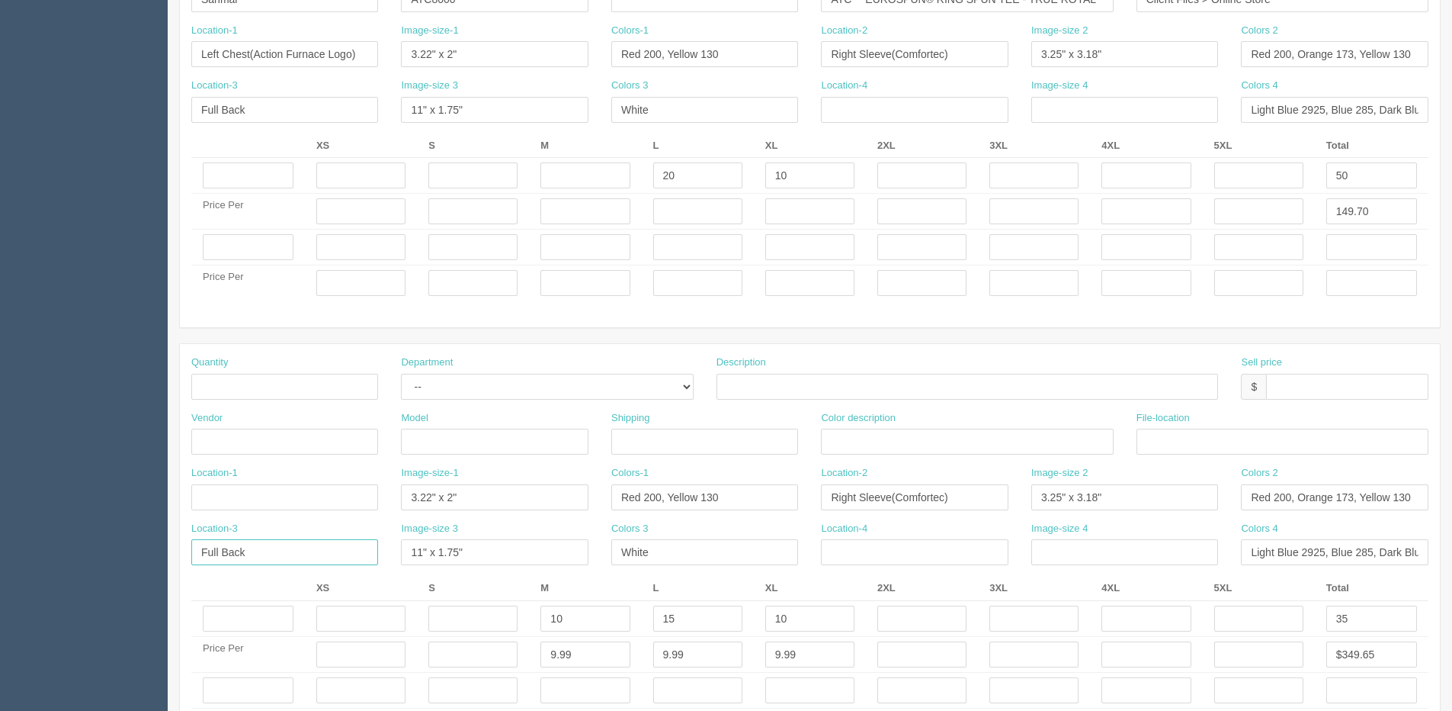
click at [127, 564] on section "Dockets Estimates Customers" at bounding box center [726, 244] width 1452 height 1481
type input "k"
drag, startPoint x: 493, startPoint y: 551, endPoint x: 344, endPoint y: 555, distance: 149.5
click at [361, 552] on div "Location-3 k Image-size 3 11" x 1.75" Colors 3 White Location-4 Image-size 4 Co…" at bounding box center [810, 549] width 1260 height 56
drag, startPoint x: 306, startPoint y: 552, endPoint x: 207, endPoint y: 563, distance: 100.5
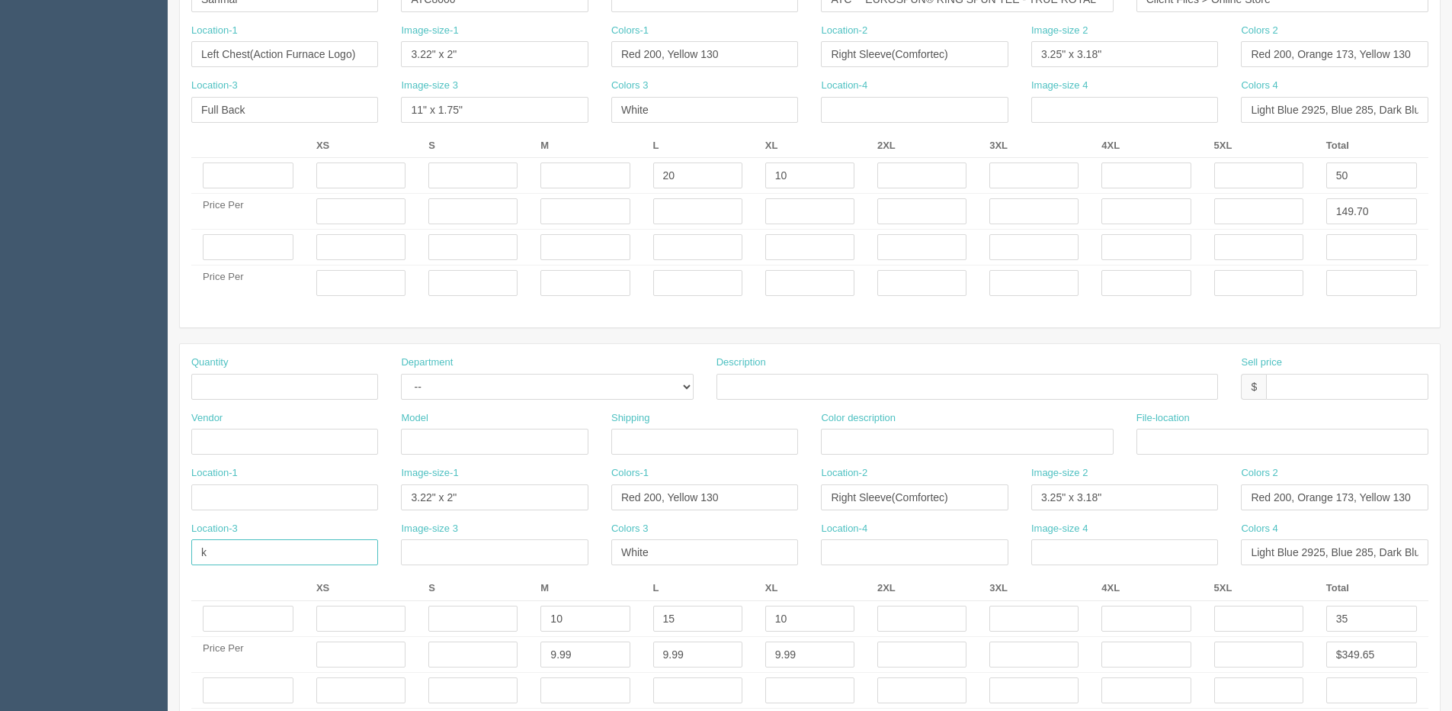
click at [201, 563] on input "k" at bounding box center [284, 552] width 187 height 26
drag, startPoint x: 478, startPoint y: 489, endPoint x: 373, endPoint y: 503, distance: 106.1
click at [390, 499] on div "Image-size-1 3.22" x 2"" at bounding box center [495, 494] width 210 height 56
drag, startPoint x: 618, startPoint y: 516, endPoint x: 753, endPoint y: 528, distance: 135.4
click at [591, 523] on div "Quantity Department -- Embroidery Silk Screen Heat Press Outsource Design Descr…" at bounding box center [810, 557] width 1260 height 426
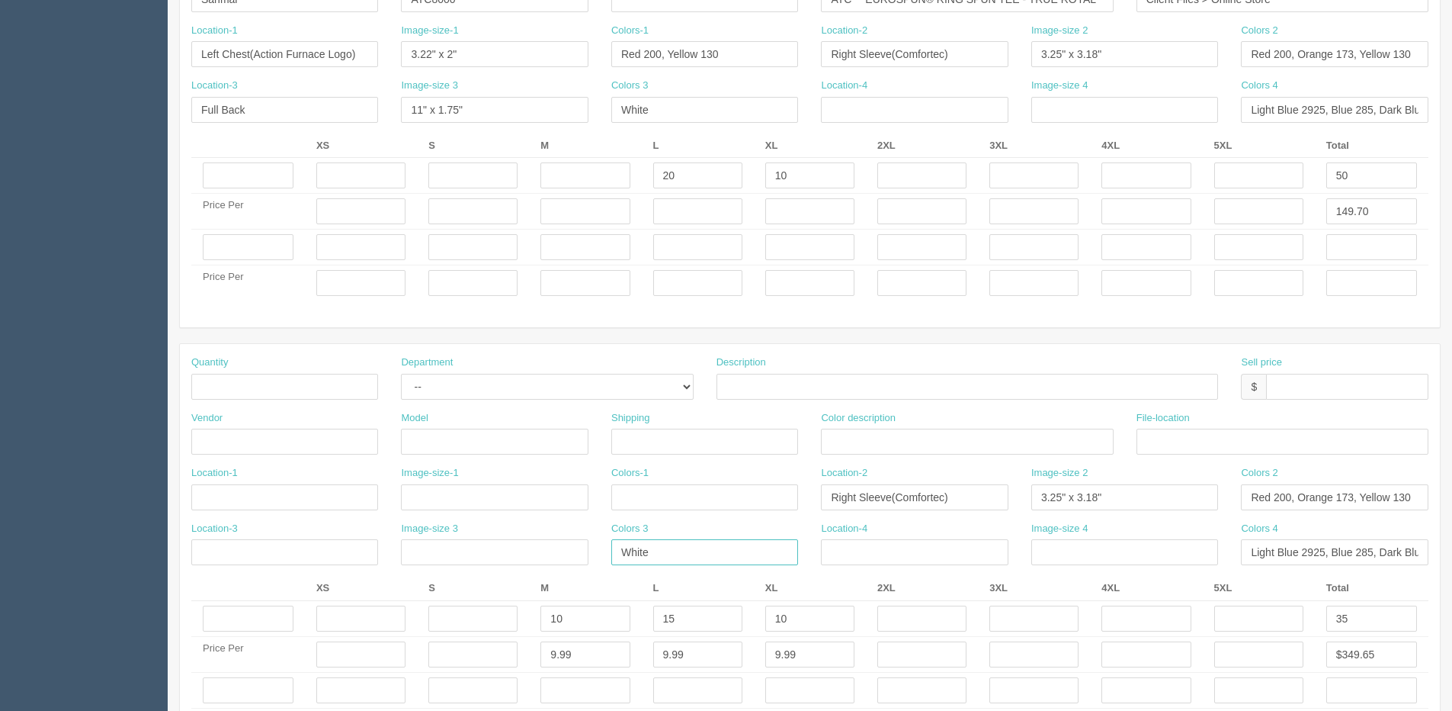
drag, startPoint x: 635, startPoint y: 541, endPoint x: 669, endPoint y: 541, distance: 34.3
click at [634, 541] on input "White" at bounding box center [704, 552] width 187 height 26
drag, startPoint x: 672, startPoint y: 541, endPoint x: 775, endPoint y: 531, distance: 103.3
click at [586, 552] on div "Location-3 Image-size 3 Colors 3 White Location-4 Image-size 4 Colors 4 Light B…" at bounding box center [810, 549] width 1260 height 56
drag, startPoint x: 900, startPoint y: 502, endPoint x: 1290, endPoint y: 493, distance: 389.7
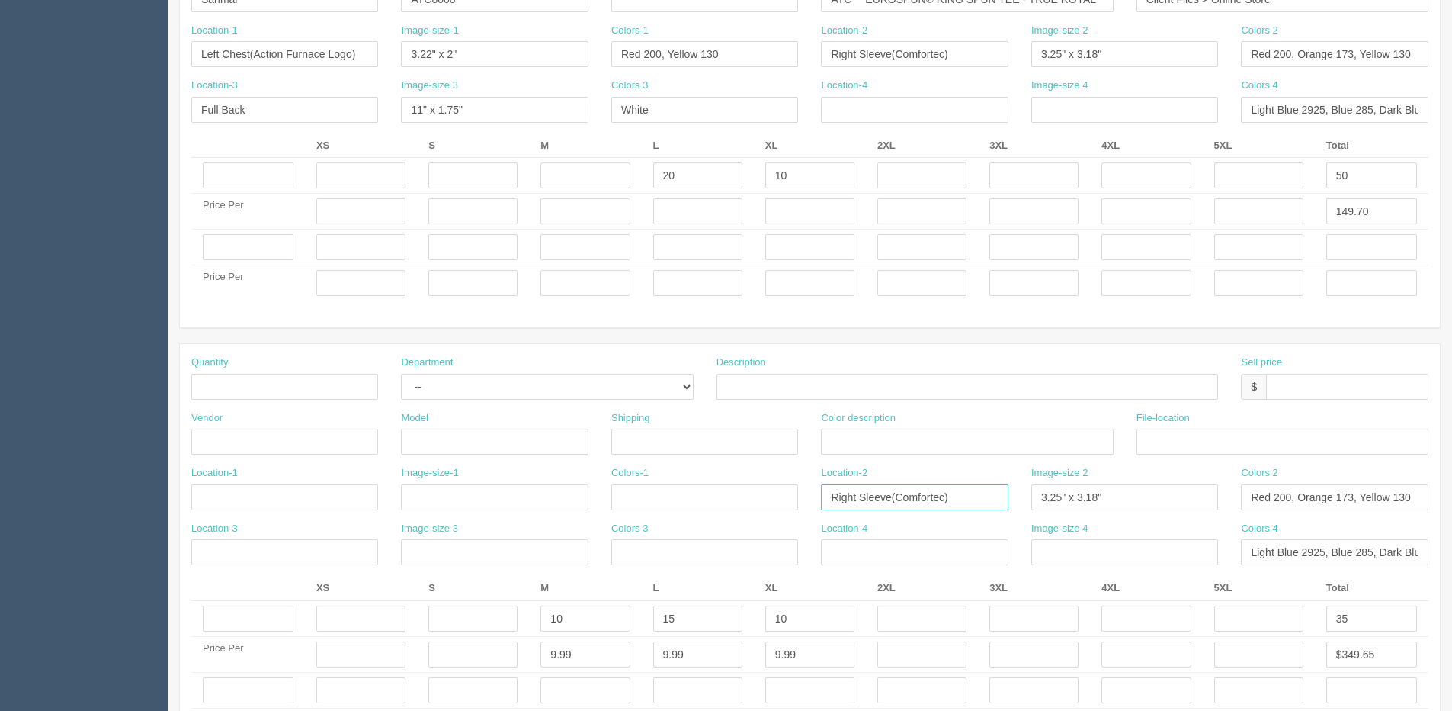
click at [813, 519] on div "Location-2 Right Sleeve(Comfortec)" at bounding box center [915, 494] width 210 height 56
drag, startPoint x: 1029, startPoint y: 502, endPoint x: 982, endPoint y: 508, distance: 47.7
click at [982, 508] on div "Location-1 Image-size-1 Colors-1 Location-2 Image-size 2 3.25" x 3.18" Colors 2…" at bounding box center [810, 494] width 1260 height 56
drag, startPoint x: 1247, startPoint y: 498, endPoint x: 1404, endPoint y: 494, distance: 157.1
click at [1405, 493] on input "Red 200, Orange 173, Yellow 130" at bounding box center [1334, 497] width 187 height 26
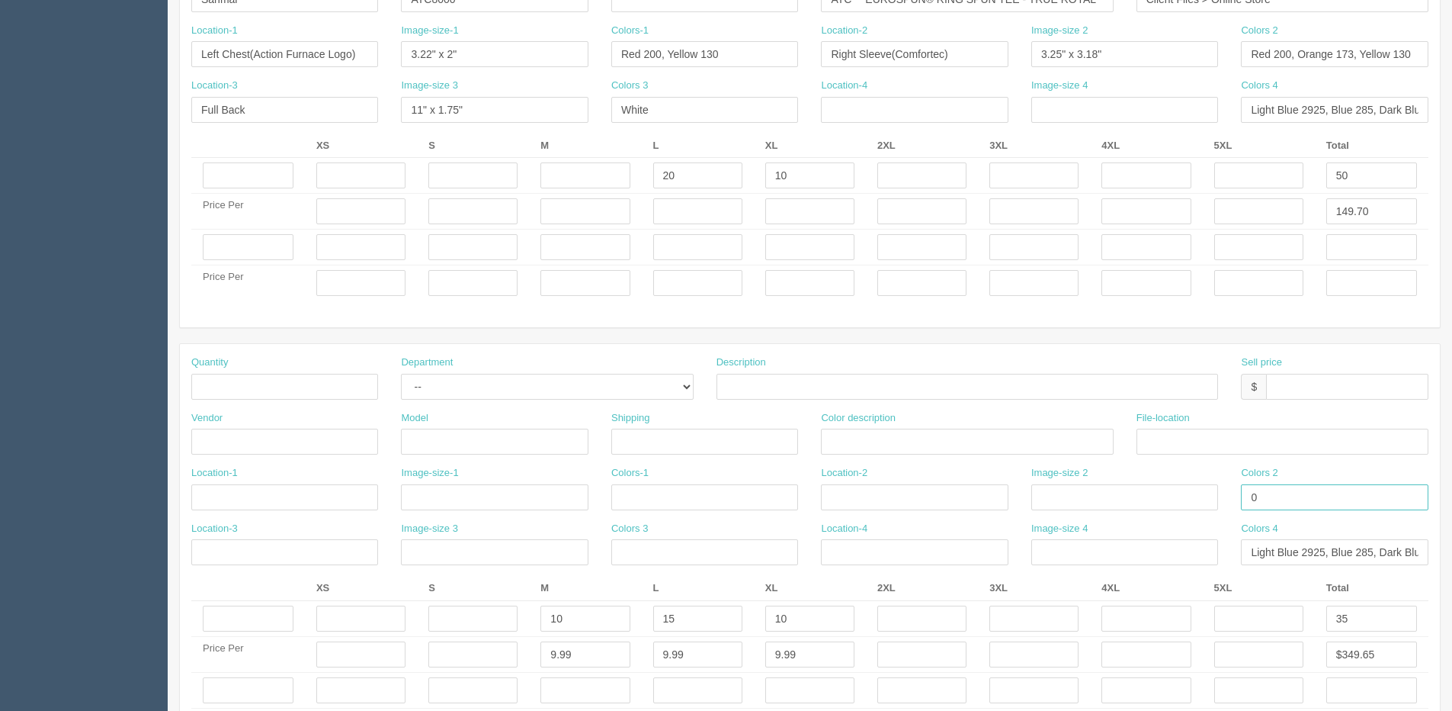
type input "0"
click at [1235, 547] on div "Colors 4 Light Blue 2925, Blue 285, Dark Blue 2386, White" at bounding box center [1335, 549] width 210 height 56
drag, startPoint x: 1250, startPoint y: 551, endPoint x: 1349, endPoint y: 553, distance: 99.1
click at [1352, 553] on input "Light Blue 2925, Blue 285, Dark Blue 2386, White" at bounding box center [1334, 552] width 187 height 26
type input "285, Dark Blue 2386, White"
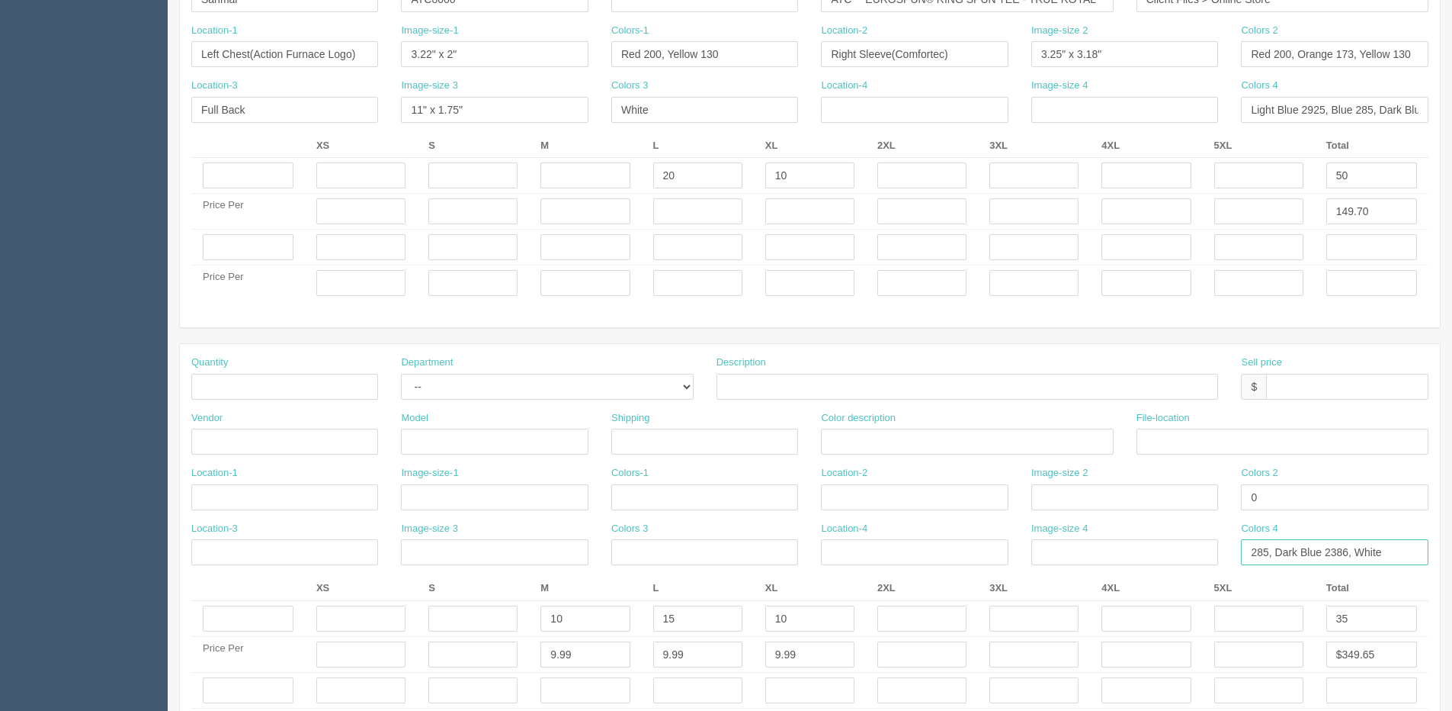
drag, startPoint x: 1253, startPoint y: 550, endPoint x: 1460, endPoint y: 550, distance: 207.4
click at [1452, 550] on html "PrintPing Dan Edit account ( dan@arapparel.ca ) Logout Dockets Estimates" at bounding box center [726, 225] width 1452 height 1519
drag, startPoint x: 1240, startPoint y: 495, endPoint x: 1214, endPoint y: 499, distance: 27.0
click at [1214, 499] on div "Location-1 Image-size-1 Colors-1 Location-2 Image-size 2 Colors 2 0" at bounding box center [810, 494] width 1260 height 56
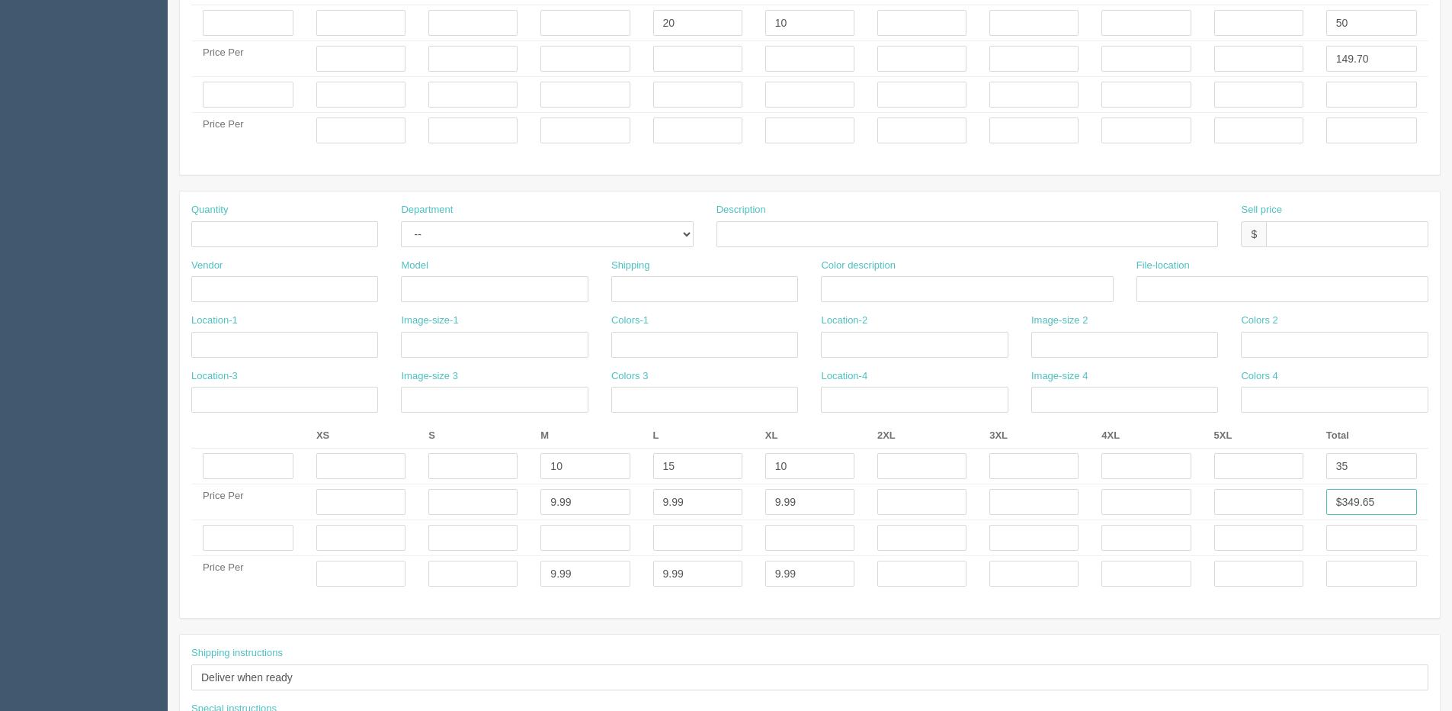
drag, startPoint x: 1389, startPoint y: 506, endPoint x: 1287, endPoint y: 521, distance: 103.3
click at [1287, 521] on tbody "10 15 10 35 Price Per 9.99 9.99 9.99 $349.65 Price Per 9.99 9.99 9.99" at bounding box center [809, 519] width 1237 height 143
drag, startPoint x: 1352, startPoint y: 470, endPoint x: 1275, endPoint y: 480, distance: 78.5
click at [1275, 480] on tr "10 15 10 35" at bounding box center [809, 466] width 1237 height 36
drag, startPoint x: 784, startPoint y: 472, endPoint x: 704, endPoint y: 472, distance: 80.1
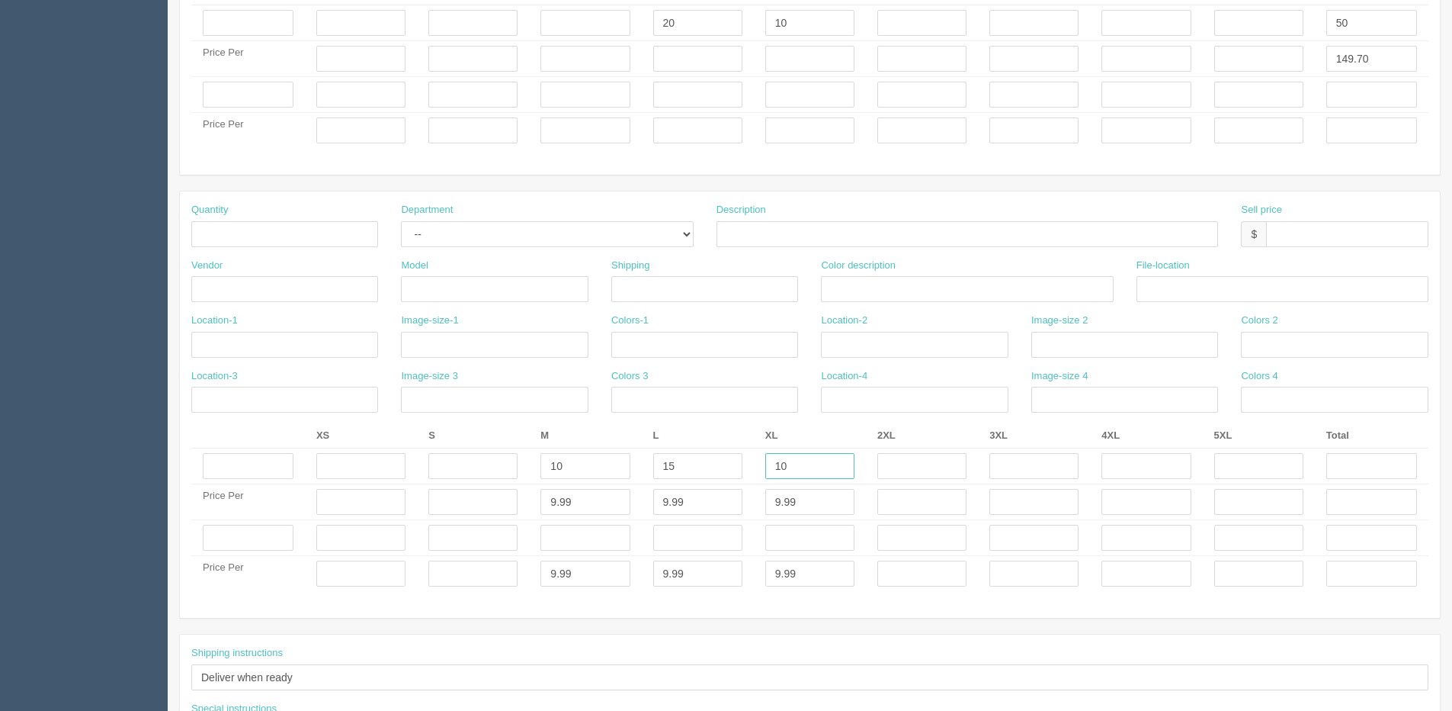
click at [706, 472] on tr "10 15 10" at bounding box center [809, 466] width 1237 height 36
drag, startPoint x: 646, startPoint y: 468, endPoint x: 621, endPoint y: 469, distance: 25.2
click at [621, 468] on tr "10" at bounding box center [809, 466] width 1237 height 36
drag, startPoint x: 581, startPoint y: 467, endPoint x: 512, endPoint y: 475, distance: 69.1
click at [514, 475] on tr "10" at bounding box center [809, 466] width 1237 height 36
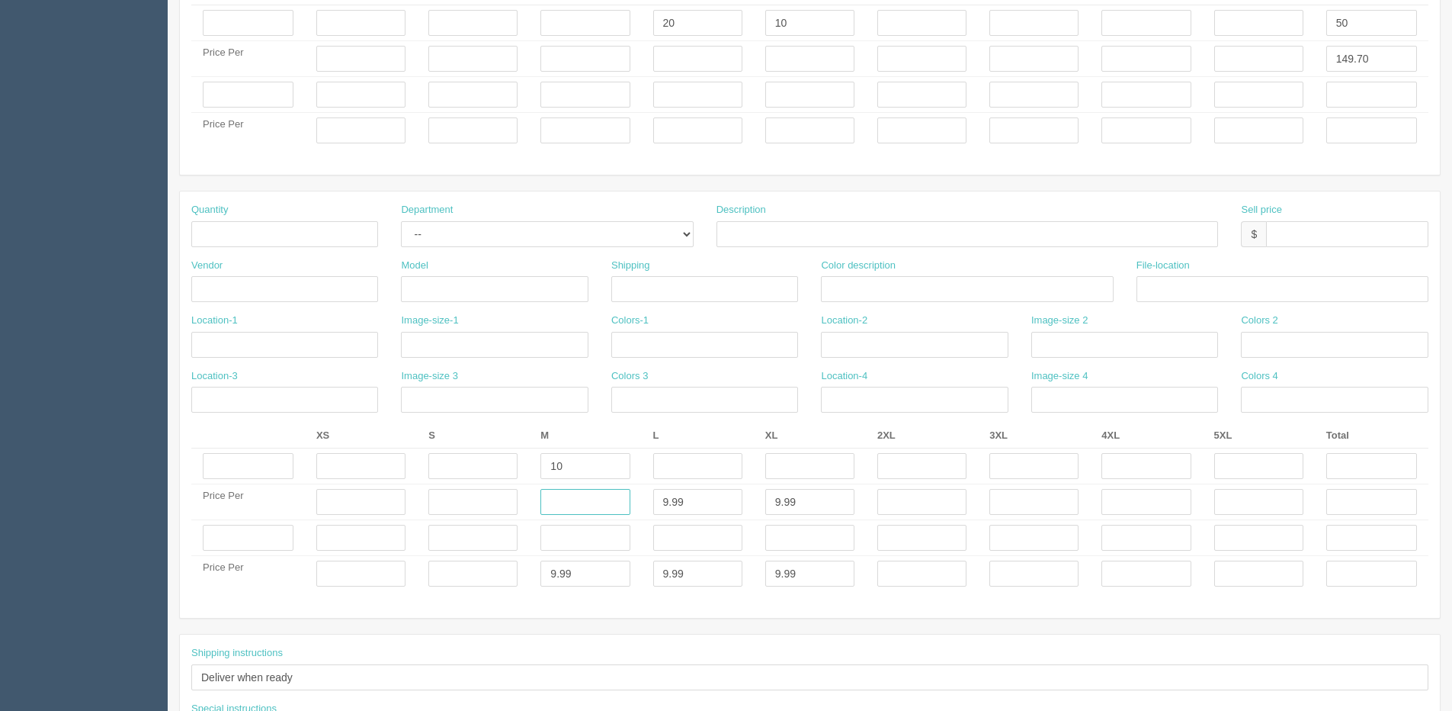
drag, startPoint x: 566, startPoint y: 499, endPoint x: 526, endPoint y: 503, distance: 40.6
click at [526, 503] on tr "Price Per 9.99 9.99" at bounding box center [809, 502] width 1237 height 36
drag, startPoint x: 569, startPoint y: 462, endPoint x: 766, endPoint y: 489, distance: 199.4
click at [476, 472] on tr at bounding box center [809, 466] width 1237 height 36
click at [626, 507] on tr "Price Per 9.99 9.99" at bounding box center [809, 502] width 1237 height 36
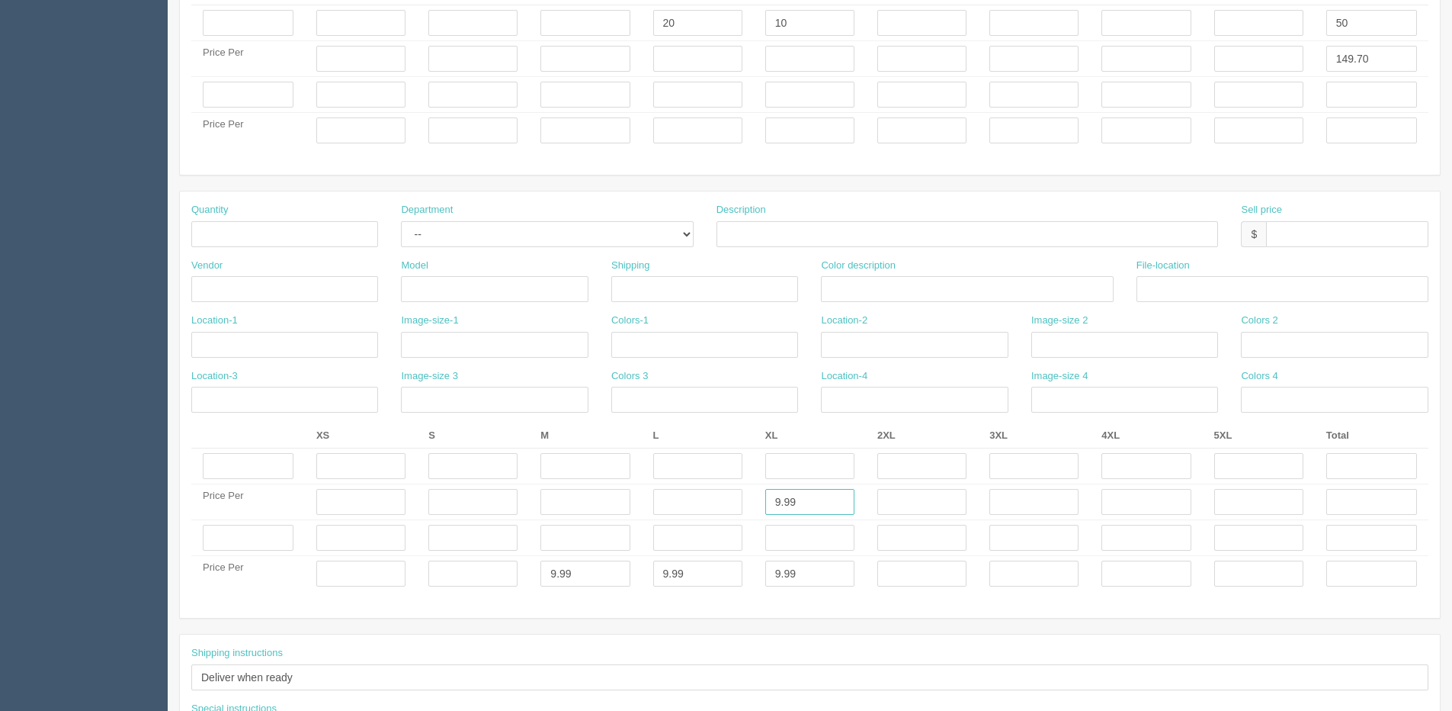
drag
click at [750, 496] on tr "Price Per 9.99" at bounding box center [809, 502] width 1237 height 36
click at [733, 578] on tr "Price Per 9.99 9.99 9.99" at bounding box center [809, 574] width 1237 height 36
click at [618, 575] on tr "Price Per 9.99" at bounding box center [809, 574] width 1237 height 36
click at [541, 566] on input "9.99" at bounding box center [585, 573] width 89 height 26
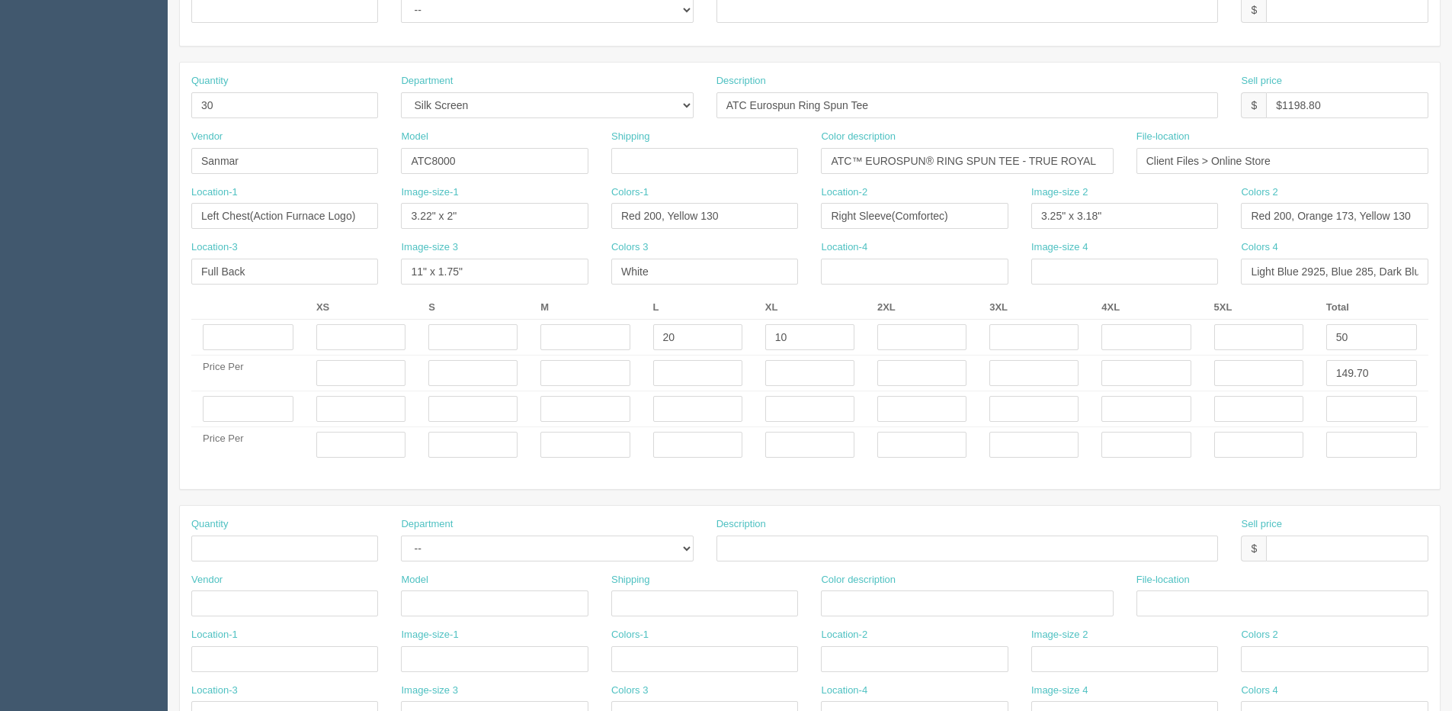
scroll to position [274, 0]
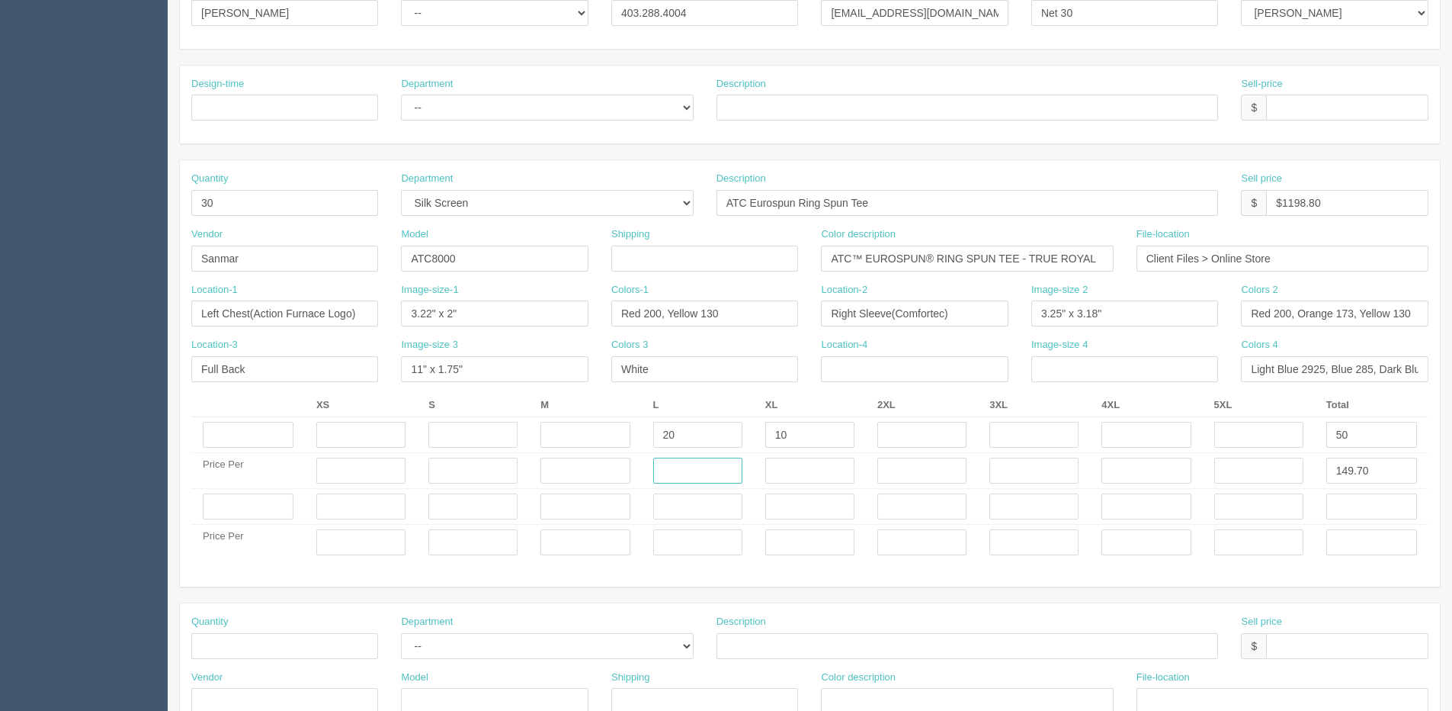
click at [701, 477] on input "text" at bounding box center [697, 470] width 89 height 26
type input "4.99"
click at [806, 468] on input "text" at bounding box center [809, 470] width 89 height 26
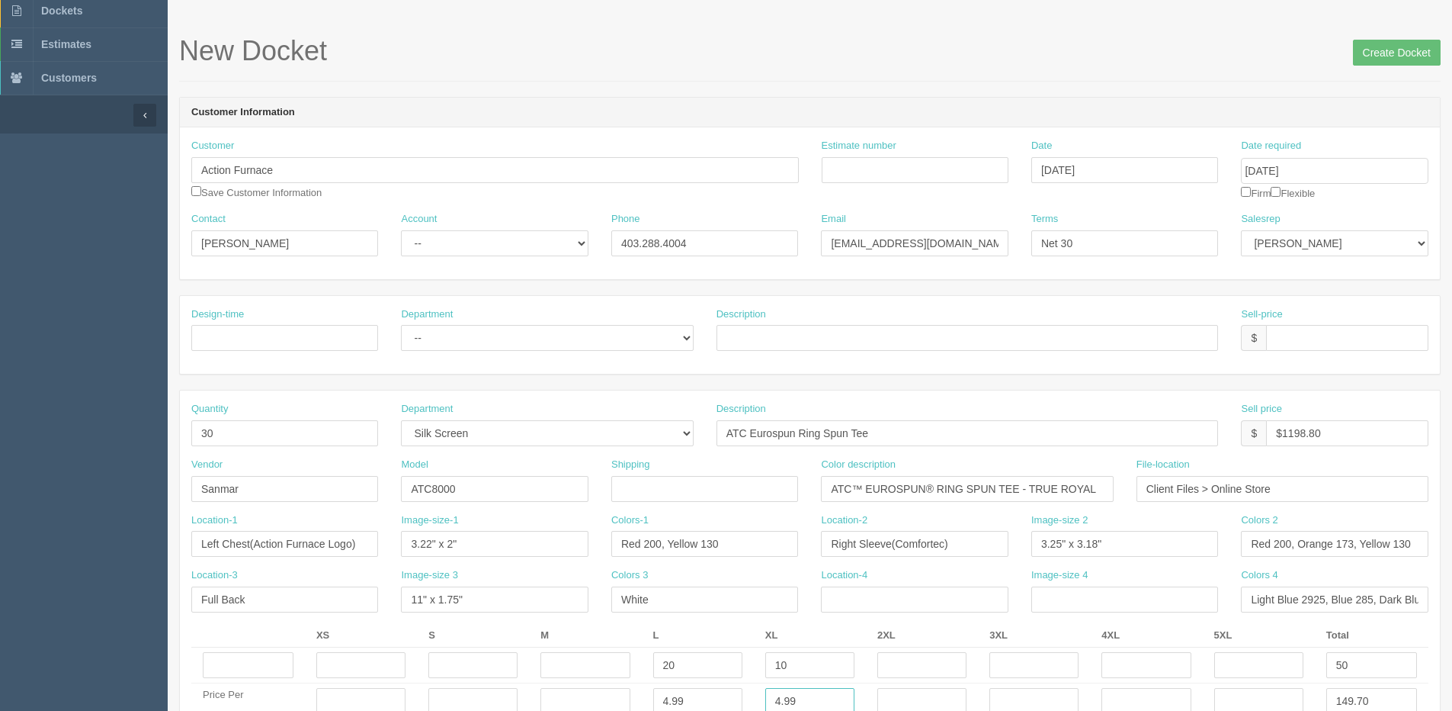
scroll to position [0, 0]
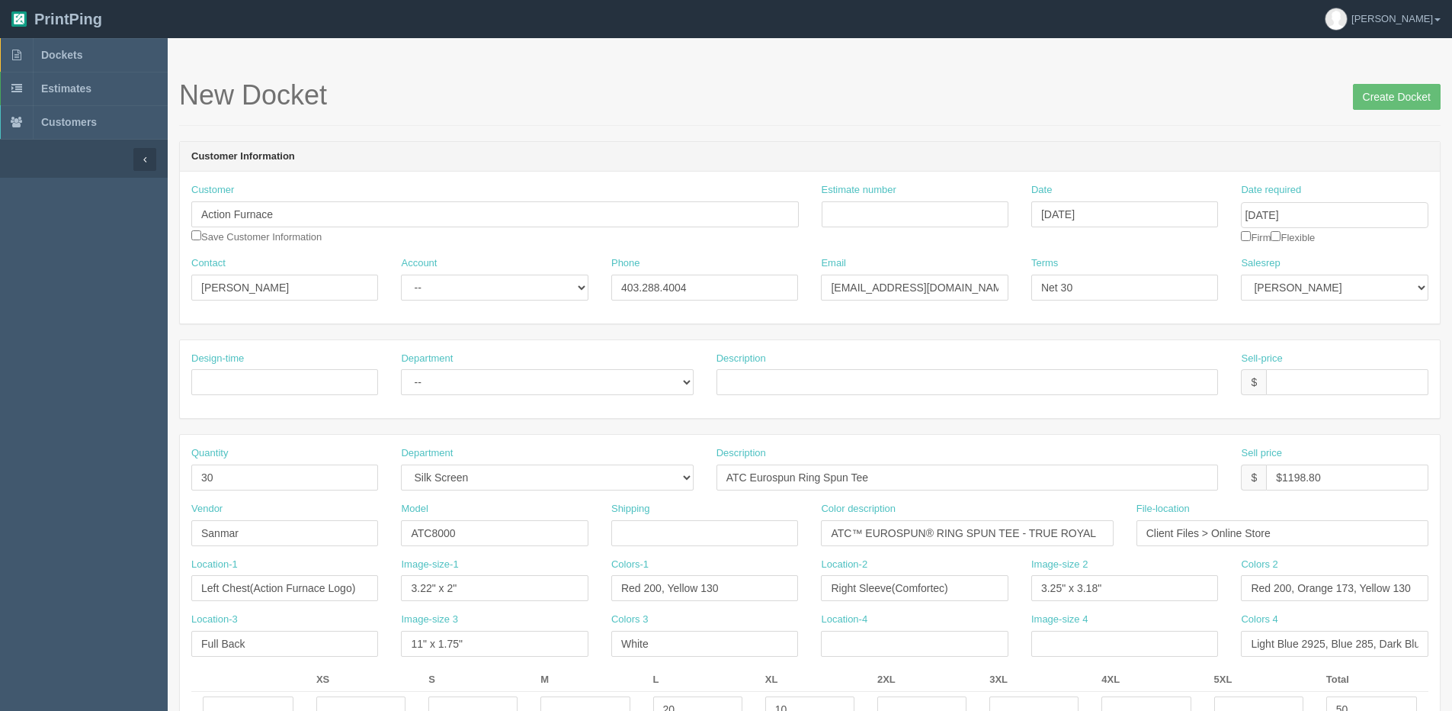
type input "4.99"
click at [1281, 240] on input "checkbox" at bounding box center [1276, 236] width 10 height 10
checkbox input "true"
click at [1393, 101] on input "Create Docket" at bounding box center [1397, 97] width 88 height 26
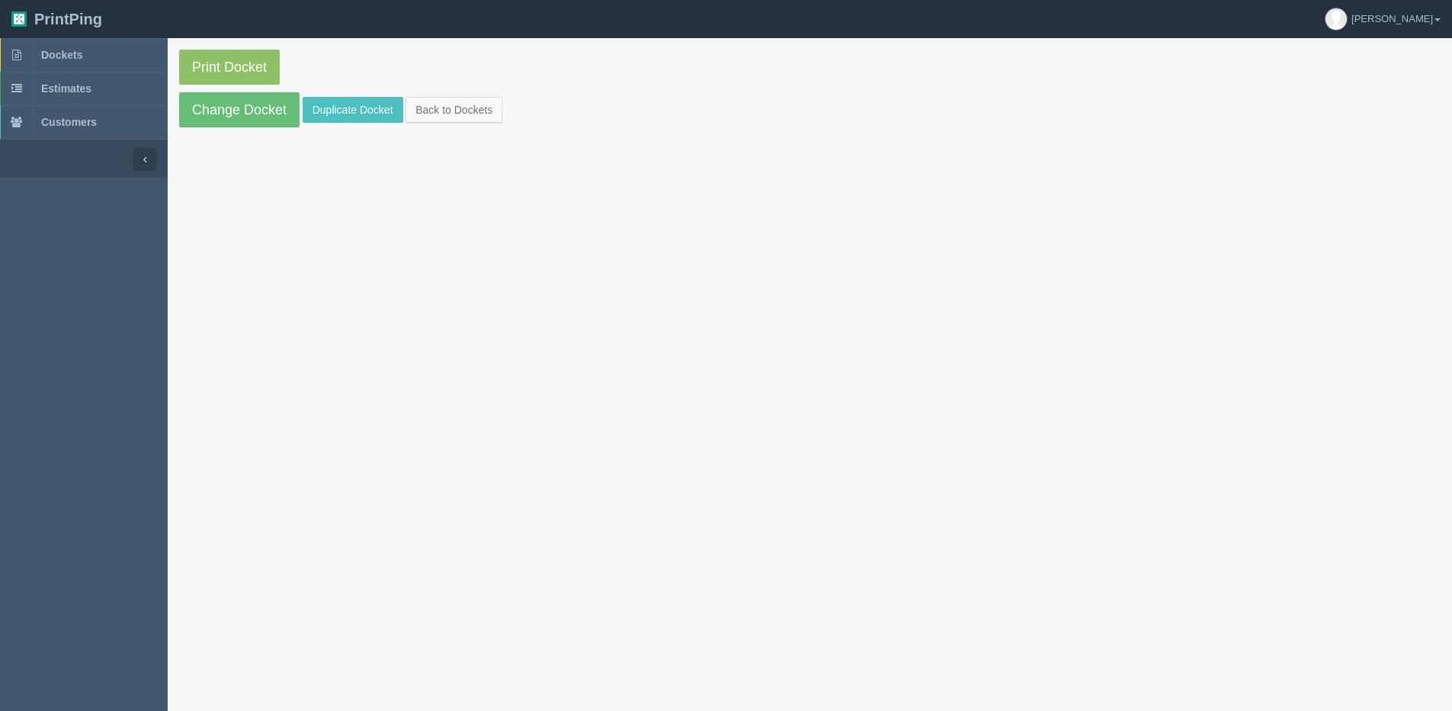
click at [470, 95] on section "Print Docket Change Docket Duplicate Docket Back to Dockets" at bounding box center [810, 88] width 1285 height 101
click at [470, 97] on link "Back to Dockets" at bounding box center [454, 110] width 97 height 26
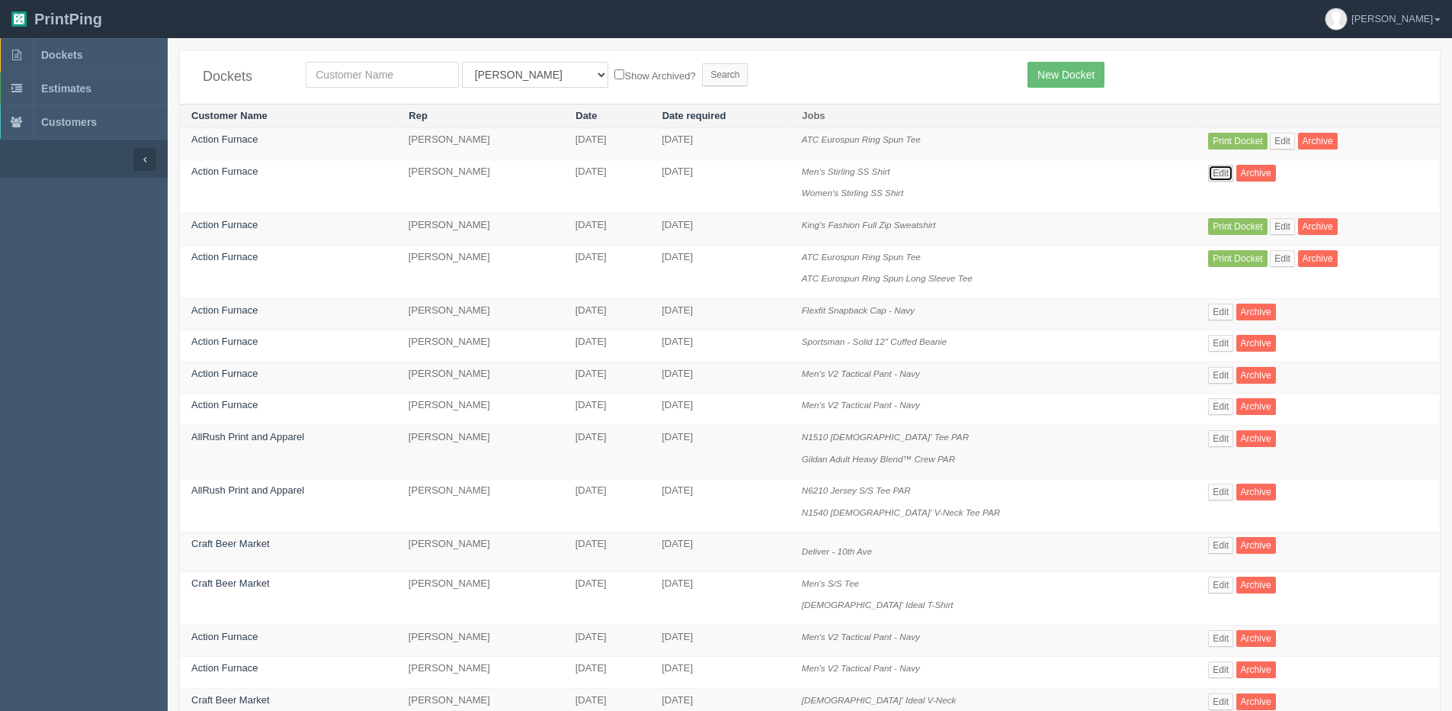
click at [1208, 174] on link "Edit" at bounding box center [1220, 173] width 25 height 17
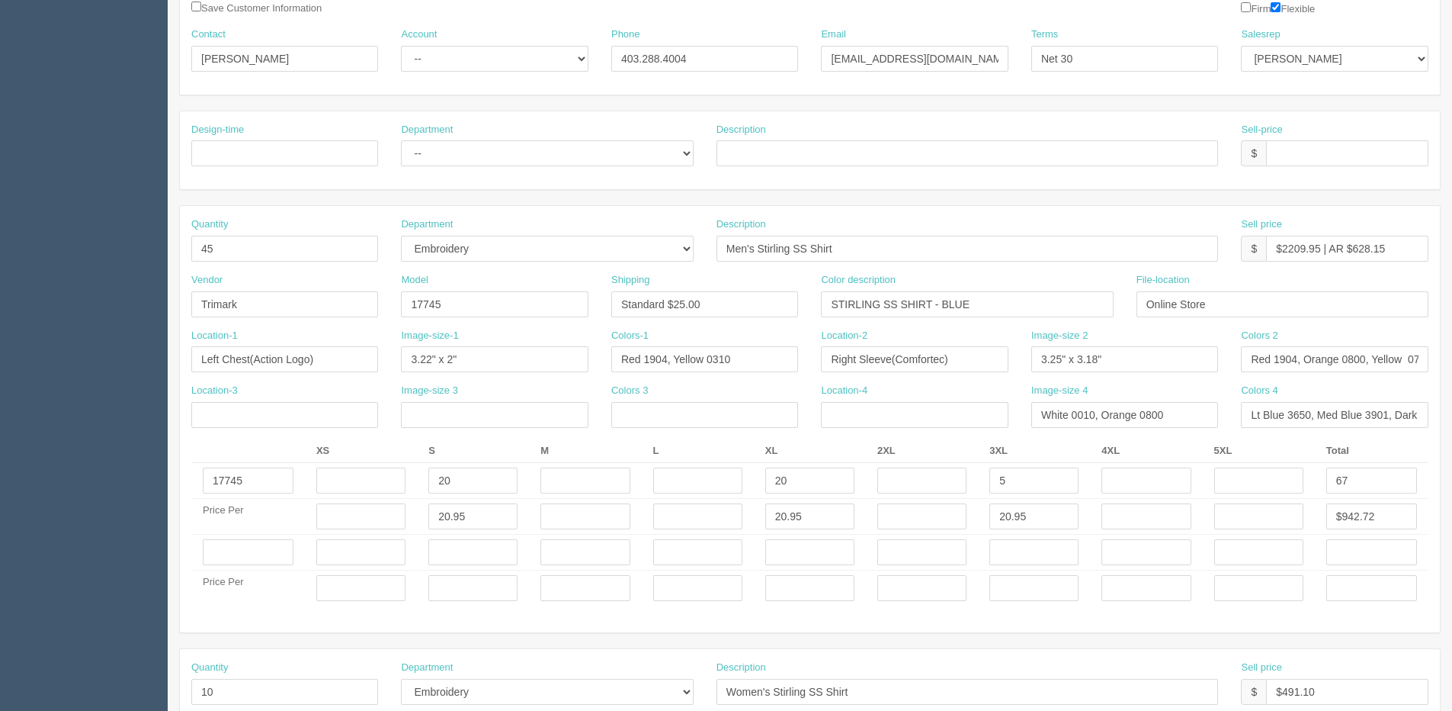
scroll to position [457, 0]
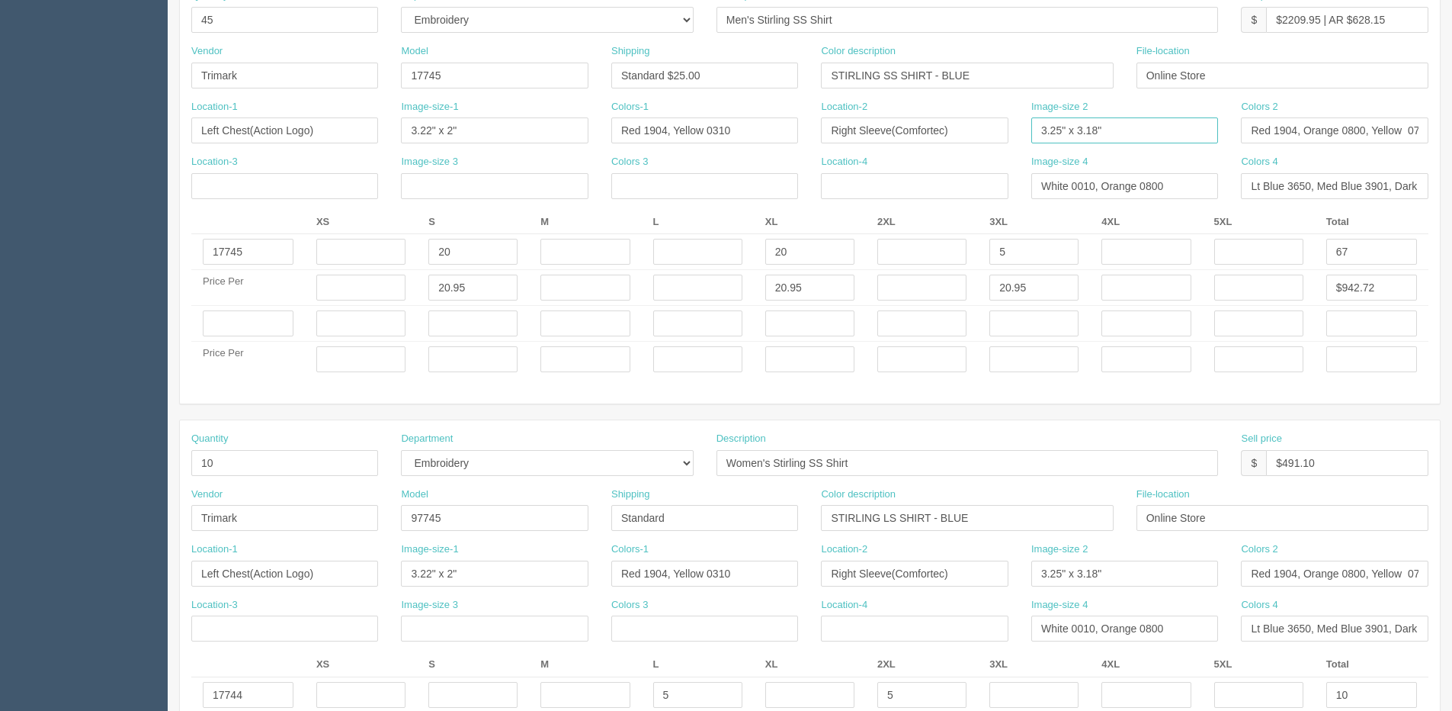
drag, startPoint x: 1060, startPoint y: 131, endPoint x: 860, endPoint y: 133, distance: 200.5
click at [936, 133] on div "Location-1 Left Chest(Action Logo) Image-size-1 3.22" x 2" Colors-1 Red 1904, Y…" at bounding box center [810, 128] width 1260 height 56
drag, startPoint x: 1046, startPoint y: 148, endPoint x: 830, endPoint y: 160, distance: 216.1
click at [834, 159] on div "Quantity 45 Department -- Embroidery Silk Screen Heat Press Outsource Design De…" at bounding box center [810, 190] width 1260 height 426
type input "2" x 2""
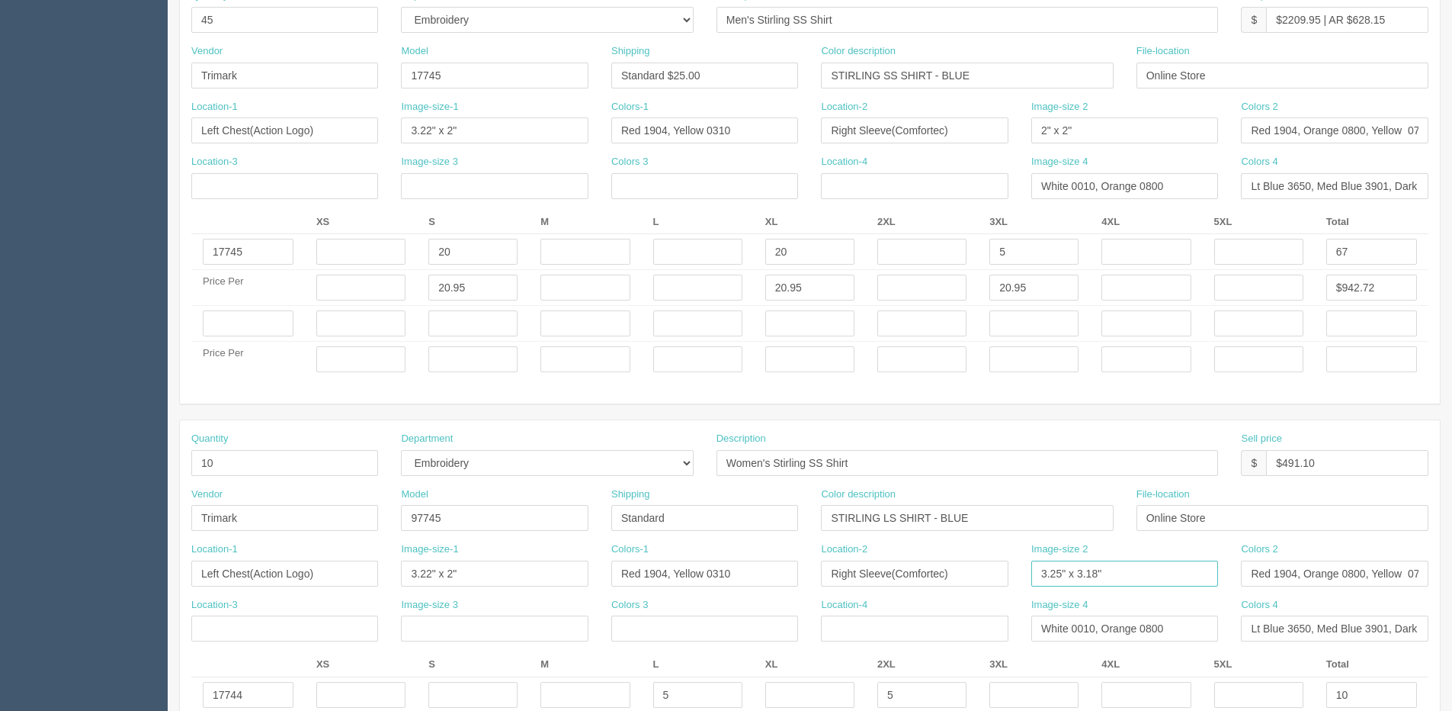
drag, startPoint x: 1117, startPoint y: 569, endPoint x: 677, endPoint y: 566, distance: 439.9
click at [679, 566] on div "Location-1 Left Chest(Action Logo) Image-size-1 3.22" x 2" Colors-1 Red 1904, Y…" at bounding box center [810, 570] width 1260 height 56
paste input "2" x 2"
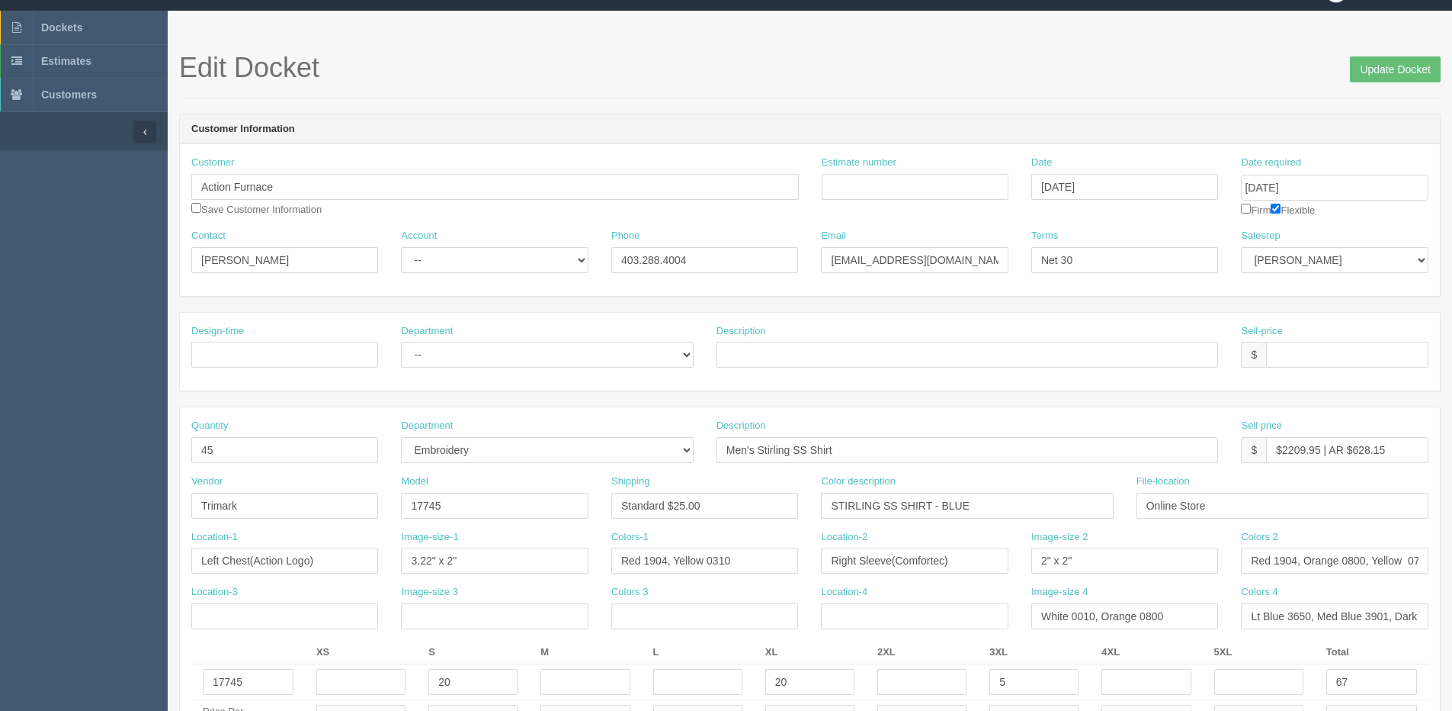
scroll to position [0, 0]
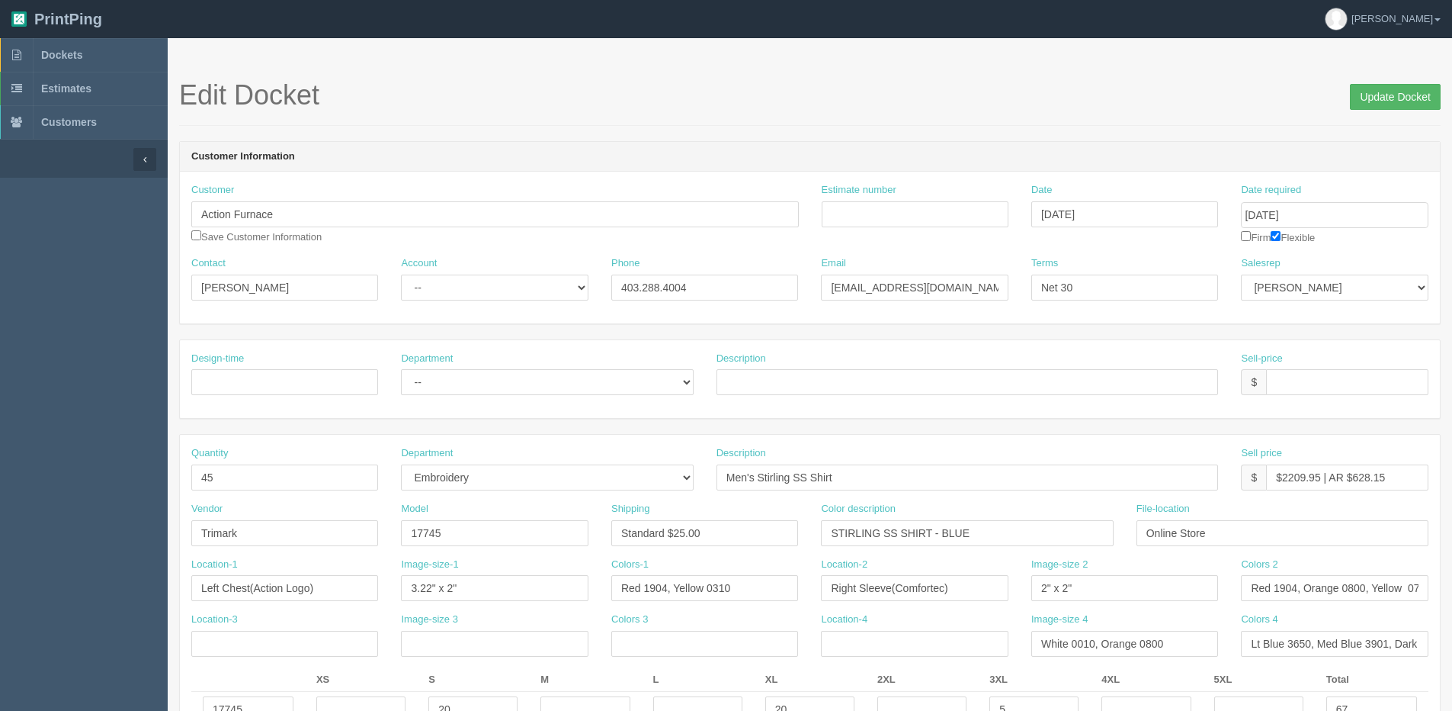
type input "2" x 2""
drag, startPoint x: 1383, startPoint y: 95, endPoint x: 1212, endPoint y: 95, distance: 170.8
click at [1383, 95] on input "Update Docket" at bounding box center [1395, 97] width 91 height 26
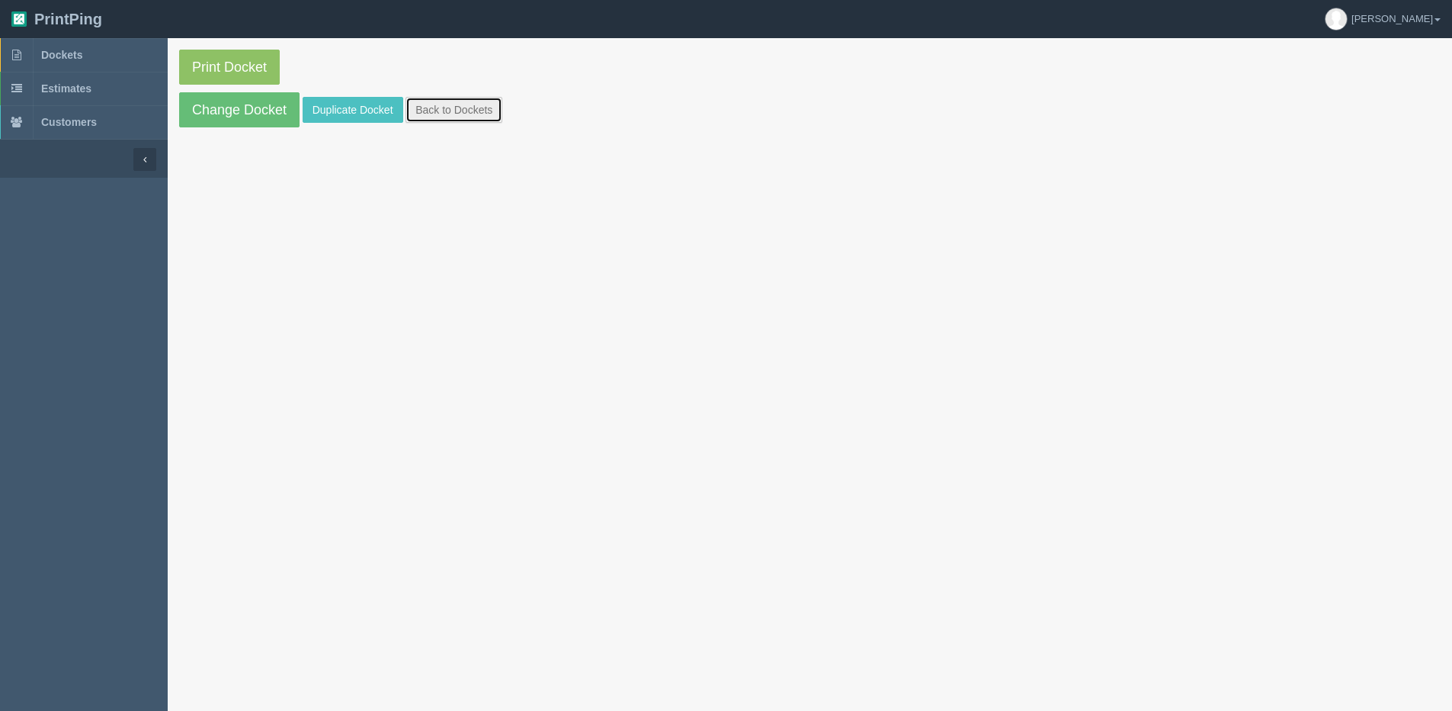
click at [437, 115] on link "Back to Dockets" at bounding box center [454, 110] width 97 height 26
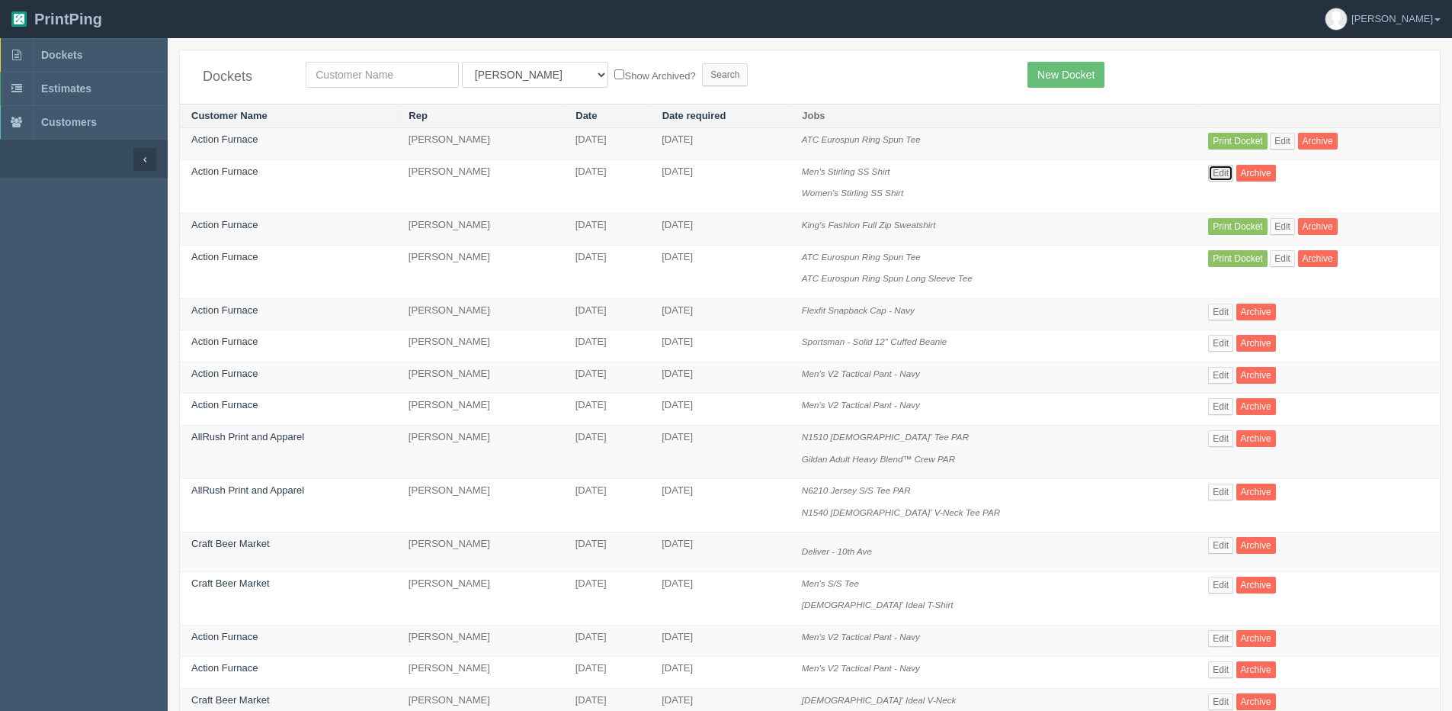
click at [1208, 175] on link "Edit" at bounding box center [1220, 173] width 25 height 17
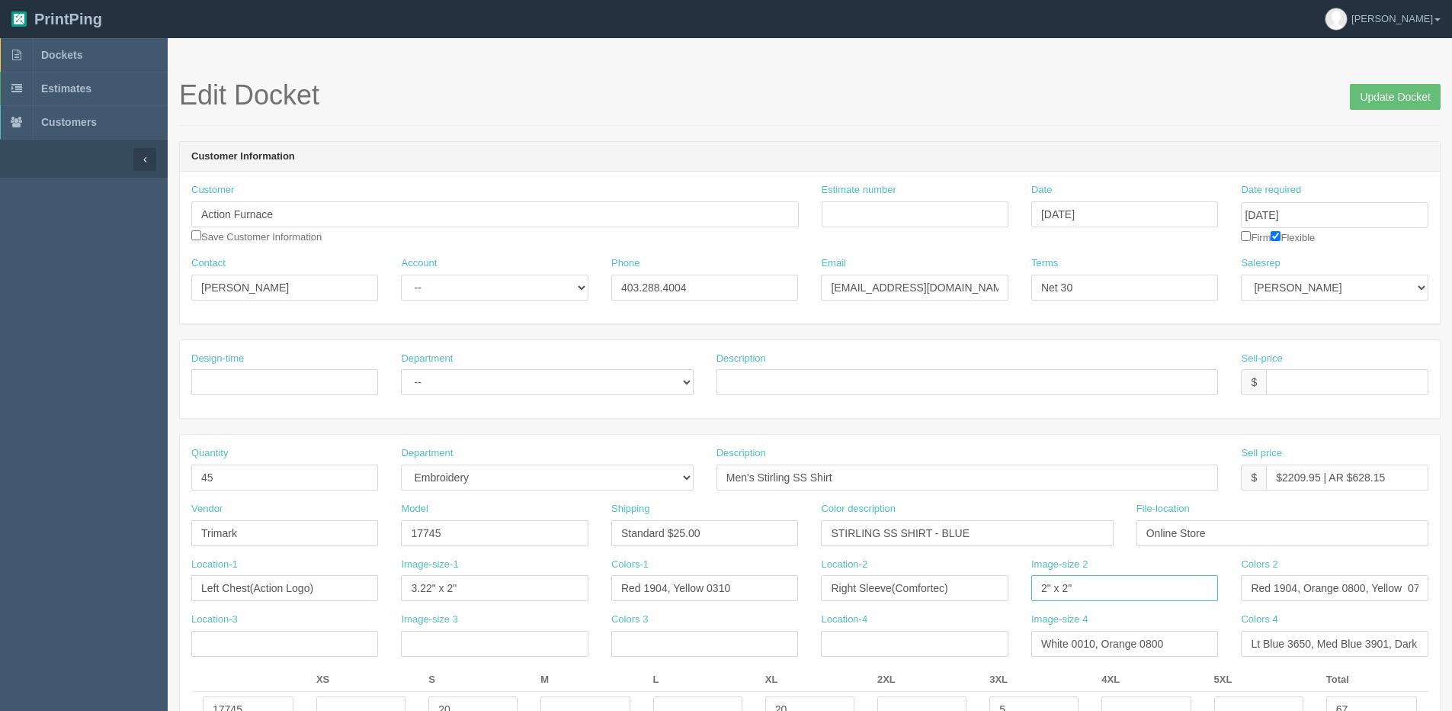
click at [1112, 592] on input "2" x 2"" at bounding box center [1125, 588] width 187 height 26
click at [1376, 98] on input "Update Docket" at bounding box center [1395, 97] width 91 height 26
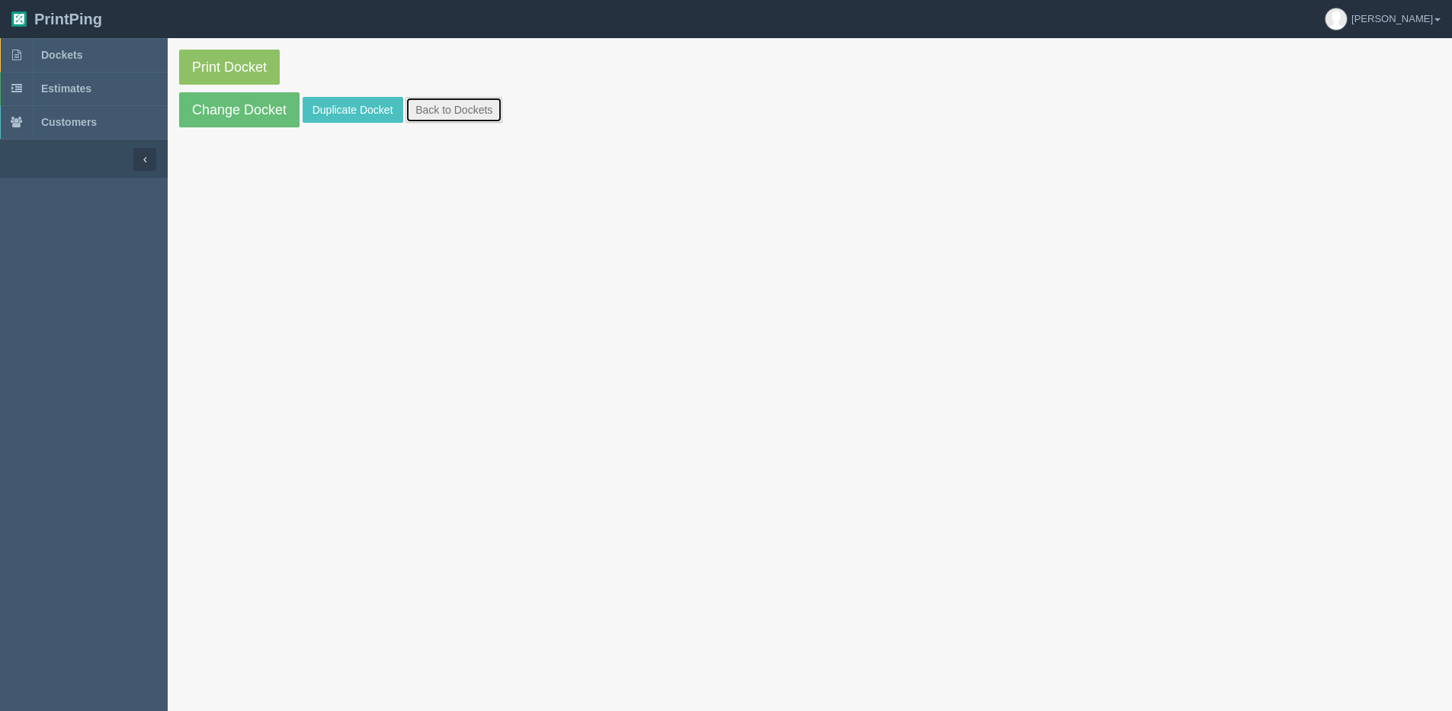
click at [499, 106] on link "Back to Dockets" at bounding box center [454, 110] width 97 height 26
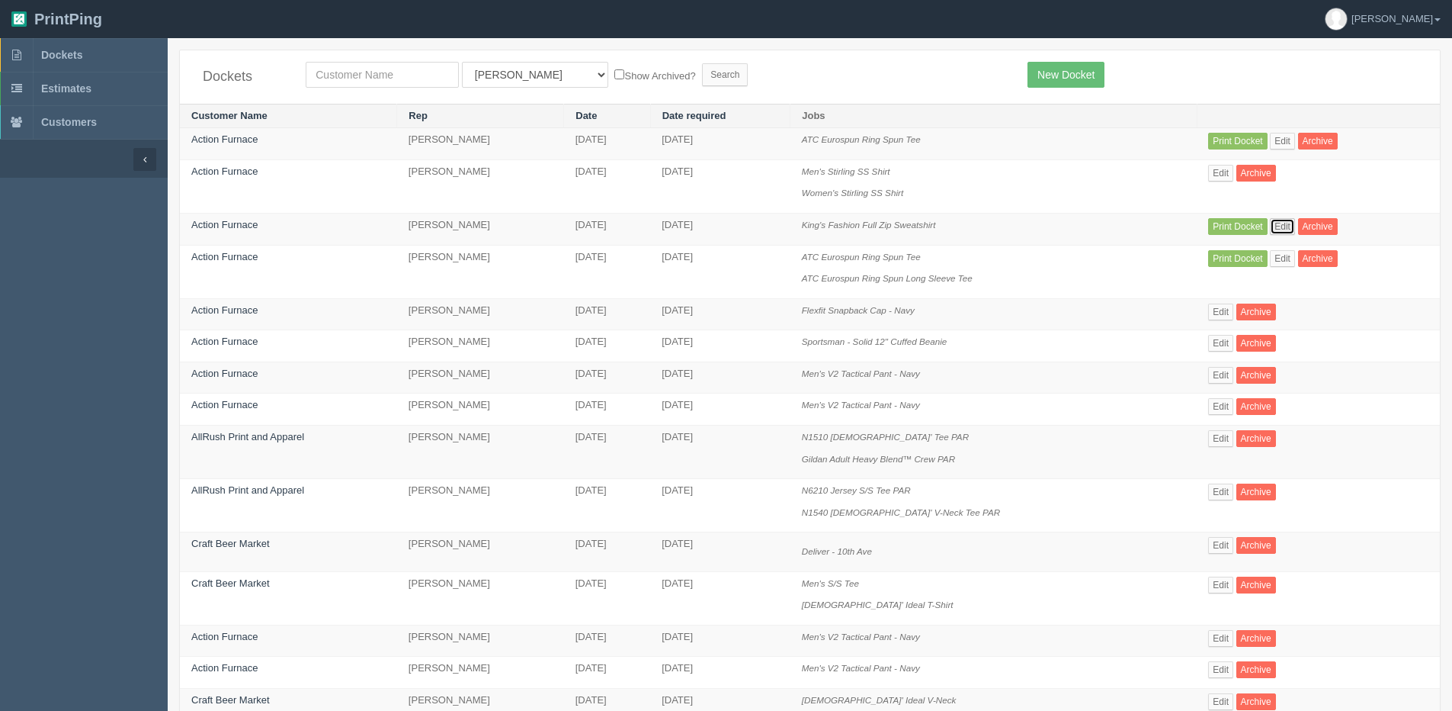
click at [1275, 230] on link "Edit" at bounding box center [1282, 226] width 25 height 17
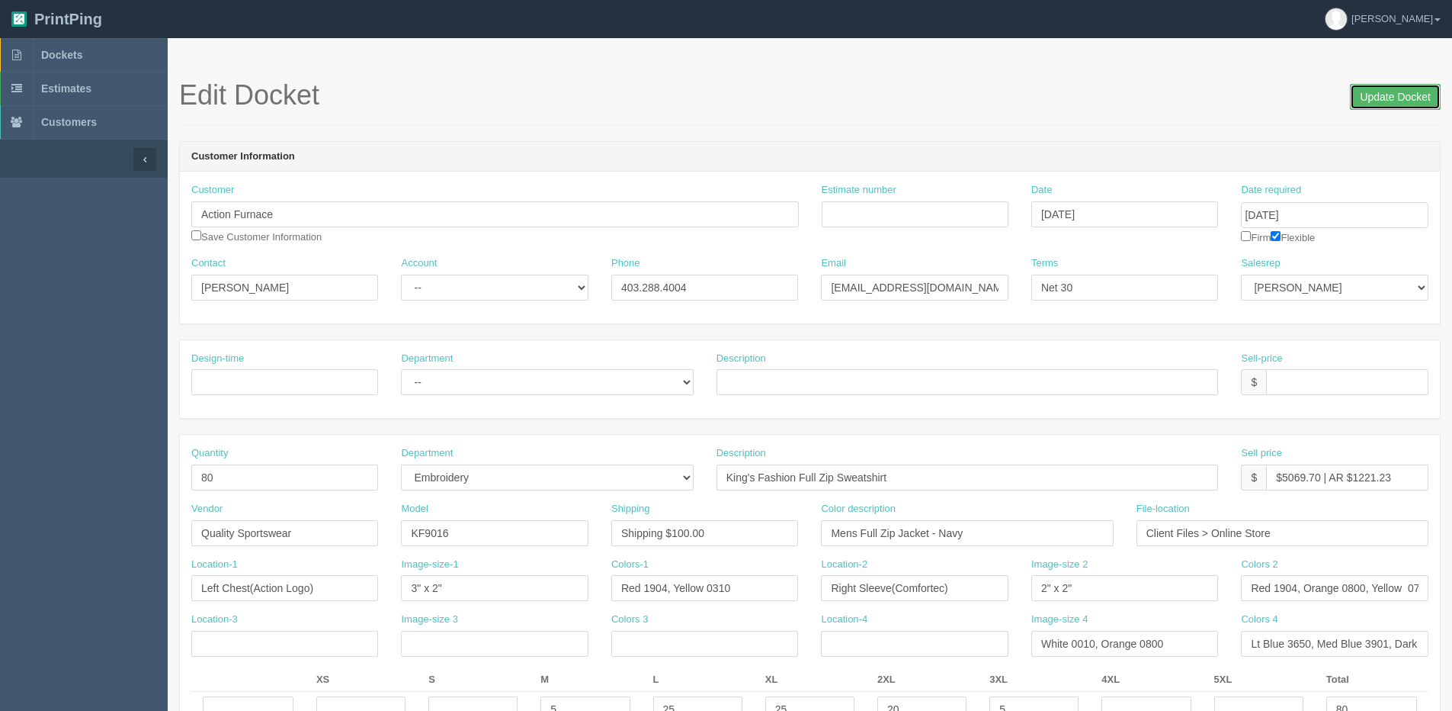
click at [1398, 98] on input "Update Docket" at bounding box center [1395, 97] width 91 height 26
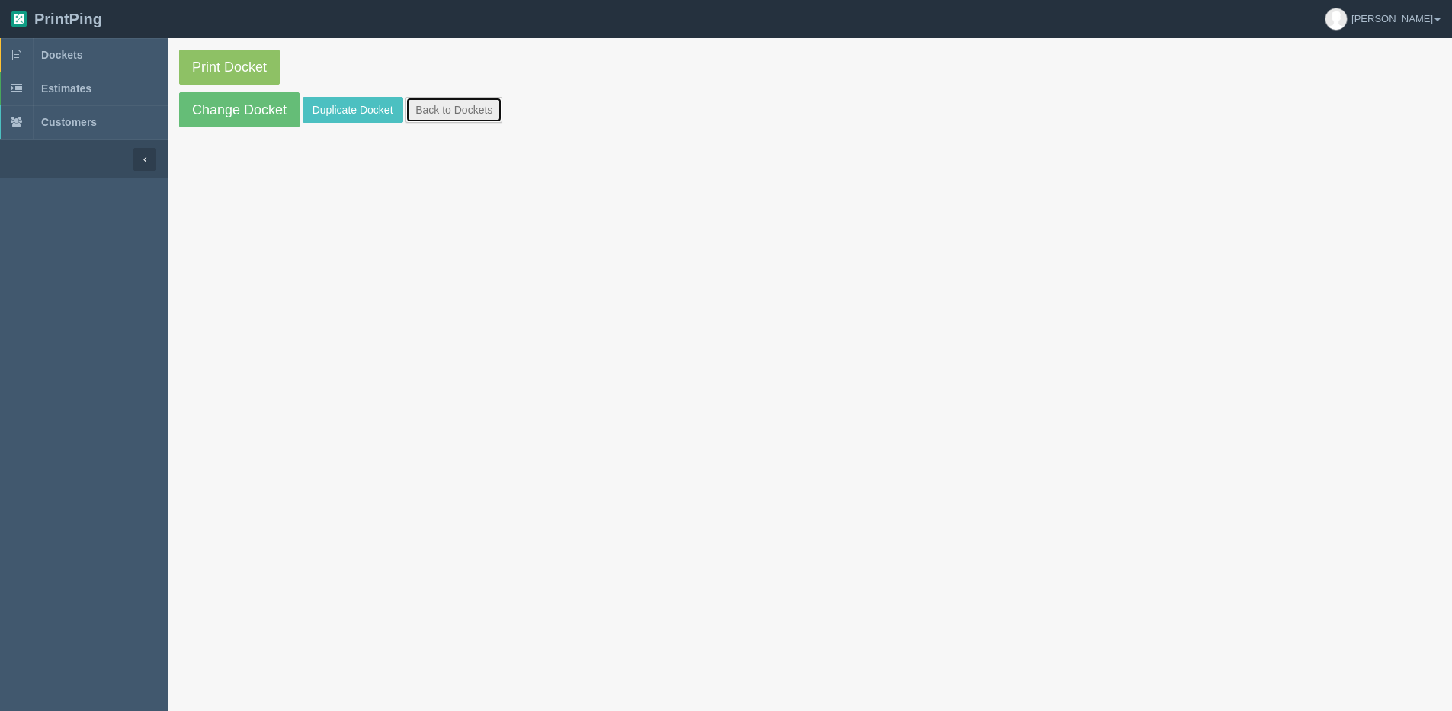
click at [425, 116] on link "Back to Dockets" at bounding box center [454, 110] width 97 height 26
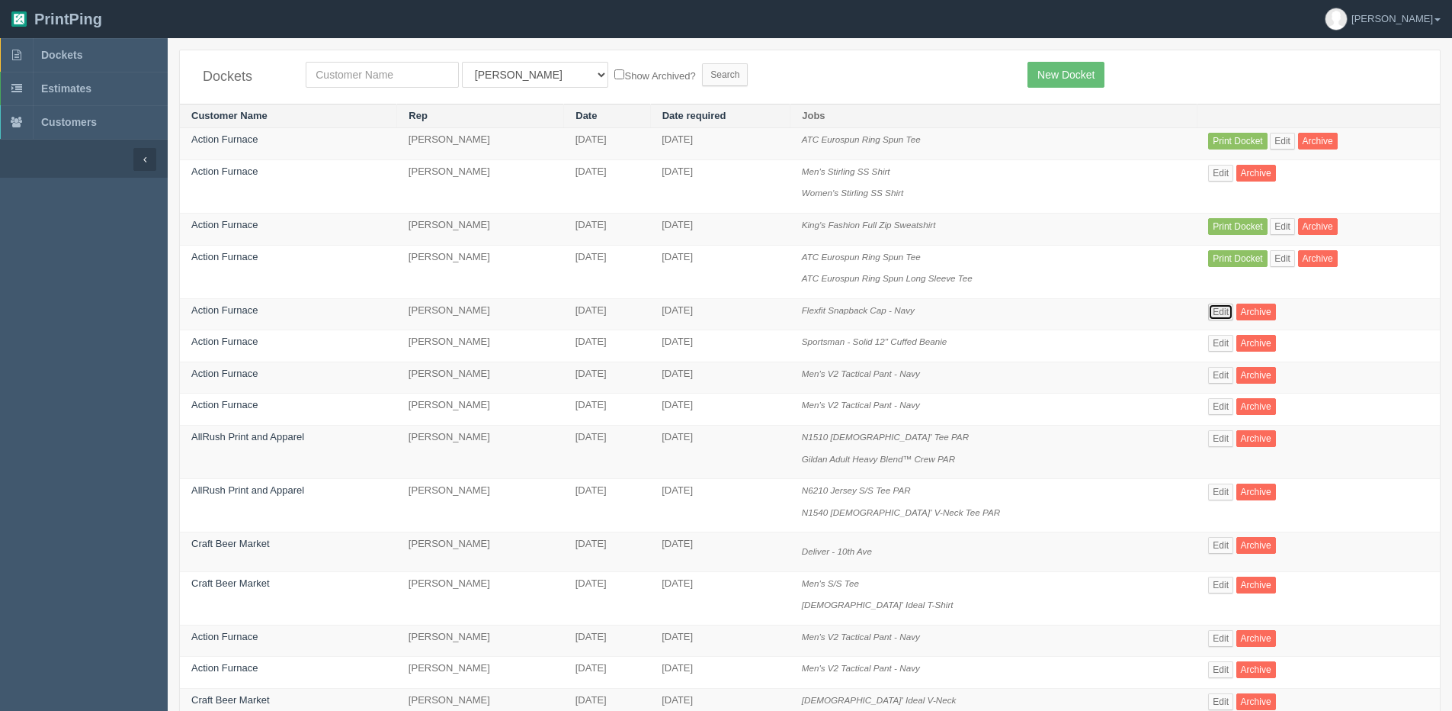
click at [1210, 317] on link "Edit" at bounding box center [1220, 311] width 25 height 17
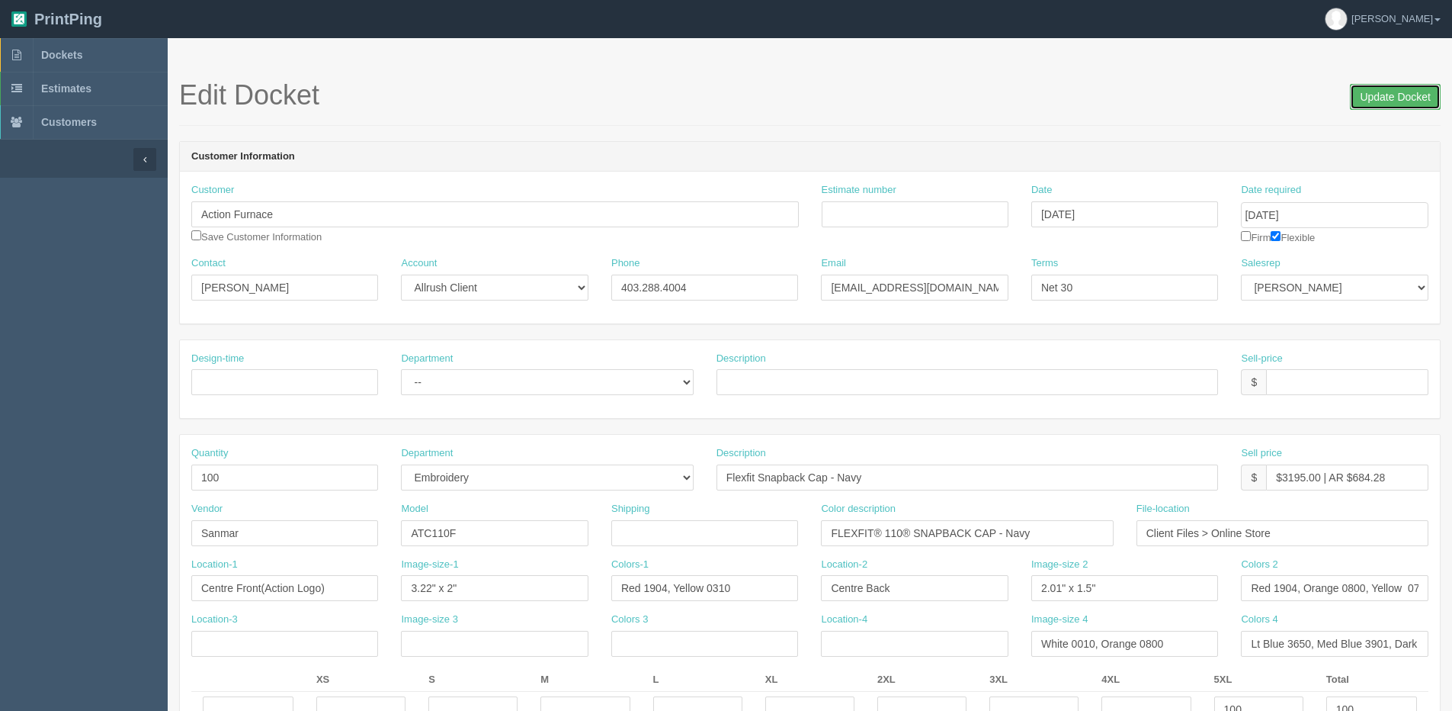
click at [1380, 99] on input "Update Docket" at bounding box center [1395, 97] width 91 height 26
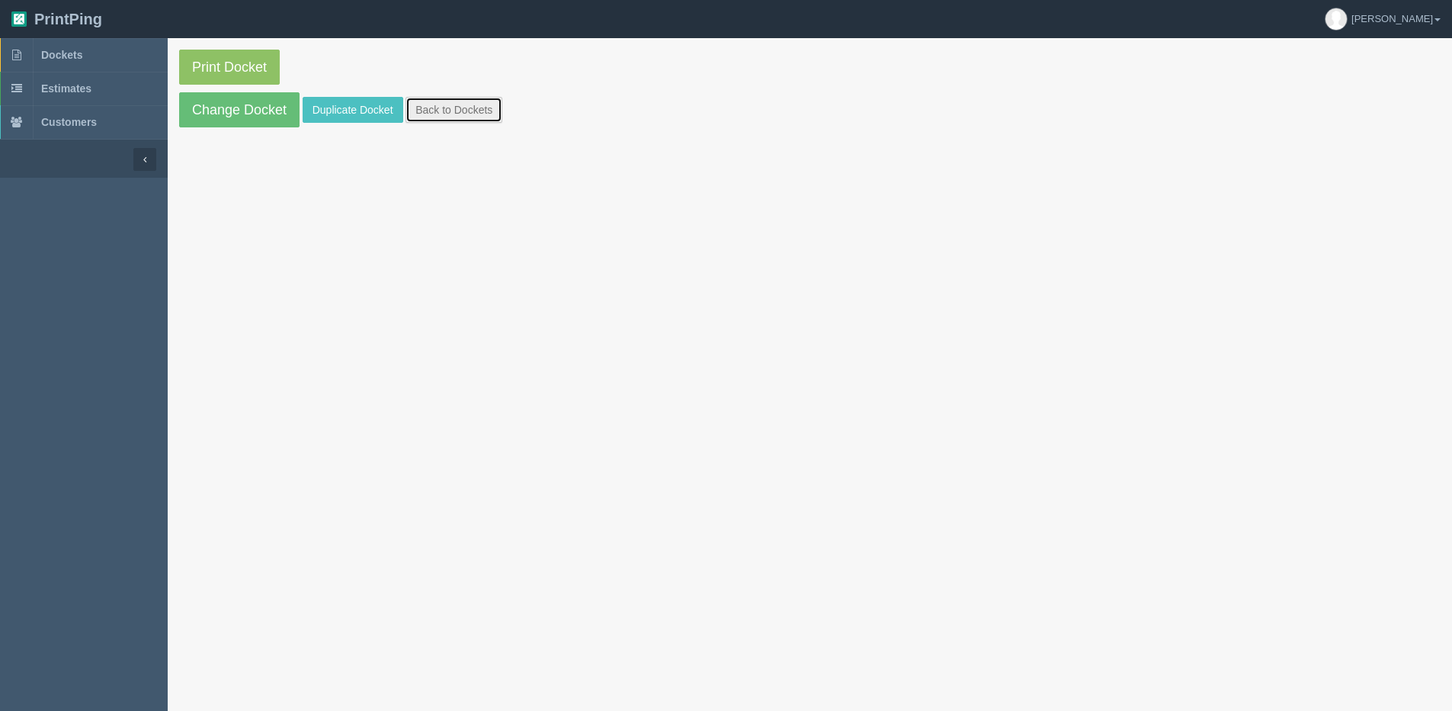
click at [431, 102] on link "Back to Dockets" at bounding box center [454, 110] width 97 height 26
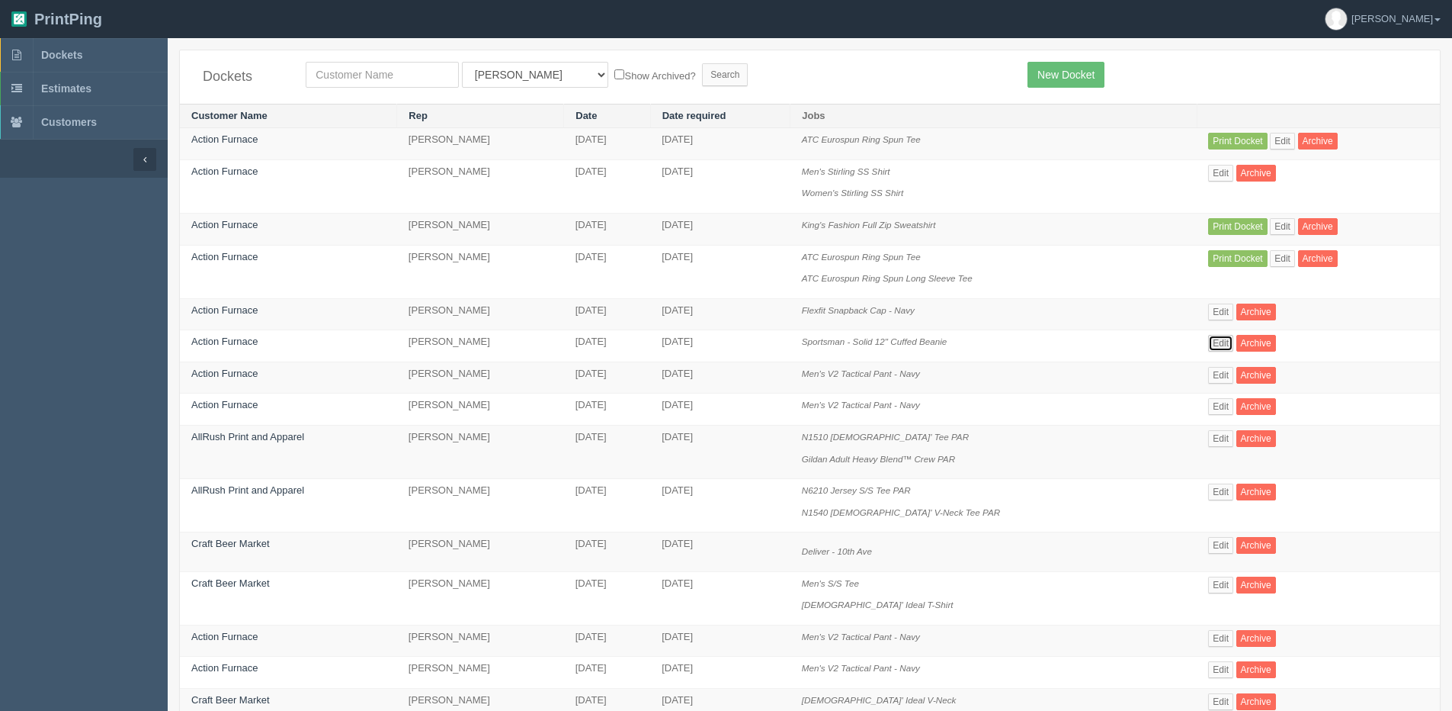
click at [1208, 341] on link "Edit" at bounding box center [1220, 343] width 25 height 17
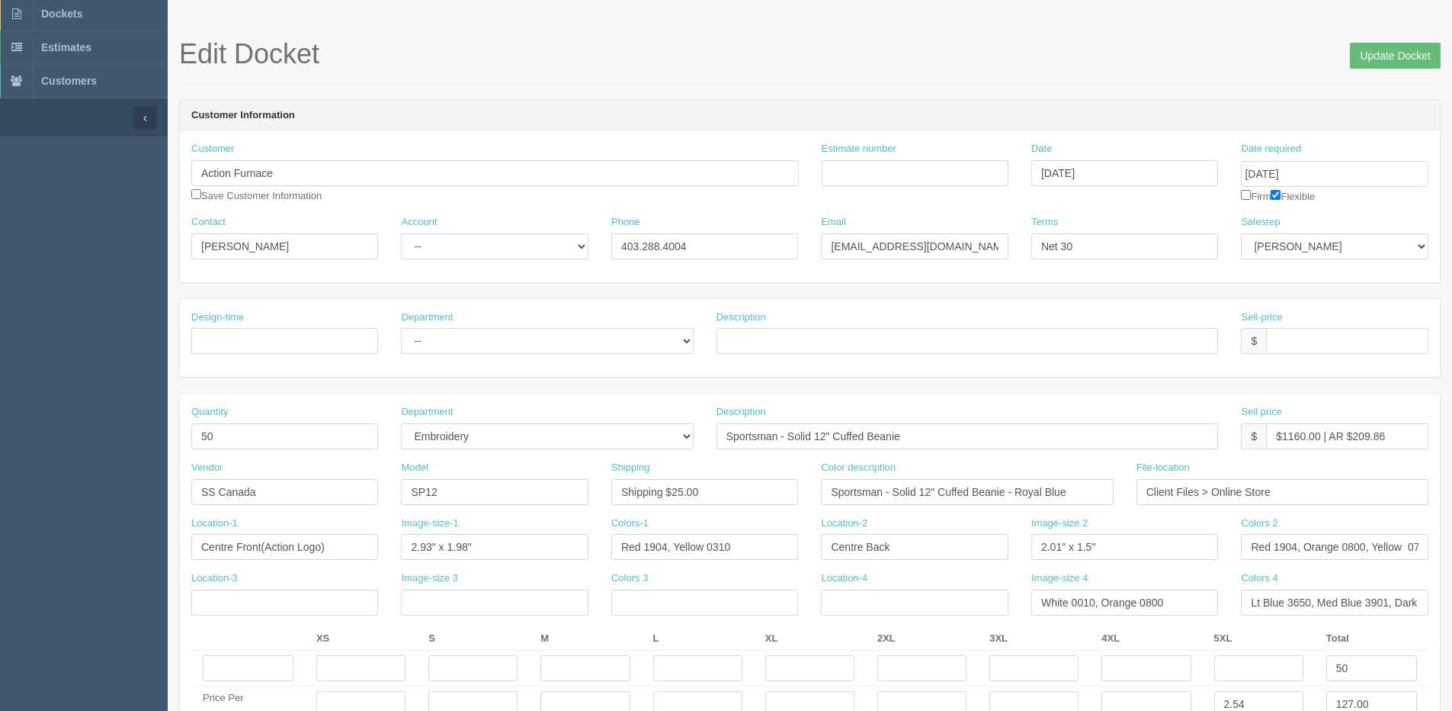
scroll to position [76, 0]
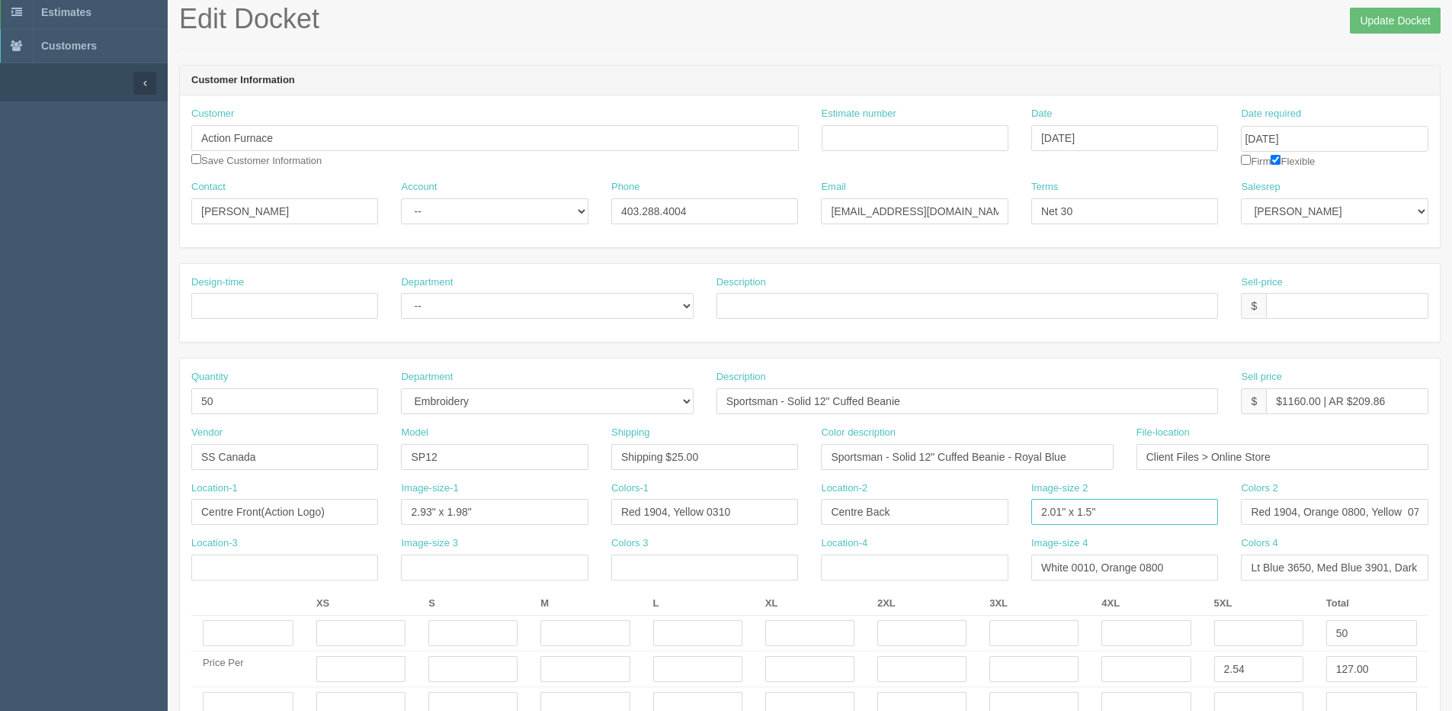
drag, startPoint x: 1121, startPoint y: 515, endPoint x: 785, endPoint y: 512, distance: 335.5
click at [816, 515] on div "Location-1 Centre Front(Action Logo) Image-size-1 2.93" x 1.98" Colors-1 Red 19…" at bounding box center [810, 509] width 1260 height 56
paste input "" x 2"
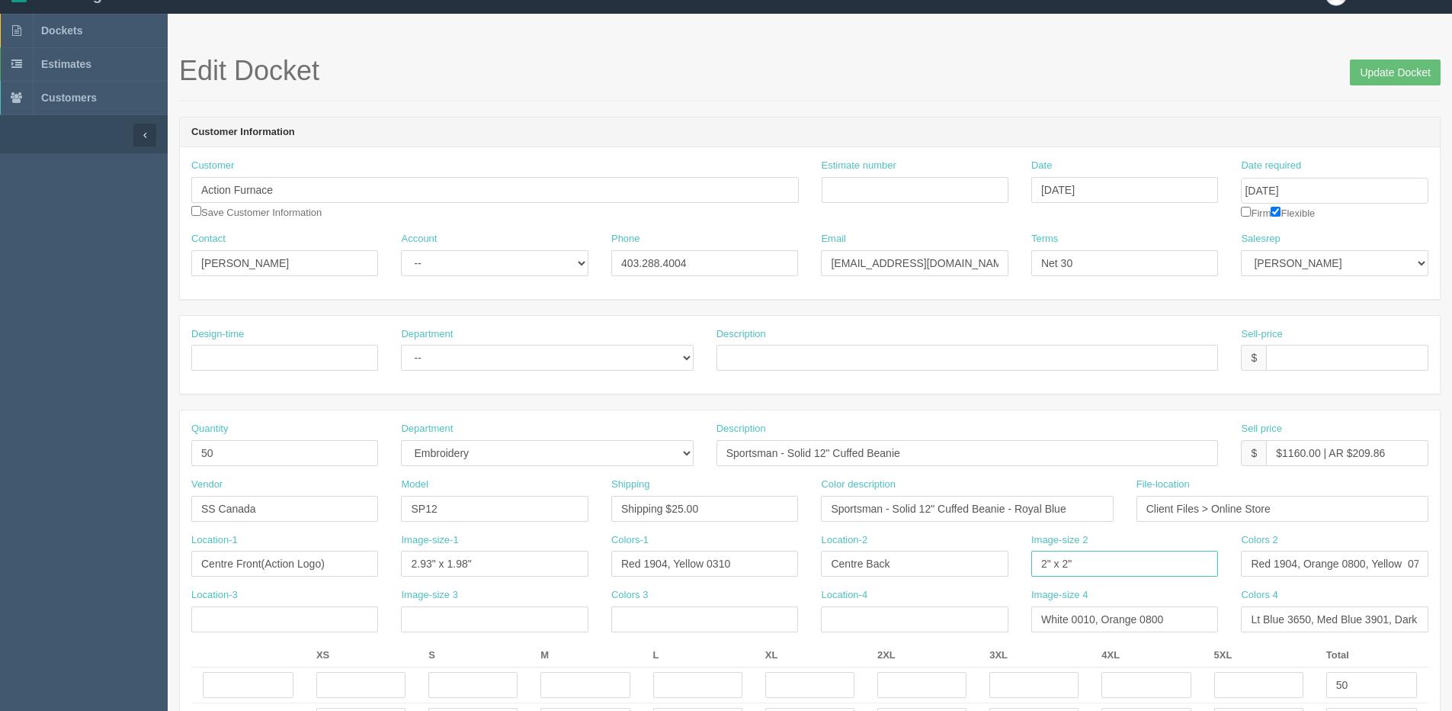
scroll to position [0, 0]
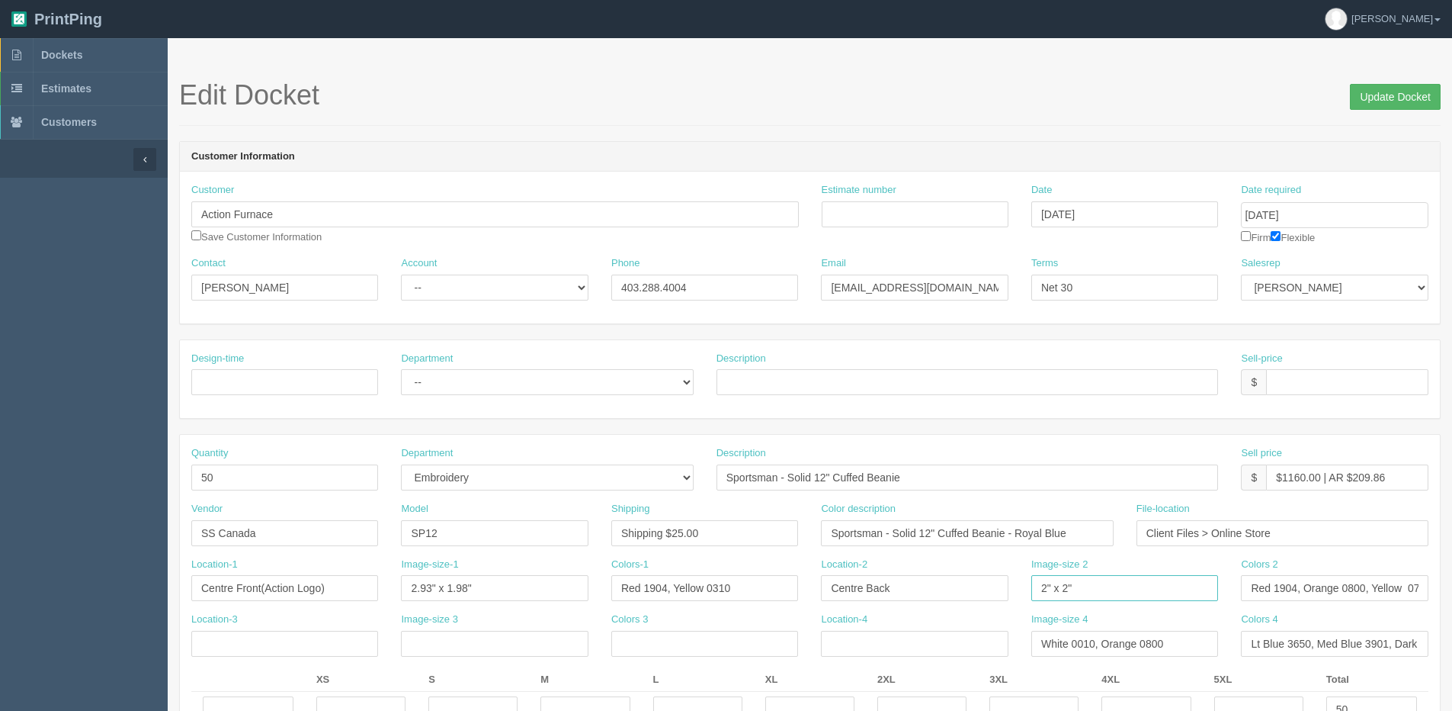
type input "2" x 2""
click at [1401, 94] on input "Update Docket" at bounding box center [1395, 97] width 91 height 26
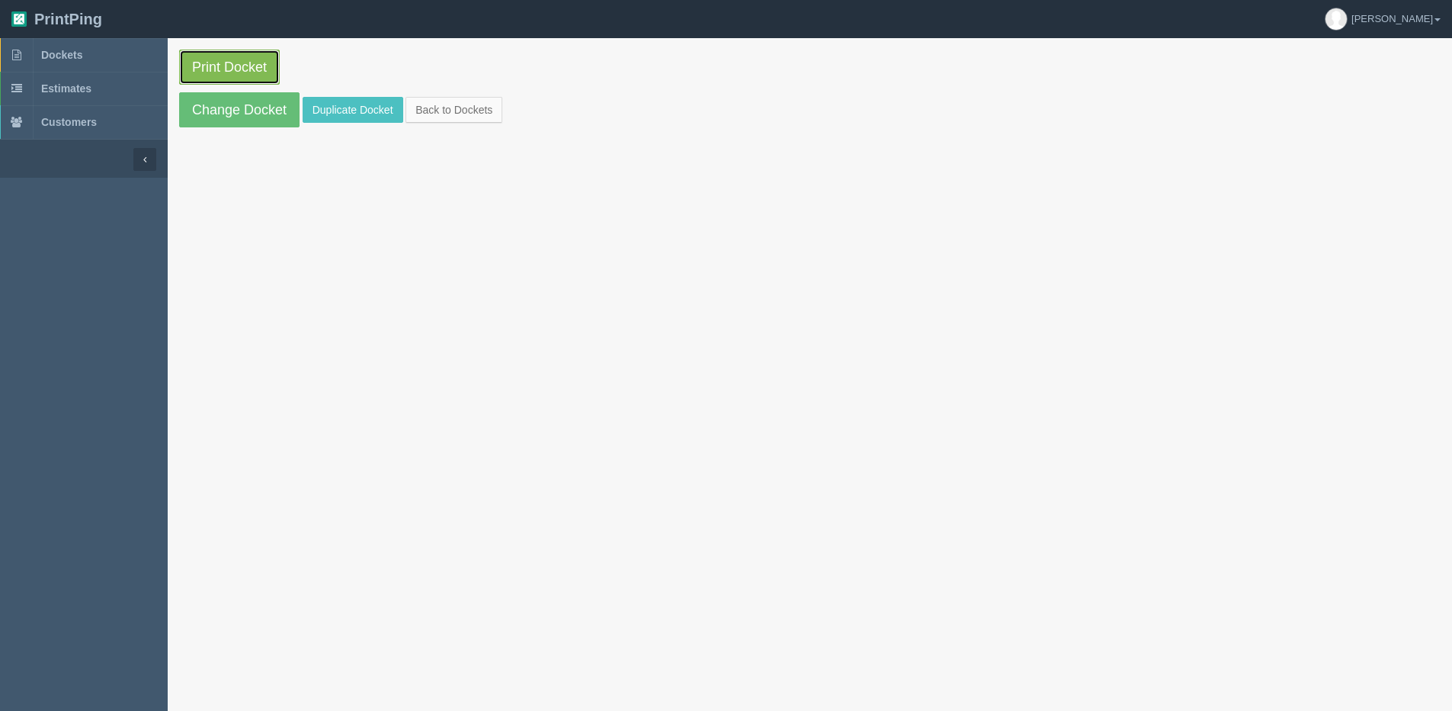
click at [230, 72] on link "Print Docket" at bounding box center [229, 67] width 101 height 35
click at [427, 104] on link "Back to Dockets" at bounding box center [454, 110] width 97 height 26
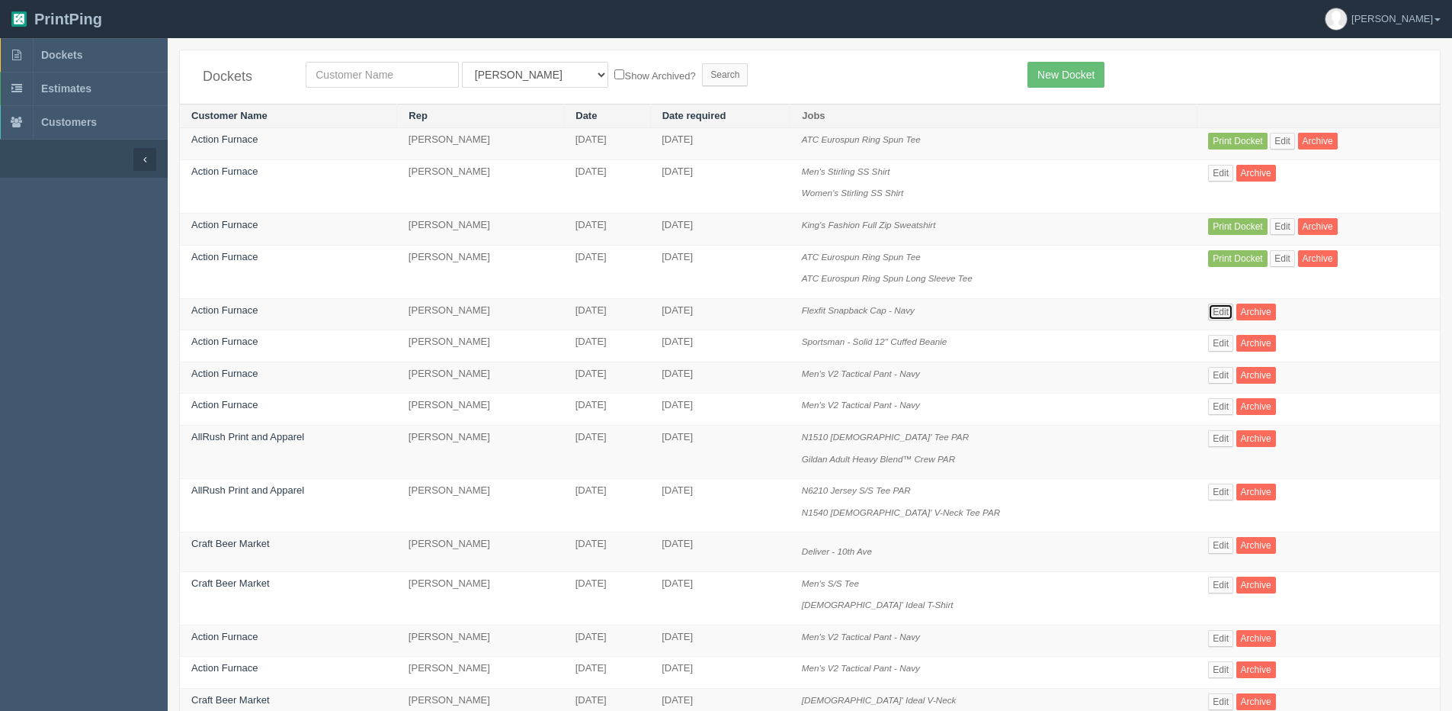
click at [1212, 310] on link "Edit" at bounding box center [1220, 311] width 25 height 17
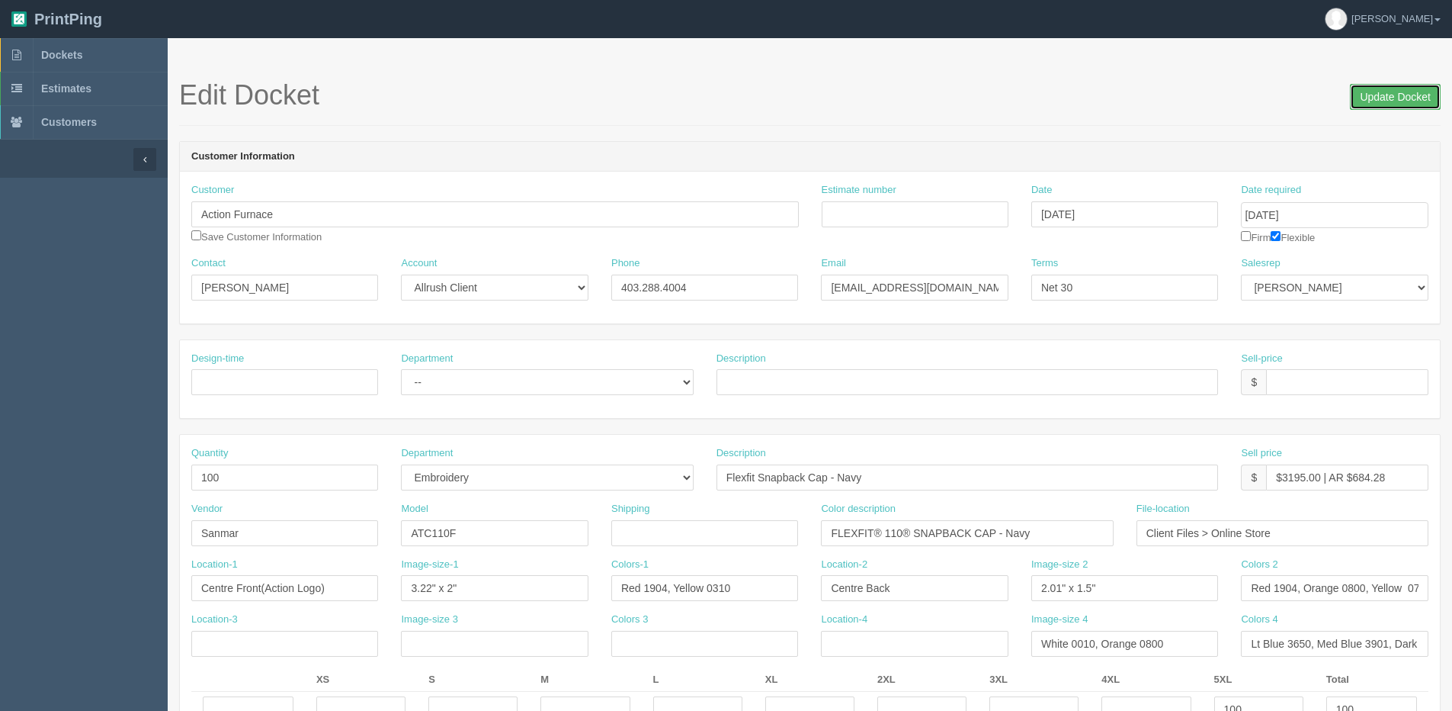
click at [1394, 98] on input "Update Docket" at bounding box center [1395, 97] width 91 height 26
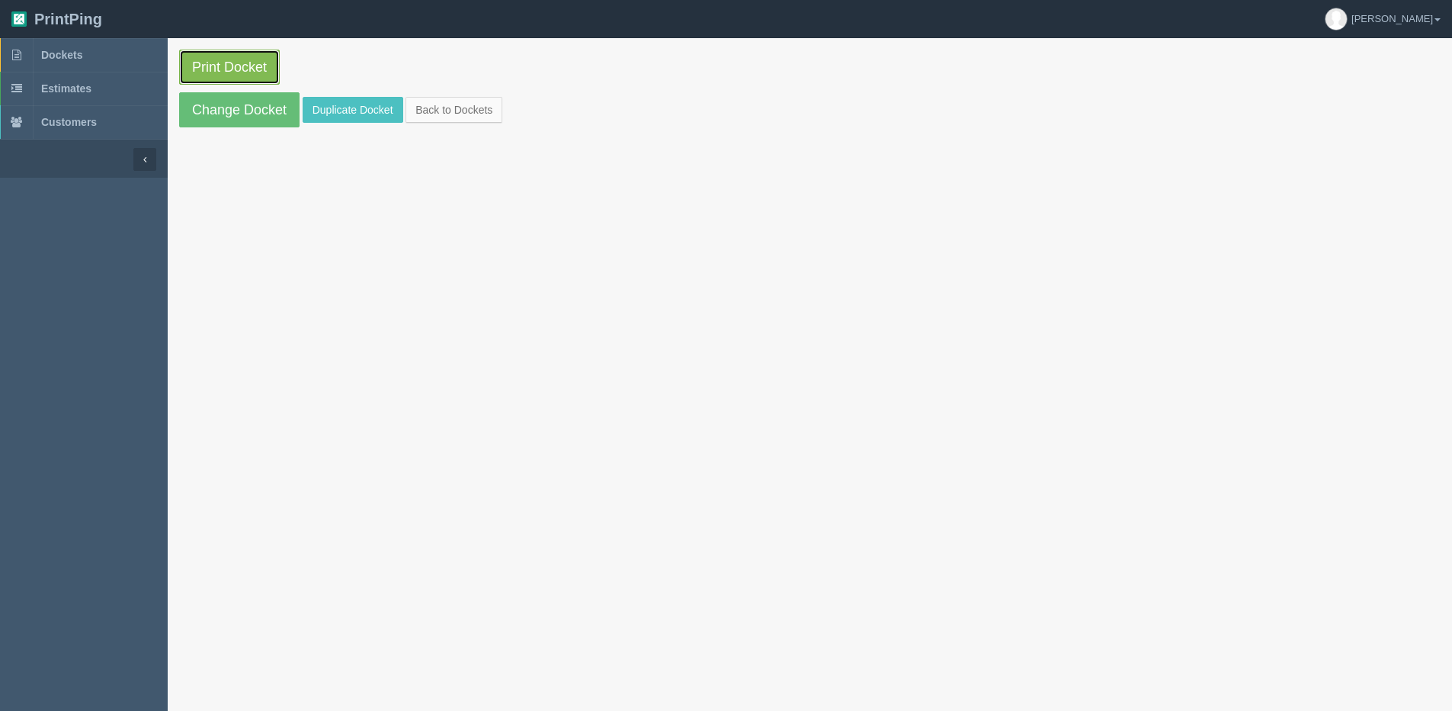
click at [190, 79] on link "Print Docket" at bounding box center [229, 67] width 101 height 35
click at [391, 102] on link "Duplicate Docket" at bounding box center [353, 110] width 101 height 26
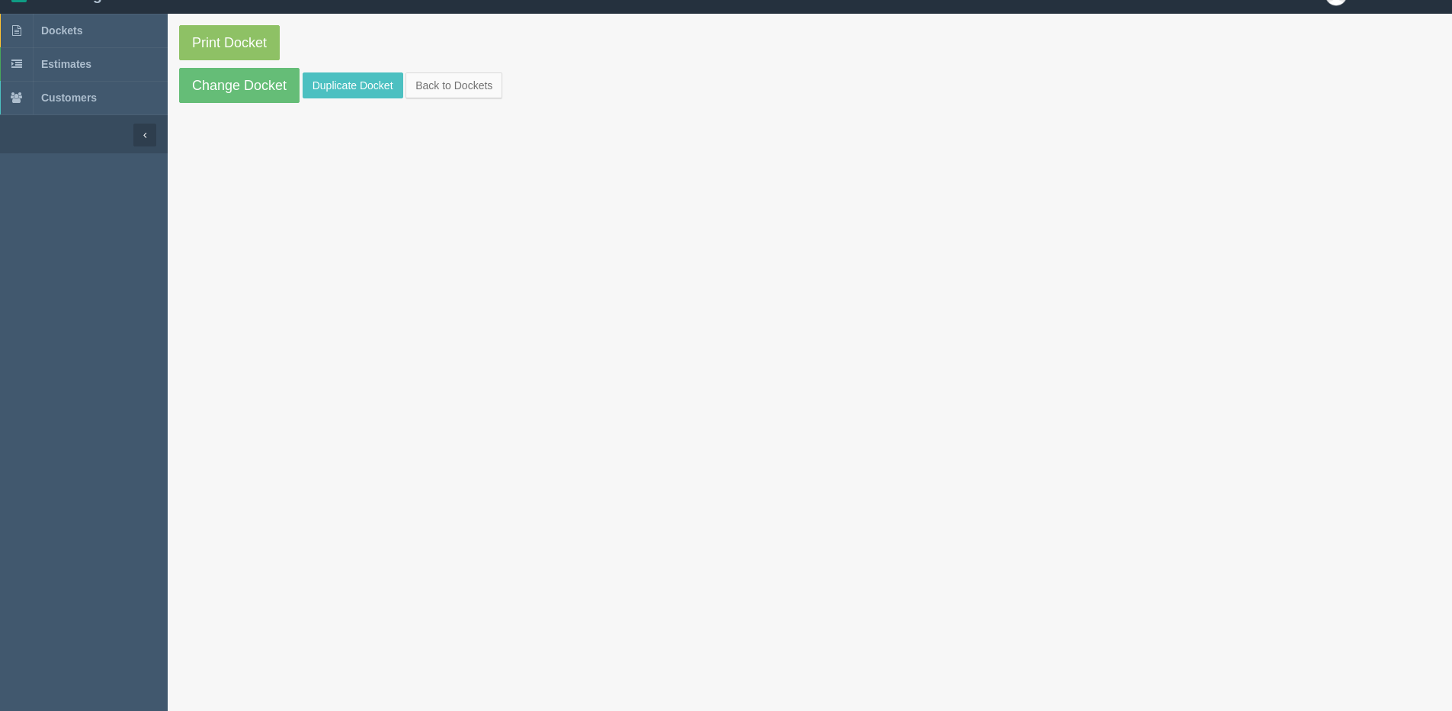
scroll to position [38, 0]
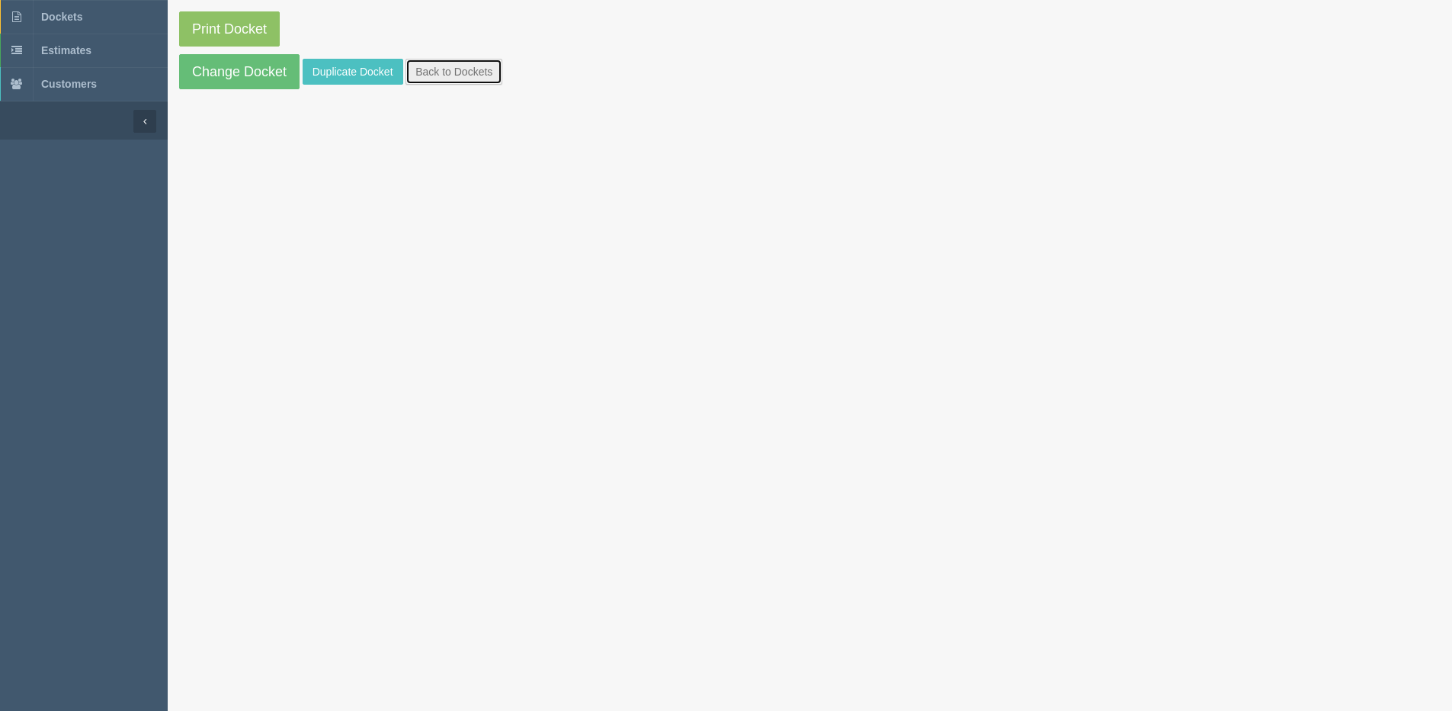
click at [472, 79] on link "Back to Dockets" at bounding box center [454, 72] width 97 height 26
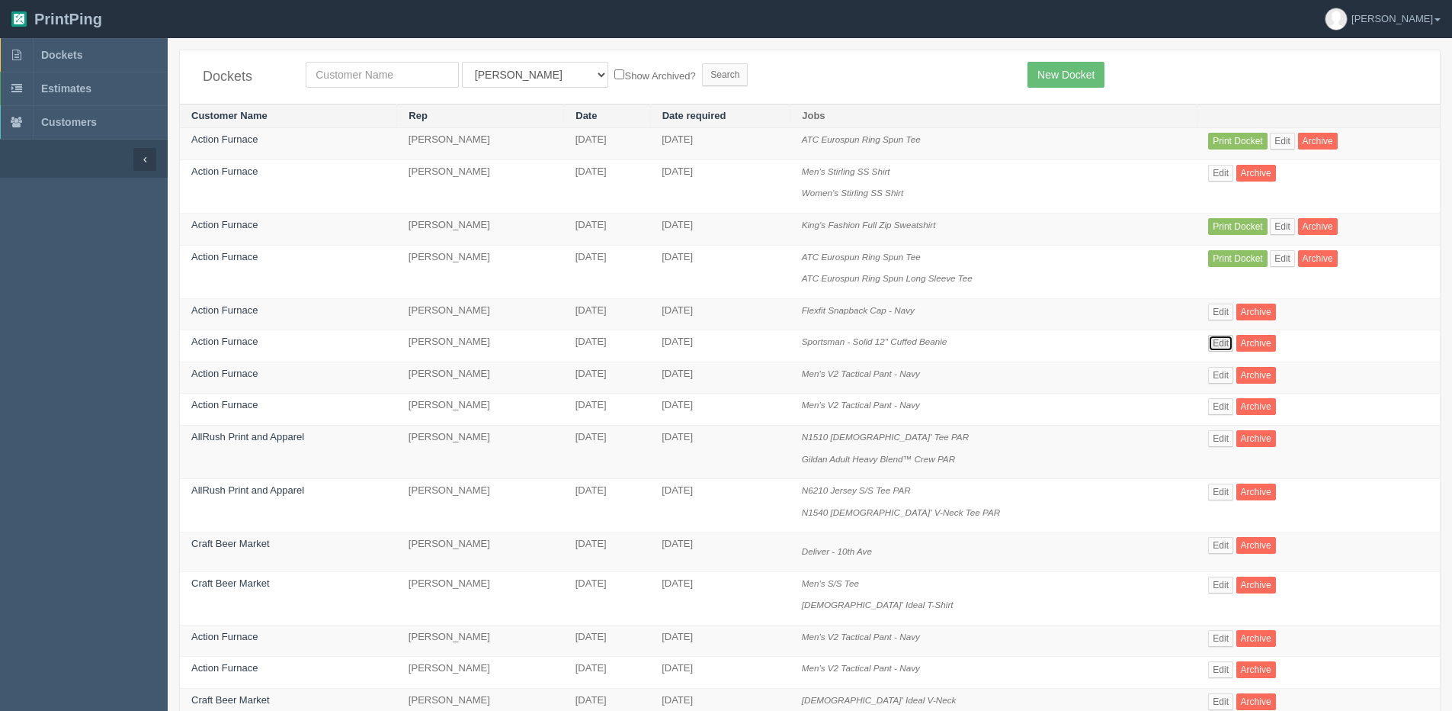
click at [1208, 342] on link "Edit" at bounding box center [1220, 343] width 25 height 17
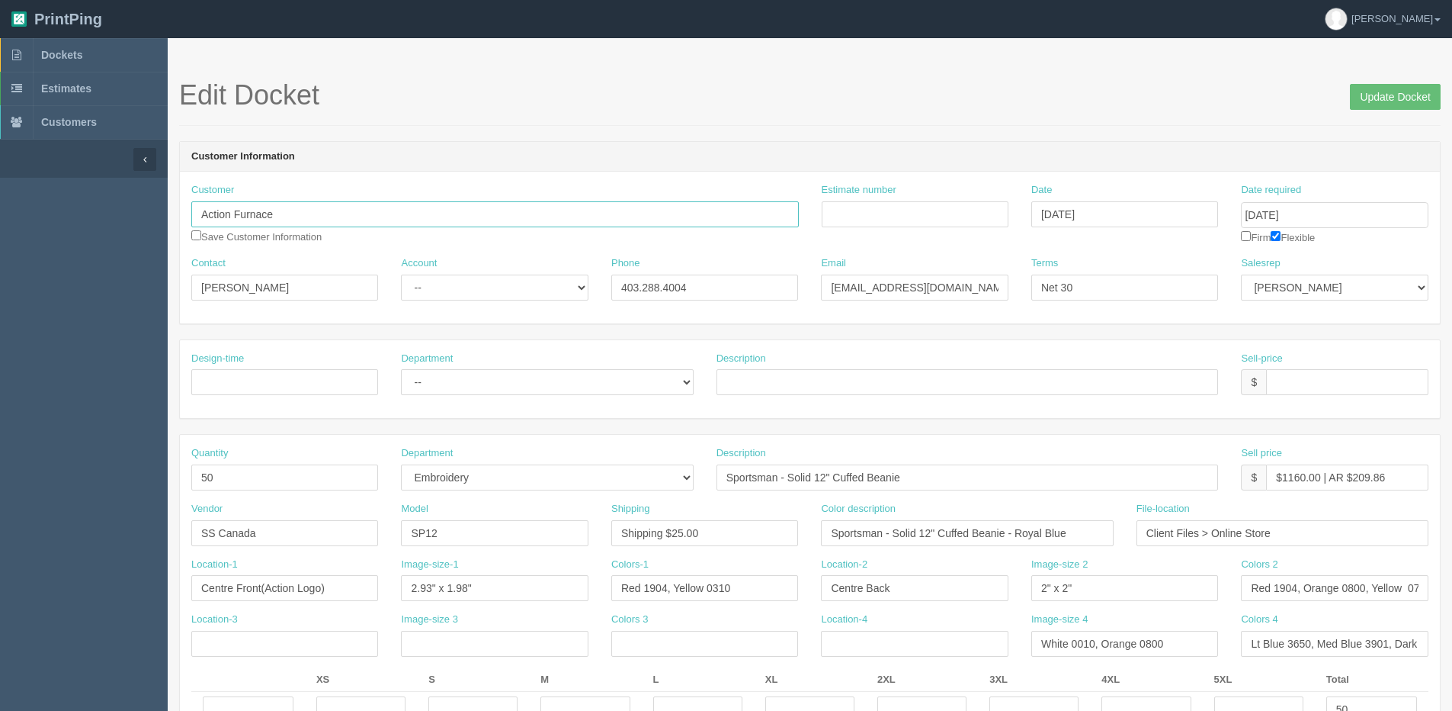
click at [315, 220] on input "Action Furnace" at bounding box center [495, 214] width 608 height 26
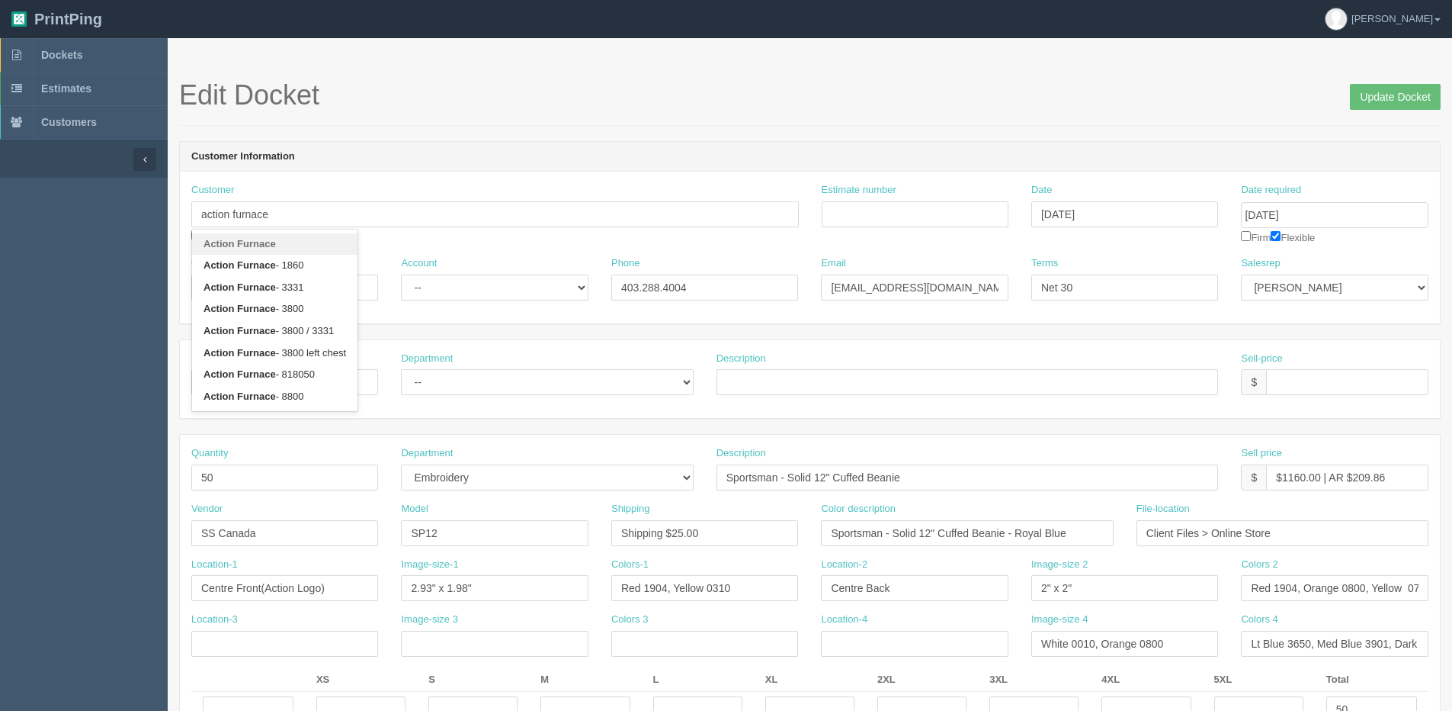
click at [249, 246] on strong "Action Furnace" at bounding box center [240, 243] width 72 height 11
type input "Action Furnace"
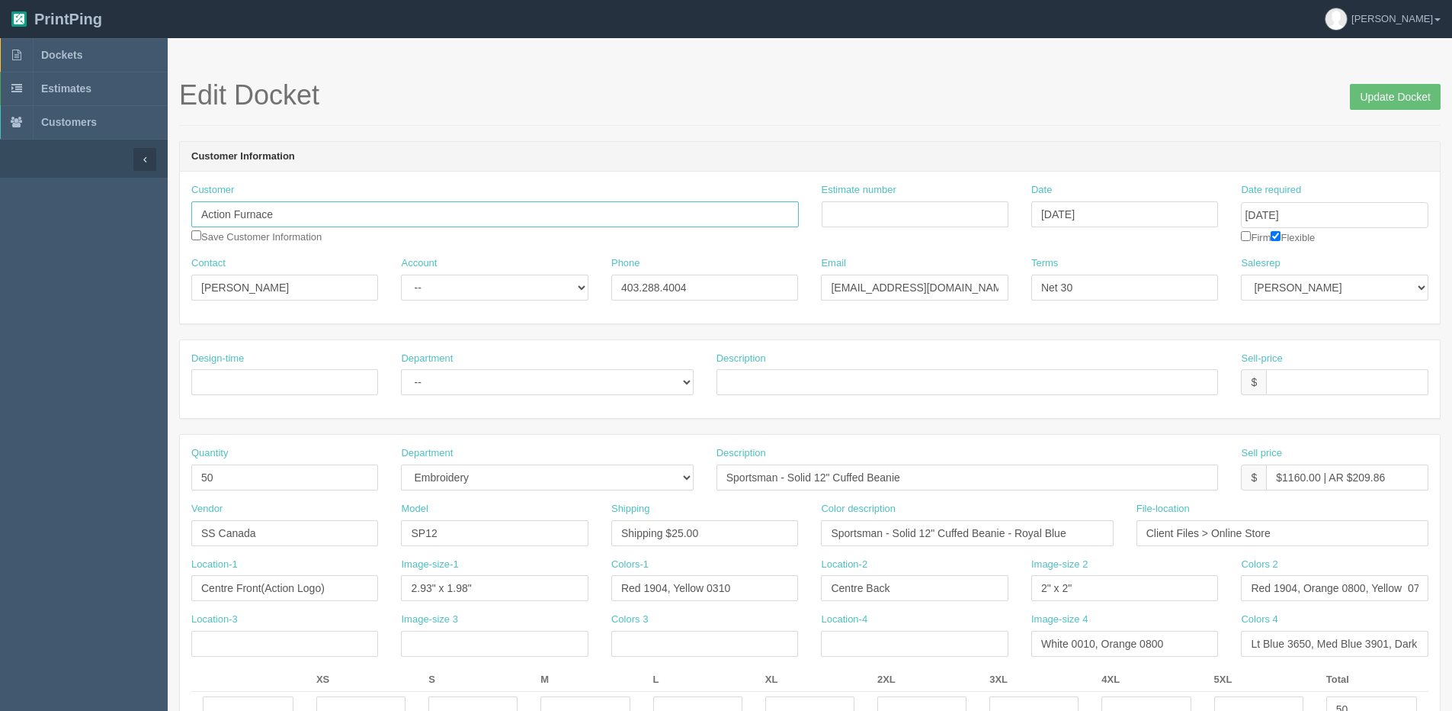
type input "[PERSON_NAME]"
type input "[EMAIL_ADDRESS][DOMAIN_NAME]"
click at [467, 295] on select "-- Existing Client Allrush Client Rep Client" at bounding box center [494, 287] width 187 height 26
select select "Allrush Client"
click at [401, 274] on select "-- Existing Client Allrush Client Rep Client" at bounding box center [494, 287] width 187 height 26
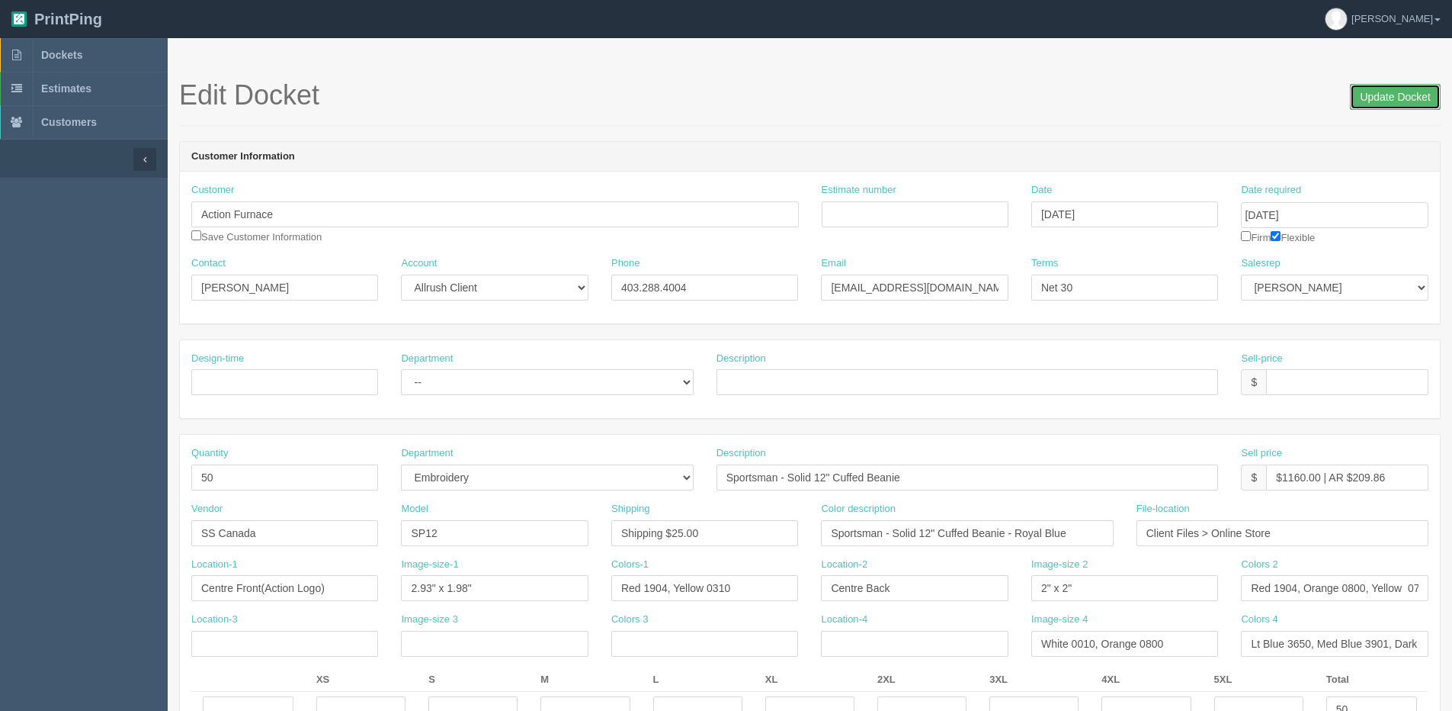
click at [1394, 99] on input "Update Docket" at bounding box center [1395, 97] width 91 height 26
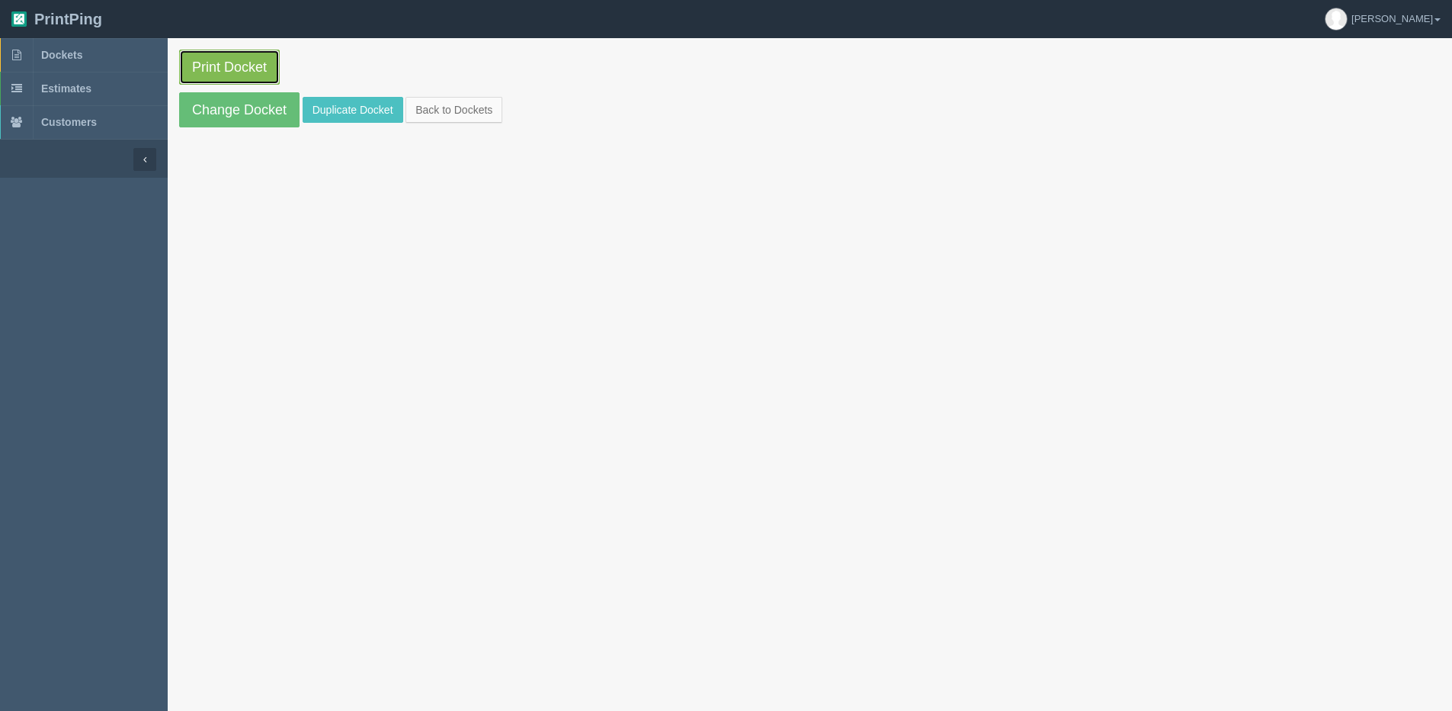
click at [223, 57] on link "Print Docket" at bounding box center [229, 67] width 101 height 35
click at [460, 105] on link "Back to Dockets" at bounding box center [454, 110] width 97 height 26
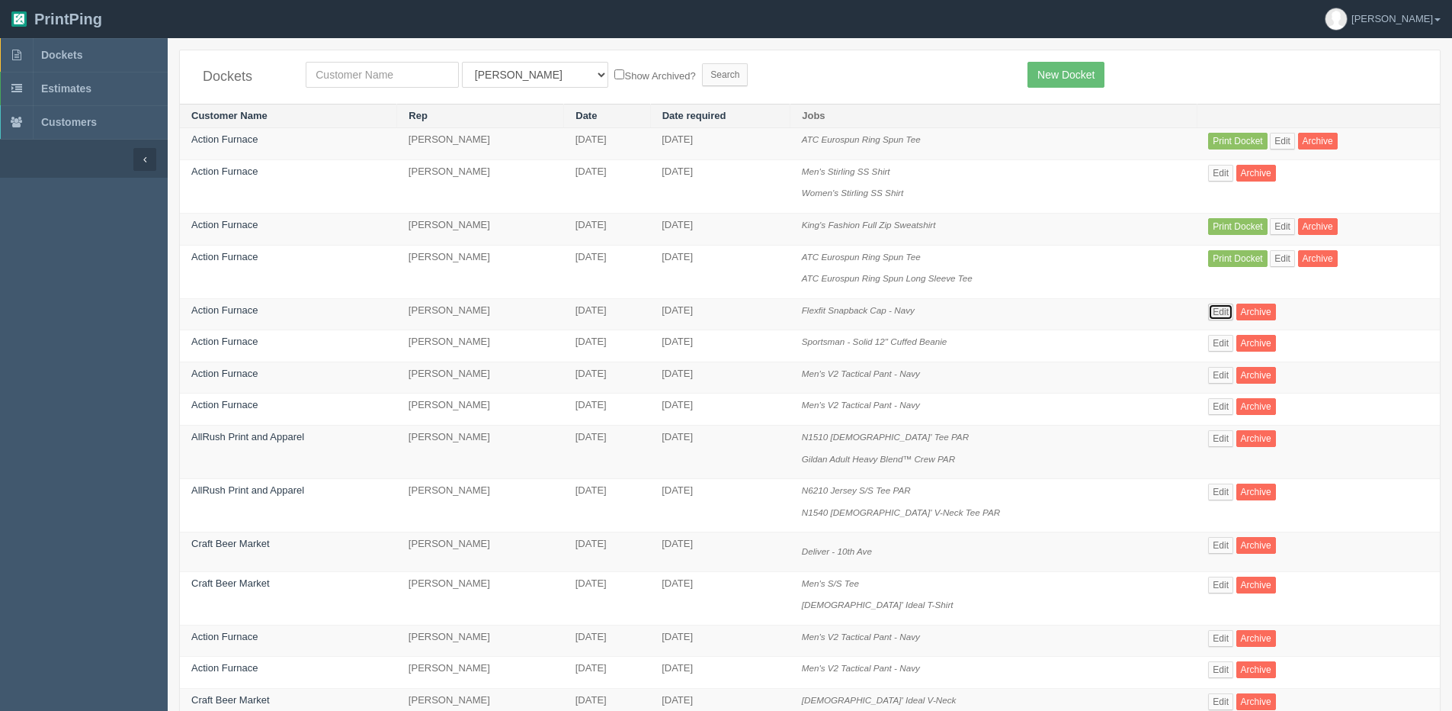
click at [1208, 310] on link "Edit" at bounding box center [1220, 311] width 25 height 17
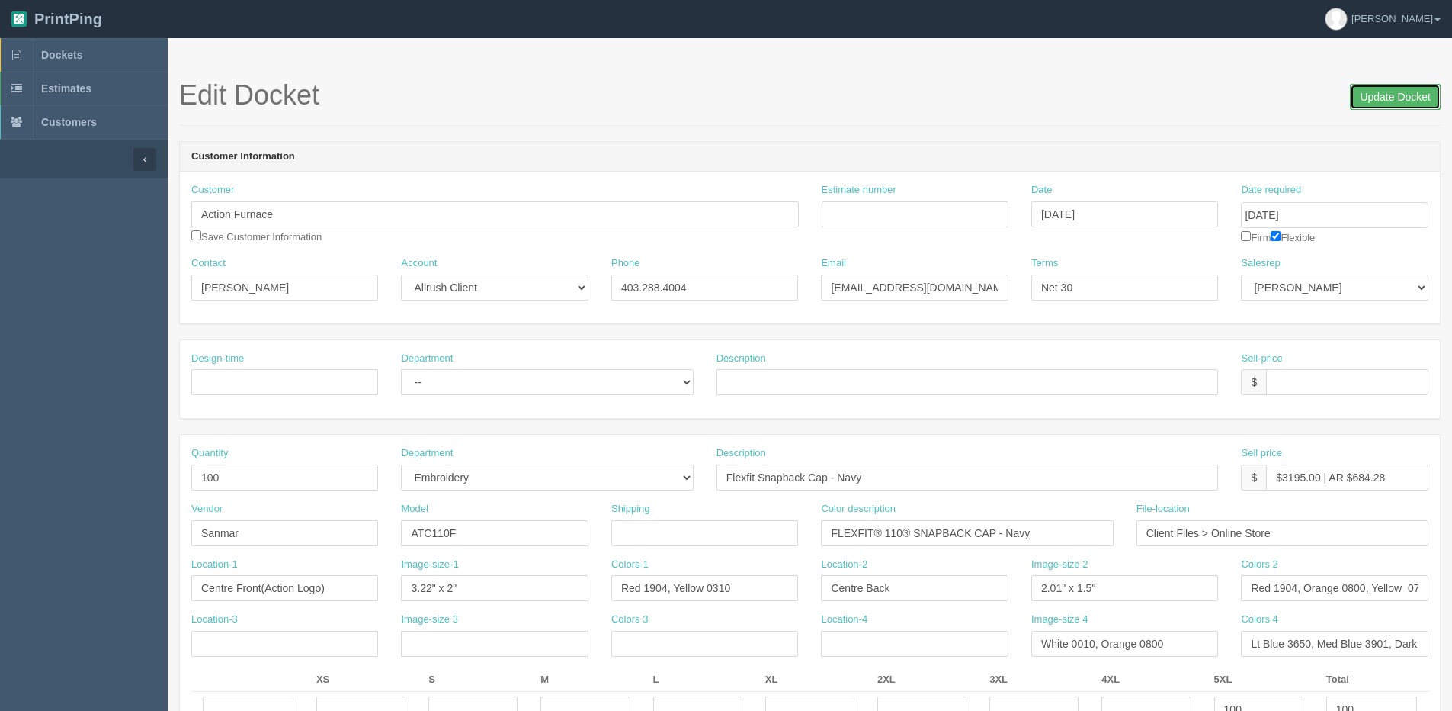
click at [1367, 99] on input "Update Docket" at bounding box center [1395, 97] width 91 height 26
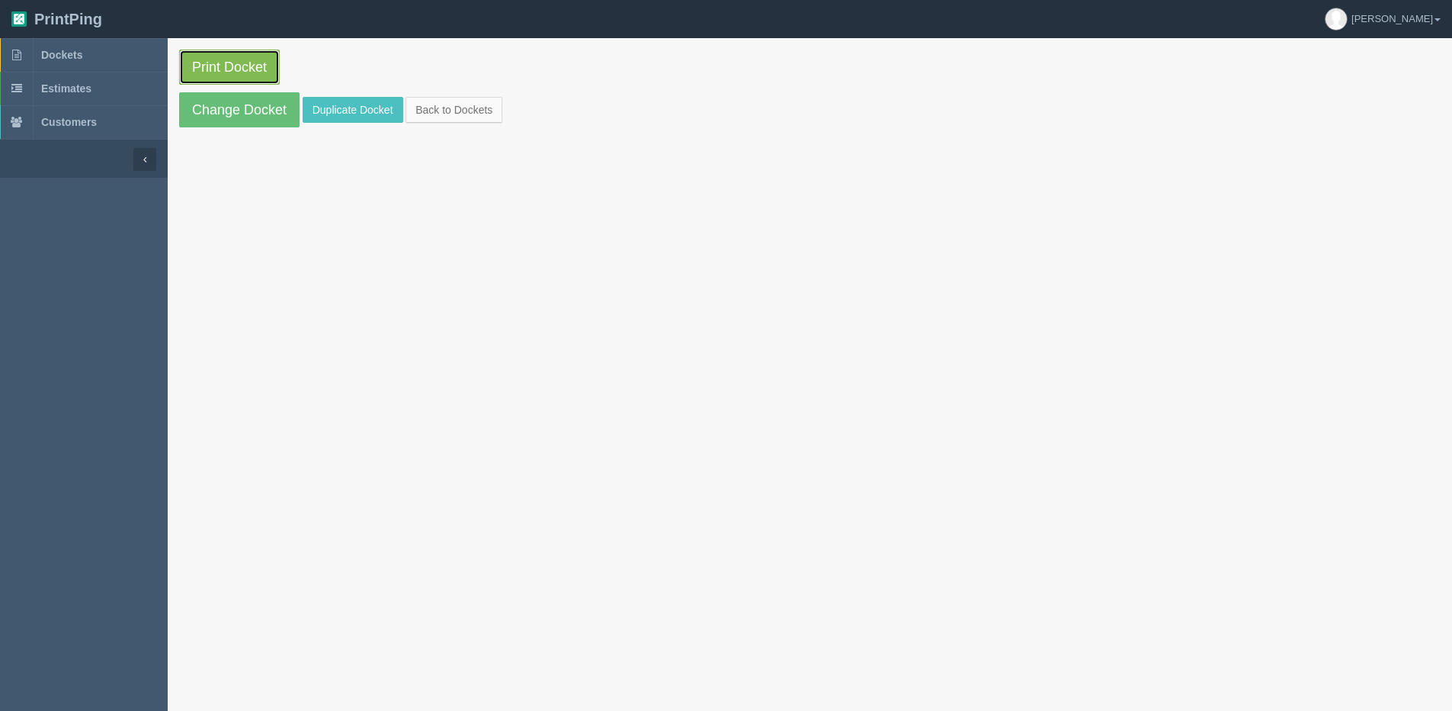
click at [253, 70] on link "Print Docket" at bounding box center [229, 67] width 101 height 35
click at [441, 104] on link "Back to Dockets" at bounding box center [454, 110] width 97 height 26
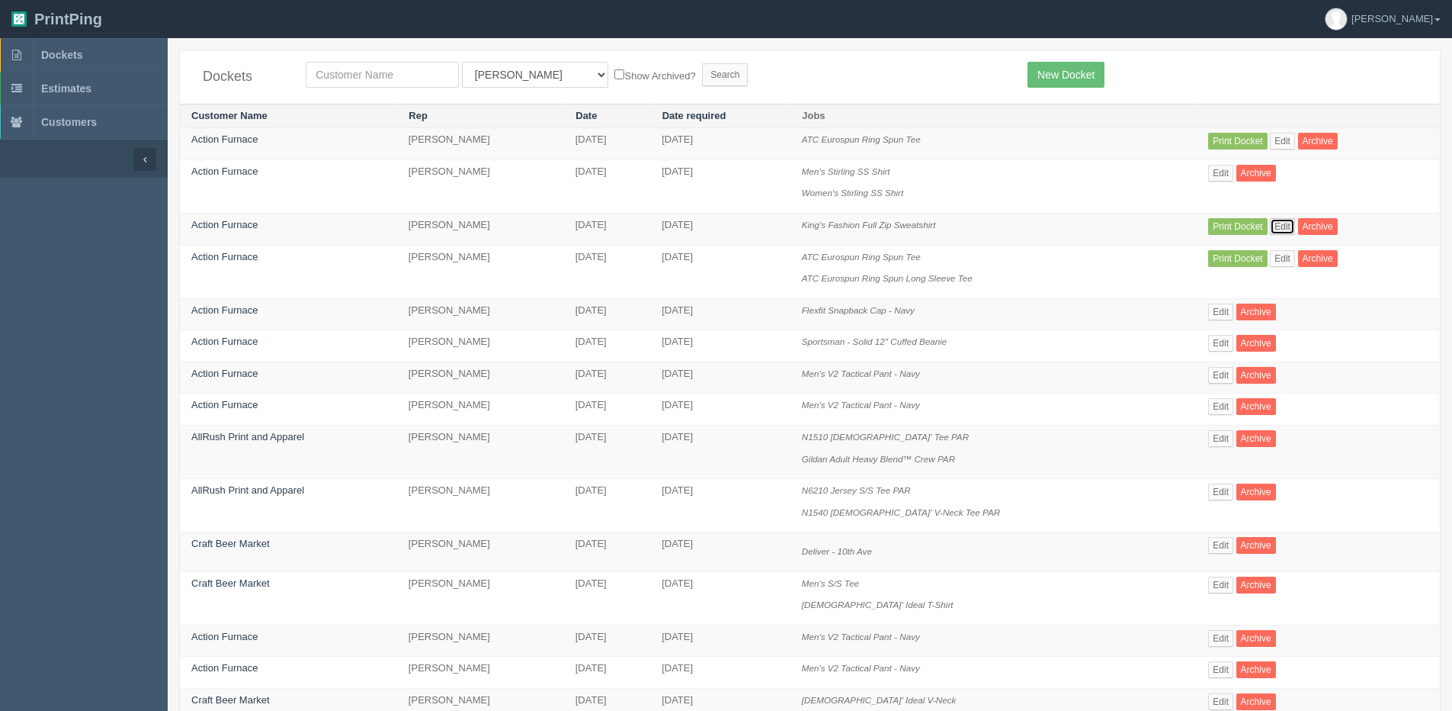
click at [1272, 229] on link "Edit" at bounding box center [1282, 226] width 25 height 17
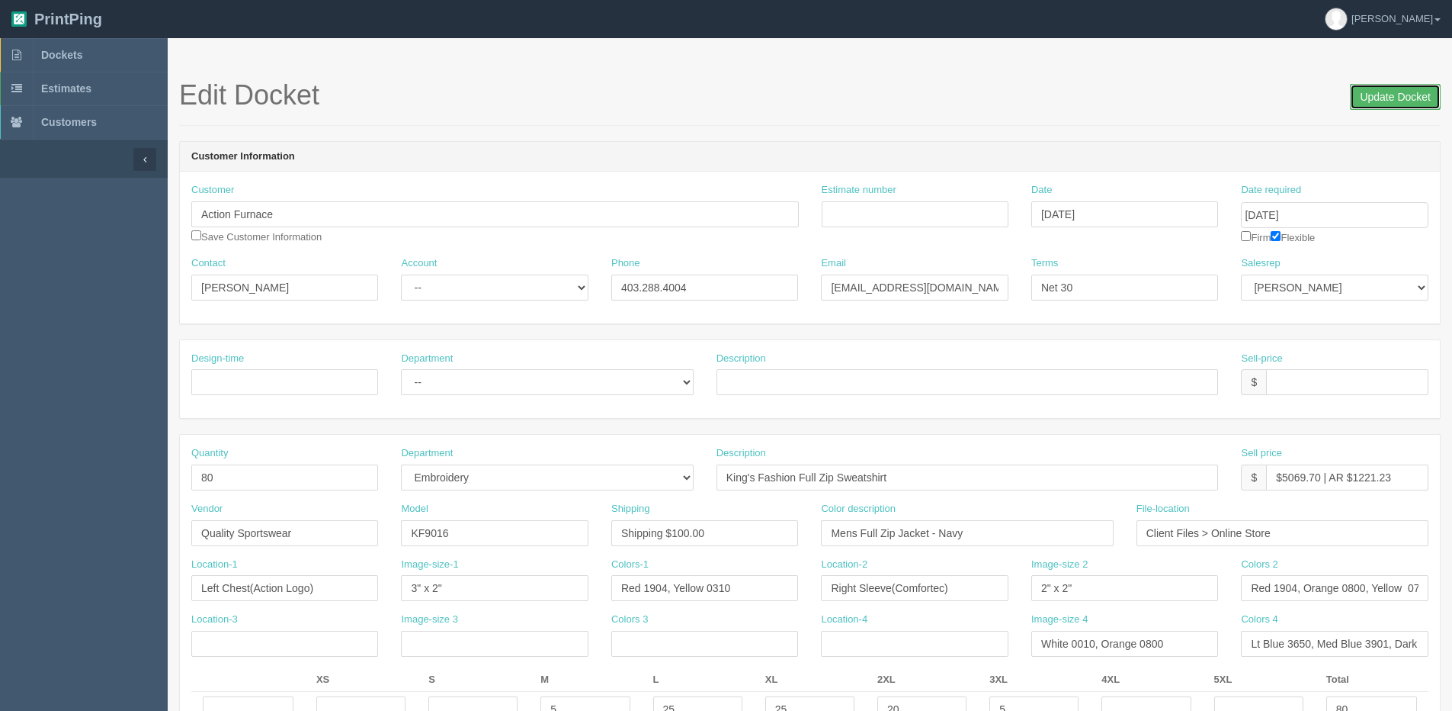
click at [1394, 98] on input "Update Docket" at bounding box center [1395, 97] width 91 height 26
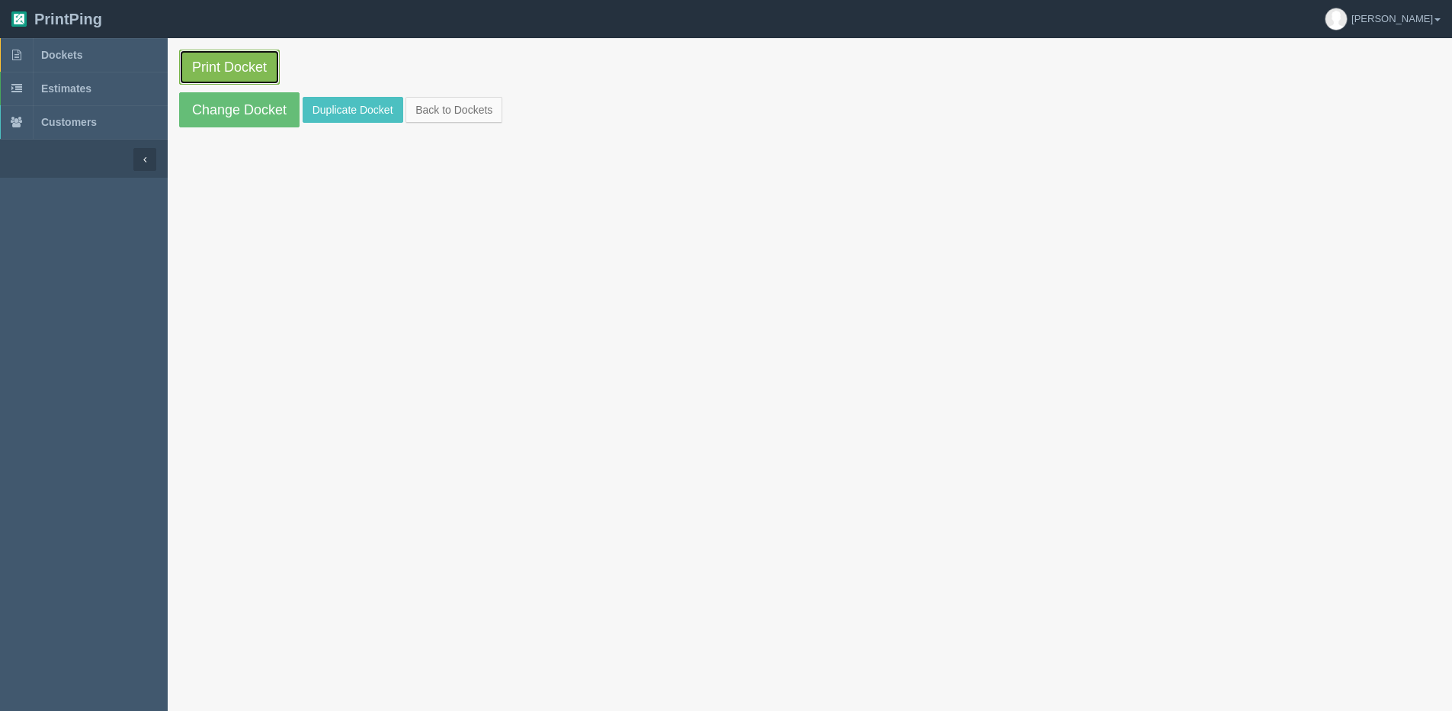
click at [213, 52] on link "Print Docket" at bounding box center [229, 67] width 101 height 35
click at [451, 110] on link "Back to Dockets" at bounding box center [454, 110] width 97 height 26
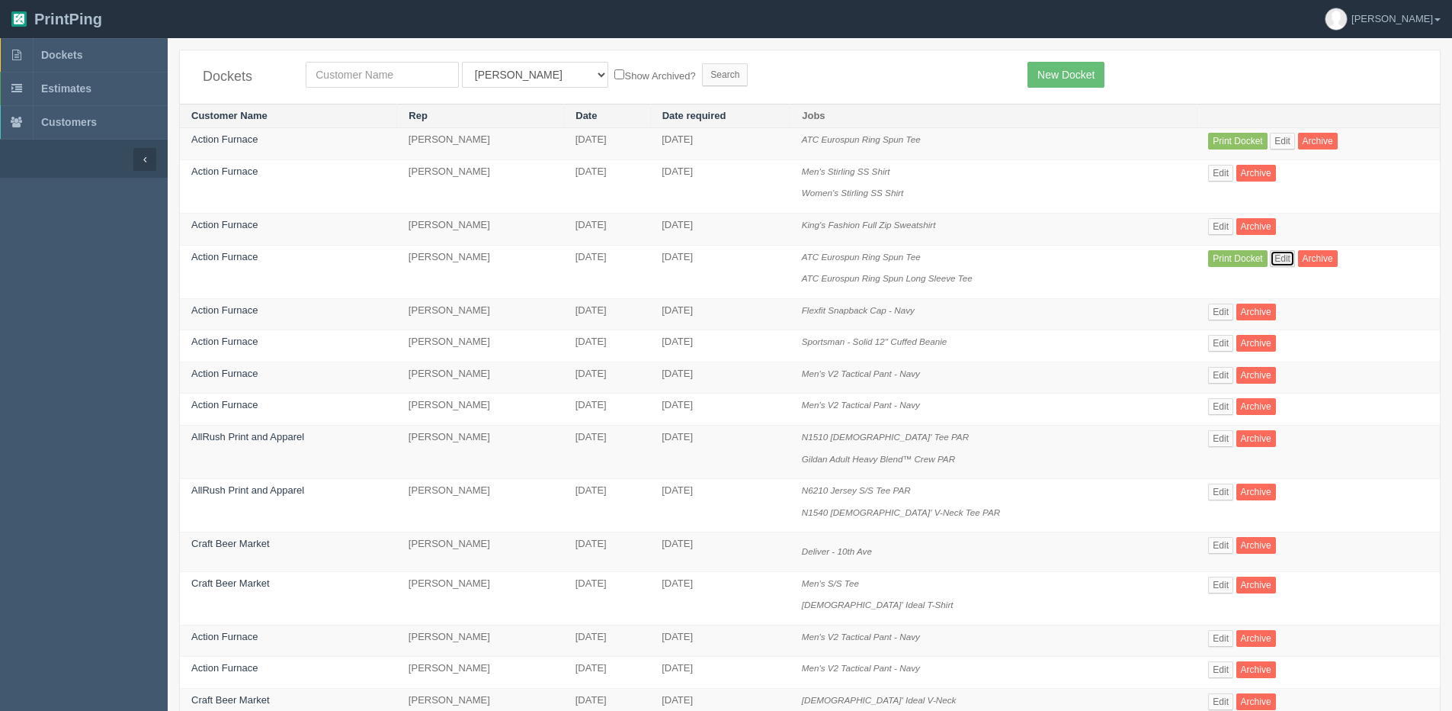
click at [1277, 255] on link "Edit" at bounding box center [1282, 258] width 25 height 17
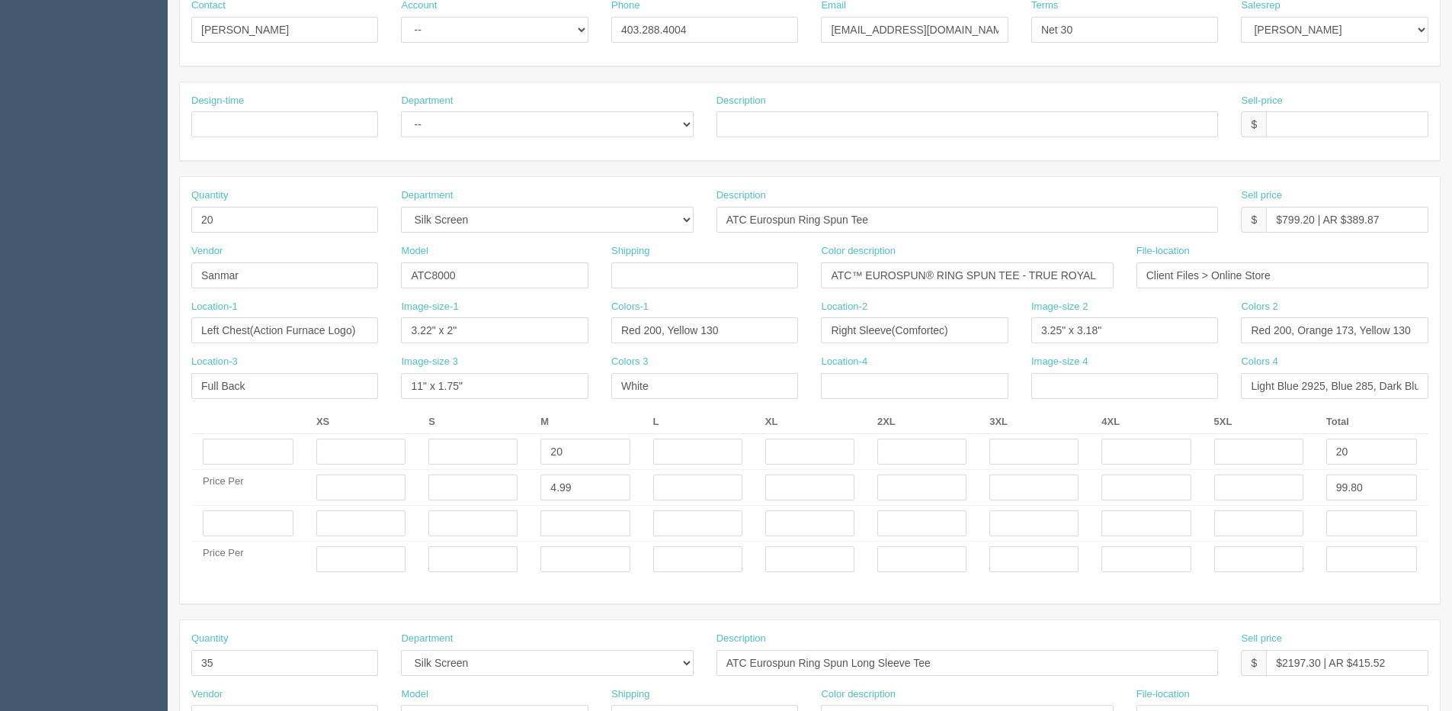
scroll to position [76, 0]
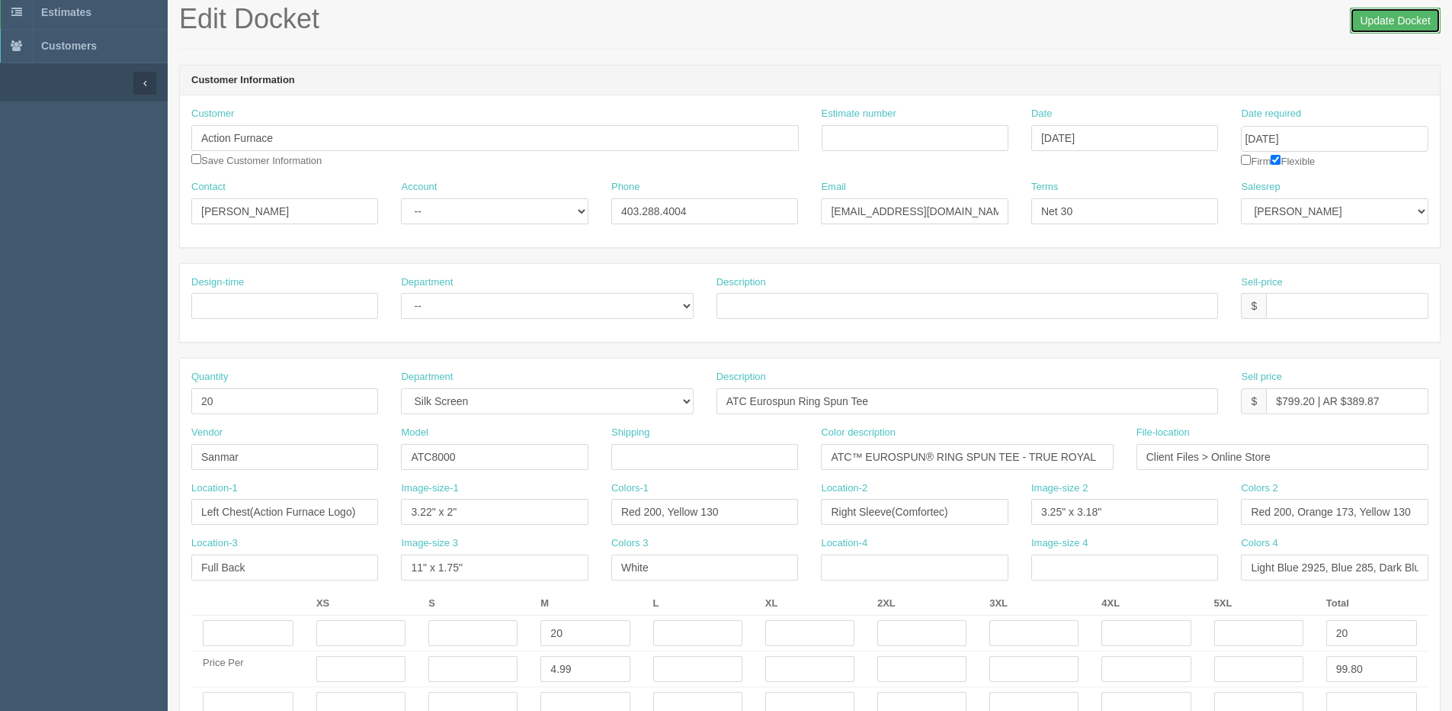
click at [1401, 22] on input "Update Docket" at bounding box center [1395, 21] width 91 height 26
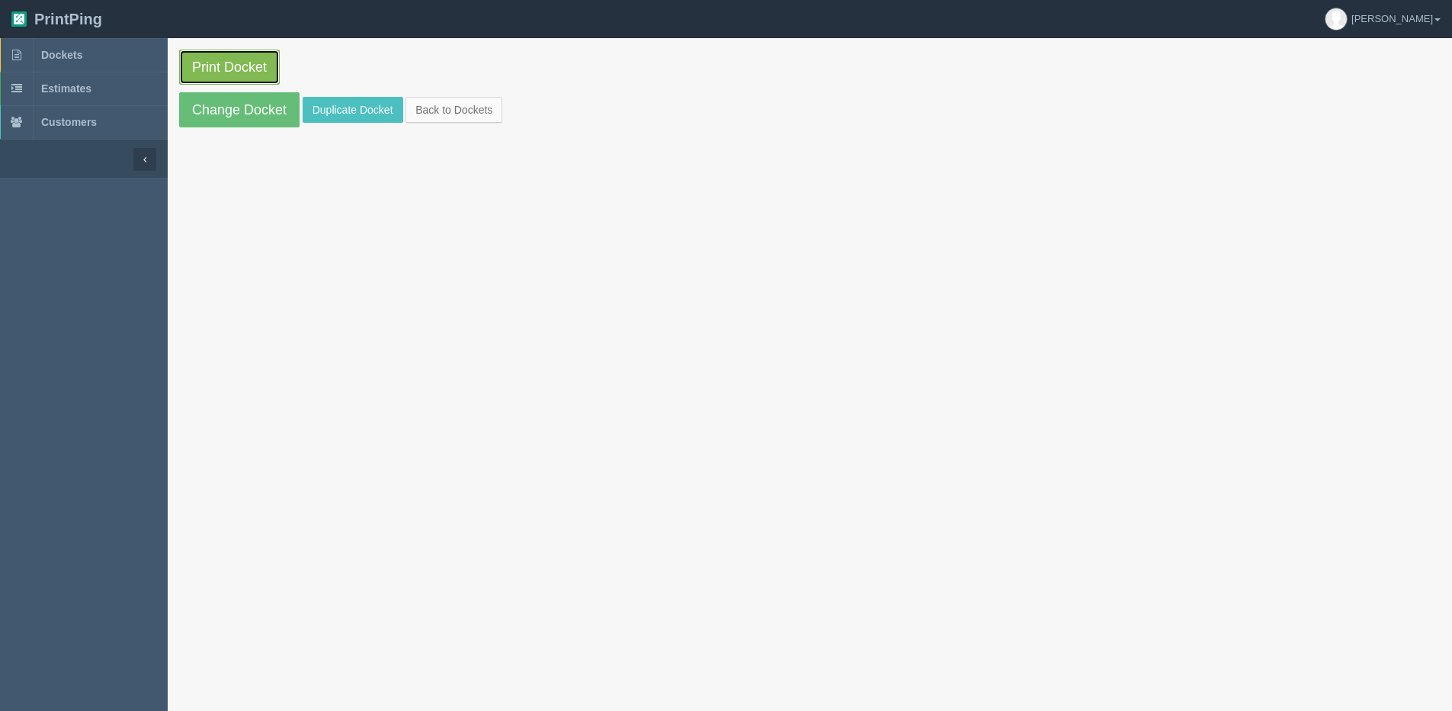
click at [205, 56] on link "Print Docket" at bounding box center [229, 67] width 101 height 35
click at [467, 108] on link "Back to Dockets" at bounding box center [454, 110] width 97 height 26
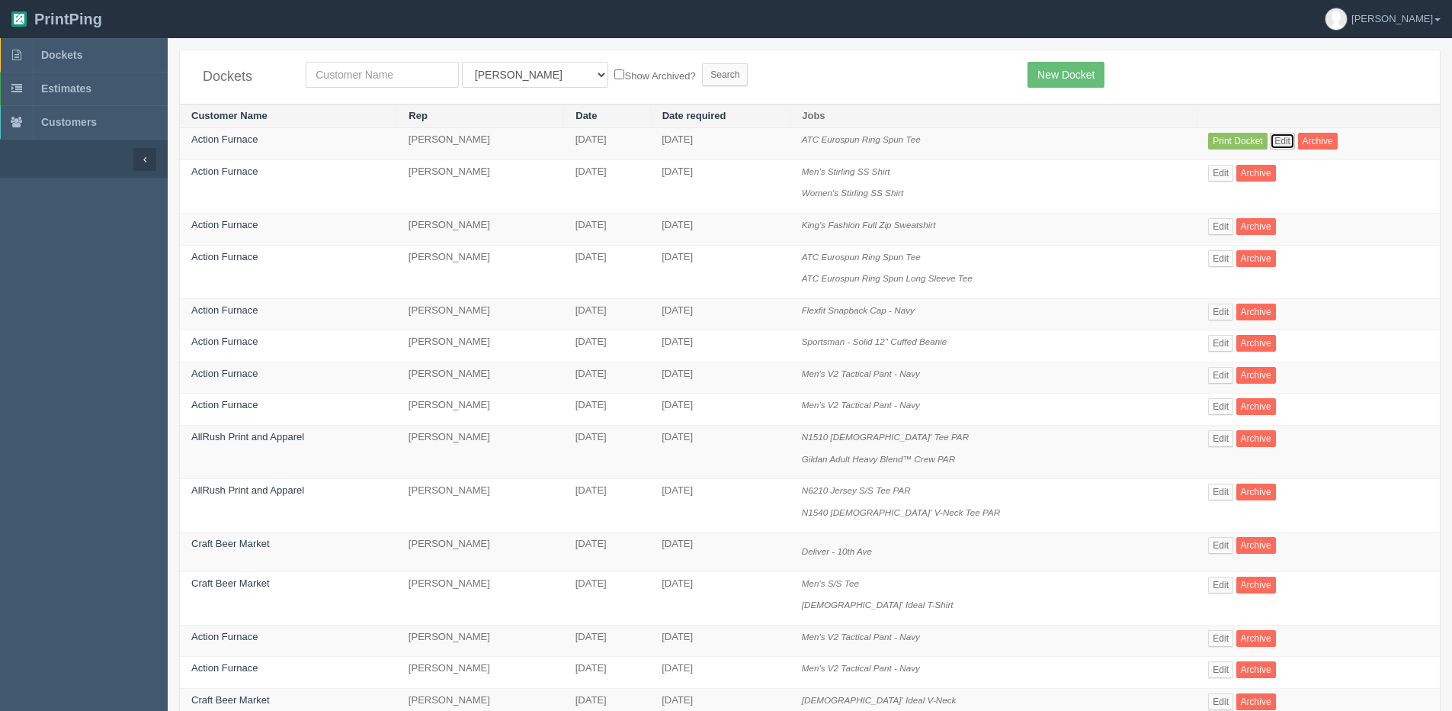
click at [1273, 148] on link "Edit" at bounding box center [1282, 141] width 25 height 17
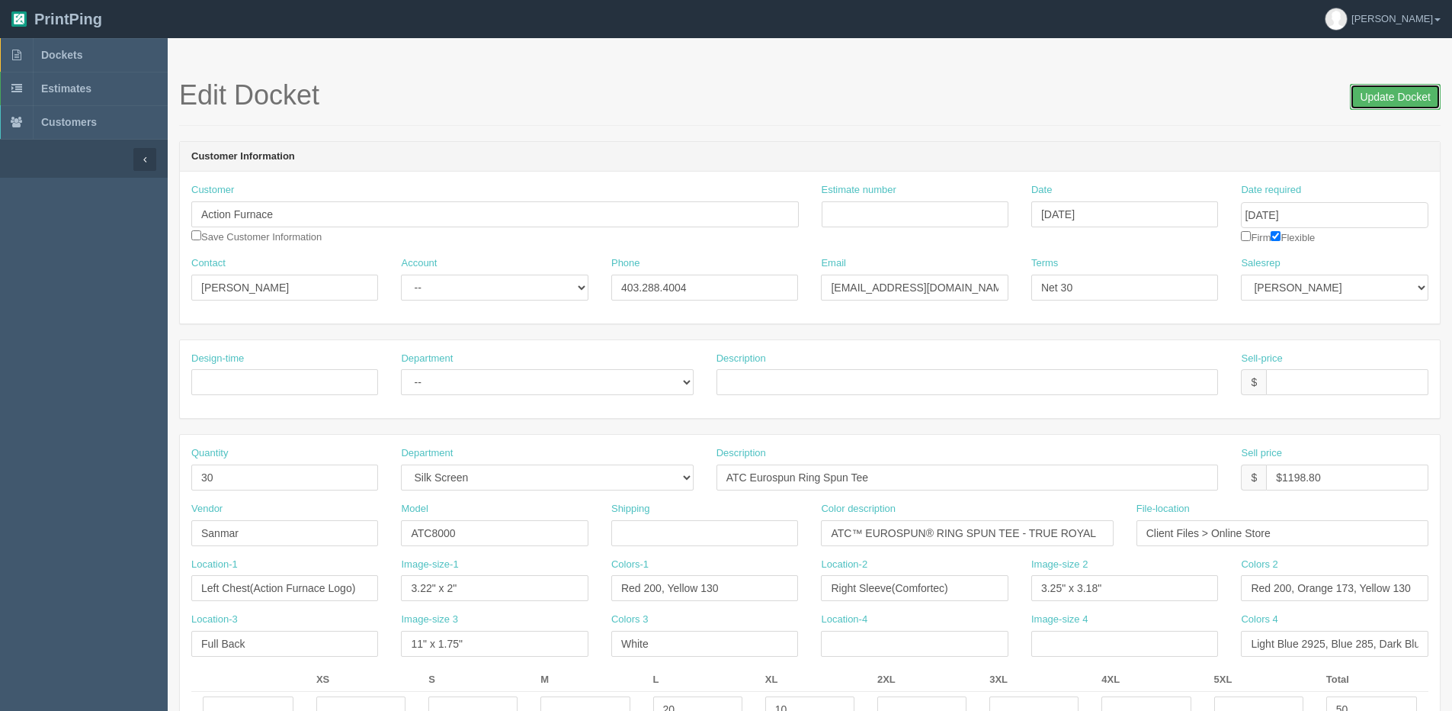
click at [1385, 95] on input "Update Docket" at bounding box center [1395, 97] width 91 height 26
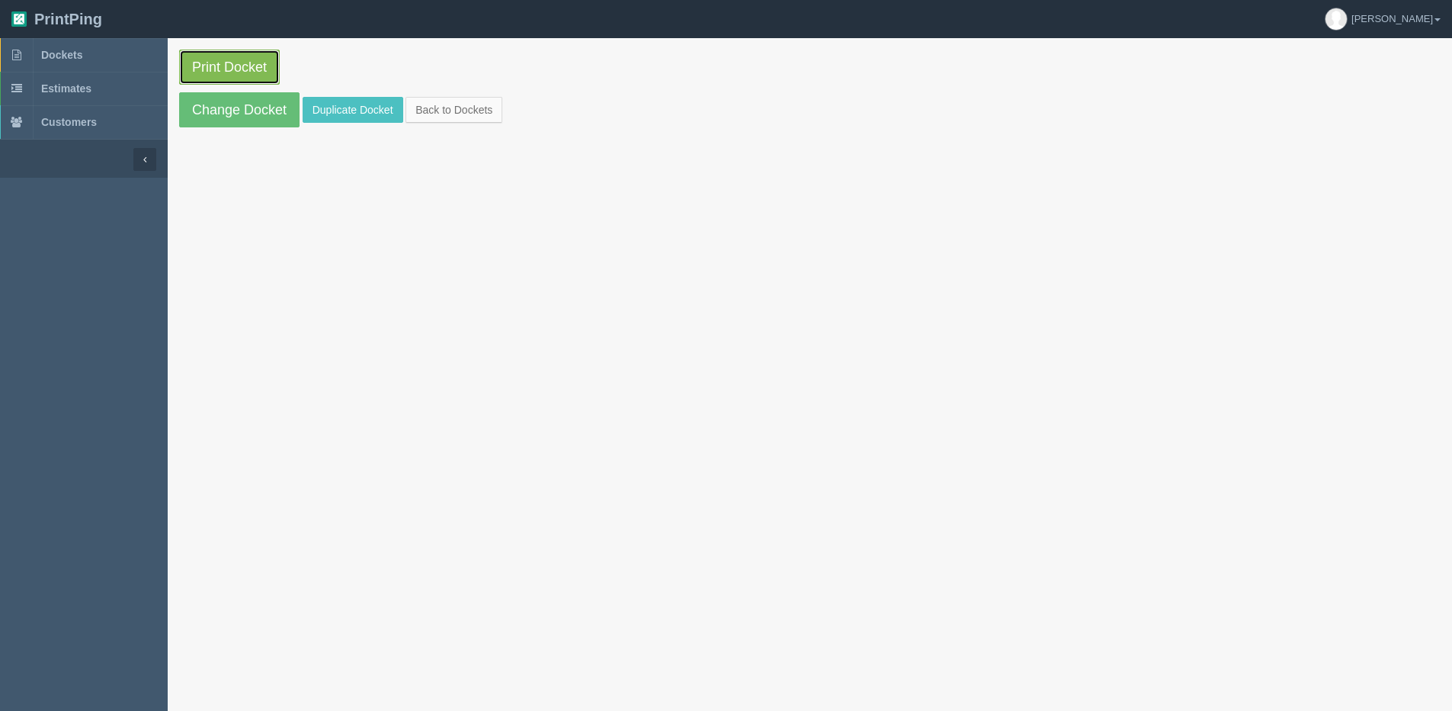
click at [247, 72] on link "Print Docket" at bounding box center [229, 67] width 101 height 35
